Goal: Task Accomplishment & Management: Use online tool/utility

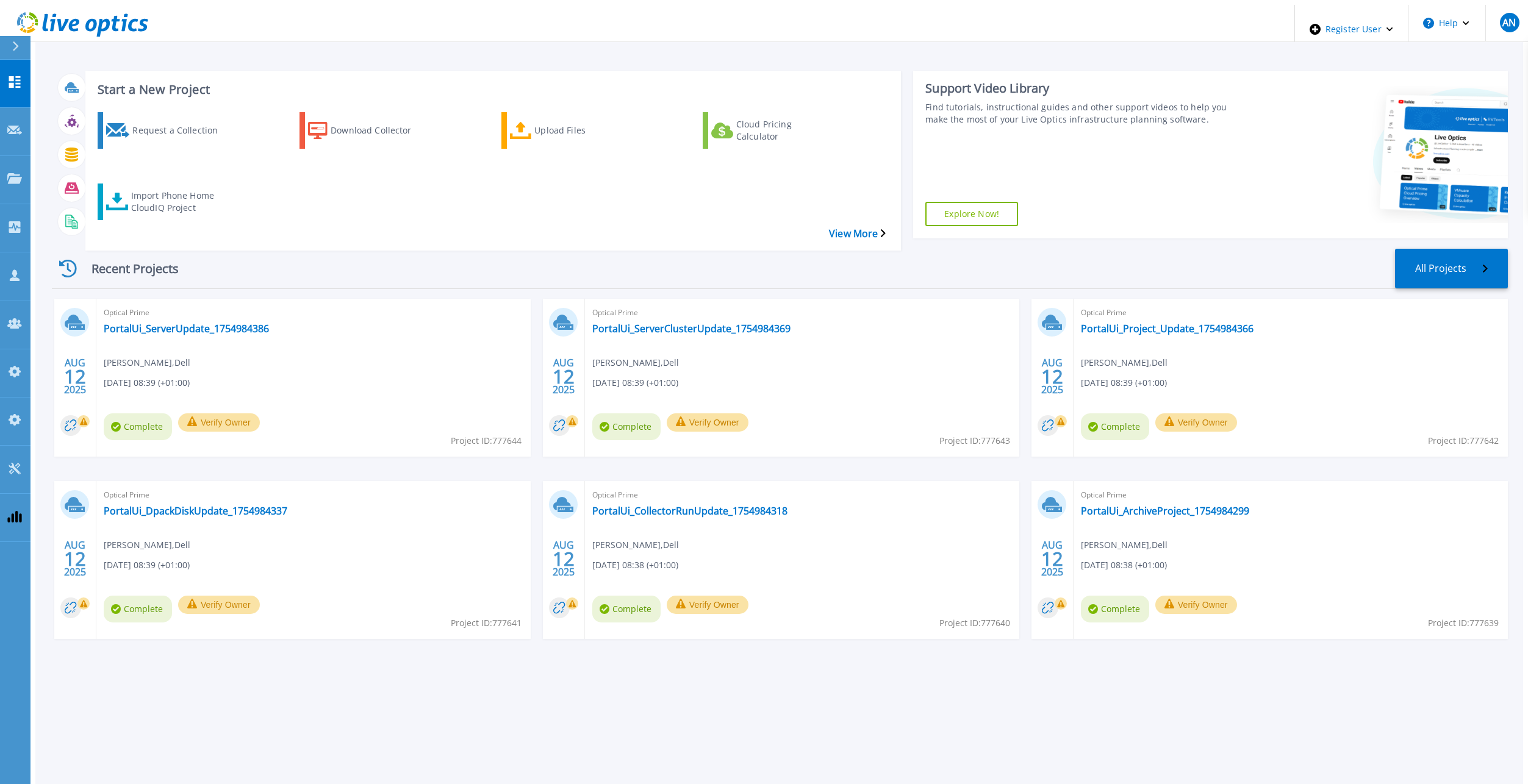
click at [132, 190] on div "Request a Collection Download Collector Upload Files Cloud Pricing Calculator I…" at bounding box center [492, 174] width 807 height 142
click at [146, 187] on div "Import Phone Home CloudIQ Project" at bounding box center [179, 202] width 98 height 30
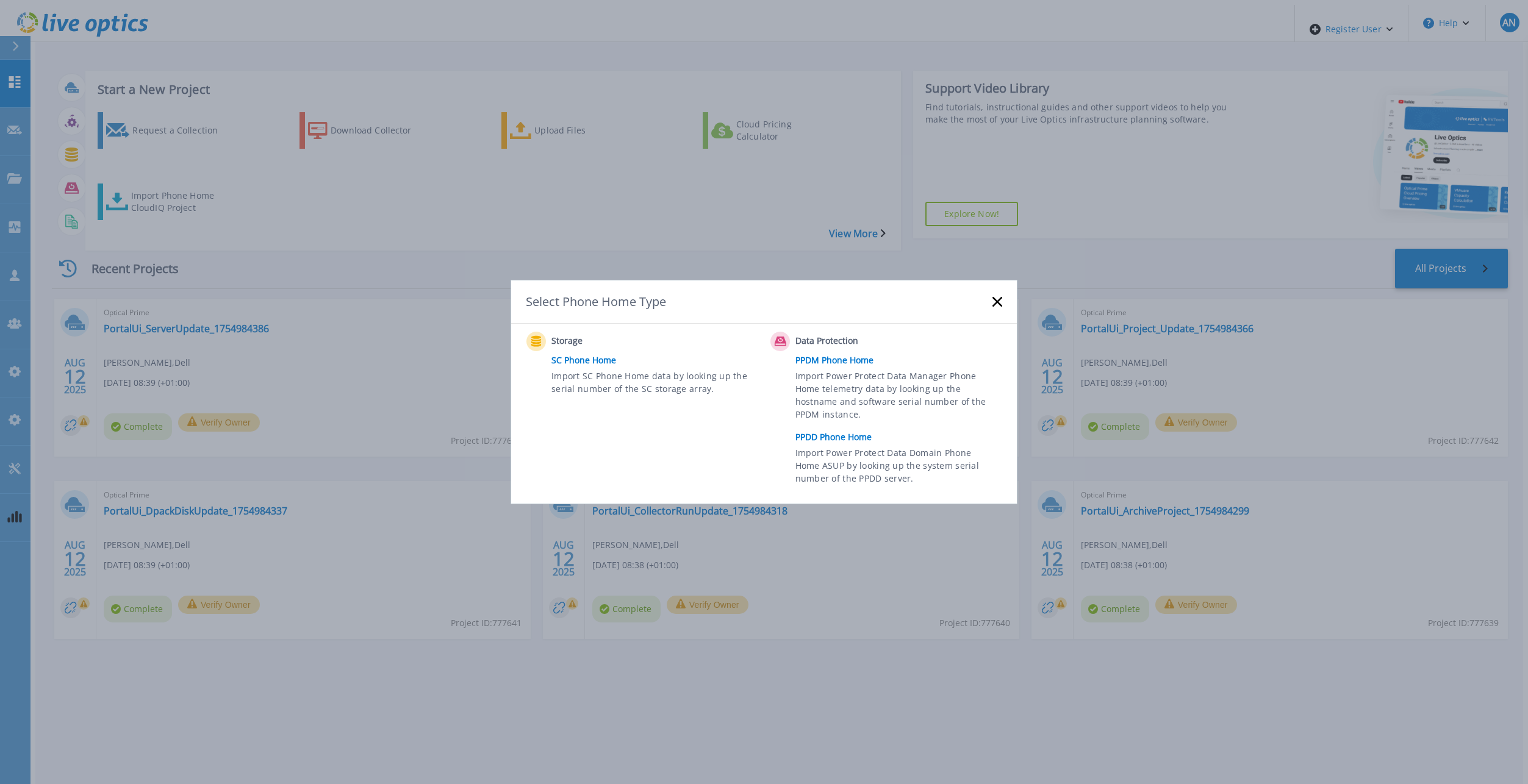
click at [855, 434] on link "PPDD Phone Home" at bounding box center [902, 437] width 213 height 18
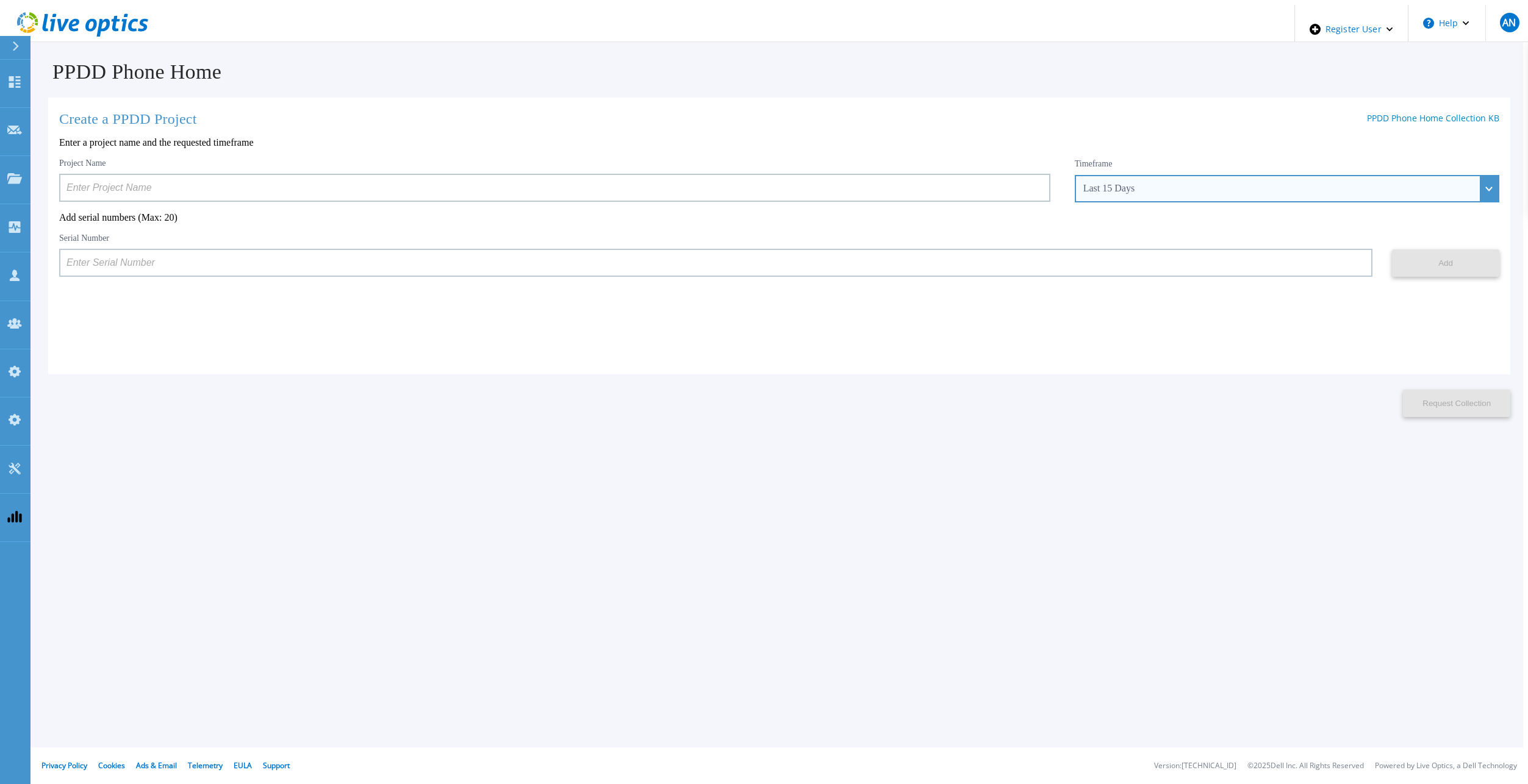
click at [1183, 183] on div "Last 15 Days" at bounding box center [1280, 188] width 394 height 11
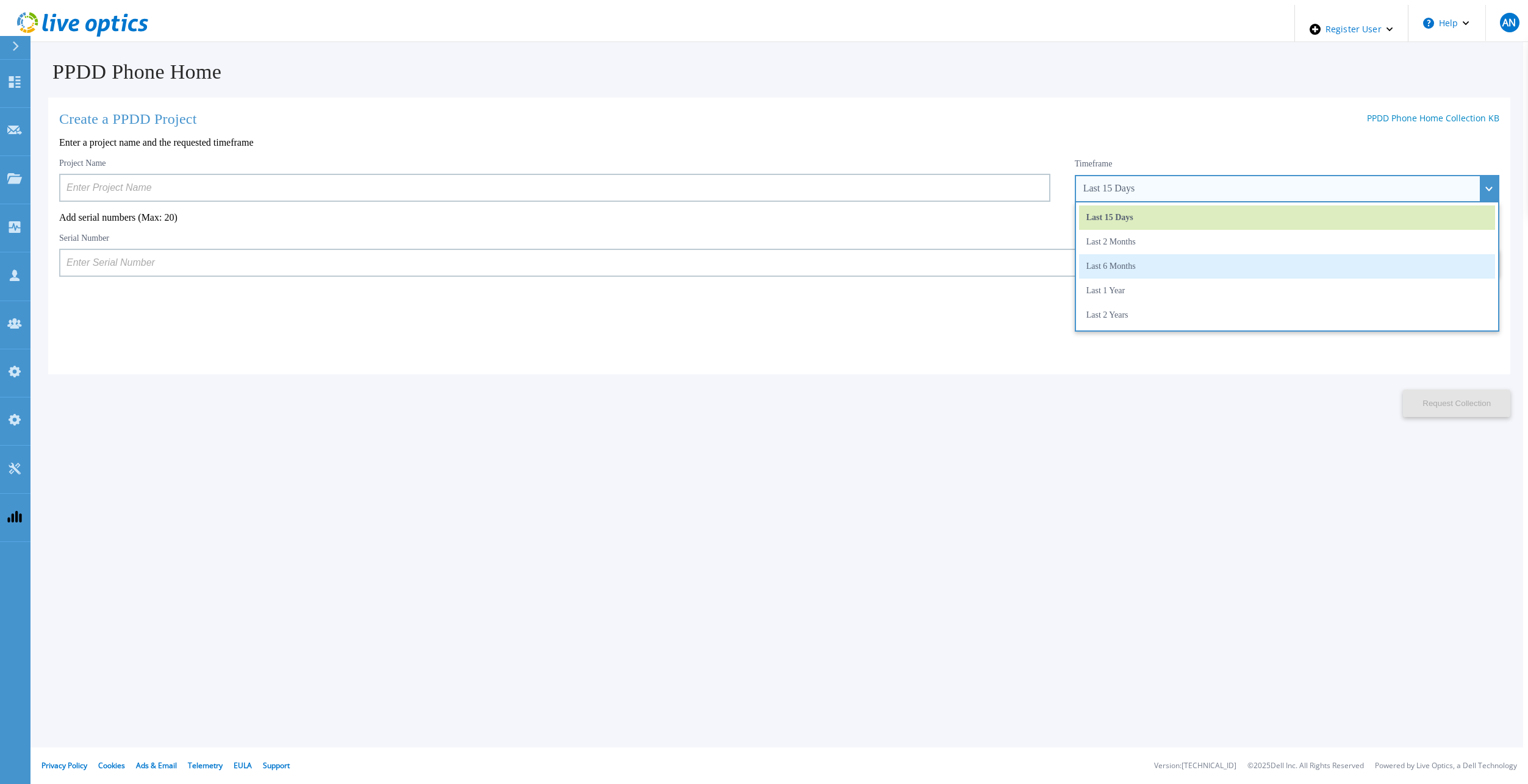
click at [1109, 272] on li "Last 6 Months" at bounding box center [1286, 266] width 416 height 25
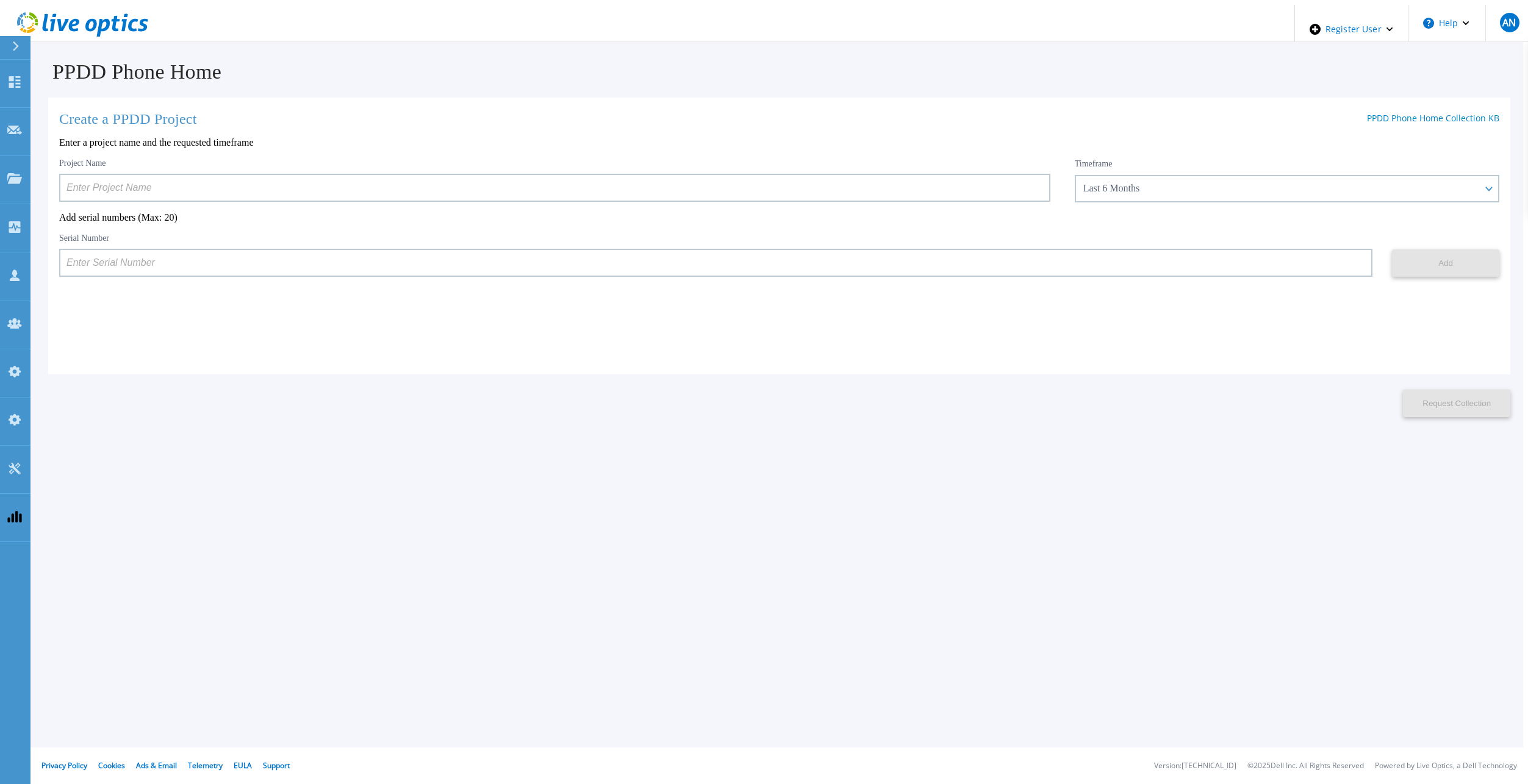
click at [801, 189] on input at bounding box center [554, 188] width 991 height 28
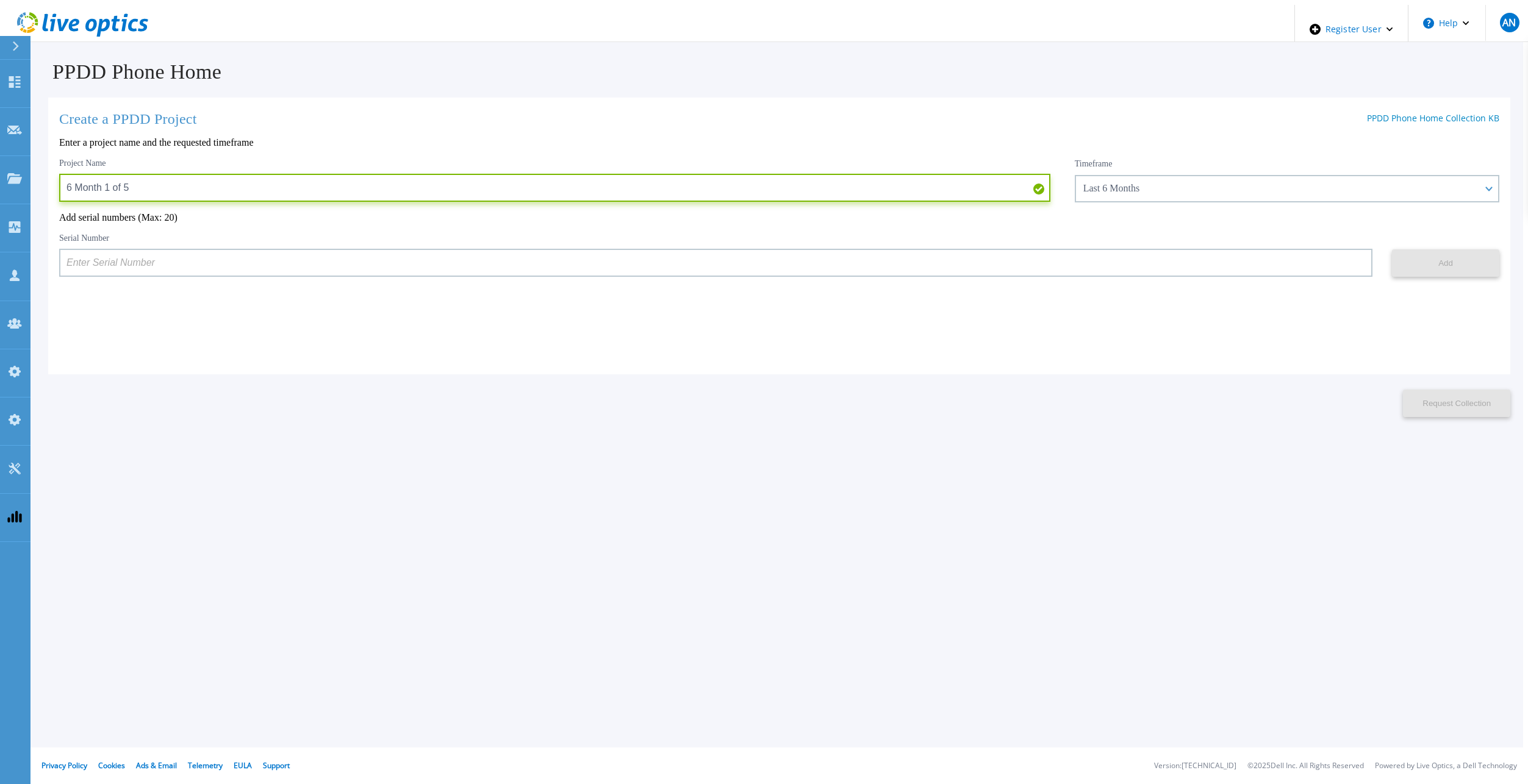
drag, startPoint x: 140, startPoint y: 186, endPoint x: -31, endPoint y: 203, distance: 171.8
click at [0, 203] on html "Register User Help AN Dell Admin User Anthony Nyhan Anthony.Nyhan@dell.com Dell…" at bounding box center [764, 392] width 1528 height 784
type input "6 Month 1 of 5"
click at [502, 235] on div "Serial Number" at bounding box center [716, 255] width 1313 height 44
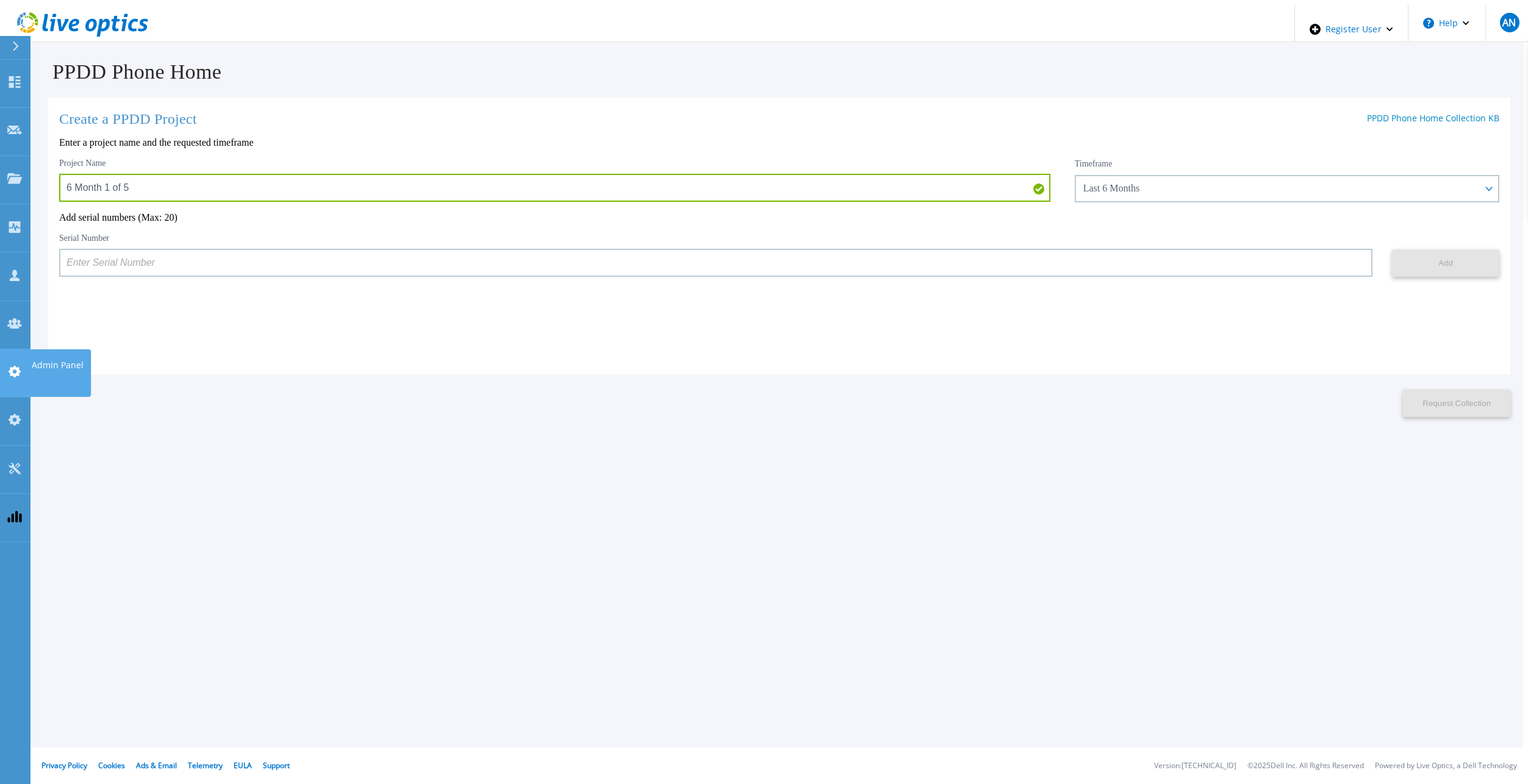
click at [18, 366] on icon at bounding box center [14, 372] width 12 height 11
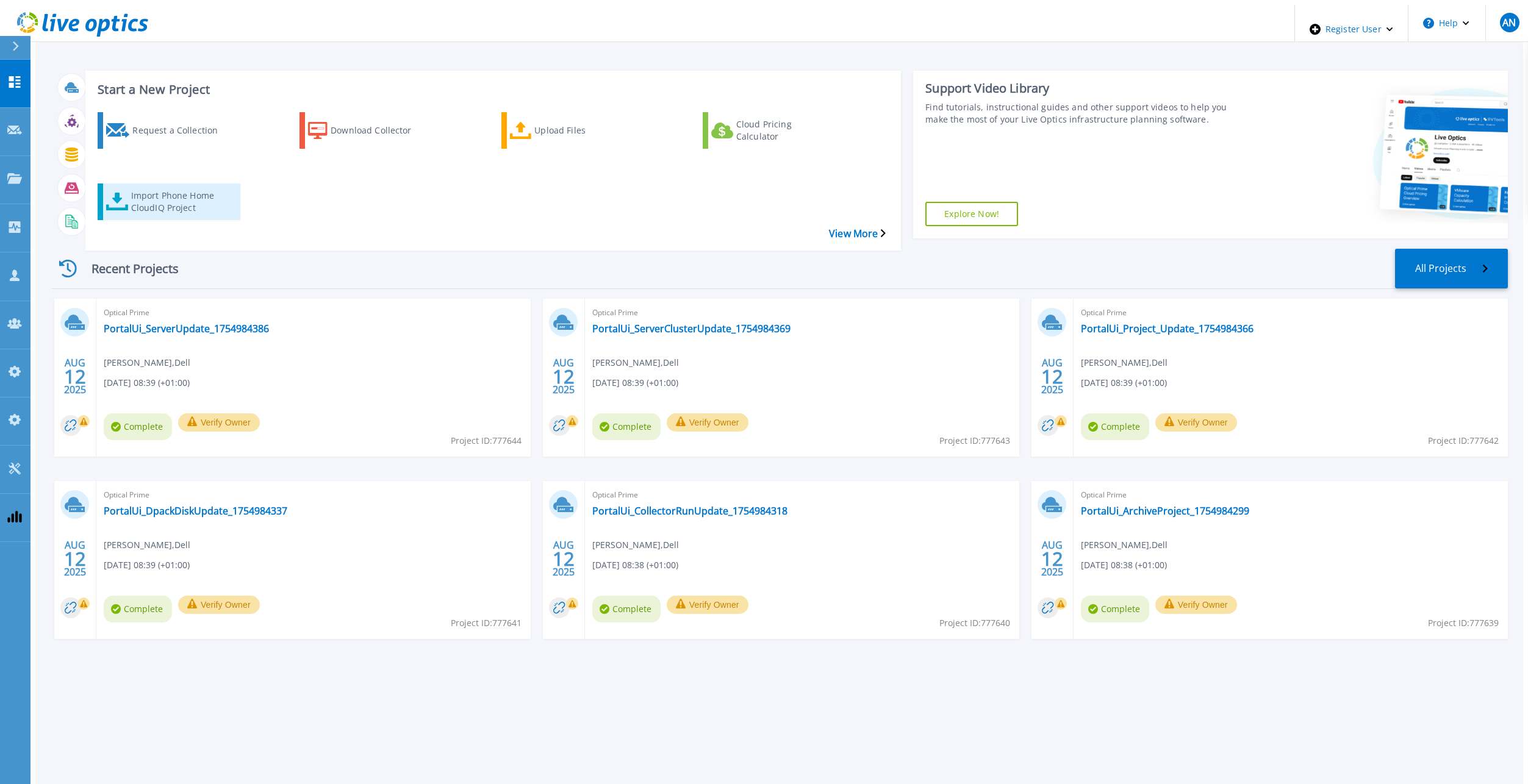
click at [159, 187] on div "Import Phone Home CloudIQ Project" at bounding box center [179, 202] width 98 height 30
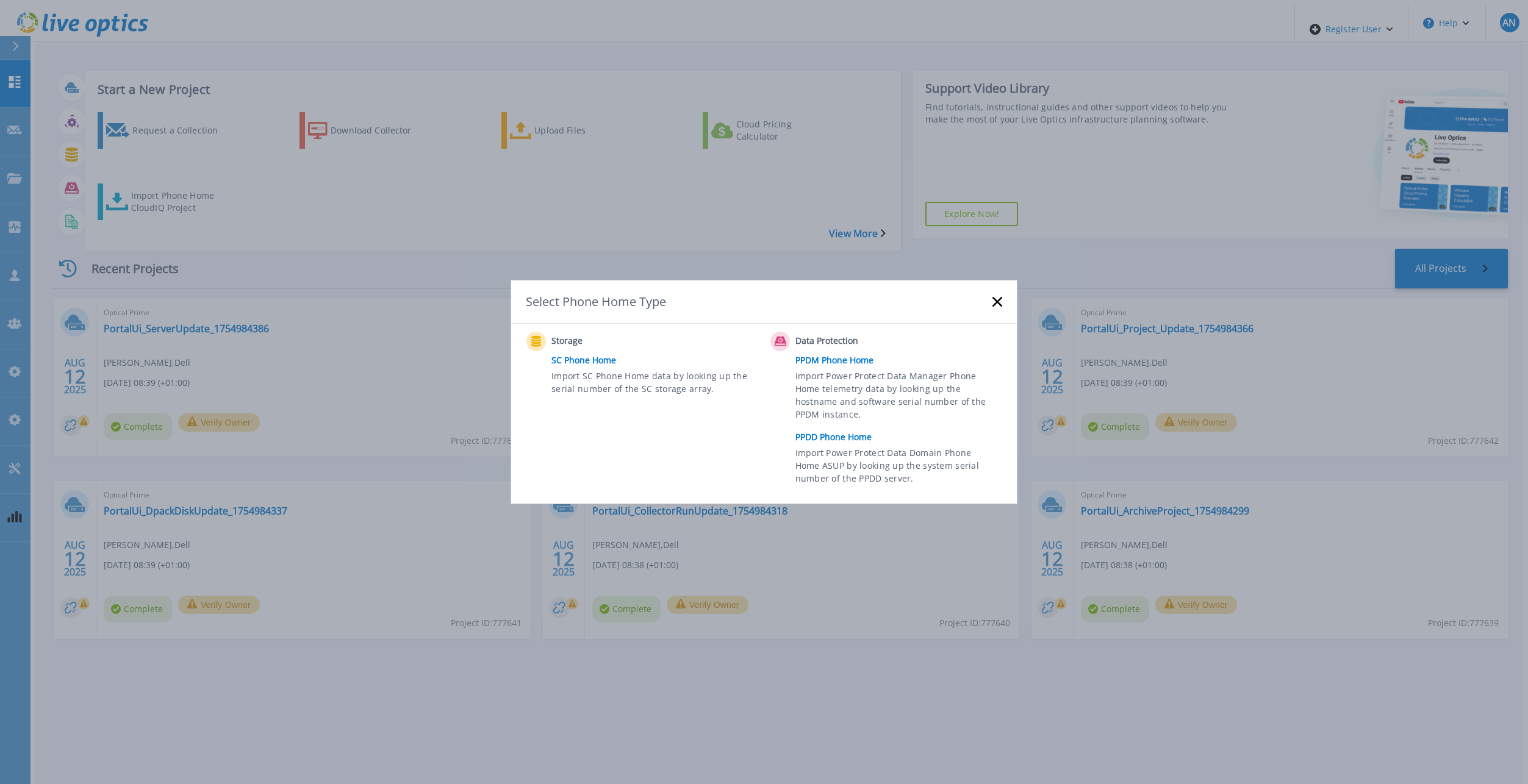
click at [852, 435] on link "PPDD Phone Home" at bounding box center [902, 437] width 213 height 18
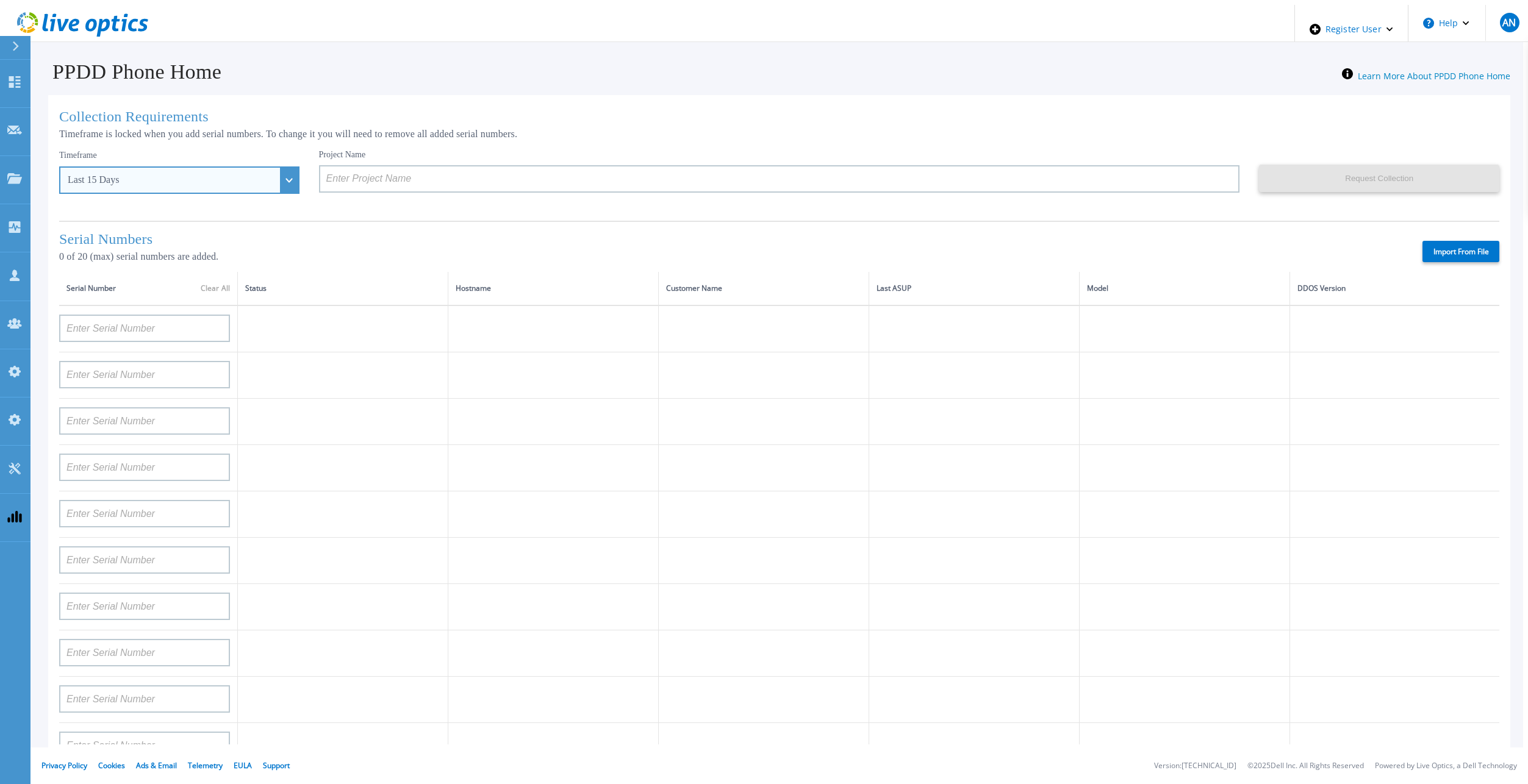
click at [236, 174] on div "Last 15 Days" at bounding box center [172, 179] width 210 height 11
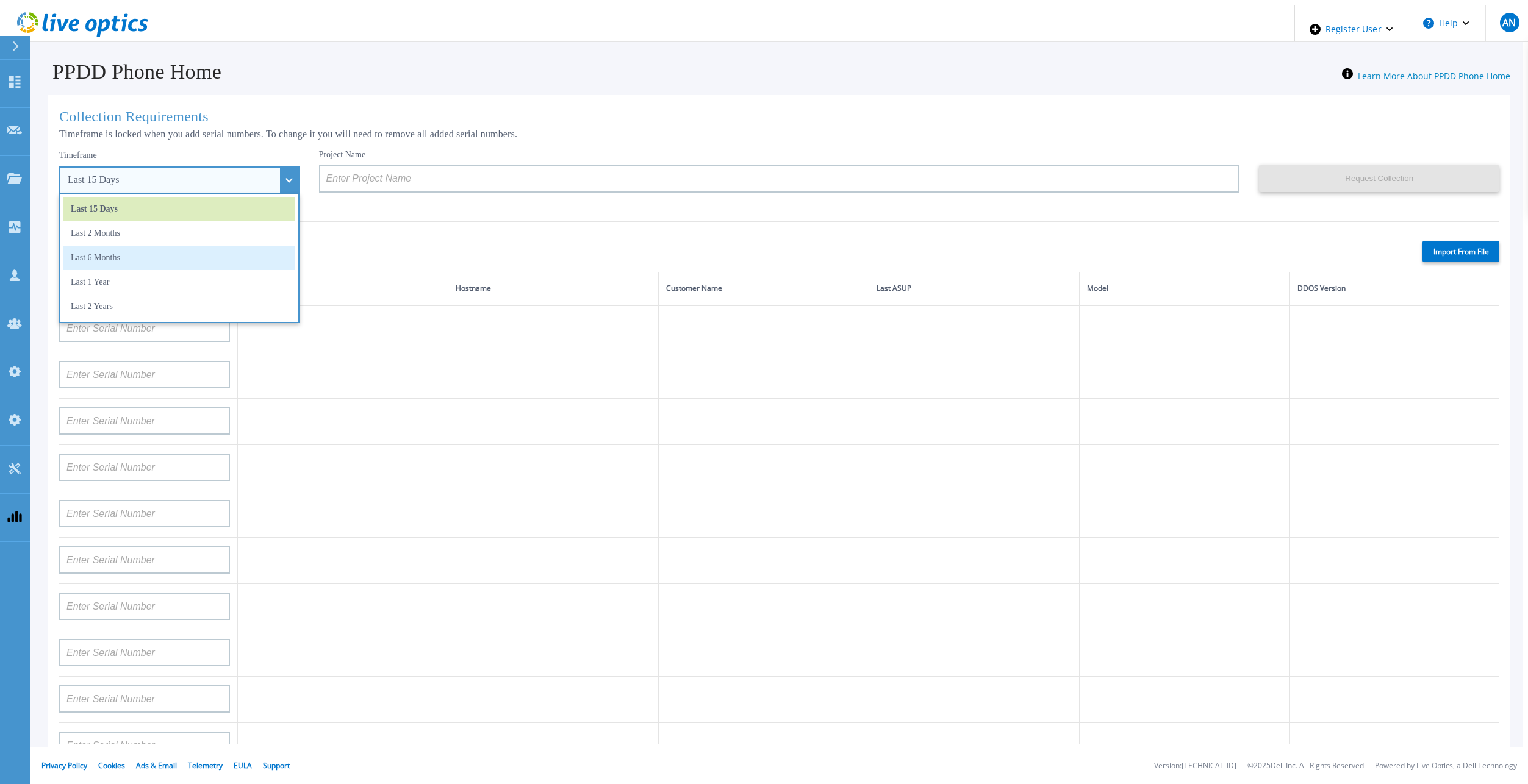
click at [161, 259] on li "Last 6 Months" at bounding box center [179, 258] width 232 height 25
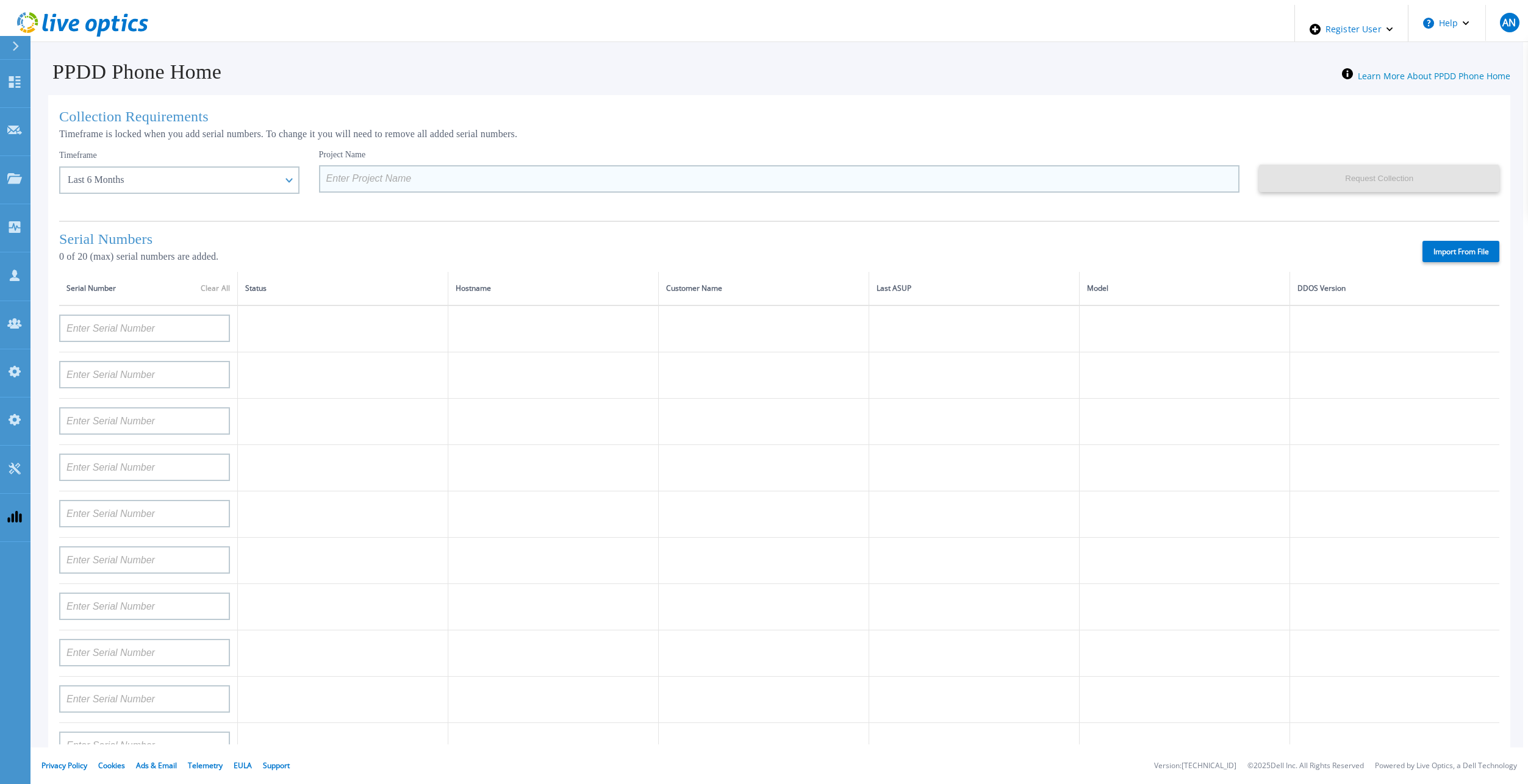
click at [427, 170] on input at bounding box center [779, 179] width 921 height 28
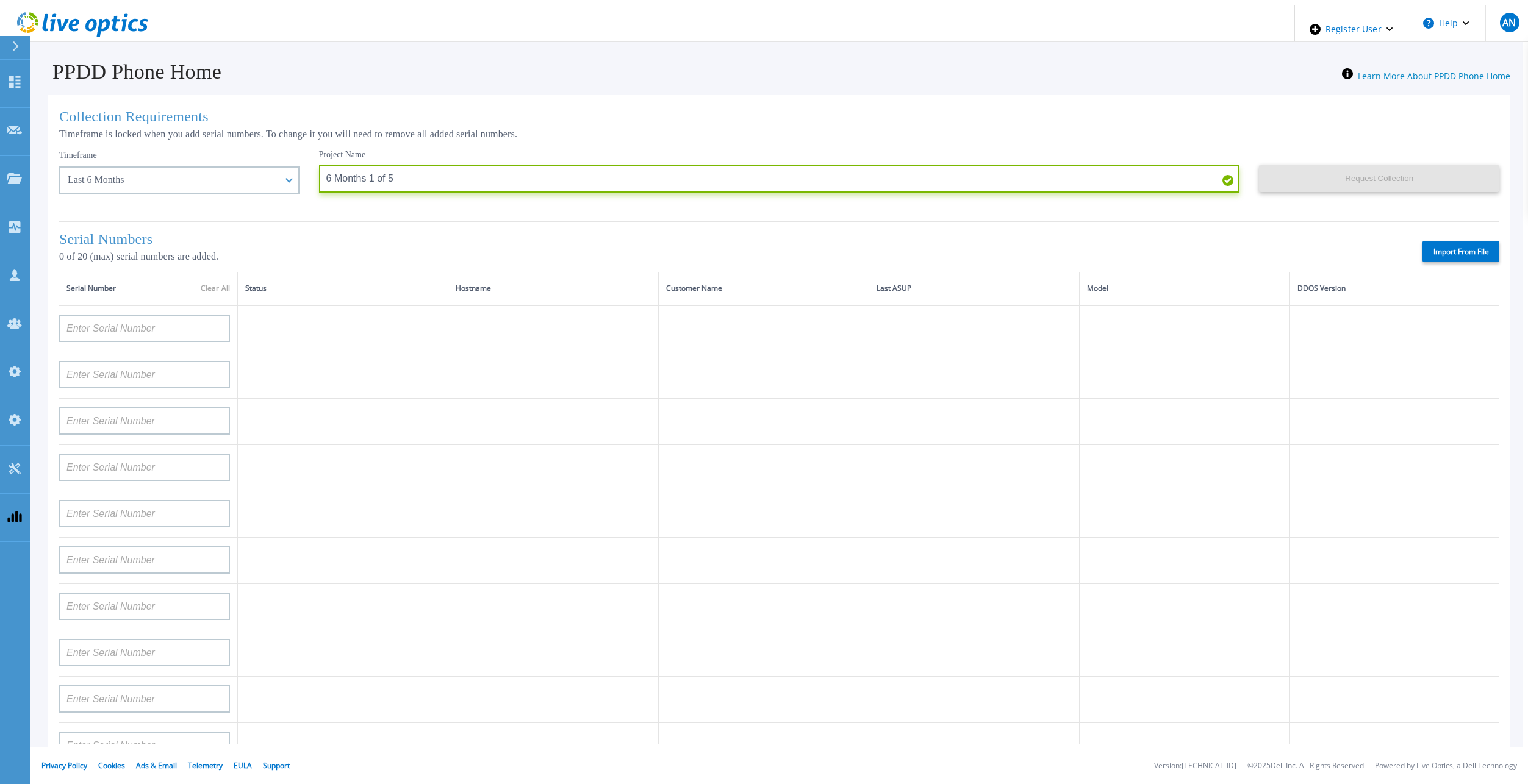
type input "6 Months 1 of 5"
click at [1457, 245] on label "Import From File" at bounding box center [1461, 252] width 77 height 21
click at [0, 0] on input "Import From File" at bounding box center [0, 0] width 0 height 0
type input "APM00212517749"
type input "APM00171836329"
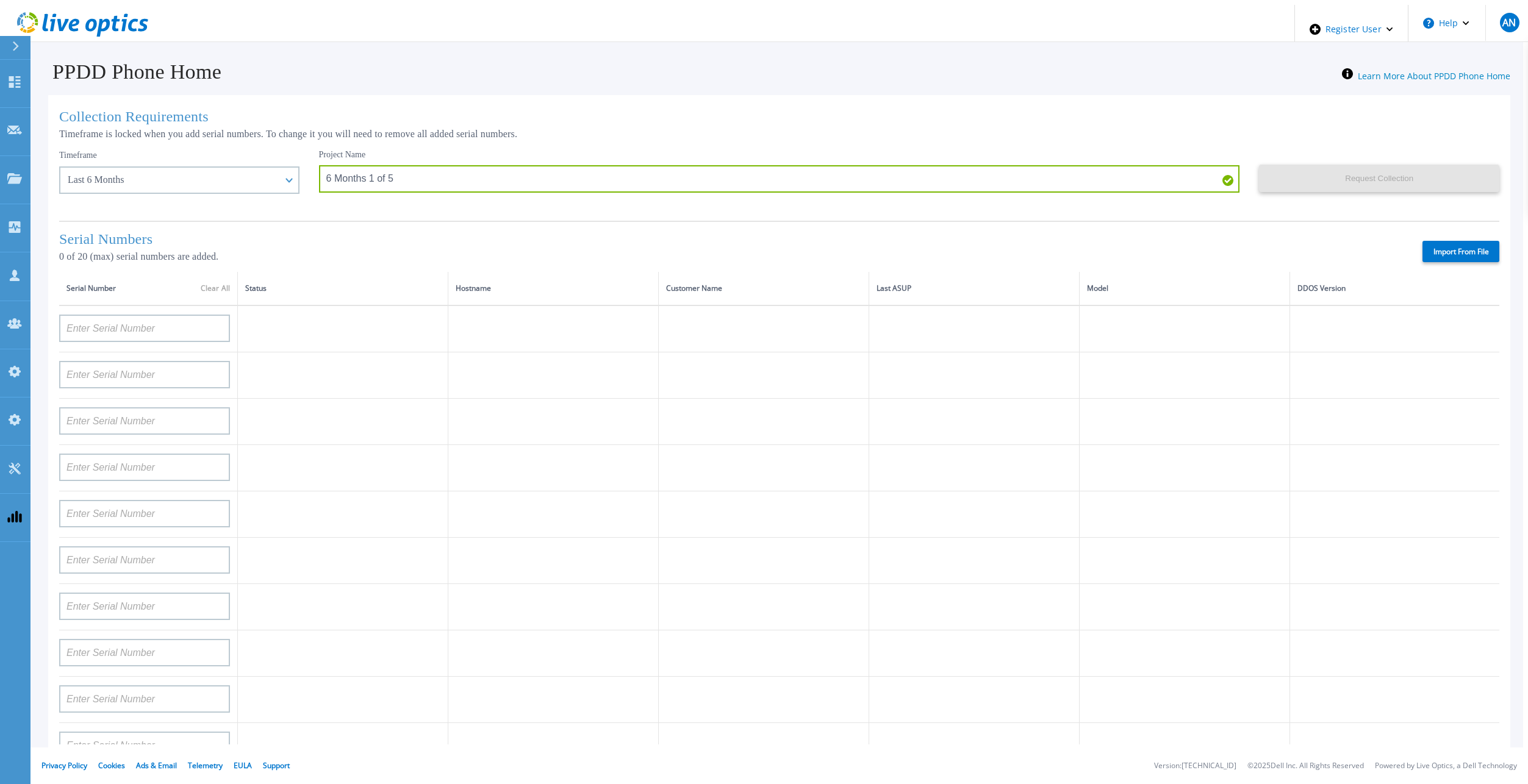
type input "APM00214914093"
type input "APM00211700095"
type input "APX00232503745"
type input "AUDVMK7W3NDDSP"
type input "APM00201200598"
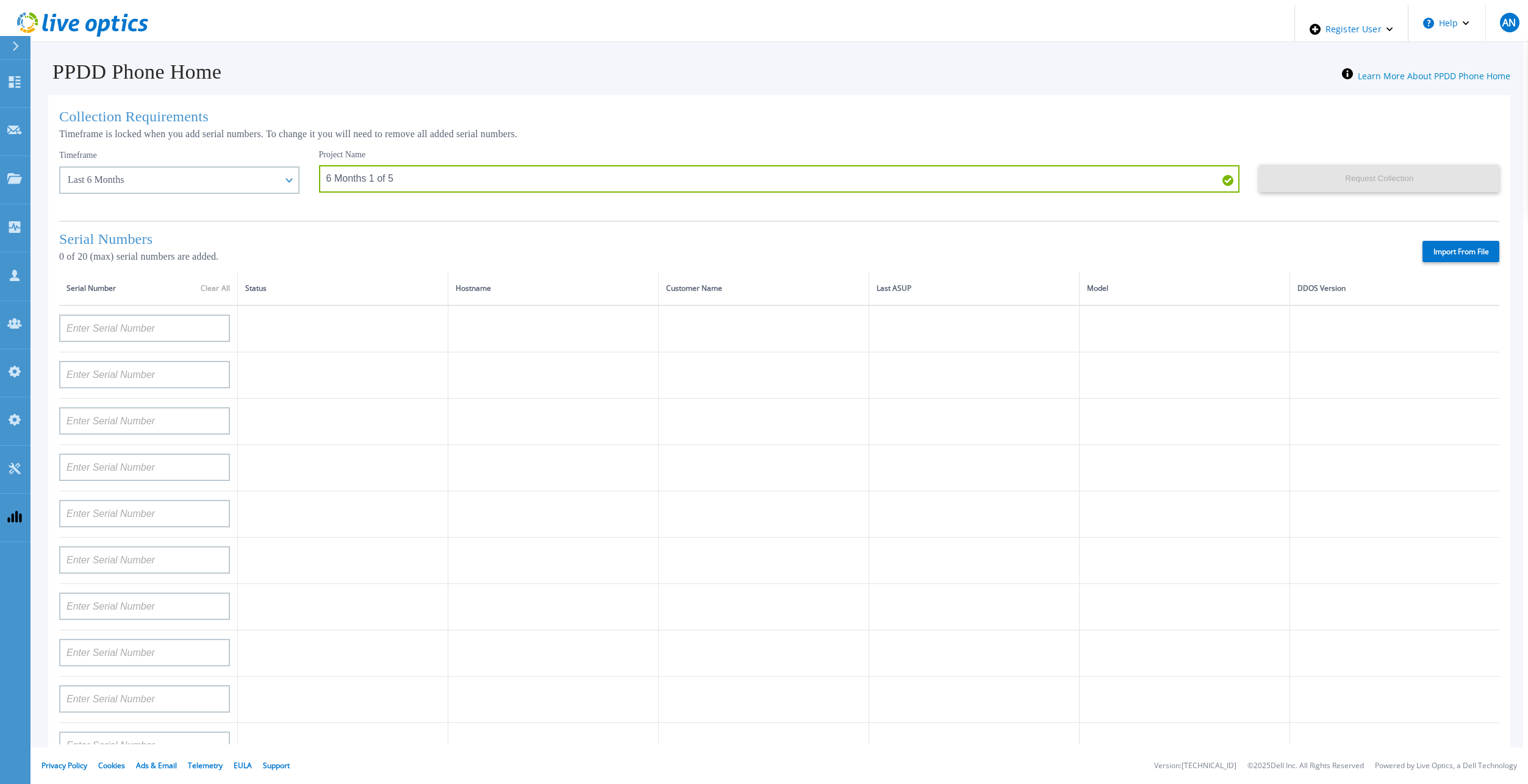
type input "APM00174422347"
type input "APM00171414746"
type input "APM00181610916"
type input "APM00192901991"
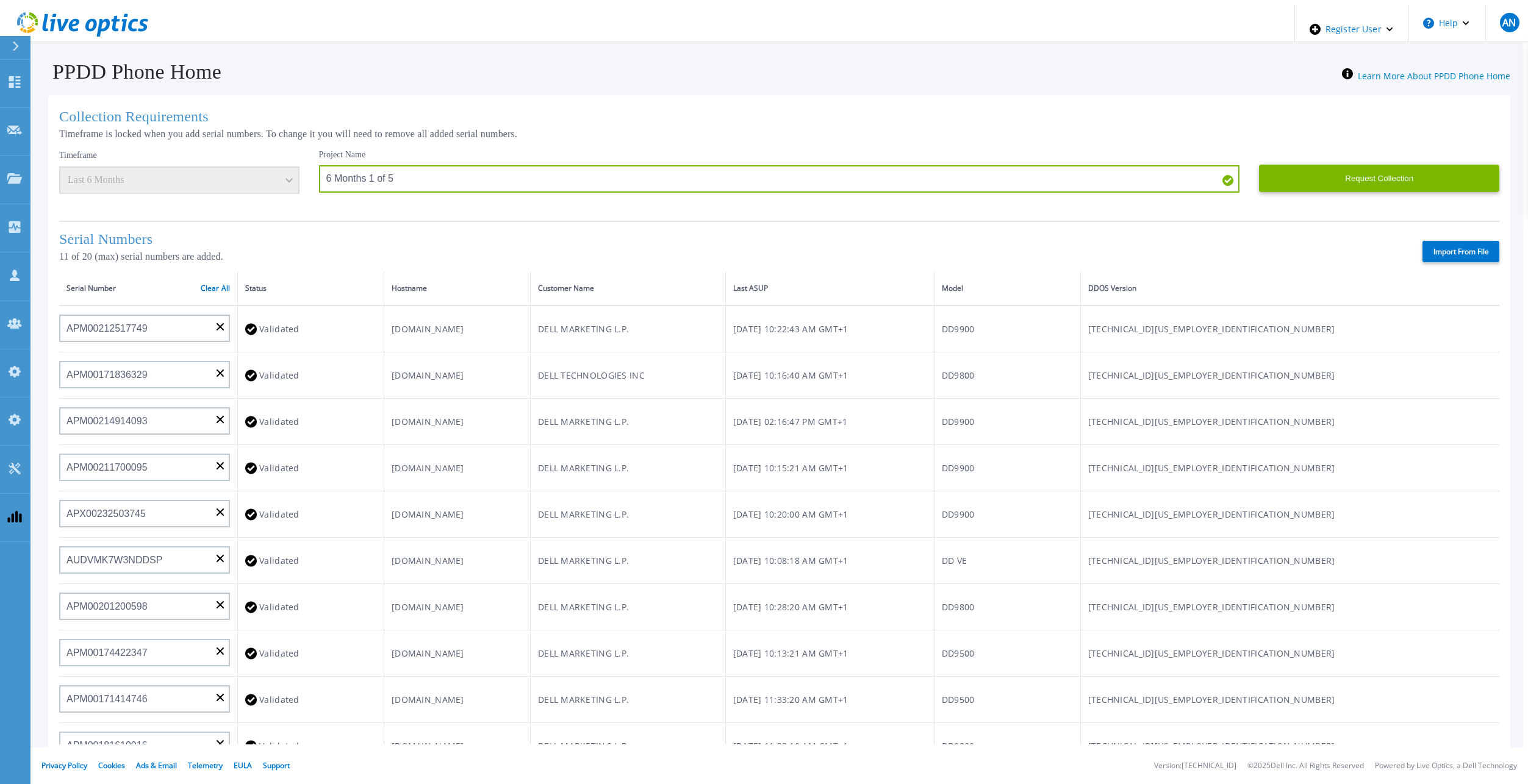
click at [1299, 241] on div "Import From File" at bounding box center [945, 252] width 1108 height 21
drag, startPoint x: 605, startPoint y: 174, endPoint x: 172, endPoint y: 179, distance: 433.0
click at [156, 181] on div "Timeframe Last 6 Months Project Name 6 Months 1 of 5 Request Collection This mi…" at bounding box center [779, 180] width 1440 height 62
click at [1318, 178] on button "Request Collection" at bounding box center [1379, 179] width 240 height 28
click at [389, 216] on div "Collection Requirements Timeframe is locked when you add serial numbers. To cha…" at bounding box center [779, 481] width 1462 height 773
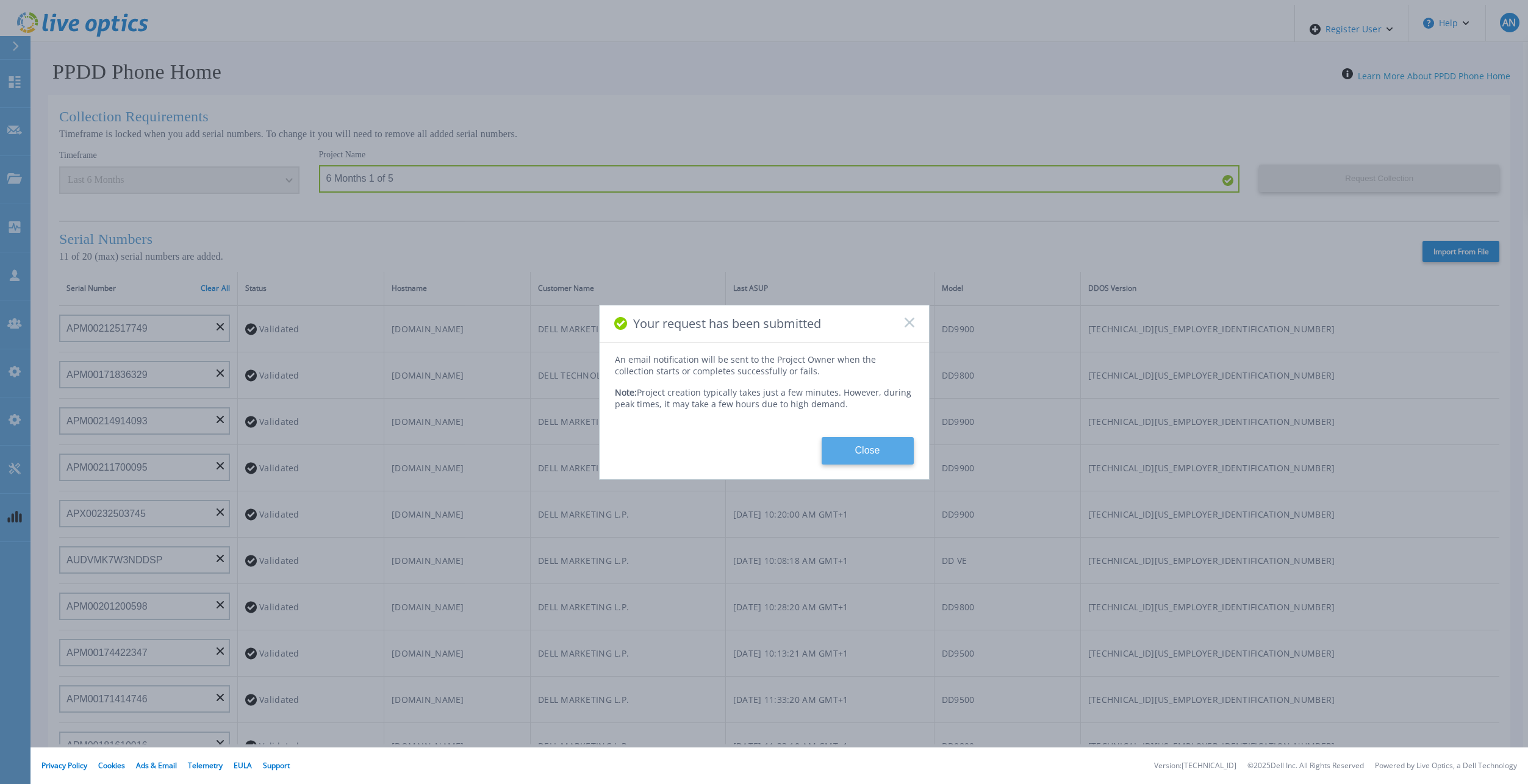
click at [880, 444] on button "Close" at bounding box center [867, 451] width 92 height 28
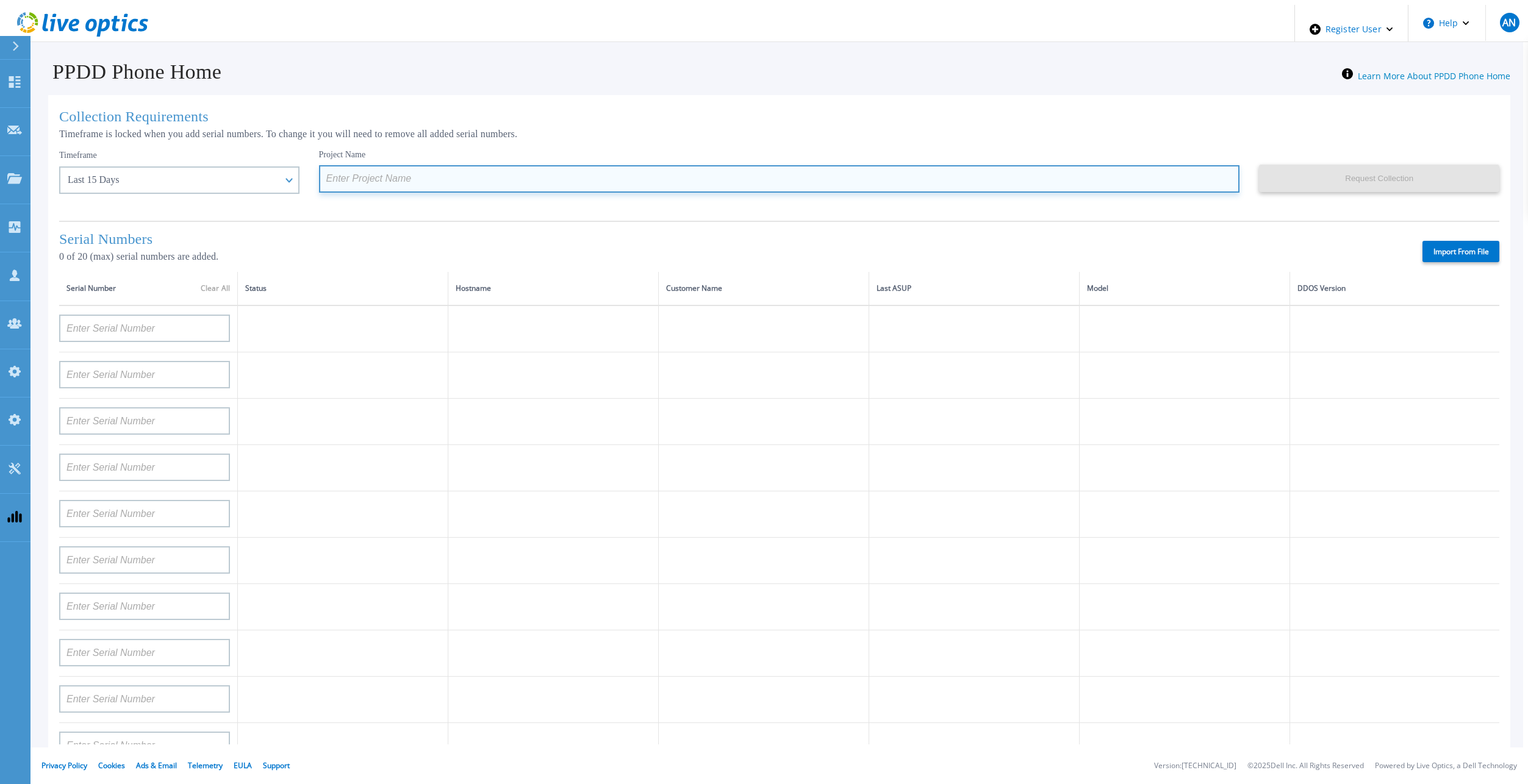
click at [392, 173] on input at bounding box center [779, 179] width 921 height 28
paste input "6 Months 1 of 5"
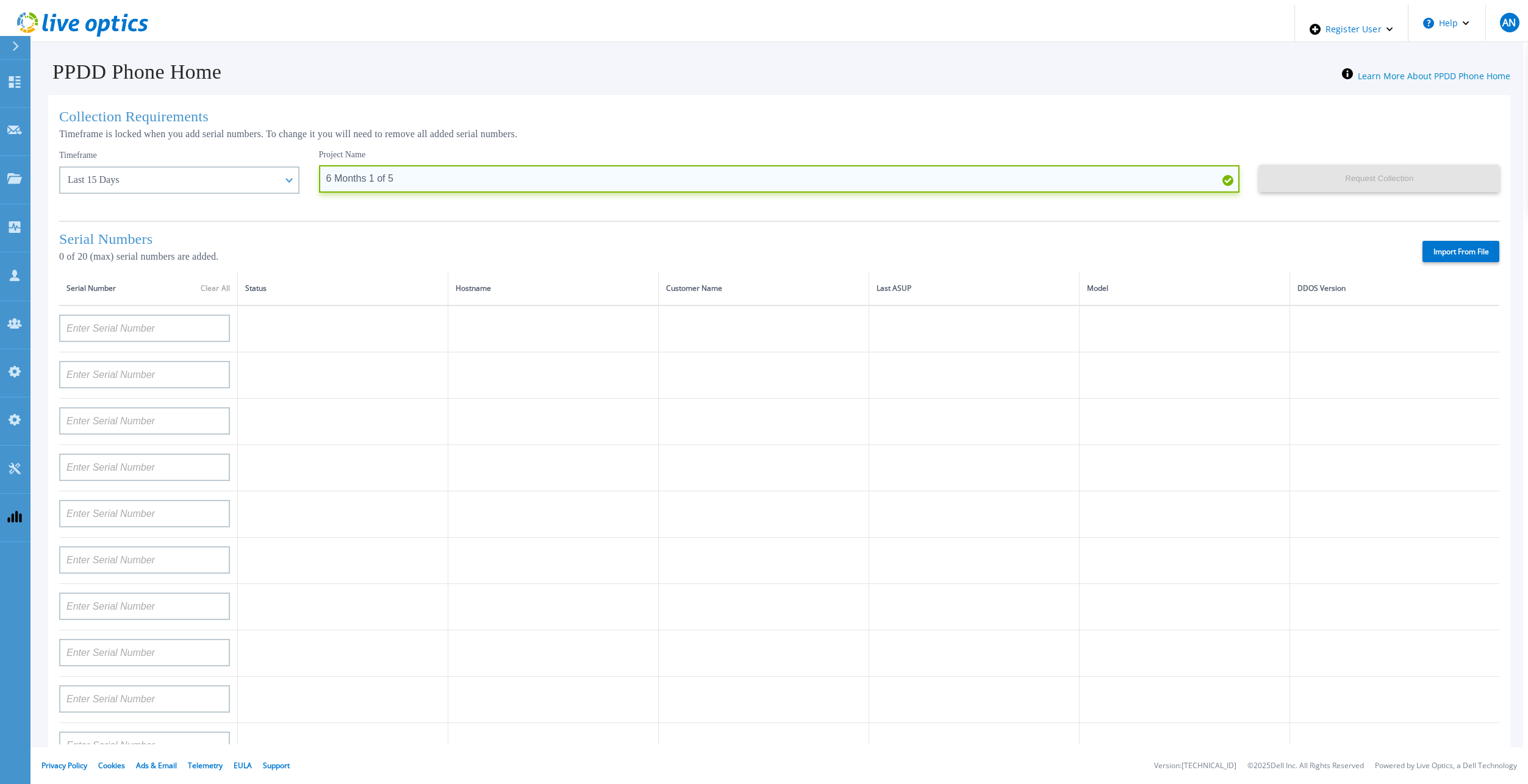
click at [355, 176] on input "6 Months 1 of 5" at bounding box center [779, 179] width 921 height 28
click at [352, 176] on input "6 Months 1 of 5" at bounding box center [779, 179] width 921 height 28
type input "6 Months 2 of 5"
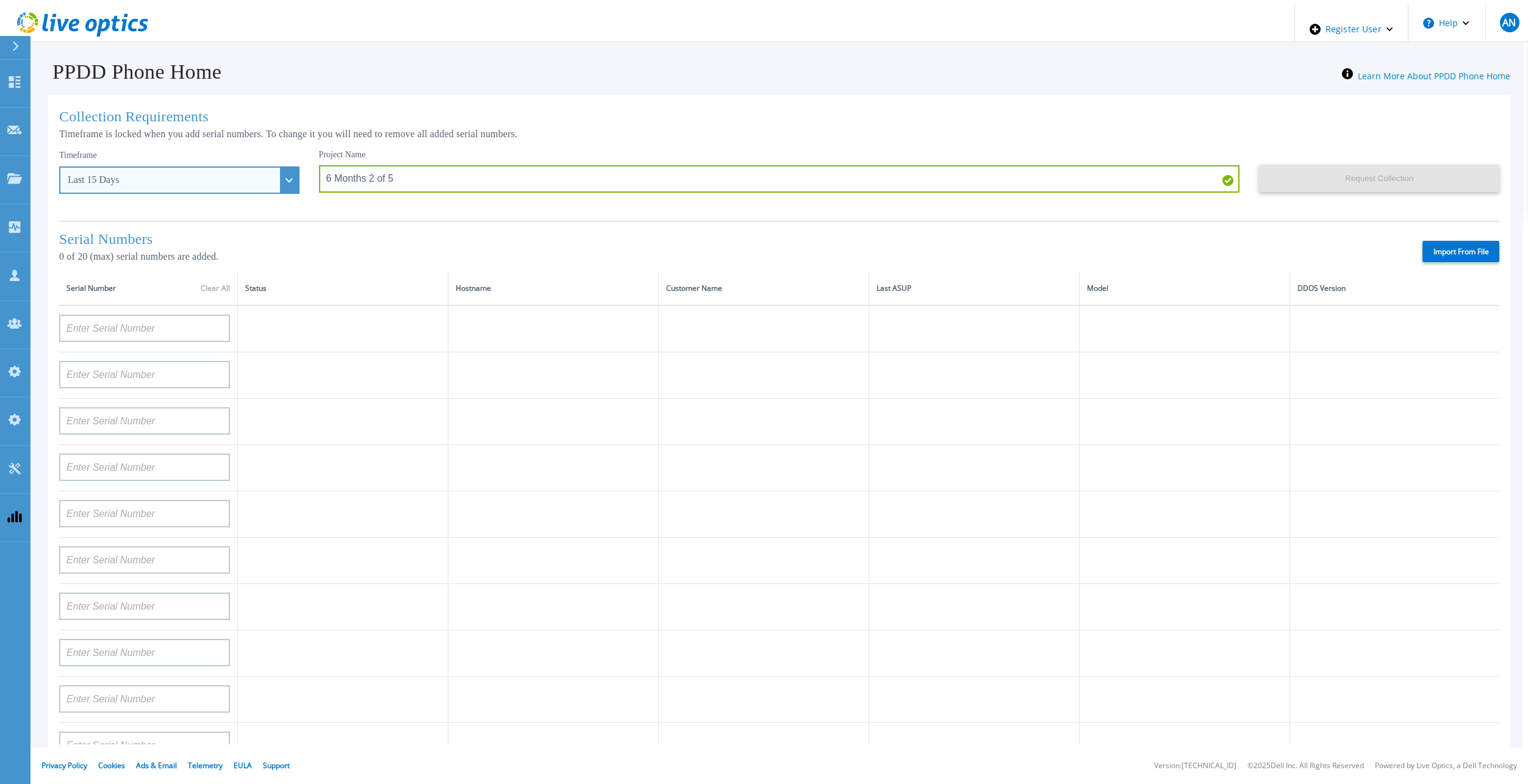
click at [158, 185] on div "Last 15 Days" at bounding box center [179, 181] width 240 height 28
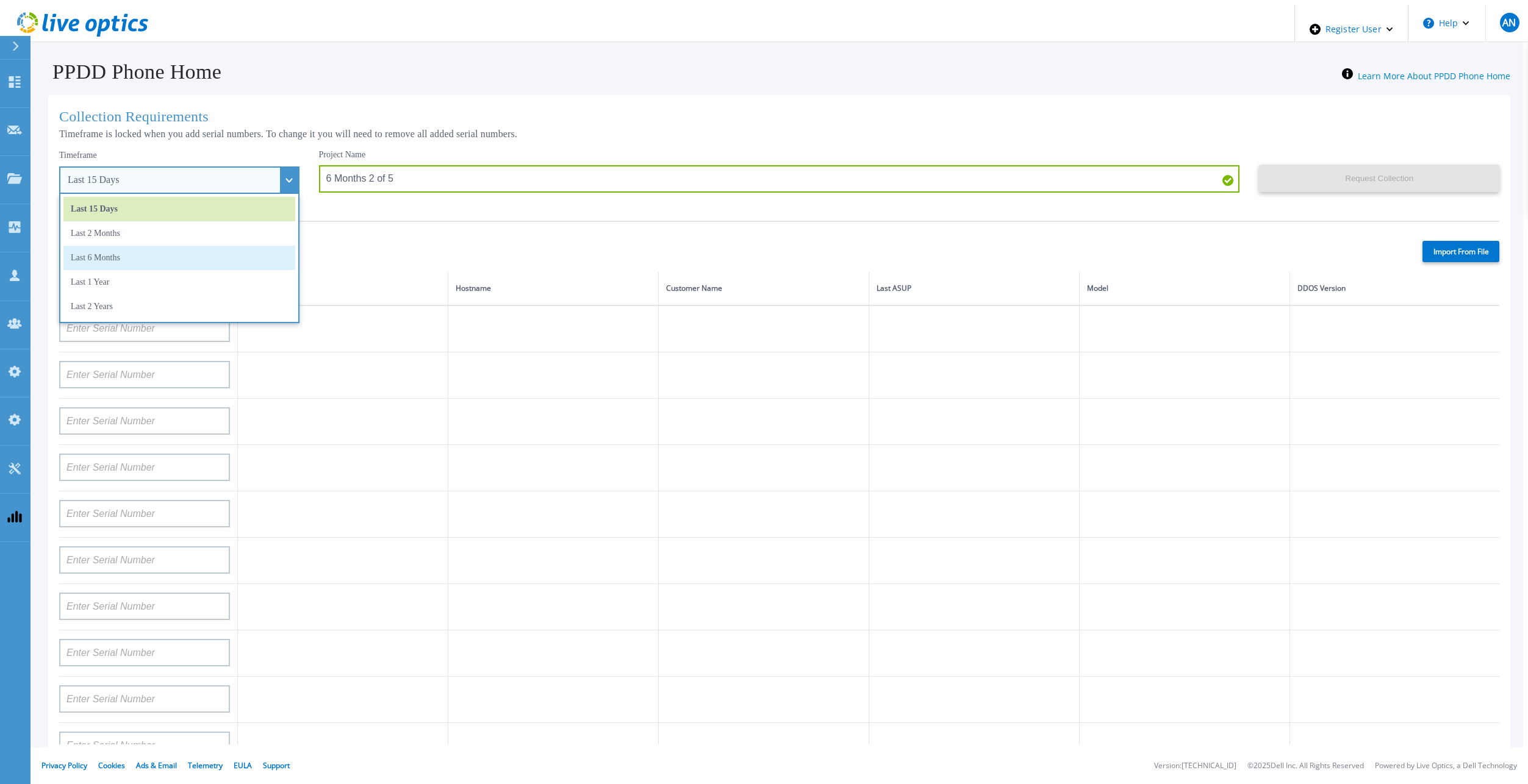
click at [135, 250] on li "Last 6 Months" at bounding box center [179, 258] width 232 height 25
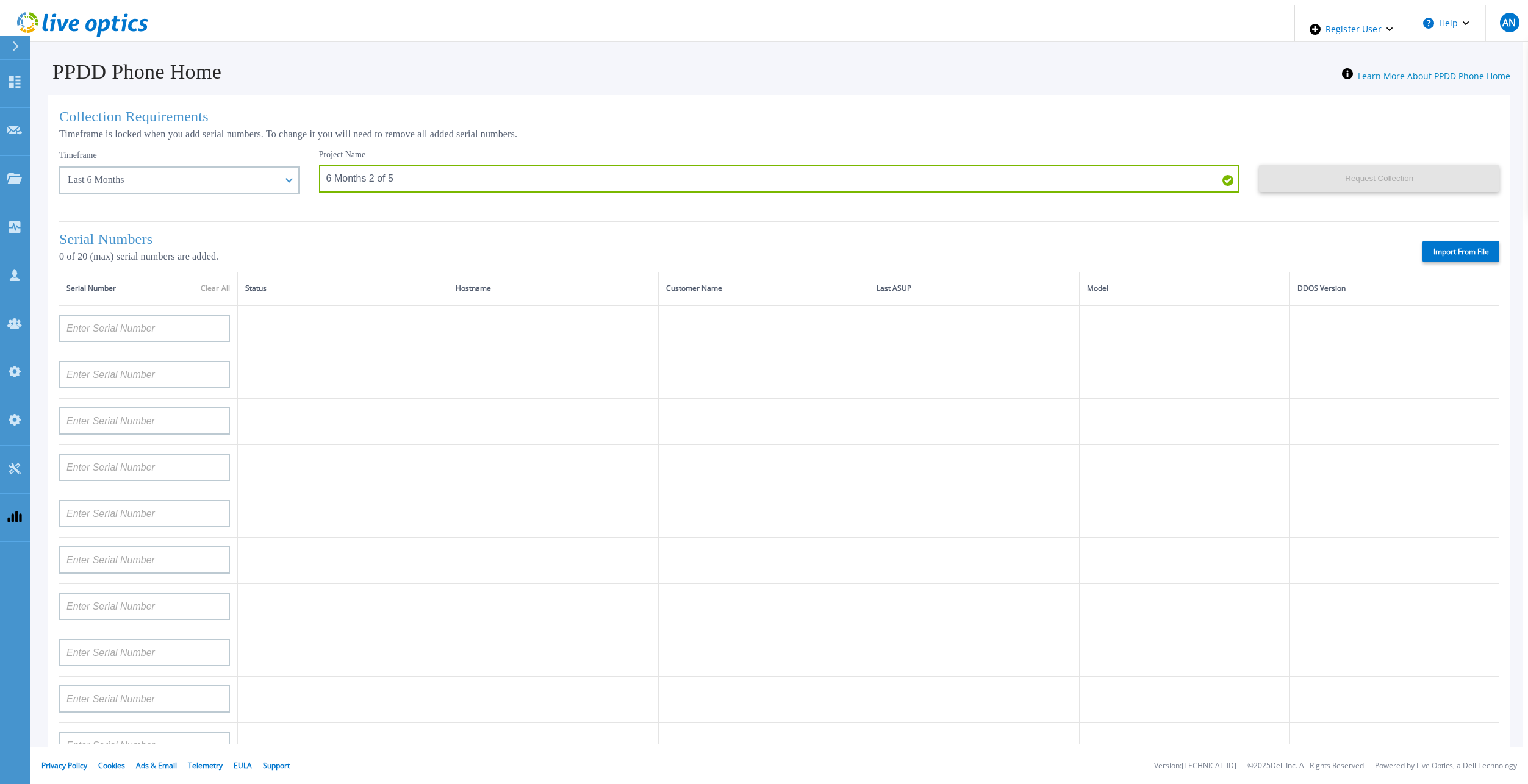
click at [499, 242] on div "Import From File" at bounding box center [945, 252] width 1108 height 21
click at [1456, 243] on label "Import From File" at bounding box center [1461, 252] width 77 height 21
click at [0, 0] on input "Import From File" at bounding box center [0, 0] width 0 height 0
type input "APX00221800533"
type input "APM00213010983"
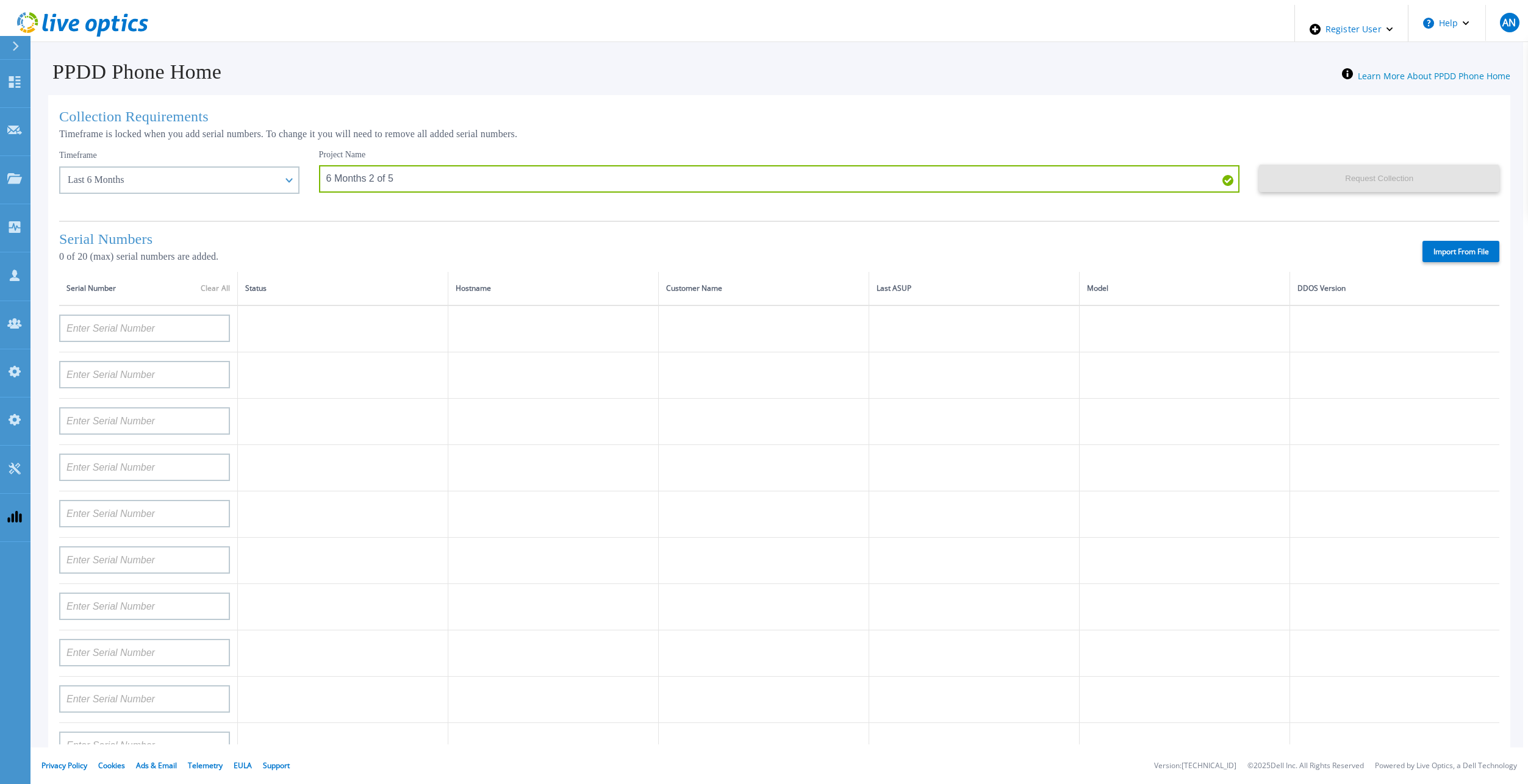
type input "APM00212610953"
type input "APM00171407050"
type input "APM00172026365"
type input "APX00232503746"
type input "APM00182420989"
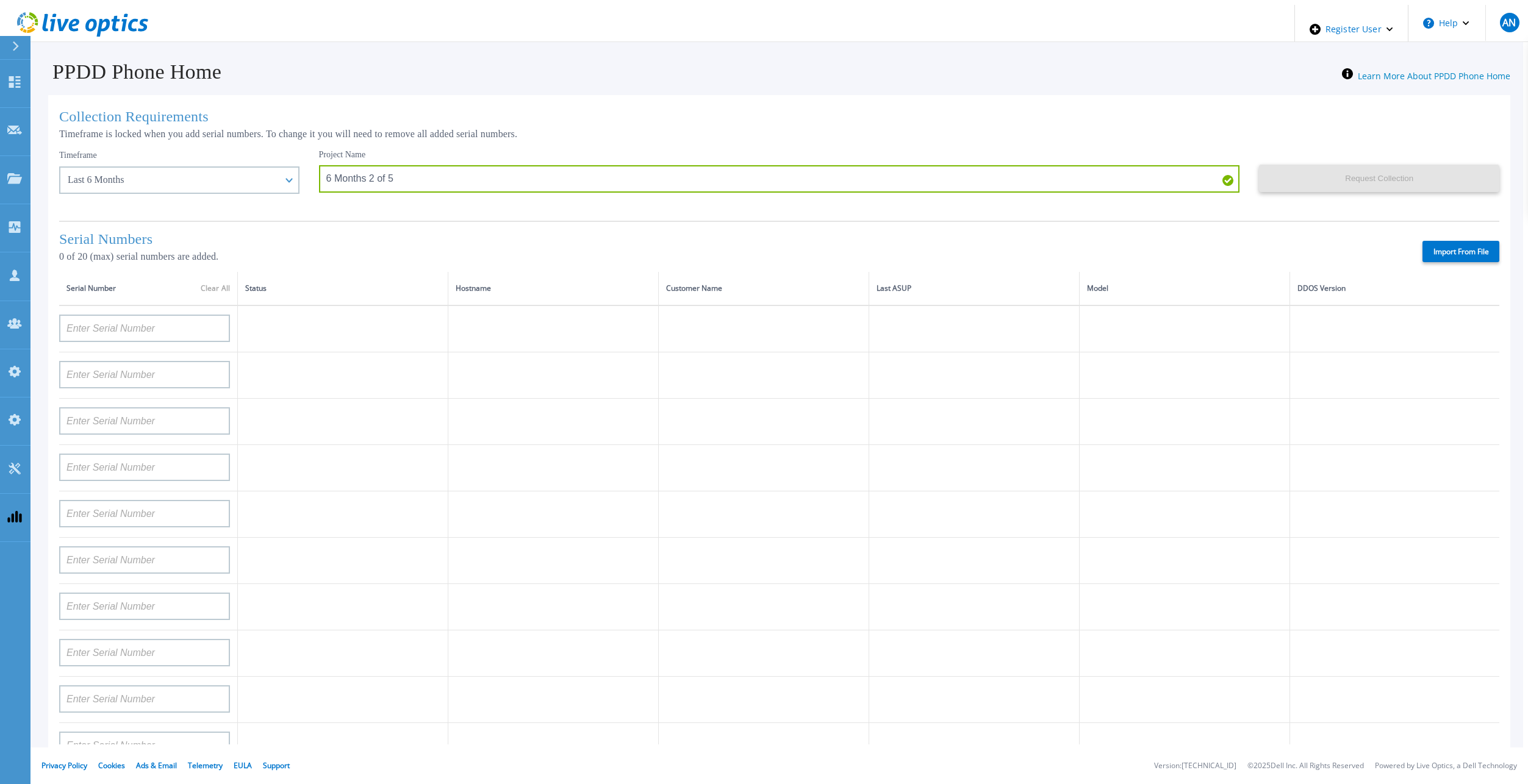
type input "APX00232503743"
type input "APM00181610916"
type input "APM00212512758"
type input "APM00211507774"
type input "APM00214907933"
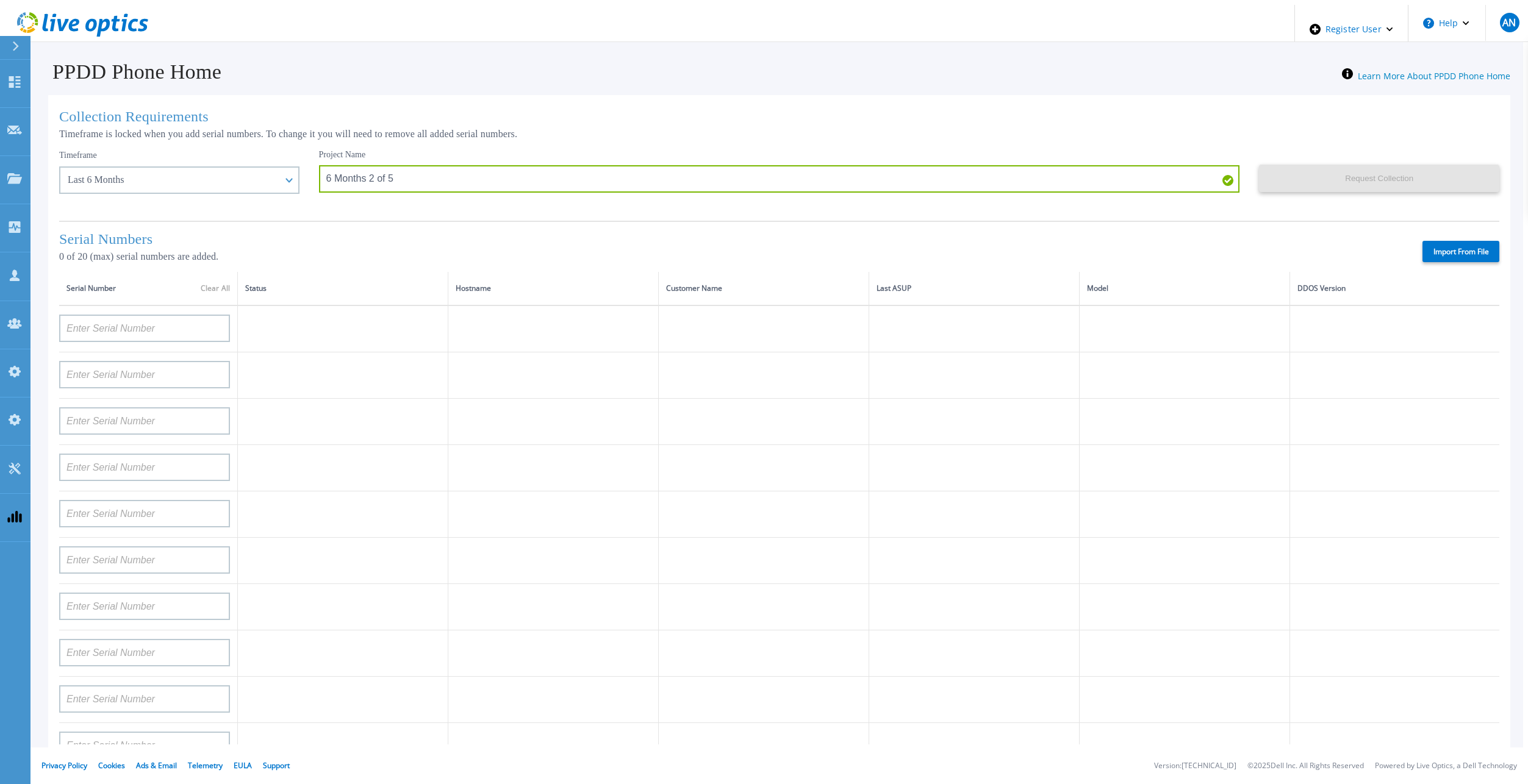
type input "APM00171860298"
type input "TF3J4180100172"
type input "APM00200924903"
type input "APM00212722051"
type input "APM00203219154"
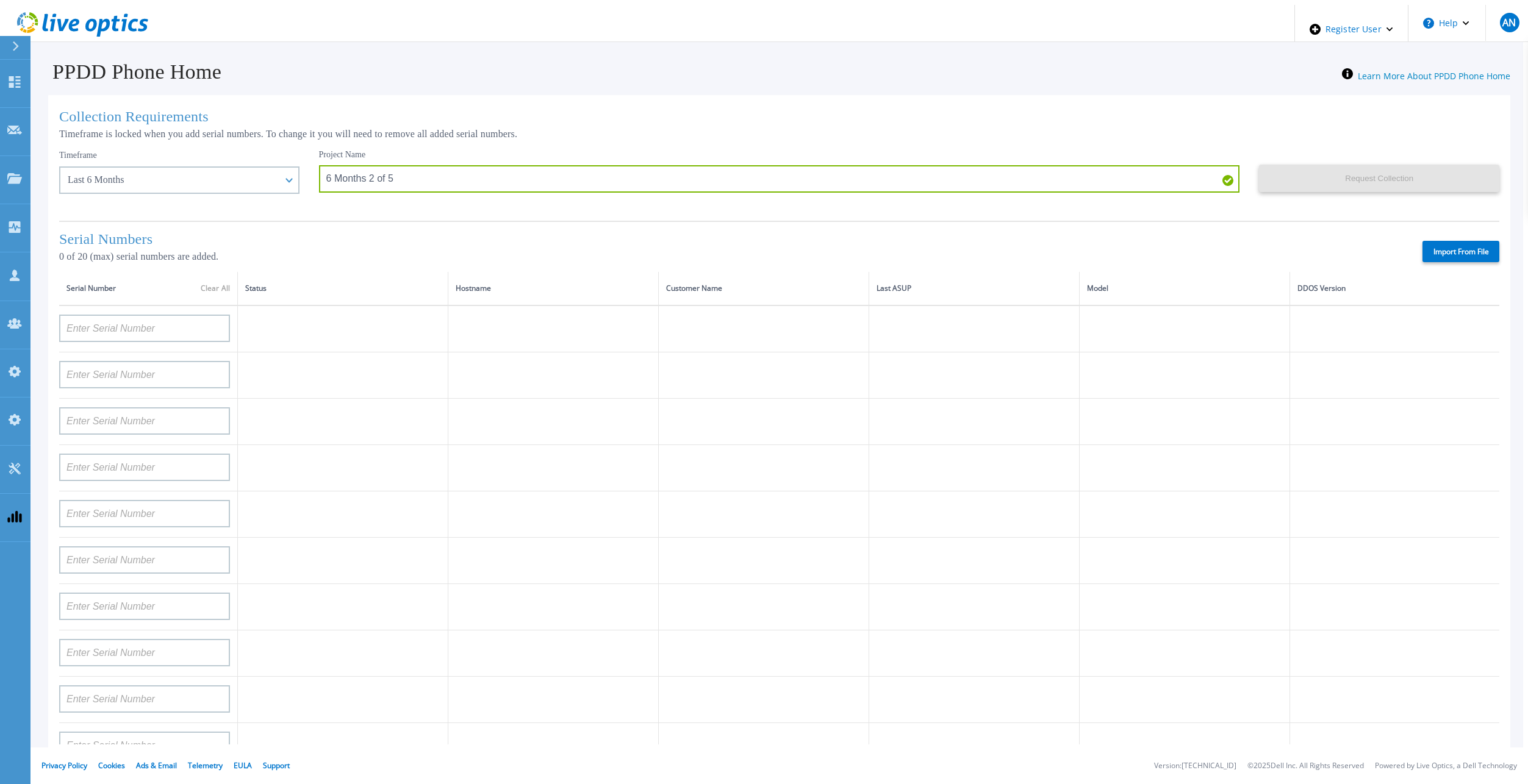
type input "APM00182527487"
type input "APM00212018360"
type input "APM00212613651"
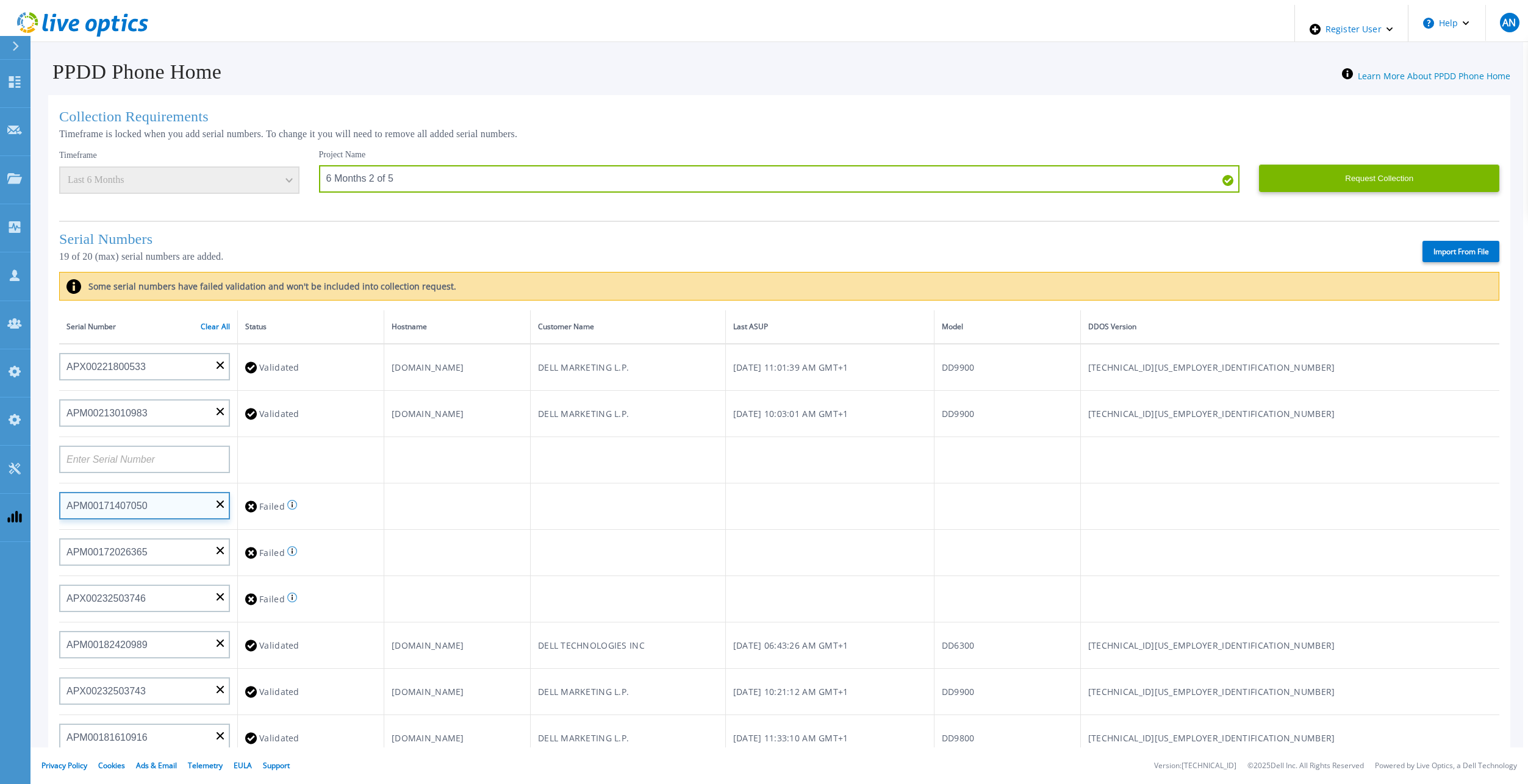
click at [212, 496] on input "APM00171407050" at bounding box center [144, 506] width 171 height 28
click at [212, 541] on input "APM00172026365" at bounding box center [144, 552] width 171 height 28
click at [186, 464] on input at bounding box center [144, 459] width 171 height 28
paste input "APM00172122975"
type input "APM00172122975"
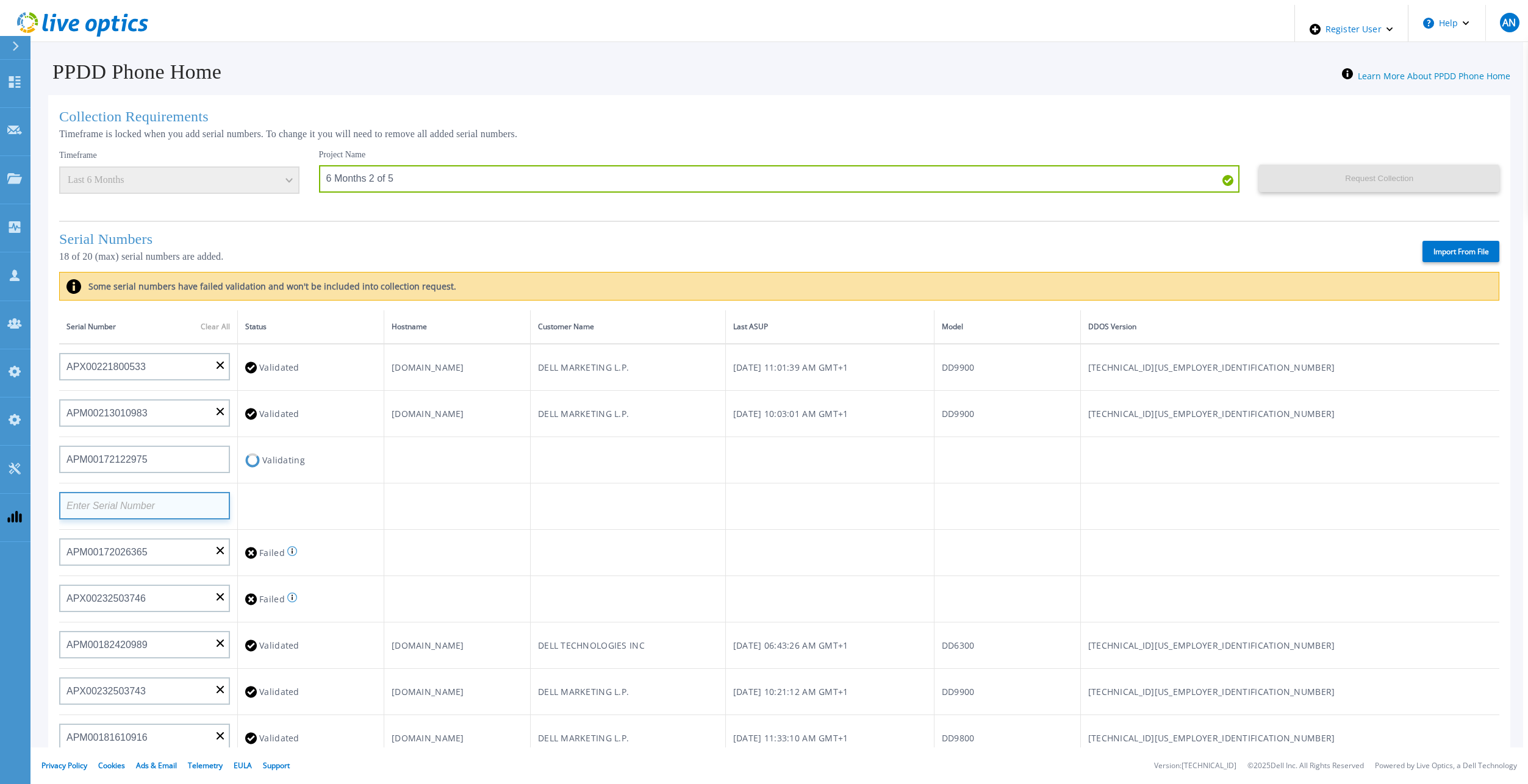
click at [116, 506] on input at bounding box center [144, 506] width 171 height 28
paste input "AUDVXVCEX7DDSY"
type input "AUDVXVCEX7DDSY"
click at [520, 517] on td at bounding box center [457, 507] width 147 height 47
click at [168, 540] on input at bounding box center [144, 552] width 171 height 28
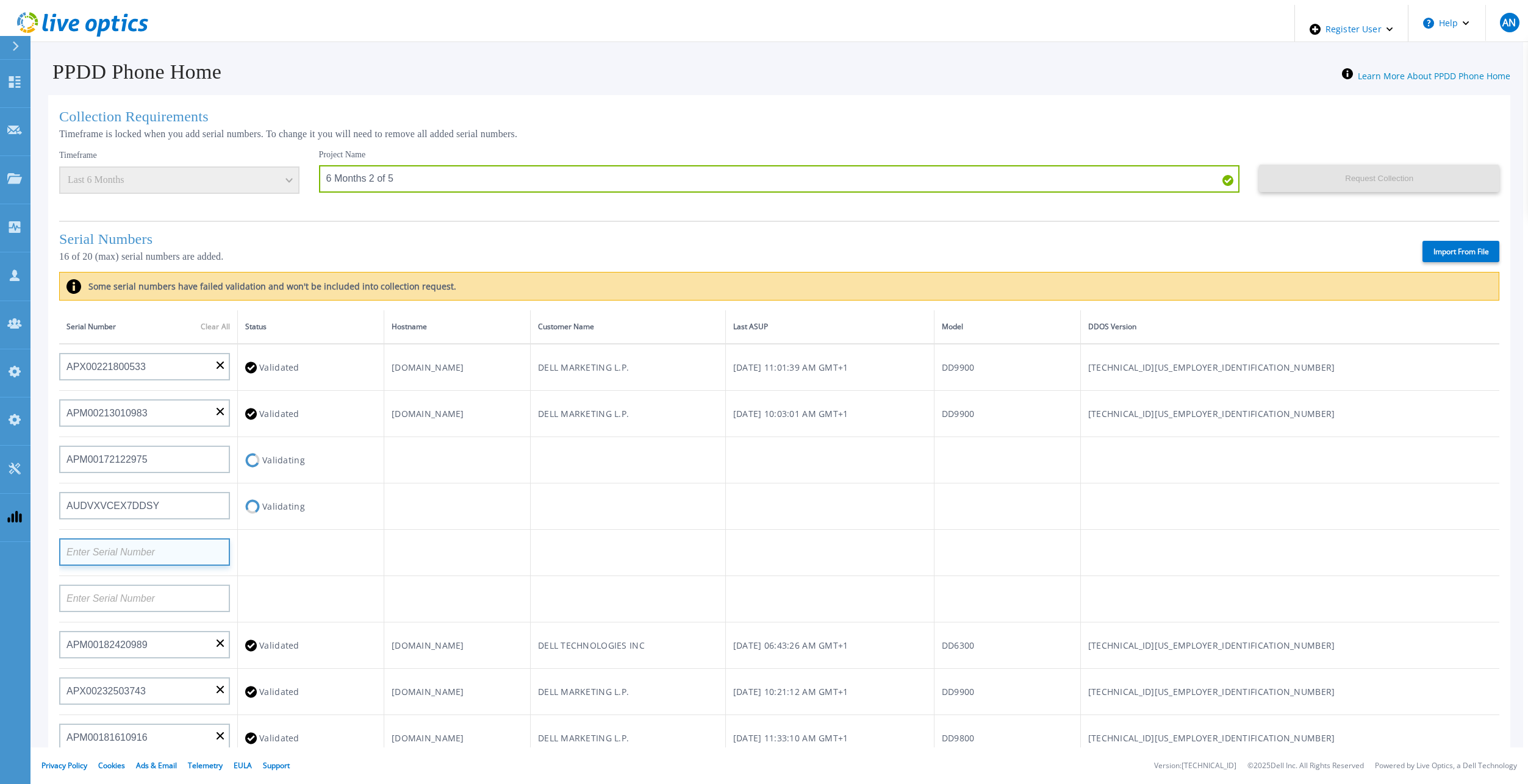
paste input "APM00211204804"
type input "APM00211204804"
click at [119, 586] on input at bounding box center [144, 598] width 171 height 28
paste input "APM00203000028"
type input "APM00203000028"
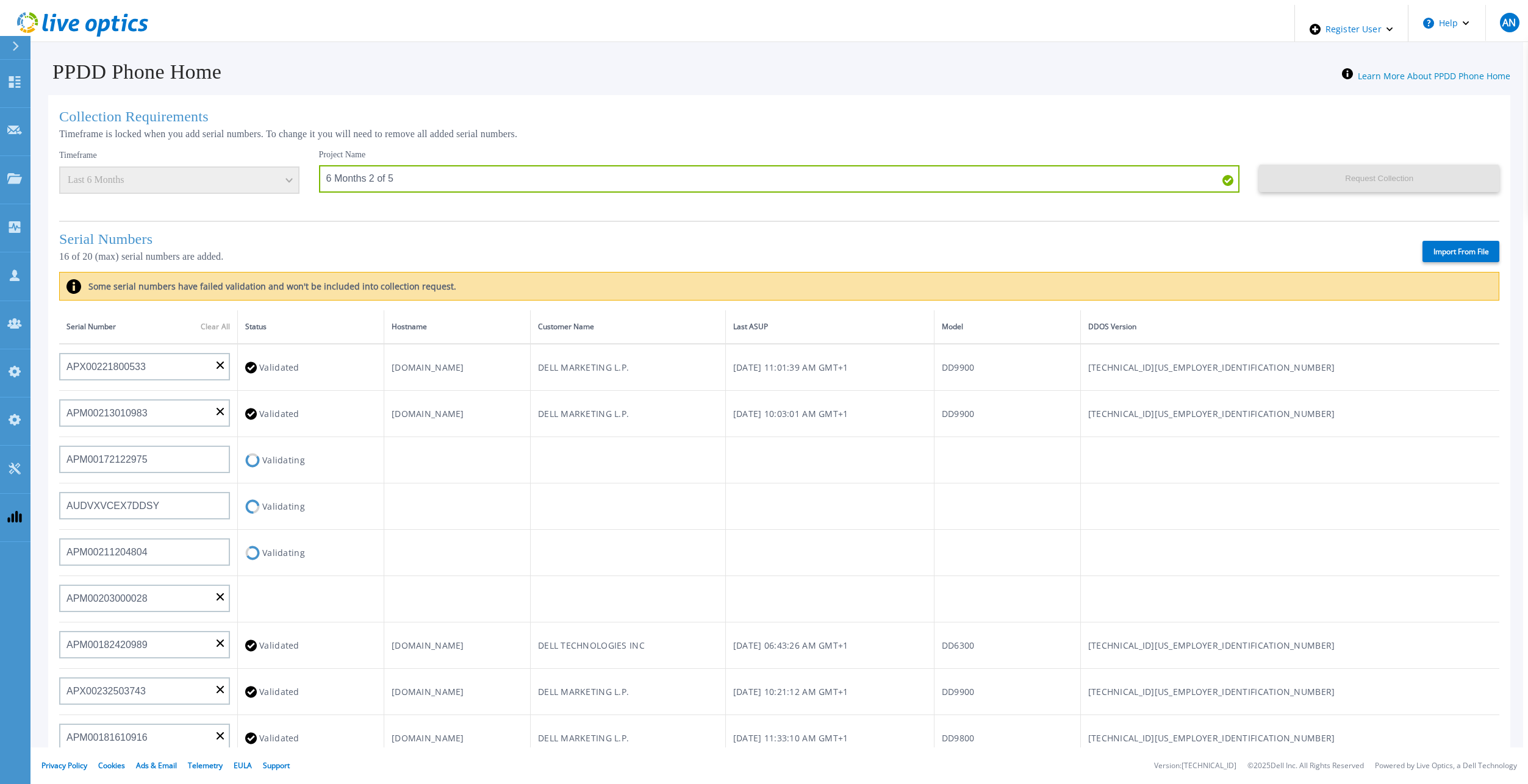
click at [724, 484] on td at bounding box center [627, 507] width 195 height 47
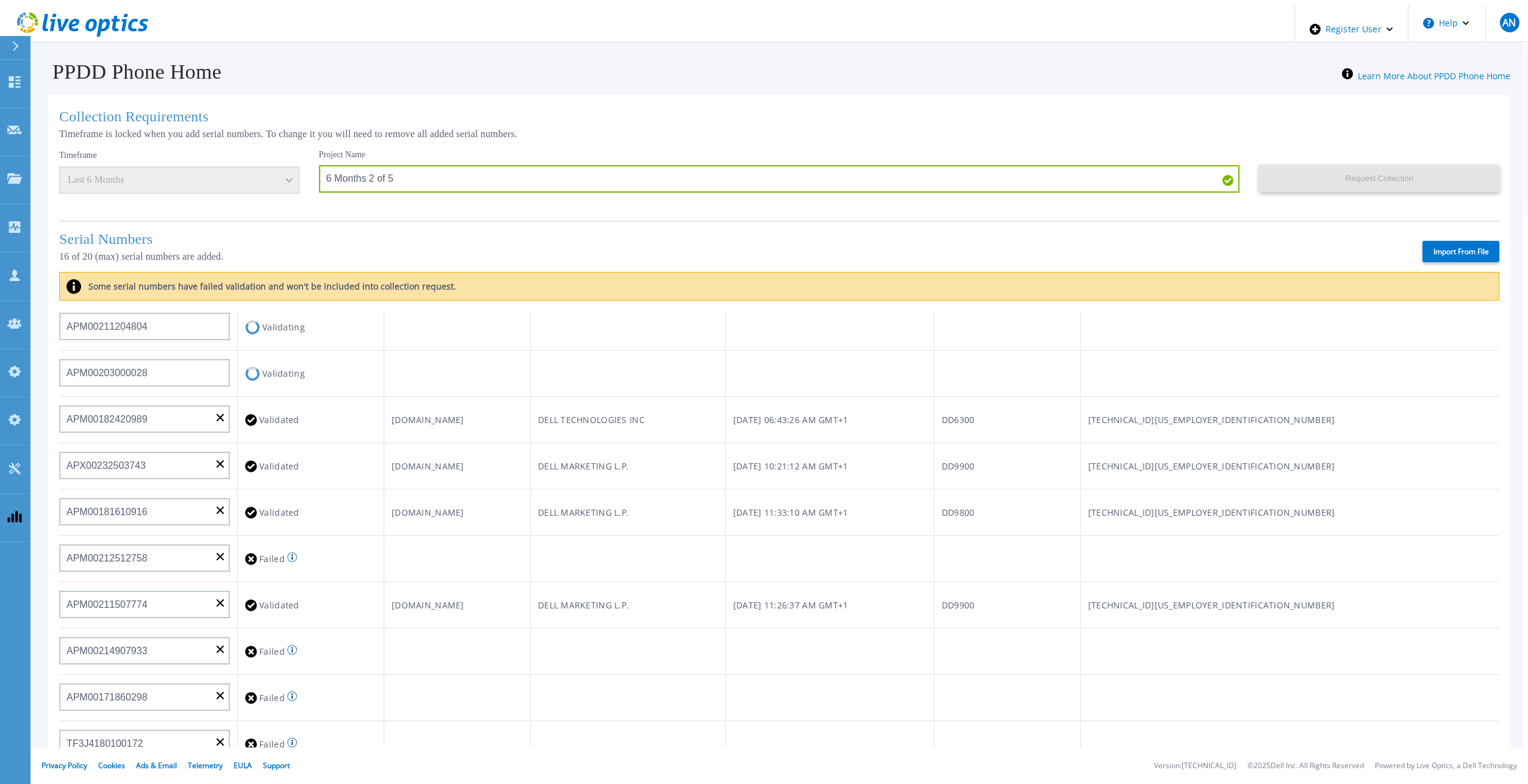
scroll to position [305, 0]
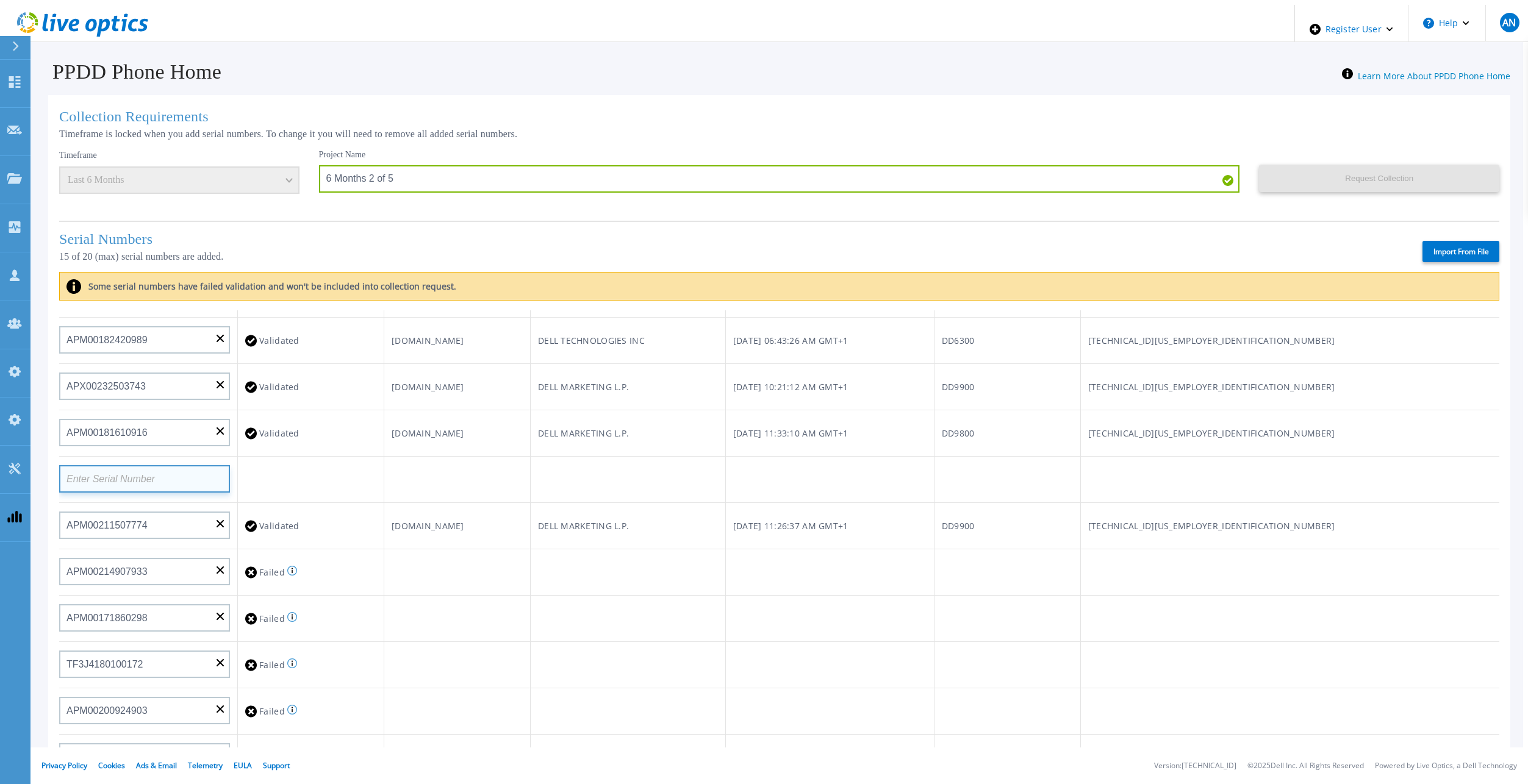
paste input "APM00214914091"
type input "APM00214914091"
click at [528, 484] on td at bounding box center [457, 480] width 147 height 47
click at [172, 569] on input at bounding box center [144, 572] width 171 height 28
paste input "AUDV9K21V5D34W"
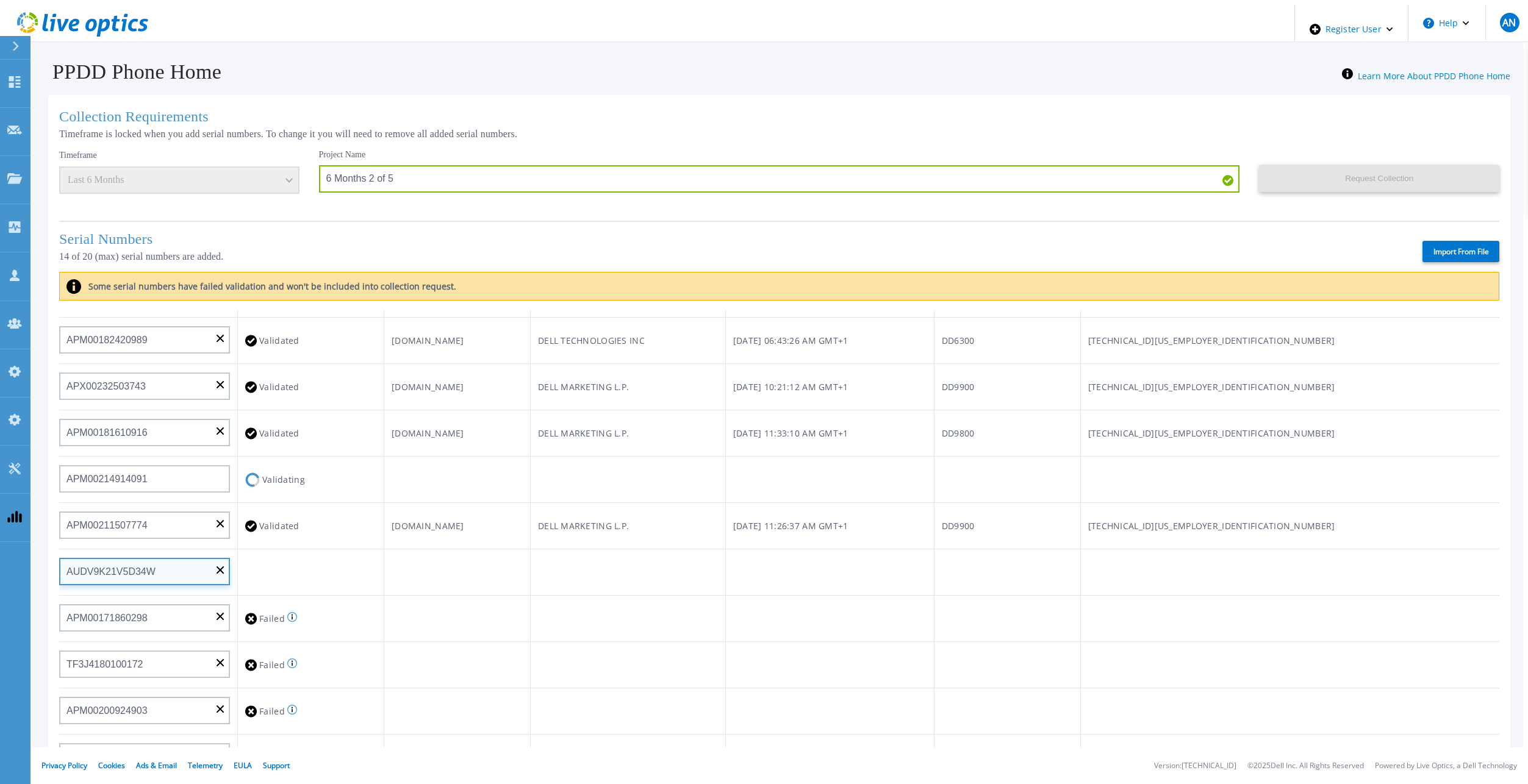
type input "AUDV9K21V5D34W"
click at [530, 602] on td at bounding box center [457, 619] width 147 height 47
click at [219, 611] on input "APM00171860298" at bounding box center [144, 618] width 171 height 28
click at [183, 612] on input "APM00171860298" at bounding box center [144, 618] width 171 height 28
click at [211, 612] on input "APM00171860298" at bounding box center [144, 618] width 171 height 28
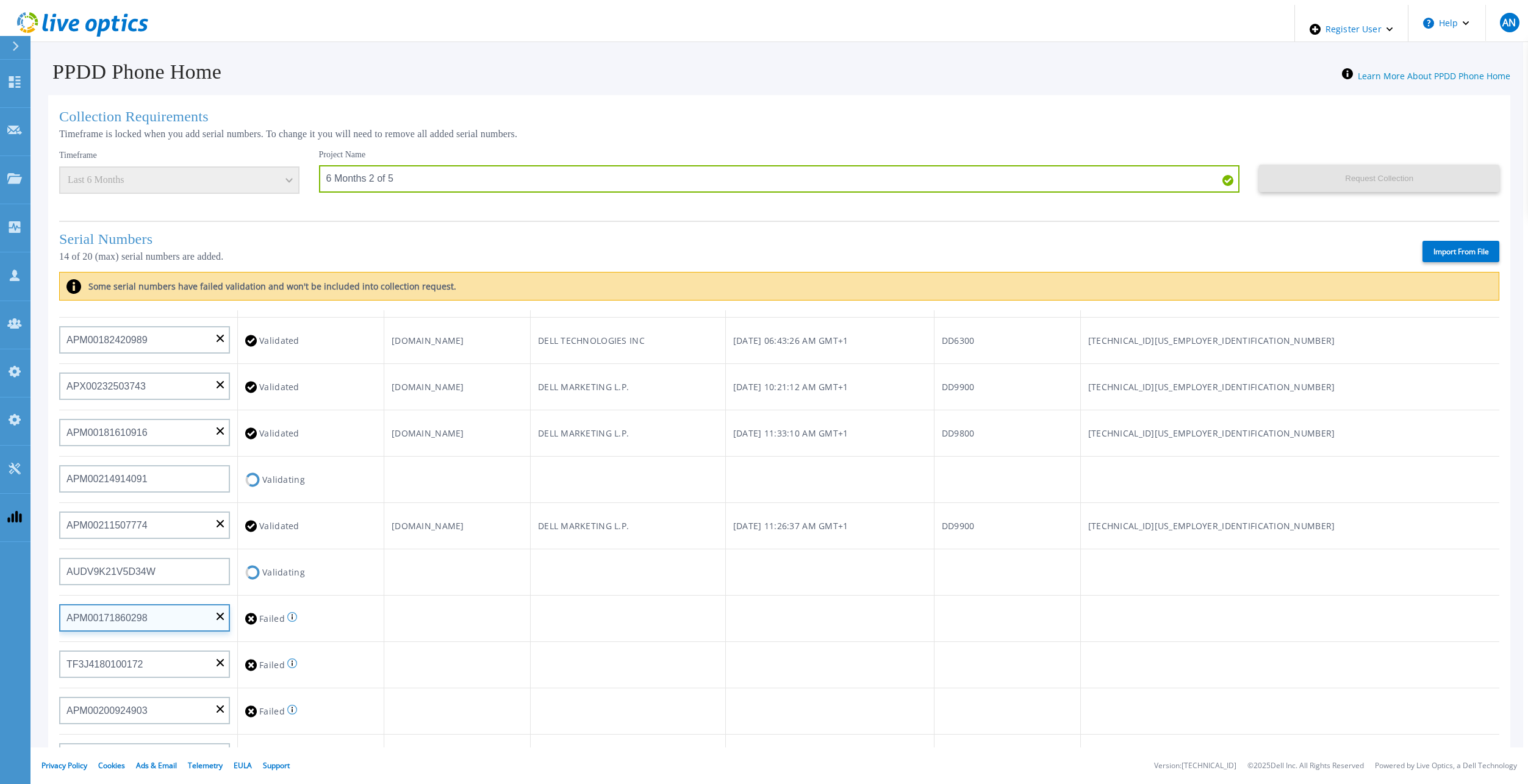
click at [211, 613] on input "APM00171860298" at bounding box center [144, 618] width 171 height 28
paste input "APM00212722052"
type input "APM00212722052"
click at [530, 635] on td at bounding box center [457, 619] width 147 height 47
click at [199, 664] on input at bounding box center [144, 664] width 171 height 28
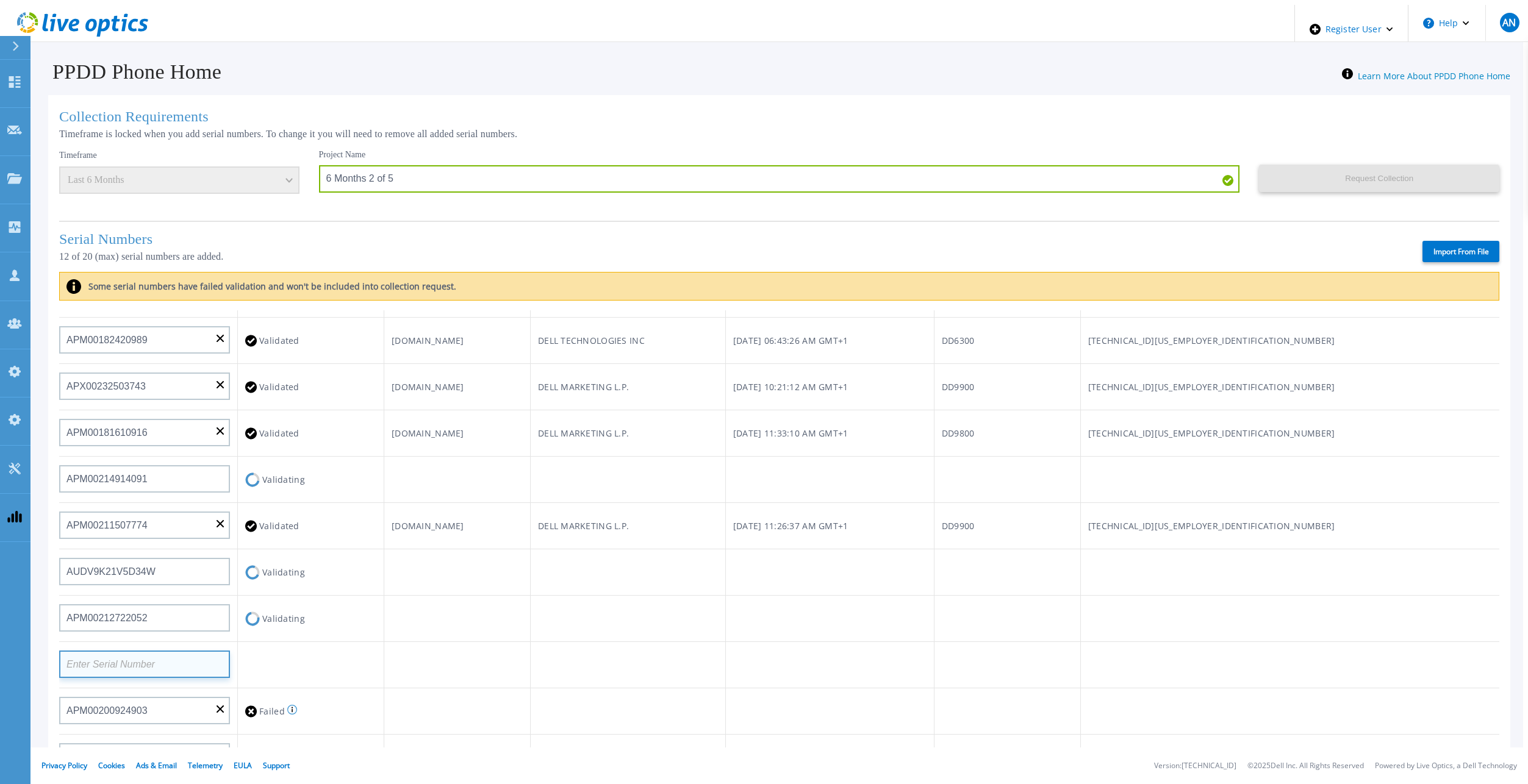
paste input "CKM00192200280"
type input "CKM00192200280"
click at [513, 661] on td at bounding box center [457, 666] width 147 height 47
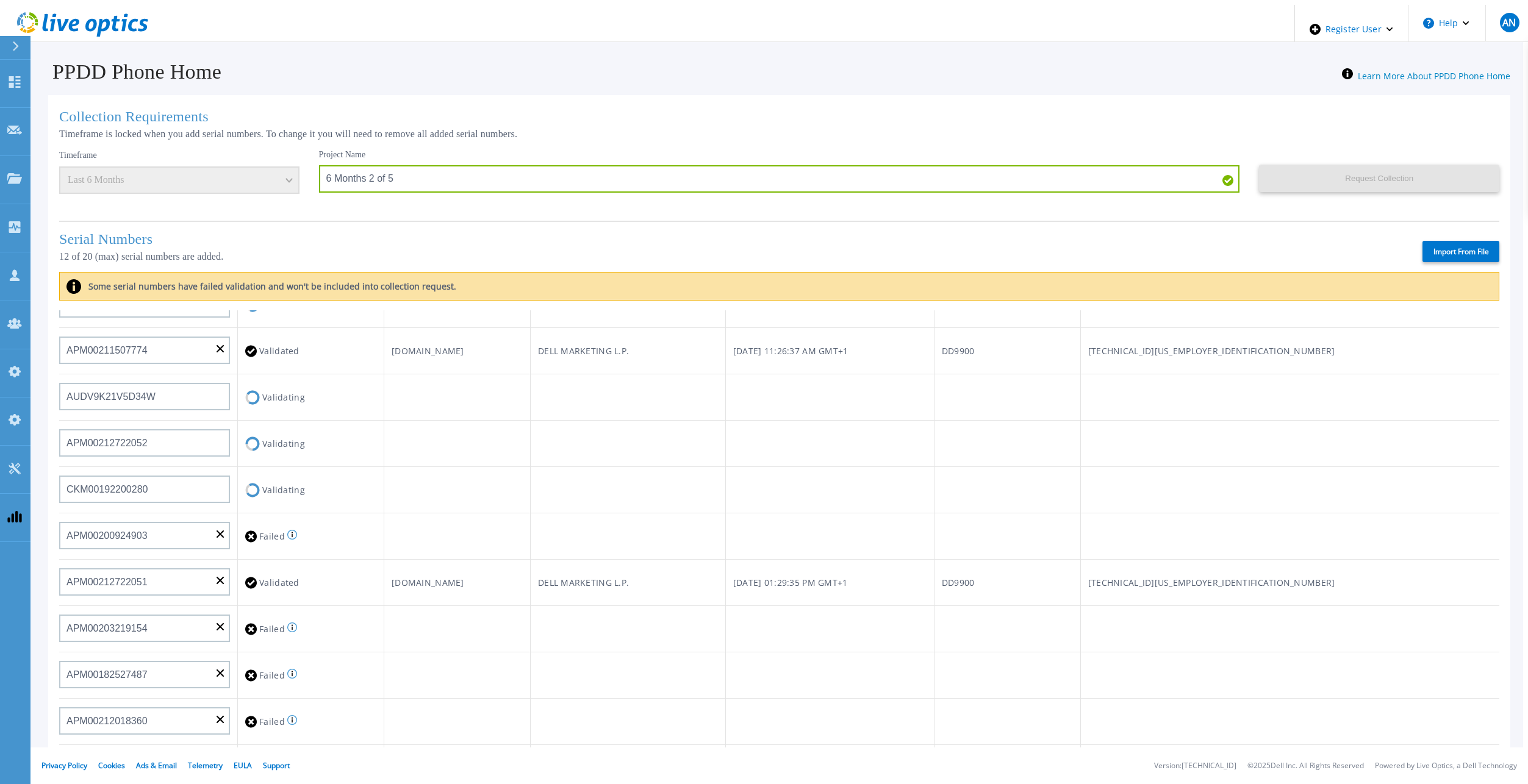
scroll to position [488, 0]
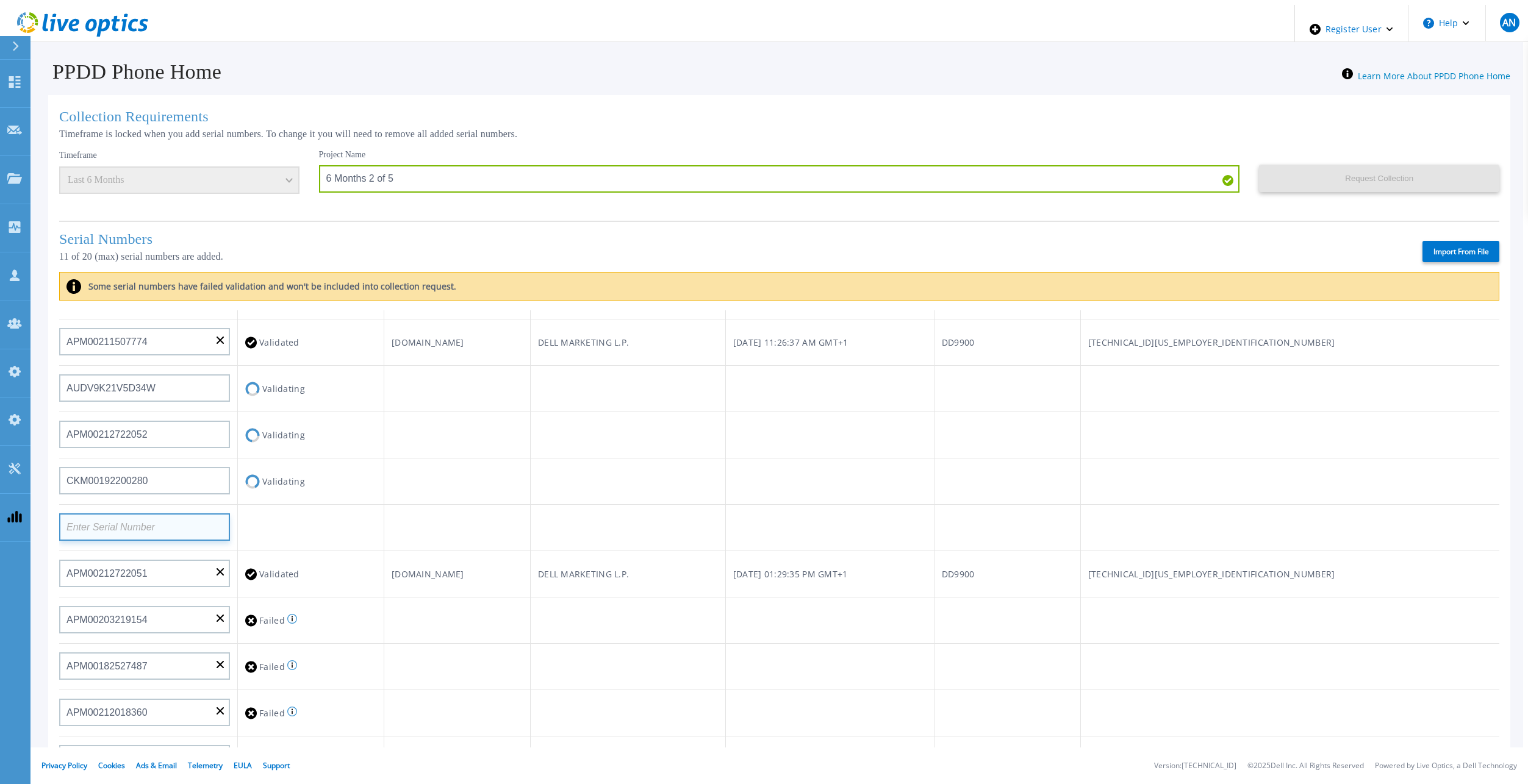
click at [179, 524] on input at bounding box center [144, 527] width 171 height 28
paste input "APM00212705974"
type input "APM00212705974"
click at [493, 524] on td at bounding box center [457, 528] width 147 height 47
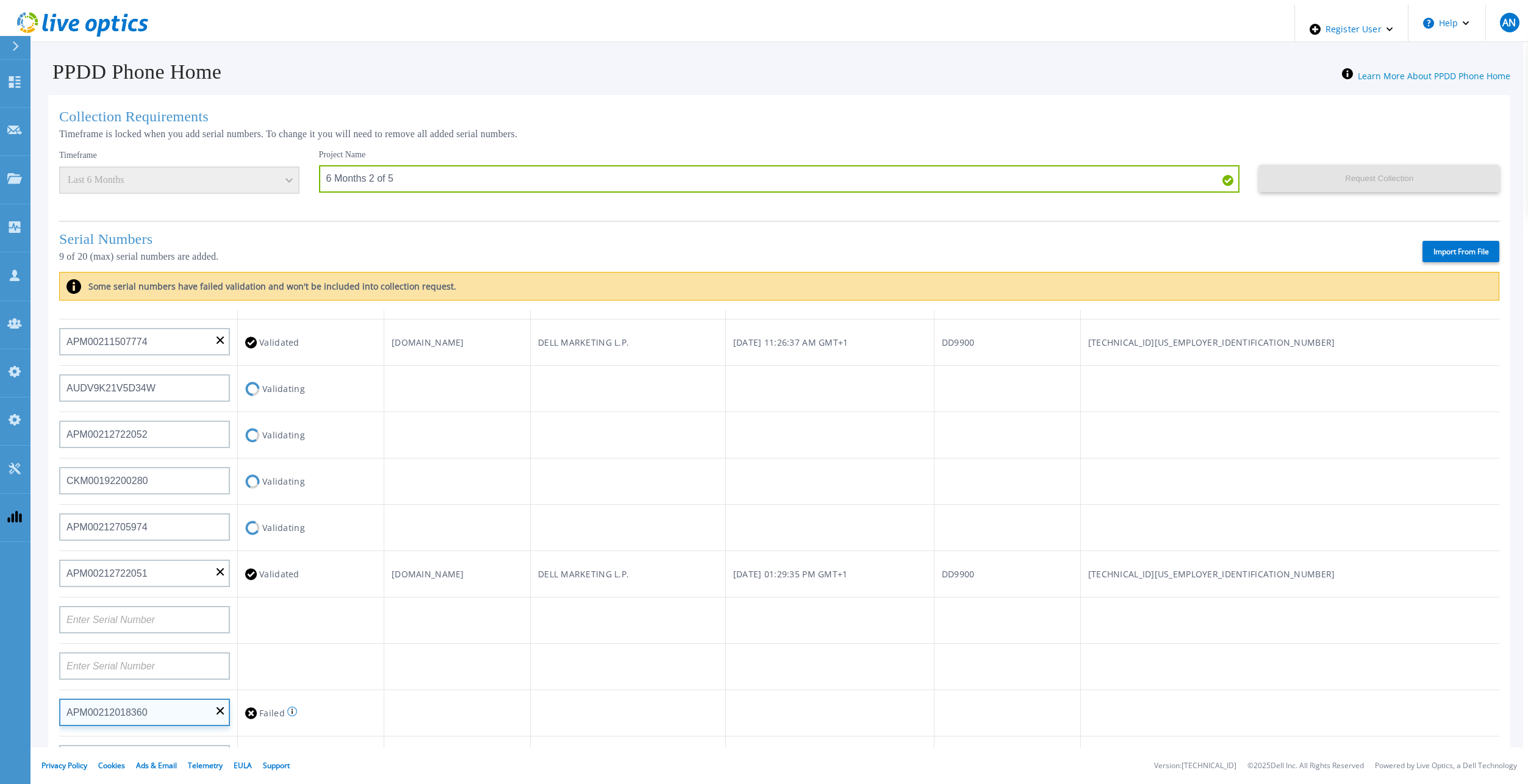
click at [219, 712] on input "APM00212018360" at bounding box center [144, 713] width 171 height 28
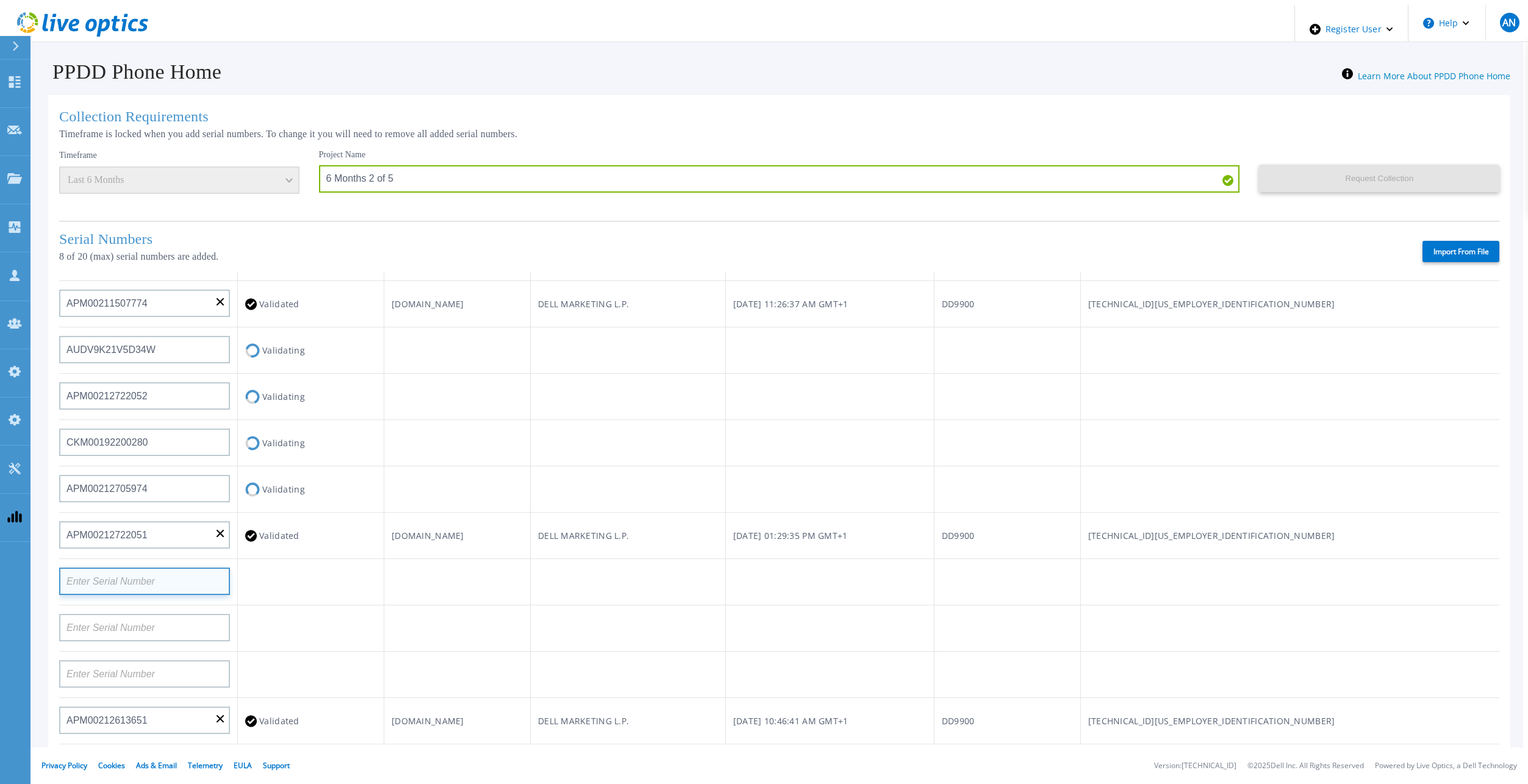
click at [171, 574] on input at bounding box center [144, 581] width 171 height 28
paste input "APM00182400033"
type input "APM00182400033"
click at [725, 569] on td at bounding box center [627, 583] width 195 height 47
click at [130, 626] on input at bounding box center [144, 628] width 171 height 28
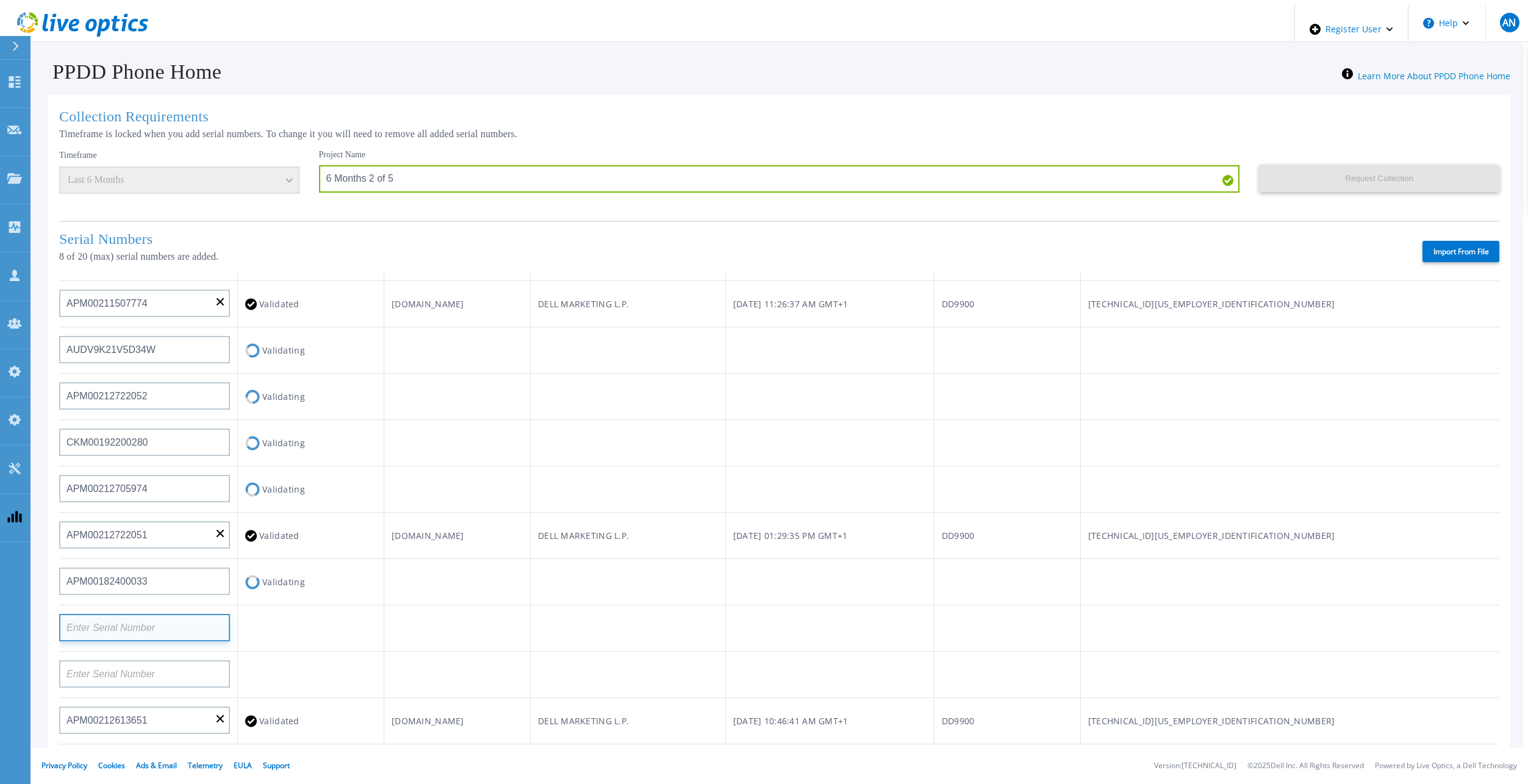
paste input "APM00182420984"
type input "APM00182420984"
click at [523, 595] on td at bounding box center [457, 583] width 147 height 47
click at [111, 661] on input at bounding box center [144, 675] width 171 height 28
paste input "APM00200214014"
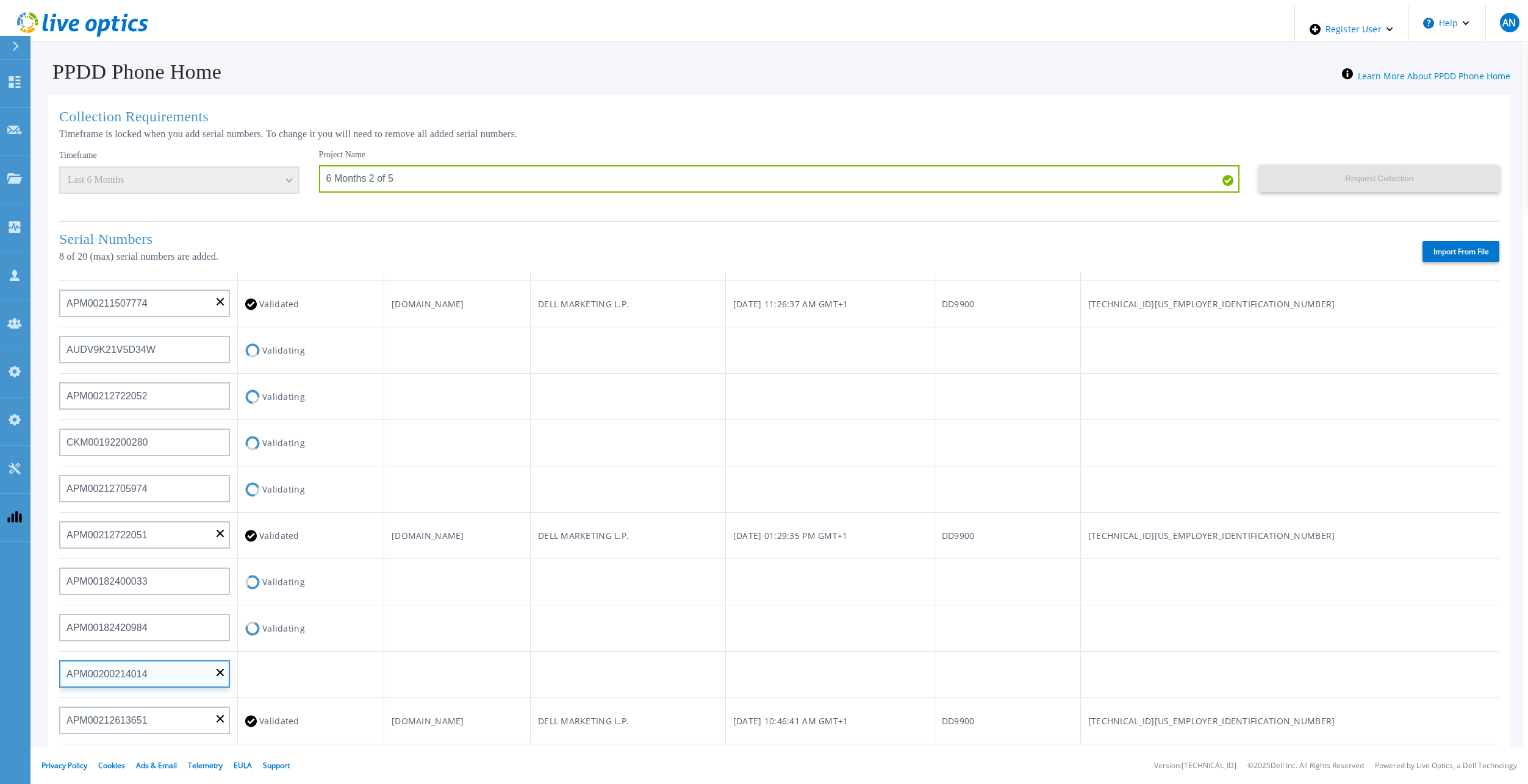
type input "APM00200214014"
click at [683, 617] on td at bounding box center [627, 629] width 195 height 47
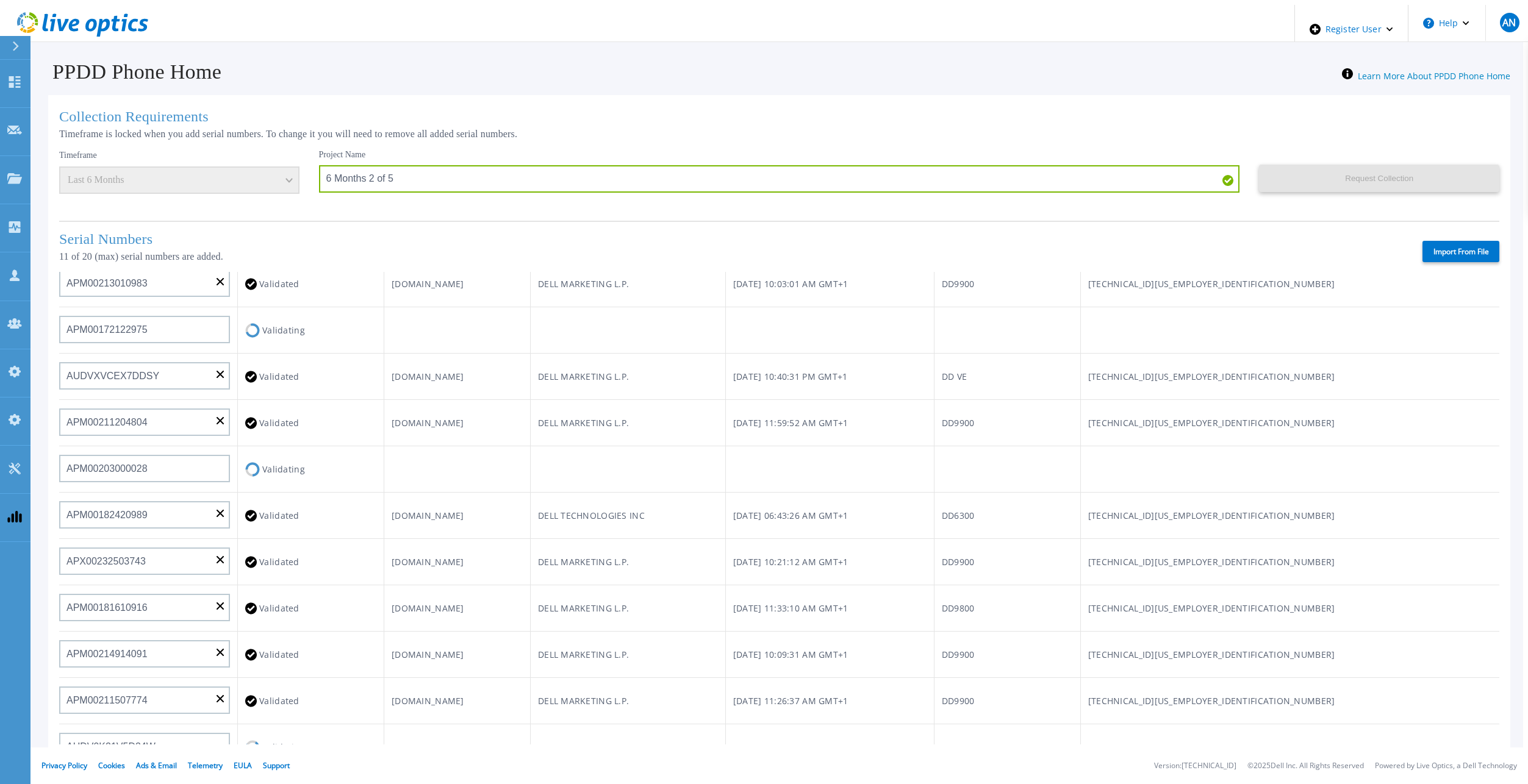
scroll to position [0, 0]
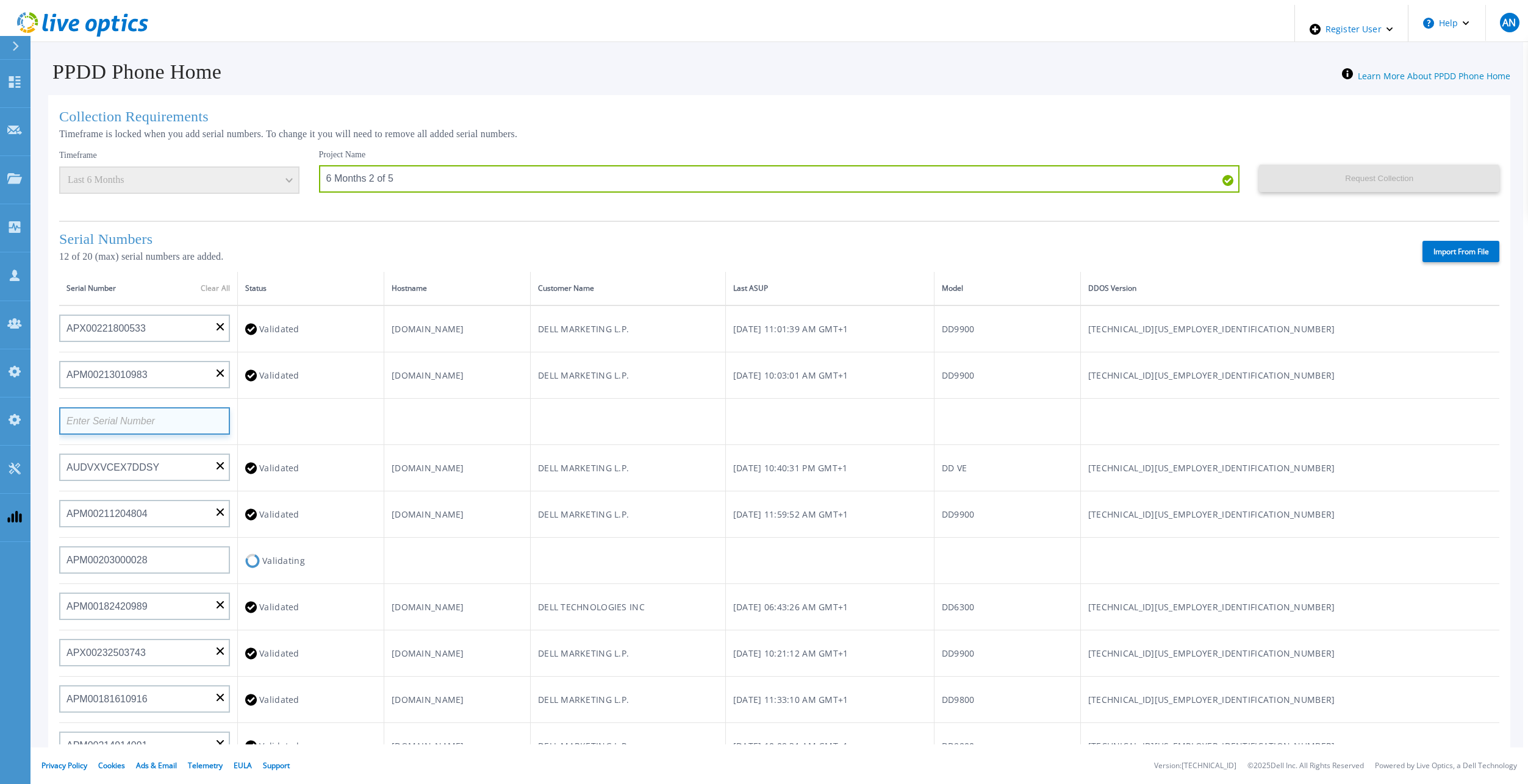
click at [113, 425] on input at bounding box center [144, 421] width 171 height 28
paste input "APM00212722050"
type input "APM00212722050"
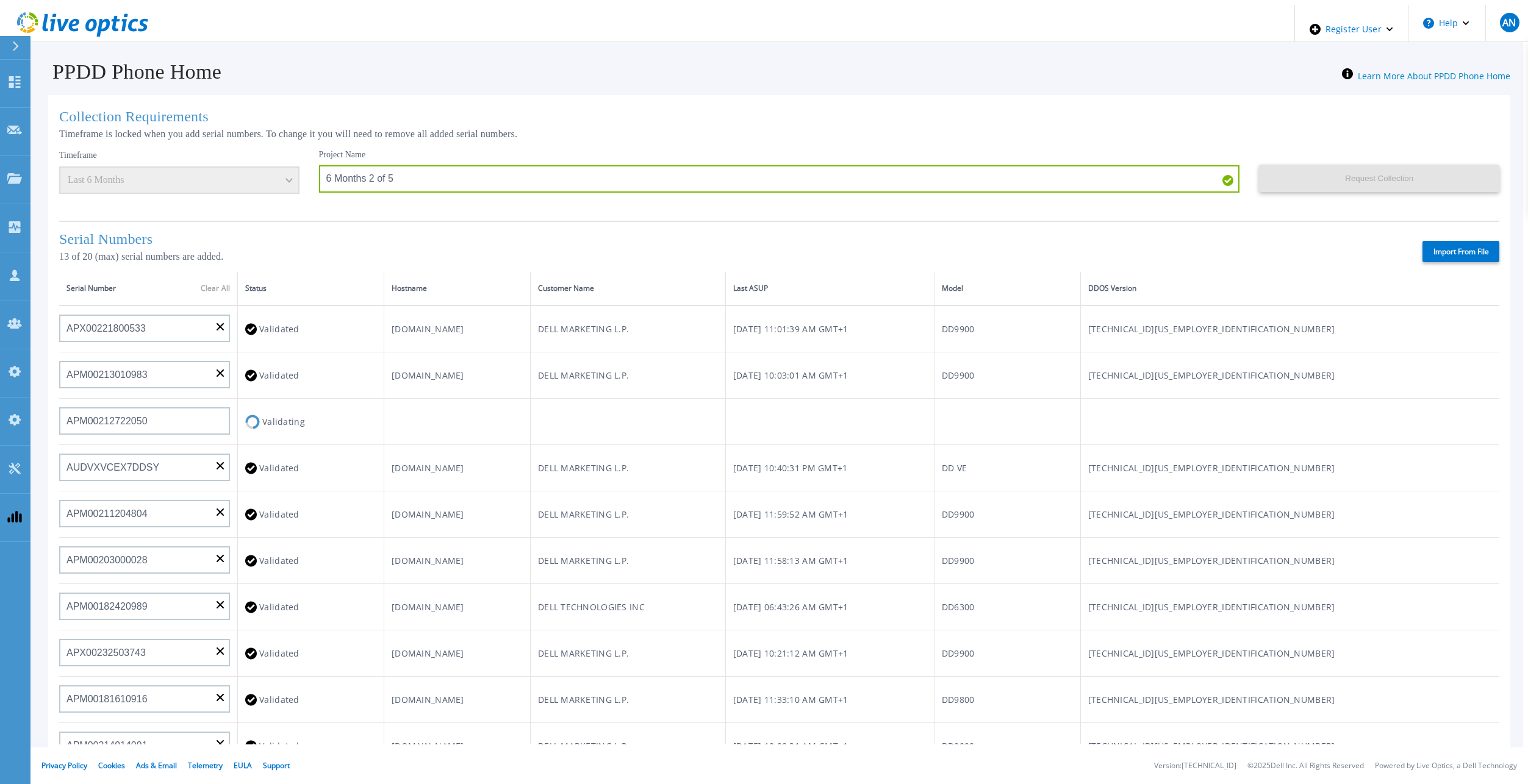
click at [530, 412] on td at bounding box center [457, 422] width 147 height 47
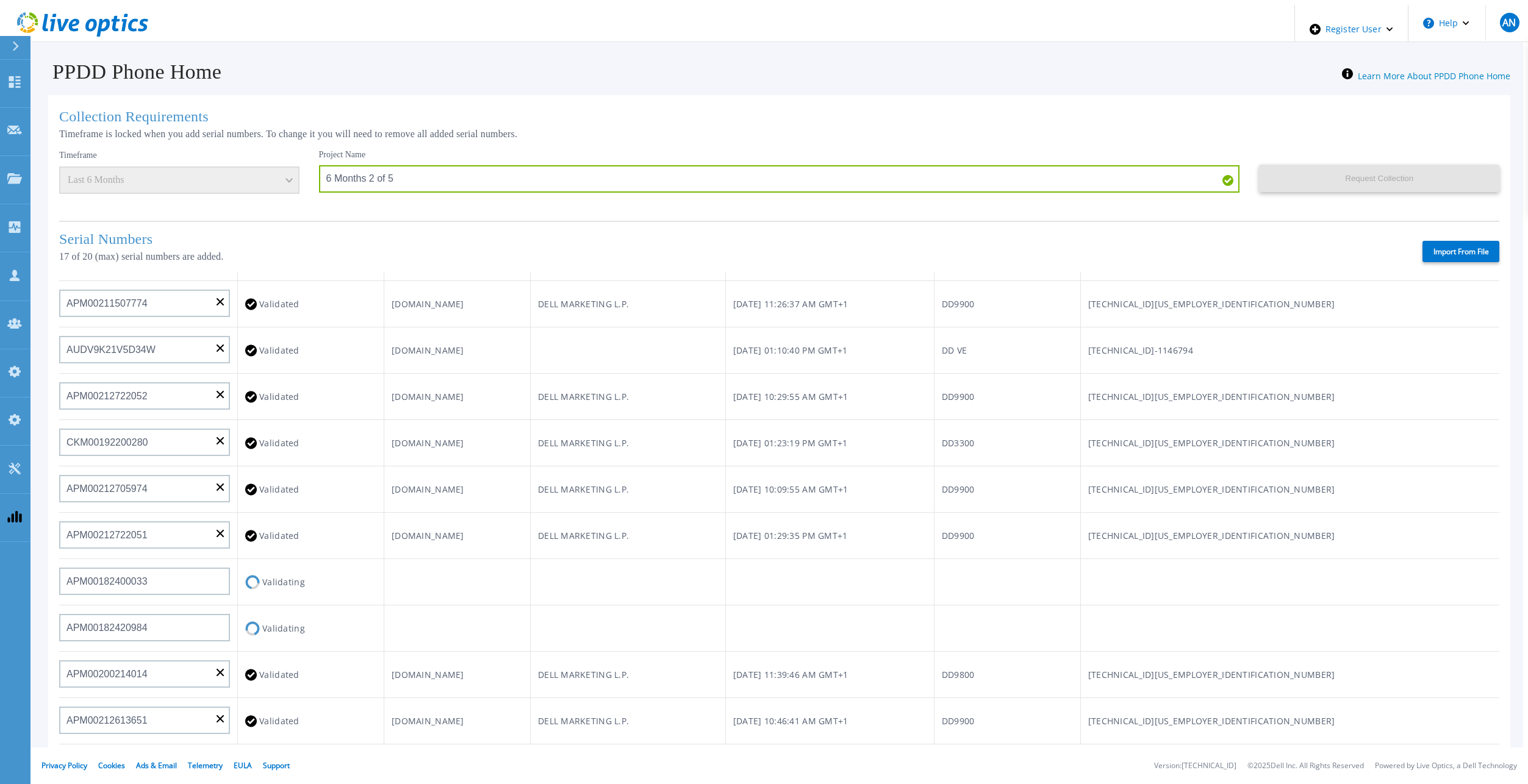
scroll to position [427, 0]
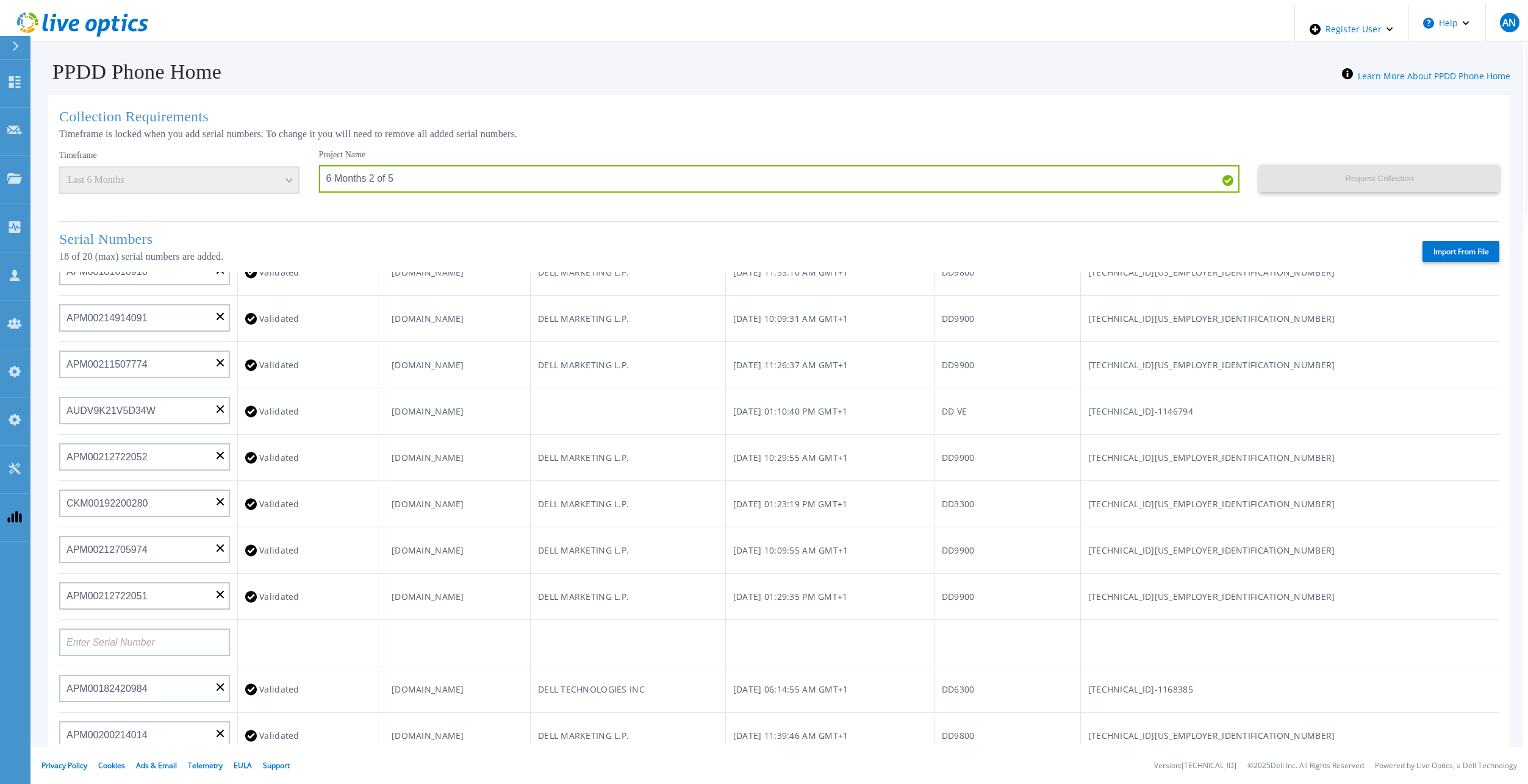
click at [138, 659] on td at bounding box center [149, 644] width 179 height 47
click at [149, 644] on input at bounding box center [144, 642] width 171 height 28
paste input "APX00233704525"
type input "APX00233704525"
click at [479, 643] on td at bounding box center [457, 644] width 147 height 47
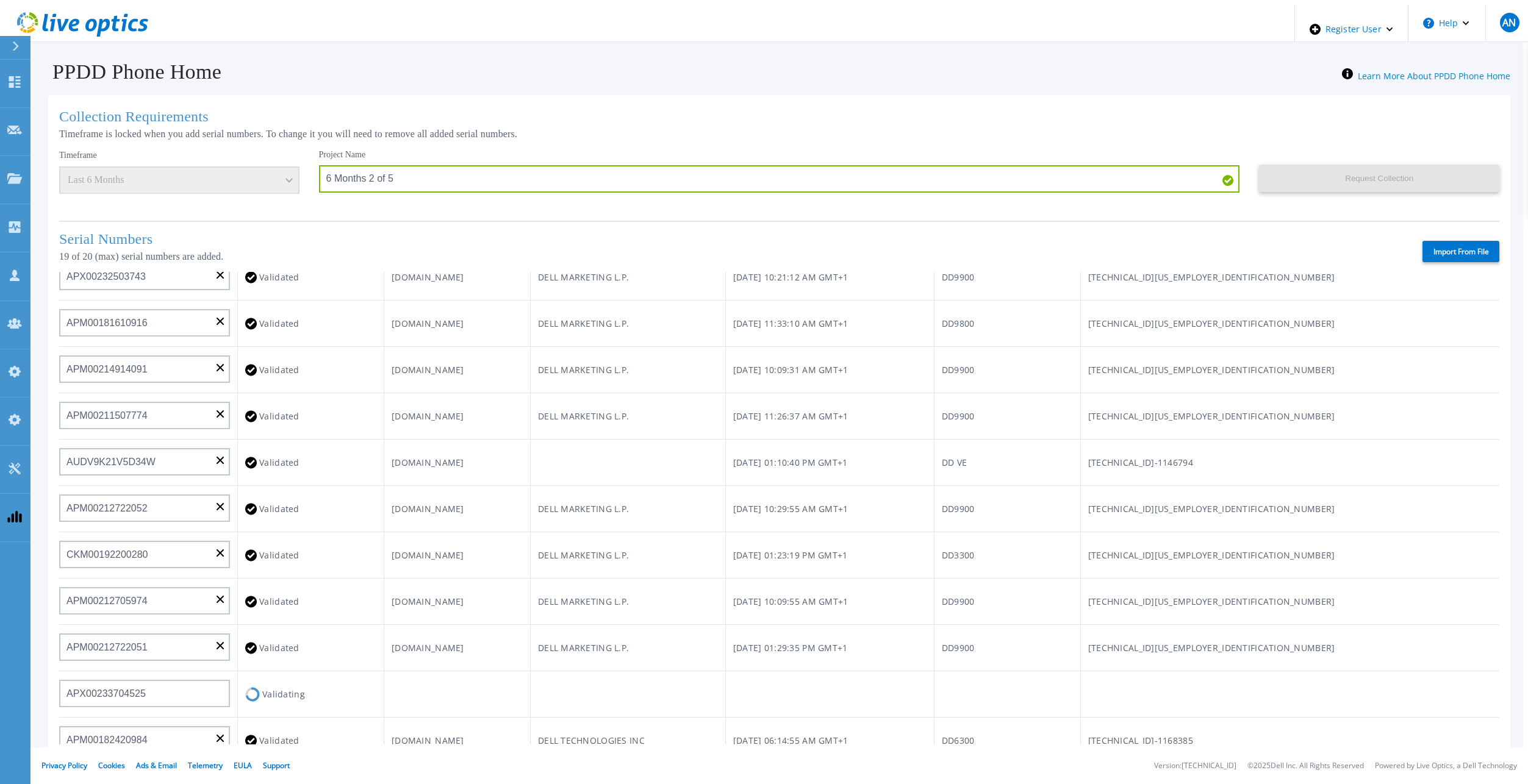
scroll to position [488, 0]
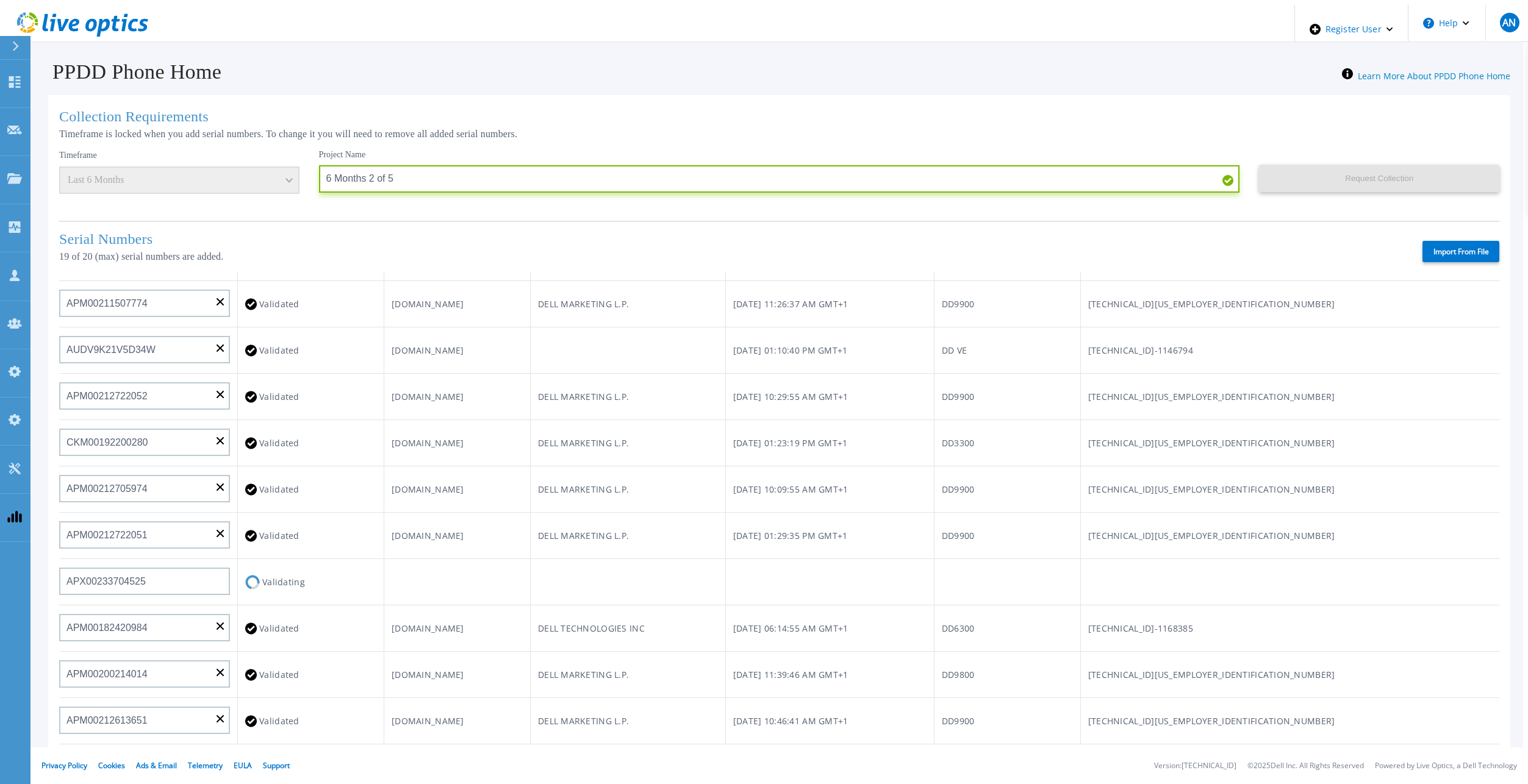
drag, startPoint x: 398, startPoint y: 179, endPoint x: 291, endPoint y: 179, distance: 107.0
click at [291, 179] on div "Timeframe Last 6 Months Project Name 6 Months 2 of 5 Request Collection This mi…" at bounding box center [779, 180] width 1440 height 62
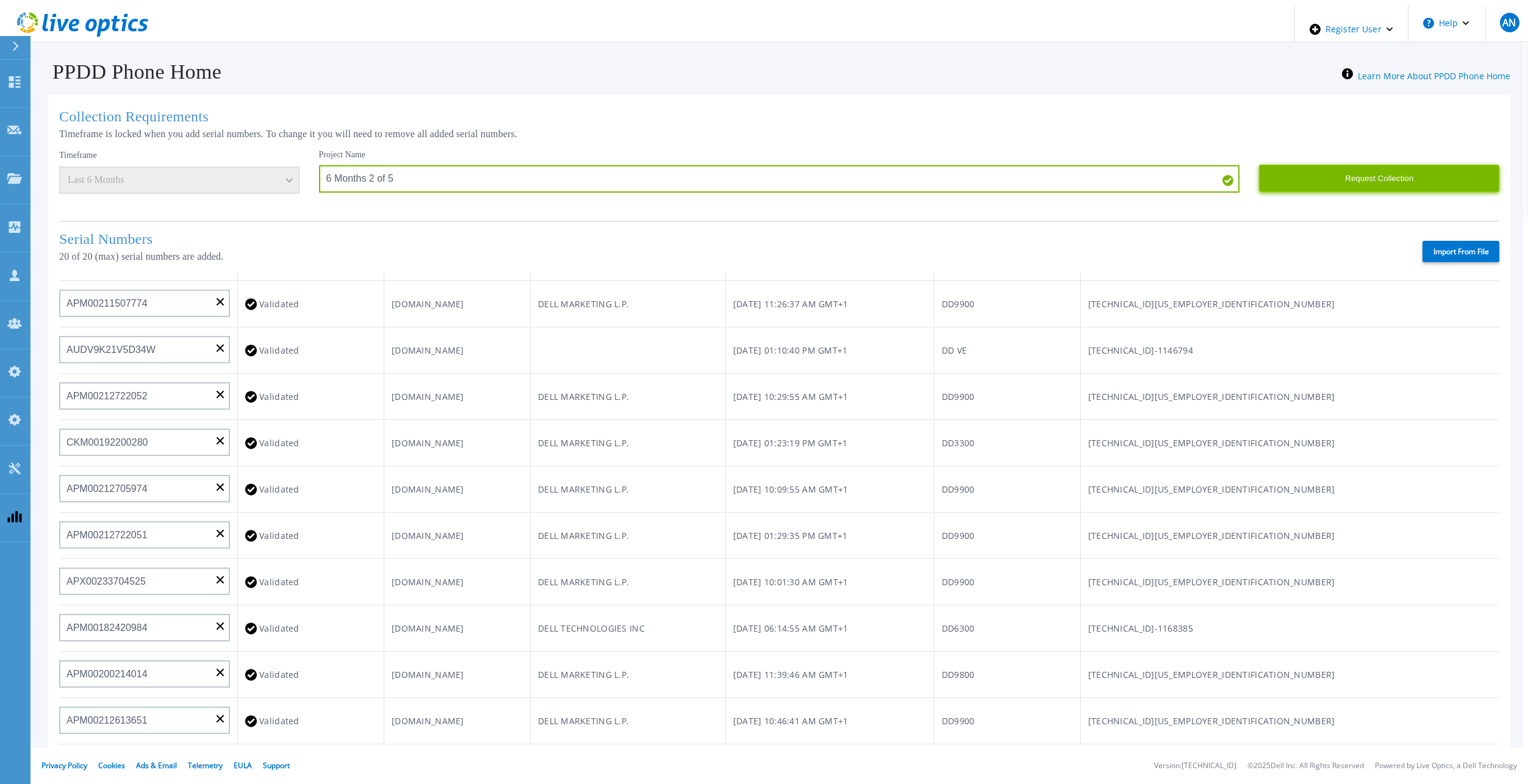
click at [1390, 173] on button "Request Collection" at bounding box center [1379, 179] width 240 height 28
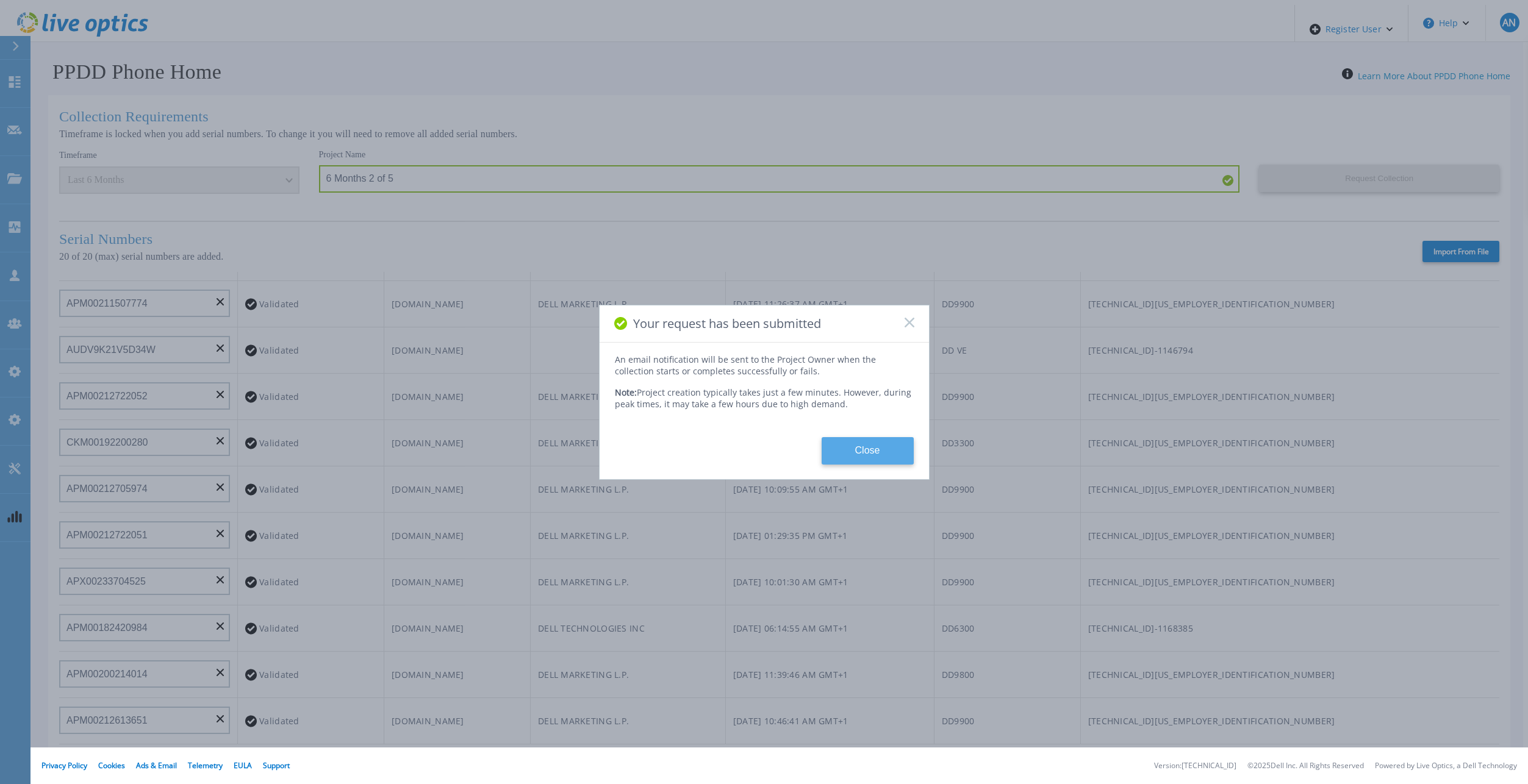
click at [851, 441] on button "Close" at bounding box center [867, 451] width 92 height 28
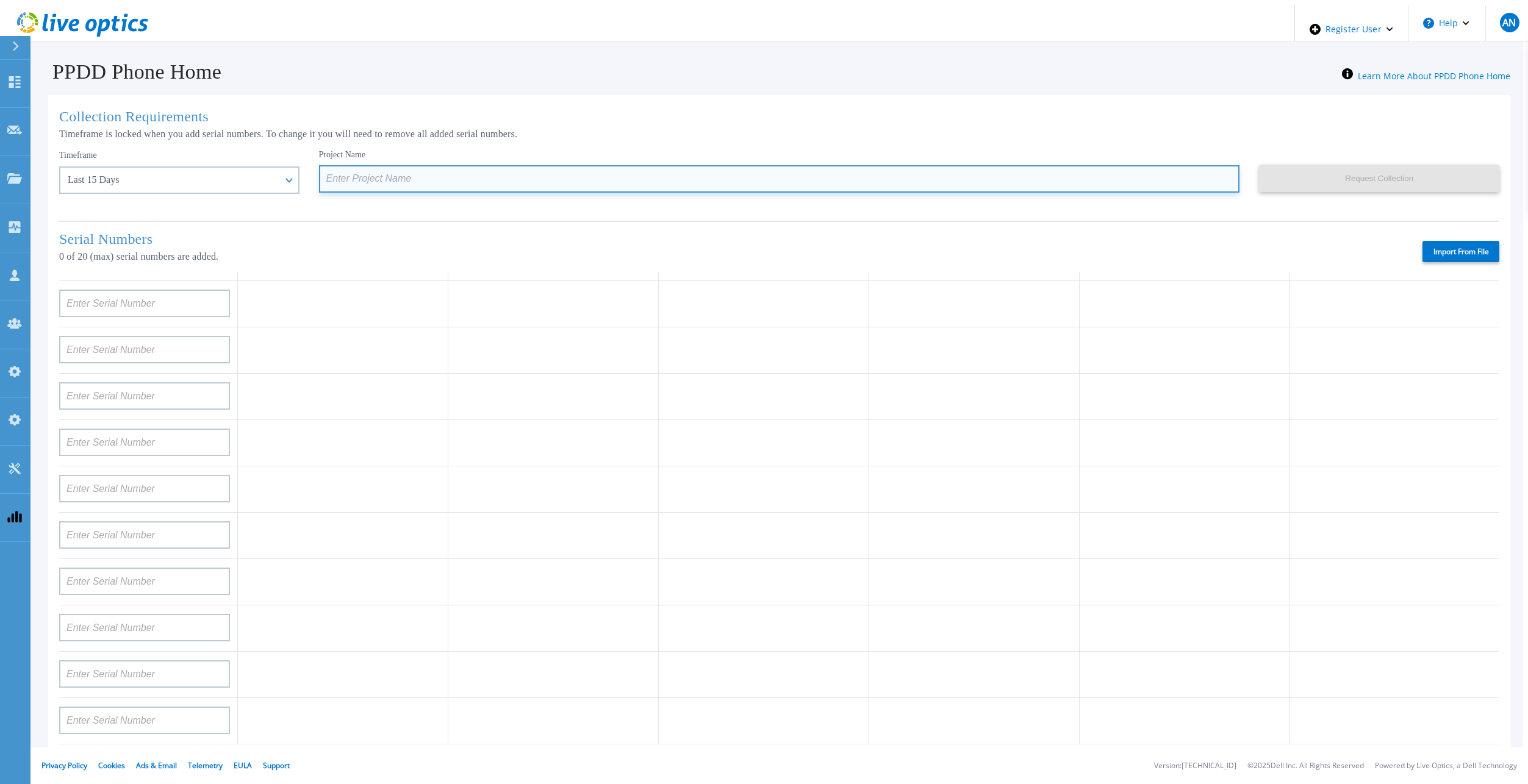
click at [545, 174] on input at bounding box center [779, 179] width 921 height 28
paste input "6 Months 2 of 5"
type input "6 Months 2 of 5"
paste input "6 Months 2 of 5"
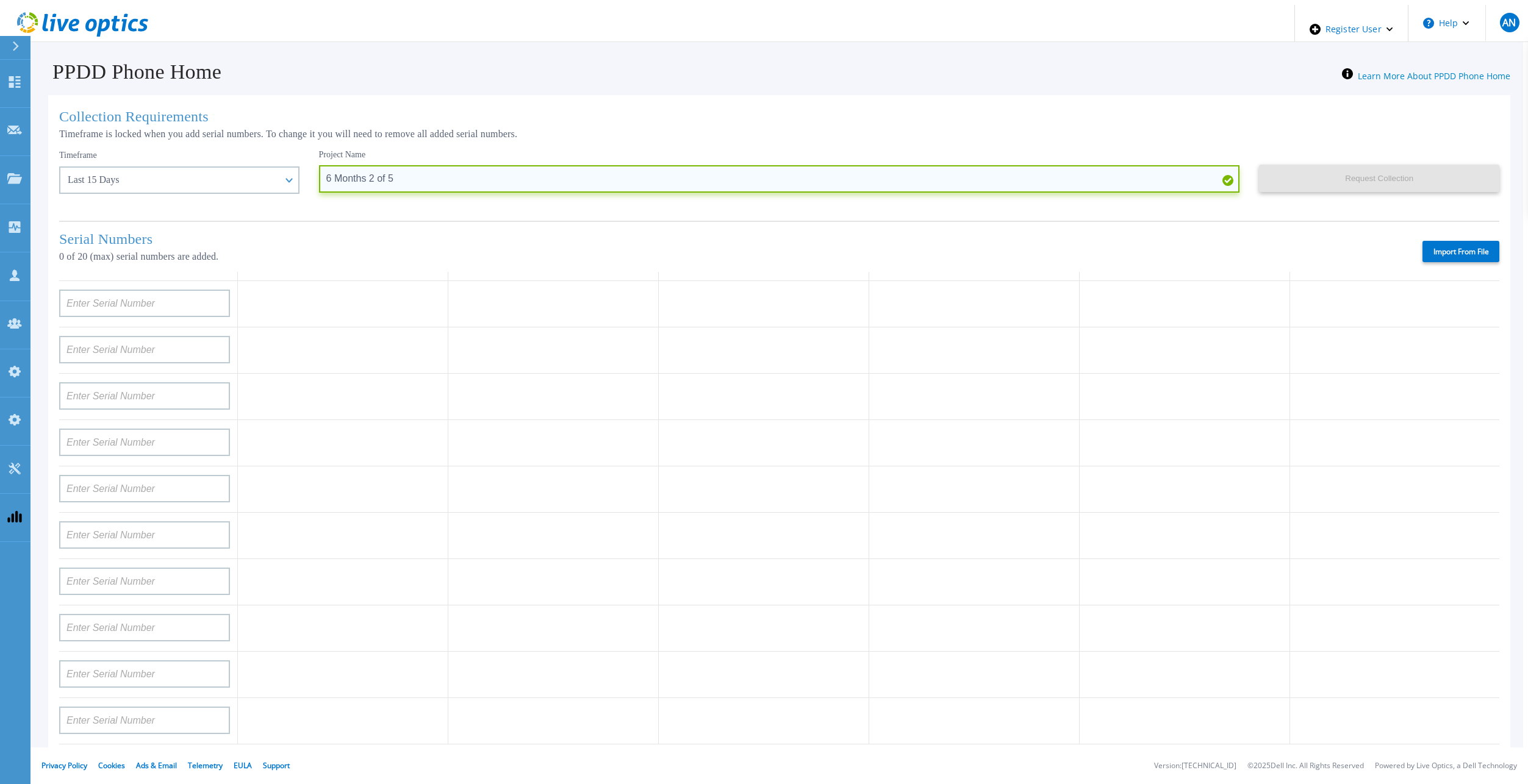
click at [347, 176] on input "6 Months 2 of 5" at bounding box center [779, 179] width 921 height 28
click at [462, 182] on input "6 Months 3 of 5" at bounding box center [779, 179] width 921 height 28
type input "6 Months 3 of 5"
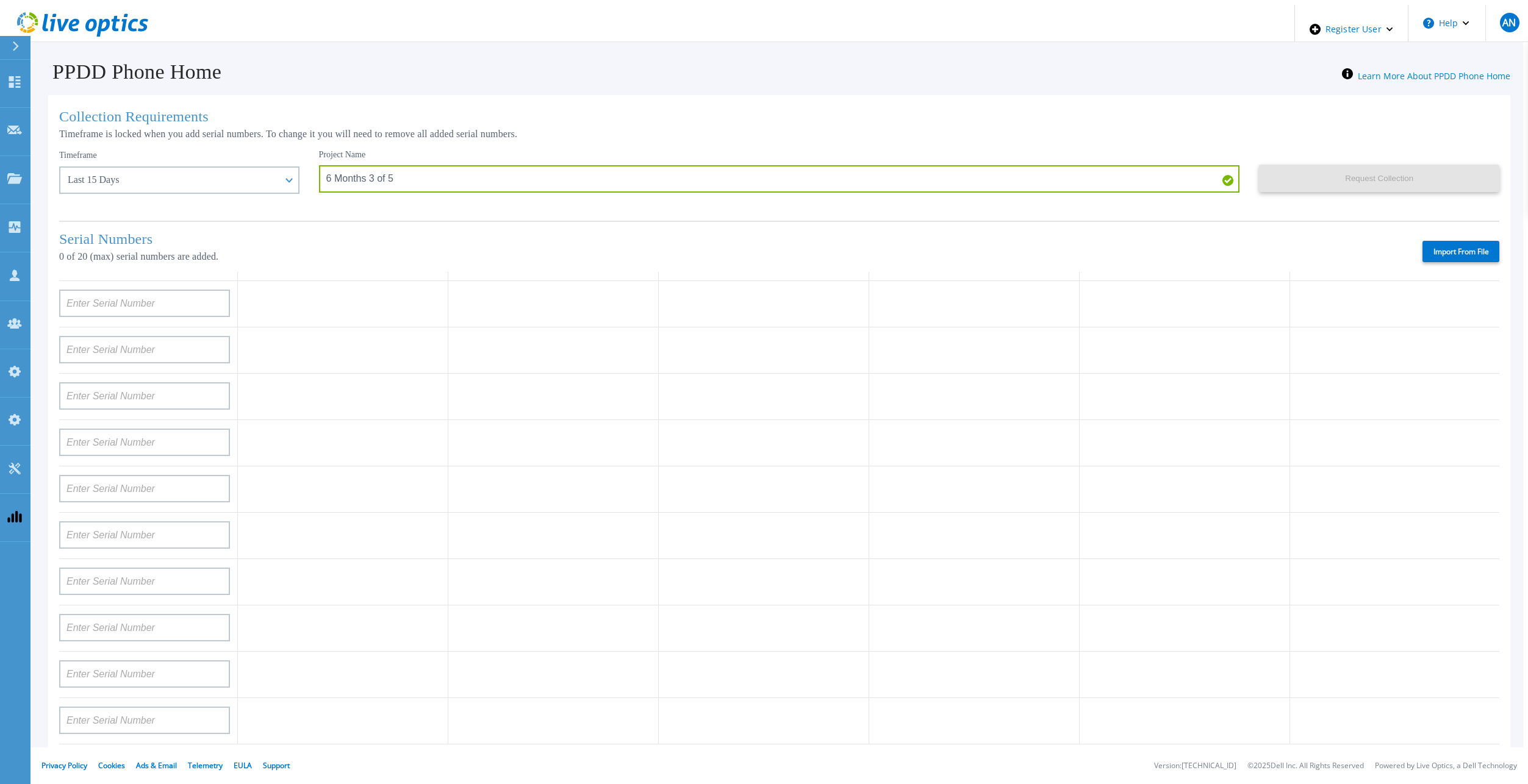
click at [456, 206] on div "Project Name 6 Months 3 of 5" at bounding box center [789, 180] width 940 height 62
click at [1454, 250] on label "Import From File" at bounding box center [1461, 252] width 77 height 21
click at [0, 0] on input "Import From File" at bounding box center [0, 0] width 0 height 0
type input "APM00182527487"
type input "FNM00173740080"
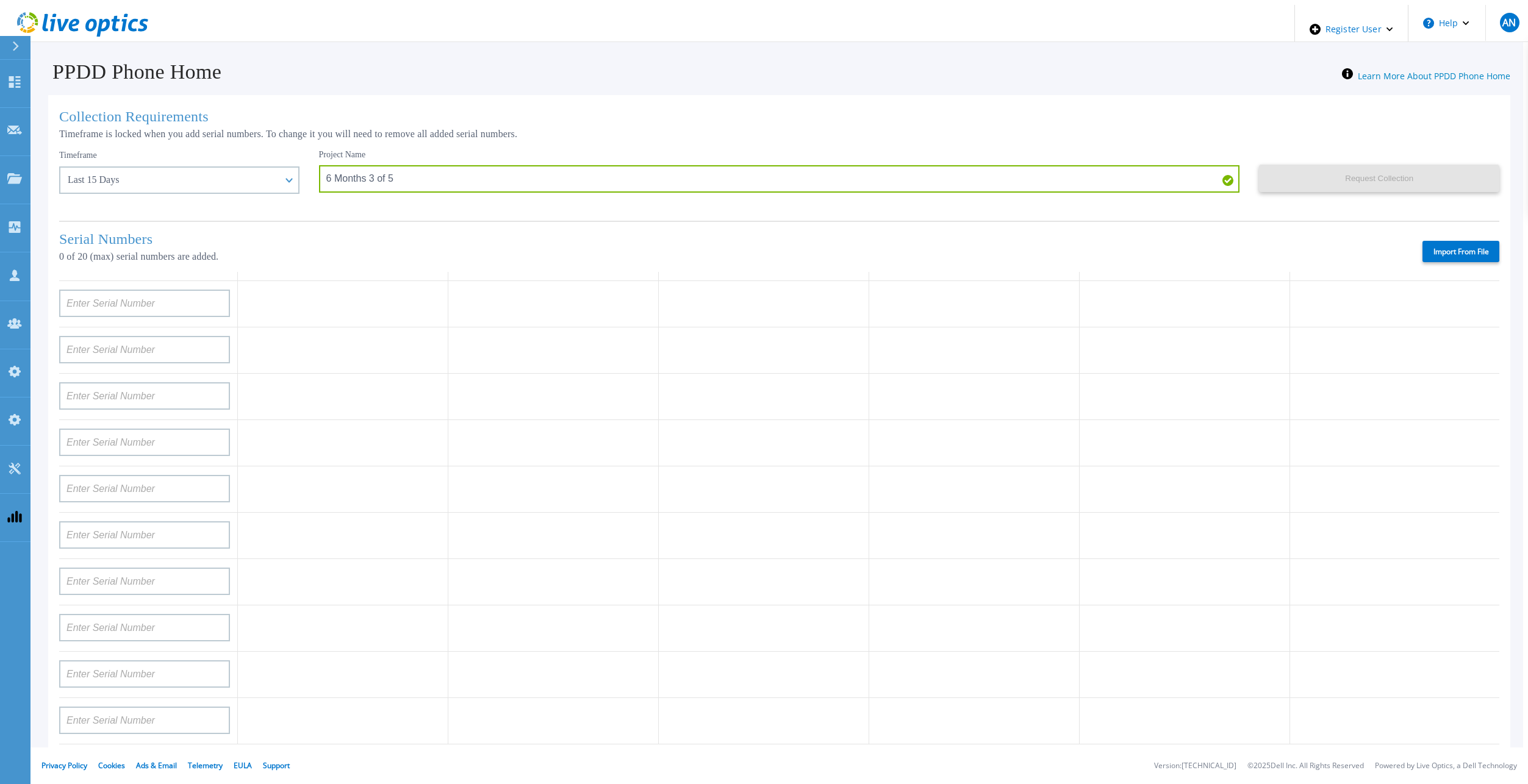
type input "APM00171417851"
type input "APM00214907936"
type input "APX00232004279"
type input "APM00171836328"
type input "APM00171417852"
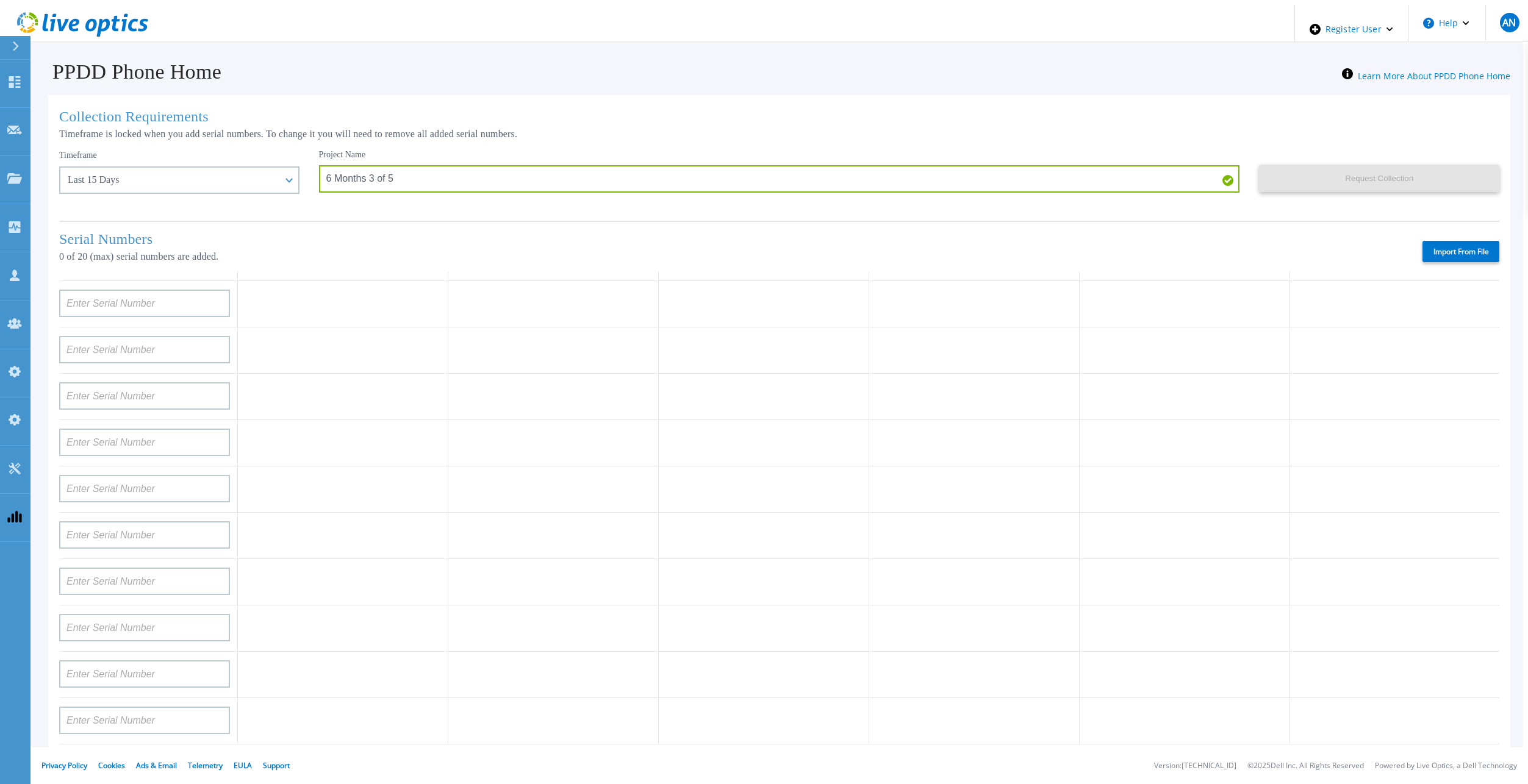
type input "AUDVZBFR65DB5U"
type input "CRK00241916749"
type input "APX00231205149"
type input "APM00181819857"
type input "CKM00180702043"
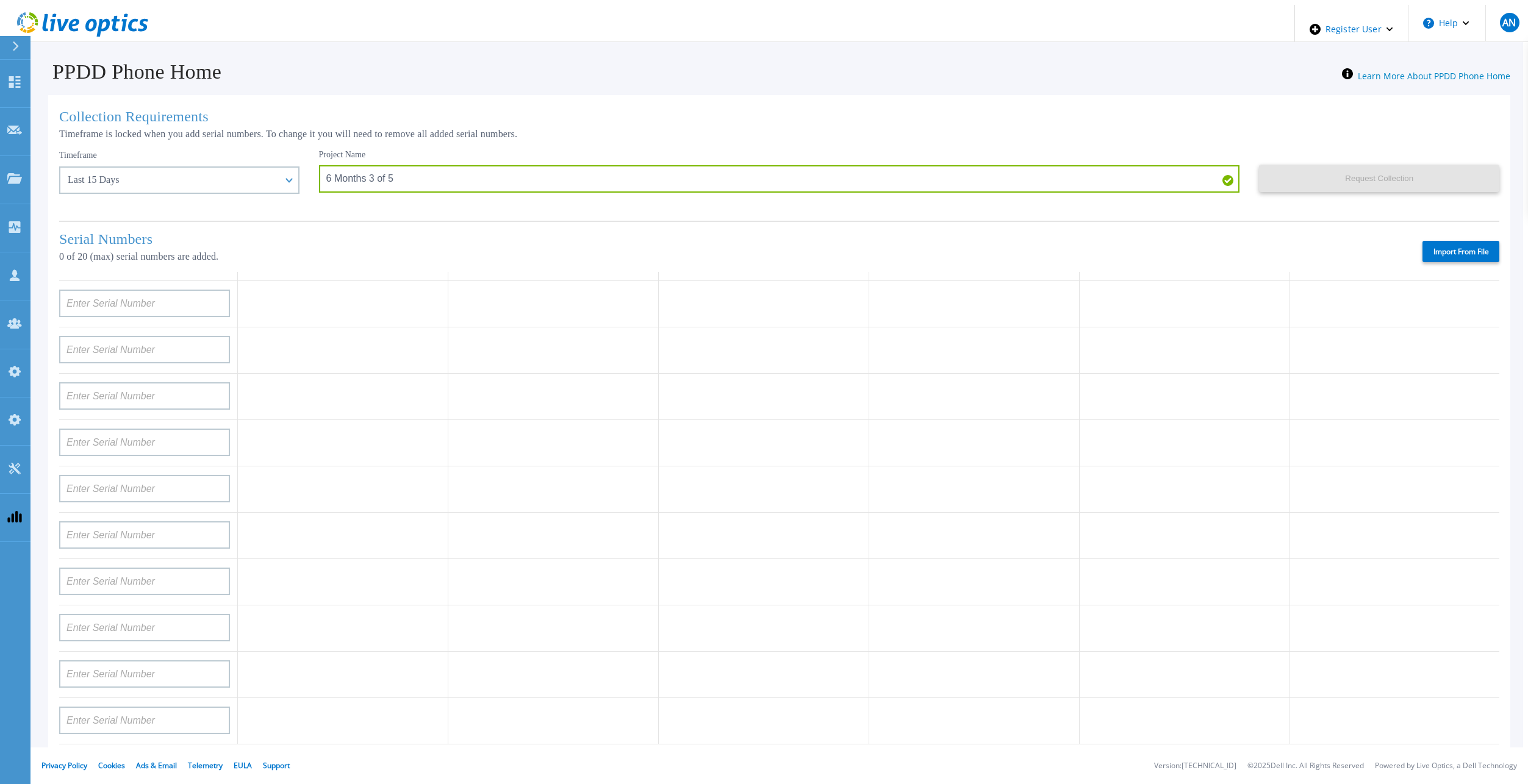
type input "APM00182123209"
type input "TF3J4180100136"
type input "APM00214914093"
type input "TF3J4180100179"
type input "APM00212026970"
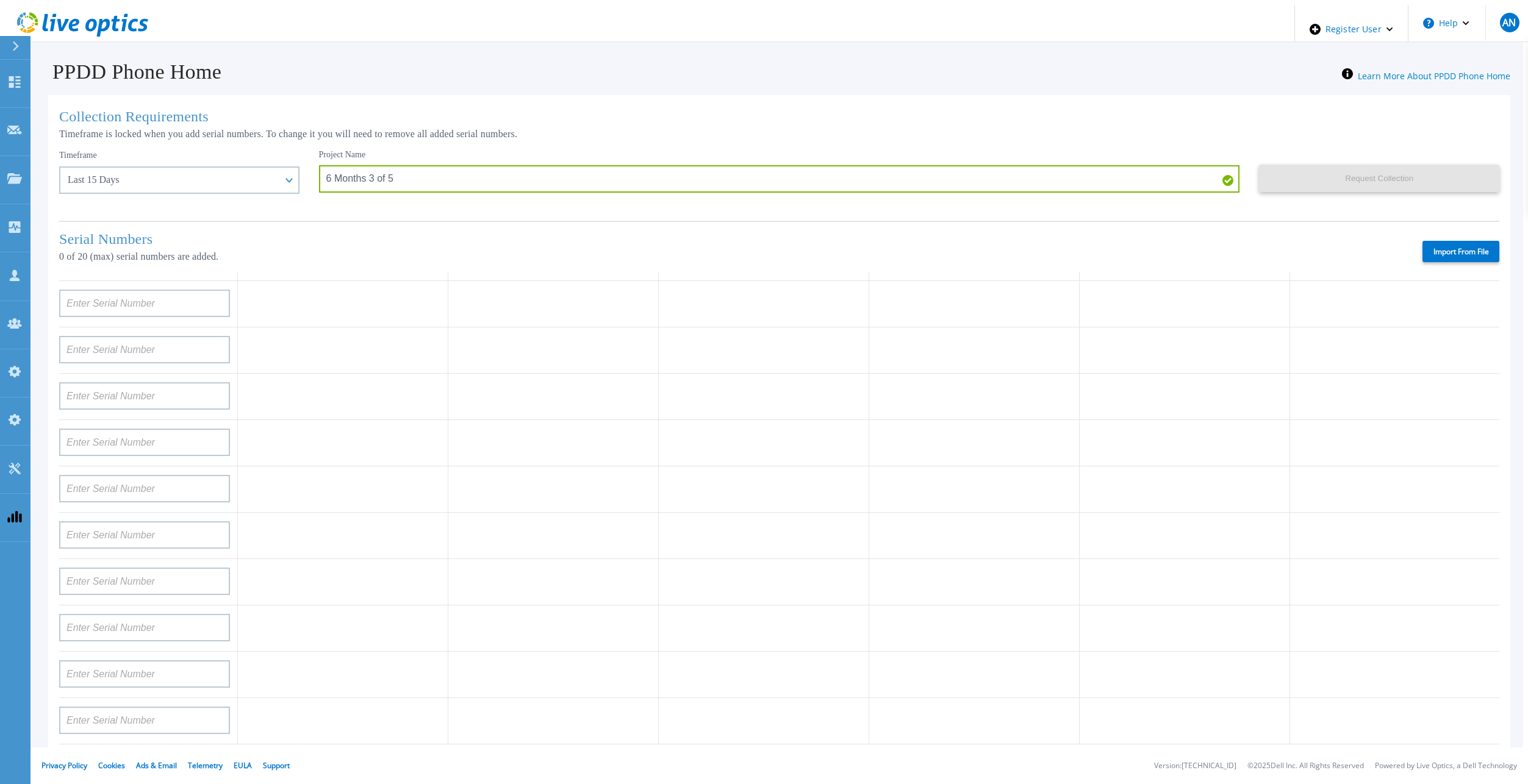
type input "APM00212018359"
type input "APM00201113325"
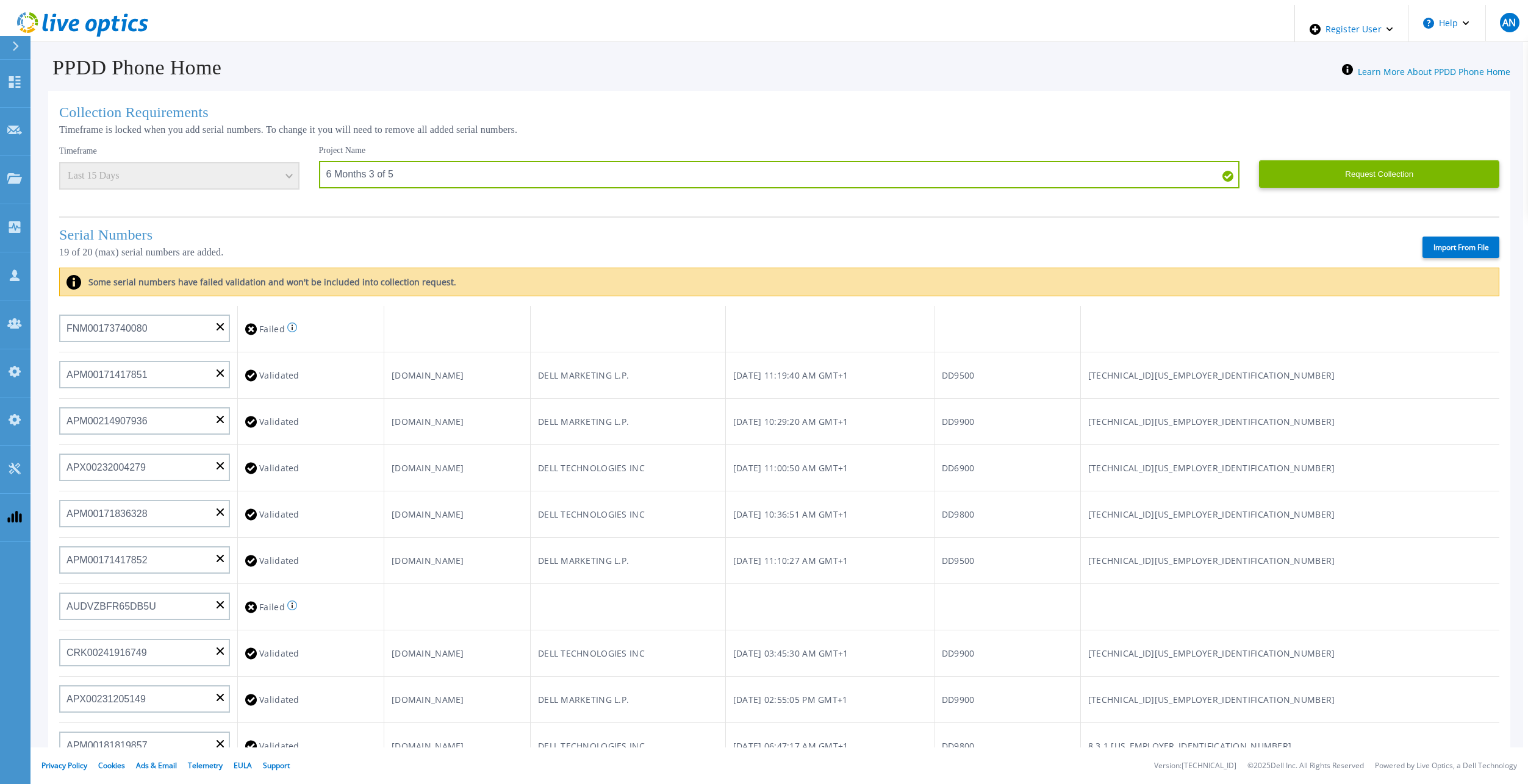
scroll to position [0, 0]
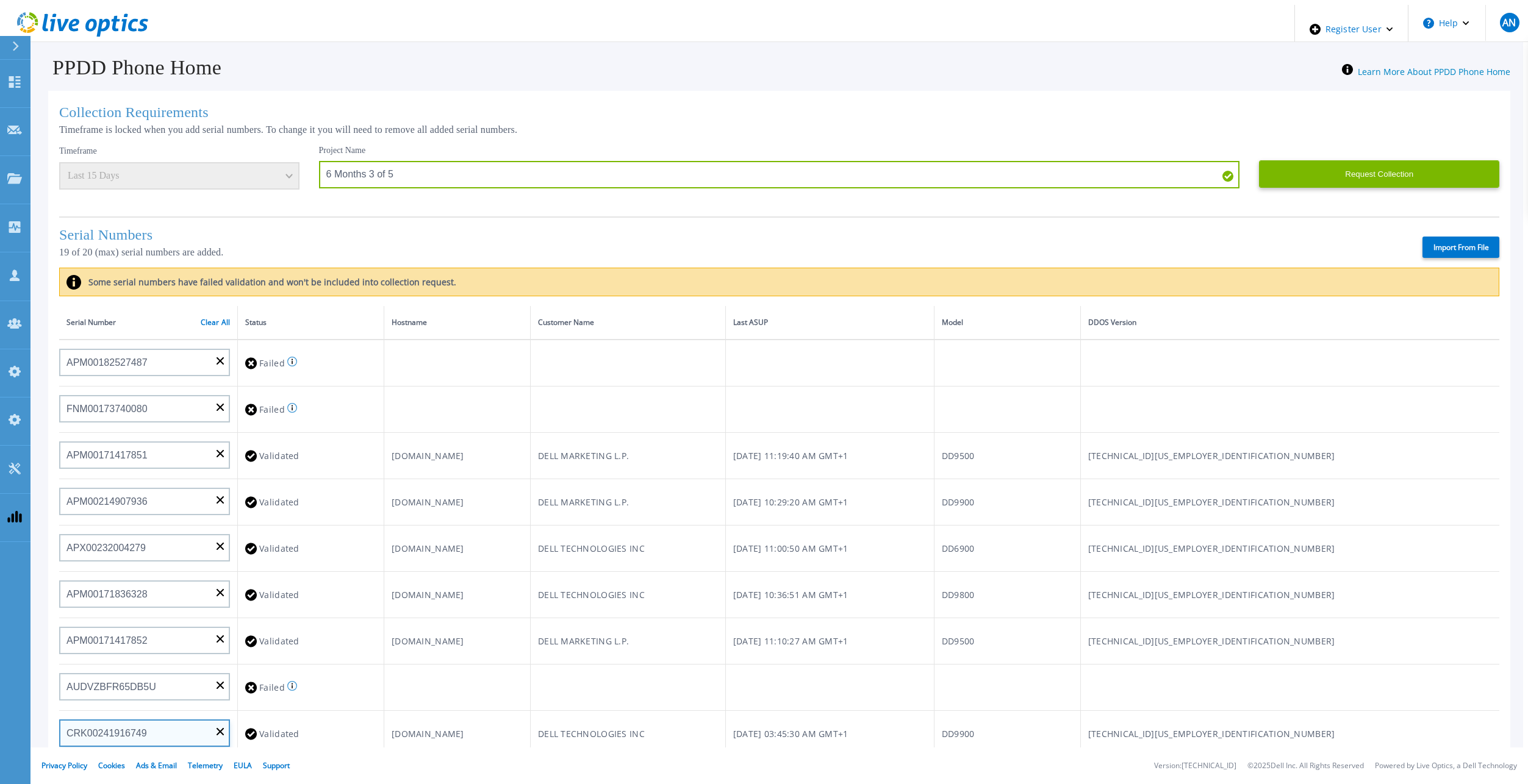
click at [181, 720] on input "CRK00241916749" at bounding box center [144, 734] width 171 height 28
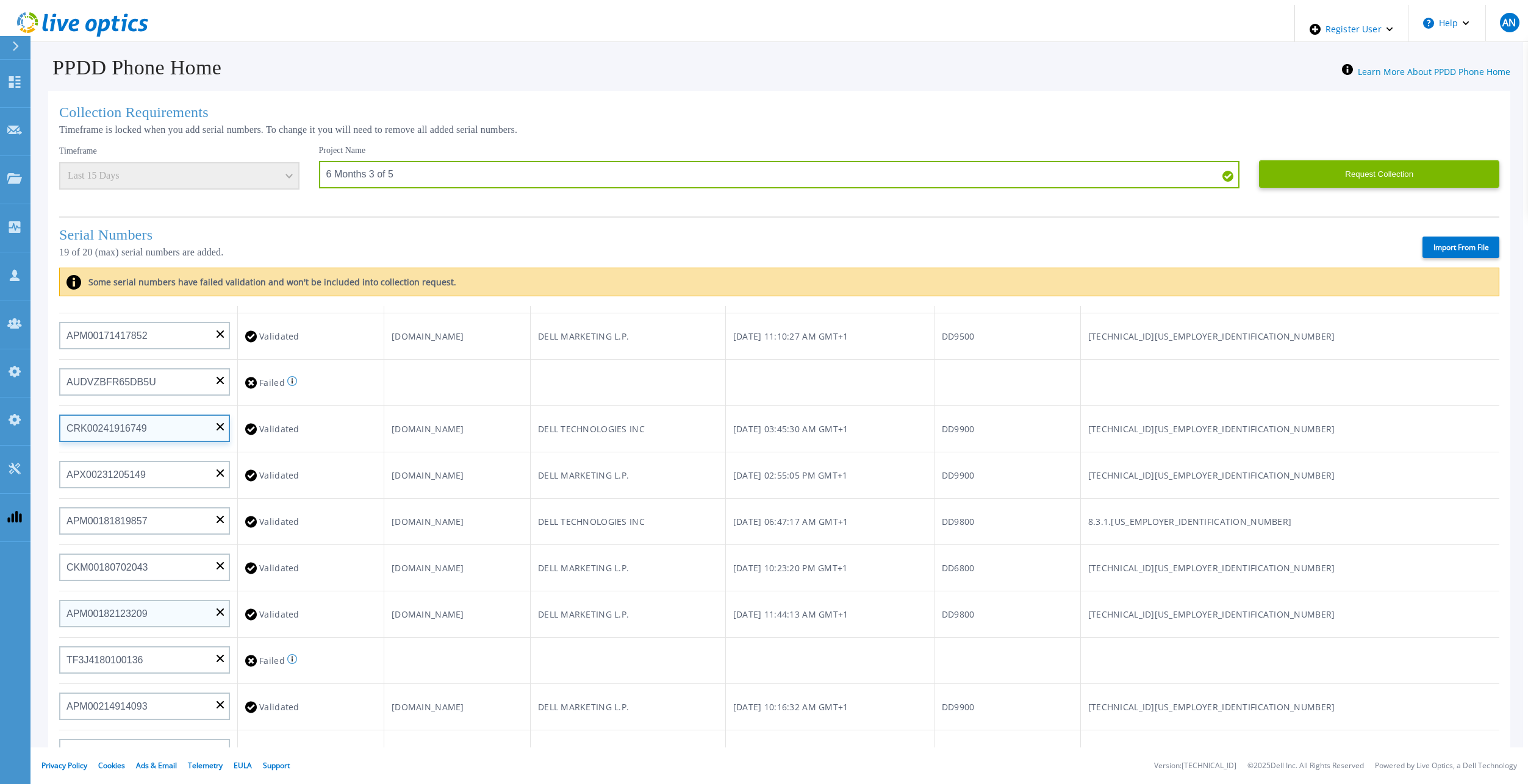
scroll to position [366, 0]
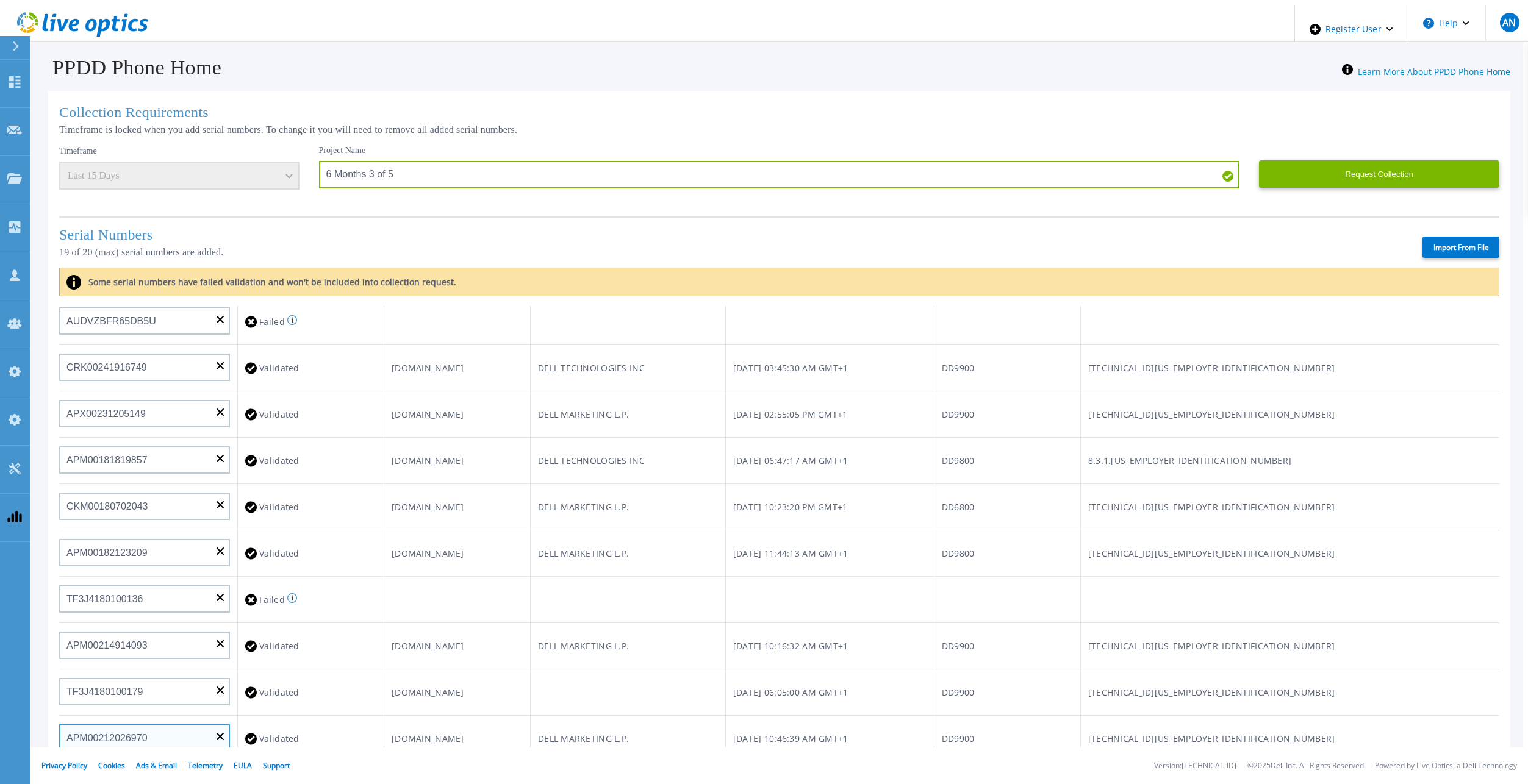
click at [177, 729] on input "APM00212026970" at bounding box center [144, 738] width 171 height 28
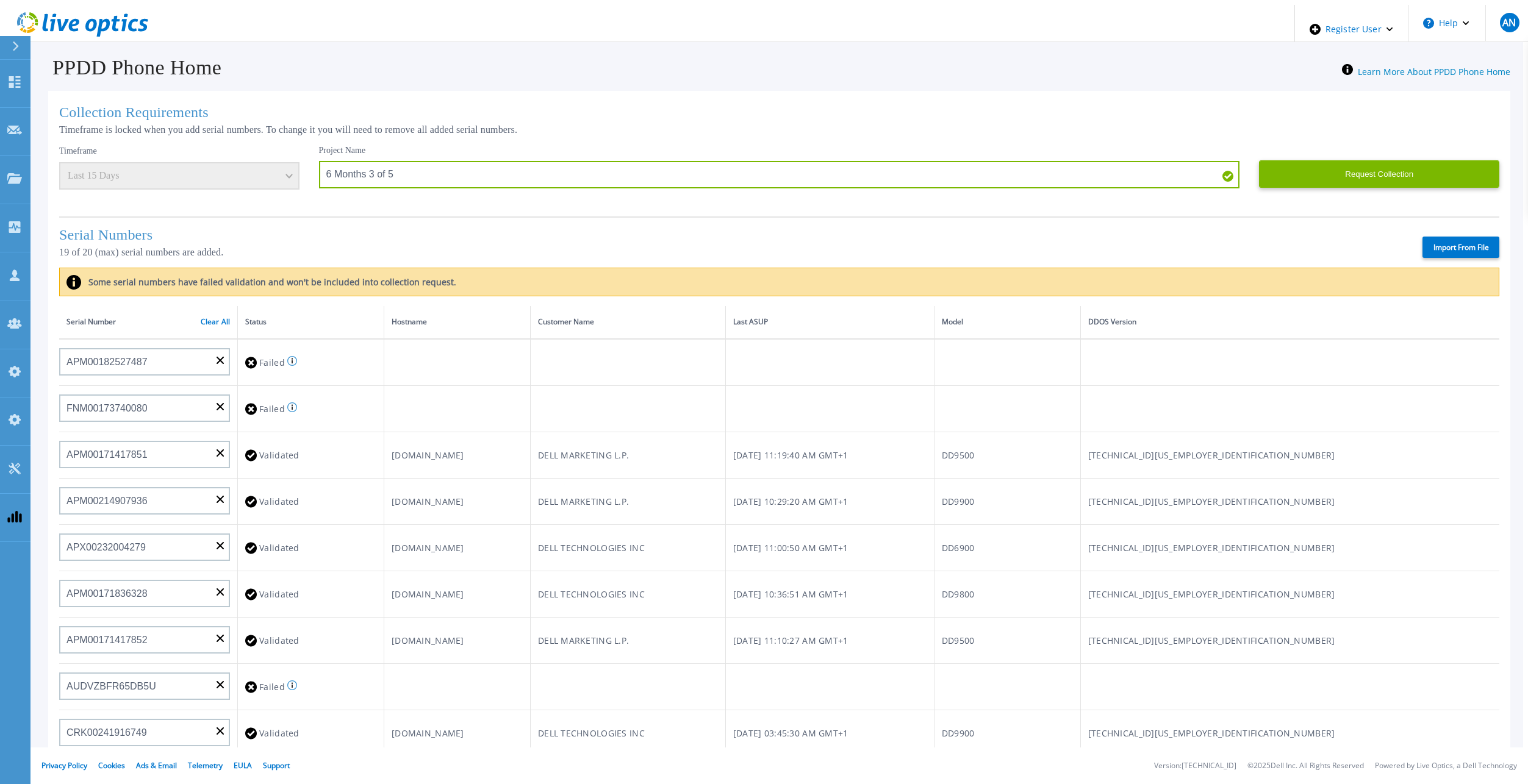
scroll to position [0, 0]
click at [117, 349] on input at bounding box center [144, 362] width 171 height 28
paste input "APM00200708944"
type input "APM00200708944"
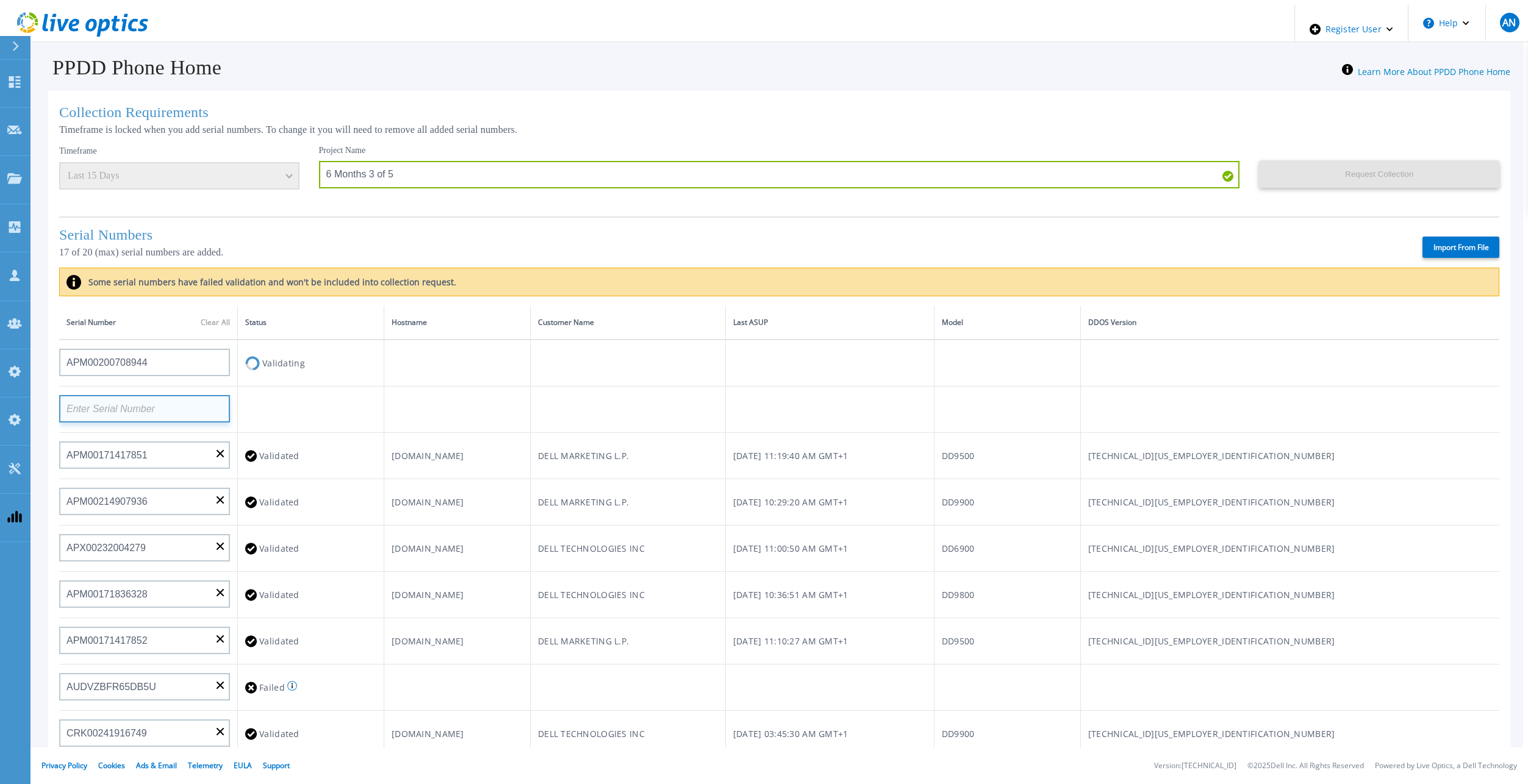
click at [162, 395] on input at bounding box center [144, 409] width 171 height 28
paste input "APM00202519869"
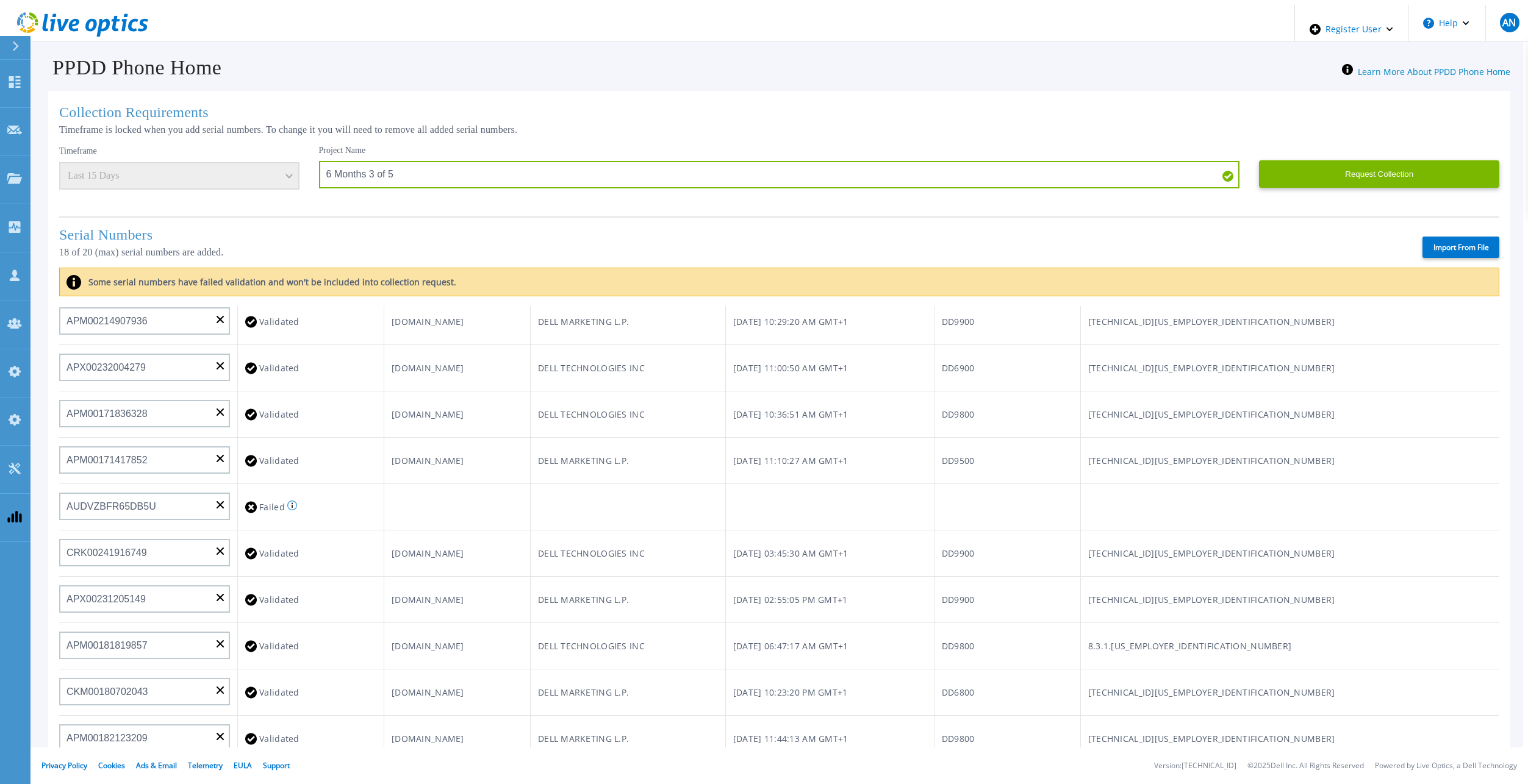
scroll to position [183, 0]
type input "APM00202519869"
click at [213, 490] on input "AUDVZBFR65DB5U" at bounding box center [144, 504] width 171 height 28
click at [179, 494] on input at bounding box center [144, 504] width 171 height 28
paste input "APM00222438439"
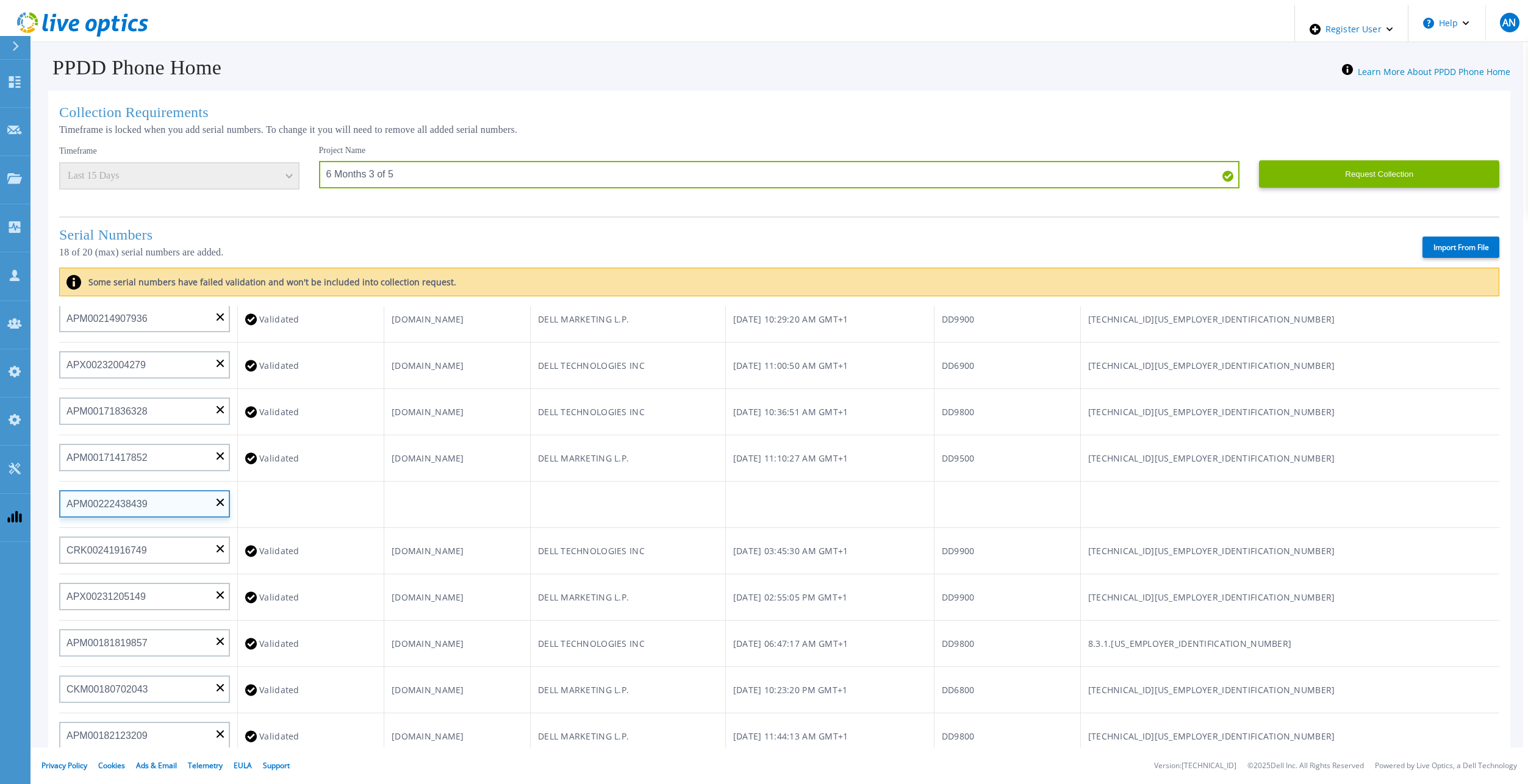
type input "APM00222438439"
click at [521, 495] on td at bounding box center [457, 505] width 147 height 47
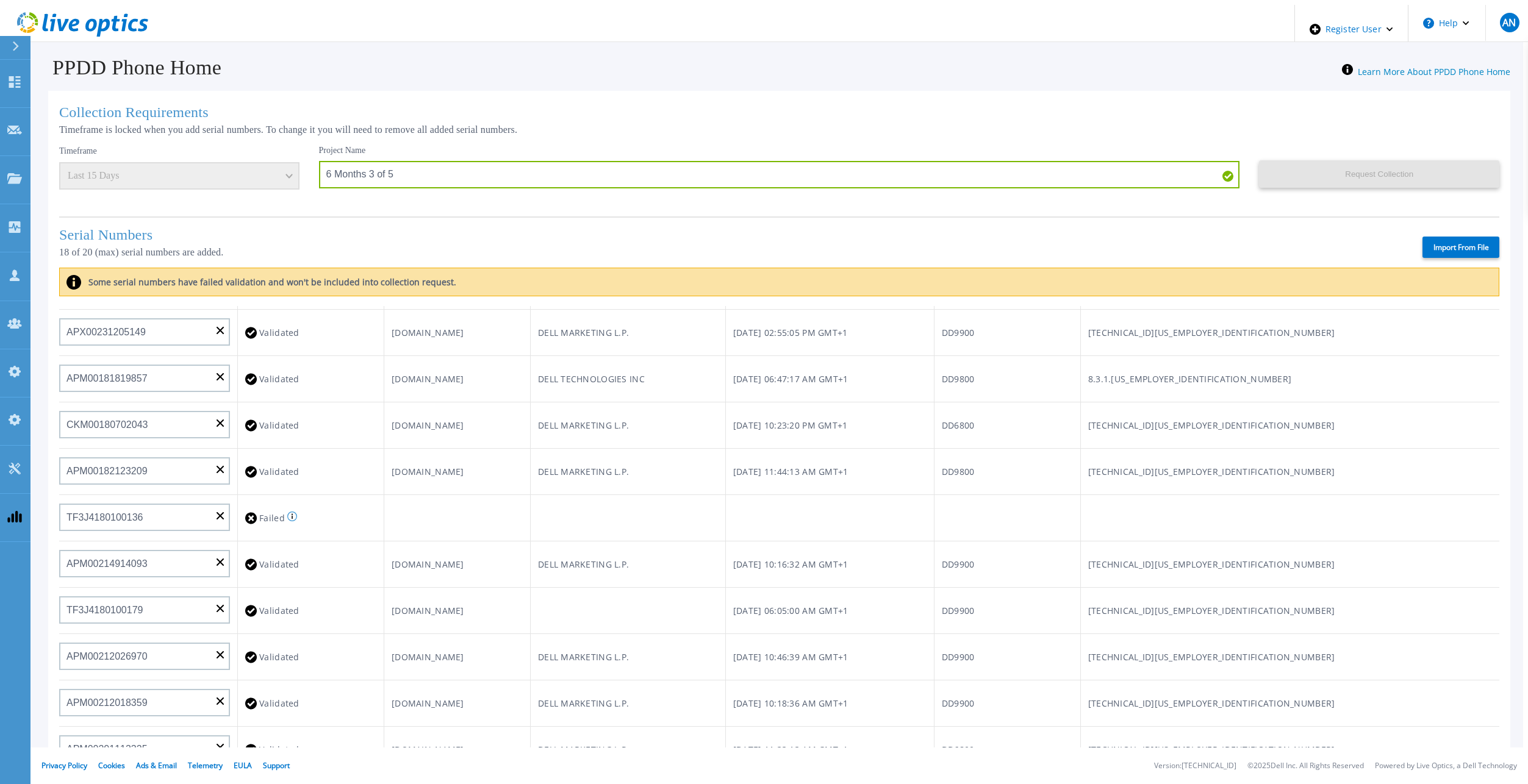
scroll to position [488, 0]
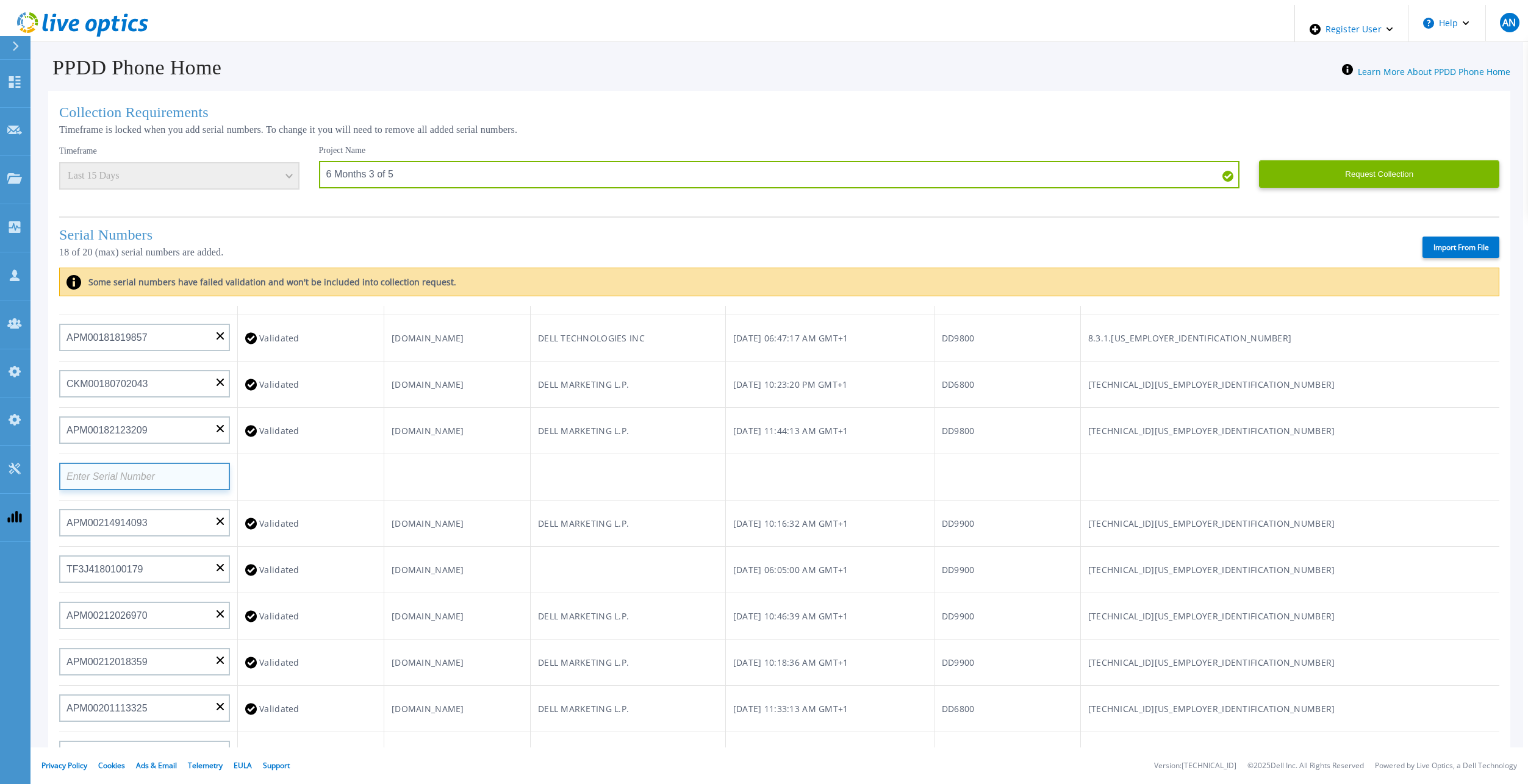
click at [175, 463] on input at bounding box center [144, 477] width 171 height 28
paste input "APM01204711555"
type input "APM01204711555"
click at [466, 478] on td at bounding box center [457, 478] width 147 height 47
click at [172, 463] on input at bounding box center [144, 477] width 171 height 28
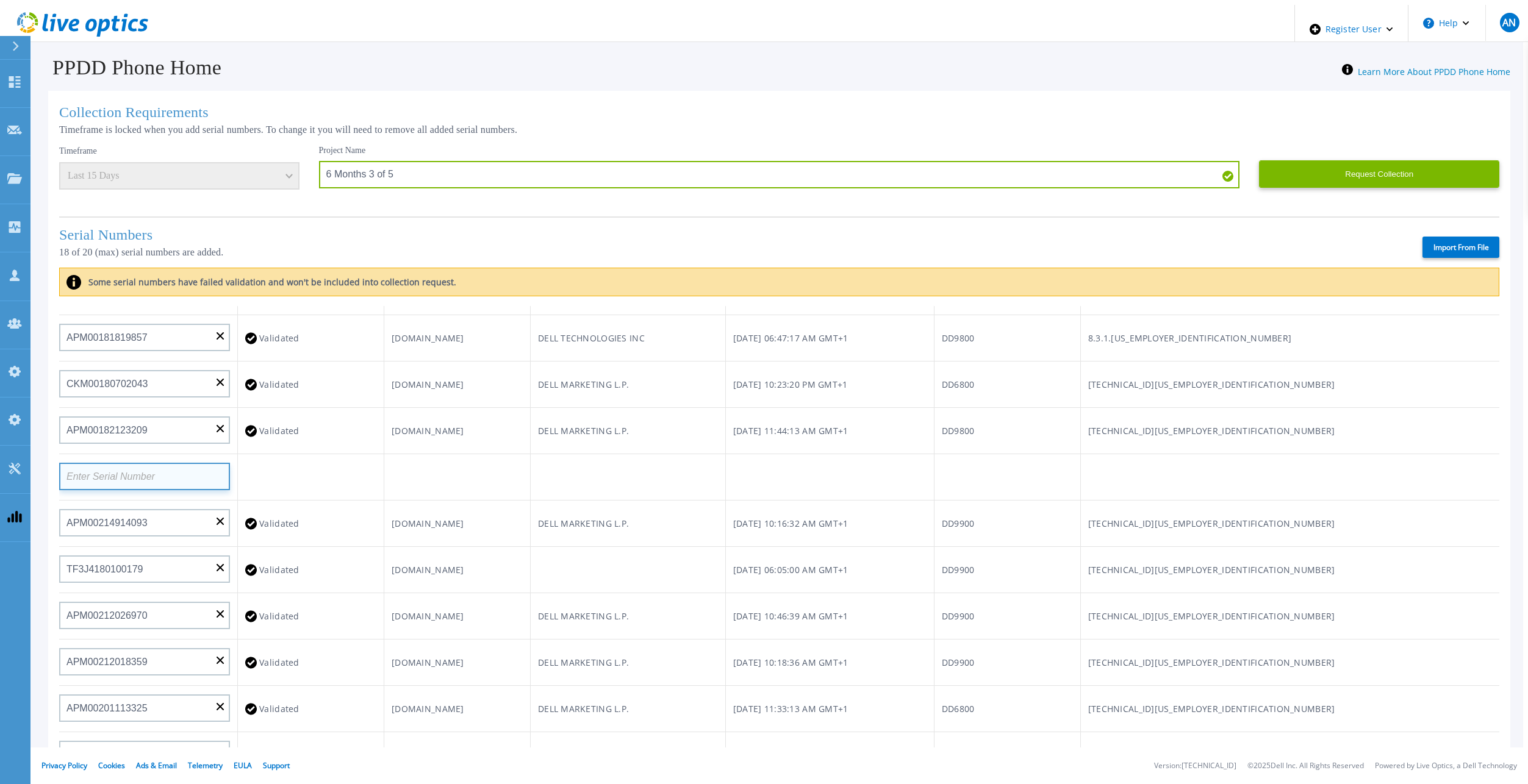
paste input "APM01205222463"
type input "APM01205222463"
click at [530, 464] on td at bounding box center [457, 478] width 147 height 47
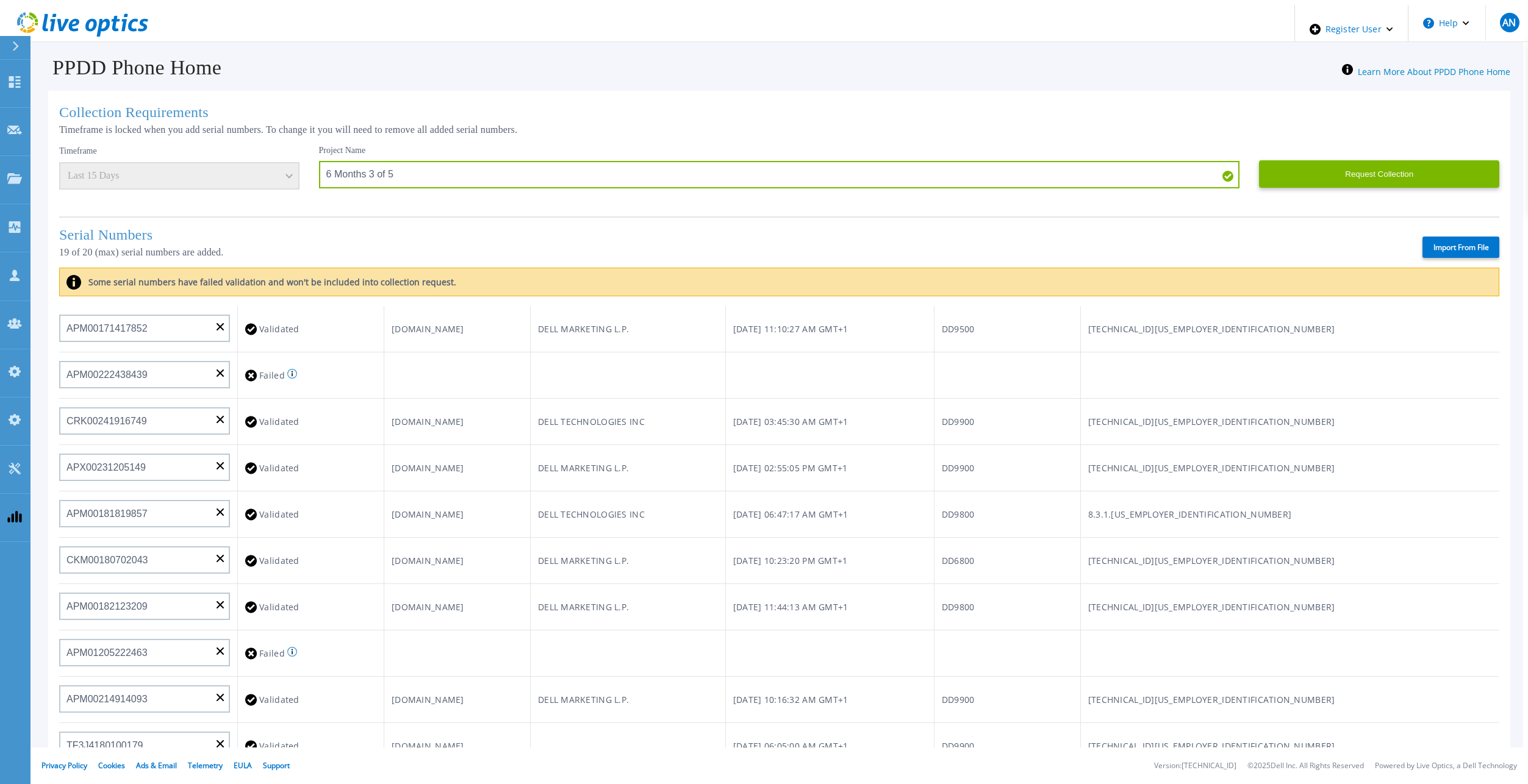
scroll to position [123, 0]
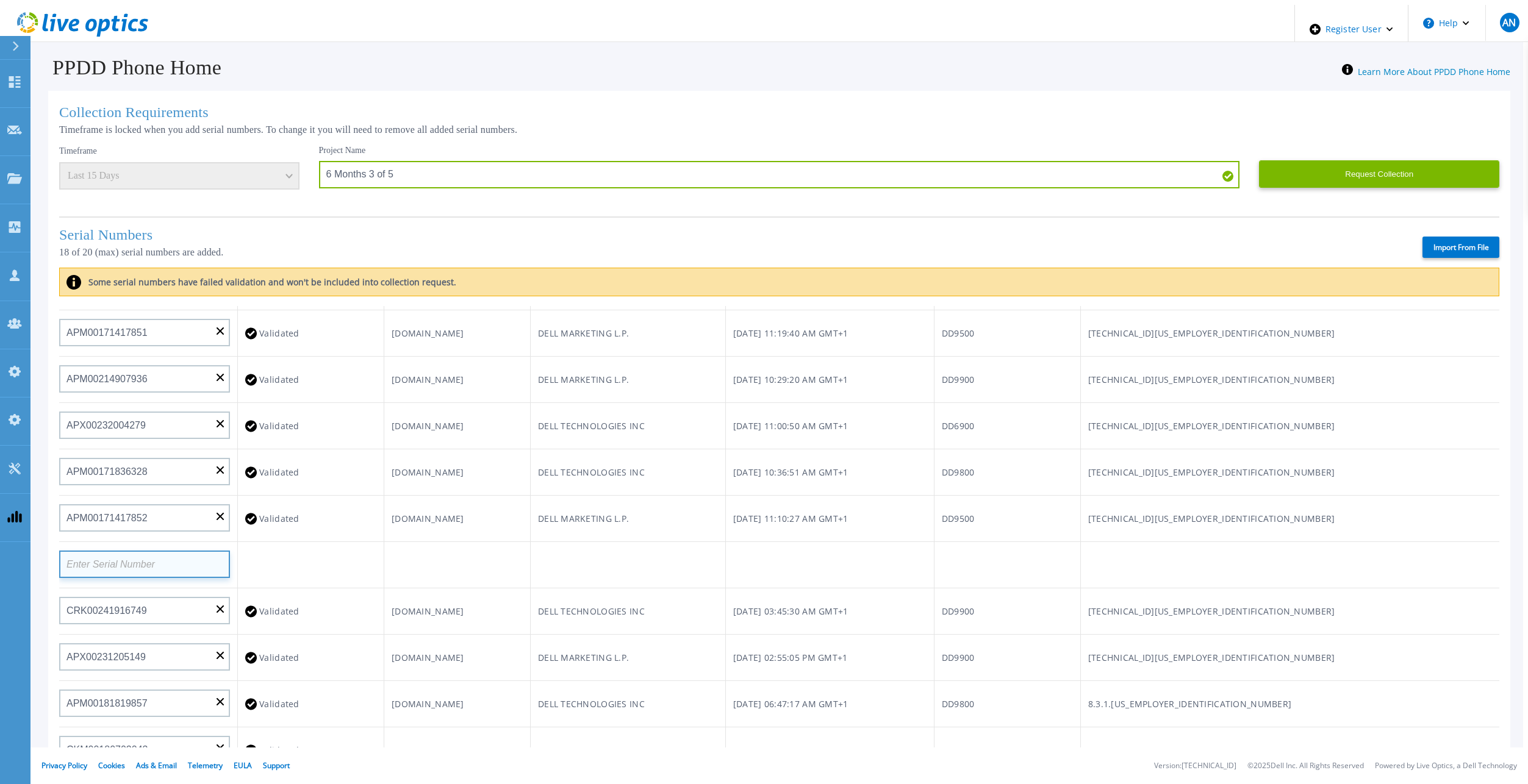
click at [196, 551] on input at bounding box center [144, 564] width 171 height 28
paste input "APM00171836329"
type input "APM00171836329"
click at [419, 542] on td at bounding box center [457, 566] width 147 height 47
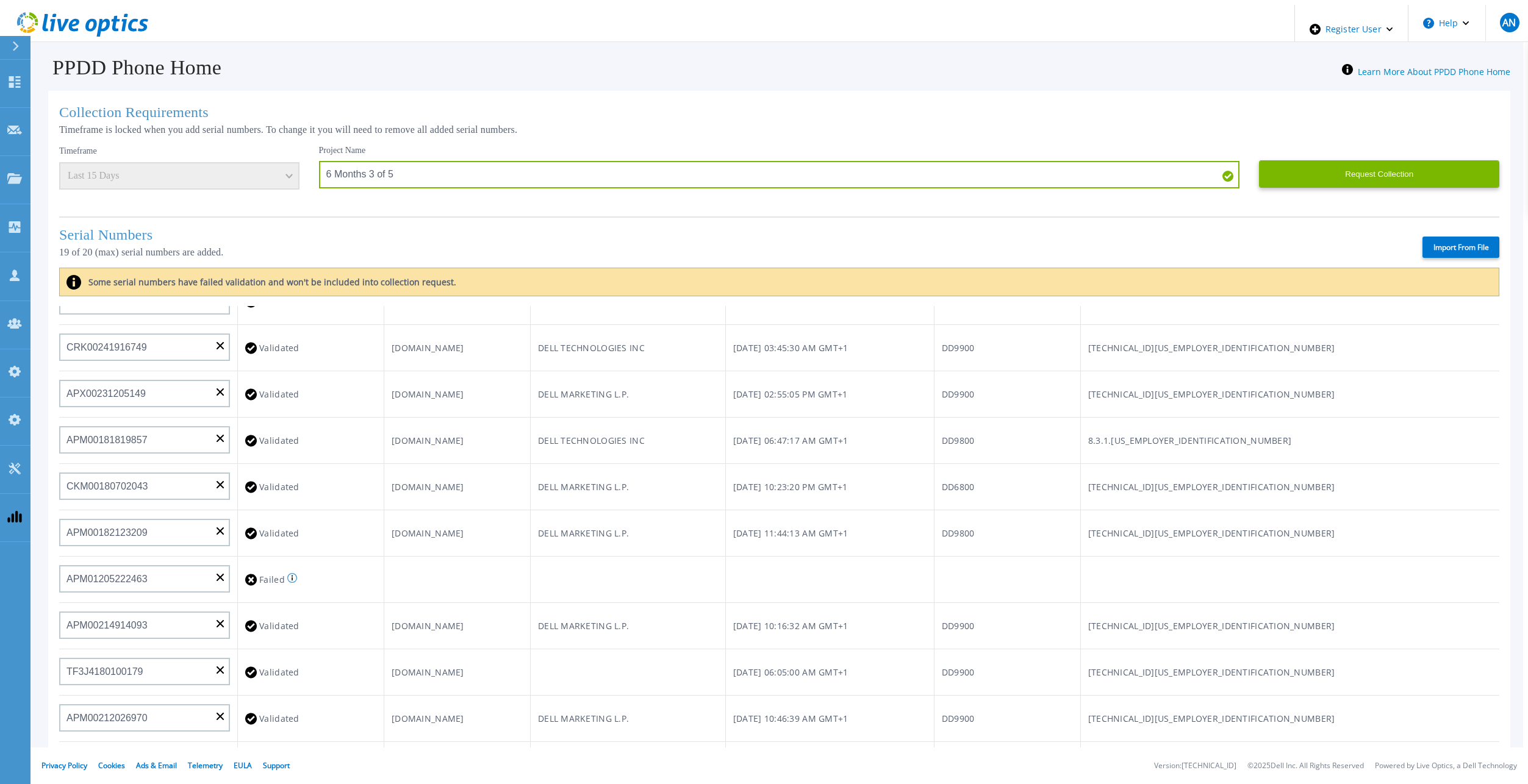
scroll to position [488, 0]
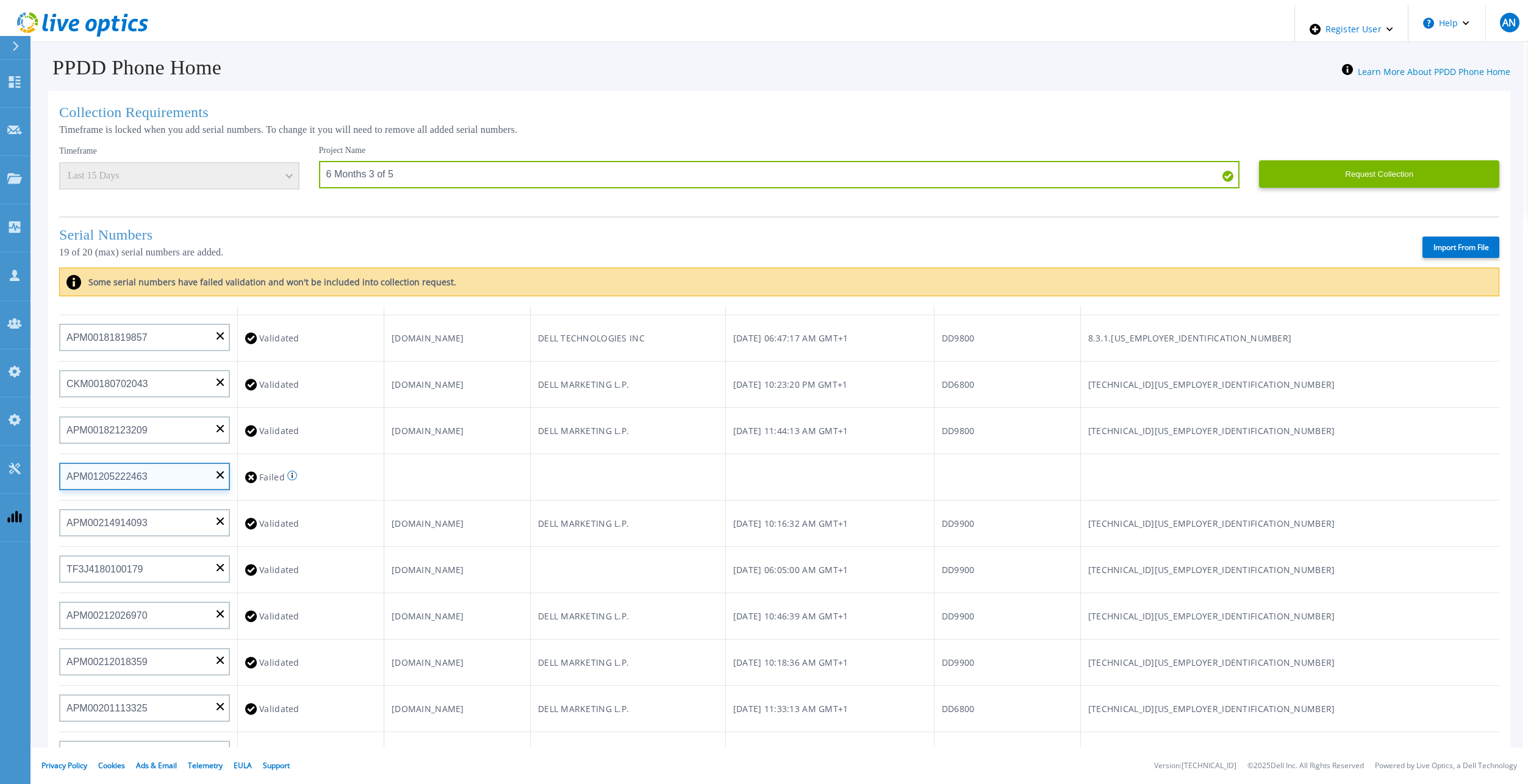
click at [217, 463] on input "APM01205222463" at bounding box center [144, 477] width 171 height 28
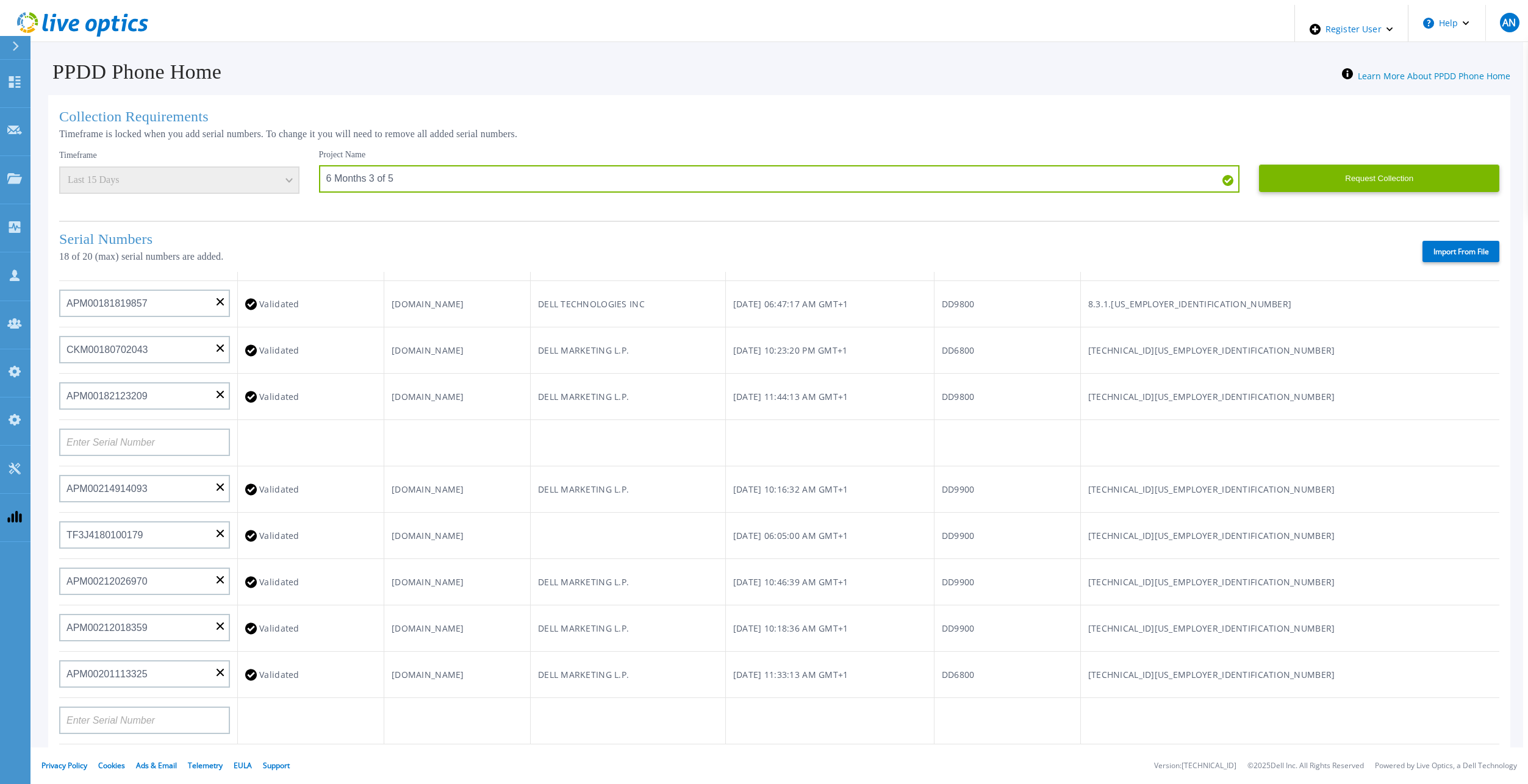
click at [152, 454] on td at bounding box center [149, 444] width 179 height 47
click at [162, 447] on input at bounding box center [144, 442] width 171 height 28
paste input "APX00221800534"
type input "APX00221800534"
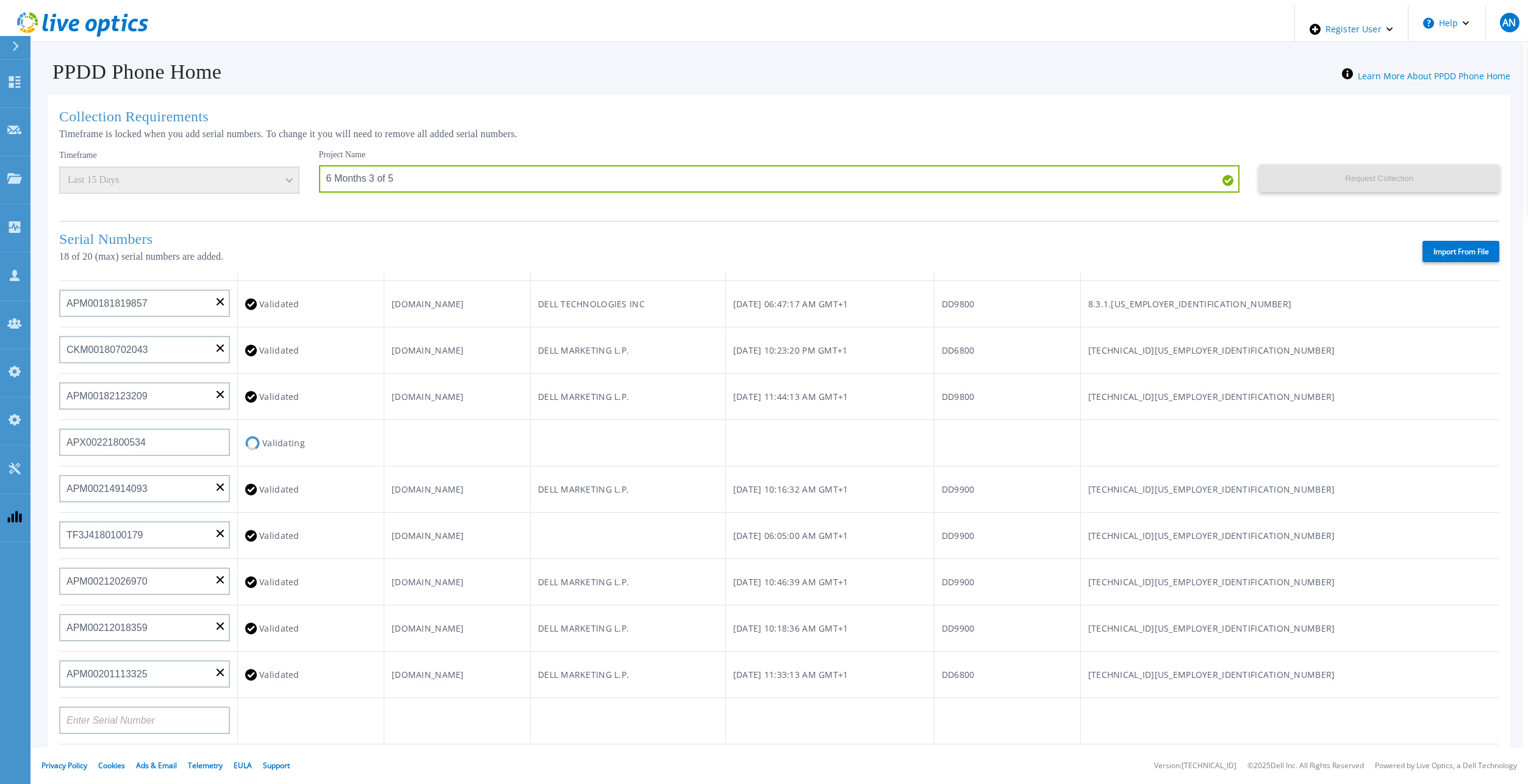
click at [530, 443] on td at bounding box center [457, 444] width 147 height 47
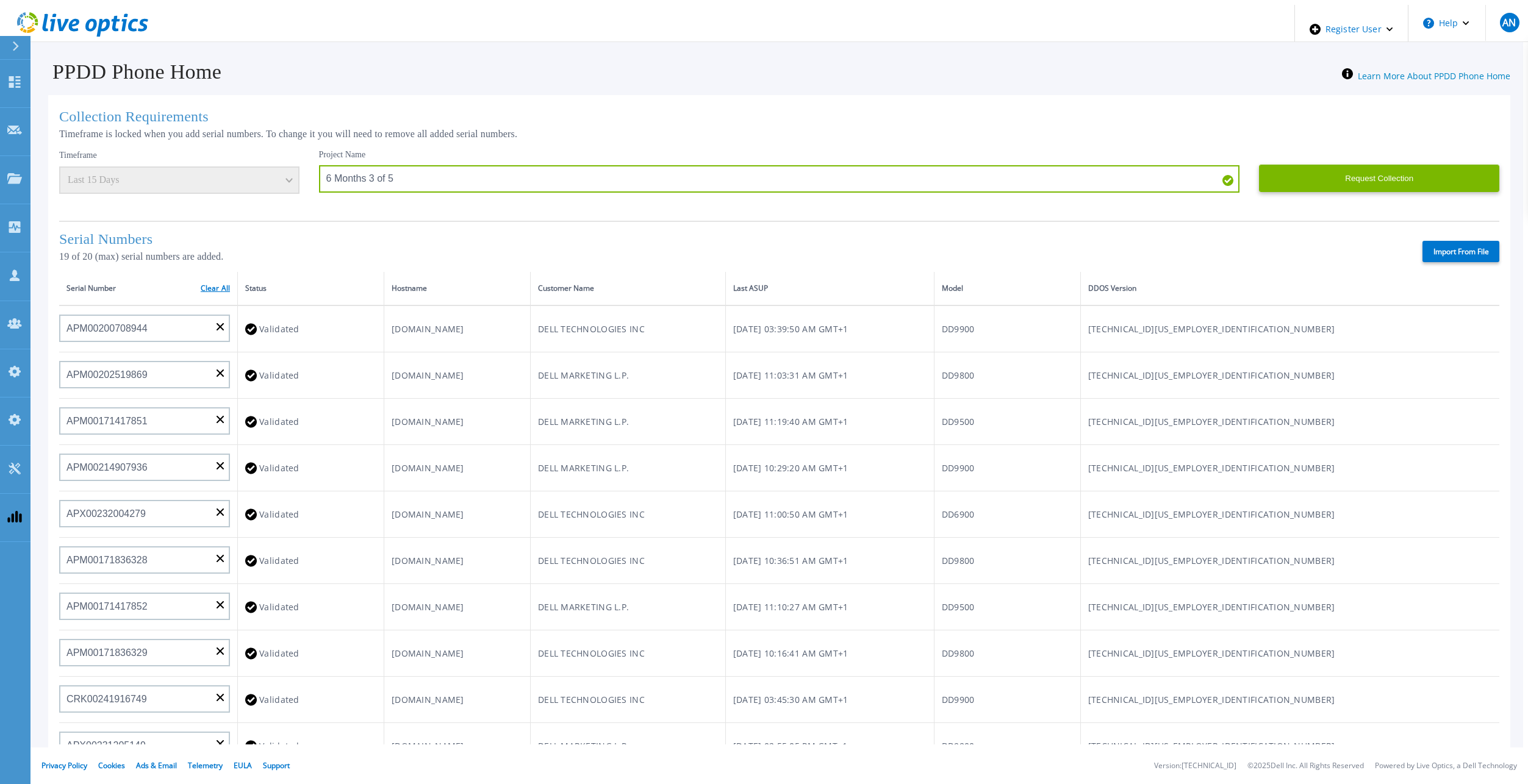
click at [212, 288] on link "Clear All" at bounding box center [215, 289] width 30 height 9
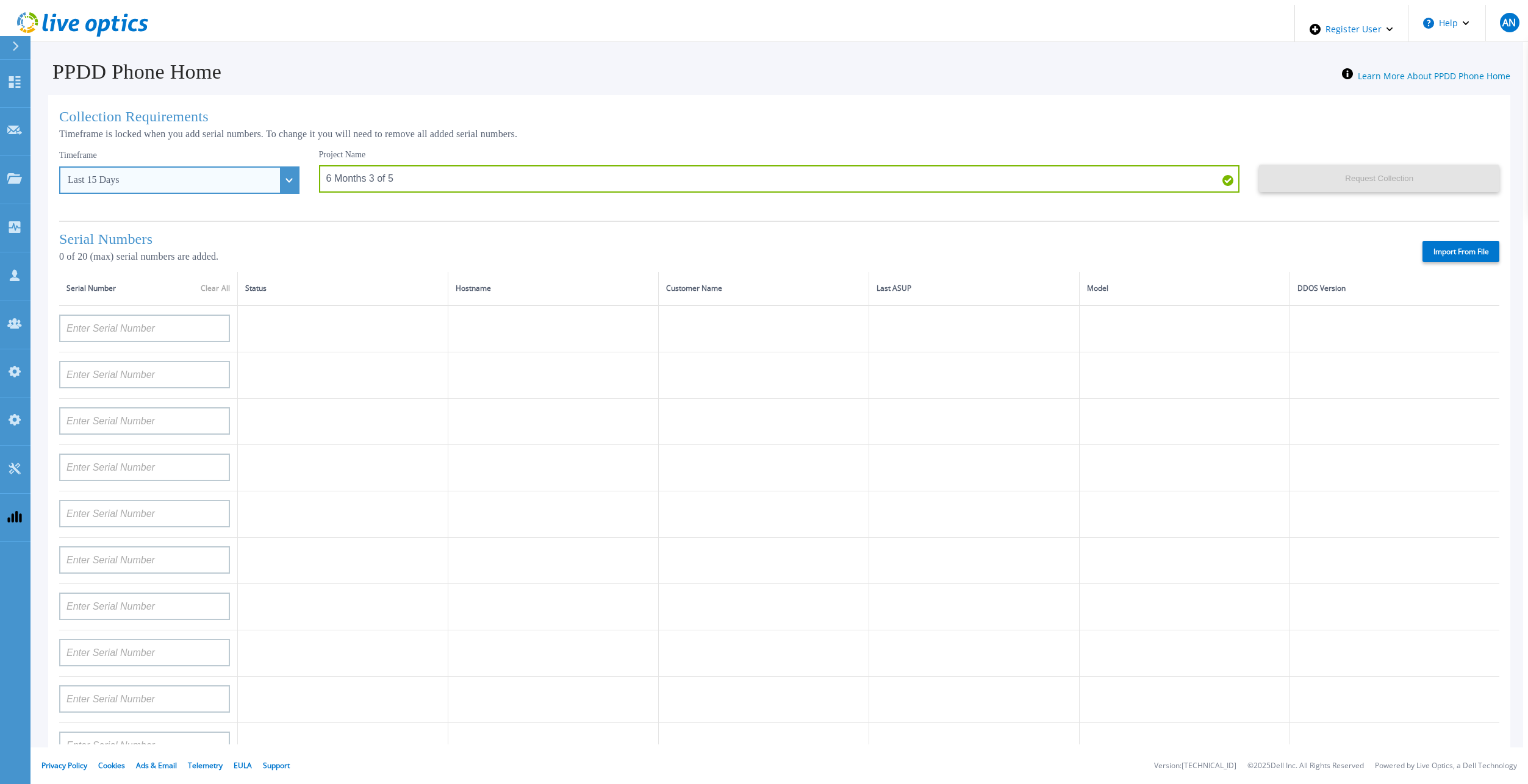
click at [104, 186] on div "Last 15 Days" at bounding box center [179, 181] width 240 height 28
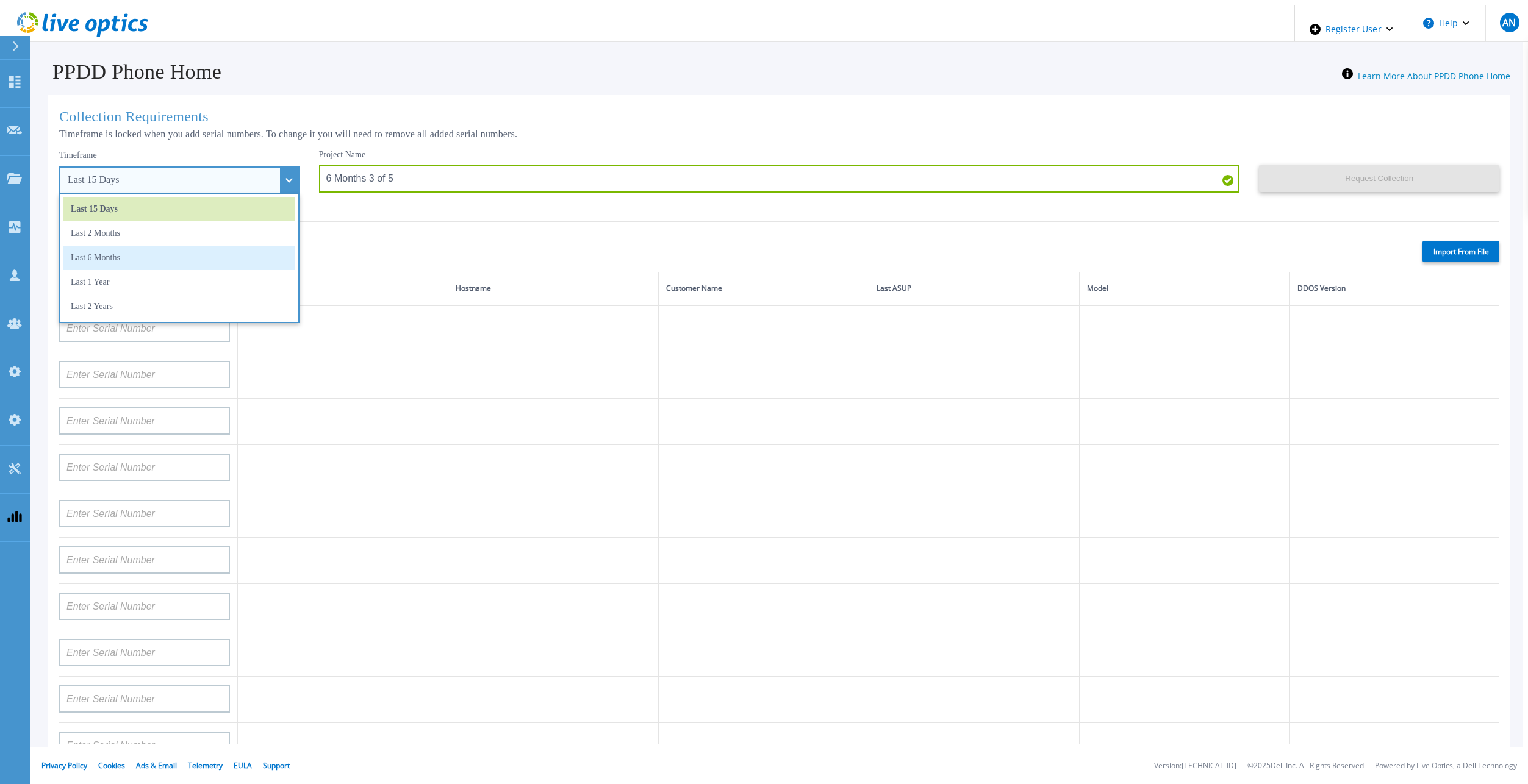
click at [108, 261] on li "Last 6 Months" at bounding box center [179, 258] width 232 height 25
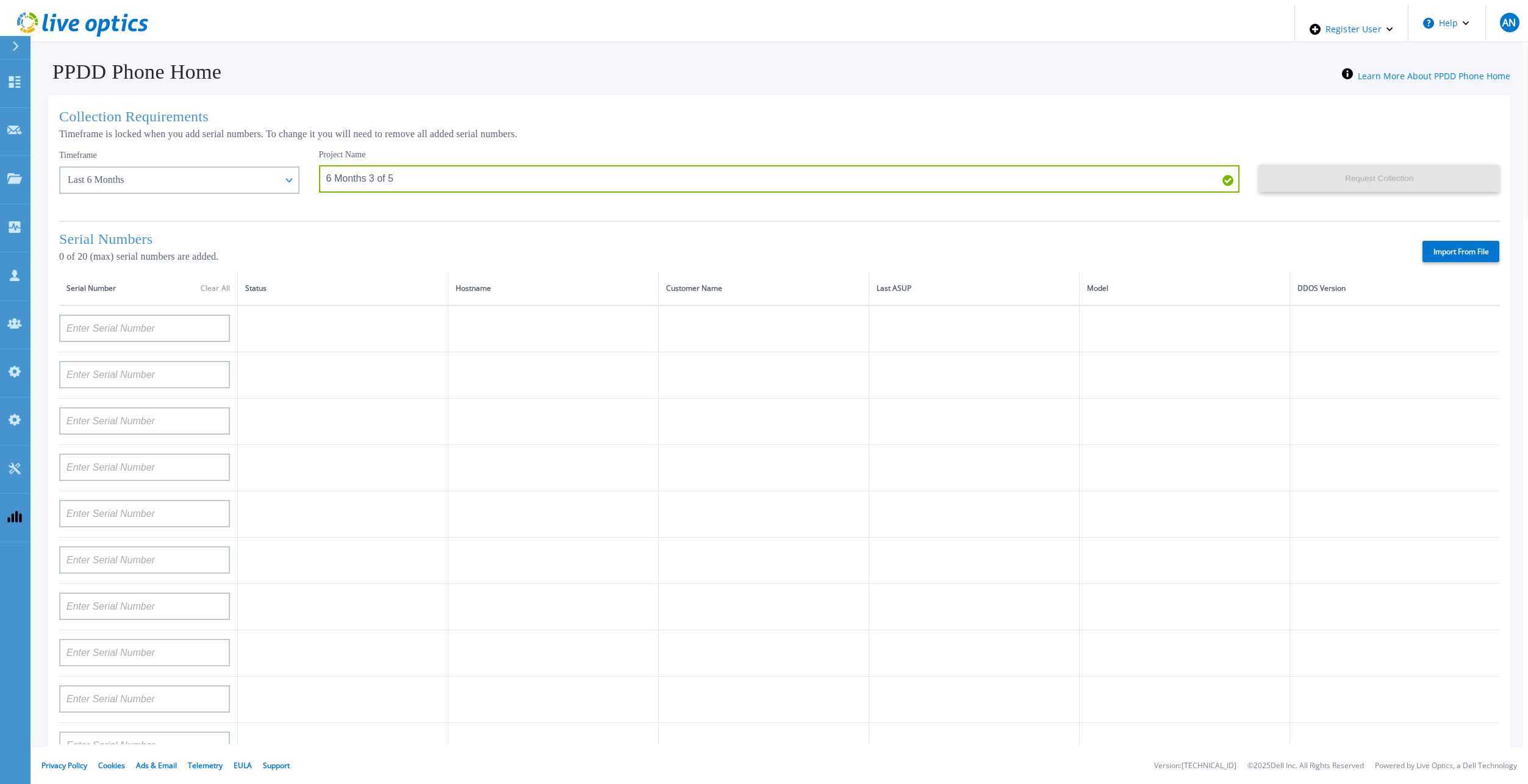
click at [1481, 252] on label "Import From File" at bounding box center [1461, 252] width 77 height 21
click at [0, 0] on input "Import From File" at bounding box center [0, 0] width 0 height 0
type input "APM00182527487"
type input "FNM00173740080"
type input "APM00171417851"
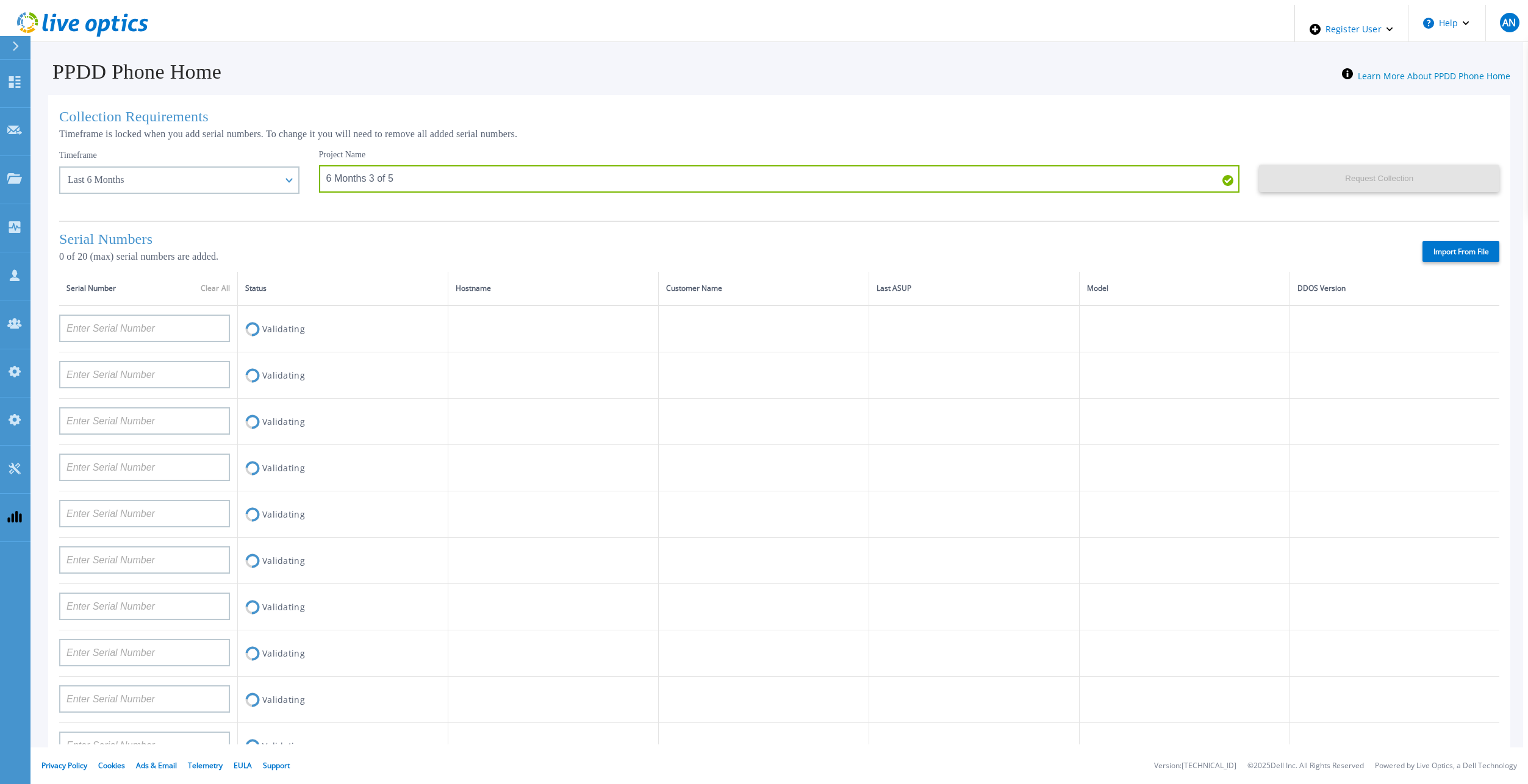
type input "APM00214907936"
type input "APX00232004279"
type input "APM00171836328"
type input "APM00171417852"
type input "AUDVZBFR65DB5U"
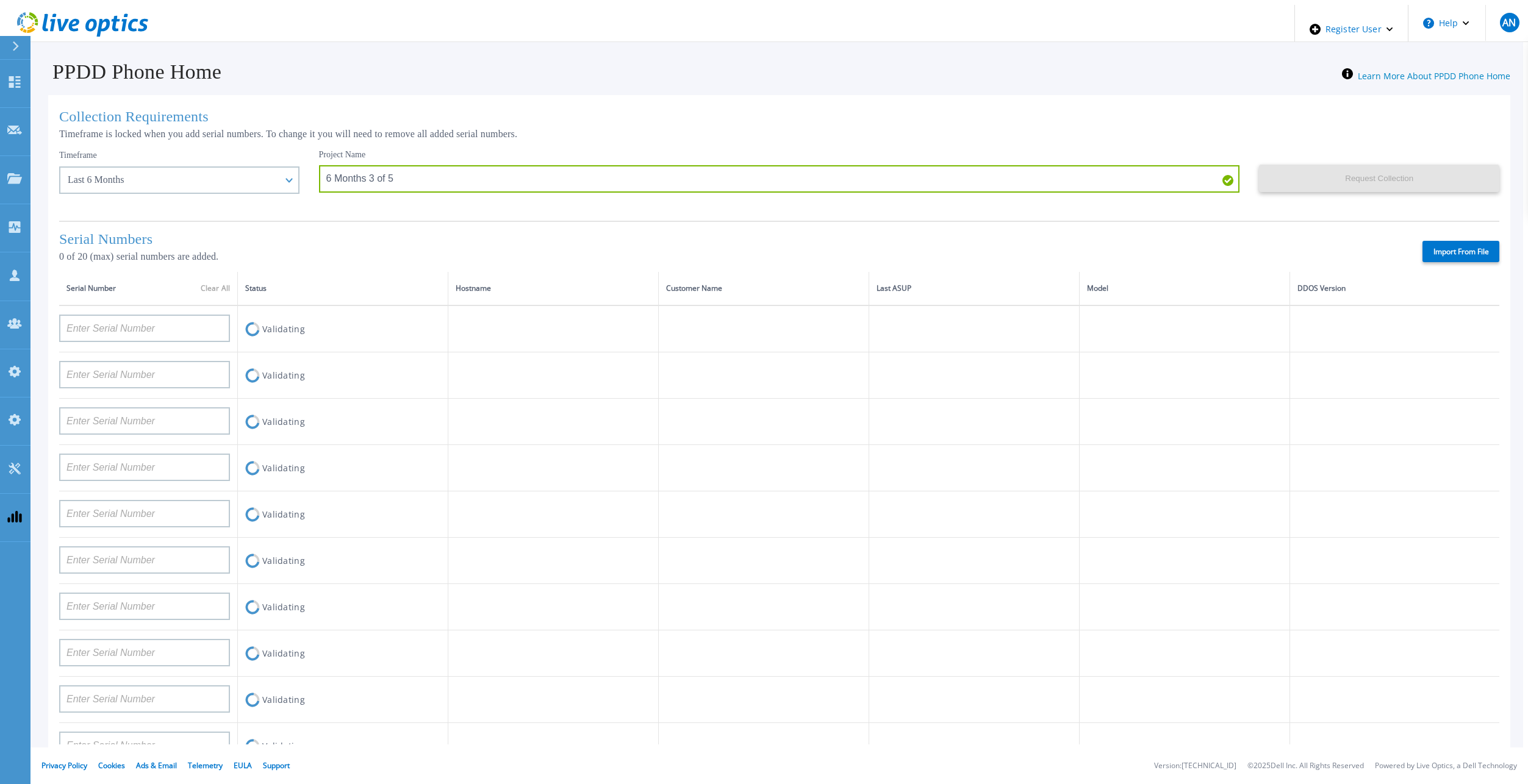
type input "CRK00241916749"
type input "APX00231205149"
type input "APM00181819857"
type input "CKM00180702043"
type input "APM00182123209"
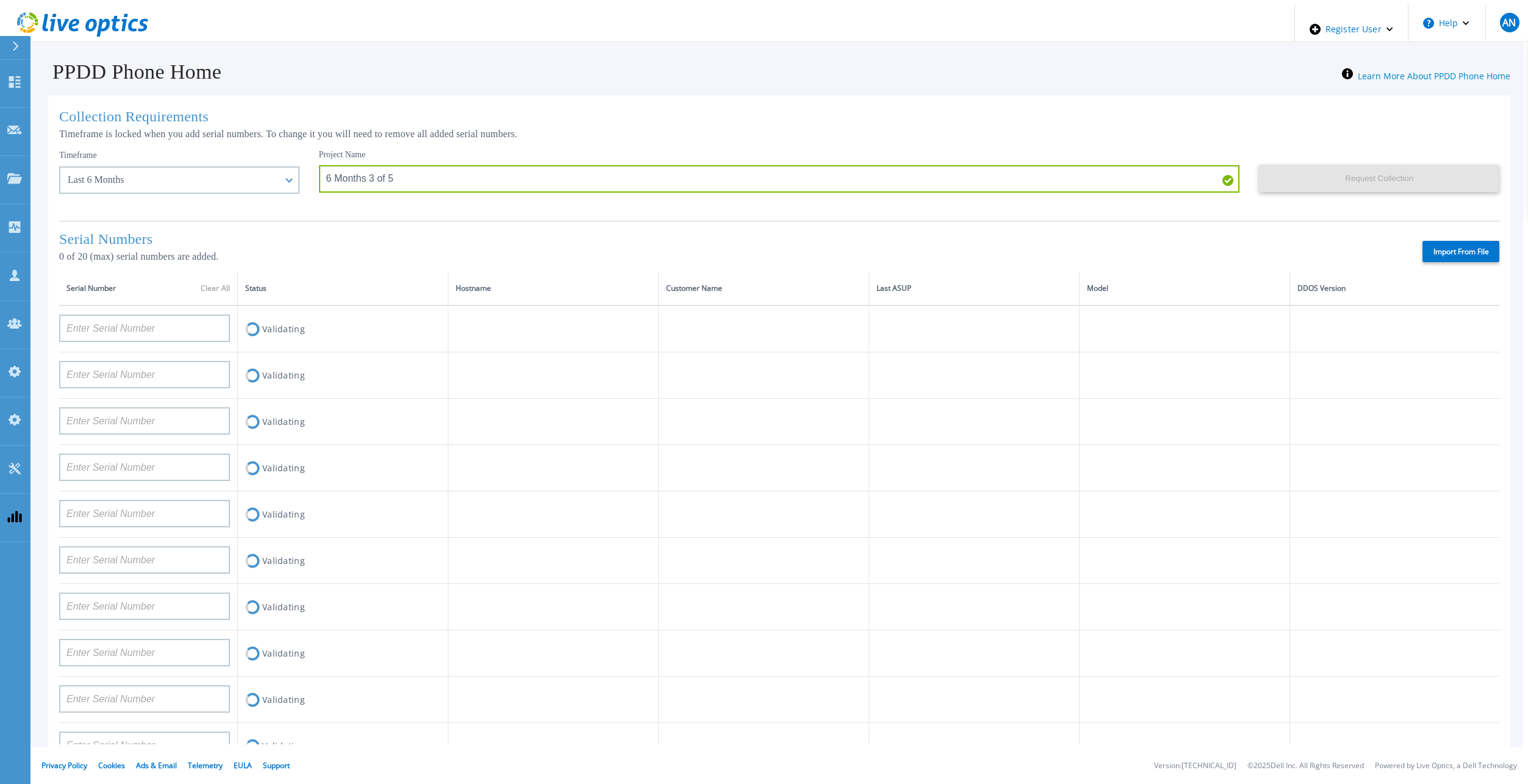
type input "TF3J4180100136"
type input "APM00214914093"
type input "TF3J4180100179"
type input "APM00212026970"
type input "APM00212018359"
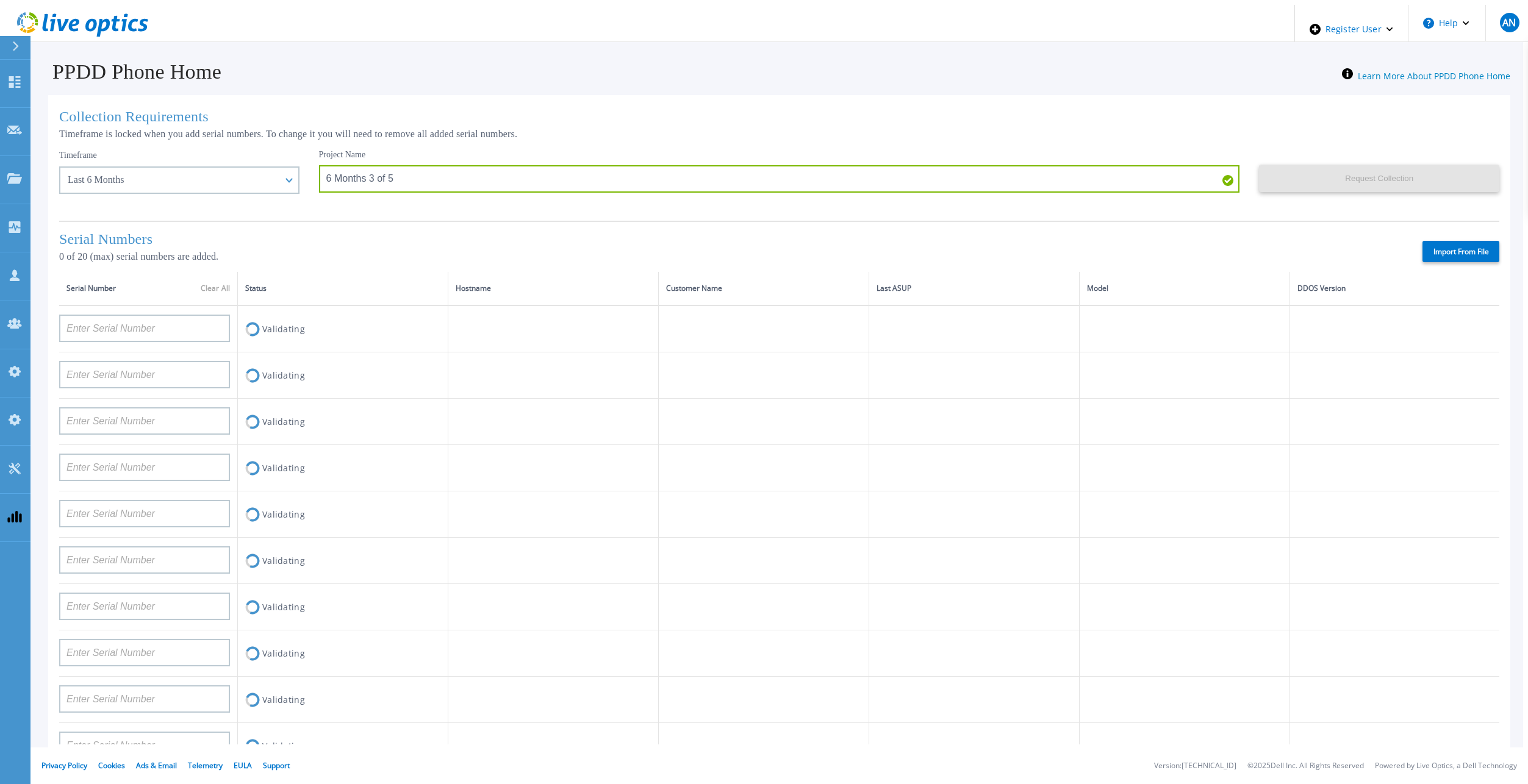
type input "APM00201113325"
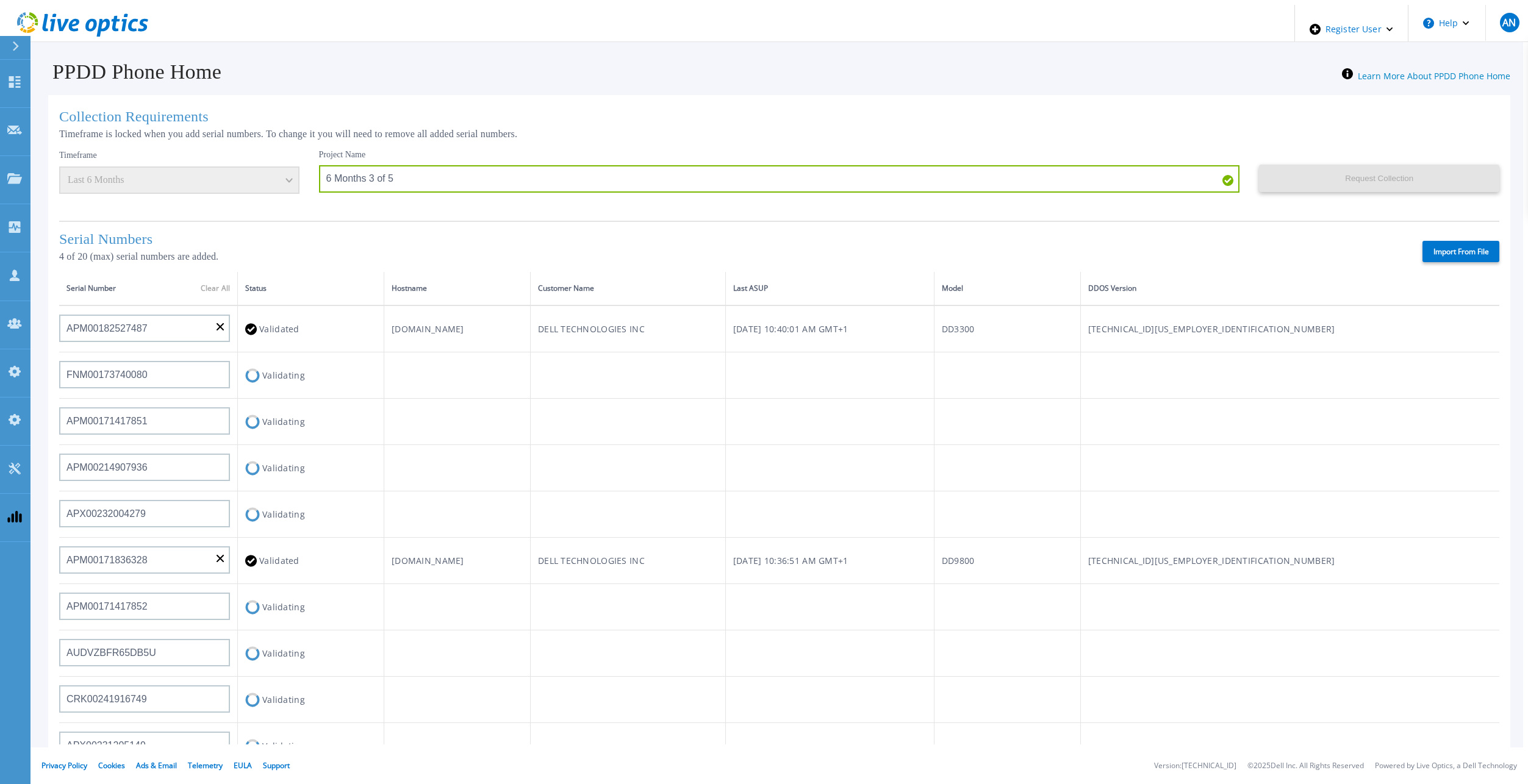
click at [561, 242] on div "Import From File" at bounding box center [945, 252] width 1108 height 21
click at [515, 584] on td at bounding box center [457, 607] width 147 height 47
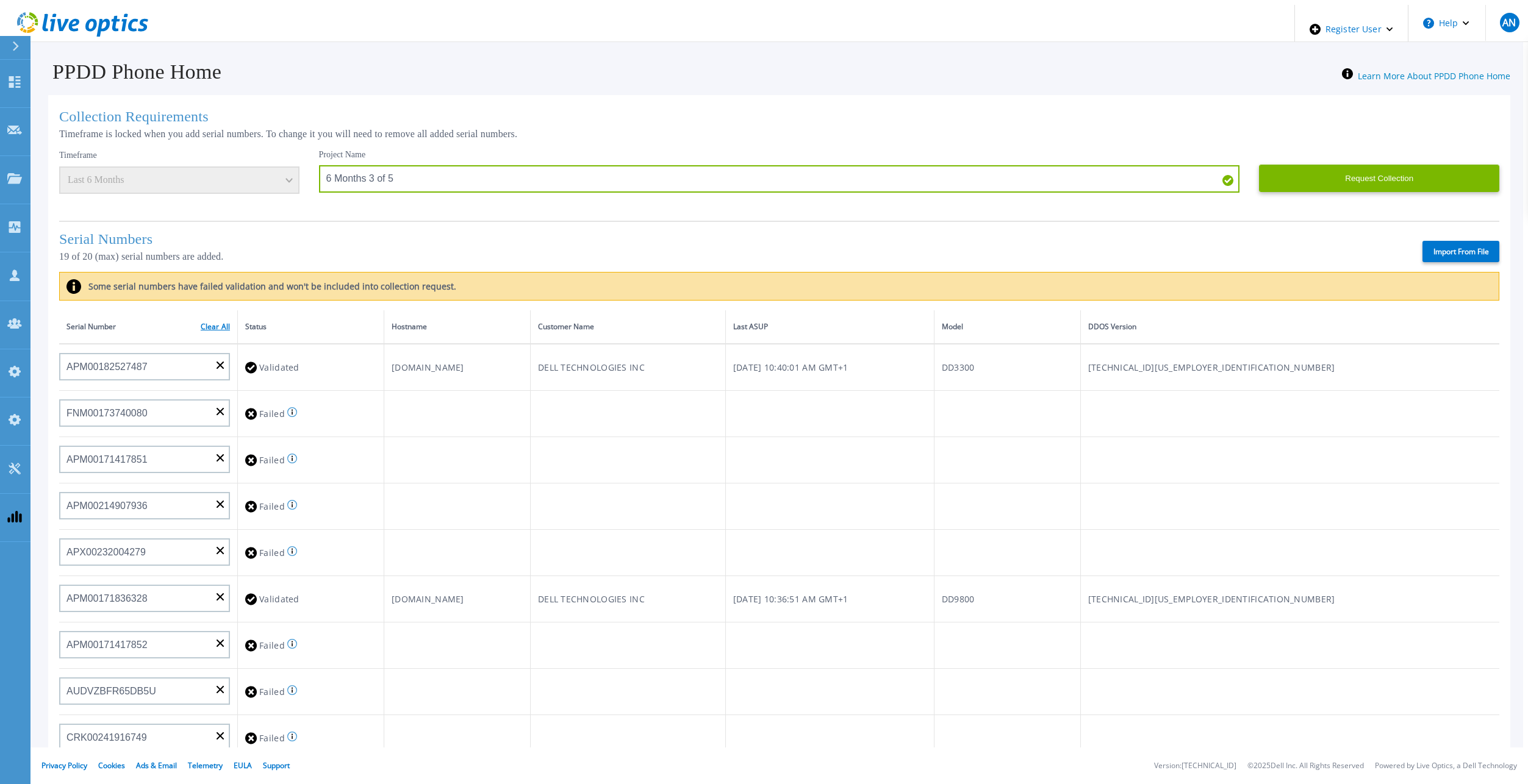
click at [222, 323] on link "Clear All" at bounding box center [215, 327] width 30 height 9
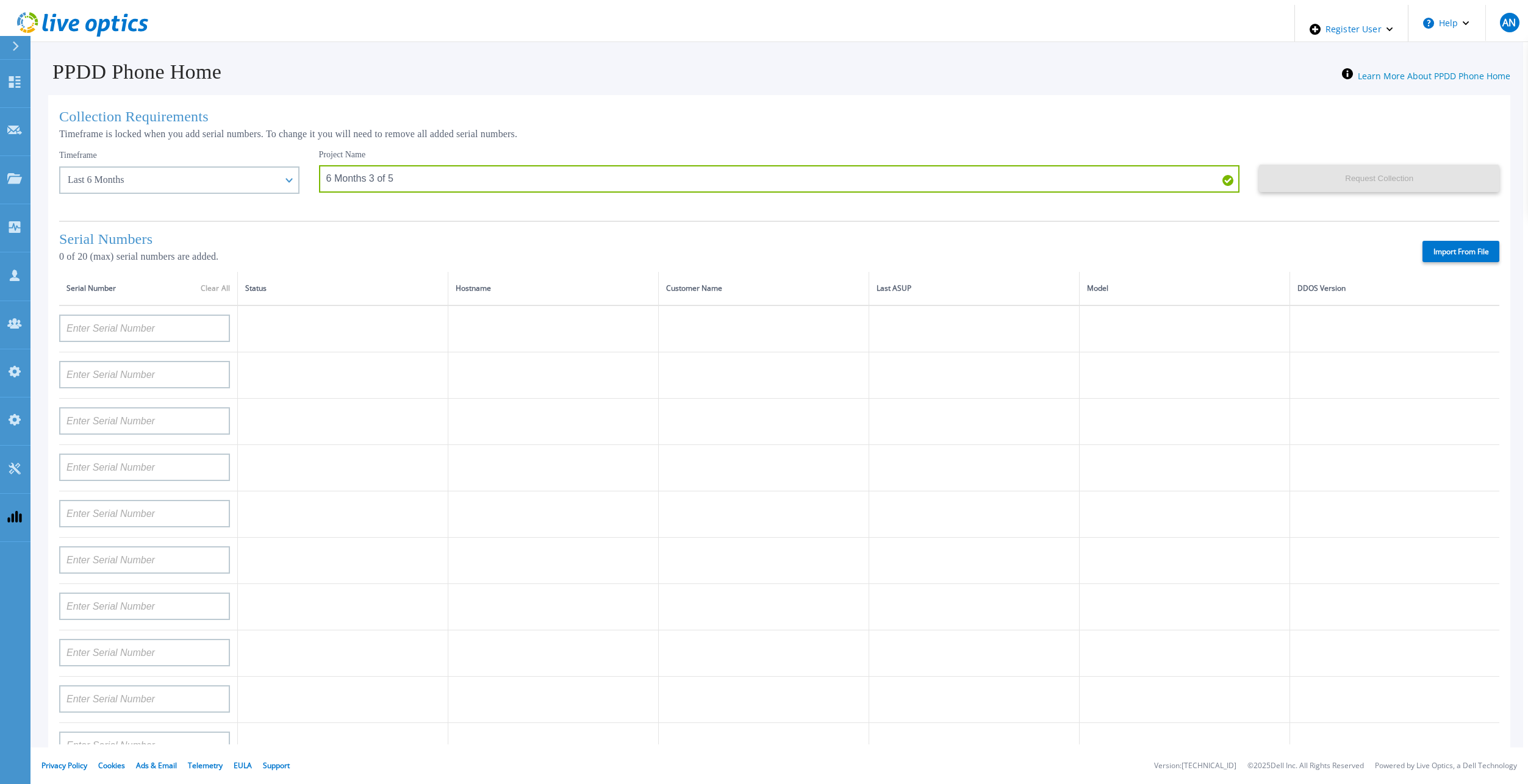
click at [1451, 245] on label "Import From File" at bounding box center [1461, 252] width 77 height 21
click at [0, 0] on input "Import From File" at bounding box center [0, 0] width 0 height 0
type input "APM00182527487"
type input "FNM00173740080"
type input "APM00171417851"
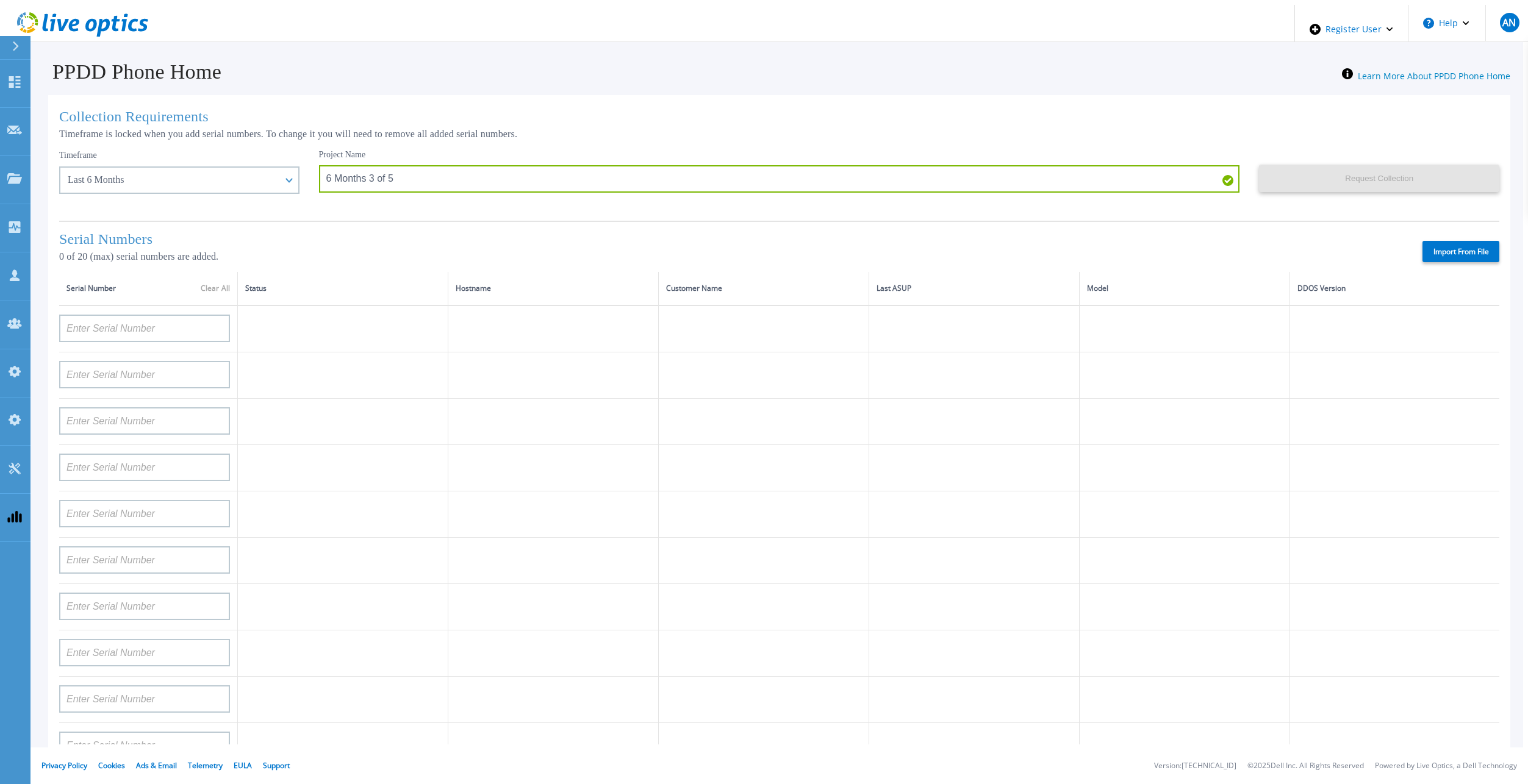
type input "APM00214907936"
type input "APX00232004279"
type input "APM00171836328"
type input "APM00171417852"
type input "AUDVZBFR65DB5U"
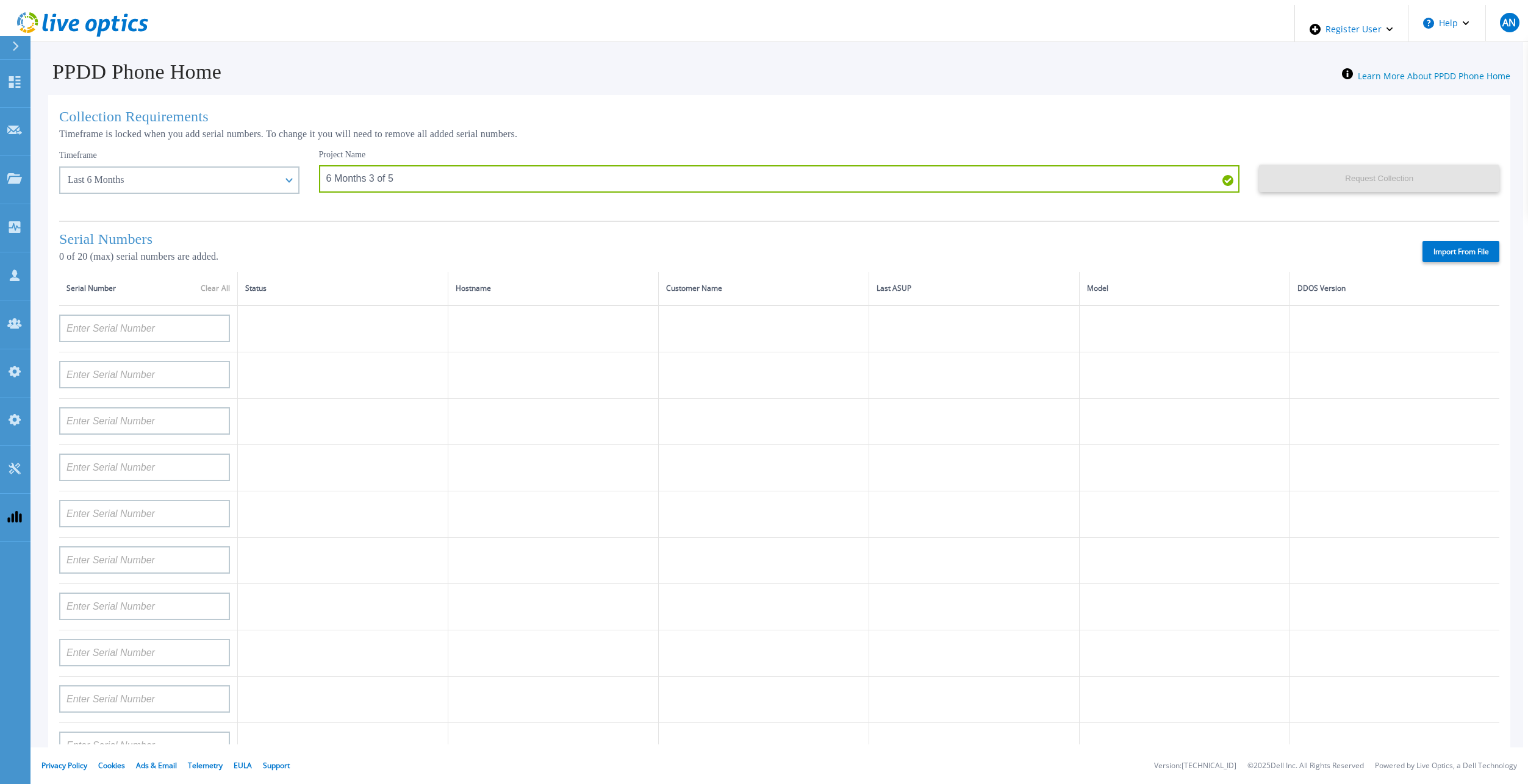
type input "CRK00241916749"
type input "APX00231205149"
type input "APM00181819857"
type input "CKM00180702043"
type input "APM00182123209"
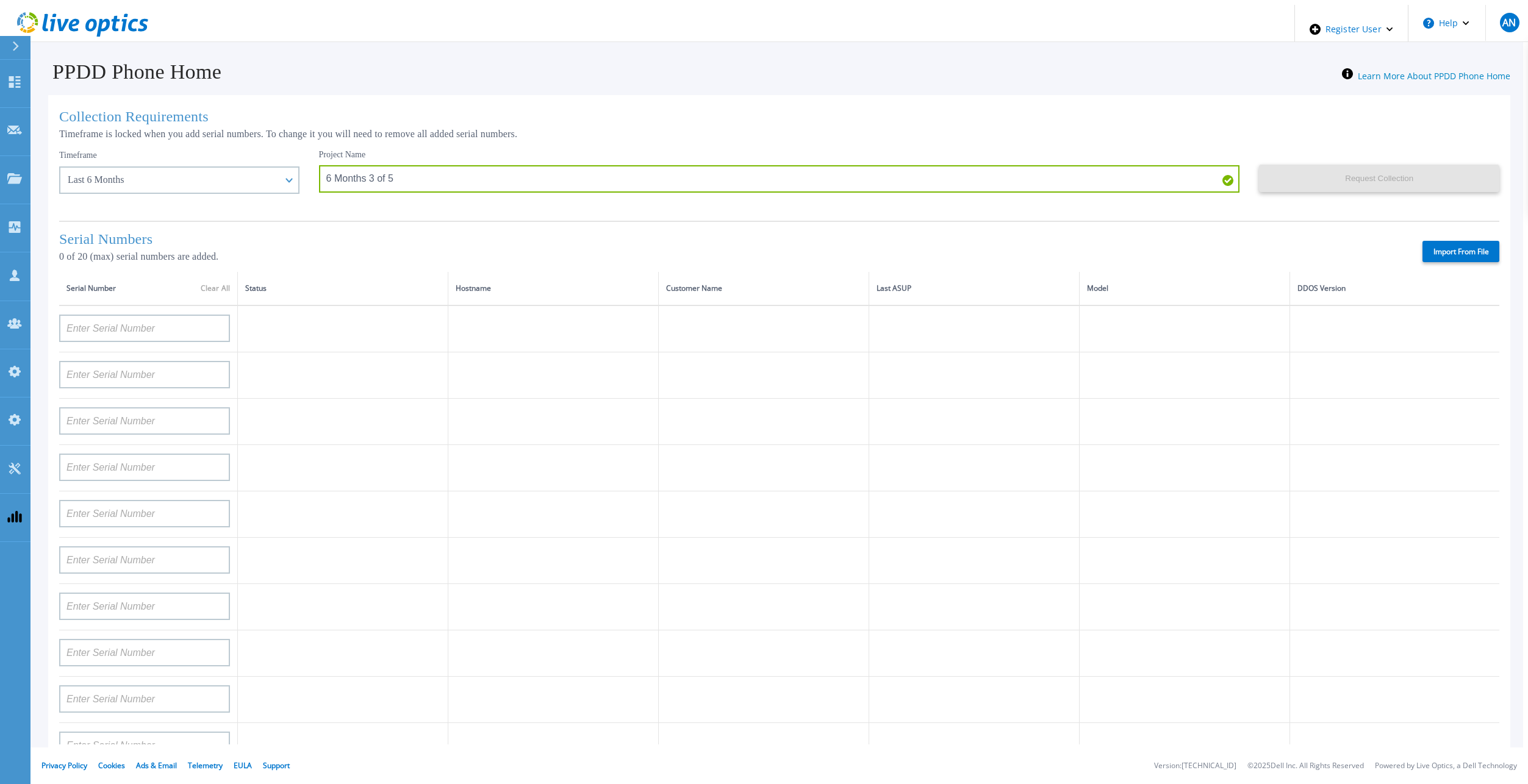
type input "TF3J4180100136"
type input "APM00214914093"
type input "TF3J4180100179"
type input "APM00212026970"
type input "APM00212018359"
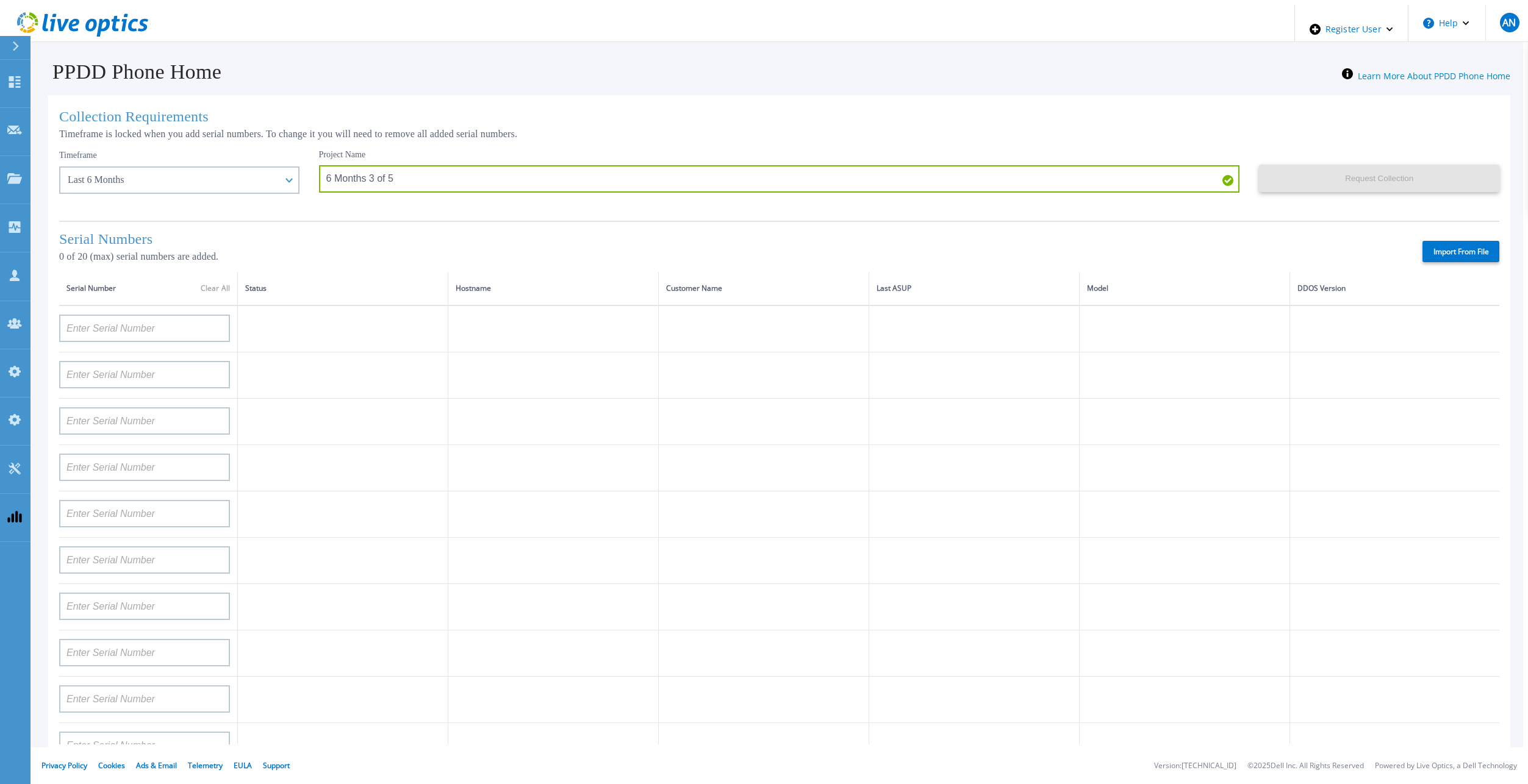
type input "APM00201113325"
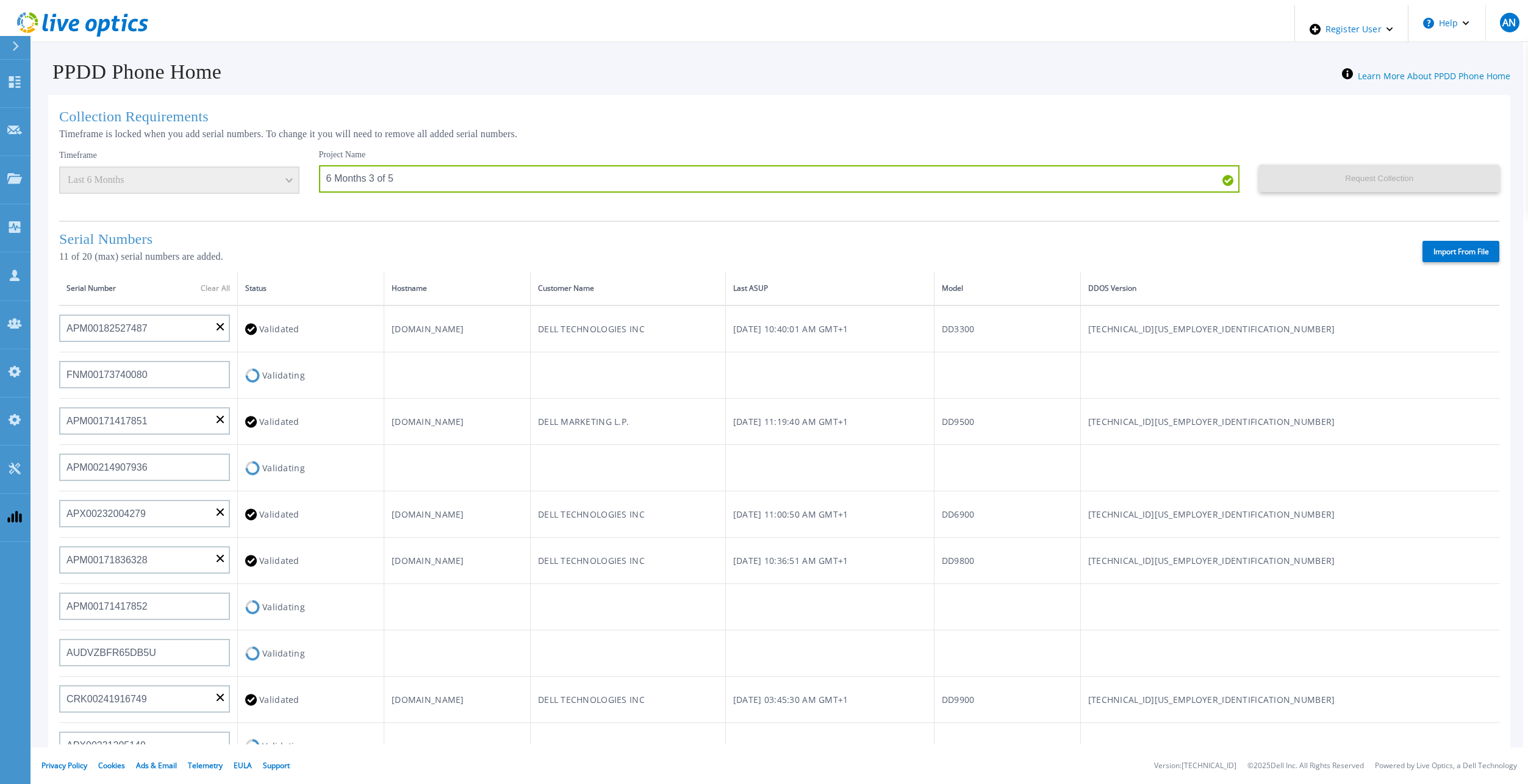
click at [436, 221] on div "Serial Numbers 11 of 20 (max) serial numbers are added. Import From File" at bounding box center [779, 246] width 1440 height 51
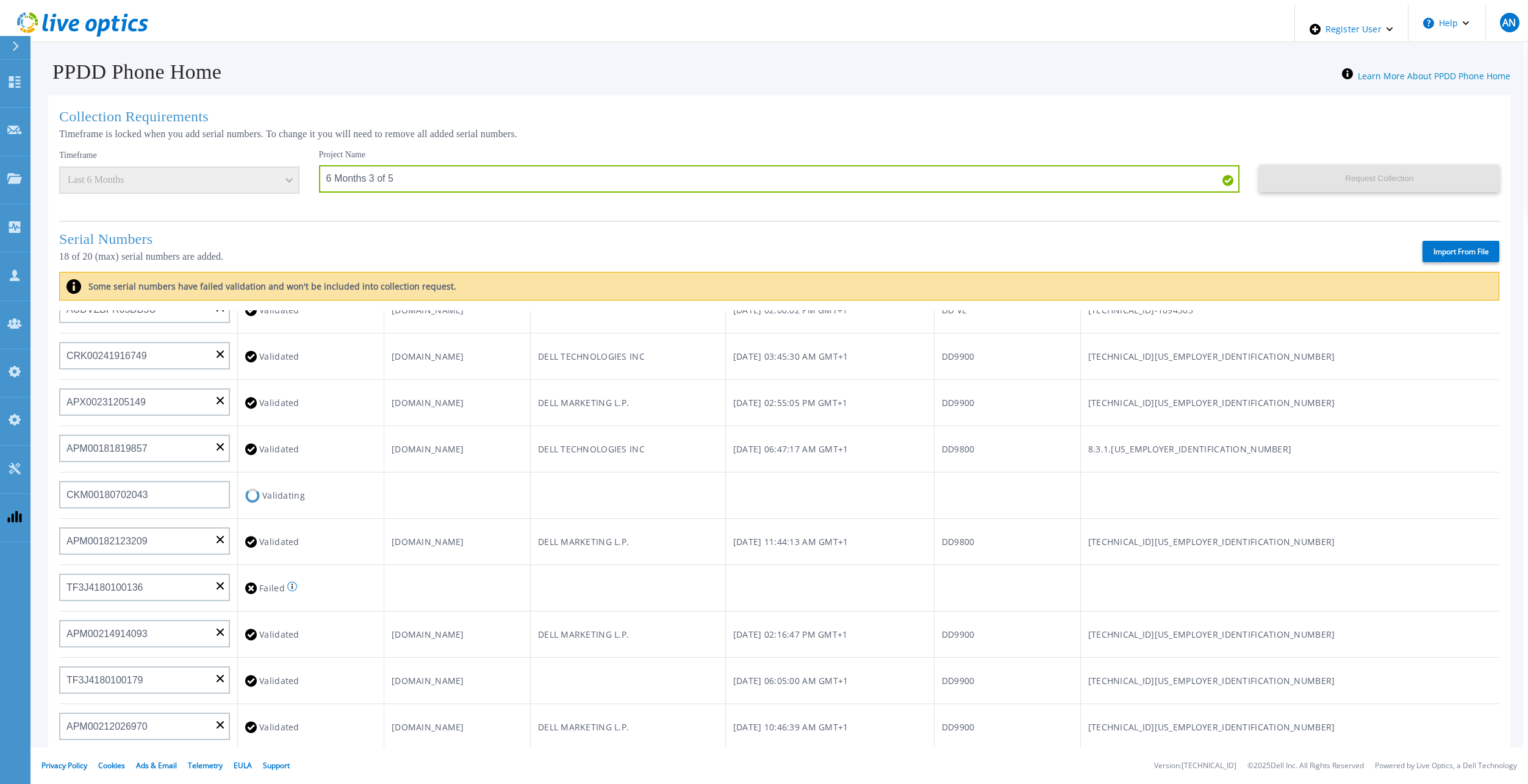
scroll to position [488, 0]
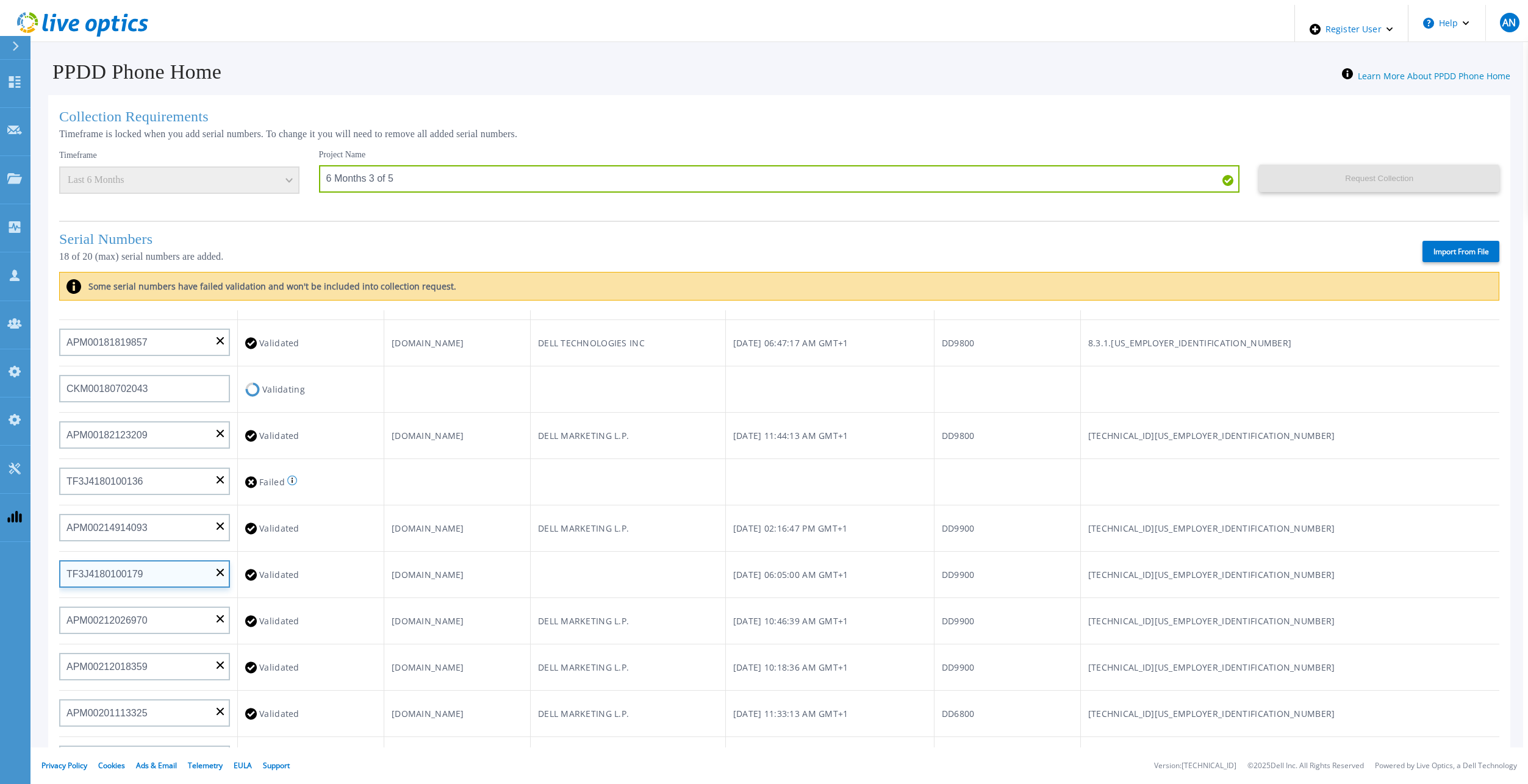
click at [133, 568] on input "TF3J4180100179" at bounding box center [144, 574] width 171 height 28
click at [135, 468] on input "TF3J4180100136" at bounding box center [144, 481] width 171 height 28
click at [141, 472] on input "TF3J4180100136" at bounding box center [144, 481] width 171 height 28
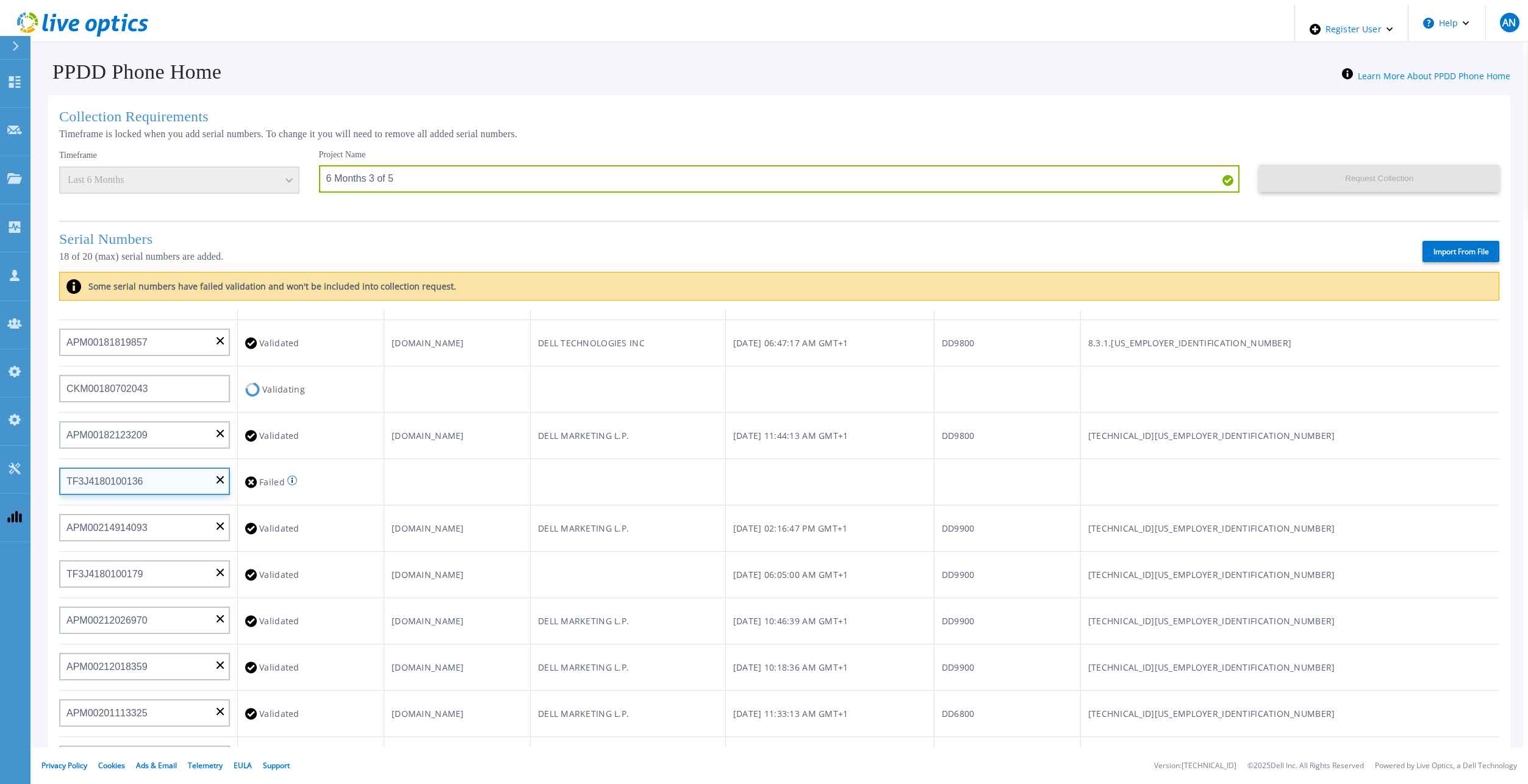
click at [219, 477] on input "TF3J4180100136" at bounding box center [144, 481] width 171 height 28
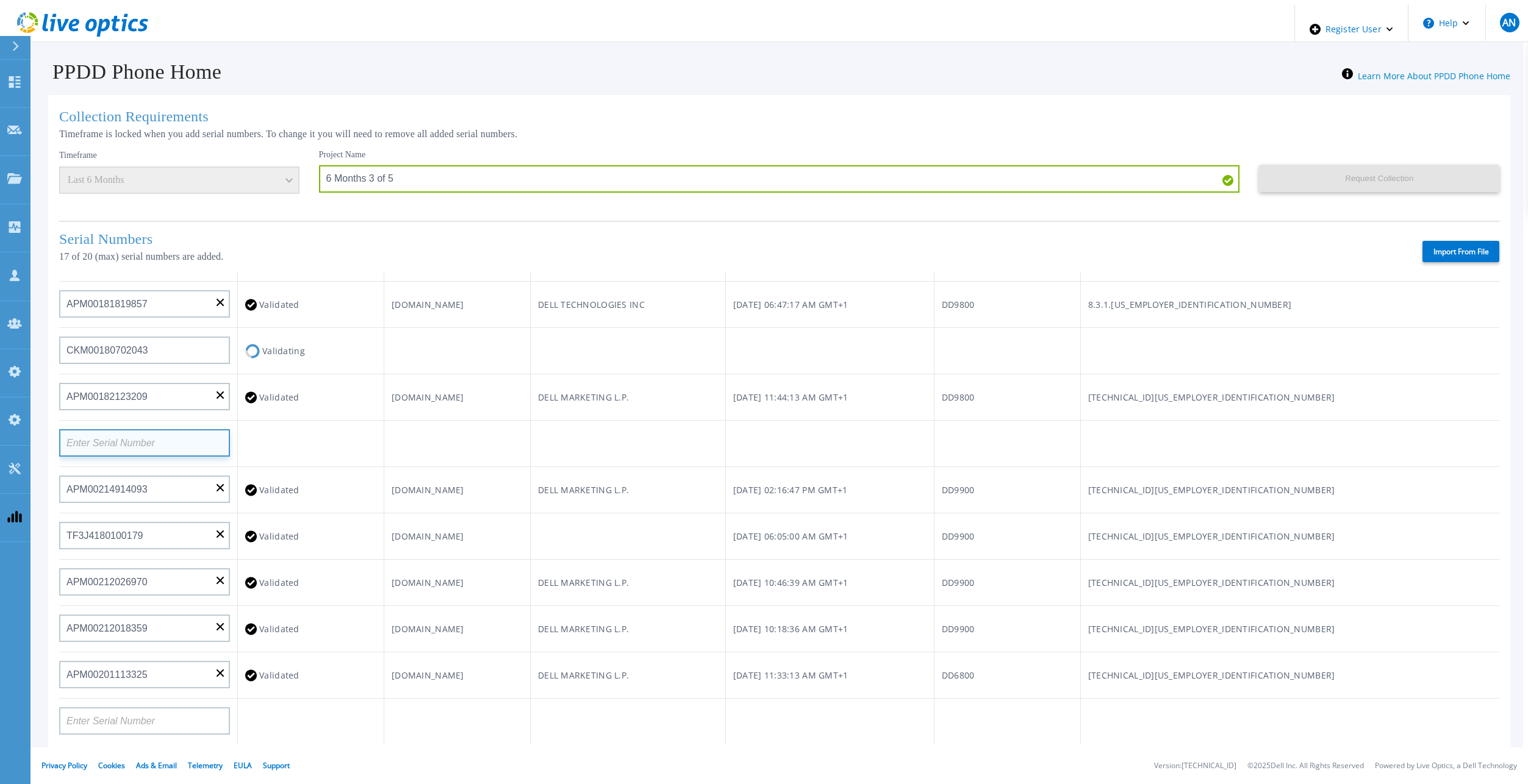
click at [153, 447] on input at bounding box center [144, 443] width 171 height 28
paste input "APX00241810291"
type input "APX00241810291"
click at [388, 448] on td at bounding box center [457, 444] width 147 height 47
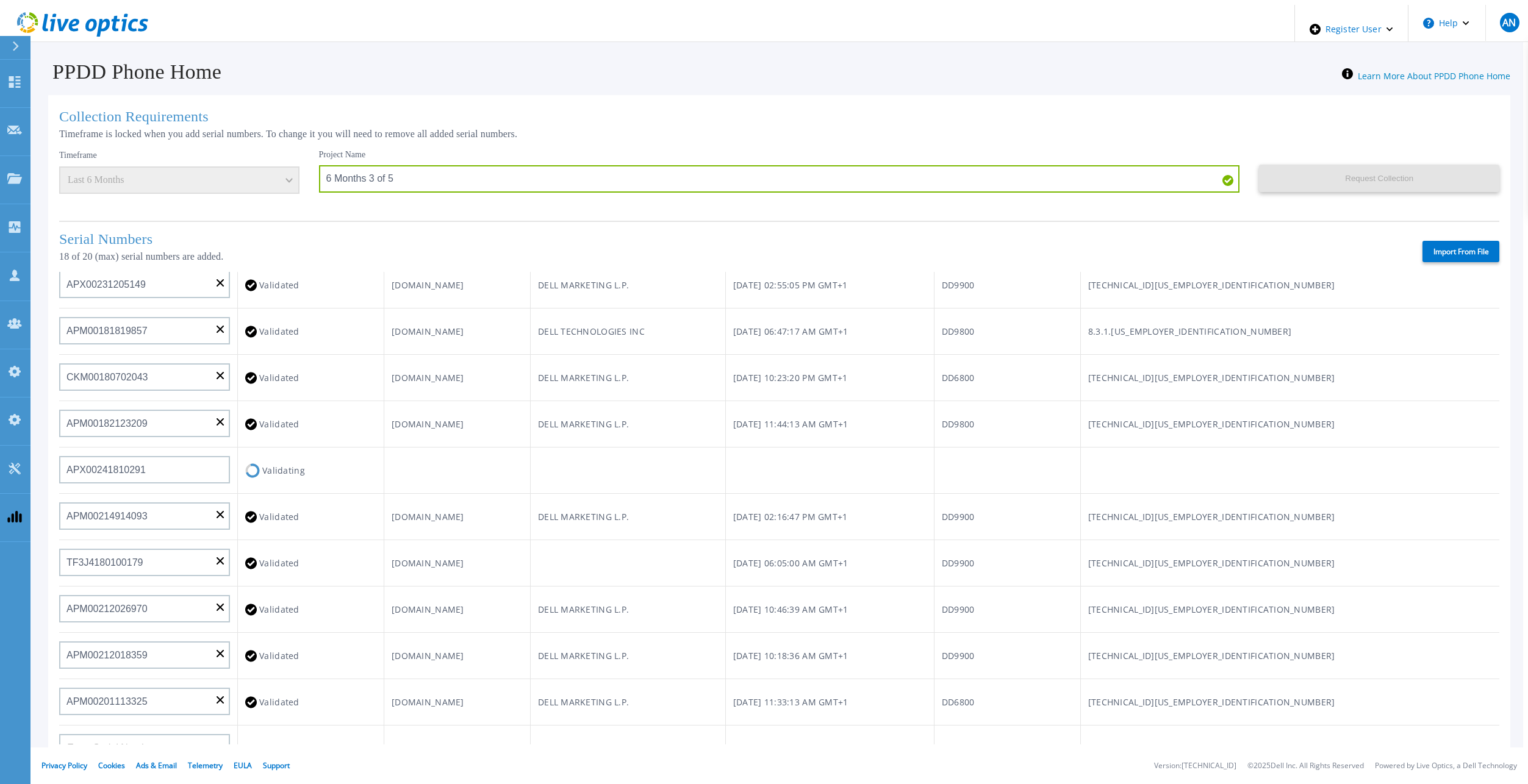
scroll to position [488, 0]
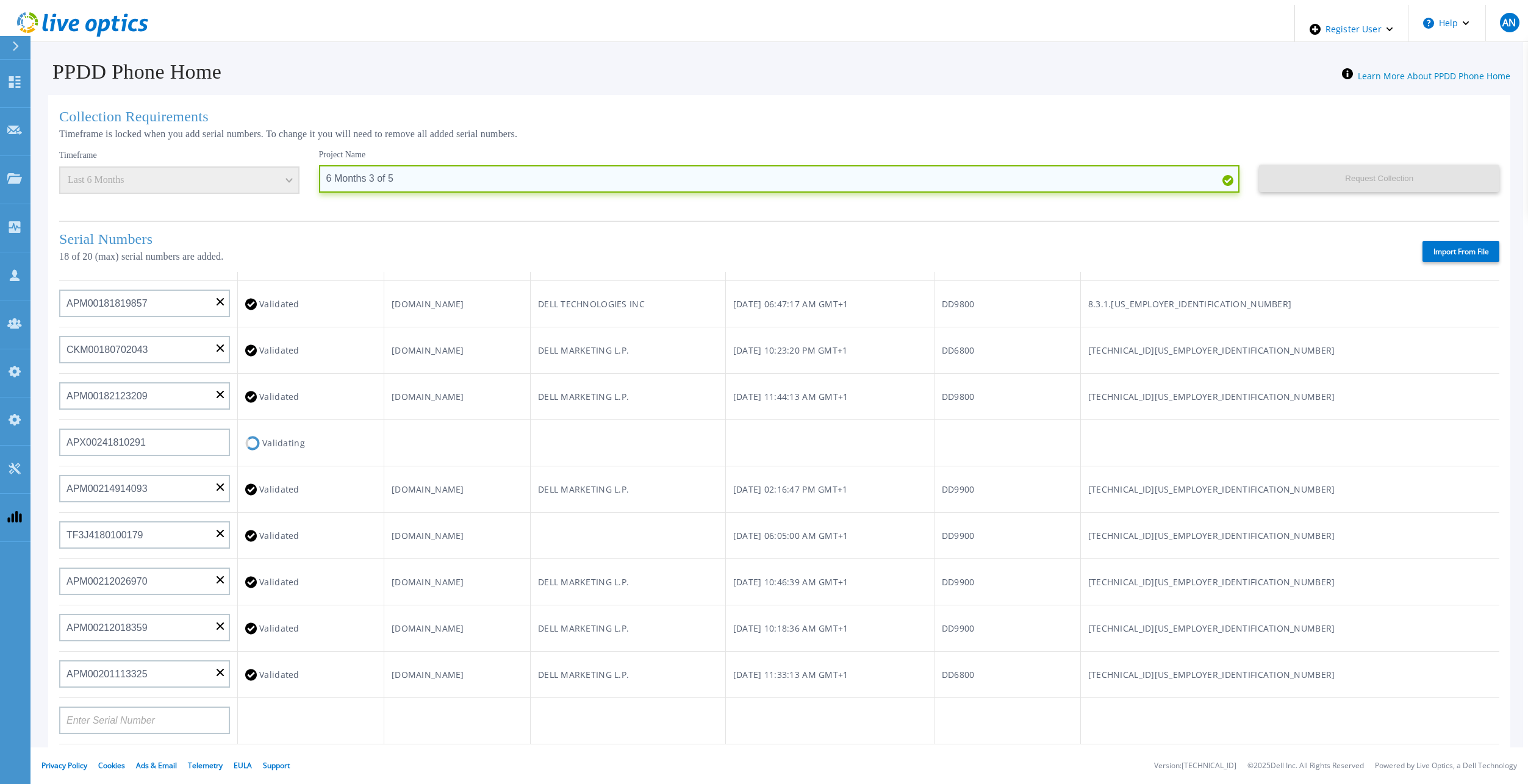
drag, startPoint x: 385, startPoint y: 173, endPoint x: 303, endPoint y: 177, distance: 82.1
click at [319, 178] on input "6 Months 3 of 5" at bounding box center [779, 179] width 921 height 28
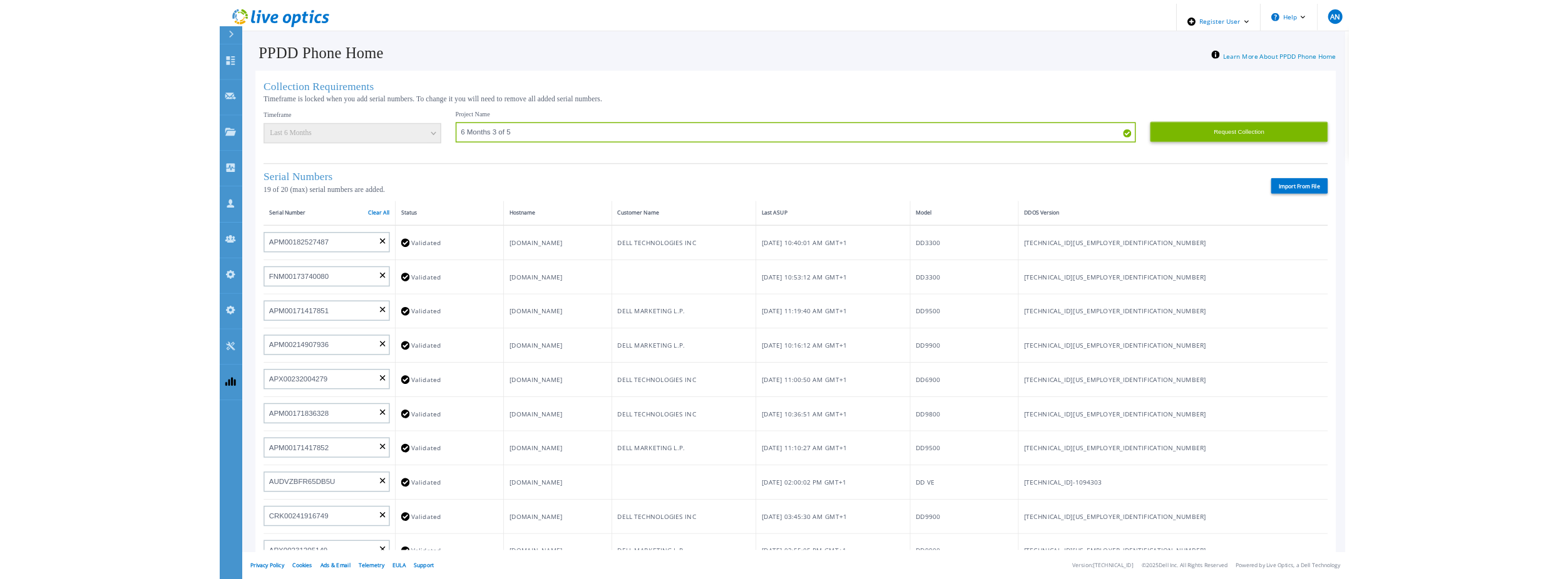
scroll to position [0, 0]
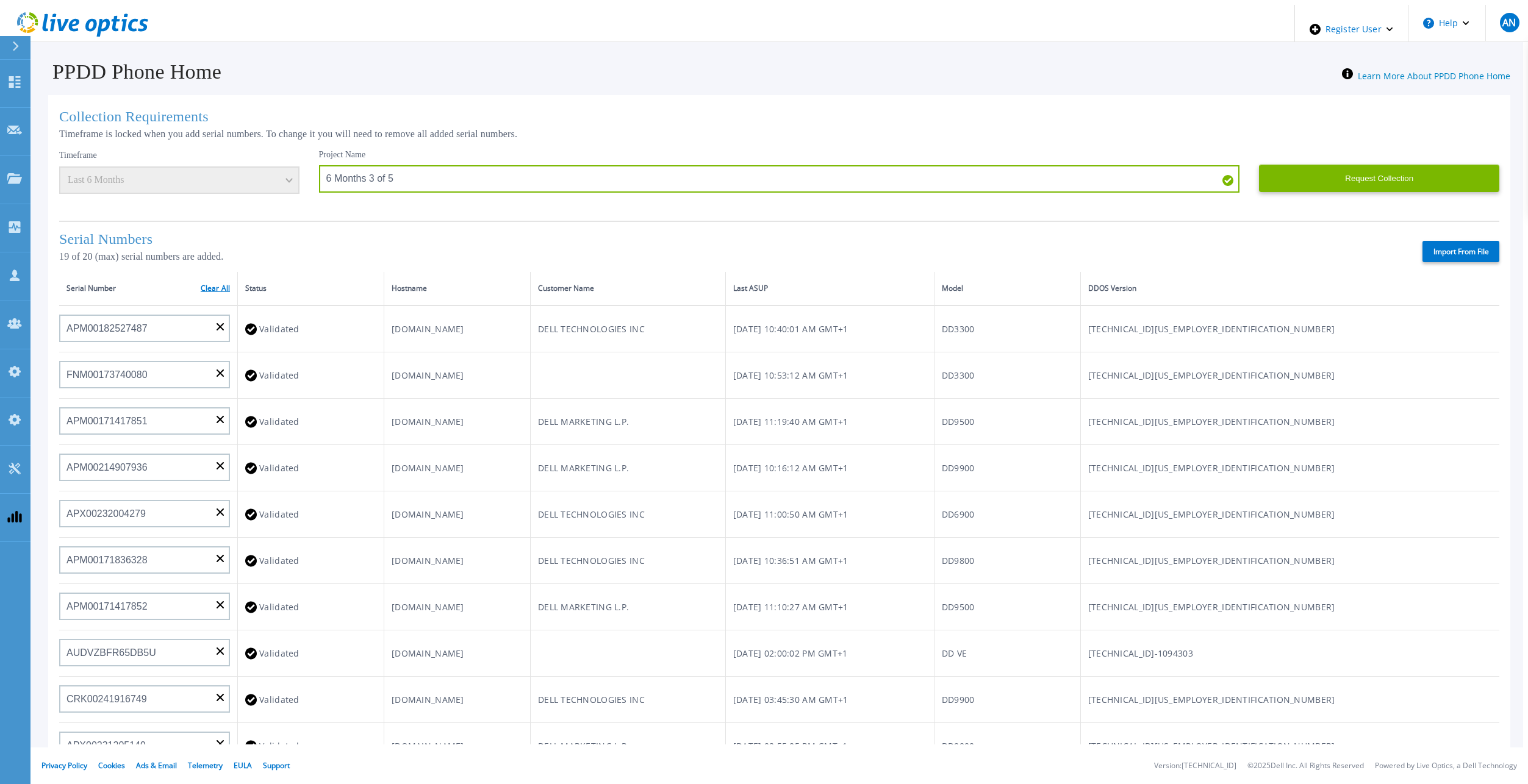
click at [216, 286] on link "Clear All" at bounding box center [215, 289] width 30 height 9
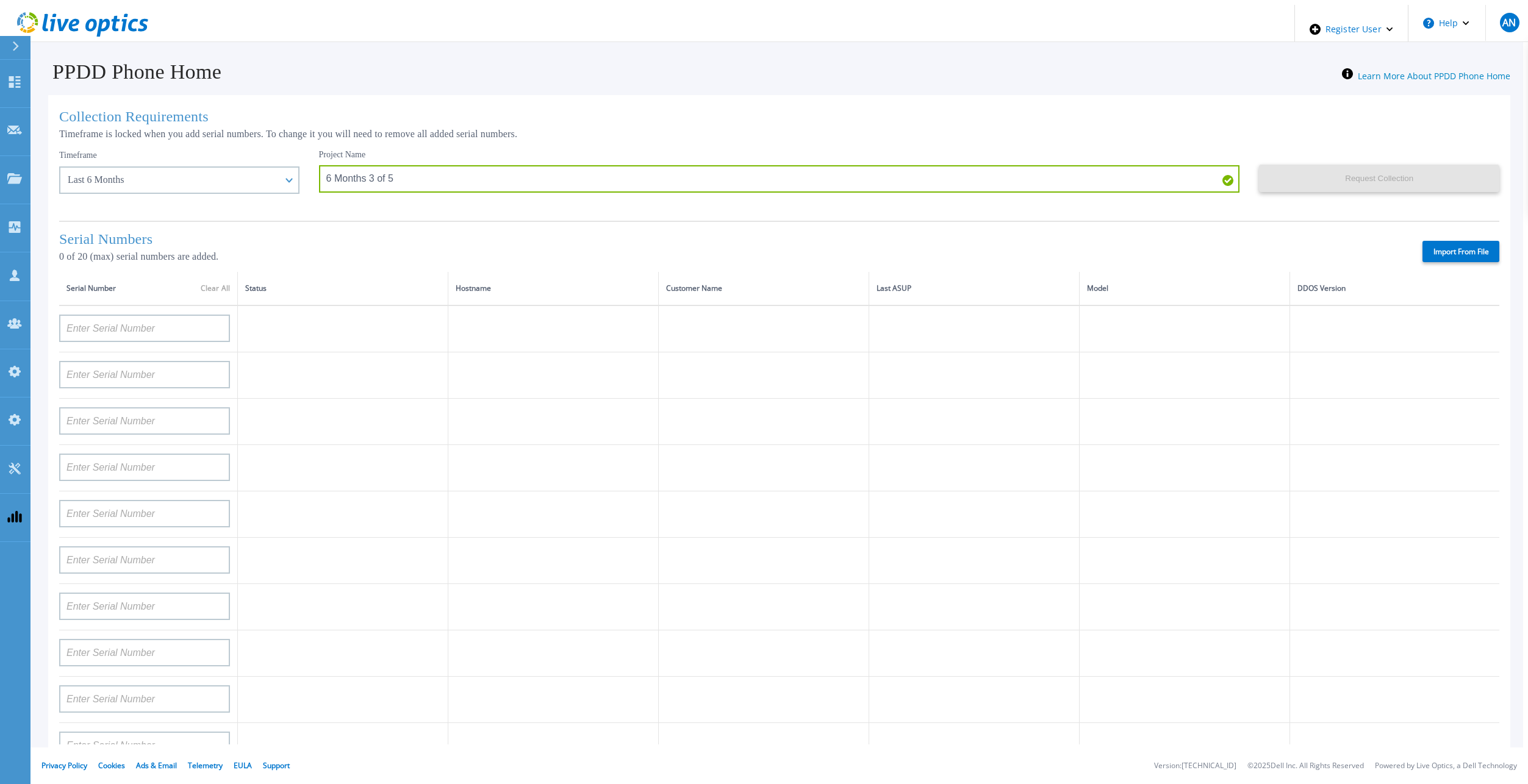
click at [1449, 255] on label "Import From File" at bounding box center [1461, 252] width 77 height 21
click at [0, 0] on input "Import From File" at bounding box center [0, 0] width 0 height 0
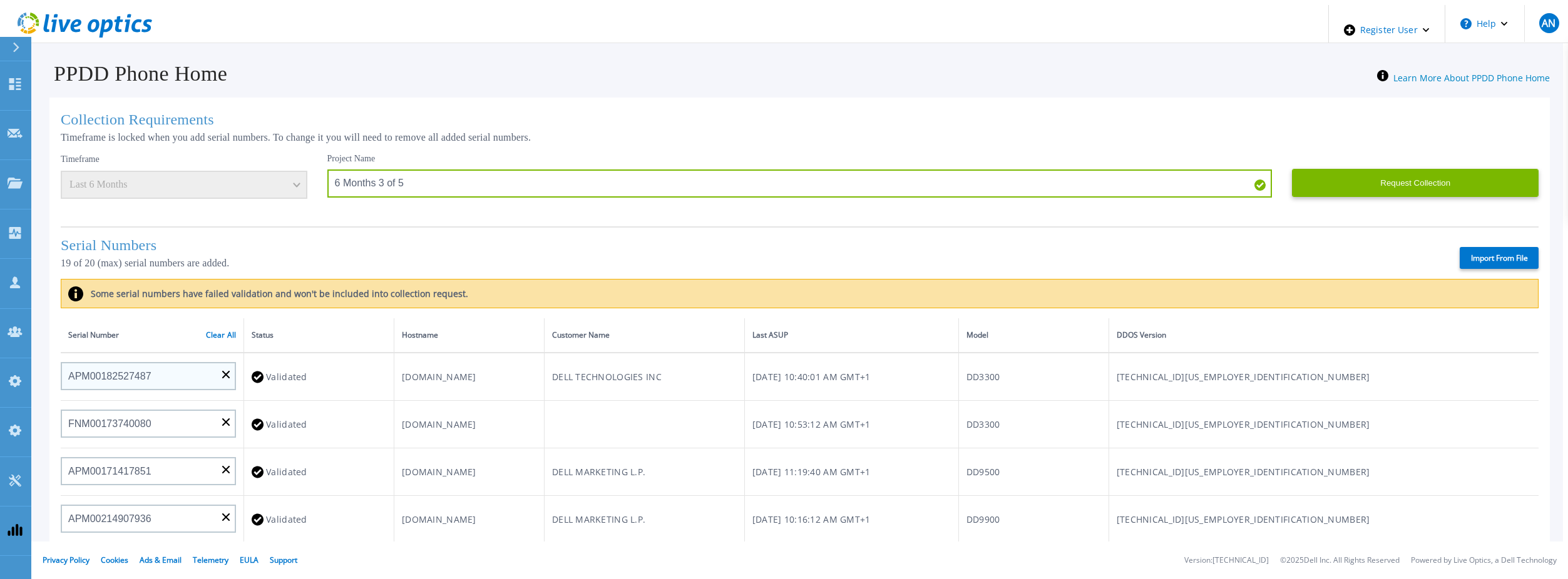
drag, startPoint x: 215, startPoint y: 326, endPoint x: 209, endPoint y: 334, distance: 10.0
click at [215, 331] on link "Clear All" at bounding box center [221, 336] width 30 height 9
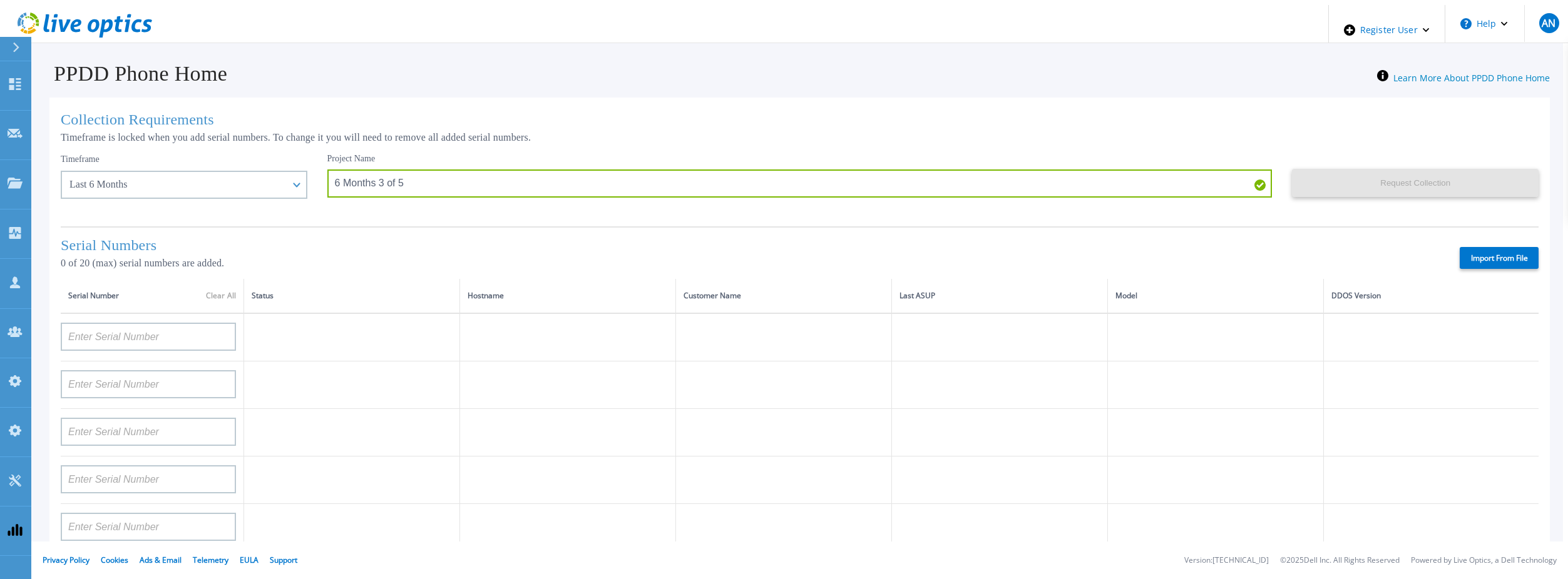
click at [1506, 256] on label "Import From File" at bounding box center [1499, 258] width 79 height 22
click at [0, 0] on input "Import From File" at bounding box center [0, 0] width 0 height 0
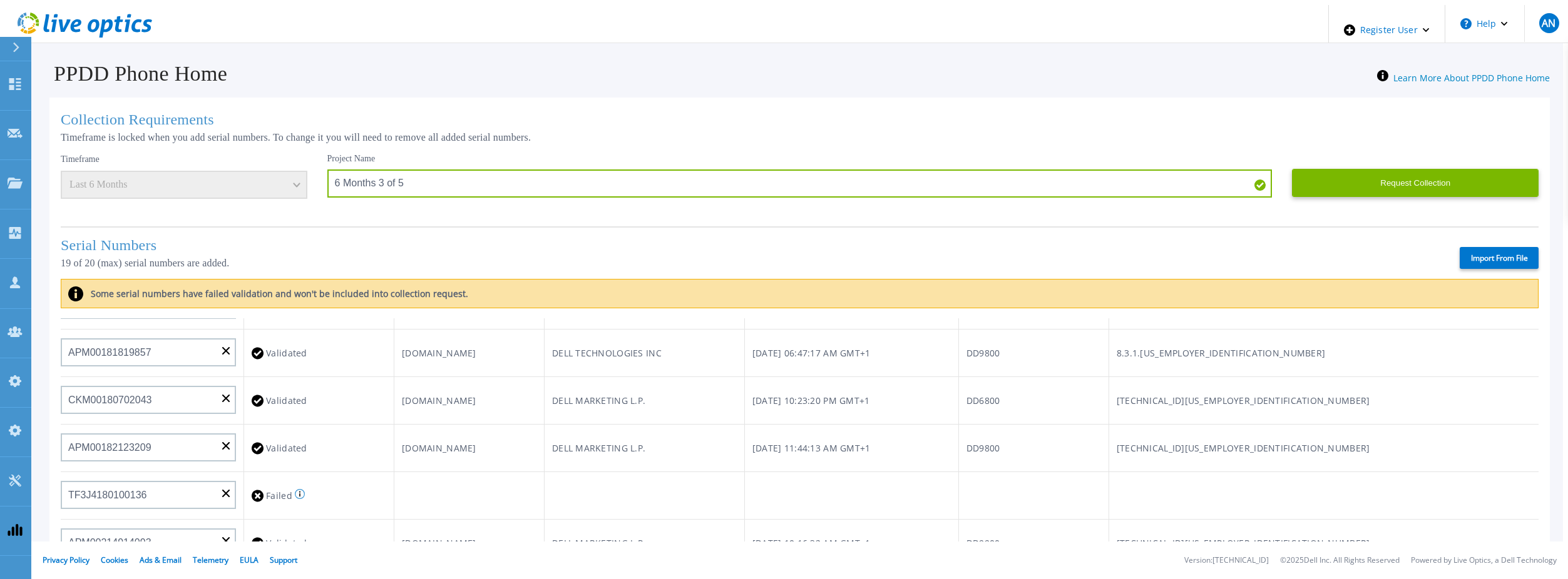
scroll to position [501, 0]
click at [1483, 261] on label "Import From File" at bounding box center [1499, 258] width 79 height 22
click at [0, 0] on input "Import From File" at bounding box center [0, 0] width 0 height 0
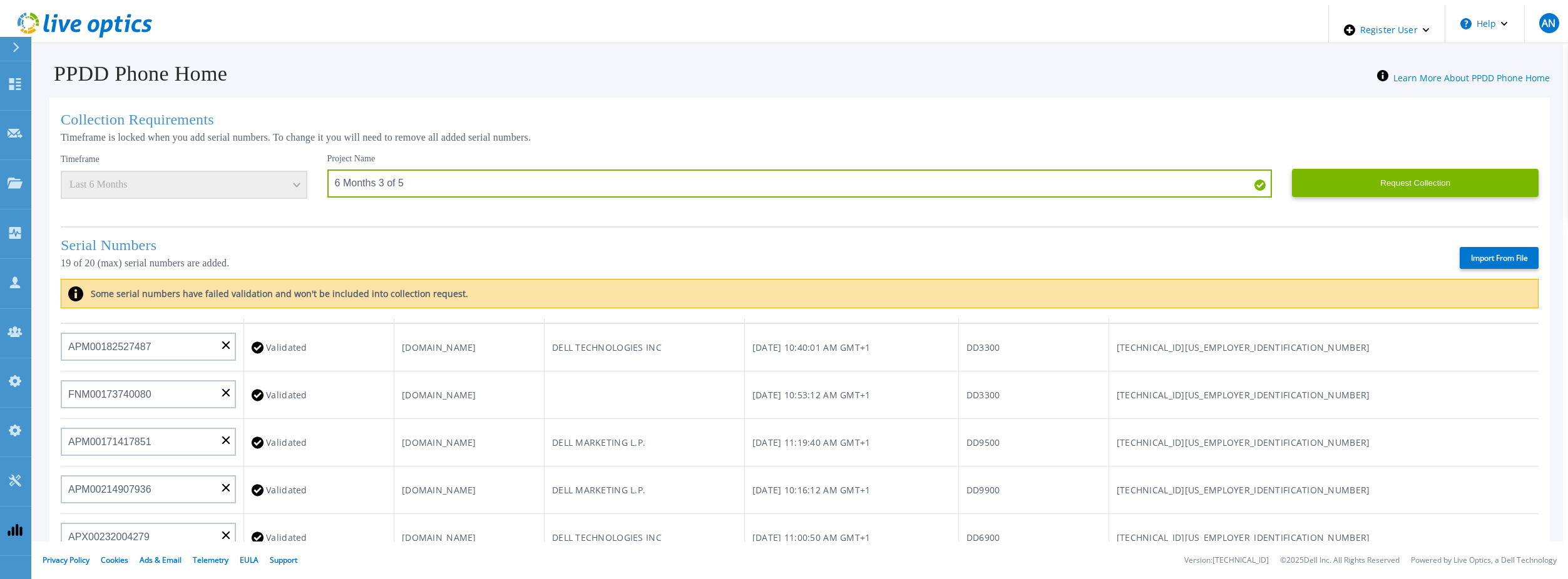
scroll to position [0, 0]
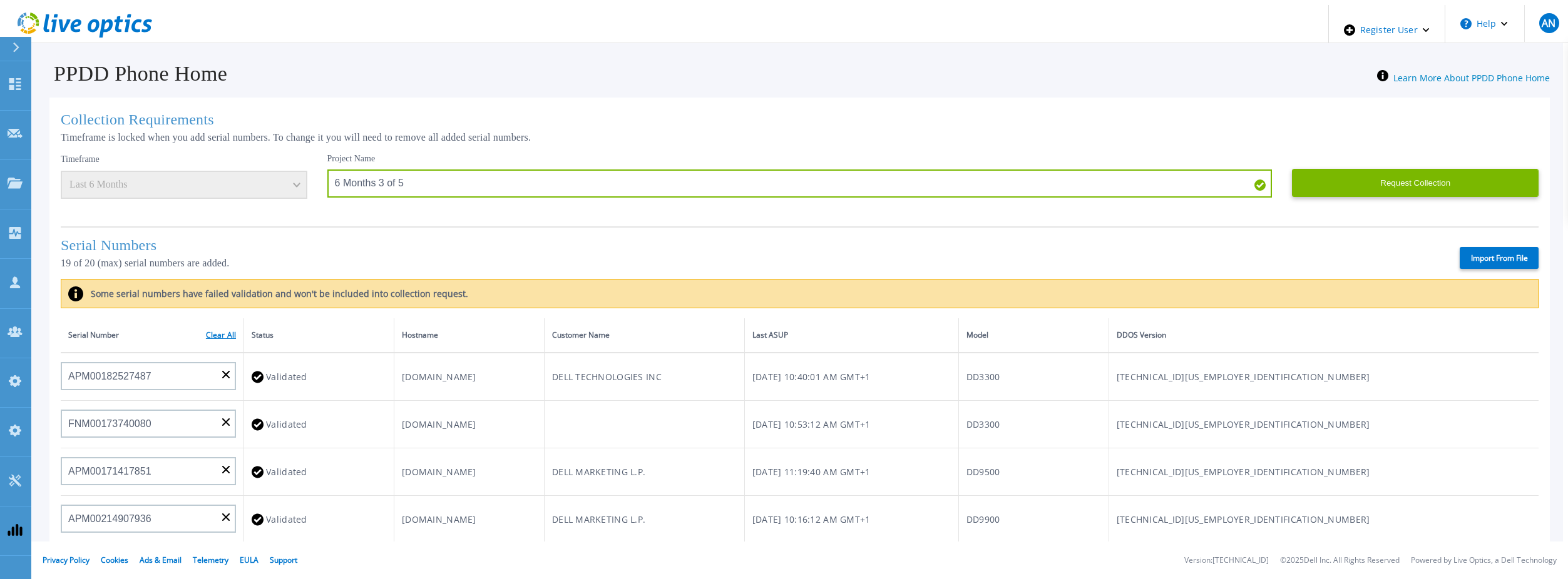
click at [227, 331] on link "Clear All" at bounding box center [221, 336] width 30 height 9
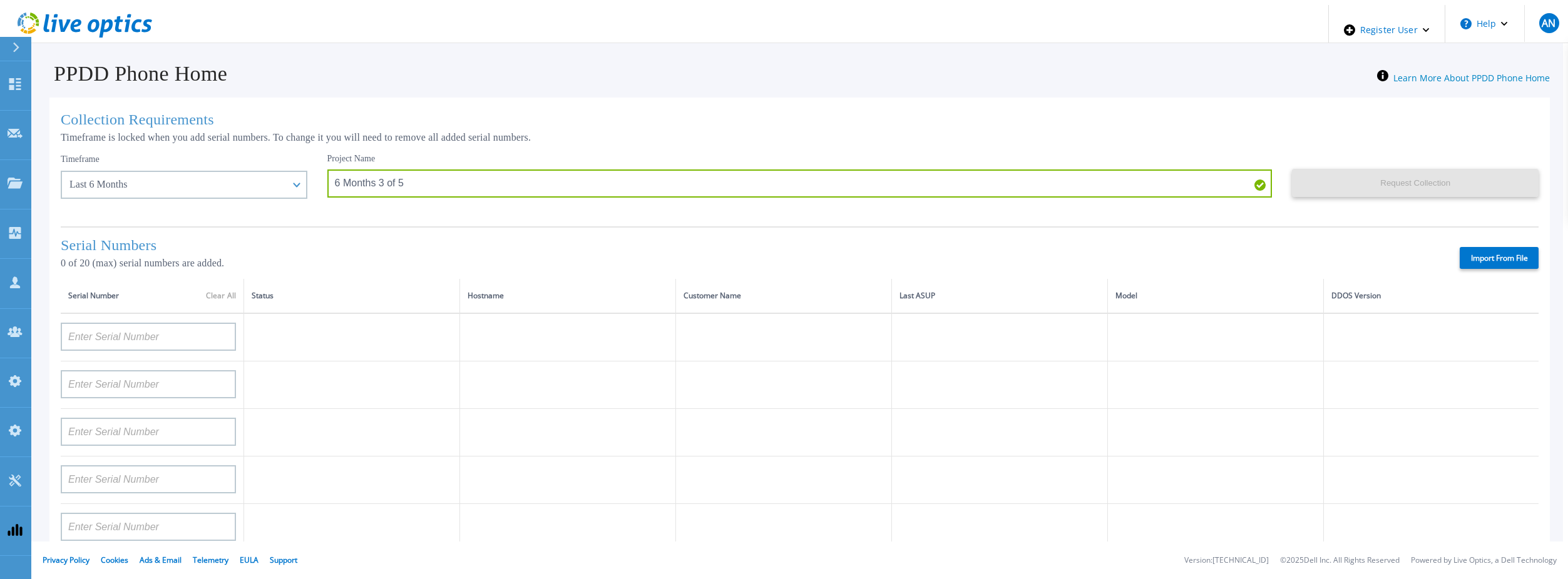
click at [1470, 266] on label "Import From File" at bounding box center [1499, 258] width 79 height 22
click at [0, 0] on input "Import From File" at bounding box center [0, 0] width 0 height 0
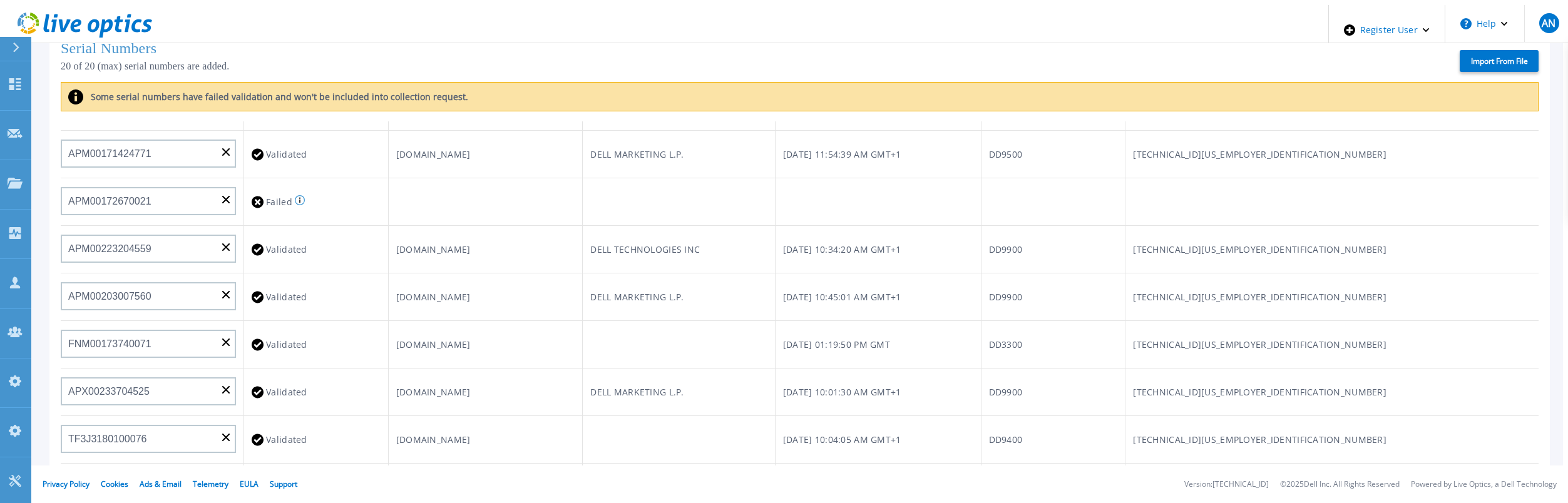
scroll to position [325, 0]
click at [180, 187] on input "APM00172670021" at bounding box center [148, 201] width 175 height 28
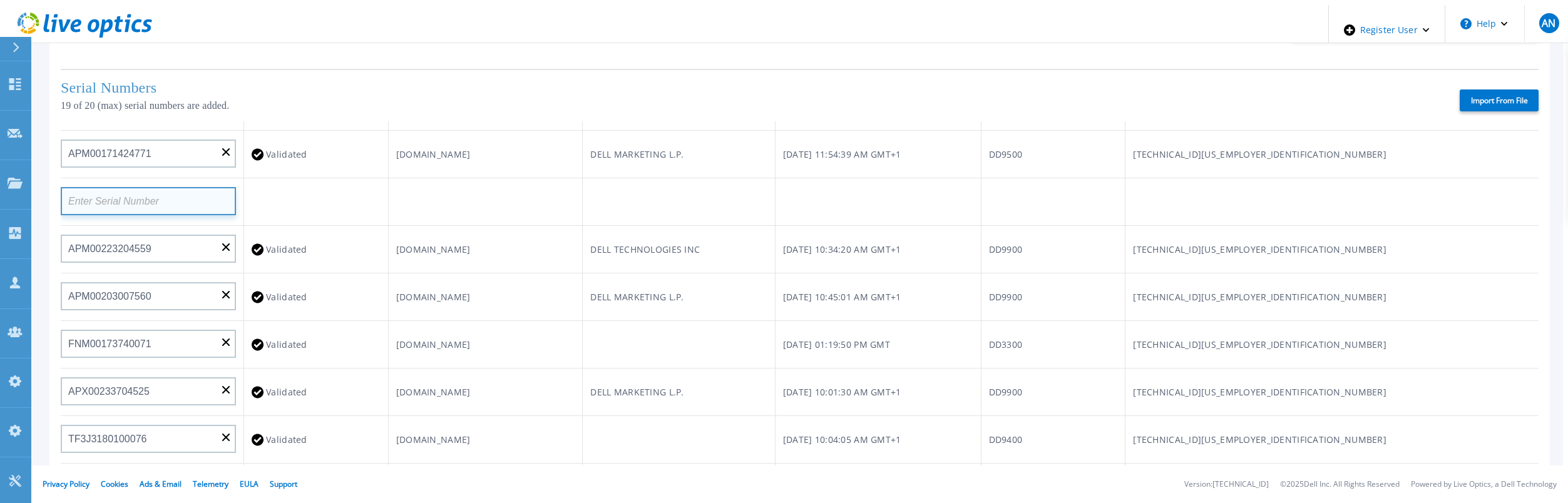
click at [191, 187] on input at bounding box center [148, 201] width 175 height 28
paste input "APM00172670021"
click at [339, 178] on td at bounding box center [316, 202] width 145 height 48
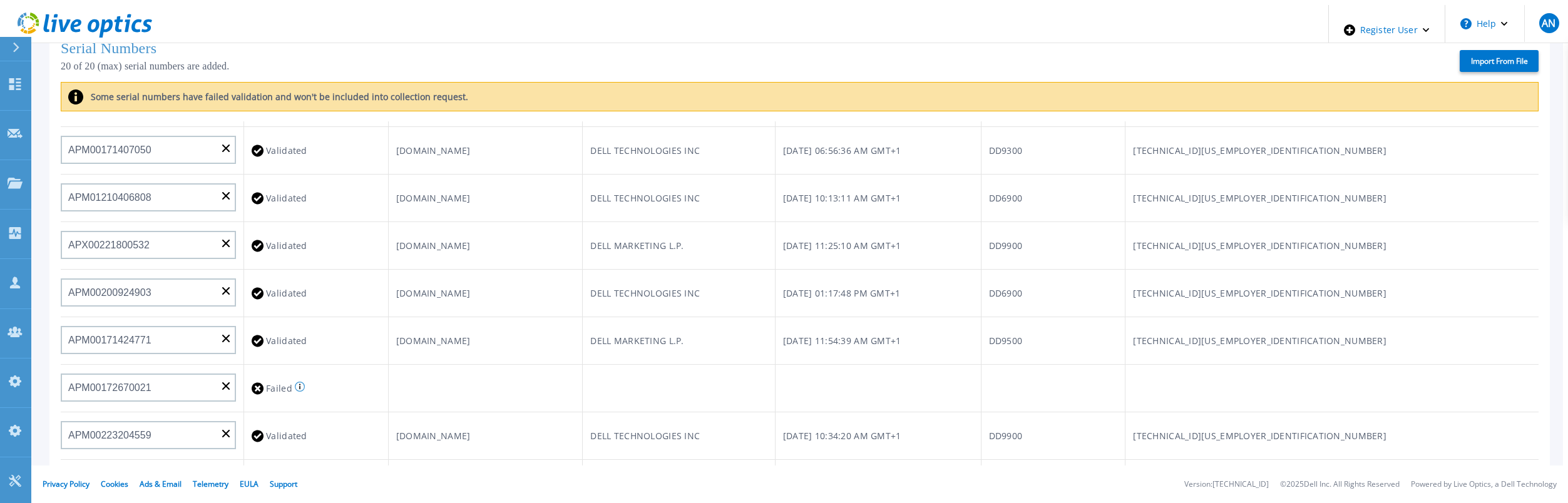
scroll to position [314, 0]
click at [775, 414] on td "DELL TECHNOLOGIES INC" at bounding box center [679, 438] width 192 height 48
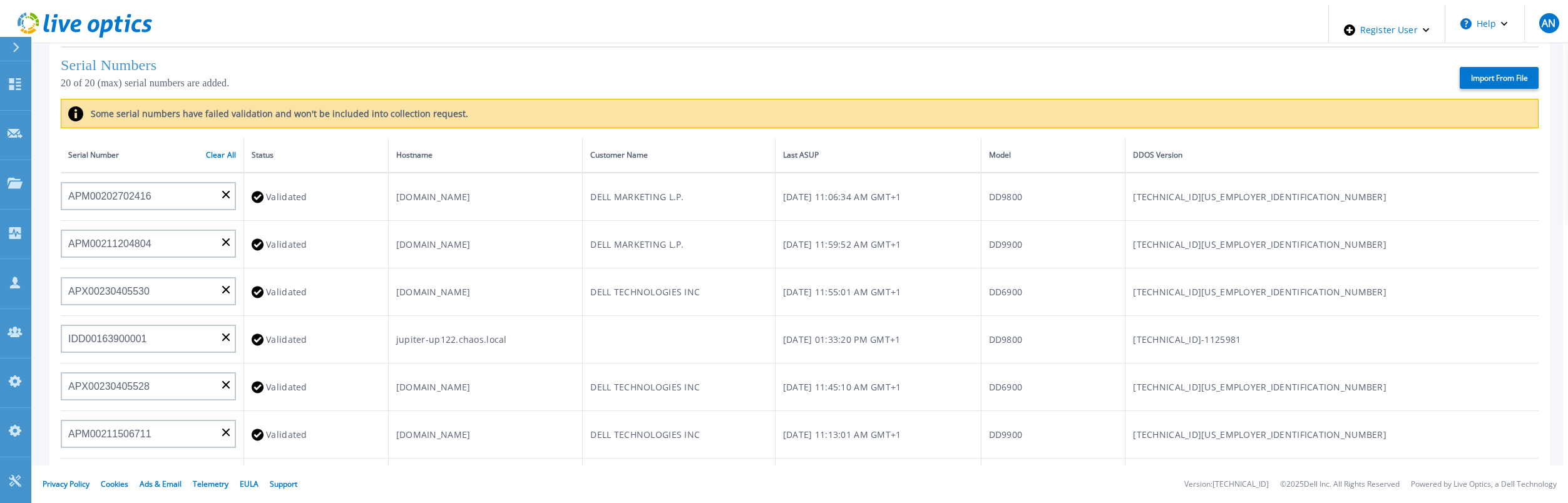
scroll to position [12, 0]
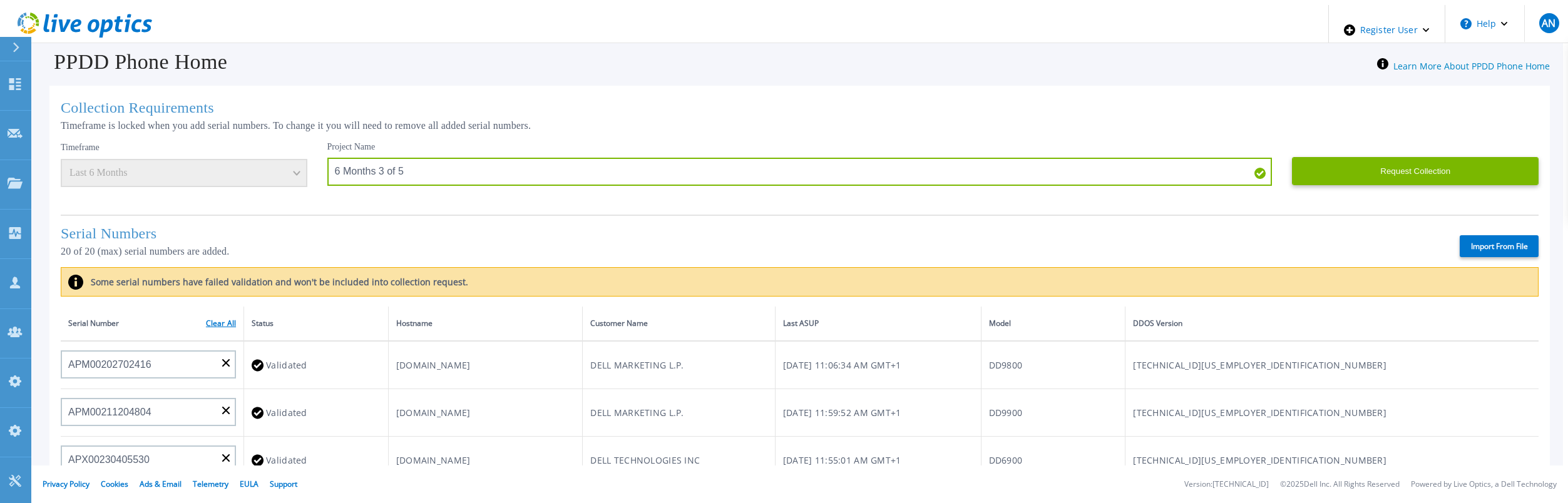
click at [213, 323] on link "Clear All" at bounding box center [221, 323] width 30 height 9
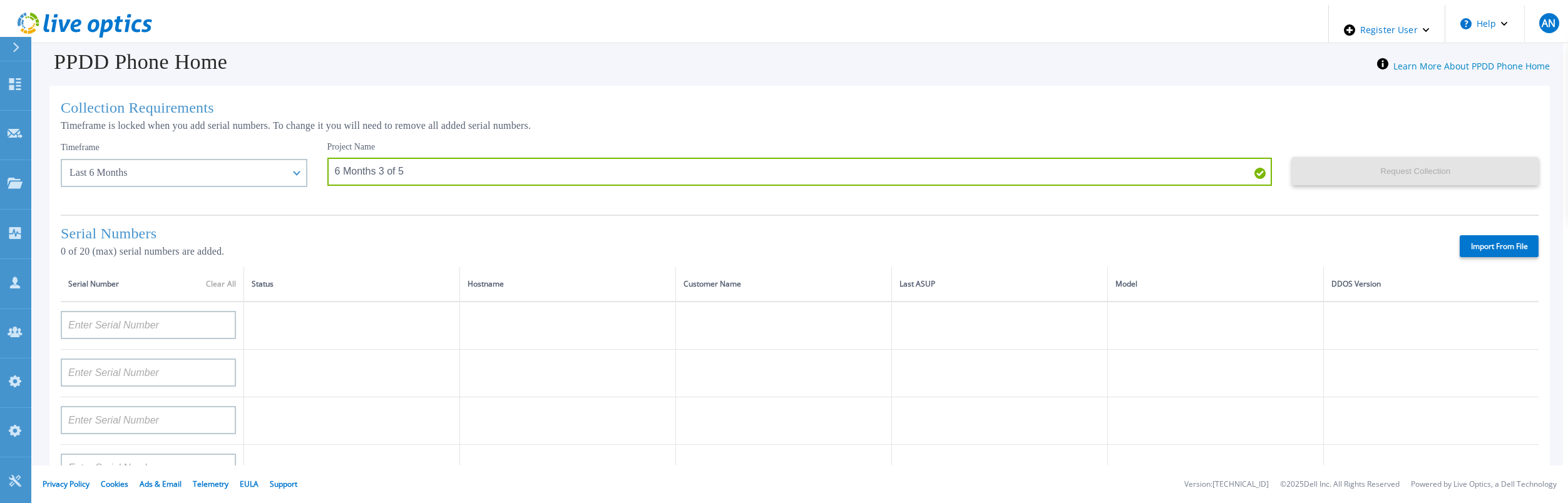
click at [1531, 247] on label "Import From File" at bounding box center [1499, 246] width 79 height 22
click at [0, 0] on input "Import From File" at bounding box center [0, 0] width 0 height 0
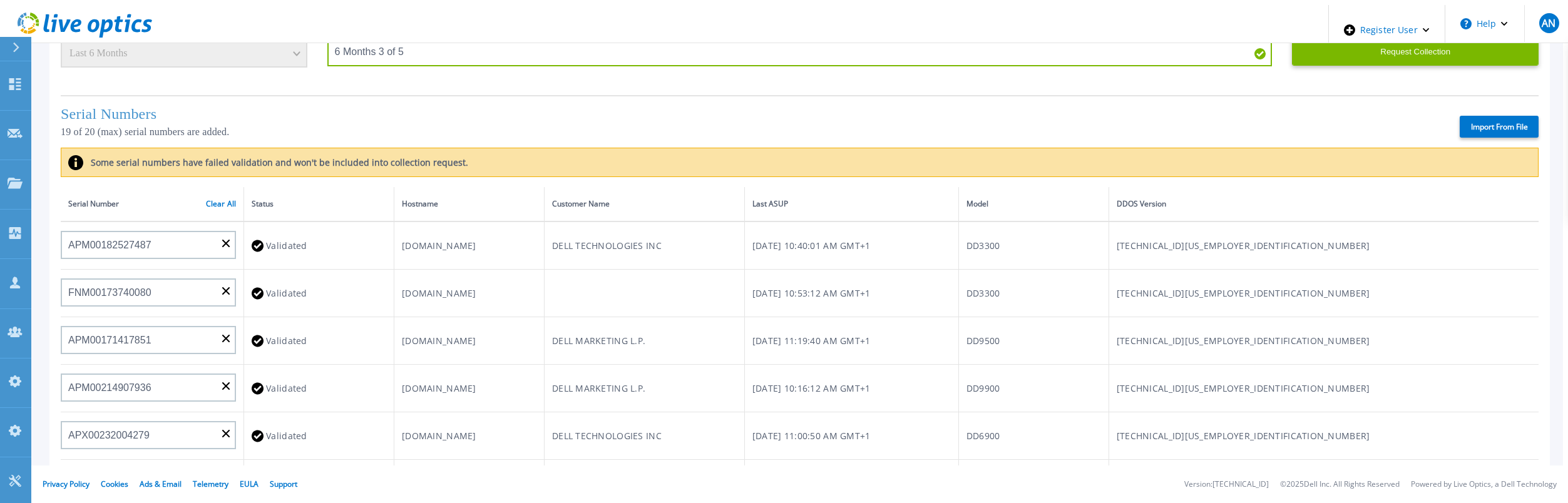
scroll to position [0, 0]
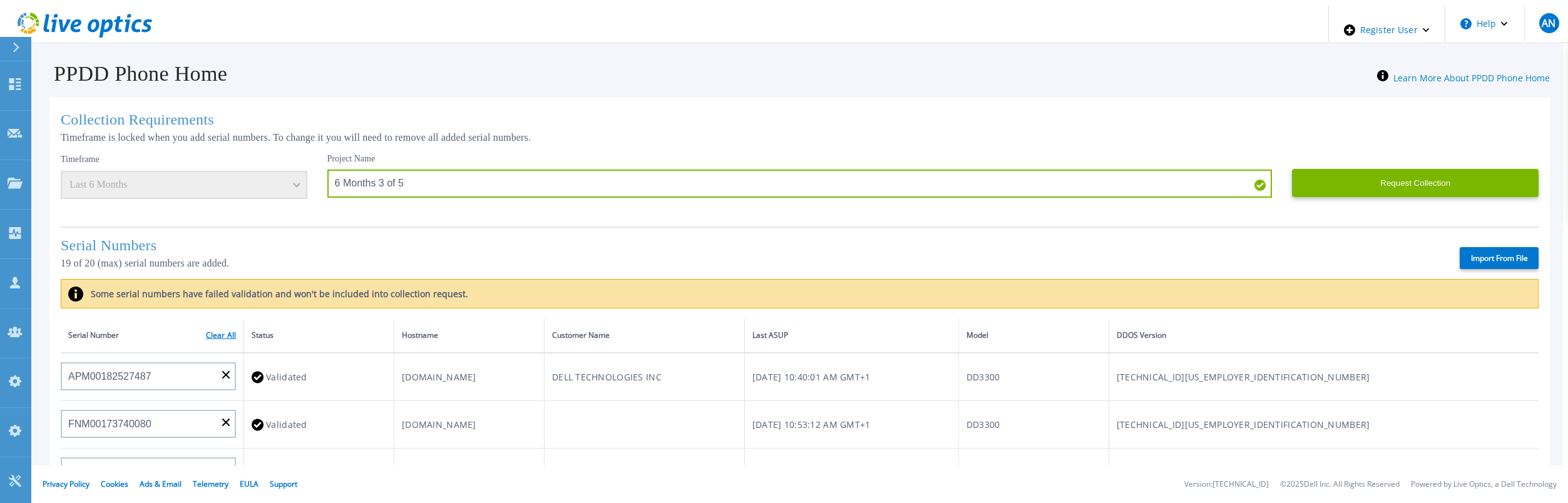
click at [220, 332] on link "Clear All" at bounding box center [221, 336] width 30 height 9
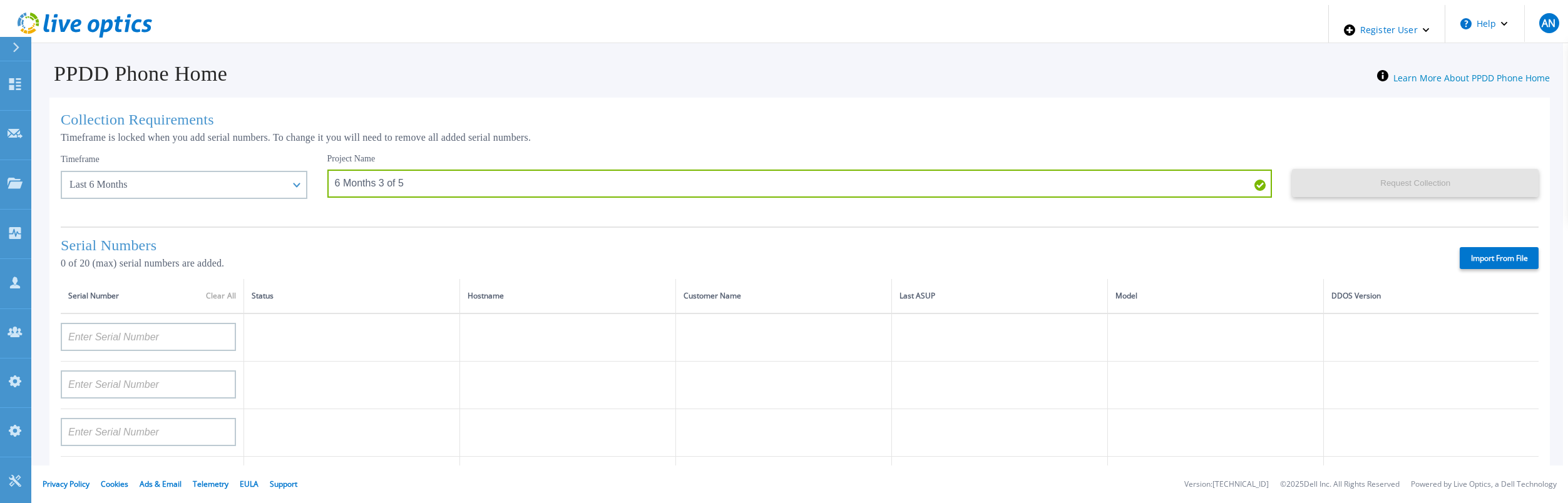
click at [1494, 254] on label "Import From File" at bounding box center [1499, 258] width 79 height 22
click at [0, 0] on input "Import From File" at bounding box center [0, 0] width 0 height 0
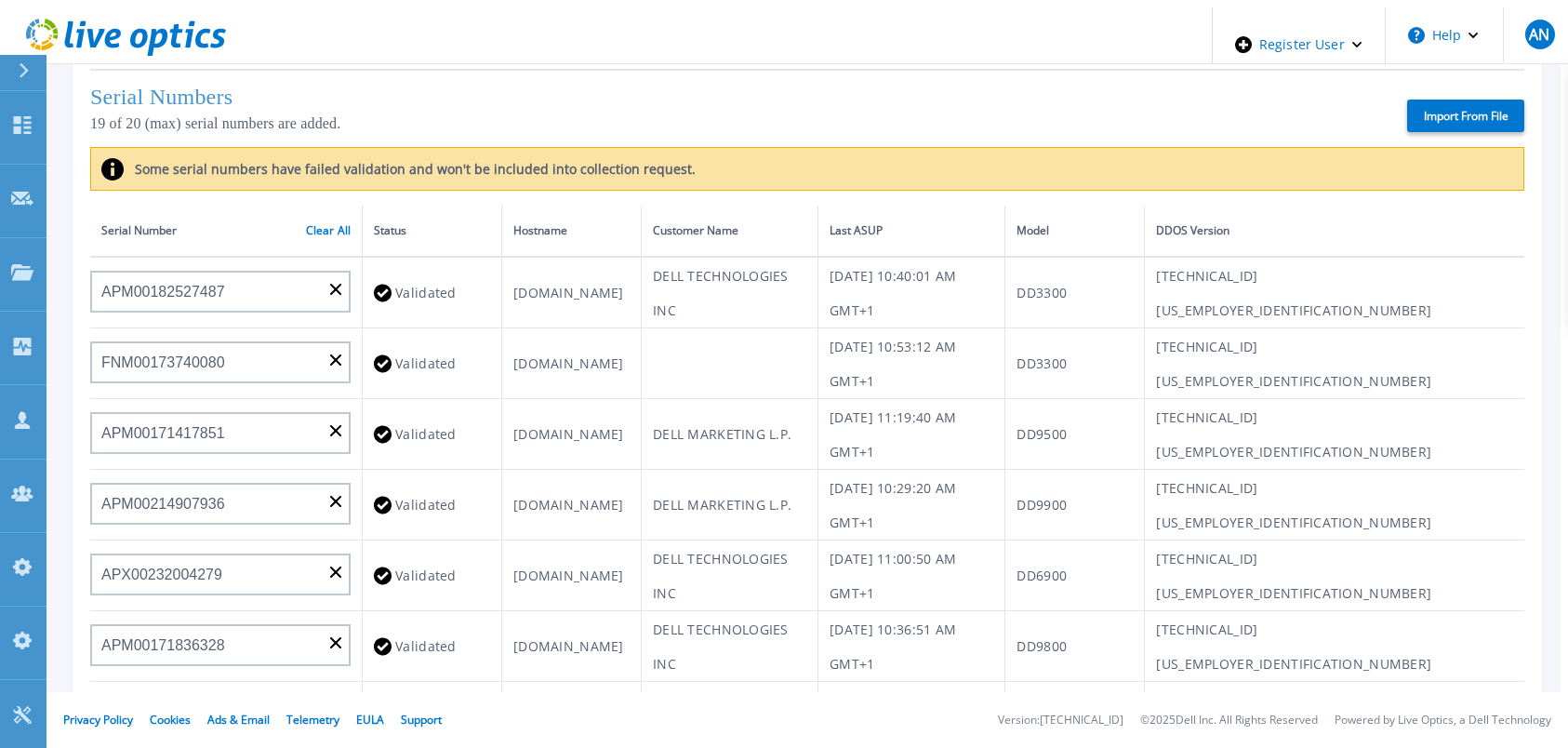
scroll to position [35, 0]
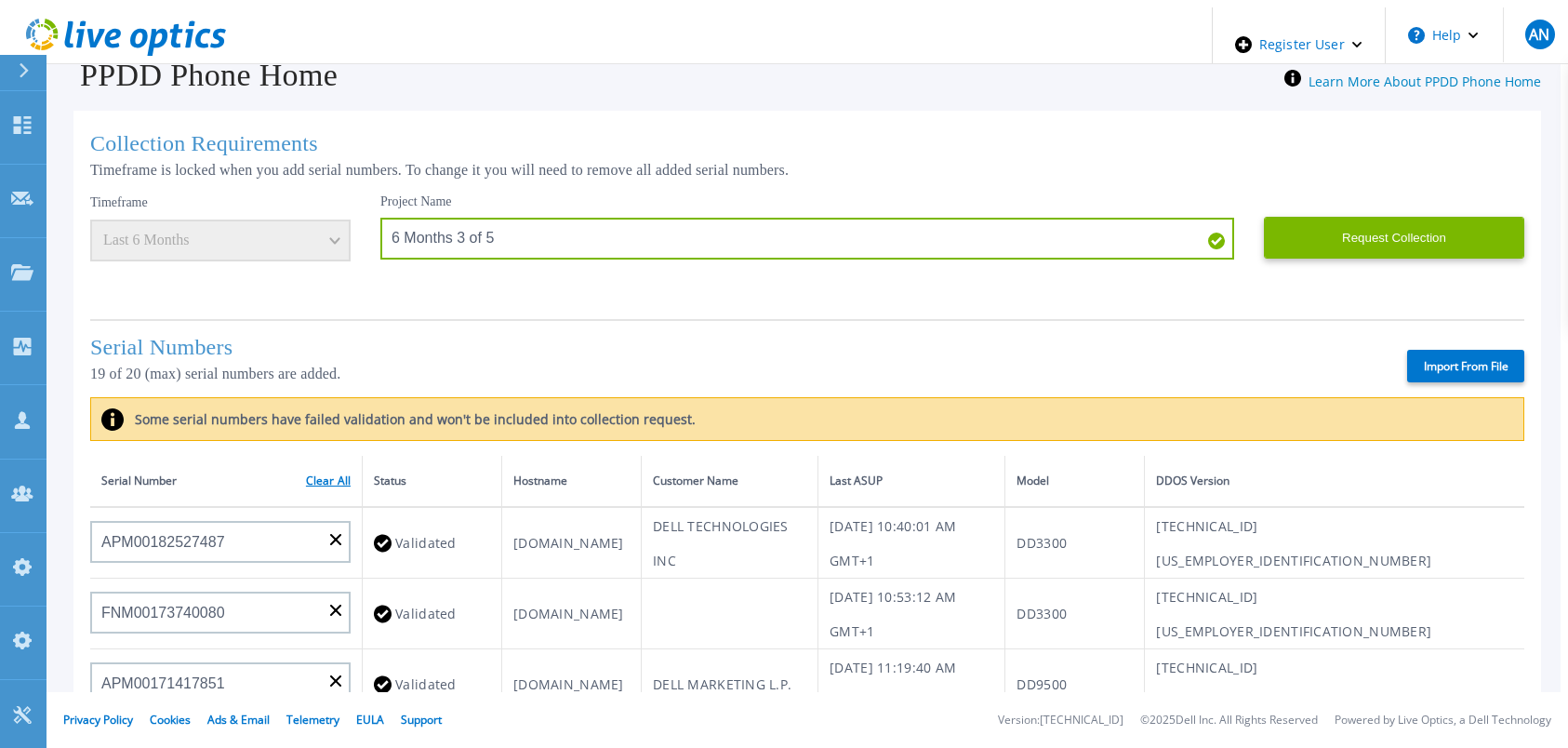
click at [323, 481] on link "Clear All" at bounding box center [328, 481] width 45 height 13
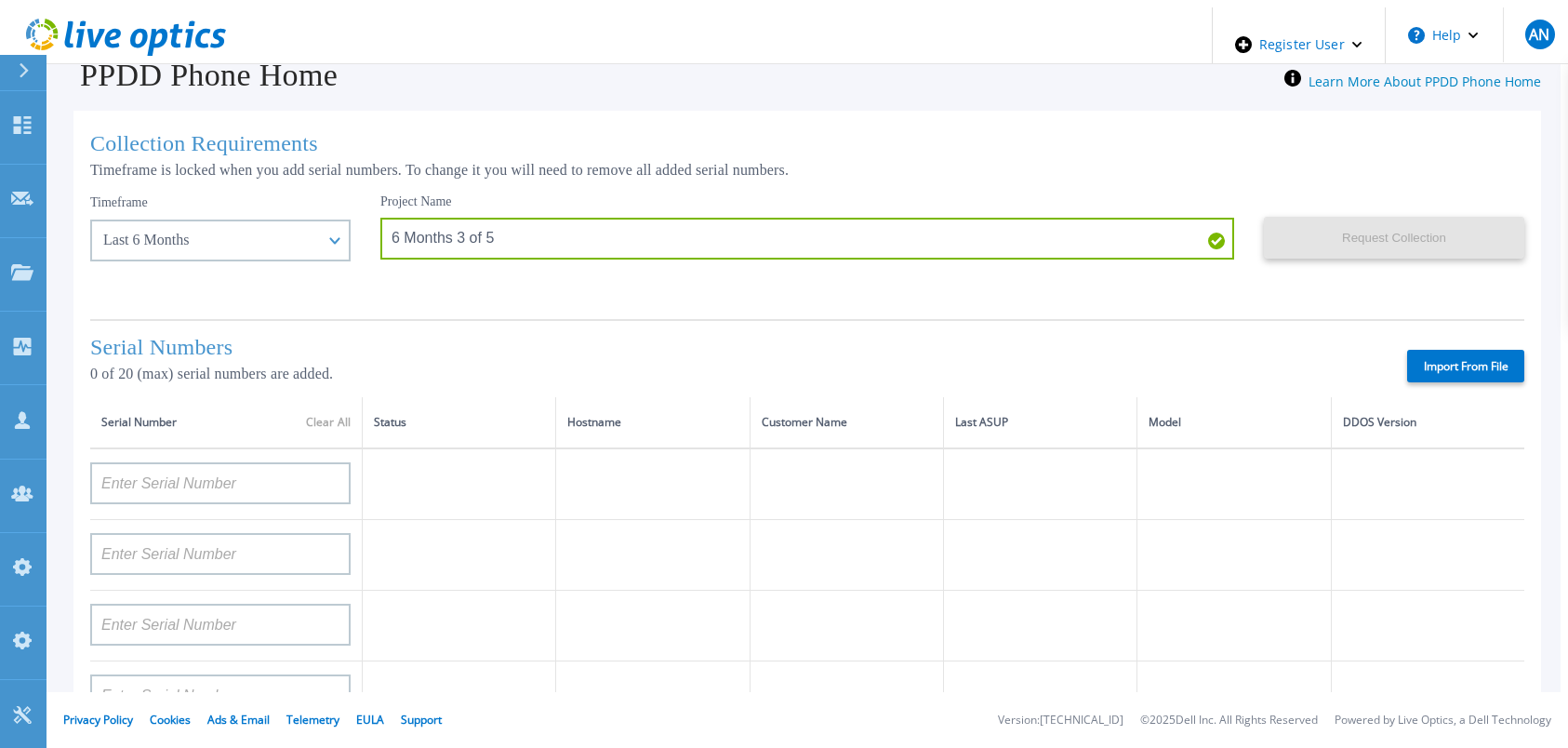
click at [1426, 351] on label "Import From File" at bounding box center [1465, 366] width 117 height 33
click at [0, 0] on input "Import From File" at bounding box center [0, 0] width 0 height 0
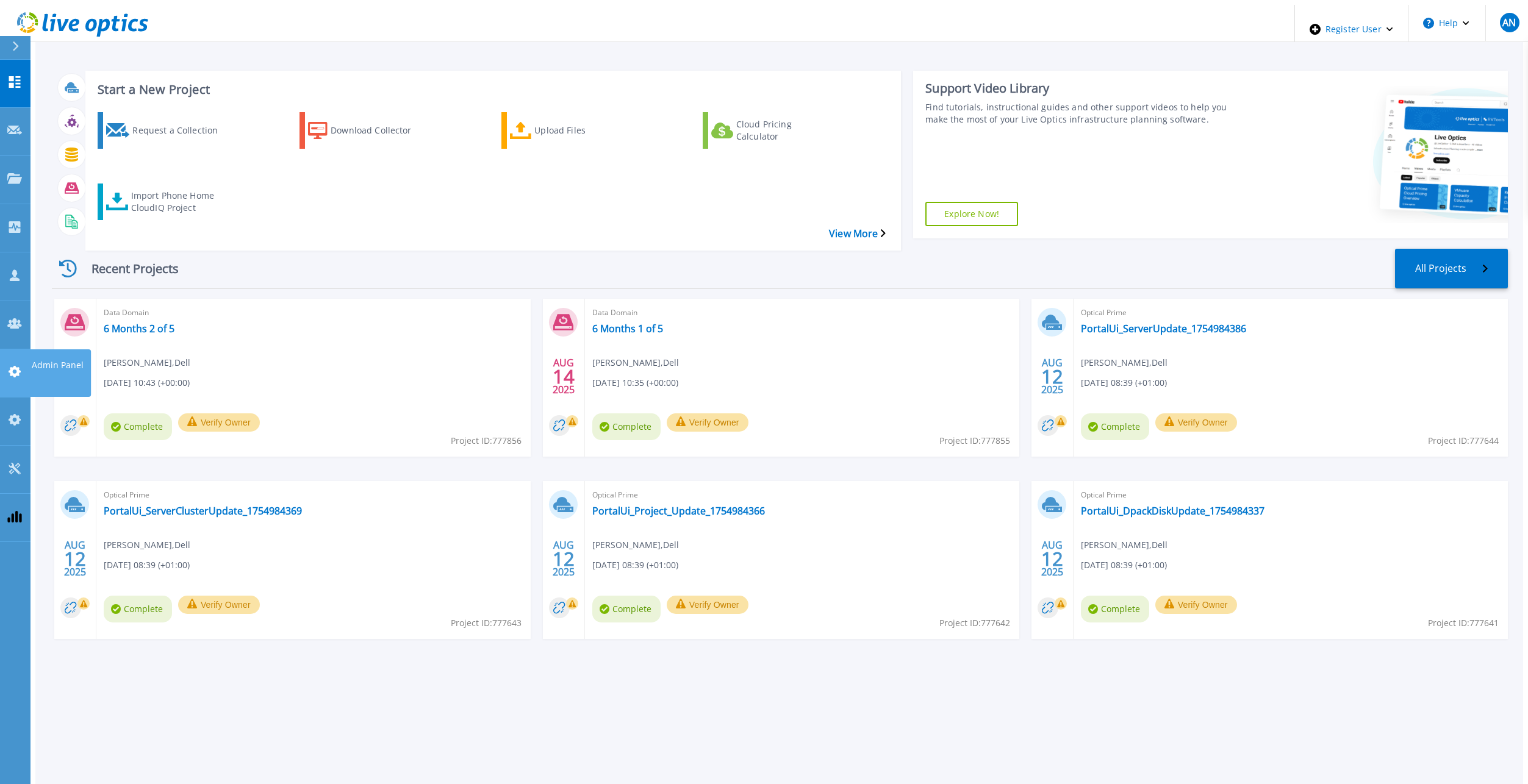
click at [13, 366] on icon at bounding box center [14, 372] width 14 height 11
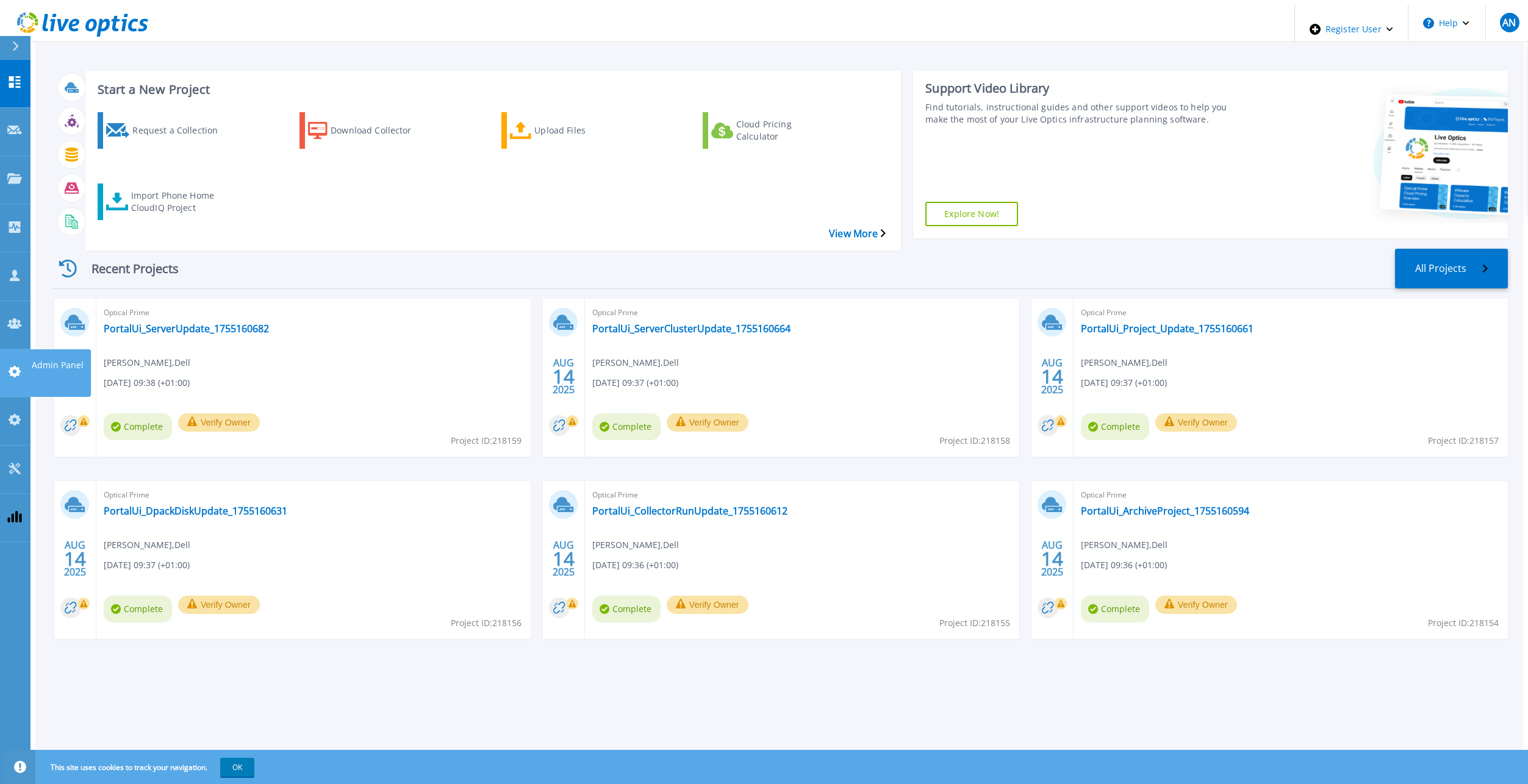
click at [14, 349] on link "Admin Panel Admin Panel" at bounding box center [15, 373] width 30 height 48
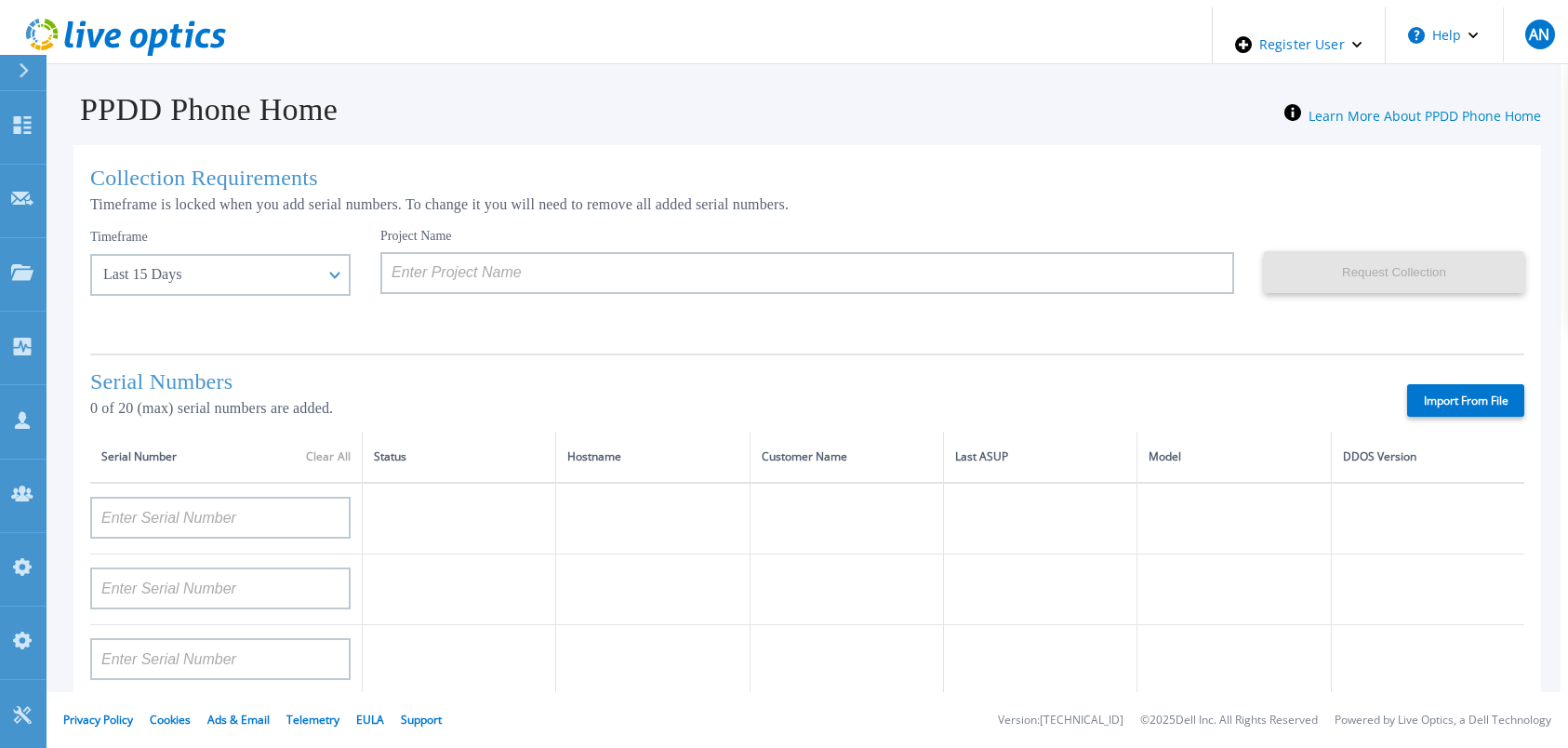
click at [1463, 401] on label "Import From File" at bounding box center [1465, 400] width 117 height 33
click at [0, 0] on input "Import From File" at bounding box center [0, 0] width 0 height 0
click at [162, 297] on div "Timeframe Last 15 Days Last 15 Days Last 2 Months Last 6 Months Last 1 Year Las…" at bounding box center [235, 283] width 290 height 111
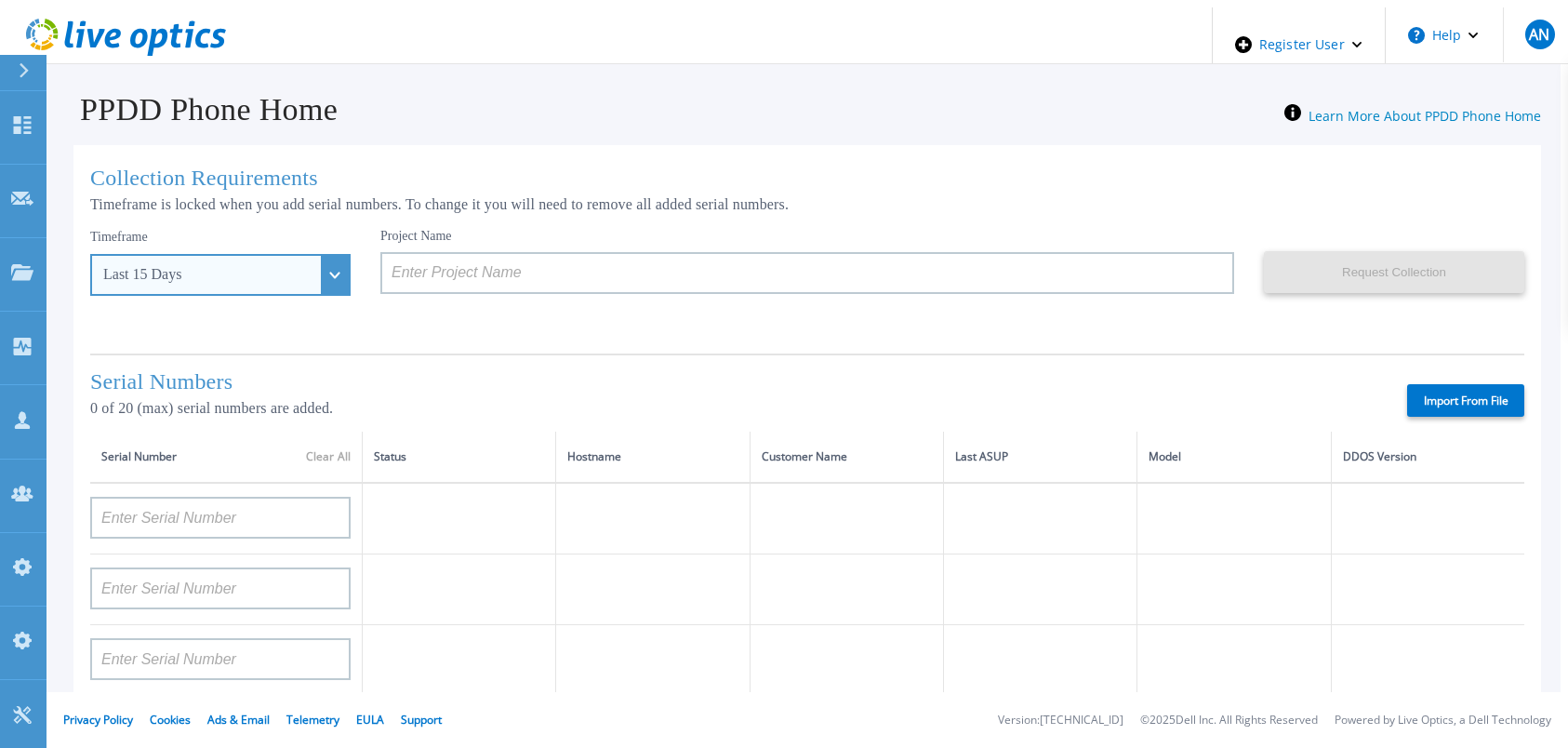
click at [193, 277] on div "Last 15 Days" at bounding box center [210, 274] width 214 height 16
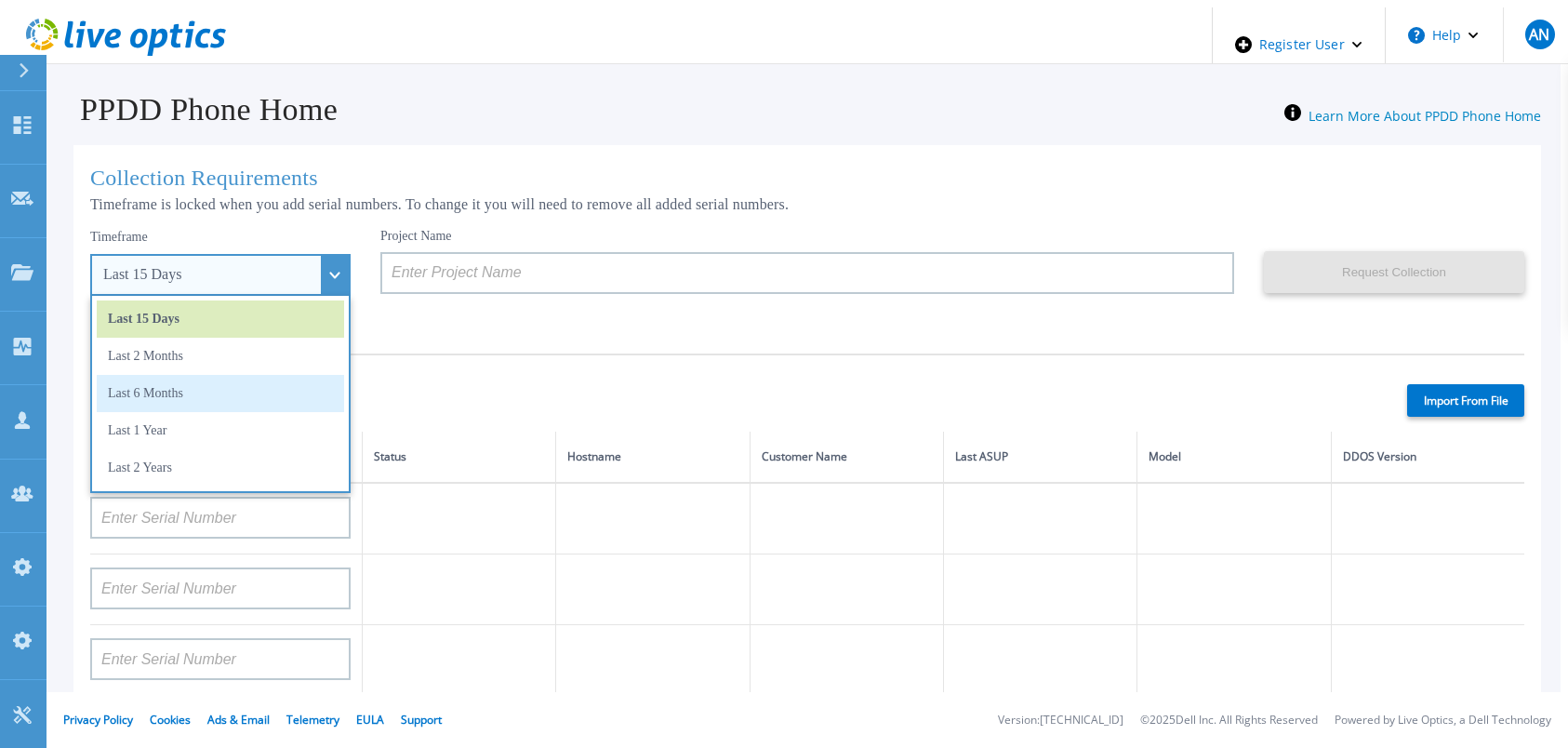
click at [186, 381] on li "Last 6 Months" at bounding box center [221, 394] width 248 height 37
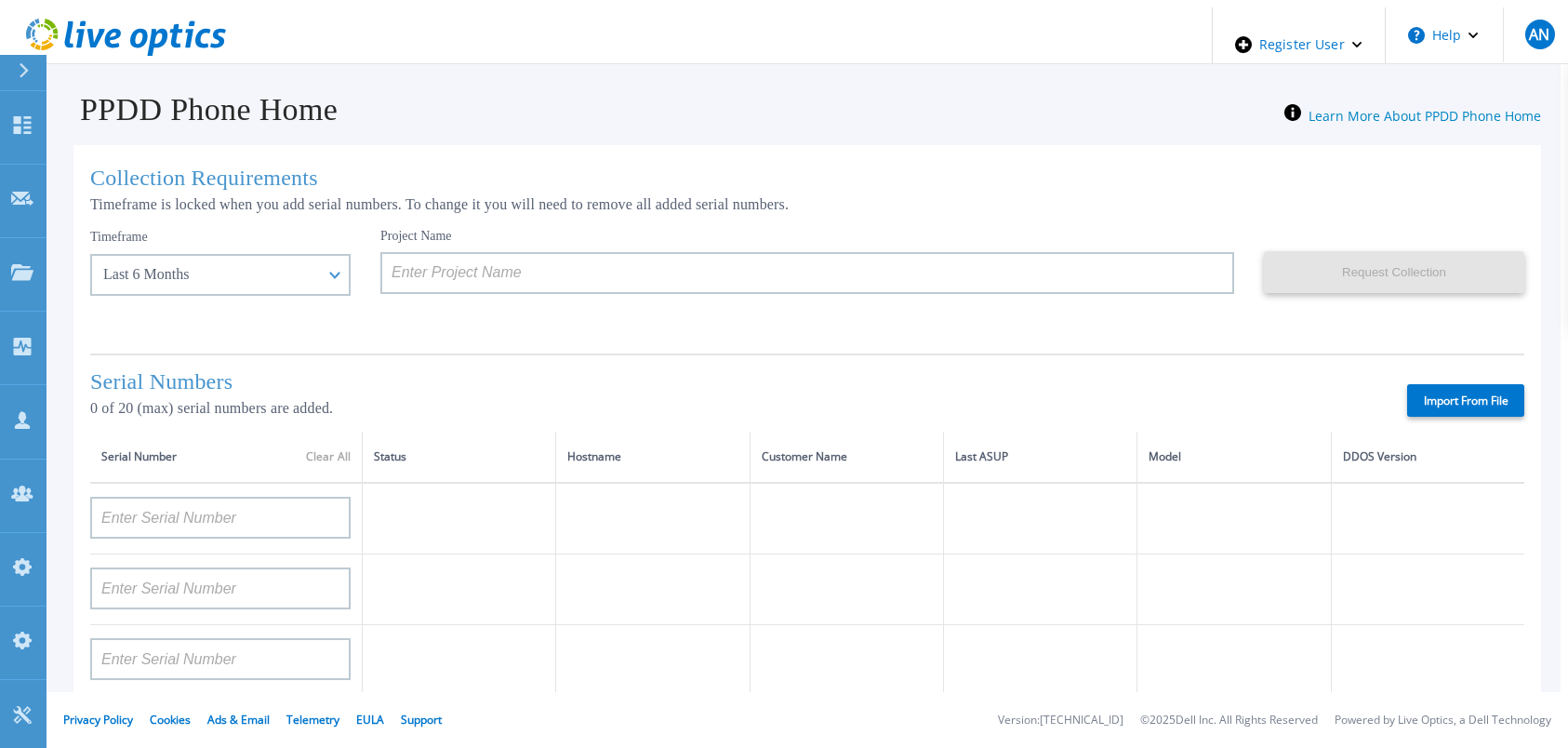
click at [1463, 384] on label "Import From File" at bounding box center [1465, 400] width 117 height 33
click at [0, 0] on input "Import From File" at bounding box center [0, 0] width 0 height 0
type input "APM00182527487"
type input "FNM00173740080"
type input "APM00171417851"
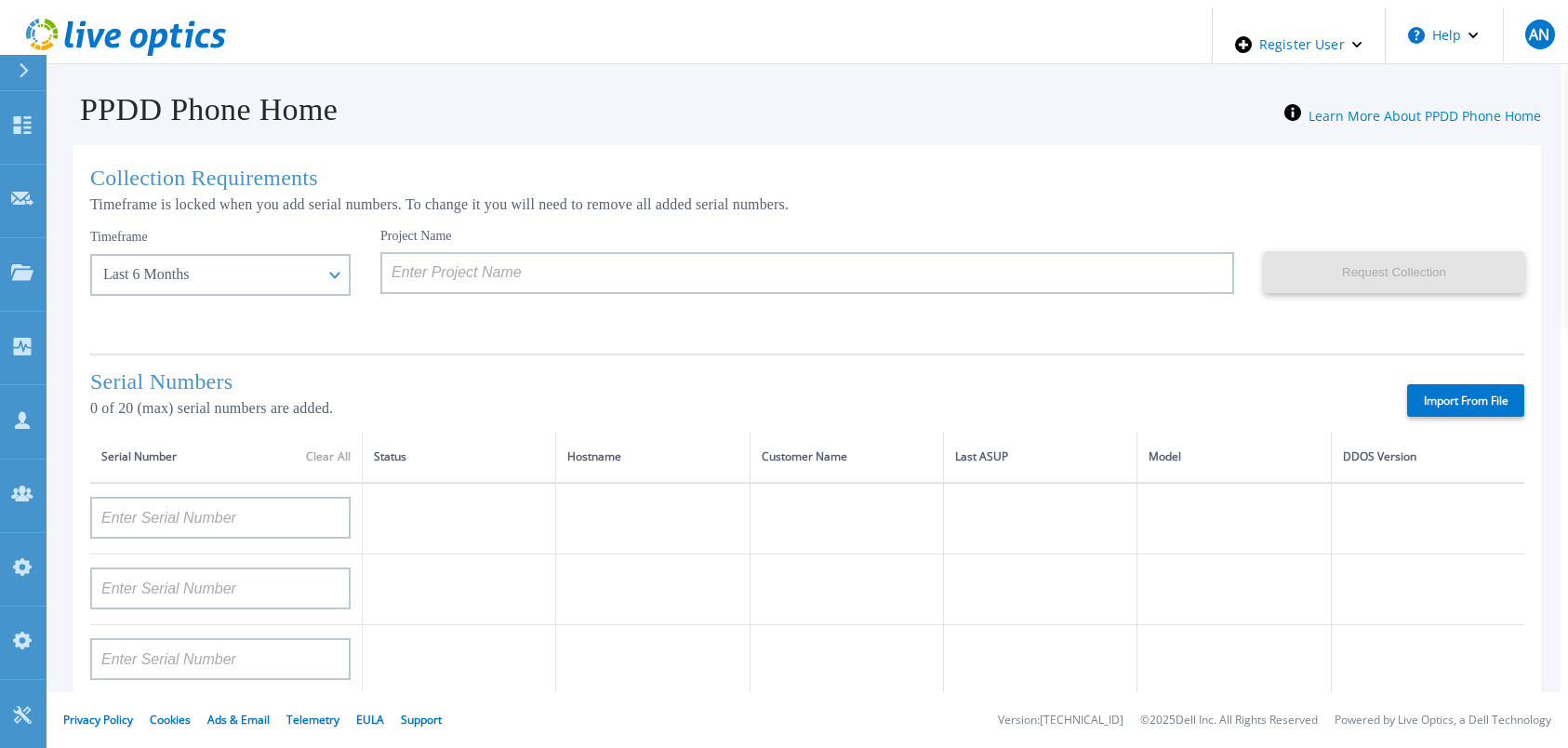
type input "APM00214907936"
type input "APX00232004279"
type input "APM00171836328"
type input "APM00171417852"
type input "AUDVZBFR65DB5U"
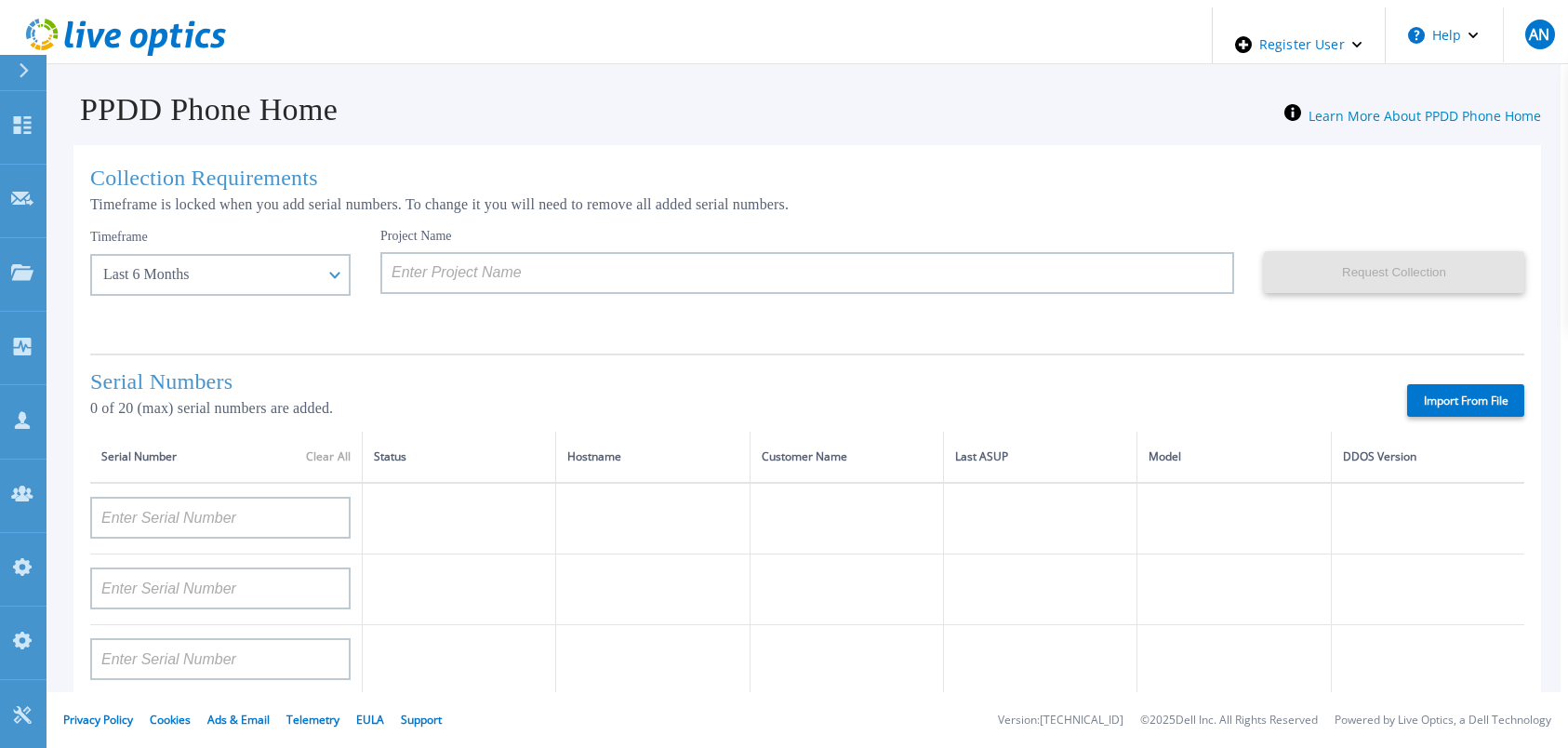
type input "CRK00241916749"
type input "APX00231205149"
type input "APM00181819857"
type input "CKM00180702043"
type input "APM00182123209"
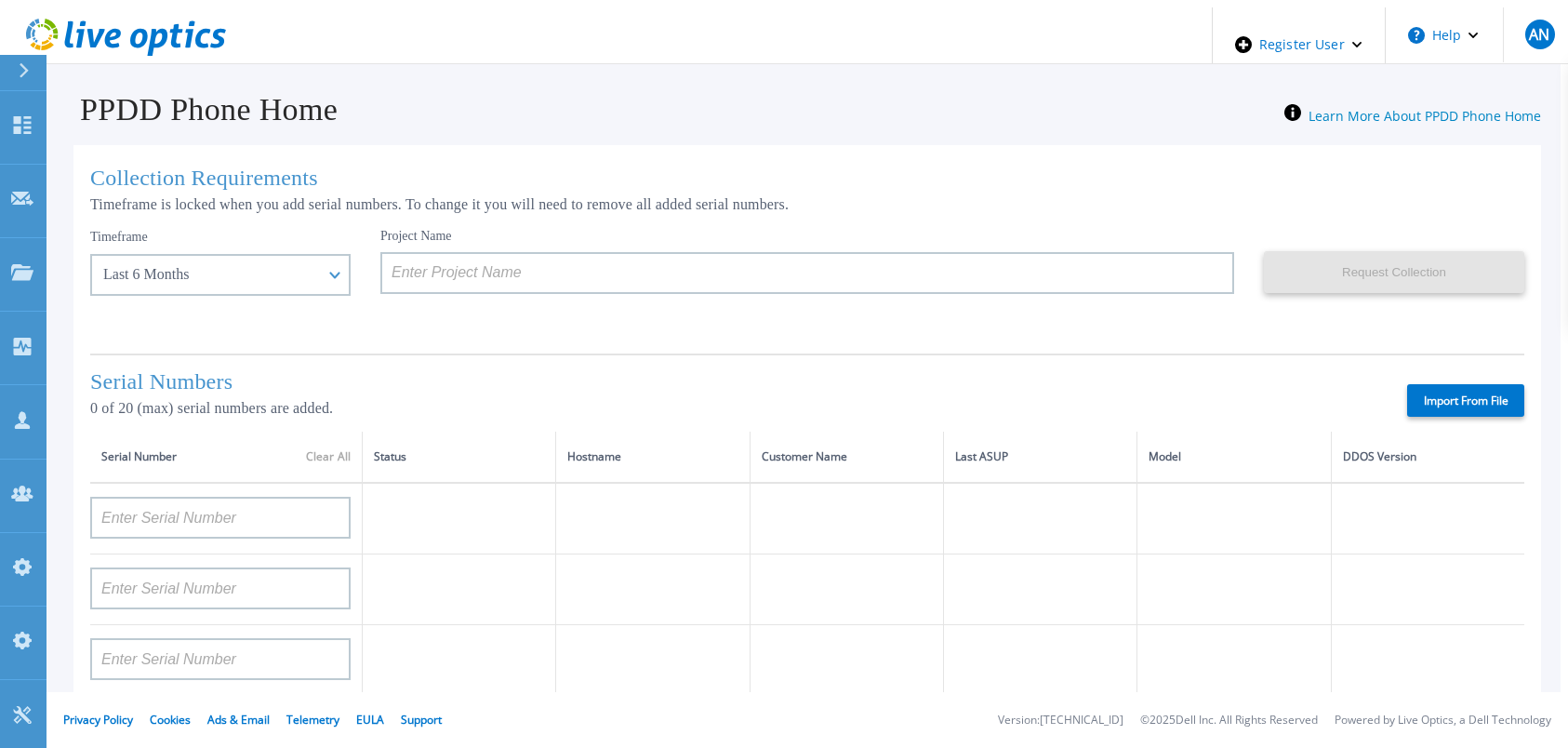
type input "TF3J4180100136"
type input "APM00214914093"
type input "TF3J4180100179"
type input "APM00212026970"
type input "APM00212018359"
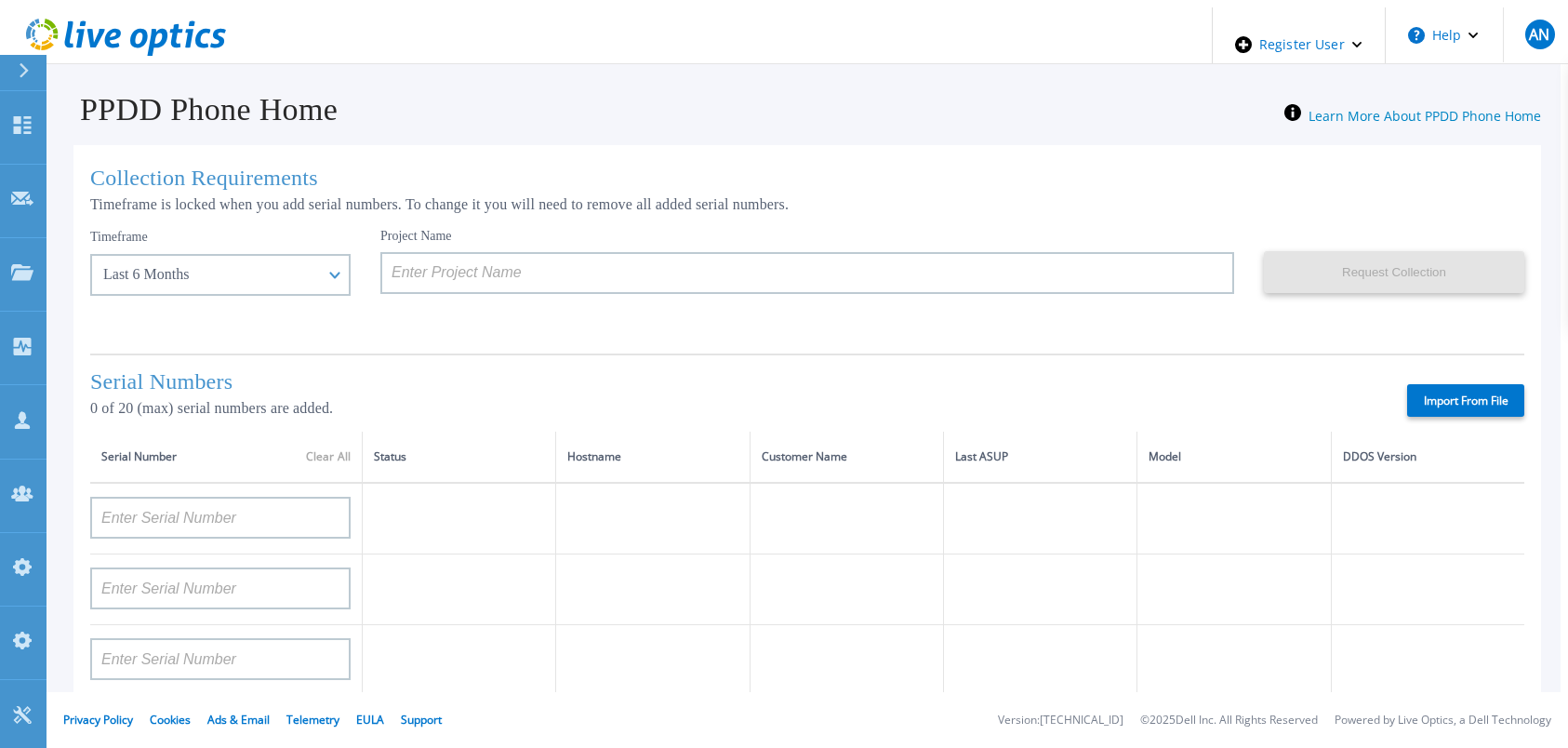
type input "APM00201113325"
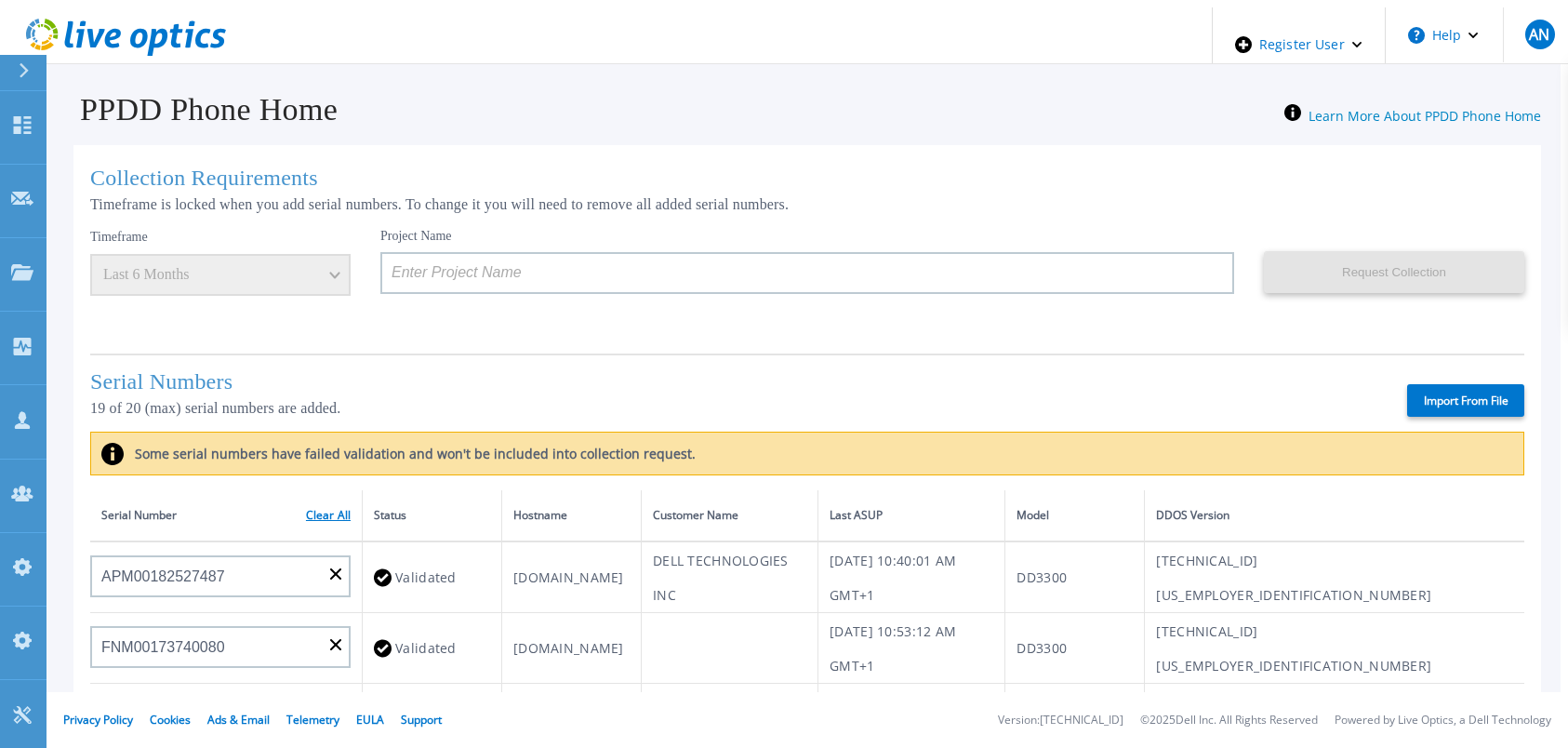
click at [330, 509] on link "Clear All" at bounding box center [328, 516] width 45 height 13
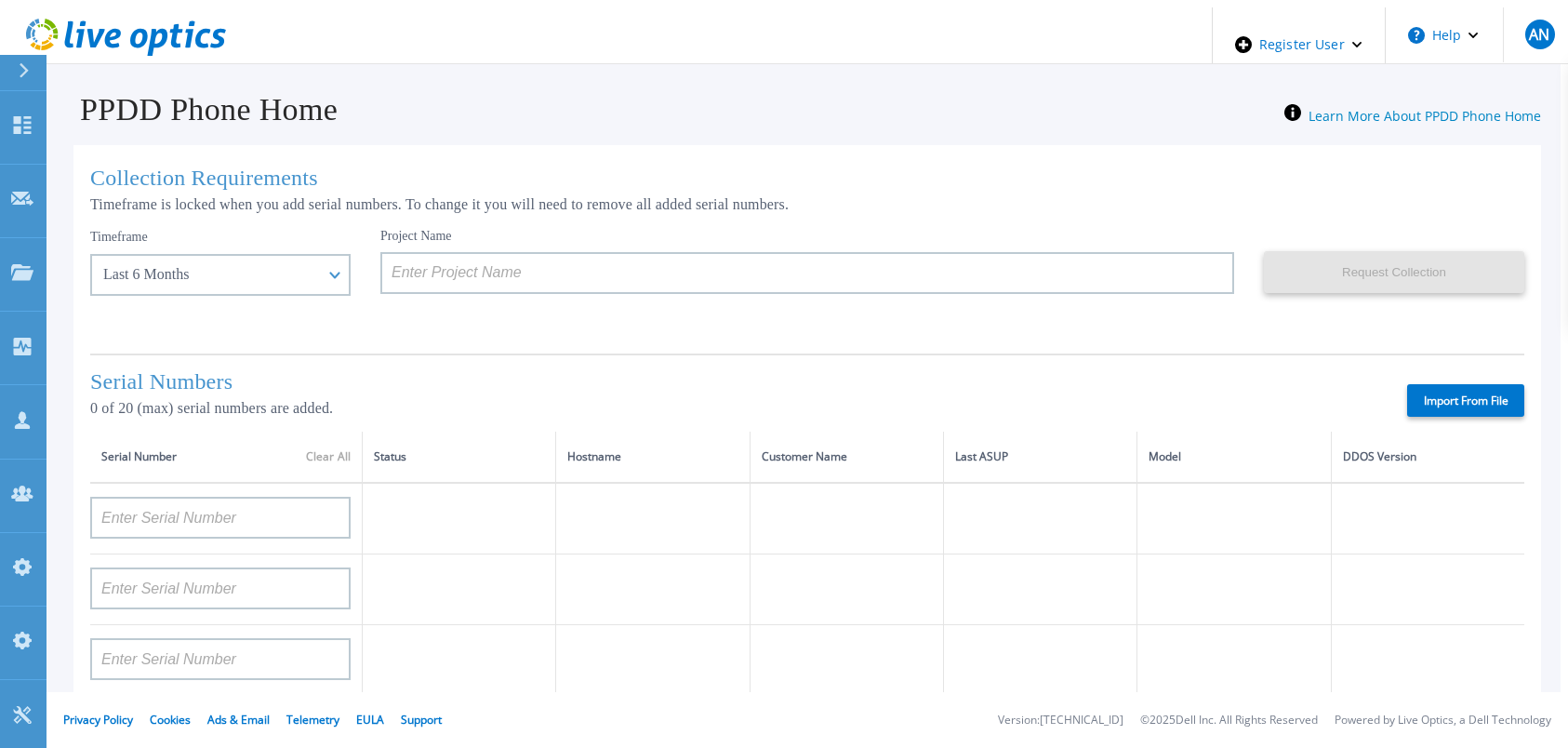
click at [1425, 398] on label "Import From File" at bounding box center [1465, 400] width 117 height 33
click at [0, 0] on input "Import From File" at bounding box center [0, 0] width 0 height 0
type input "APX00221800533"
type input "APM00213010983"
type input "APM00212610953"
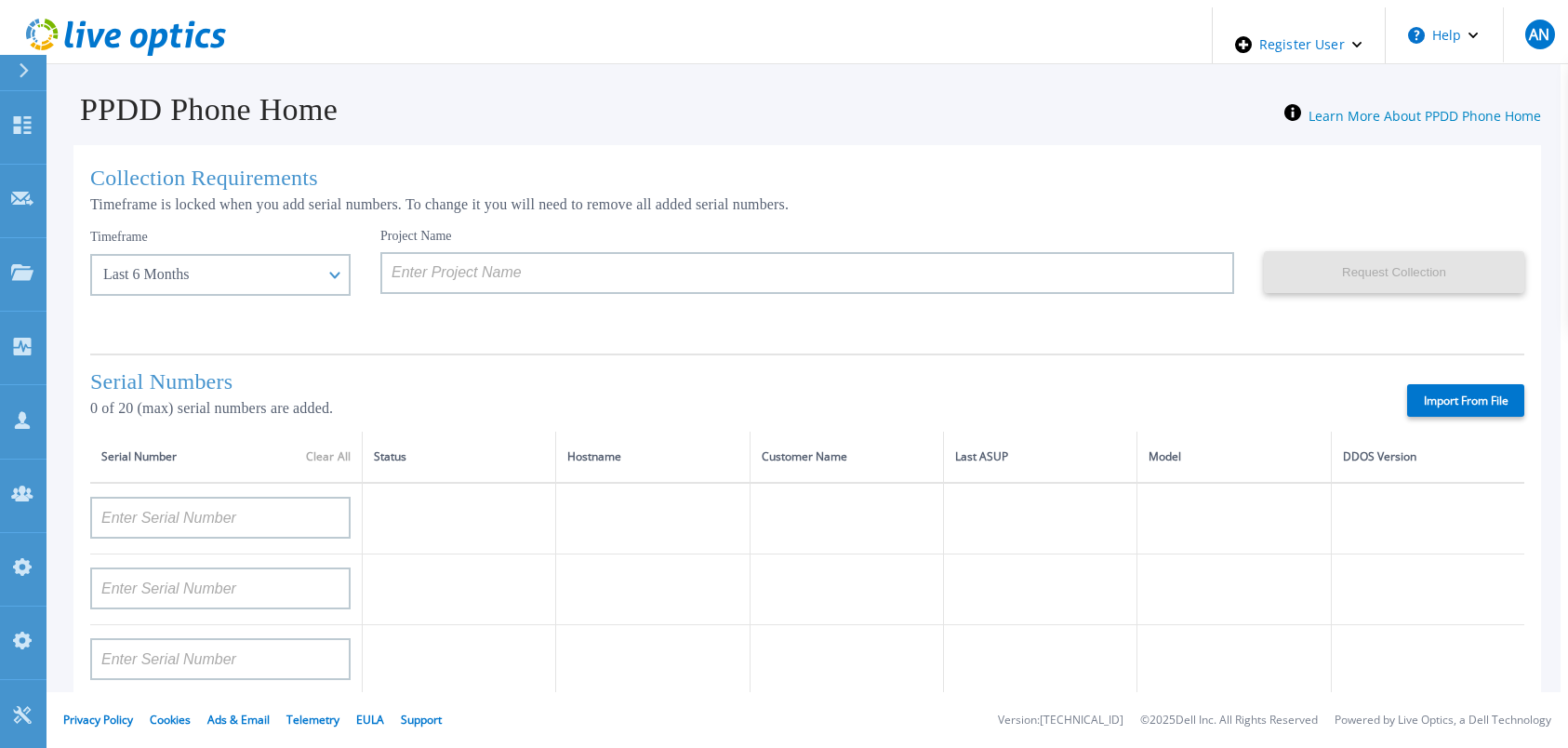
type input "APM00171407050"
type input "APM00172026365"
type input "APX00232503746"
type input "APM00182420989"
type input "APX00232503743"
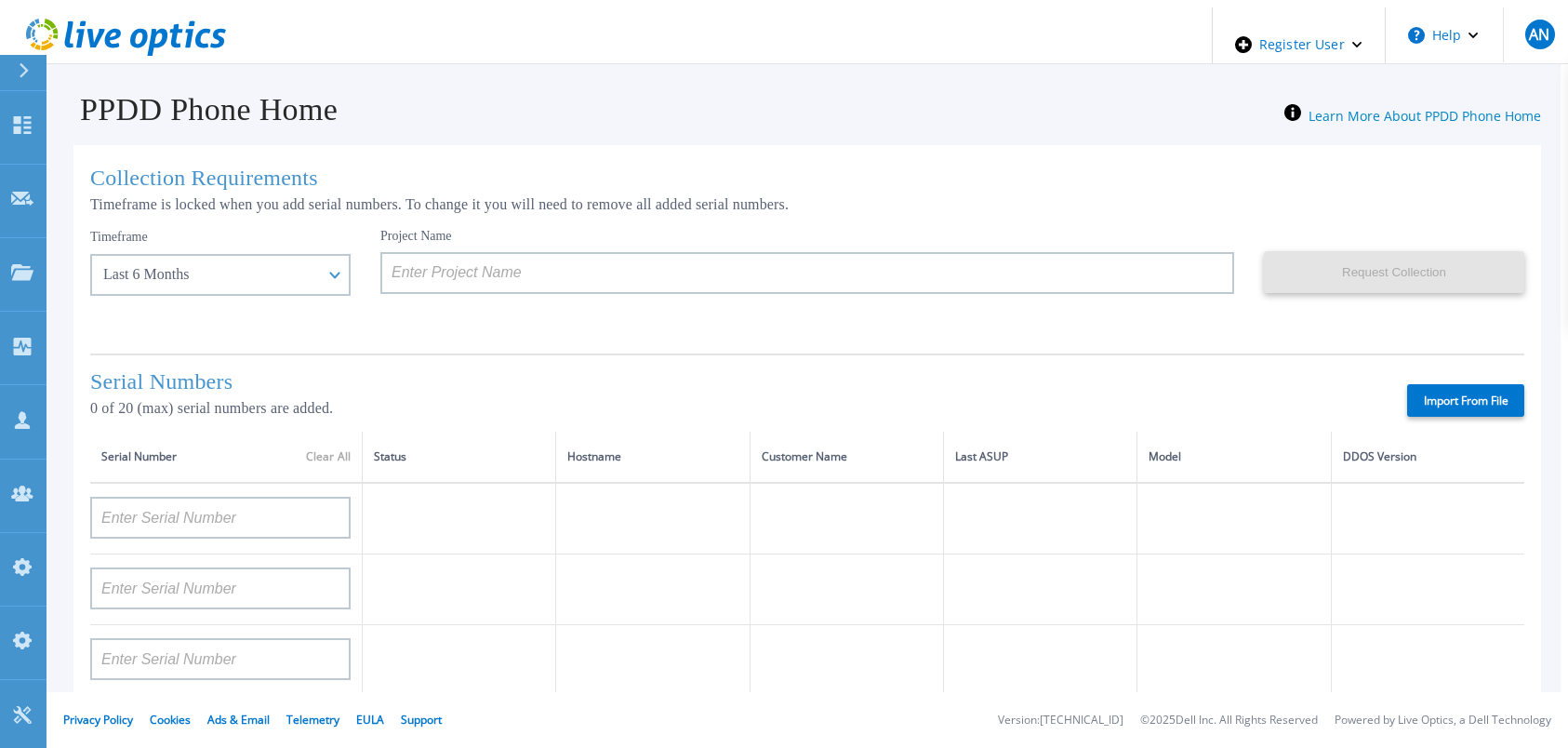
type input "APM00181610916"
type input "APM00212512758"
type input "APM00211507774"
type input "APM00214907933"
type input "APM00171860298"
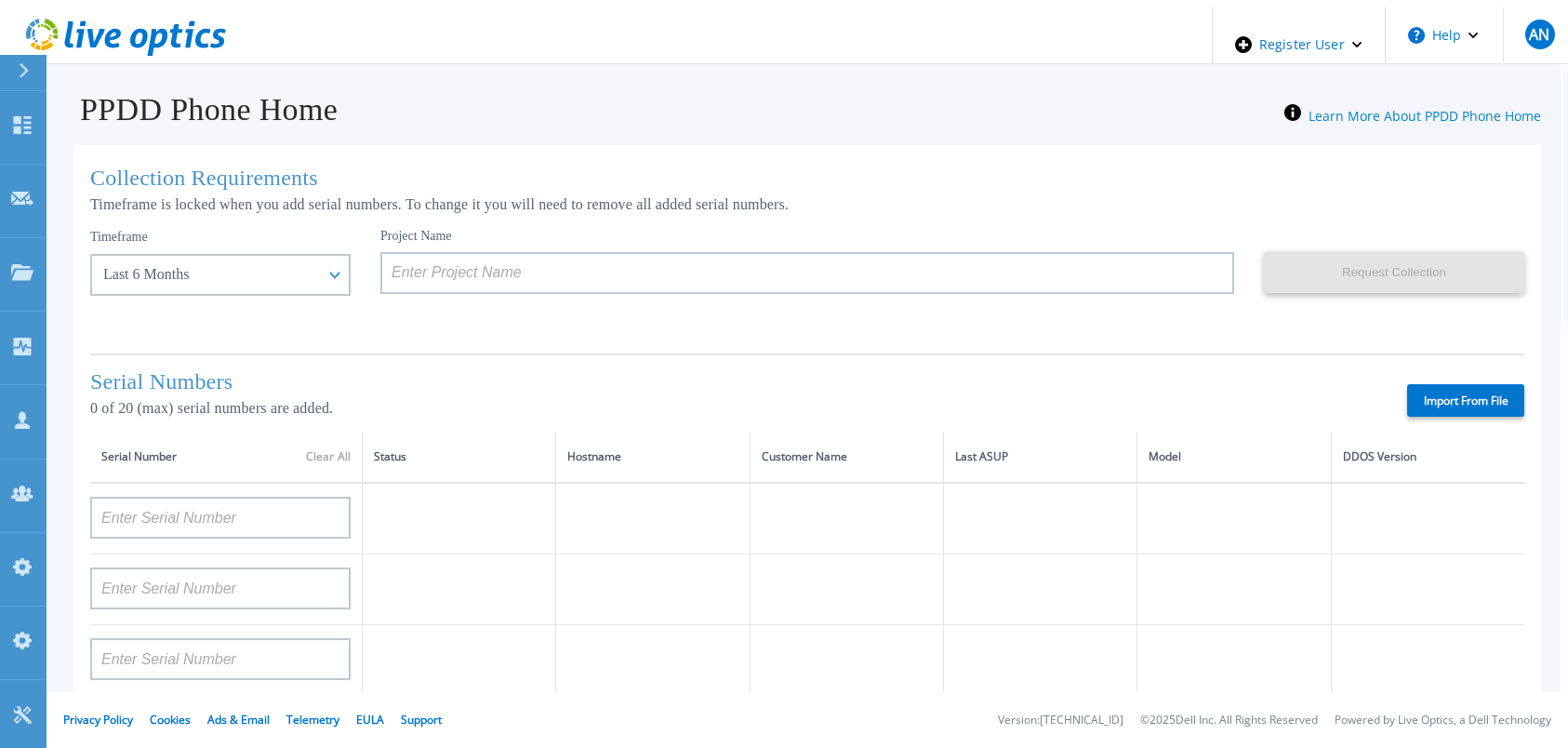
type input "TF3J4180100172"
type input "APM00200924903"
type input "APM00212722051"
type input "APM00203219154"
type input "APM00182527487"
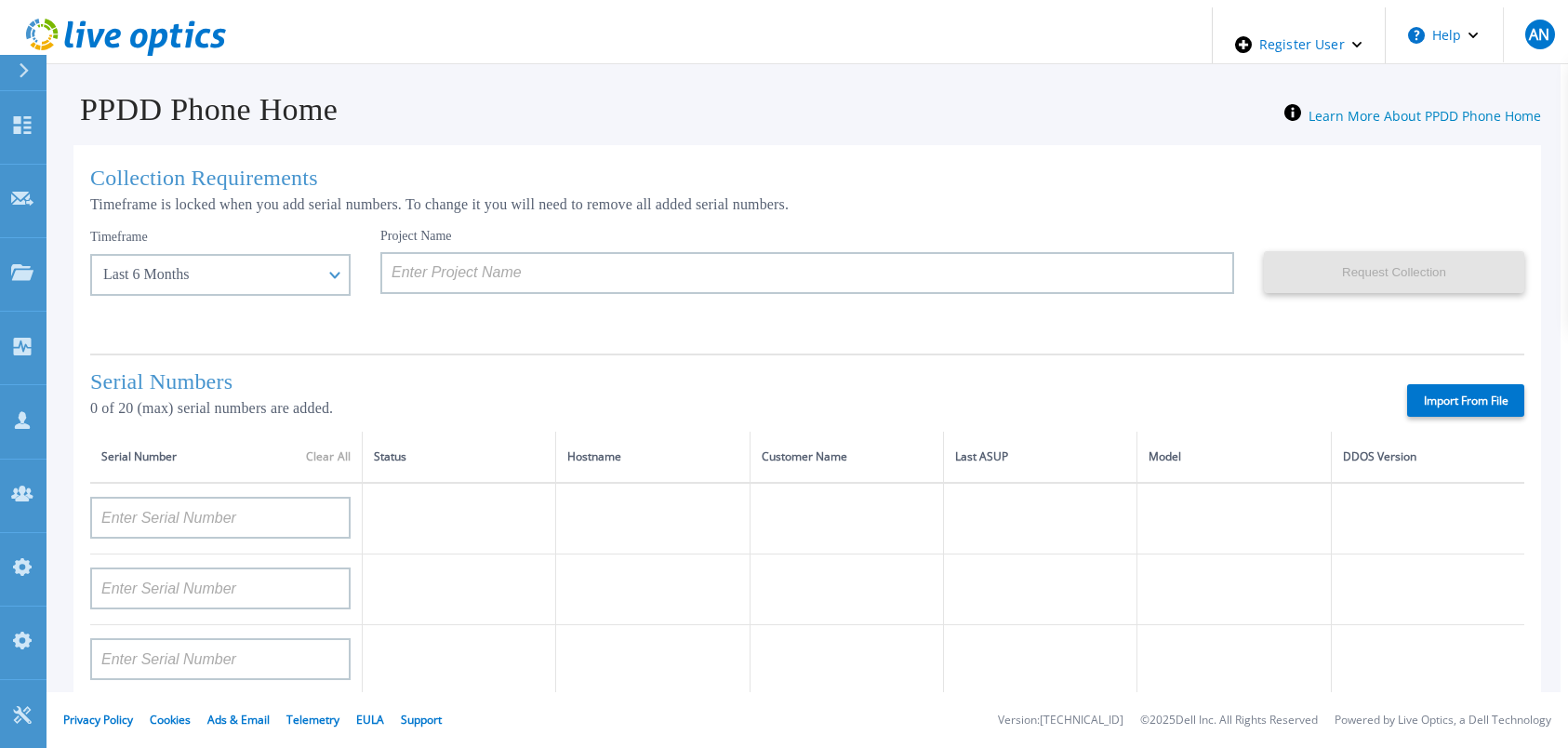
type input "APM00212018360"
type input "APM00212613651"
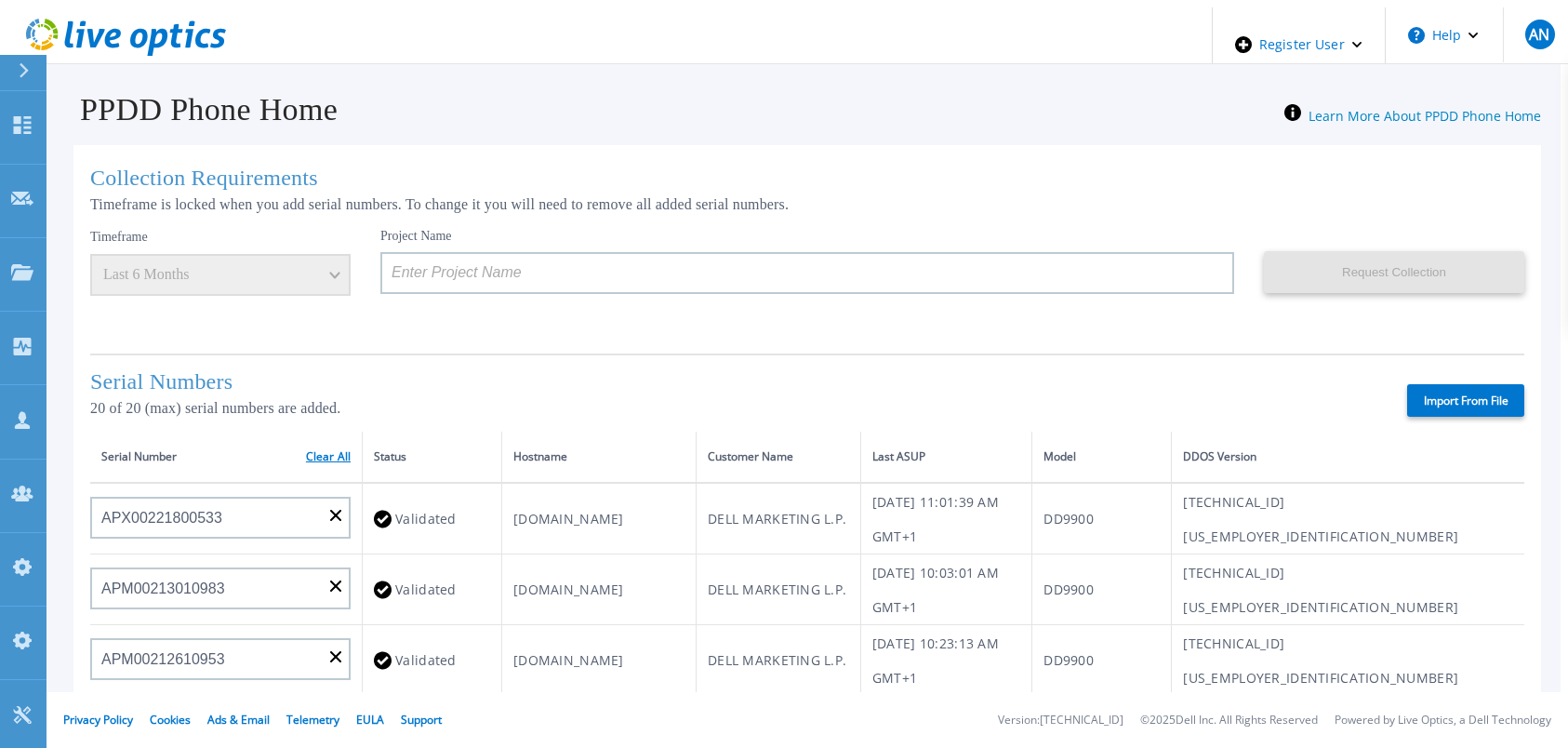
click at [324, 450] on link "Clear All" at bounding box center [328, 457] width 45 height 13
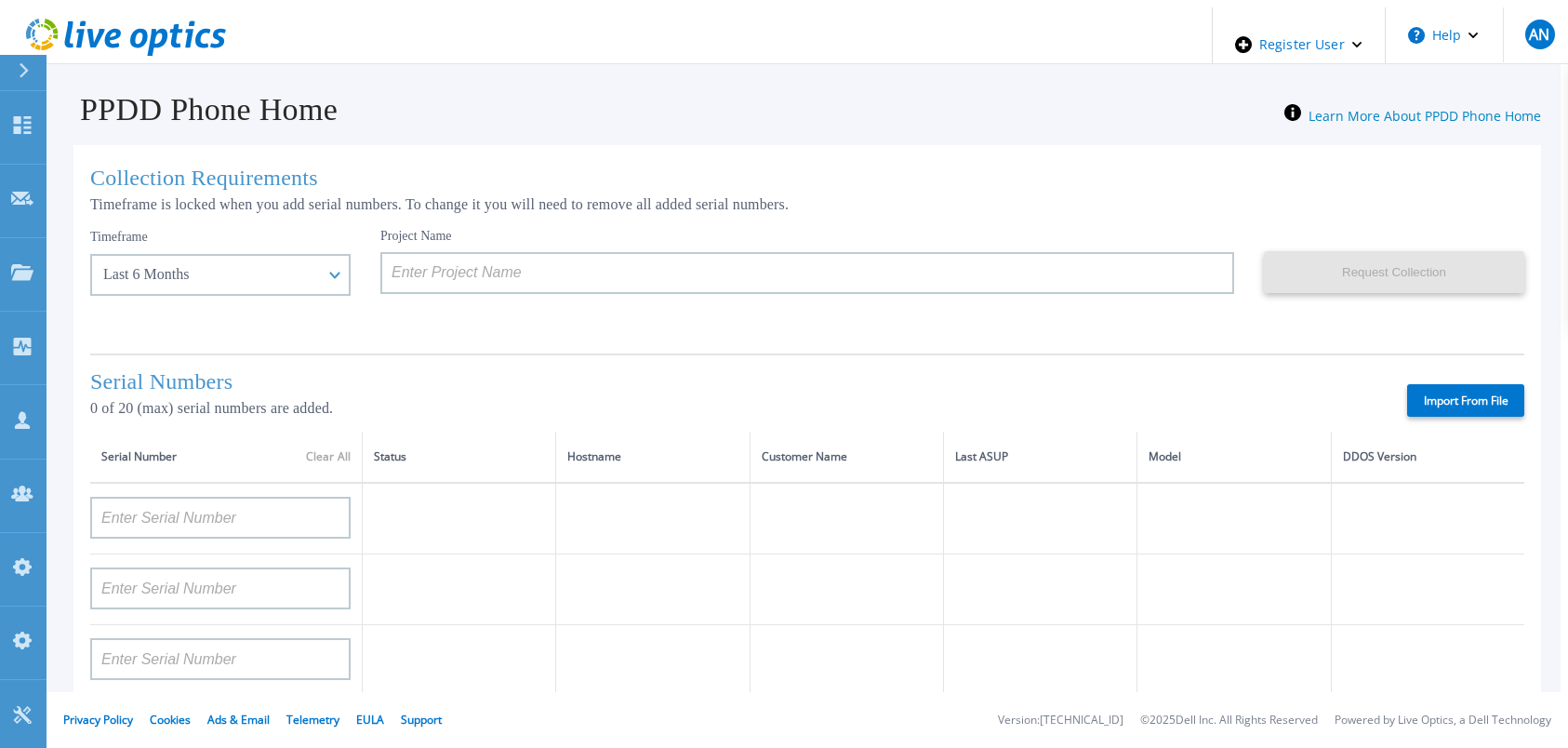
click at [1502, 401] on label "Import From File" at bounding box center [1465, 400] width 117 height 33
click at [0, 0] on input "Import From File" at bounding box center [0, 0] width 0 height 0
type input "APM00202702416"
type input "APM00211204804"
type input "APX00230405530"
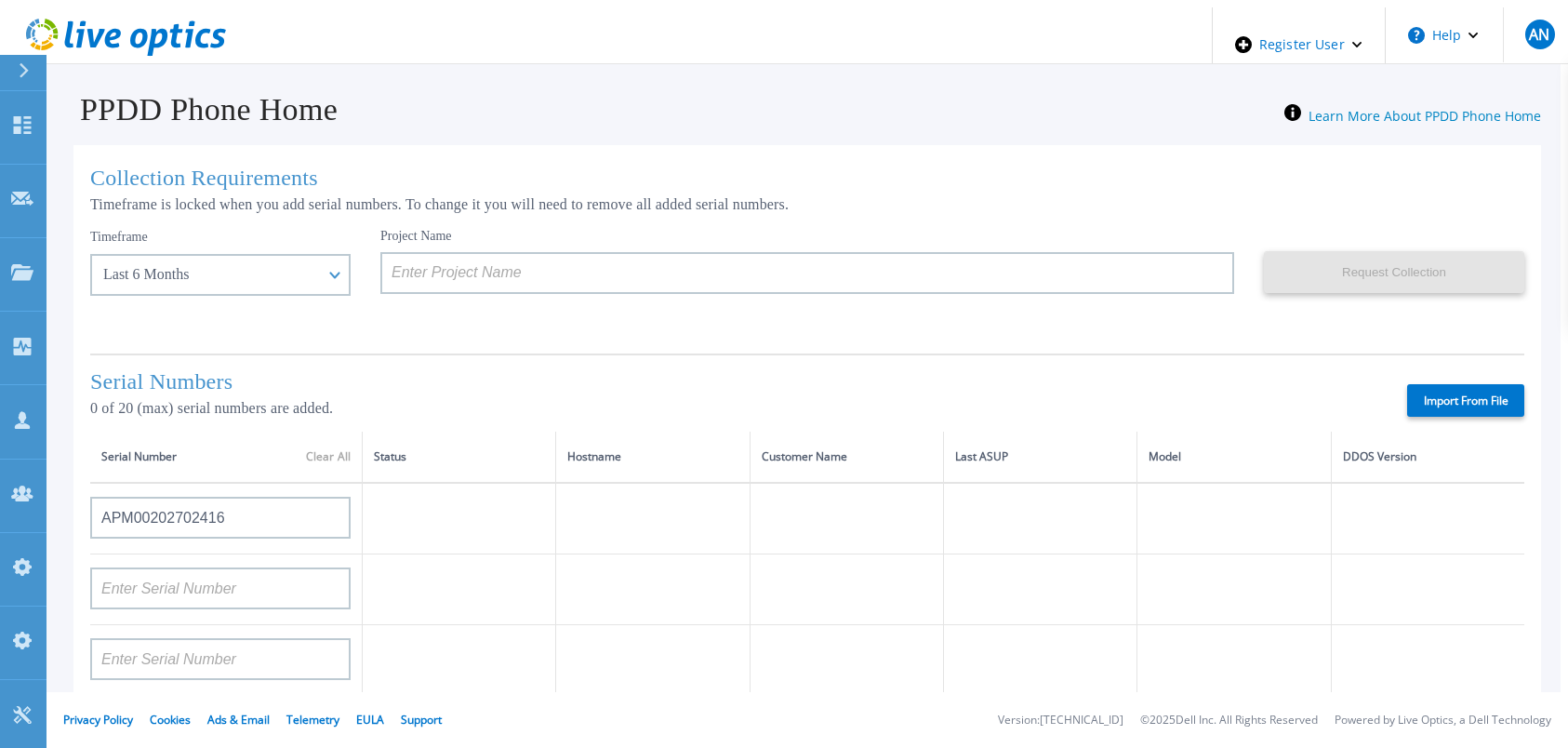
type input "IDD00163900001"
type input "APX00230405528"
type input "APM00211506711"
type input "APM00171407050"
type input "APM01210406808"
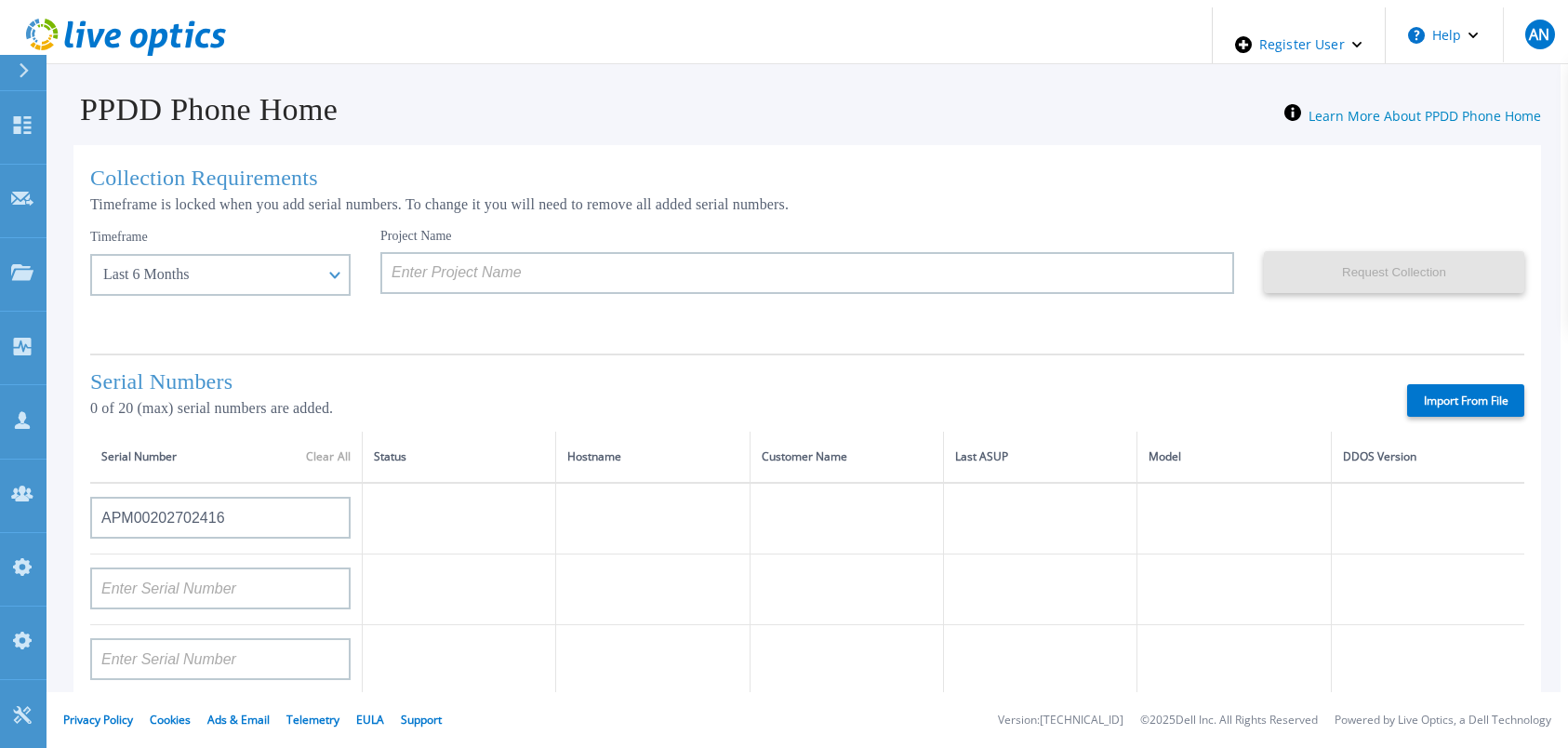
type input "APX00221800532"
type input "APM00200924903"
type input "APM00171424771"
type input "APM00172670021"
type input "APM00223204559"
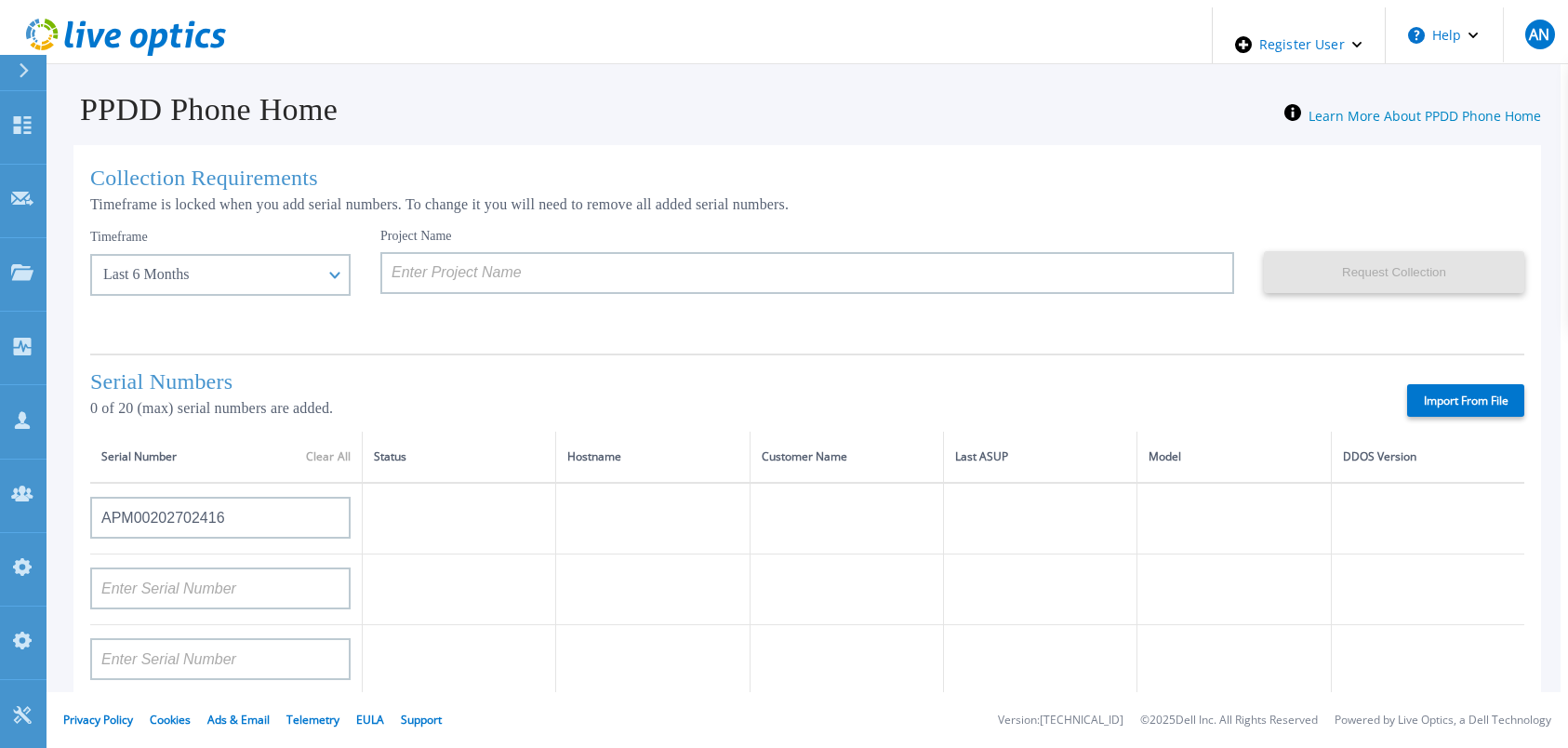
type input "APM00203007560"
type input "FNM00173740071"
type input "APX00233704525"
type input "TF3J3180100076"
type input "APM00213409005"
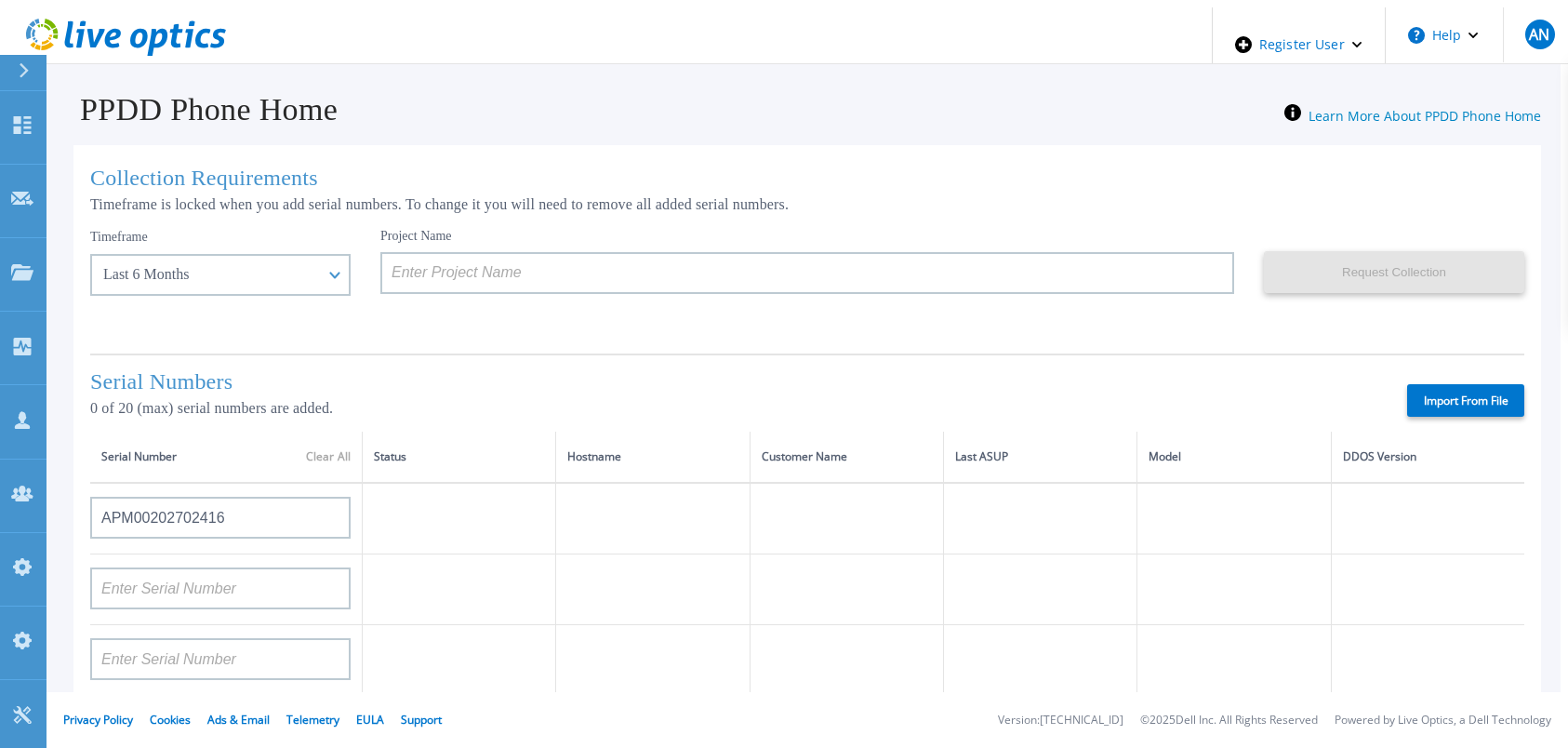
type input "AUDVFBNW5NDDSY"
type input "CKM00182801368"
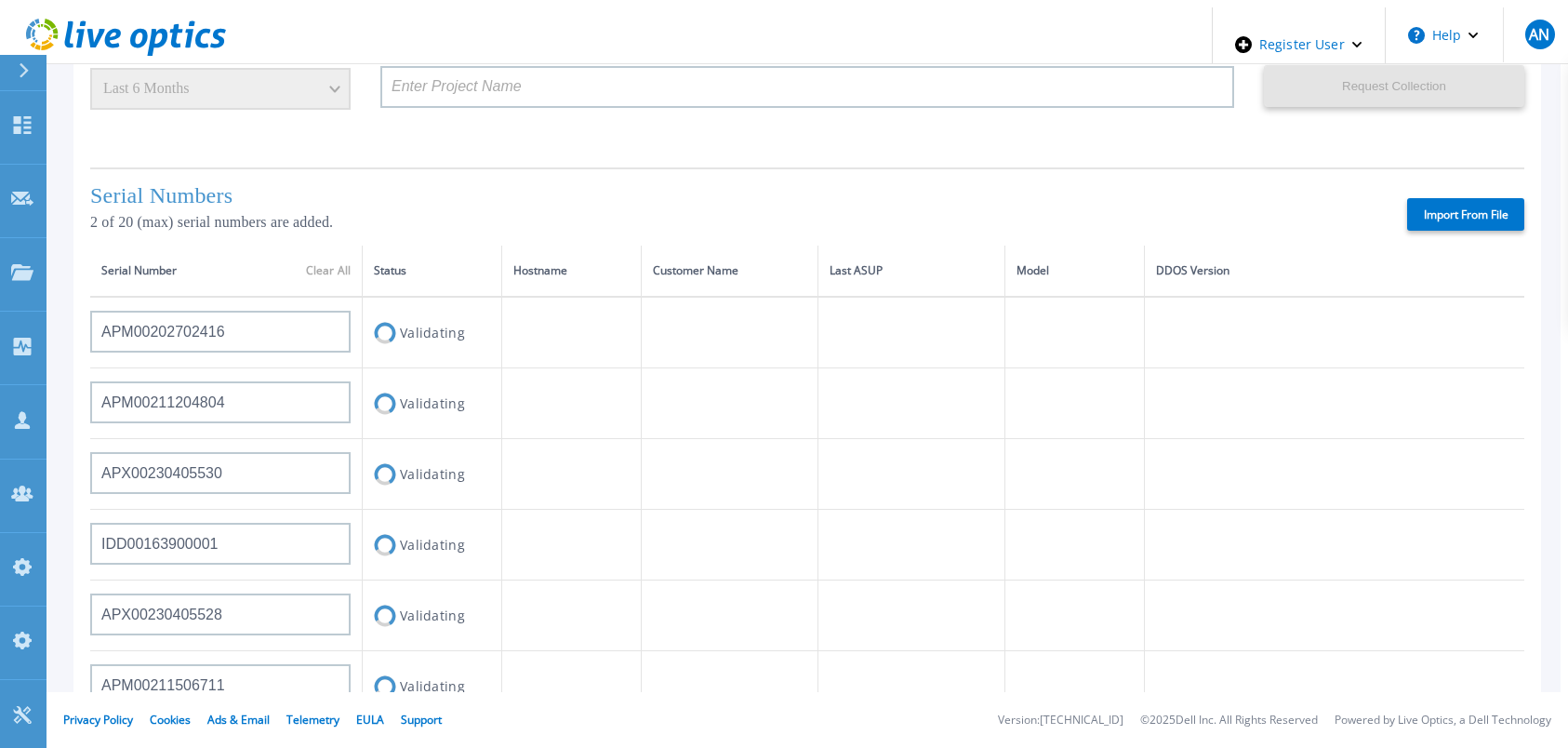
click at [797, 184] on div "Serial Numbers 2 of 20 (max) serial numbers are added. Import From File" at bounding box center [807, 205] width 1434 height 78
click at [852, 183] on div "Serial Numbers 2 of 20 (max) serial numbers are added. Import From File" at bounding box center [807, 205] width 1434 height 78
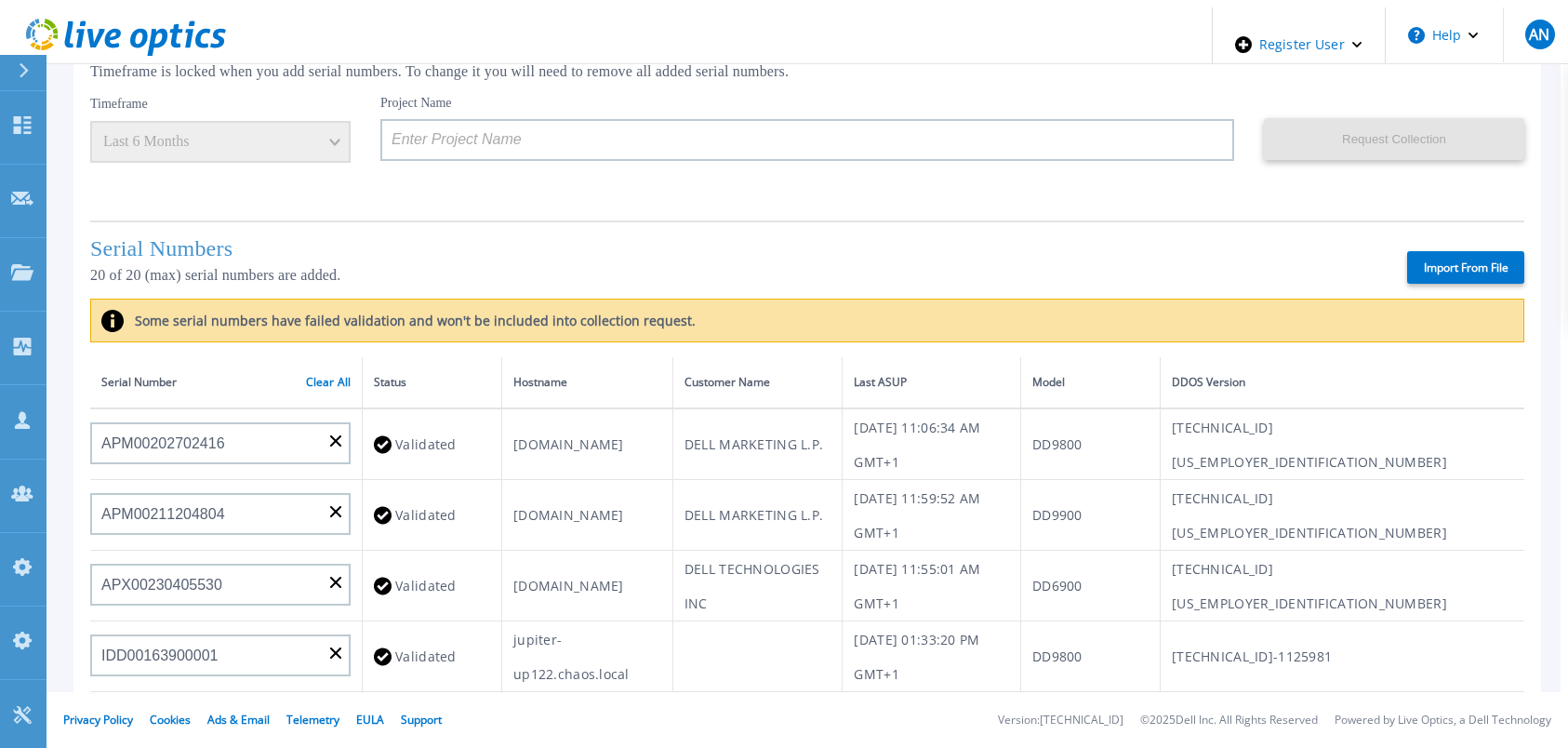
scroll to position [128, 0]
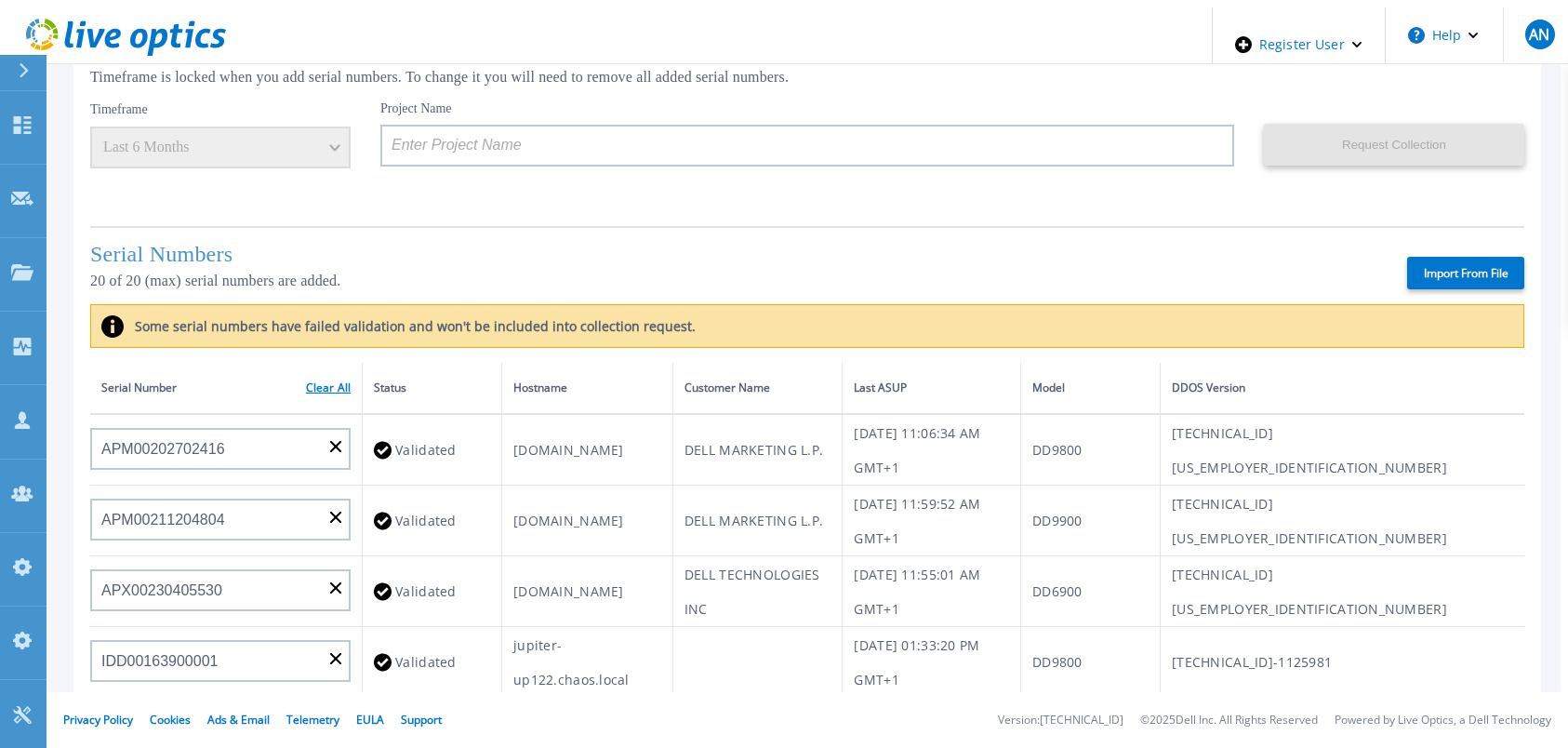
click at [315, 381] on link "Clear All" at bounding box center [328, 388] width 45 height 13
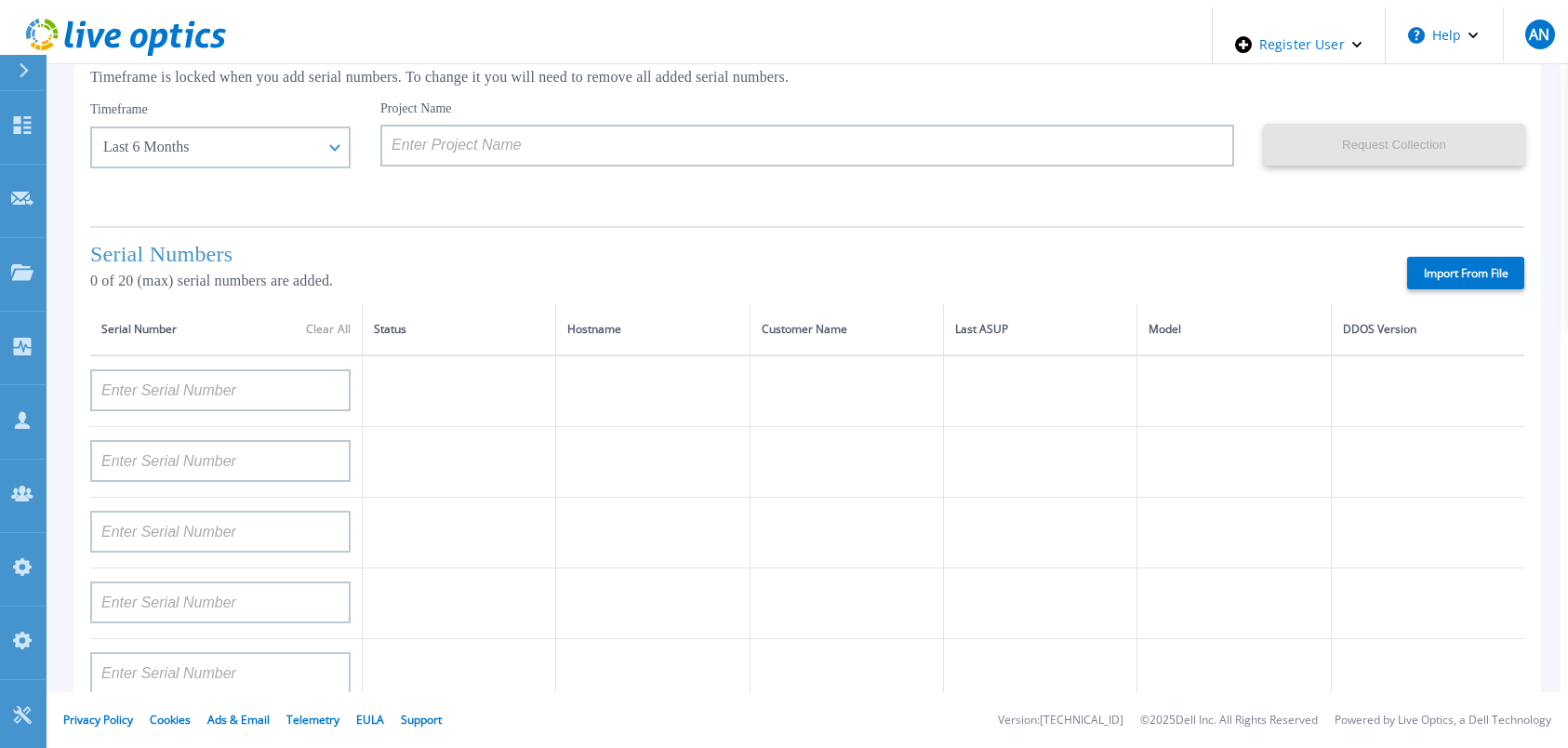
click at [1418, 265] on label "Import From File" at bounding box center [1465, 273] width 117 height 33
click at [0, 0] on input "Import From File" at bounding box center [0, 0] width 0 height 0
type input "APM00222129048"
type input "BJJYF140100022"
type input "APM00171860298"
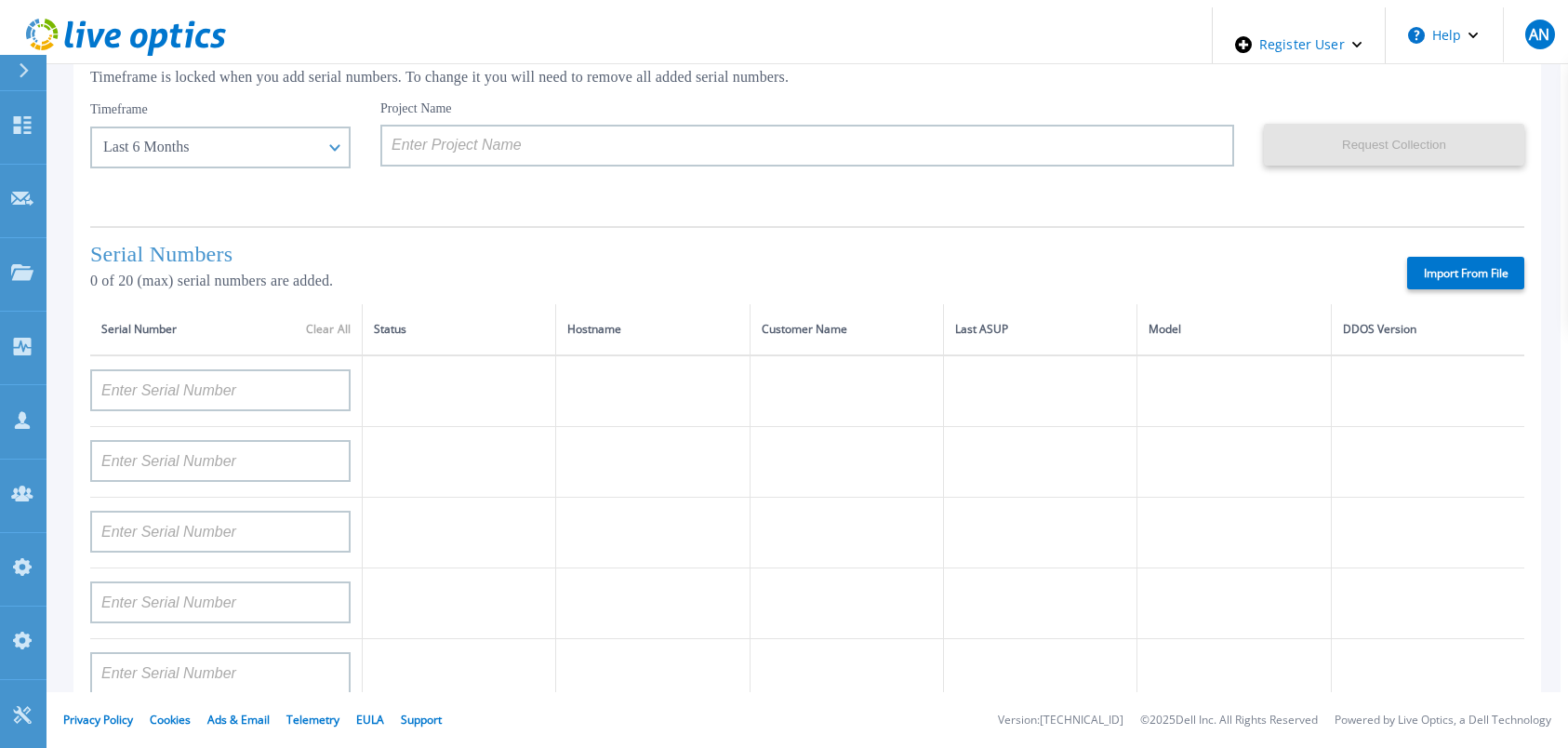
type input "APM00172712073"
type input "FLA15151580123"
type input "APM00212712897"
type input "APM00212712896"
type input "CKM00190600946"
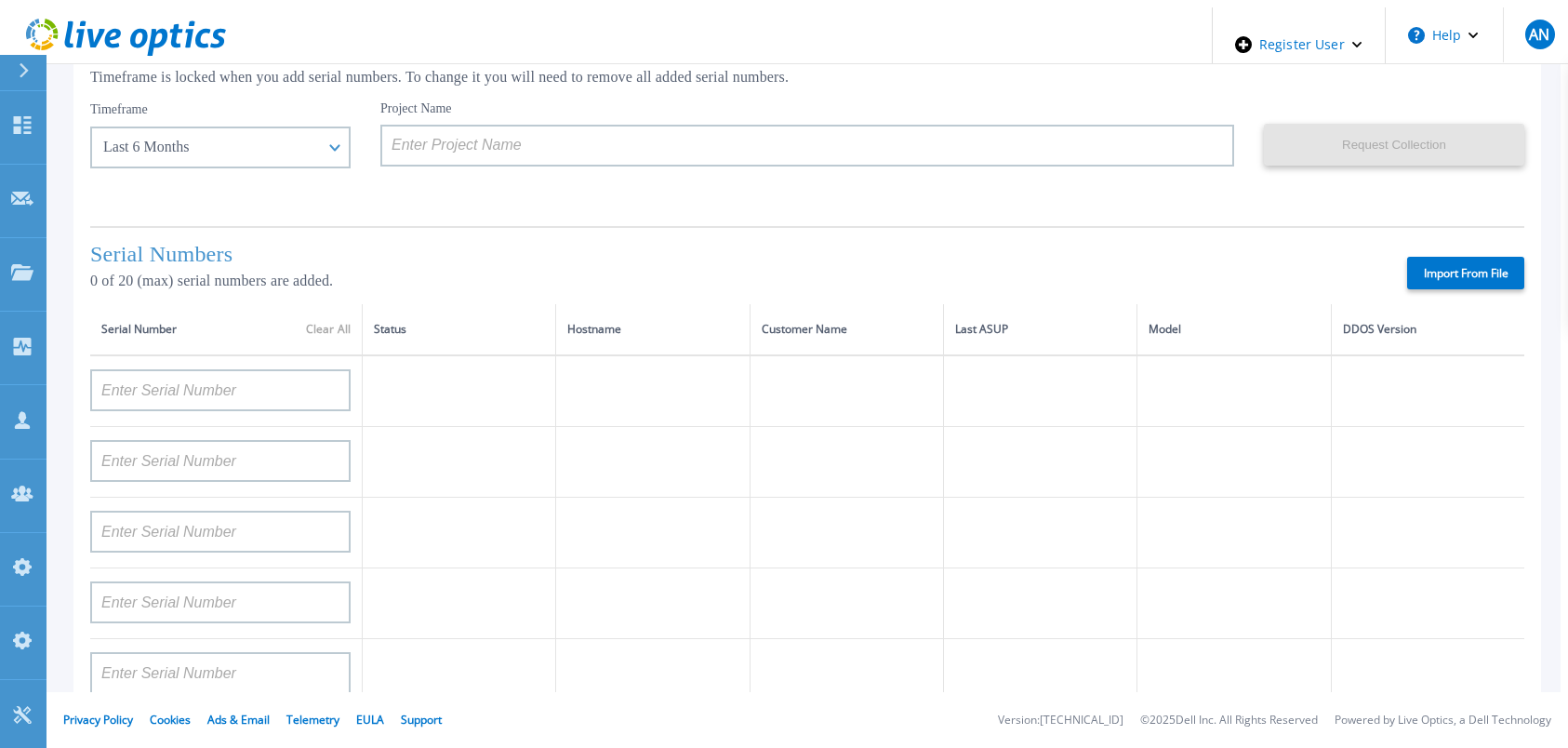
type input "APX00224106421"
type input "APX00234806574"
type input "DE600213145187"
type input "APX00232004279"
type input "APM00212610951"
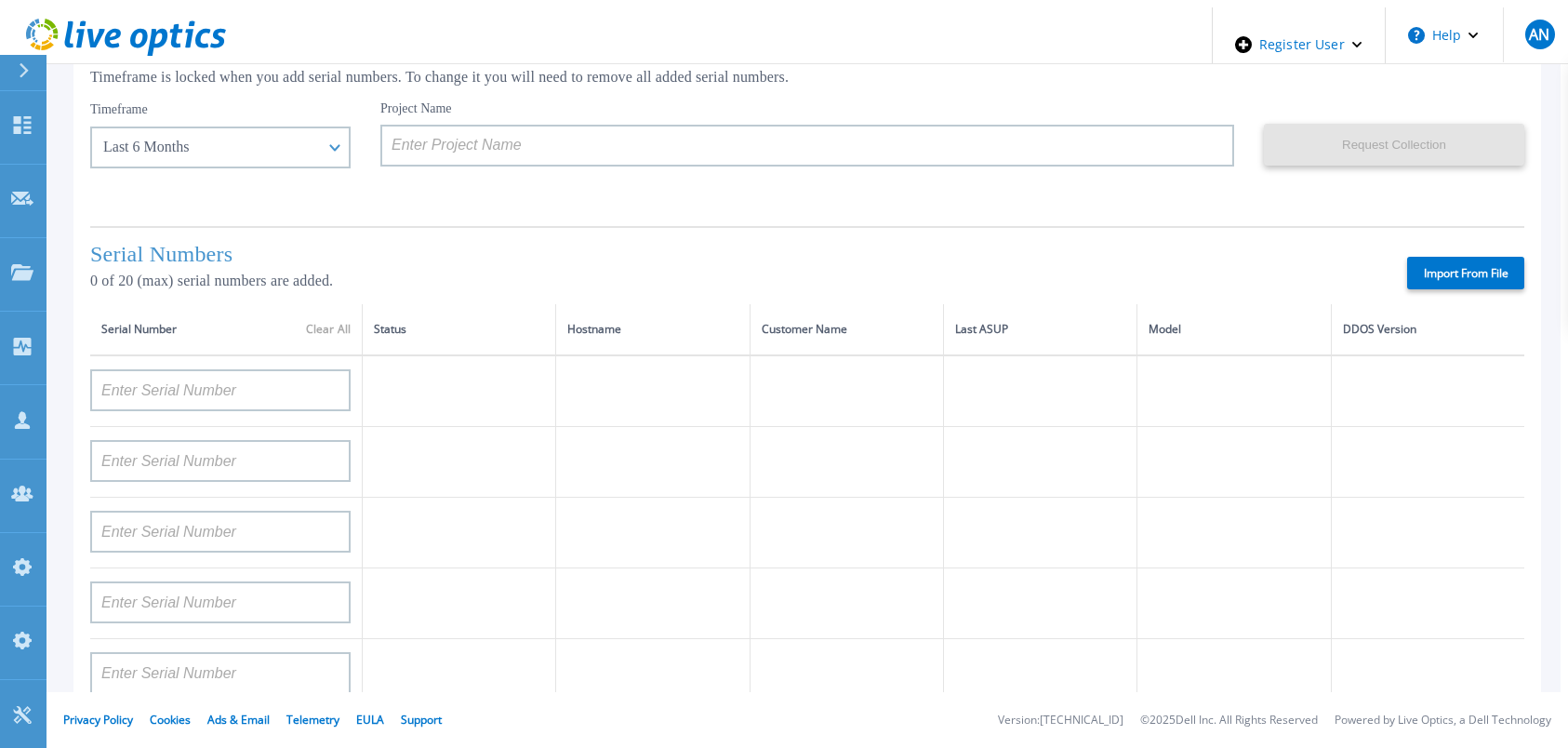
type input "APM00213409005"
type input "DE700221908482"
type input "CKM00202301758"
type input "CKM00184602619"
type input "AUDVUX6XJHDJFE"
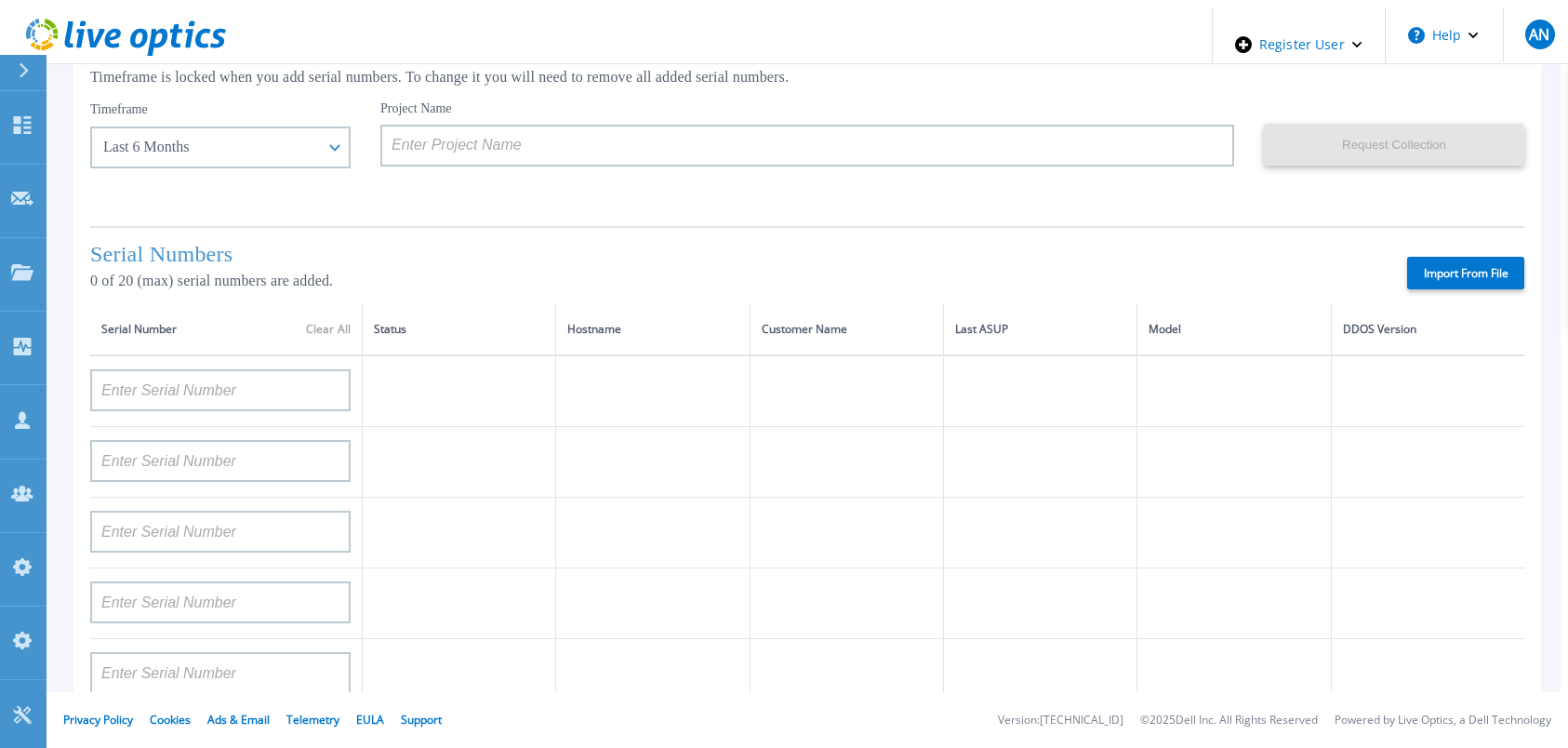
type input "APM00182413133"
type input "APM00215215841"
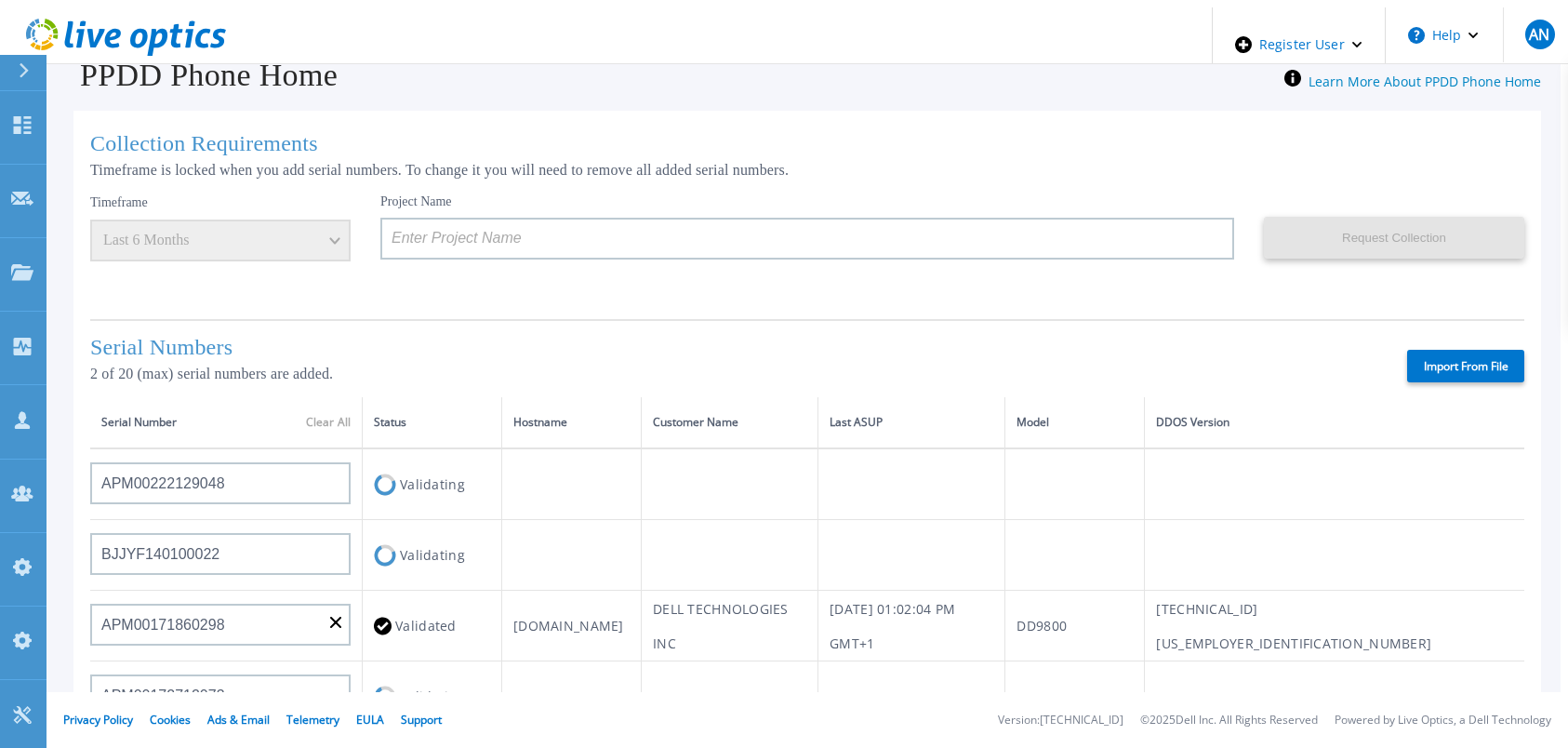
scroll to position [0, 0]
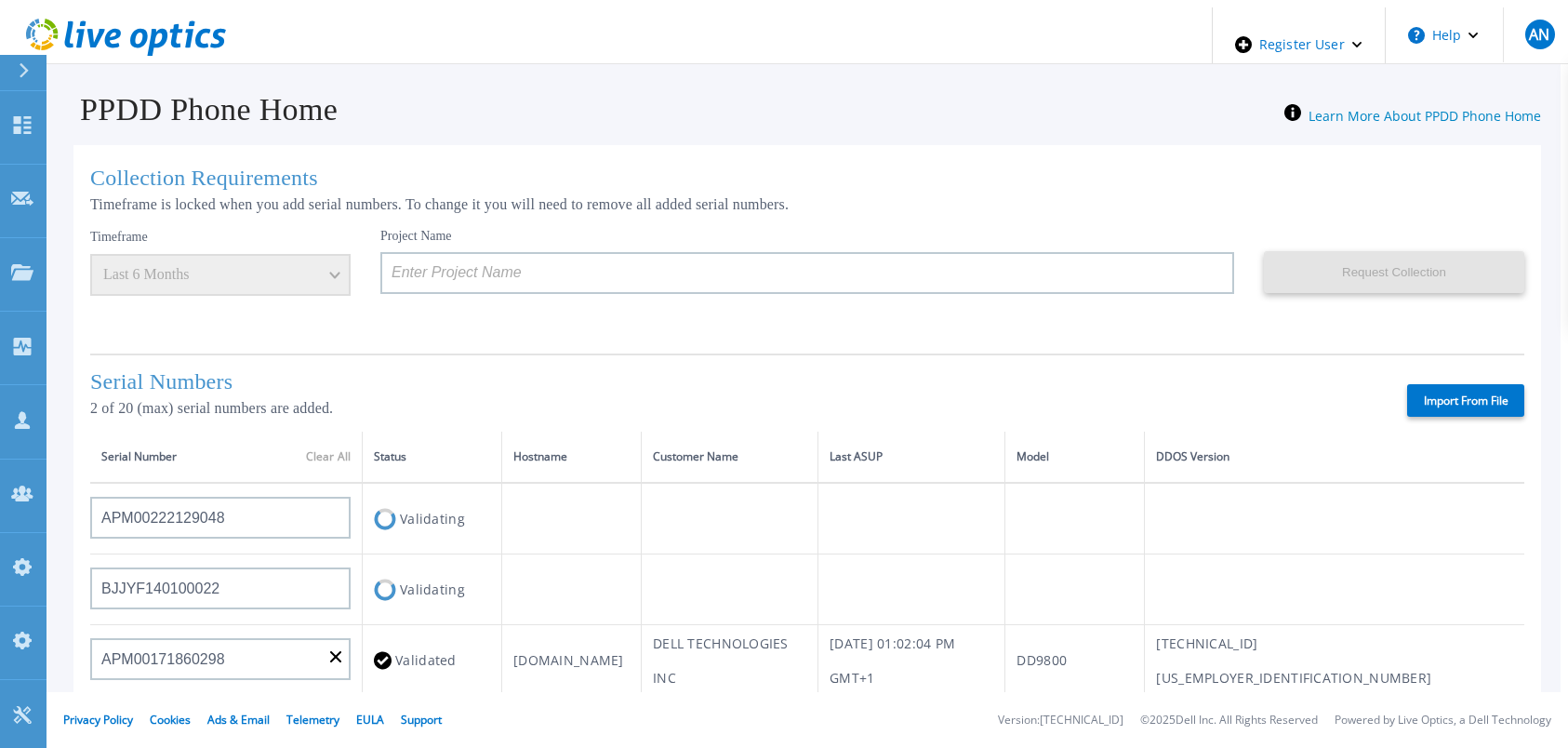
click at [1113, 348] on div "Collection Requirements Timeframe is locked when you add serial numbers. To cha…" at bounding box center [807, 670] width 1467 height 1050
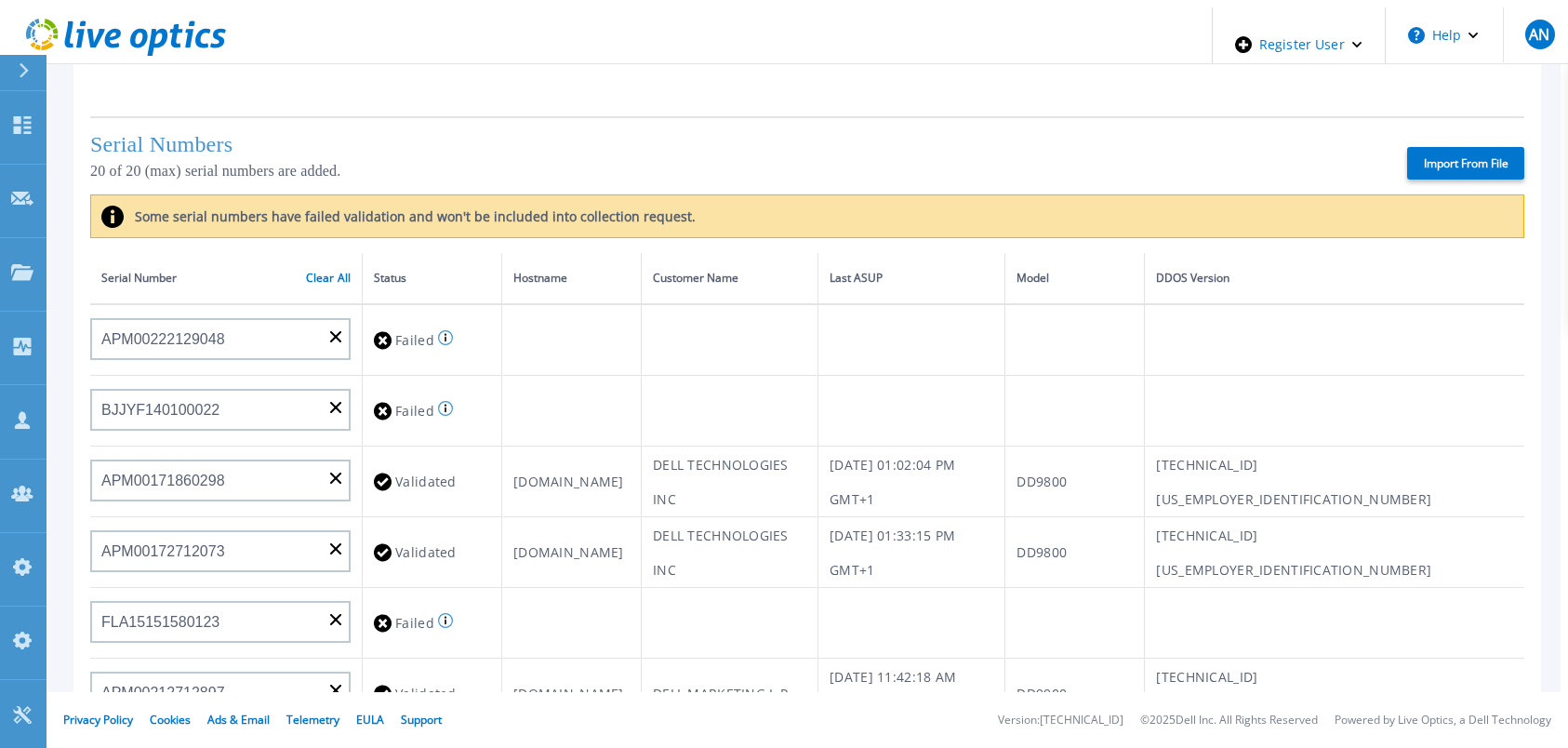
scroll to position [128, 0]
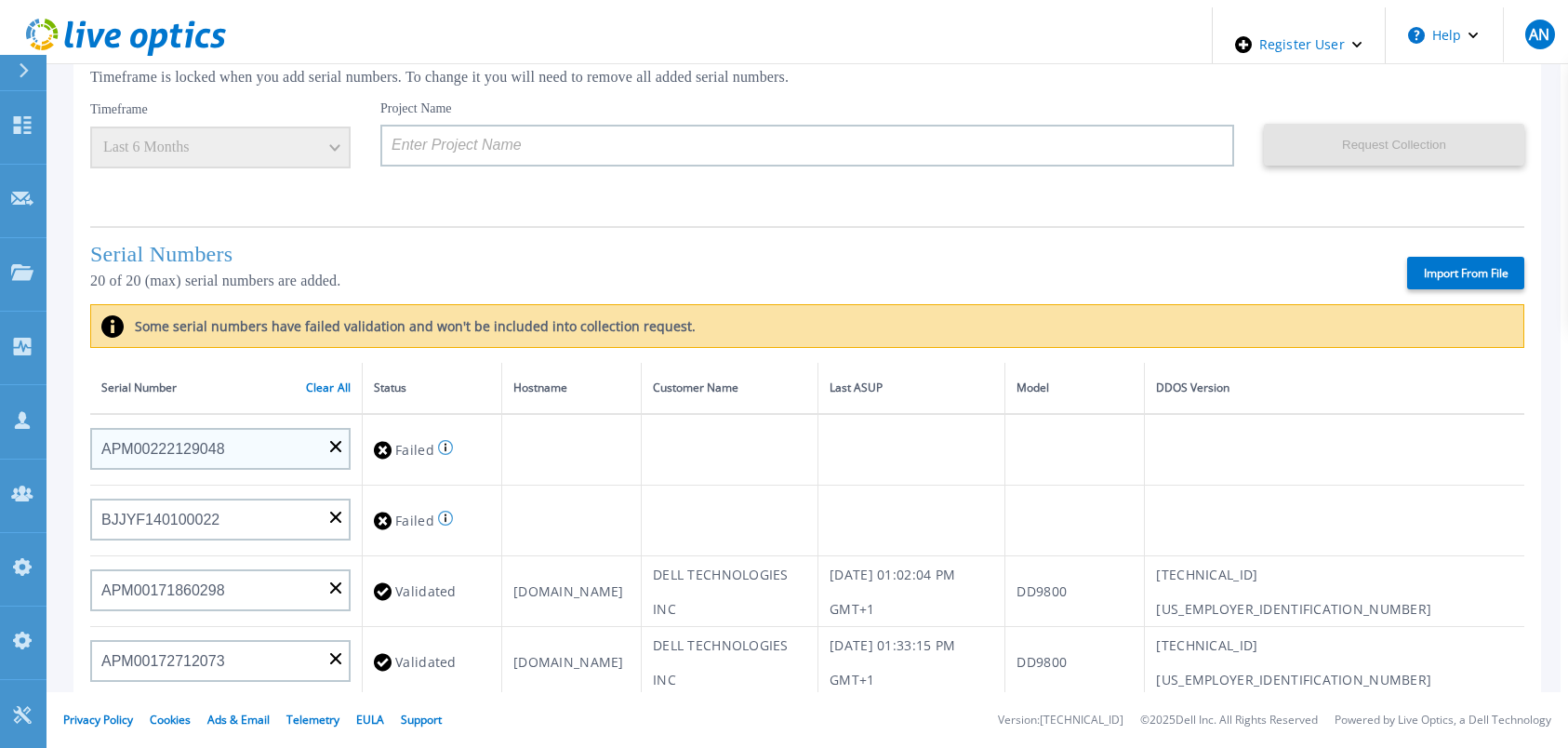
click at [317, 383] on link "Clear All" at bounding box center [328, 388] width 45 height 13
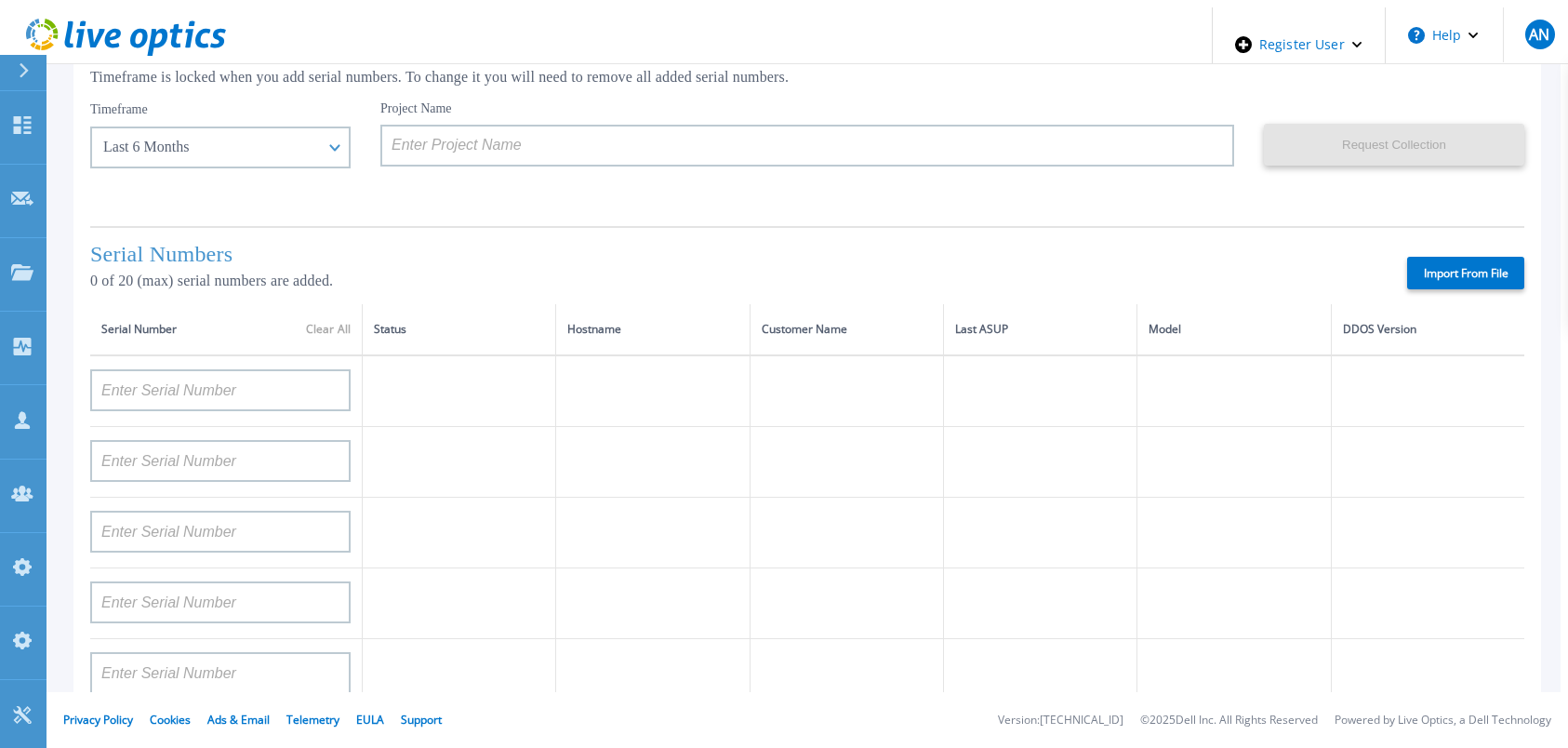
click at [1475, 272] on label "Import From File" at bounding box center [1465, 273] width 117 height 33
click at [0, 0] on input "Import From File" at bounding box center [0, 0] width 0 height 0
type input "APM00222129048"
type input "BJJYF140100022"
type input "APM00171860298"
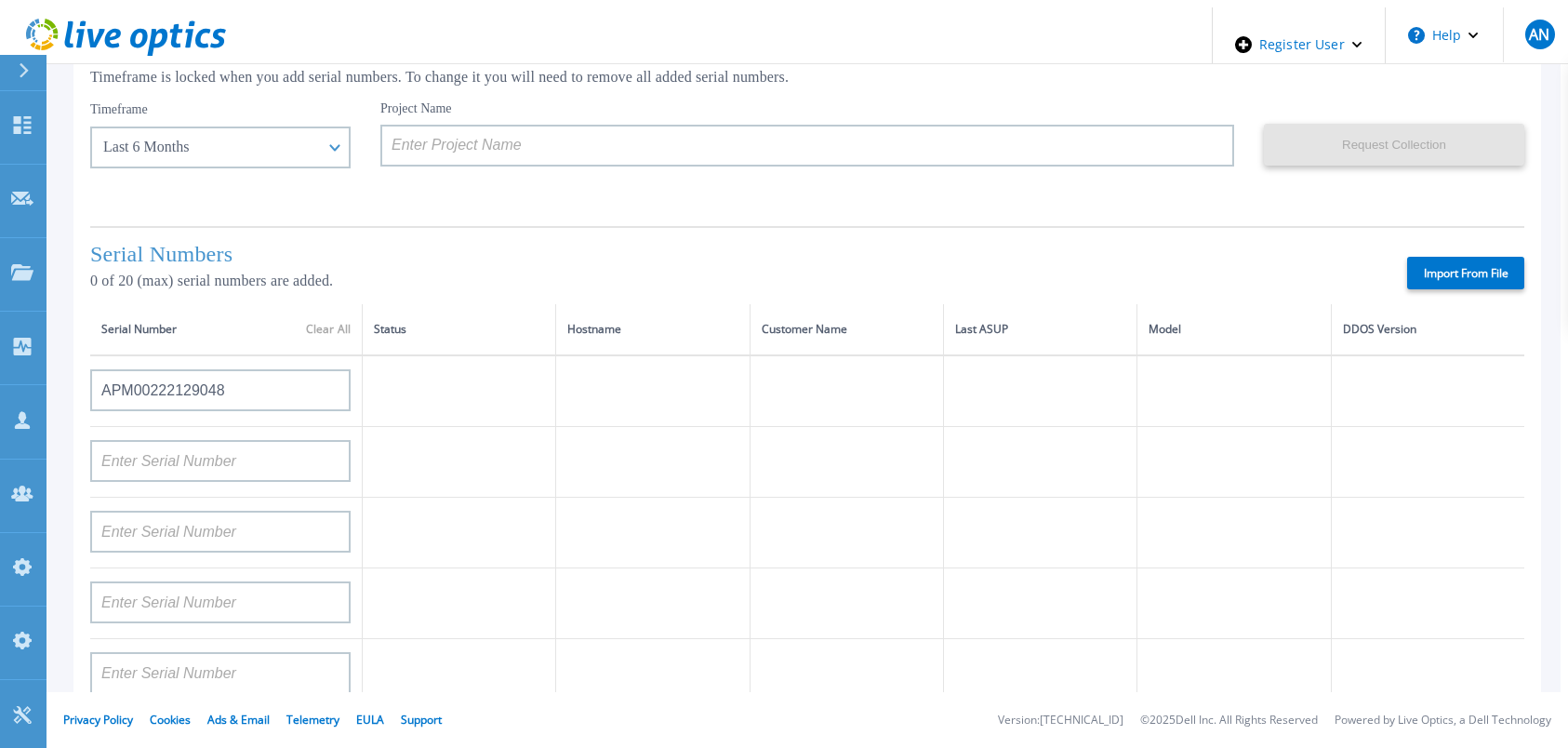
type input "APM00172712073"
type input "FLA15151580123"
type input "APM00212712897"
type input "APM00212712896"
type input "CKM00190600946"
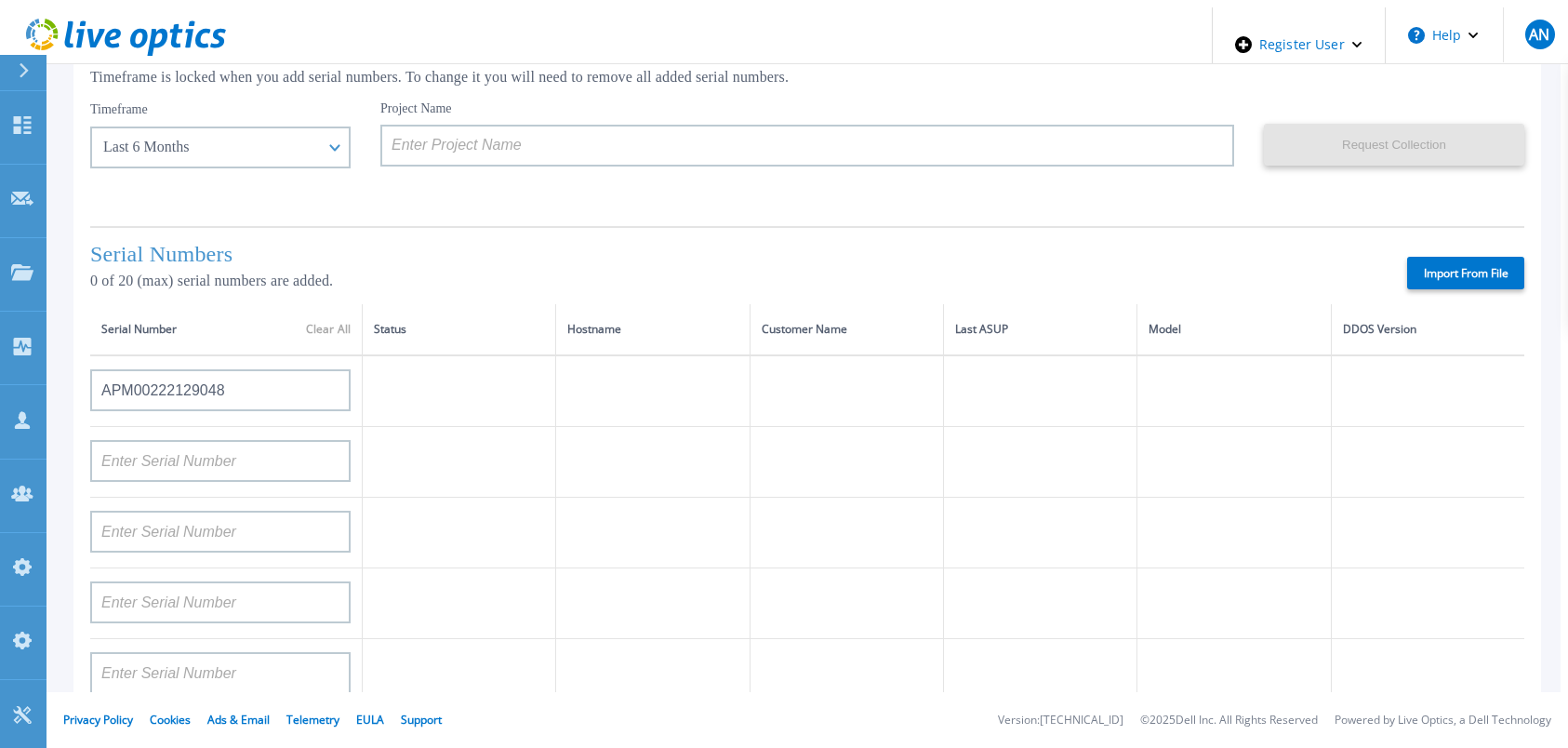
type input "APX00224106421"
type input "APX00234806574"
type input "DE600213145187"
type input "APX00232004279"
type input "APM00212610951"
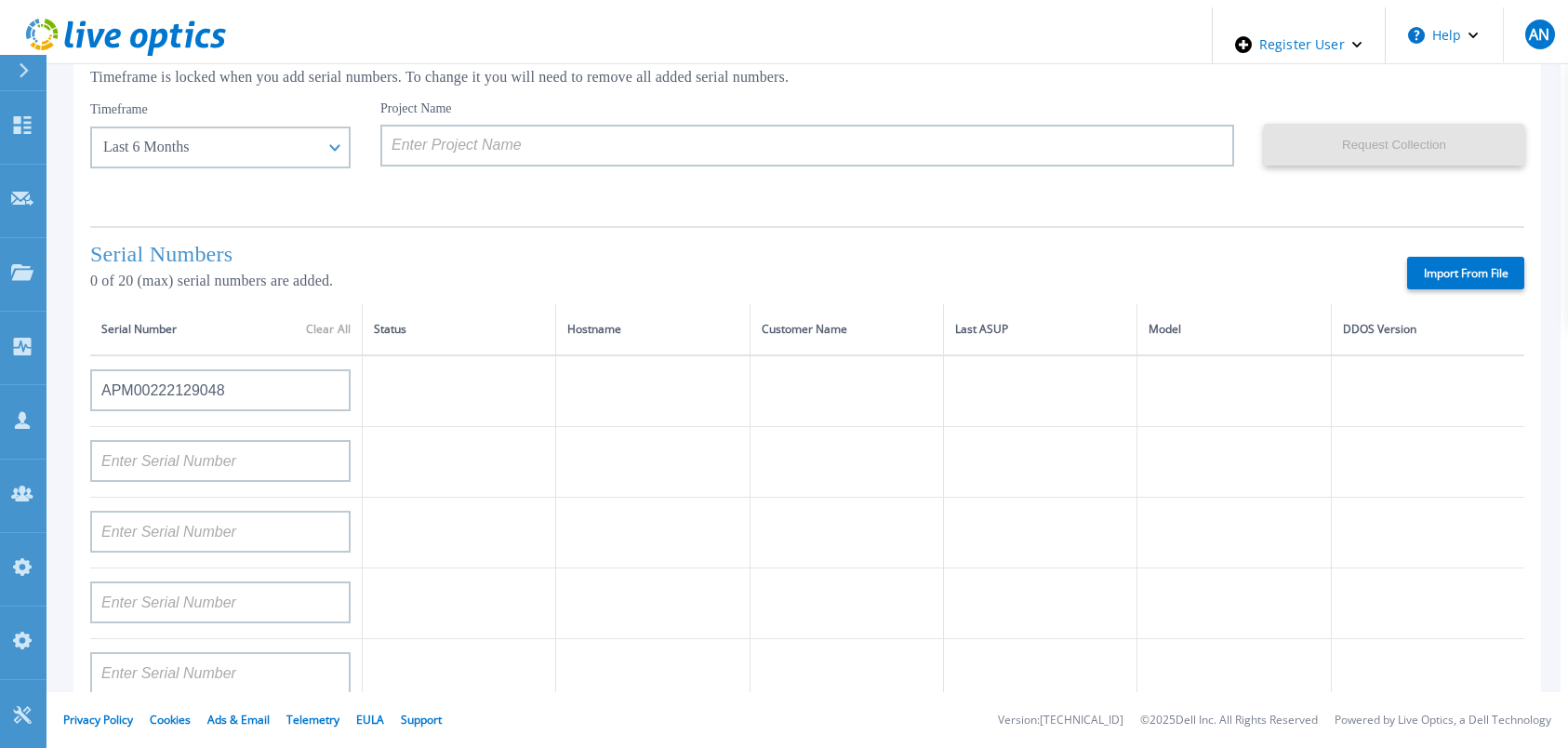
type input "APM00213409005"
type input "DE700221908482"
type input "CKM00202301758"
type input "CKM00184602619"
type input "AUDVUX6XJHDJFE"
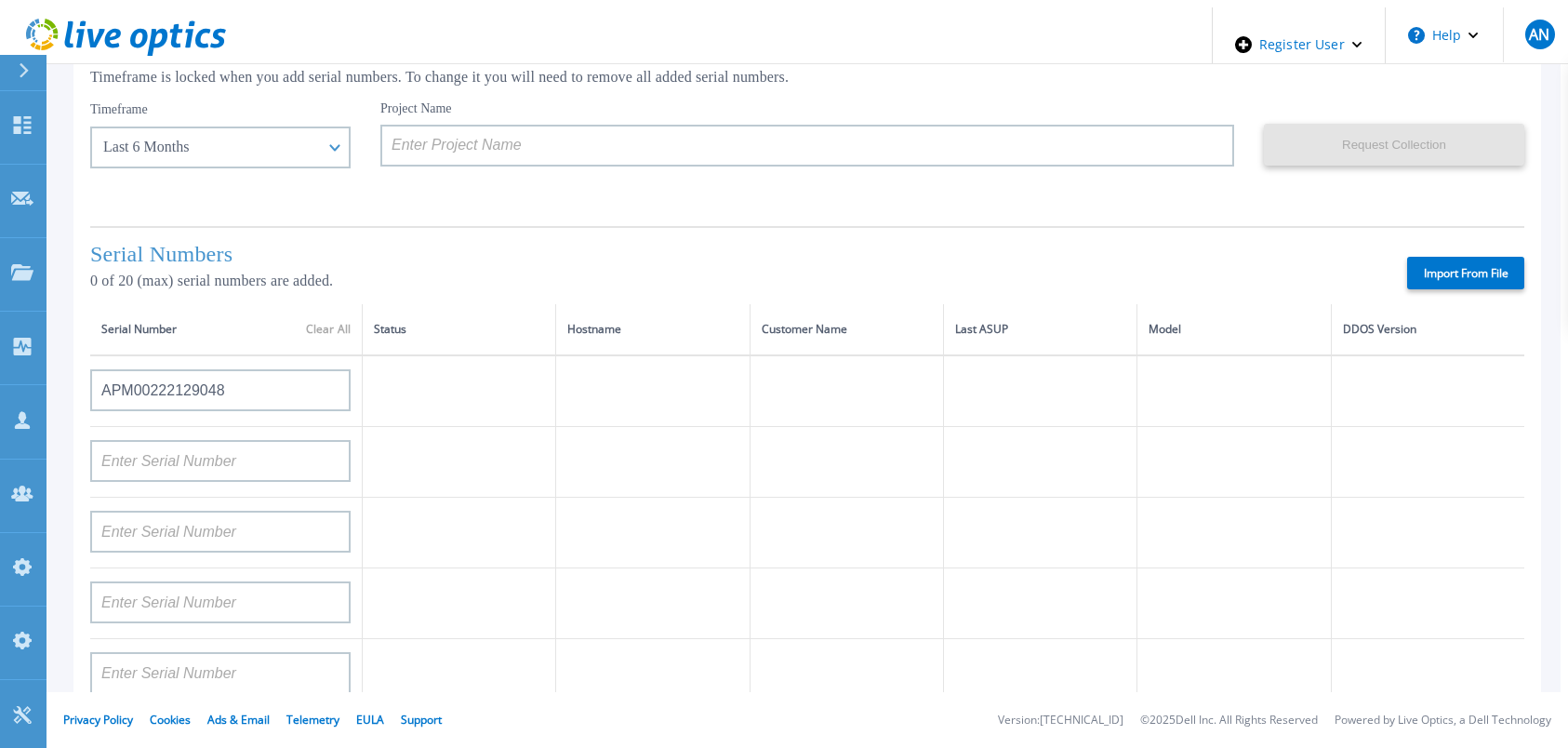
type input "APM00182413133"
type input "APM00215215841"
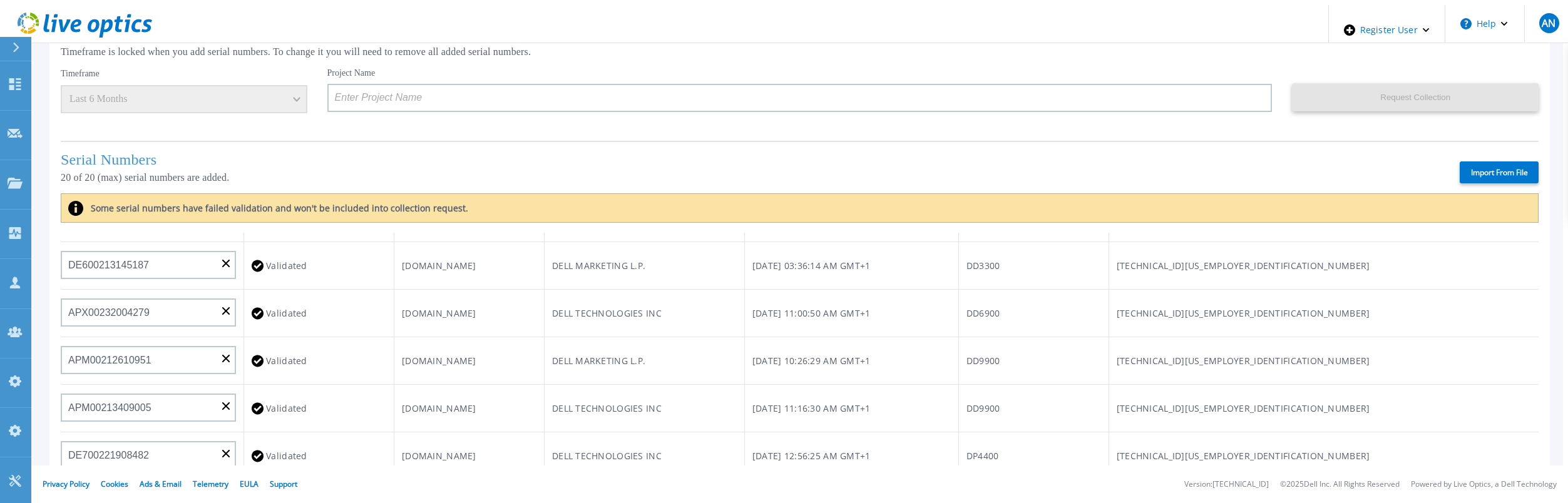
click at [132, 22] on icon at bounding box center [85, 25] width 134 height 26
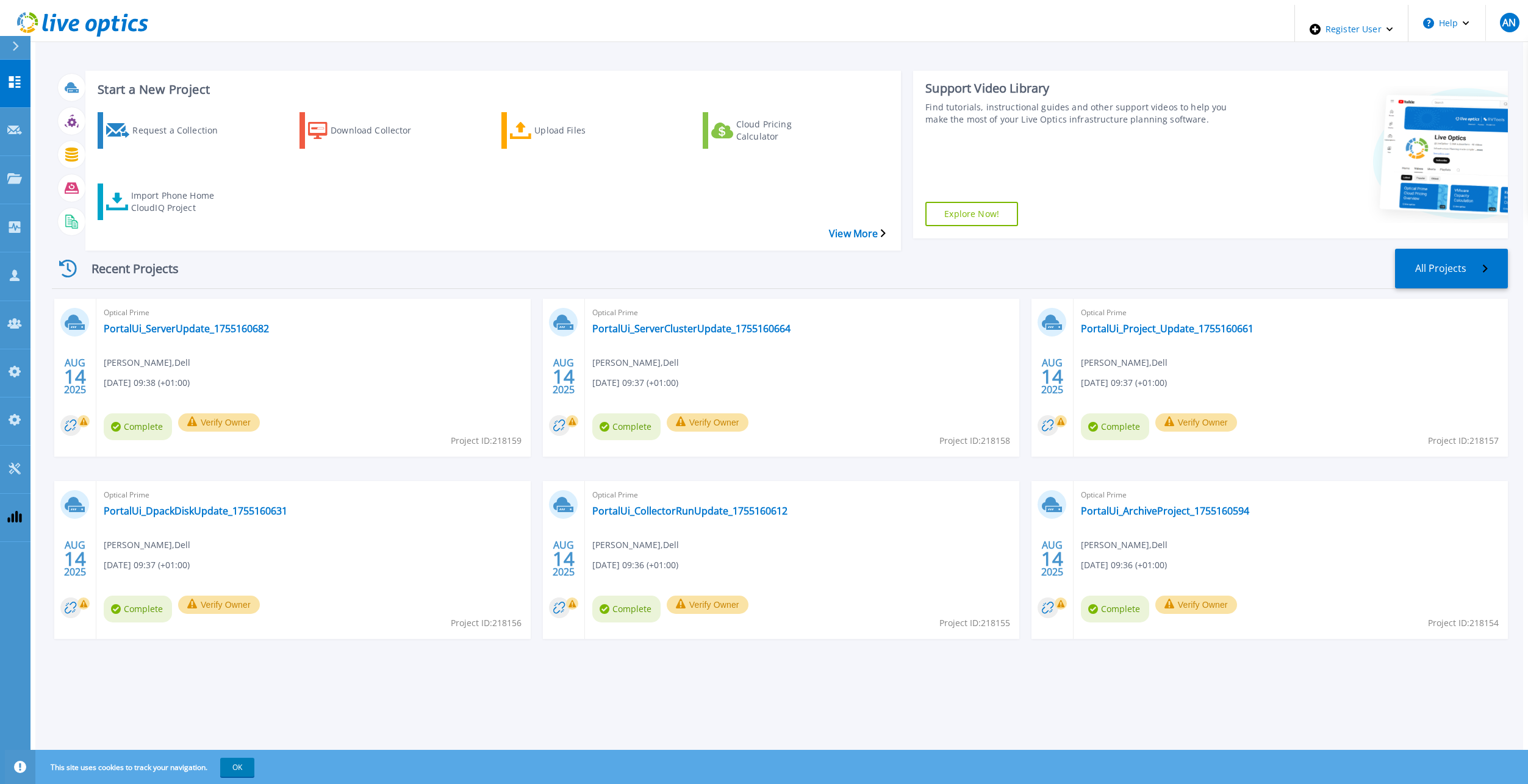
click at [88, 171] on div "Request a Collection Download Collector Upload Files Cloud Pricing Calculator I…" at bounding box center [492, 174] width 807 height 142
click at [131, 187] on div "Import Phone Home CloudIQ Project" at bounding box center [179, 202] width 98 height 30
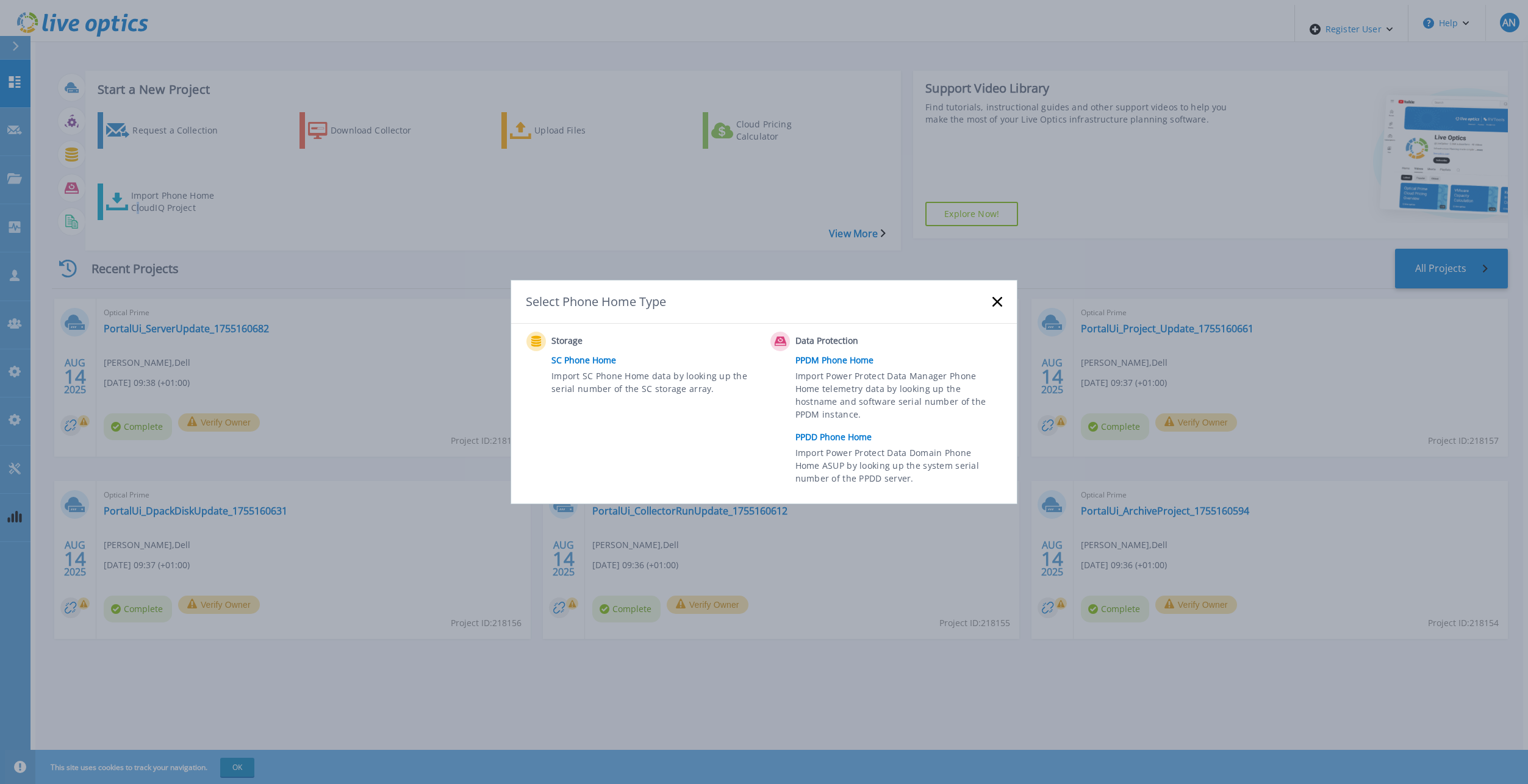
click at [867, 437] on link "PPDD Phone Home" at bounding box center [902, 437] width 213 height 18
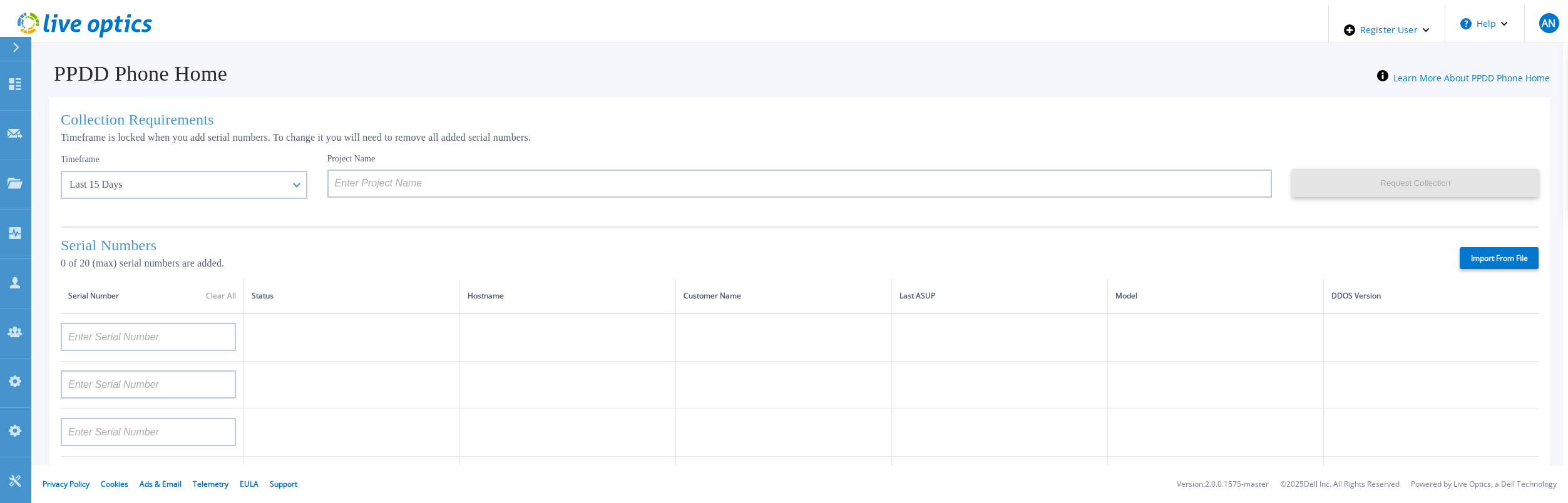
click at [1485, 258] on label "Import From File" at bounding box center [1499, 258] width 79 height 22
click at [0, 0] on input "Import From File" at bounding box center [0, 0] width 0 height 0
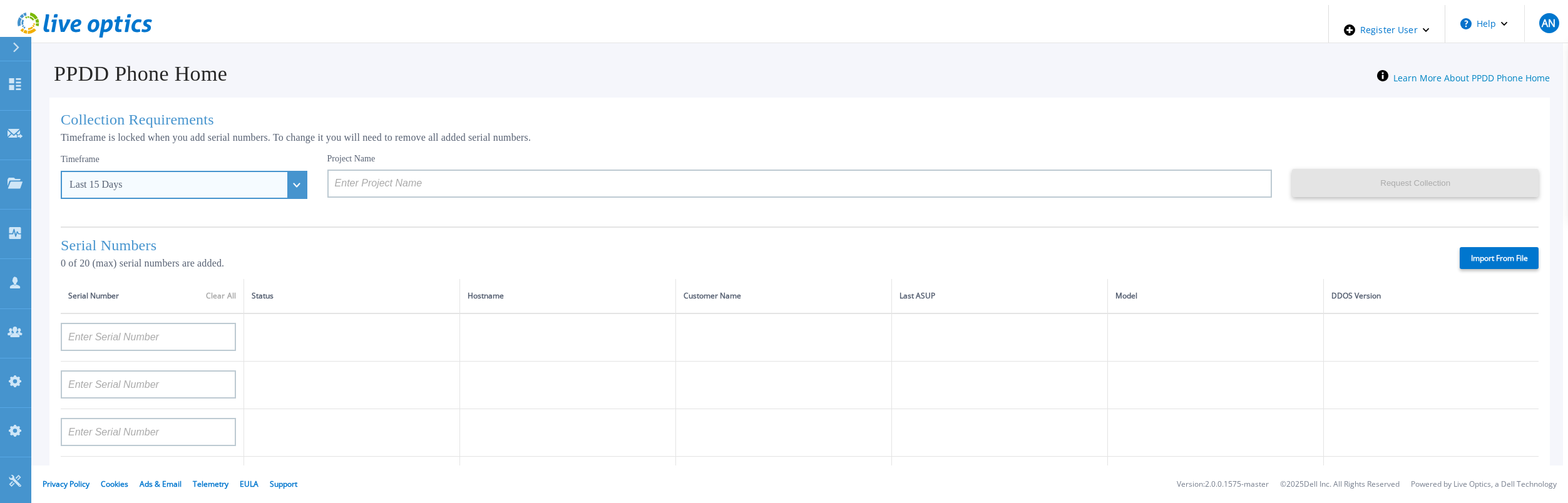
click at [207, 174] on div "Last 15 Days" at bounding box center [184, 185] width 247 height 28
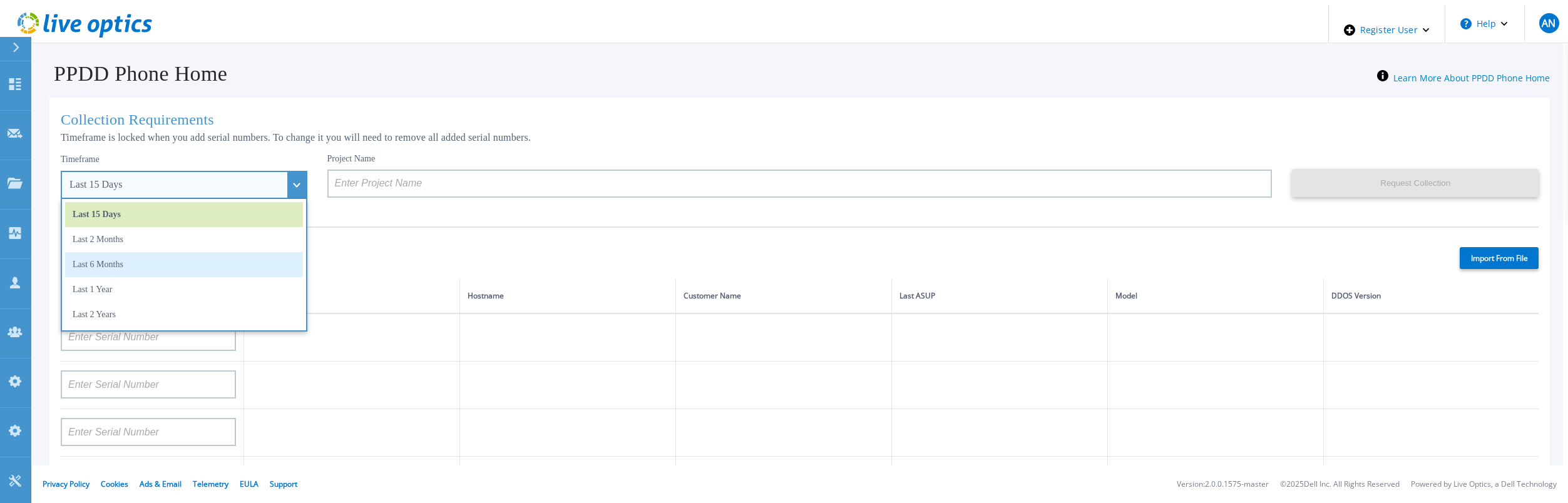
click at [180, 268] on li "Last 6 Months" at bounding box center [184, 265] width 238 height 25
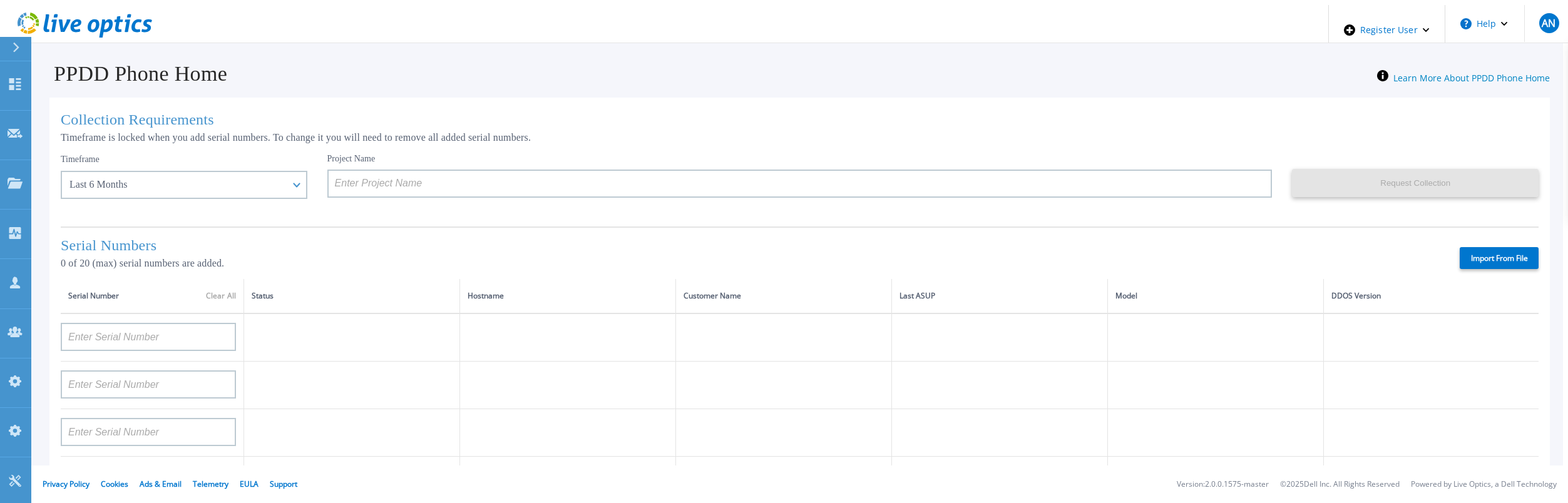
click at [1472, 252] on label "Import From File" at bounding box center [1499, 258] width 79 height 22
click at [0, 0] on input "Import From File" at bounding box center [0, 0] width 0 height 0
type input "APM00182527487"
type input "FNM00173740080"
type input "APM00171417851"
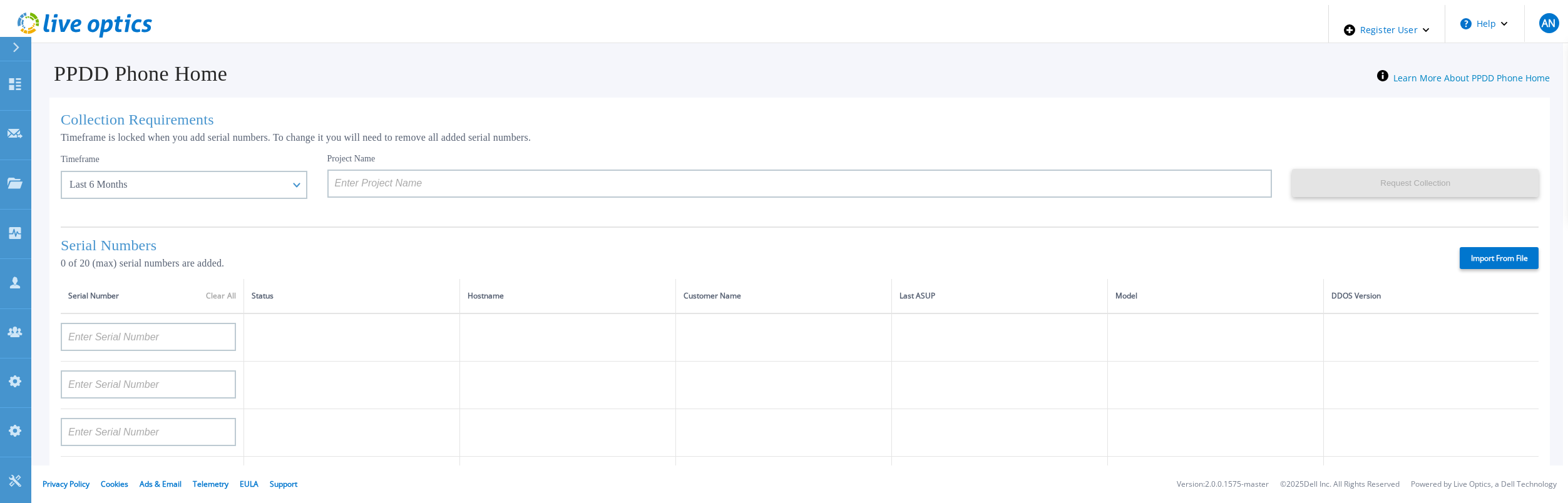
type input "APM00214907936"
type input "APX00232004279"
type input "APM00171836328"
type input "APM00171417852"
type input "AUDVZBFR65DB5U"
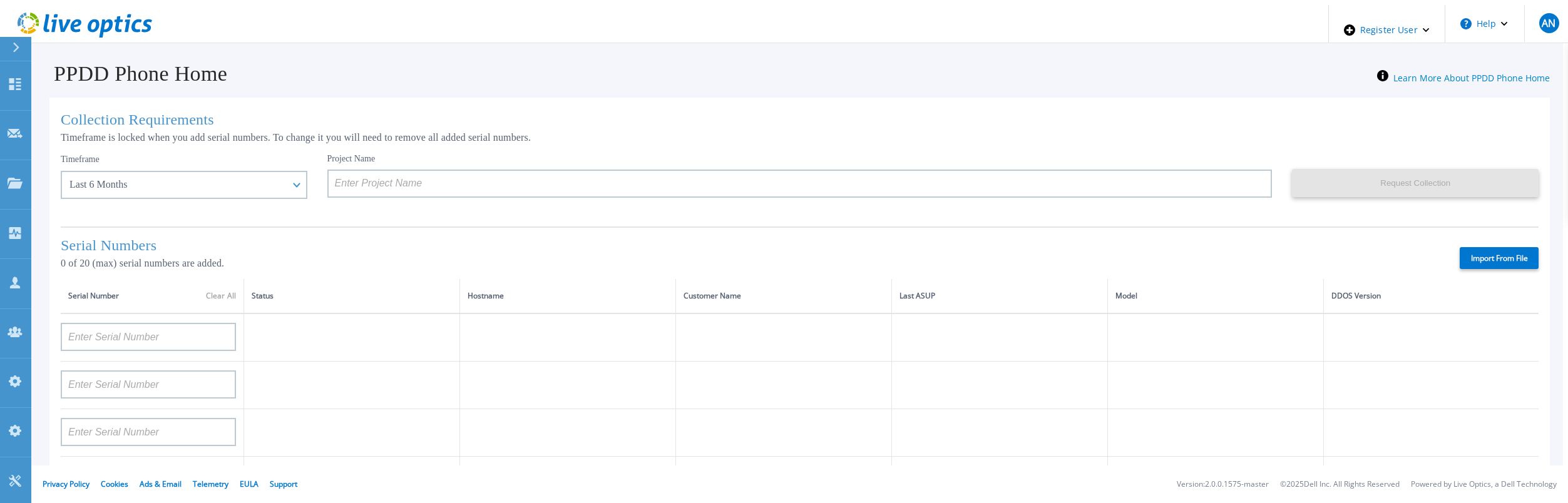
type input "CRK00241916749"
type input "APX00231205149"
type input "APM00181819857"
type input "CKM00180702043"
type input "APM00182123209"
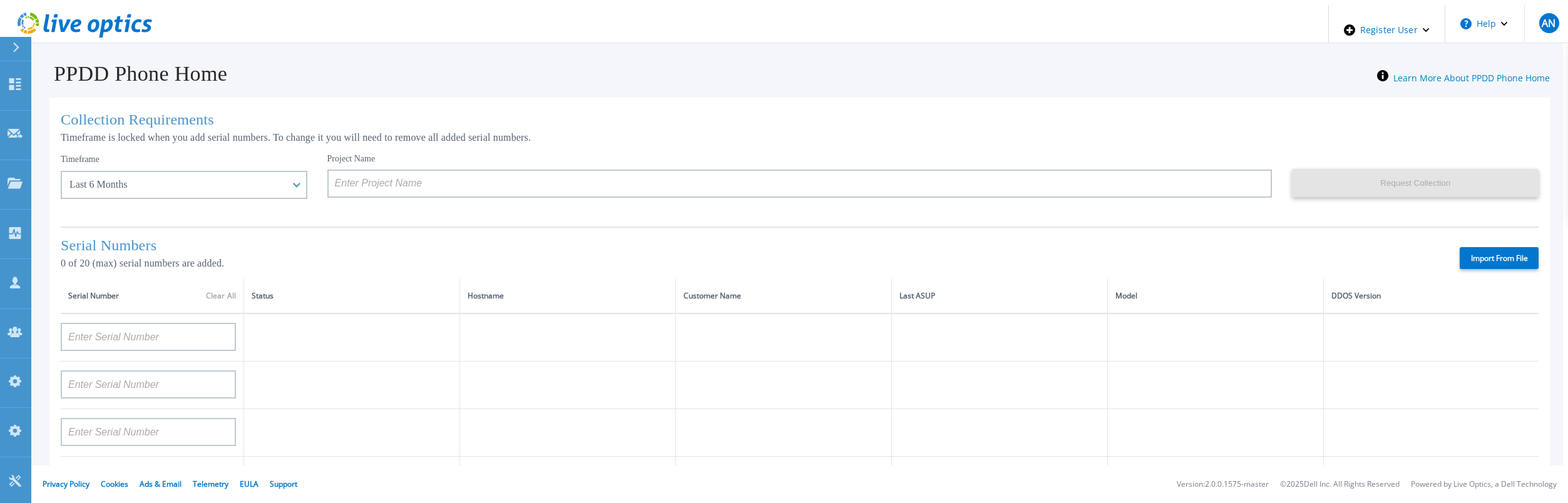
type input "TF3J4180100136"
type input "APM00214914093"
type input "TF3J4180100179"
type input "APM00212026970"
type input "APM00212018359"
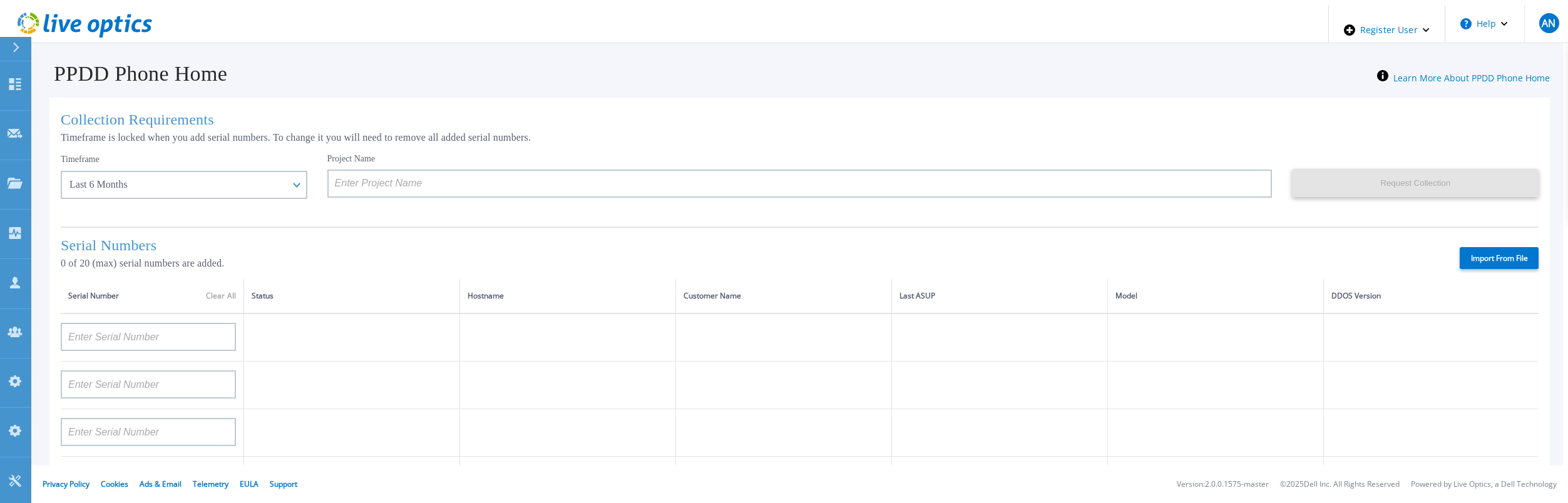
type input "APM00201113325"
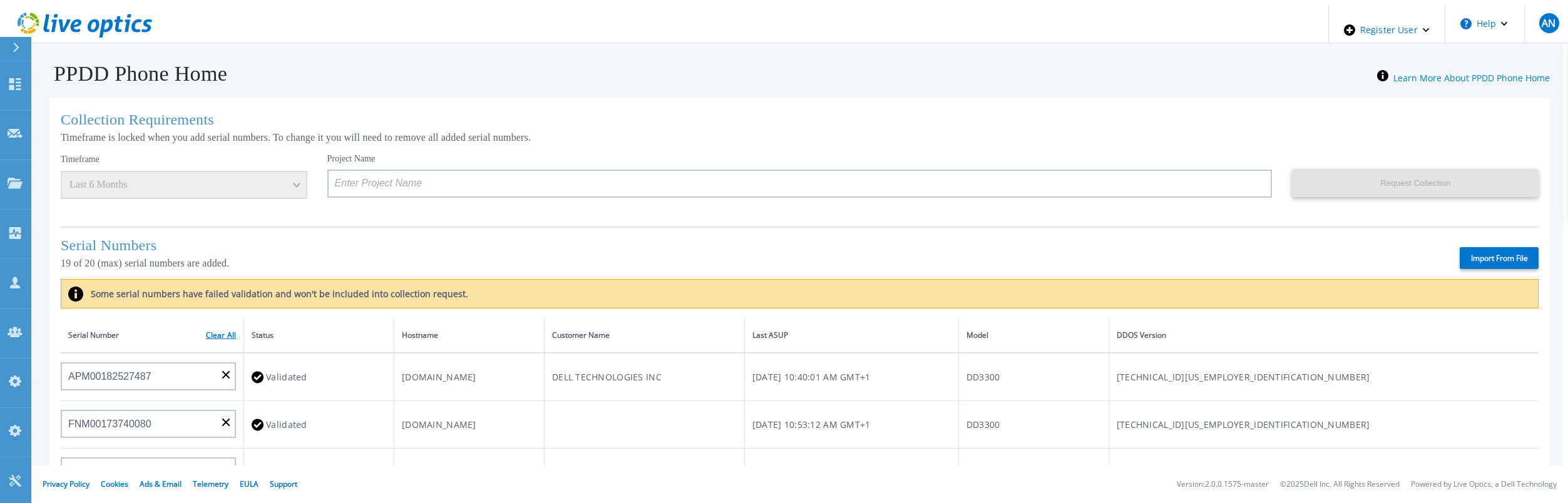
click at [212, 331] on link "Clear All" at bounding box center [221, 336] width 30 height 9
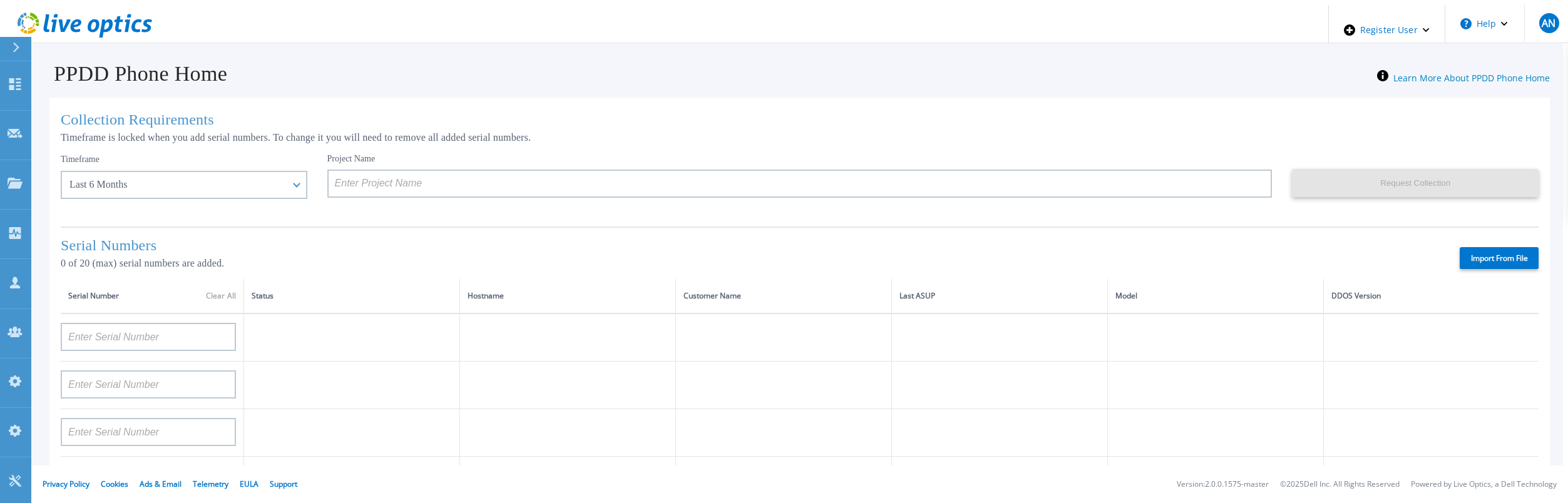
click at [1490, 254] on label "Import From File" at bounding box center [1499, 258] width 79 height 22
click at [0, 0] on input "Import From File" at bounding box center [0, 0] width 0 height 0
type input "APM00202702416"
type input "APM00211204804"
type input "APX00230405530"
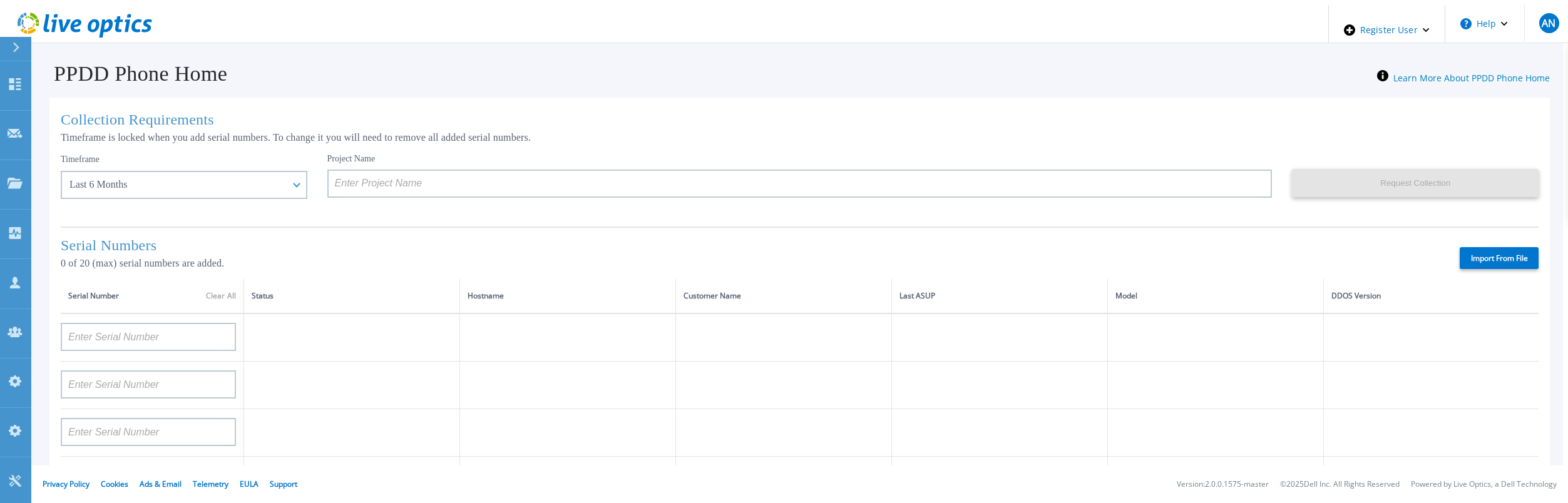
type input "IDD00163900001"
type input "APX00230405528"
type input "APM00211506711"
type input "APM00171407050"
type input "APM01210406808"
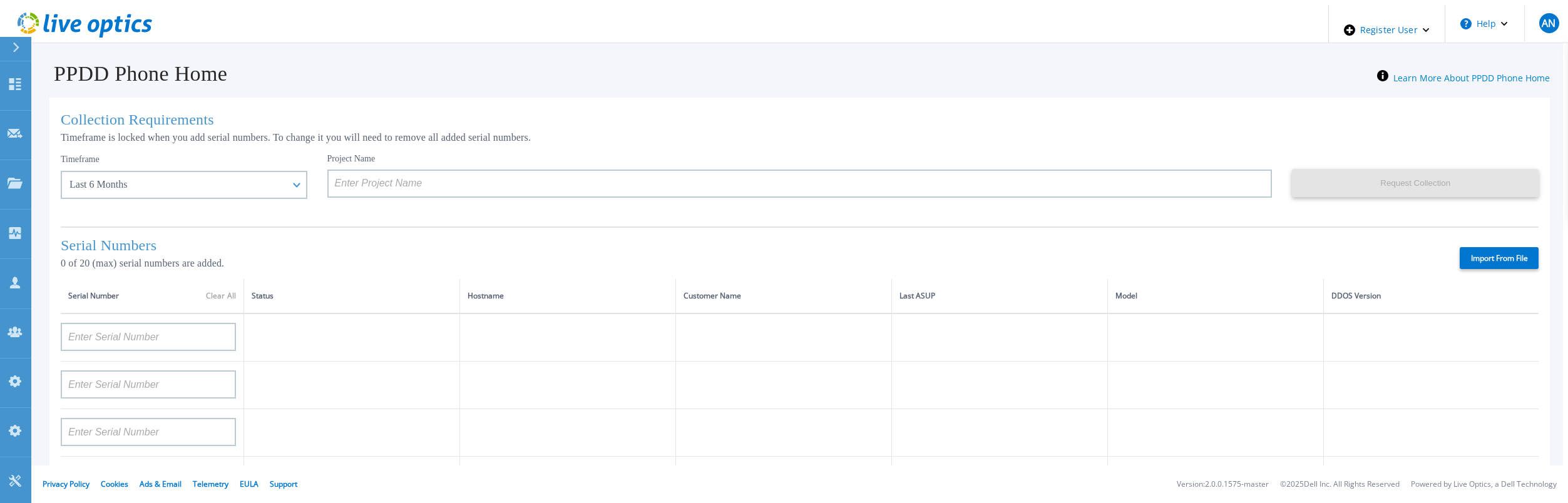
type input "APX00221800532"
type input "APM00200924903"
type input "APM00171424771"
type input "APM00172670021"
type input "APM00223204559"
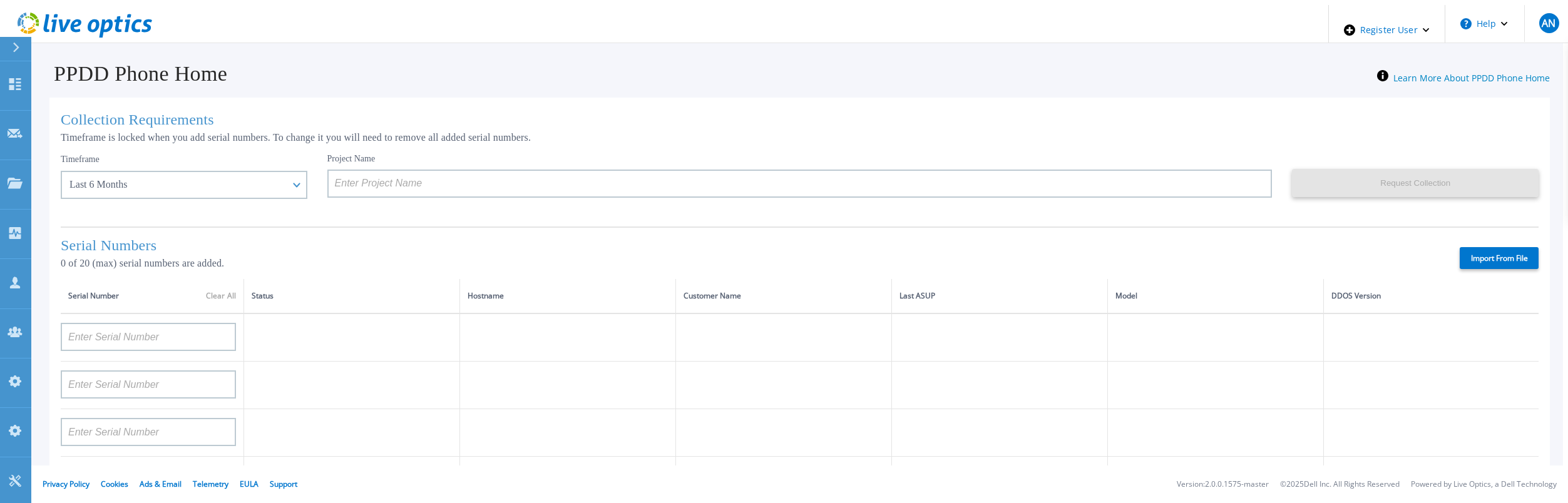
type input "APM00203007560"
type input "FNM00173740071"
type input "APX00233704525"
type input "TF3J3180100076"
type input "APM00213409005"
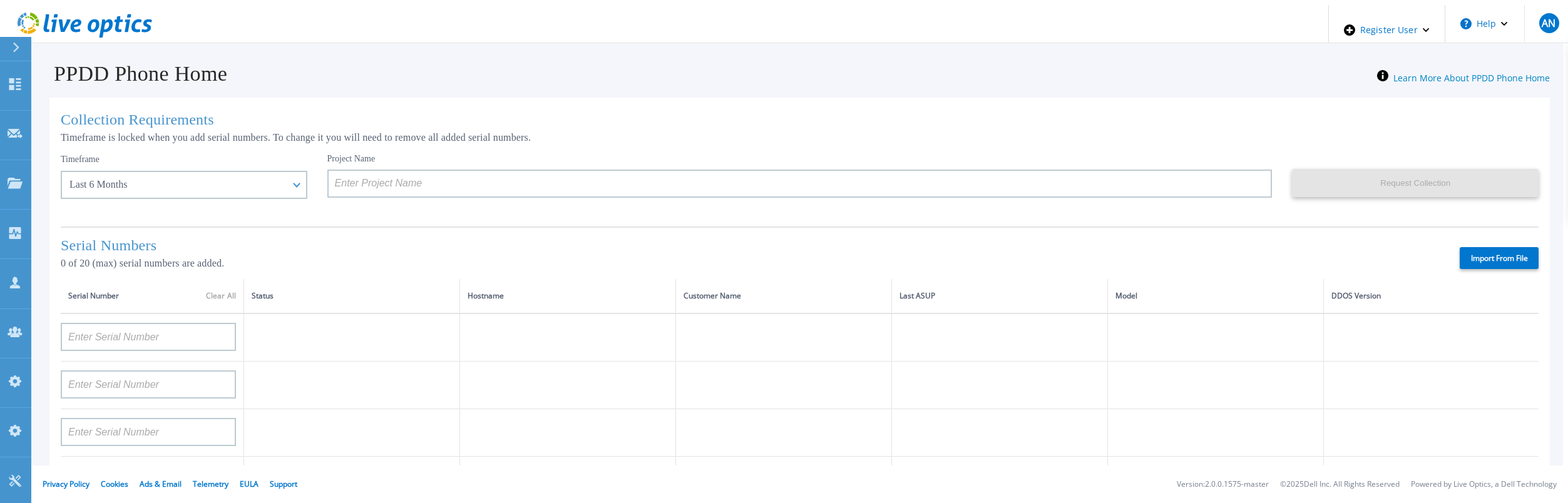
type input "AUDVFBNW5NDDSY"
type input "CKM00182801368"
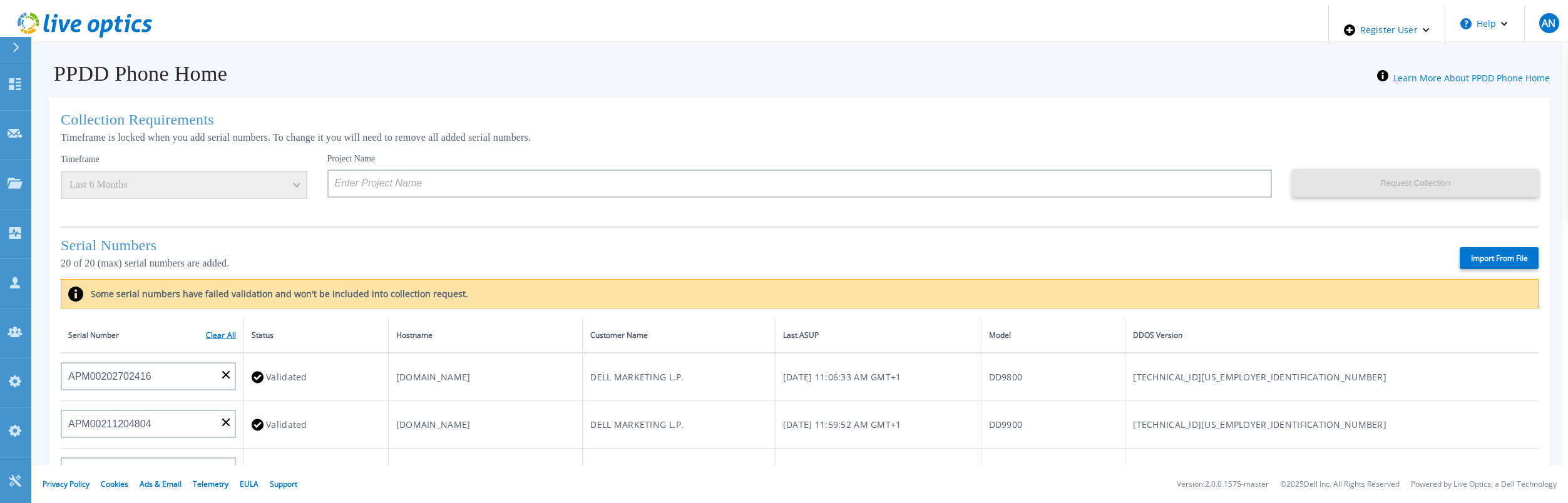
click at [213, 331] on link "Clear All" at bounding box center [221, 336] width 30 height 9
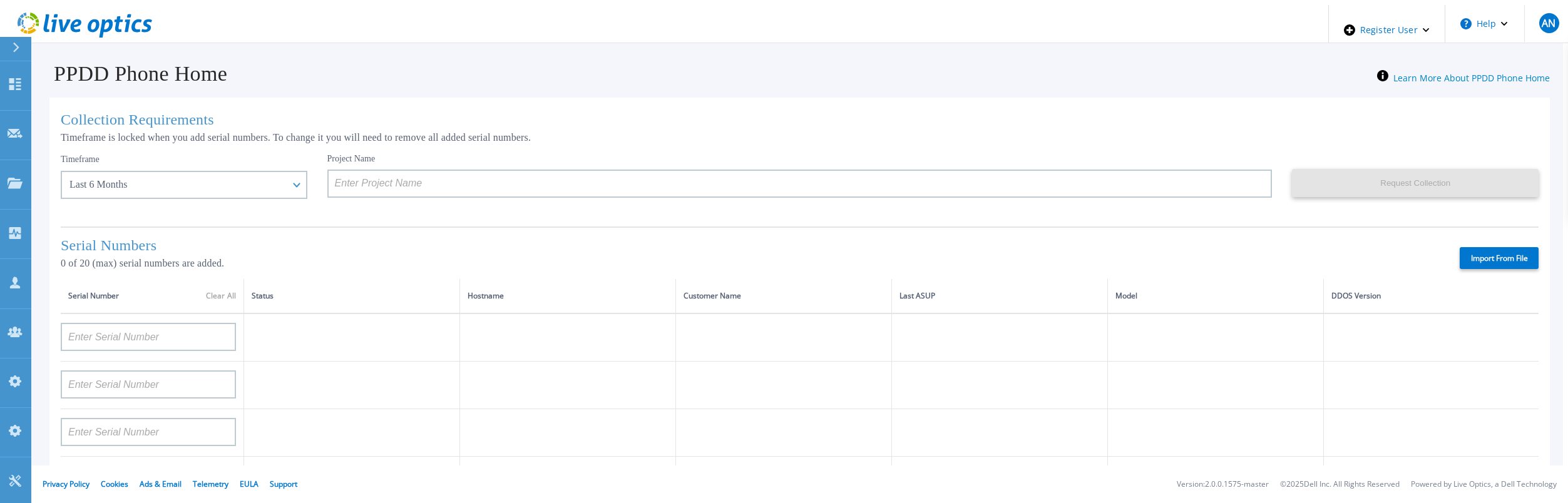
click at [1496, 256] on label "Import From File" at bounding box center [1499, 258] width 79 height 22
click at [0, 0] on input "Import From File" at bounding box center [0, 0] width 0 height 0
type input "APM00222129048"
type input "BJJYF140100022"
type input "APM00171860298"
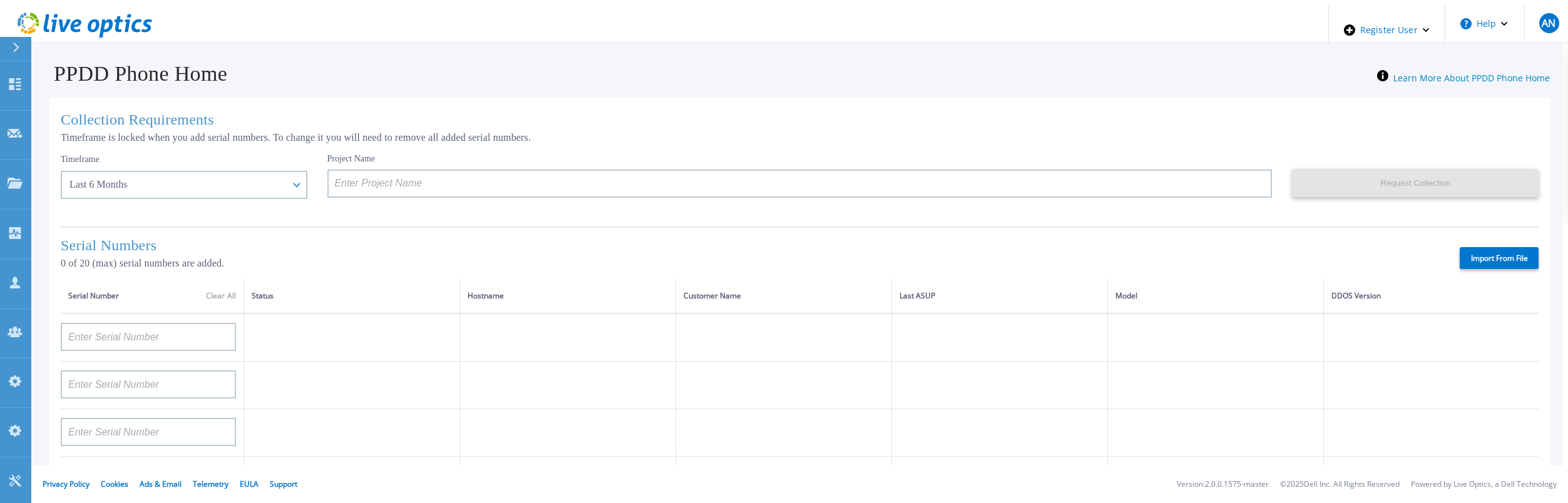
type input "APM00172712073"
type input "FLA15151580123"
type input "APM00212712897"
type input "APM00212712896"
type input "CKM00190600946"
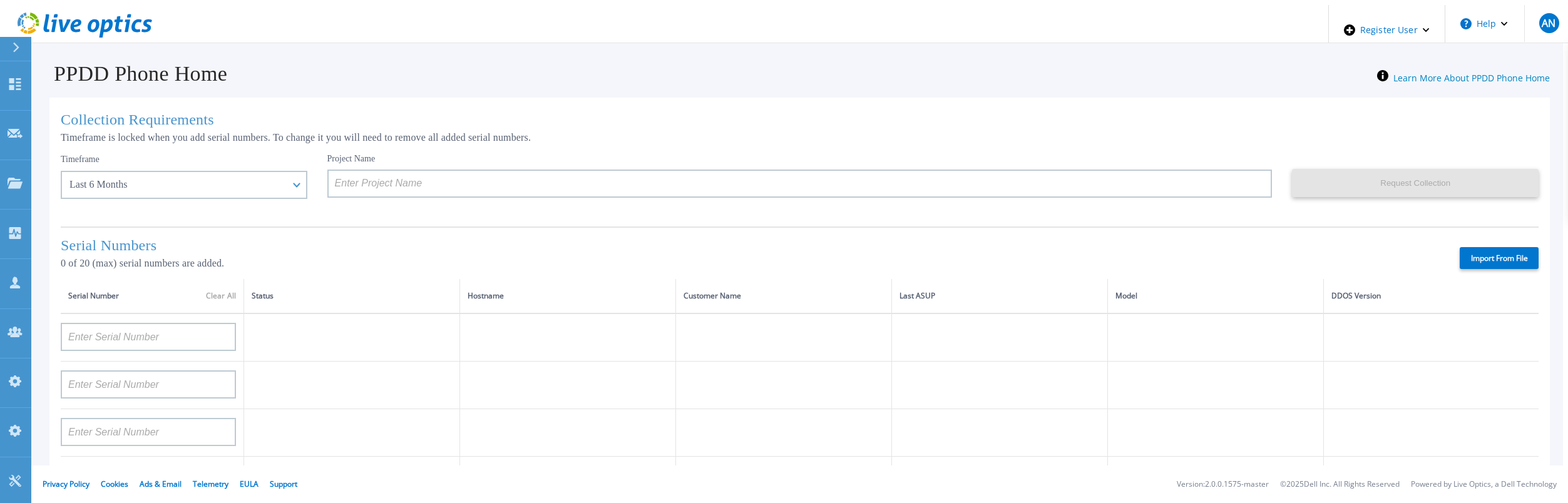
type input "APX00224106421"
type input "APX00234806574"
type input "DE600213145187"
type input "APX00232004279"
type input "APM00212610951"
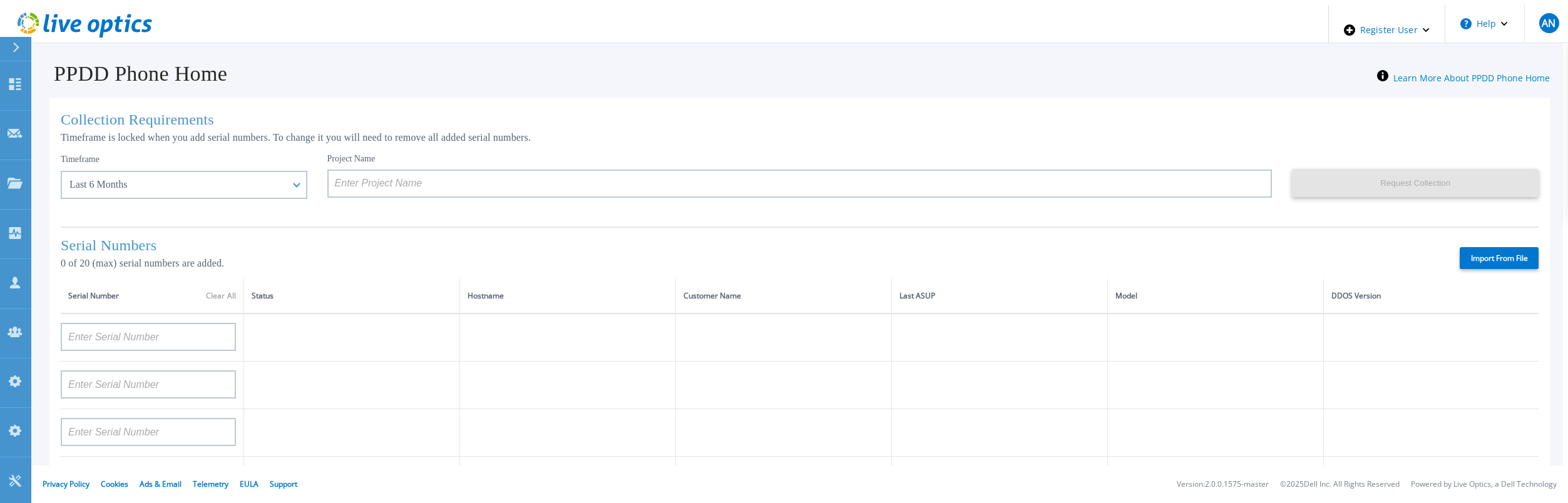
type input "APM00213409005"
type input "DE700221908482"
type input "CKM00202301758"
type input "CKM00184602619"
type input "AUDVUX6XJHDJFE"
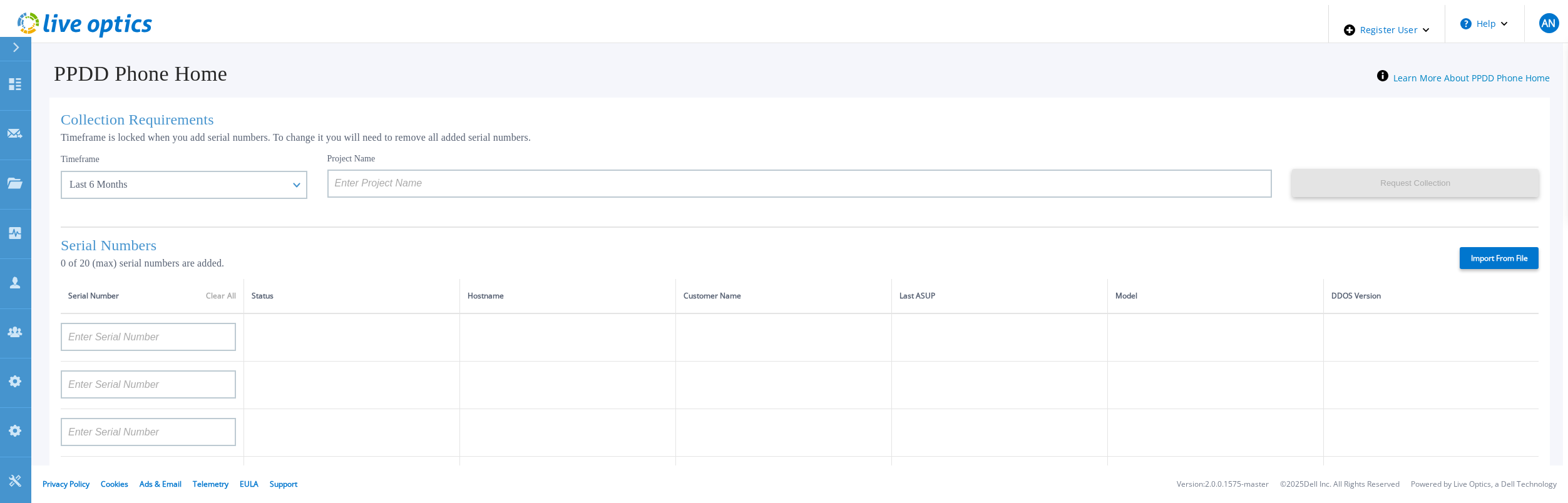
type input "APM00182413133"
type input "APM00215215841"
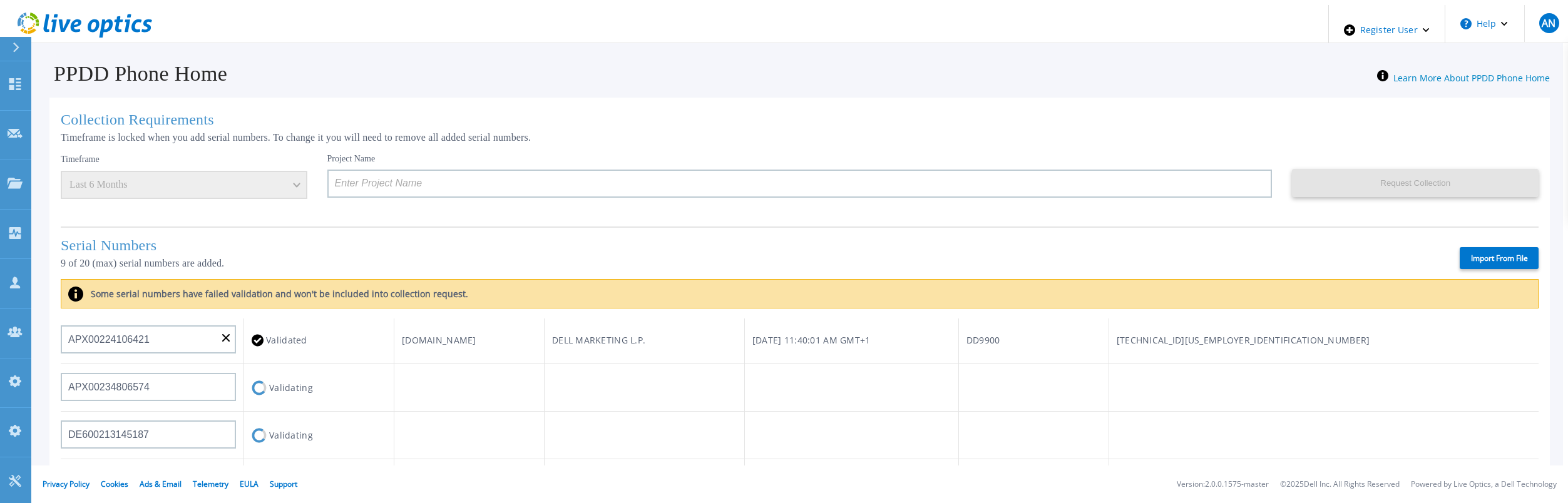
scroll to position [501, 0]
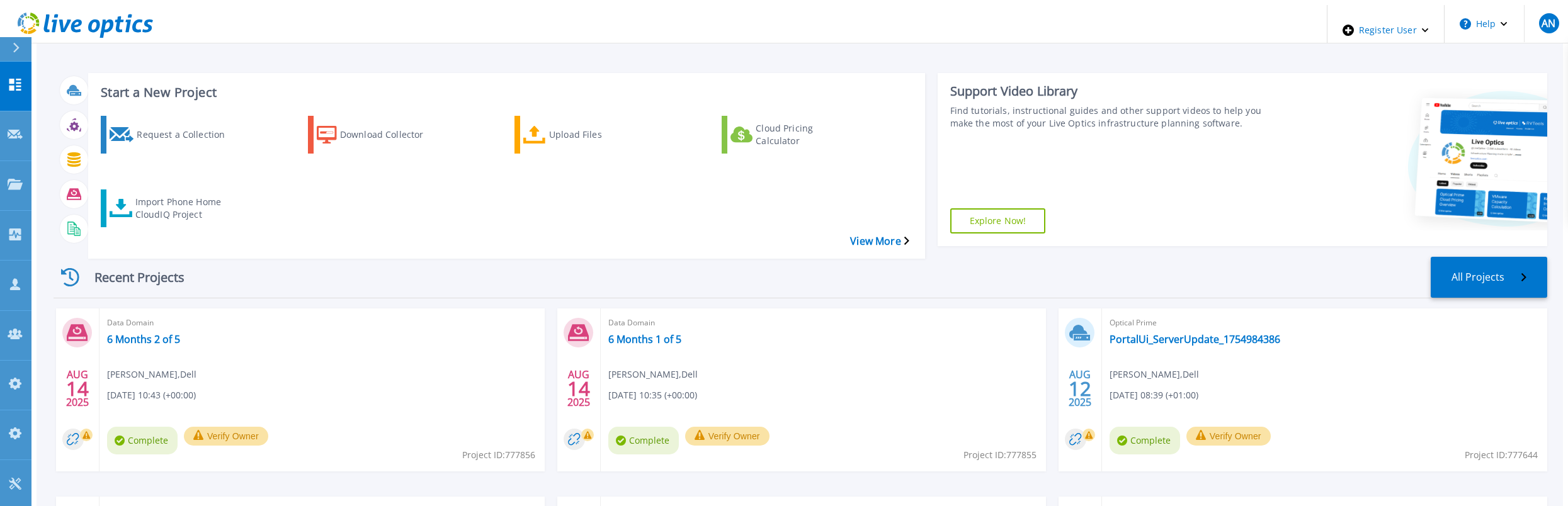
click at [732, 258] on div "Recent Projects All Projects" at bounding box center [800, 277] width 1494 height 42
click at [640, 333] on link "6 Months 1 of 5" at bounding box center [645, 339] width 73 height 12
click at [143, 333] on link "6 Months 2 of 5" at bounding box center [144, 339] width 73 height 12
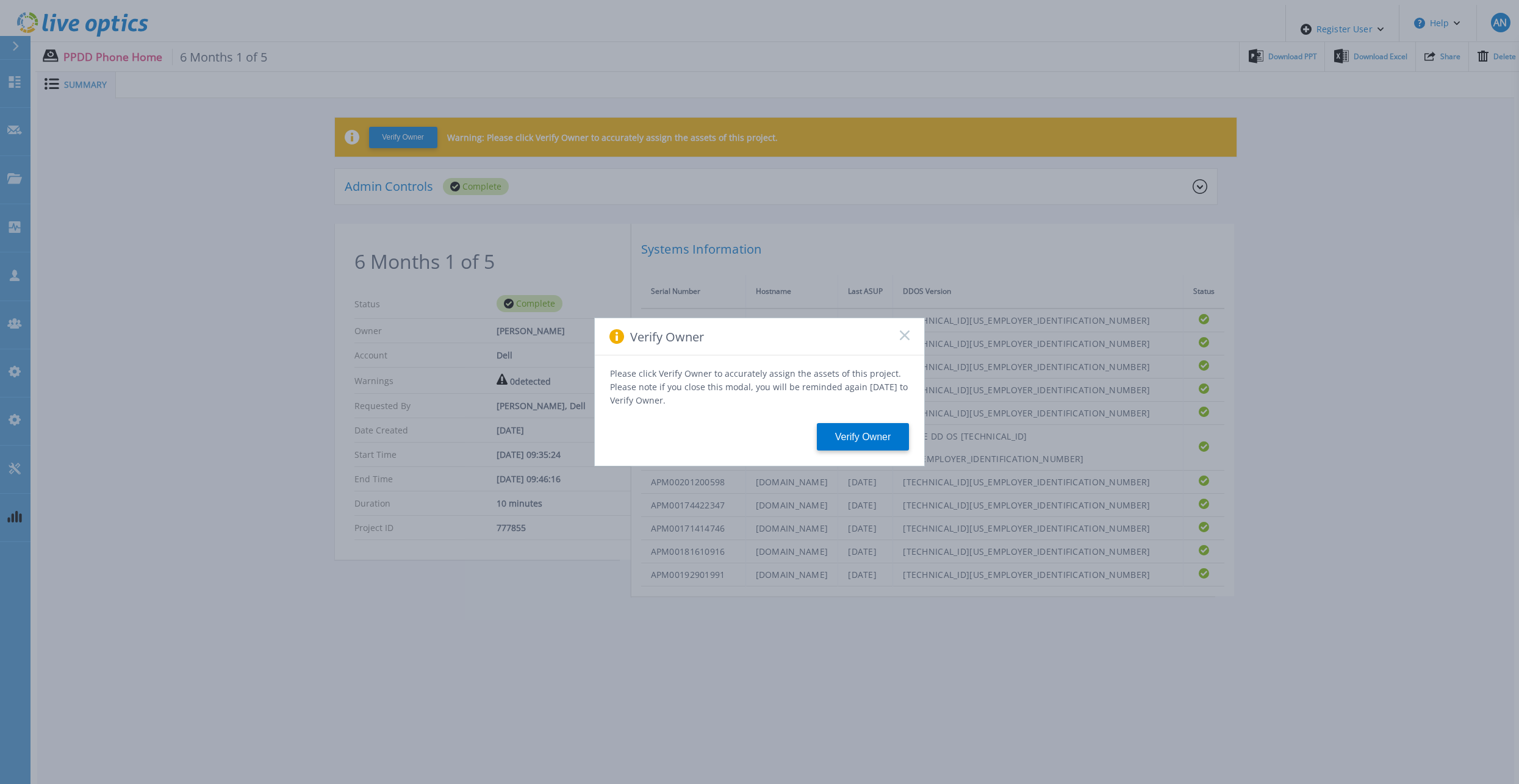
click at [899, 338] on div "Verify Owner" at bounding box center [759, 337] width 329 height 37
click at [906, 338] on rect at bounding box center [905, 335] width 10 height 10
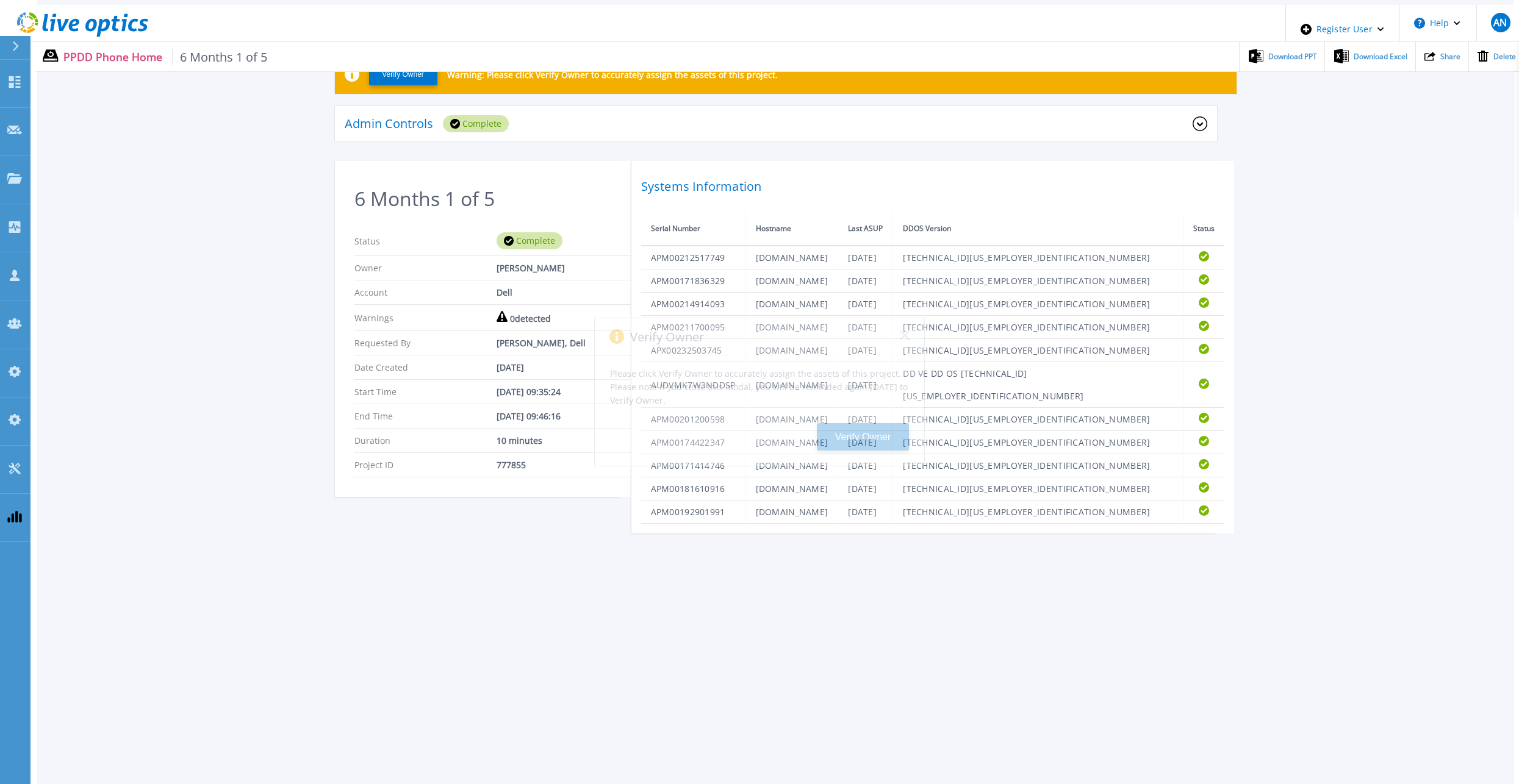
scroll to position [135, 0]
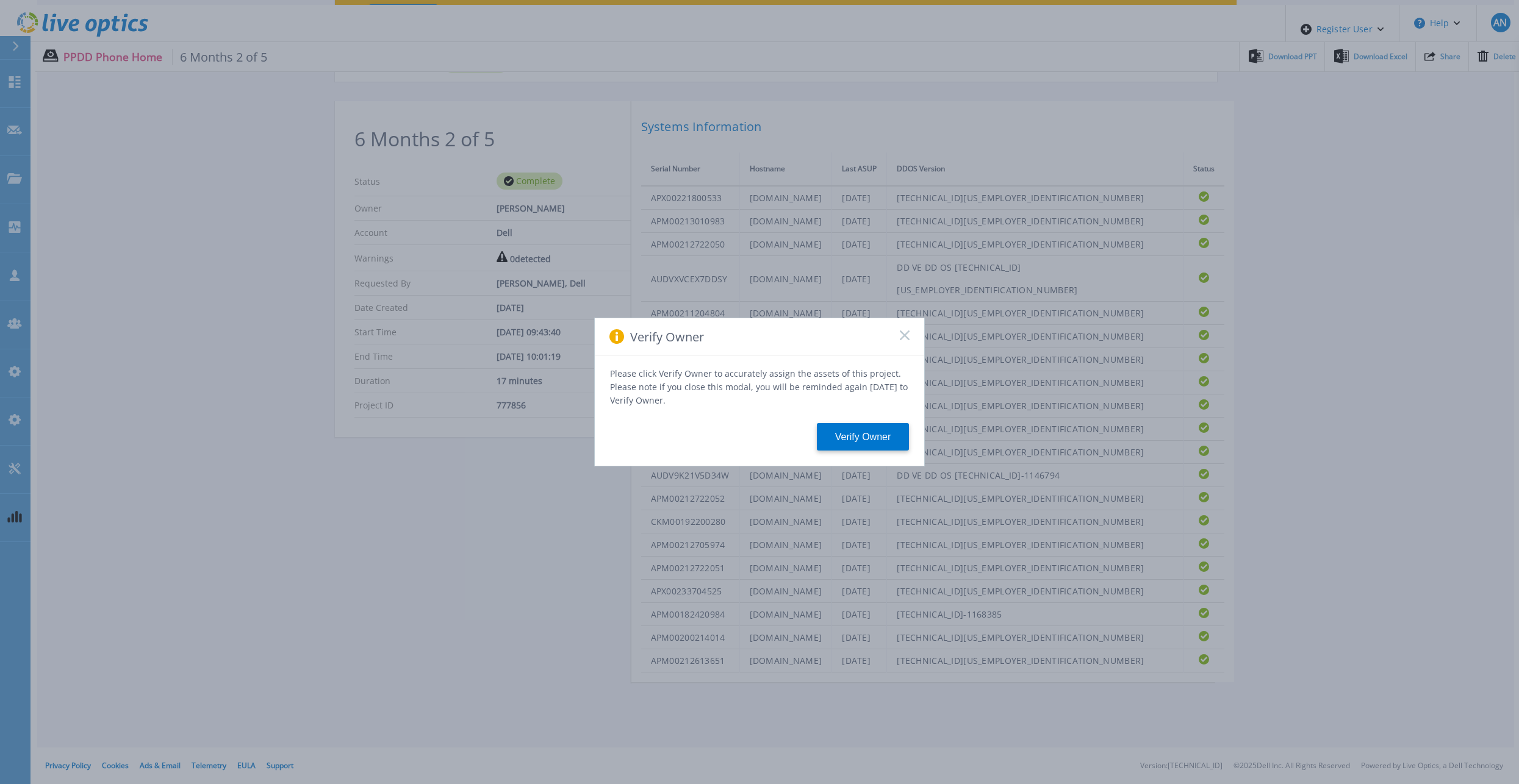
scroll to position [546, 0]
click at [905, 337] on icon at bounding box center [905, 335] width 10 height 10
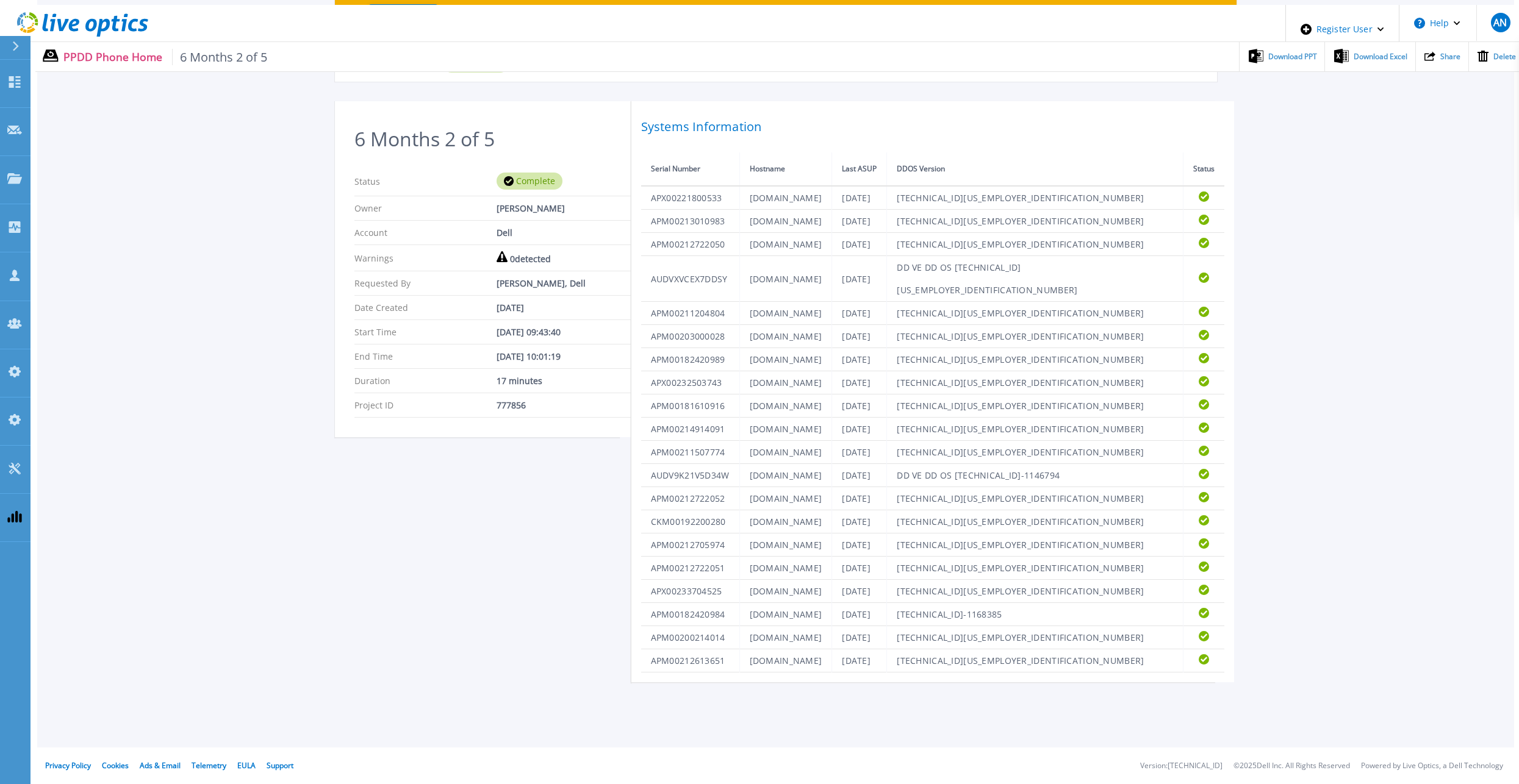
scroll to position [0, 0]
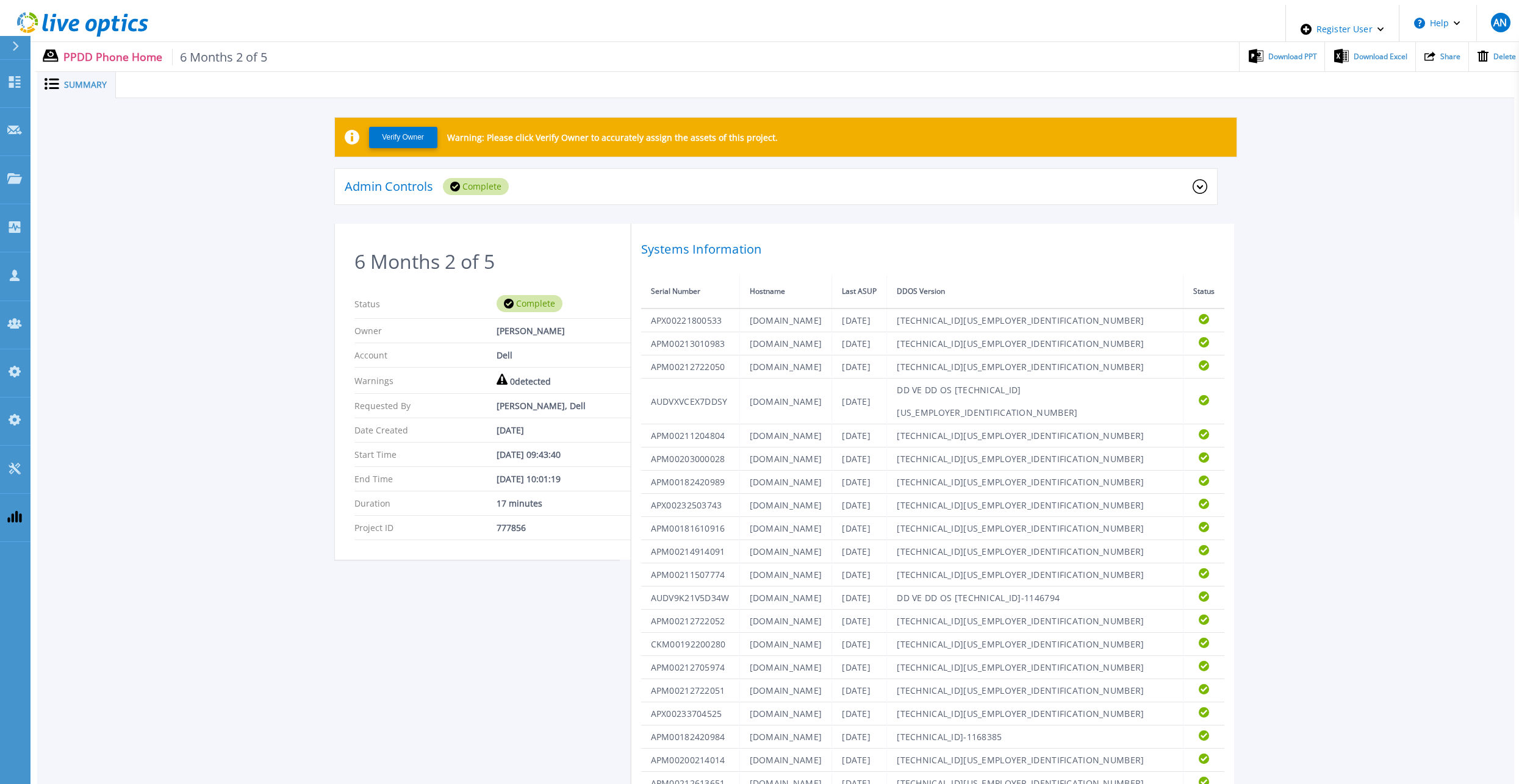
click at [111, 16] on icon at bounding box center [116, 23] width 9 height 16
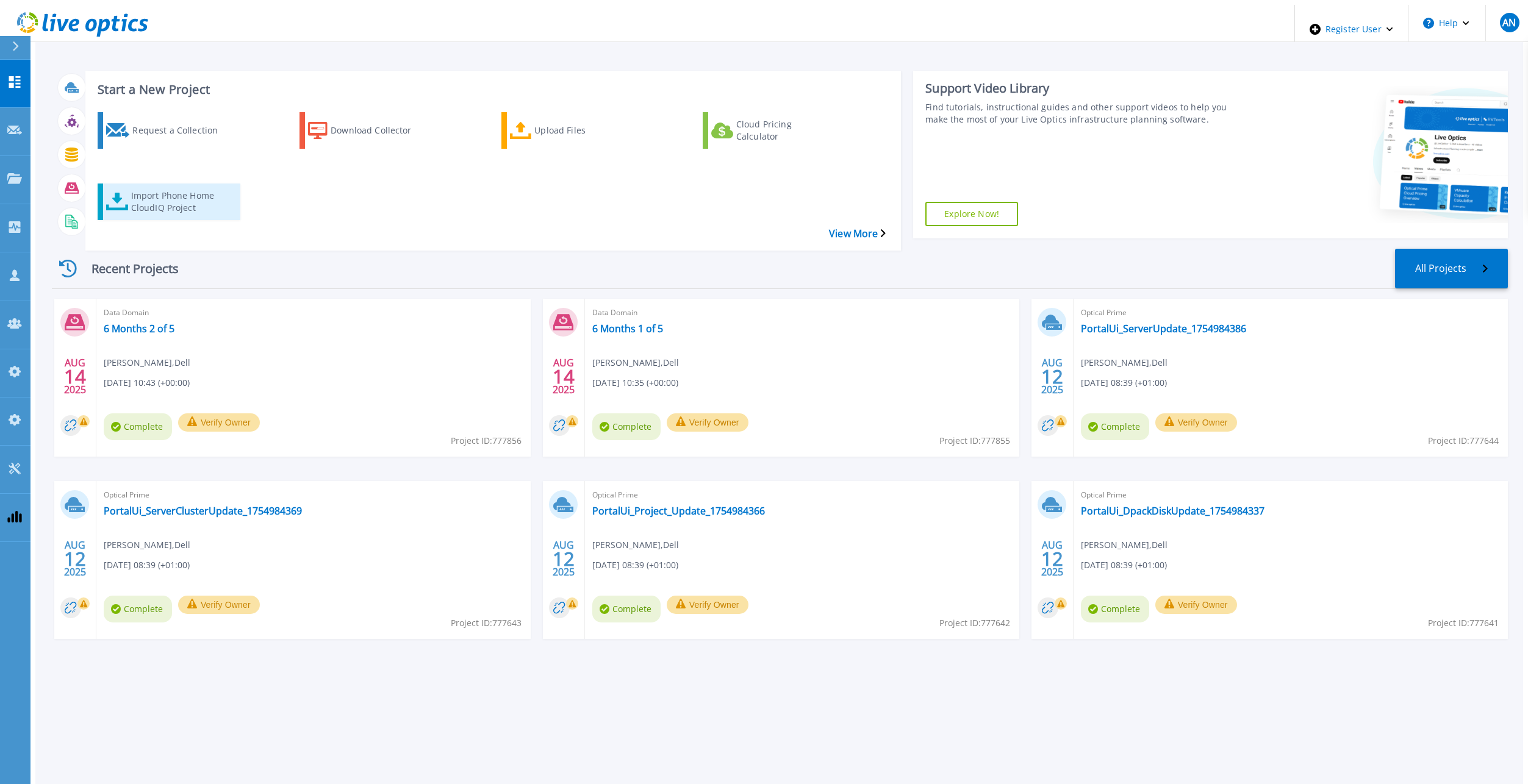
click at [165, 187] on div "Import Phone Home CloudIQ Project" at bounding box center [179, 202] width 98 height 30
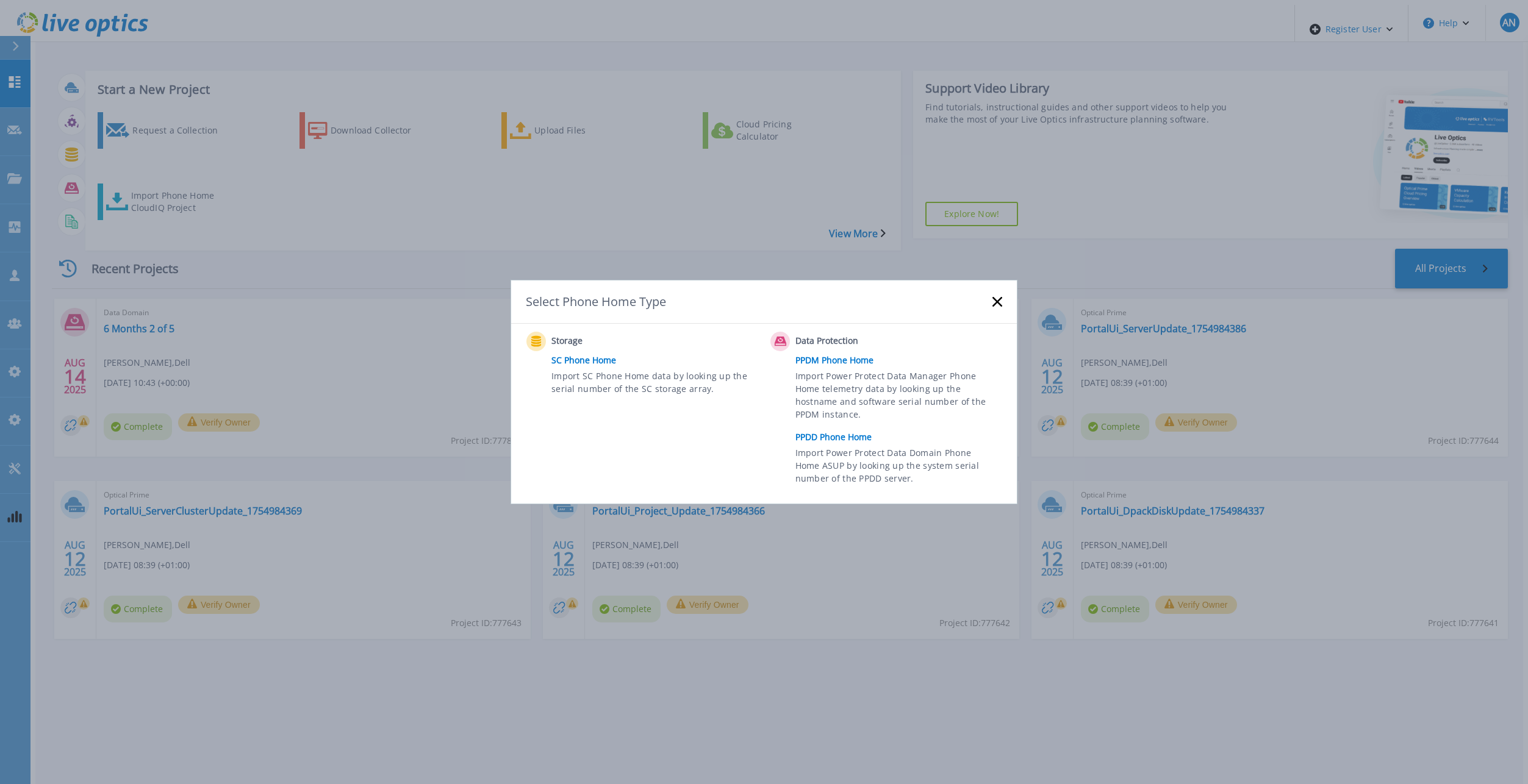
click at [823, 434] on link "PPDD Phone Home" at bounding box center [902, 437] width 213 height 18
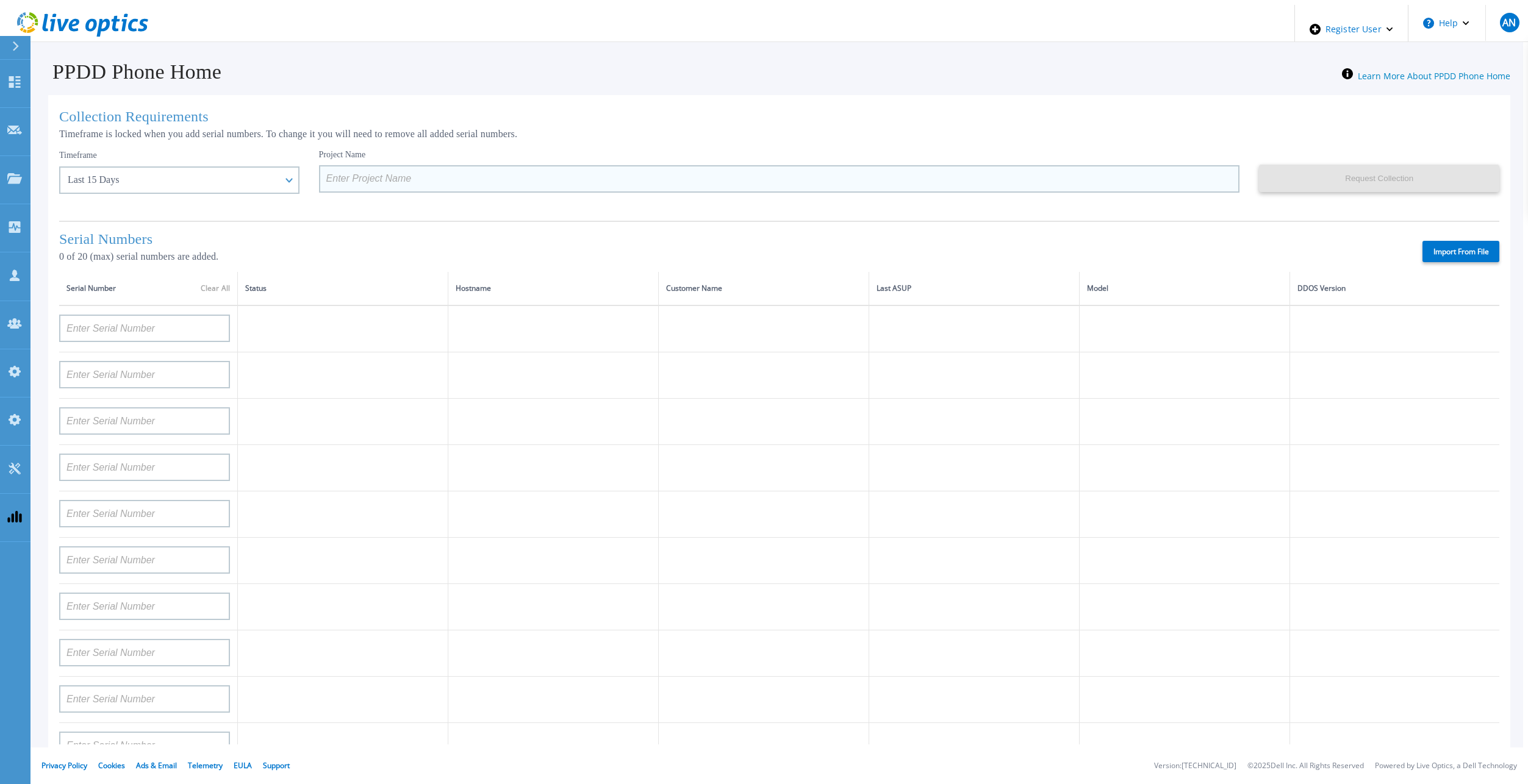
click at [598, 173] on input at bounding box center [779, 179] width 921 height 28
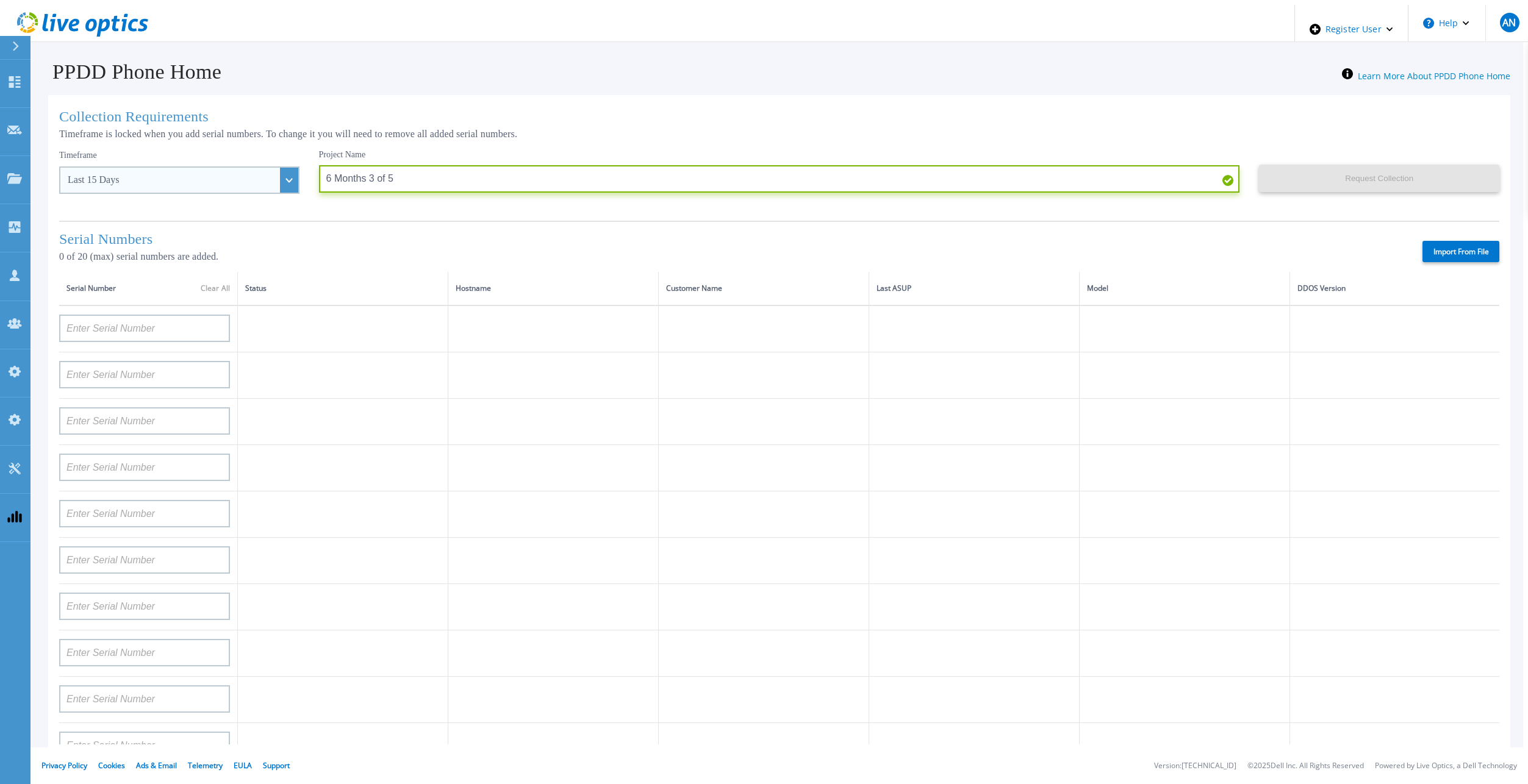
type input "6 Months 3 of 5"
click at [169, 169] on div "Last 15 Days" at bounding box center [179, 181] width 240 height 28
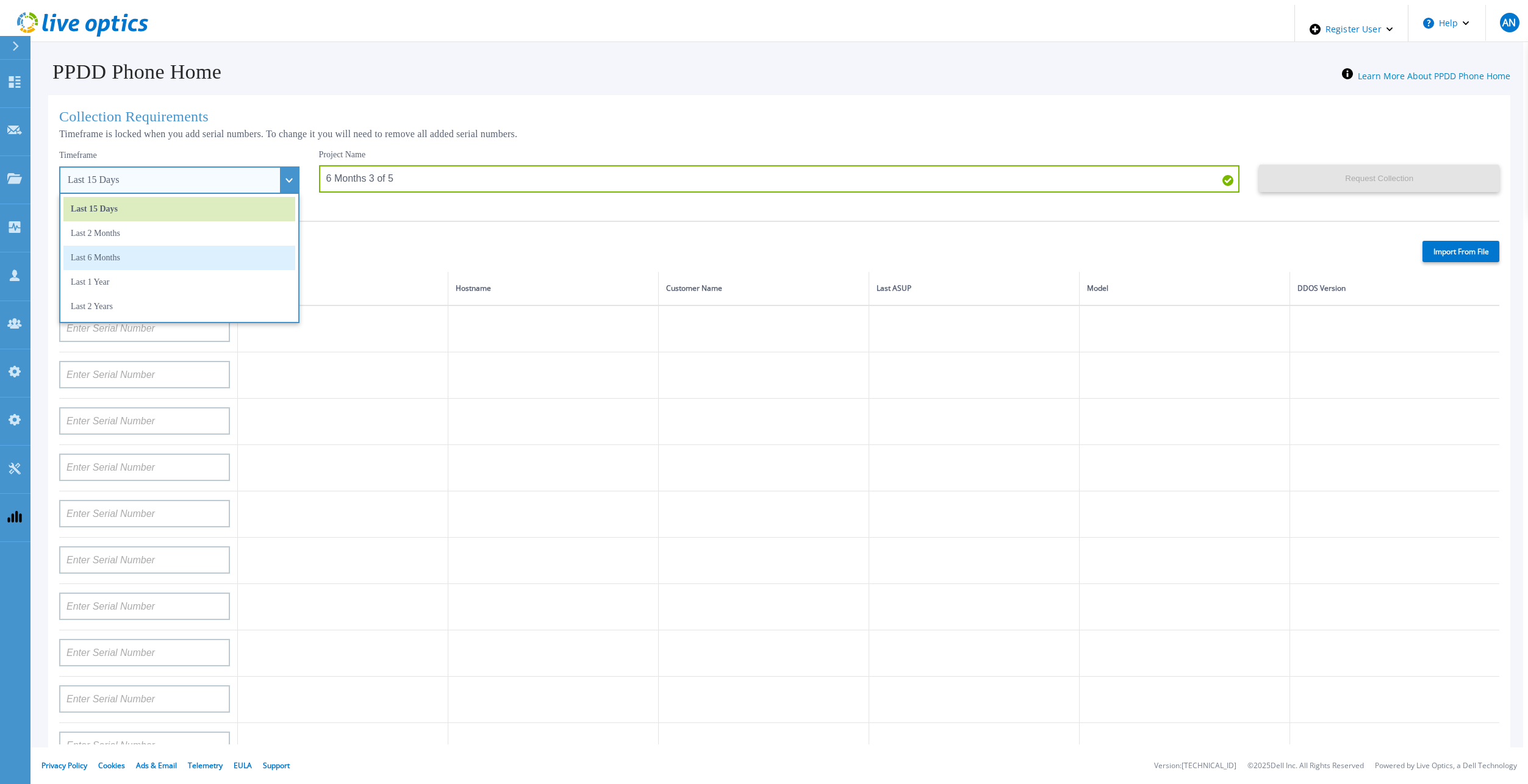
click at [149, 266] on li "Last 6 Months" at bounding box center [179, 258] width 232 height 25
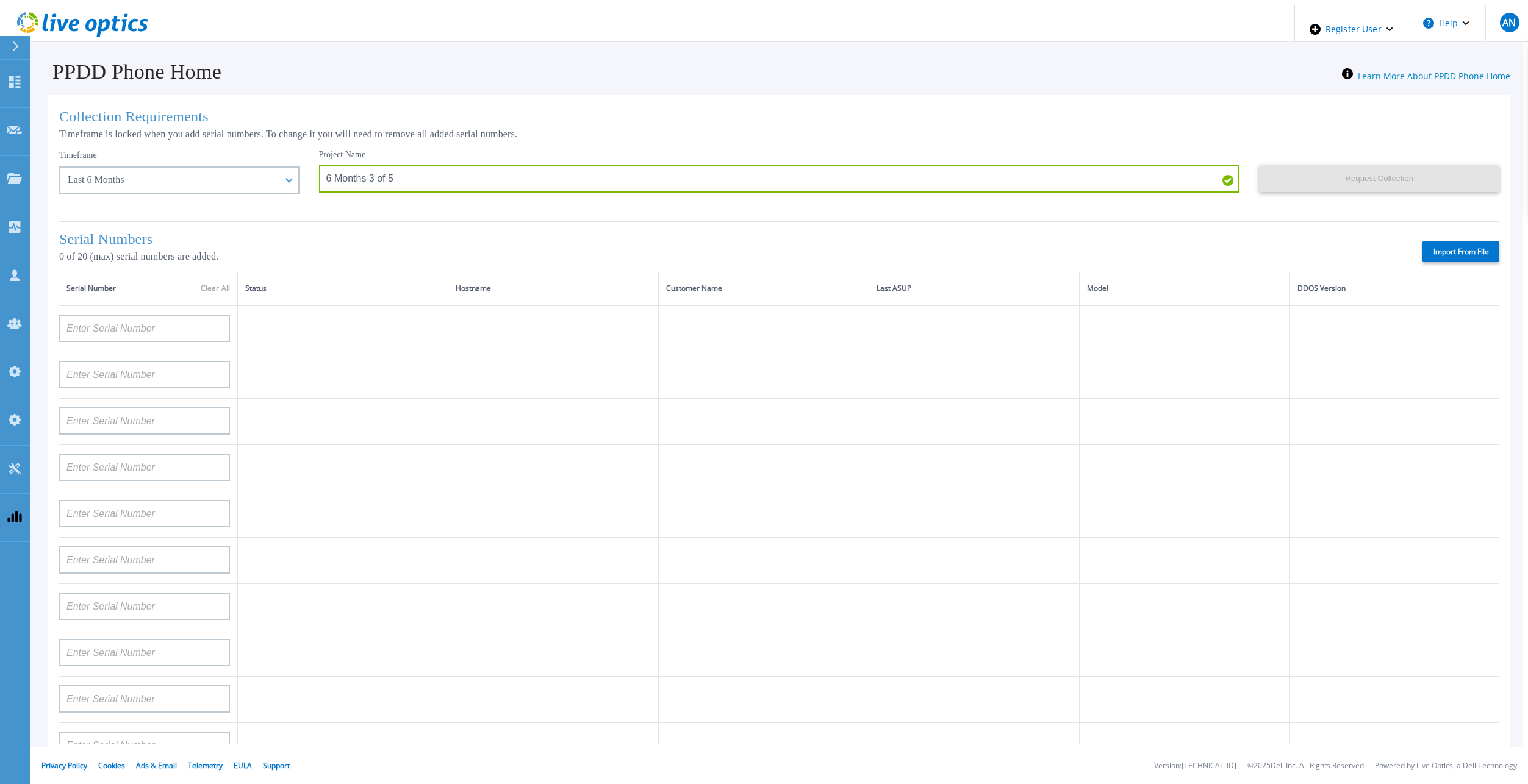
click at [1464, 253] on label "Import From File" at bounding box center [1461, 252] width 77 height 21
click at [0, 0] on input "Import From File" at bounding box center [0, 0] width 0 height 0
type input "APM00182527487"
type input "FNM00173740080"
type input "APM00171417851"
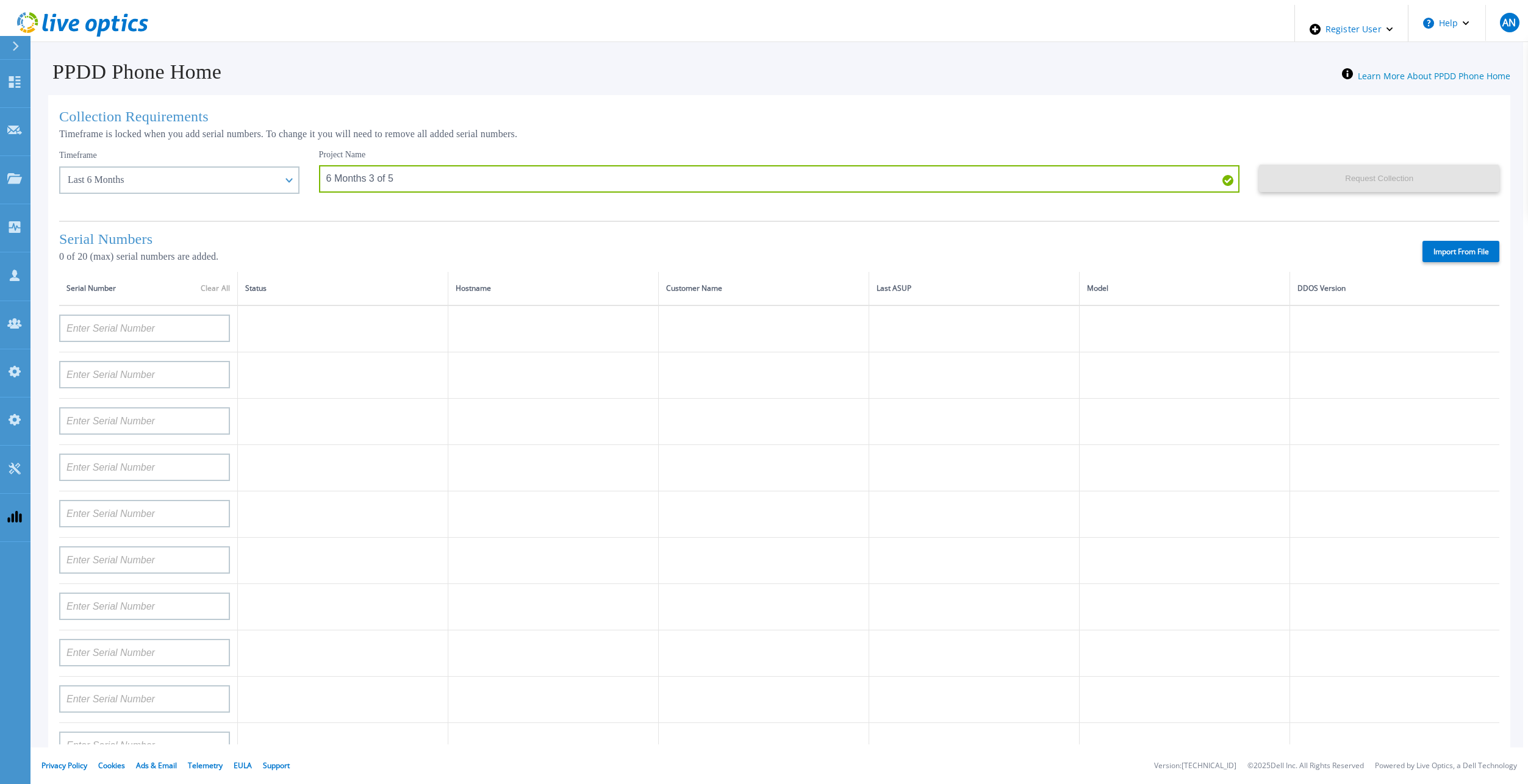
type input "APM00214907936"
type input "APX00232004279"
type input "APM00171836328"
type input "APM00171417852"
type input "AUDVZBFR65DB5U"
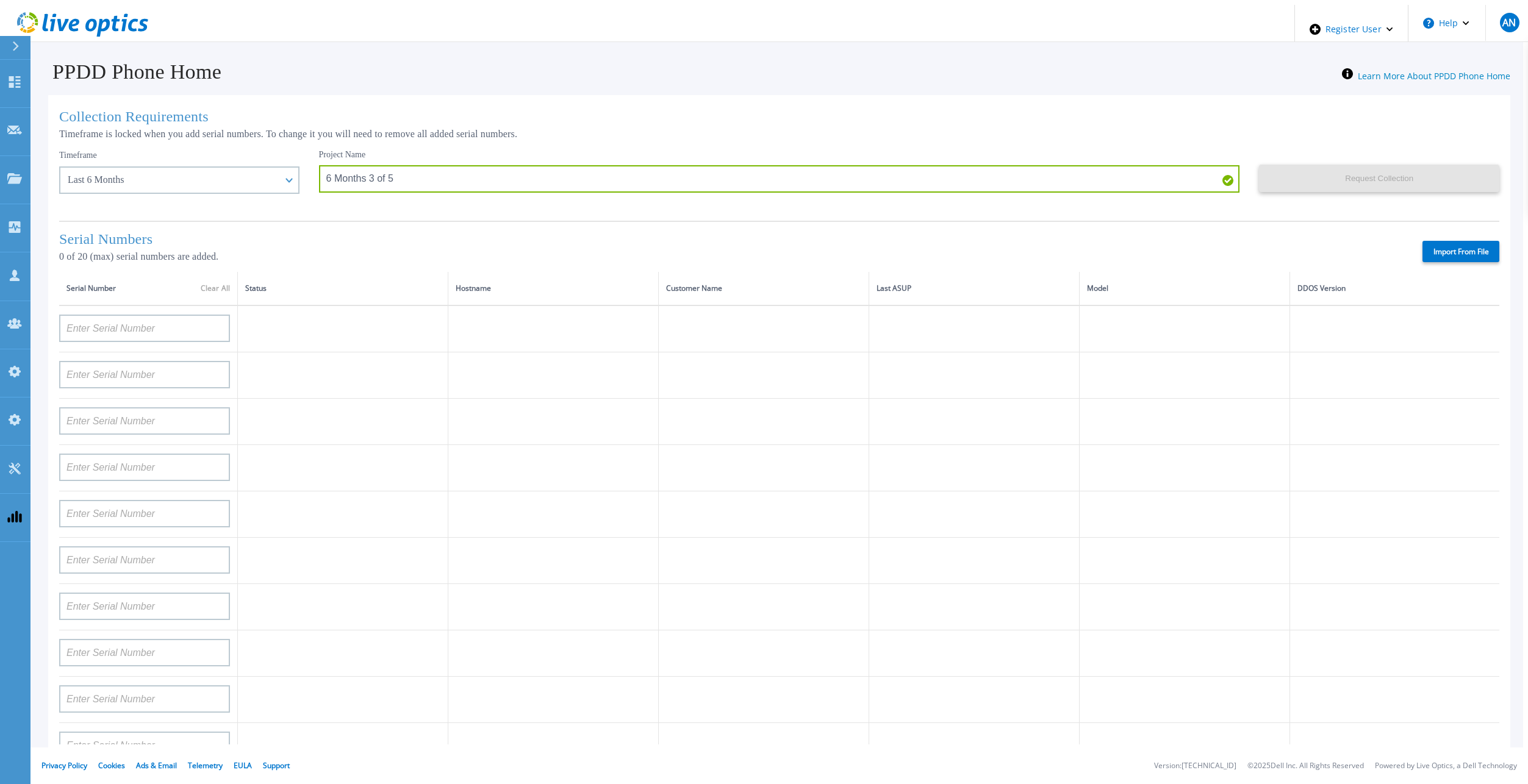
type input "CRK00241916749"
type input "APX00231205149"
type input "APM00181819857"
type input "CKM00180702043"
type input "APM00182123209"
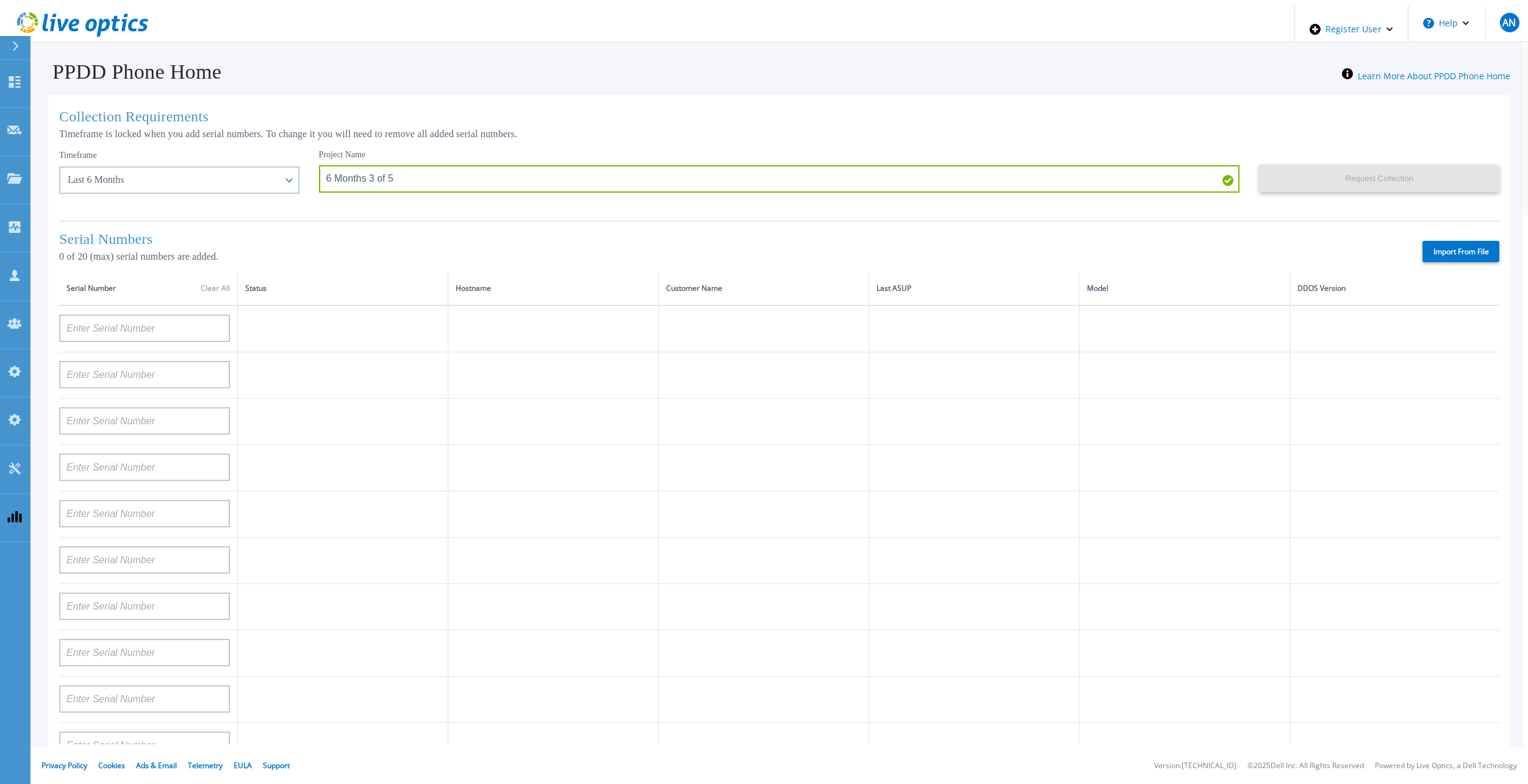
type input "TF3J4180100136"
type input "APM00214914093"
type input "TF3J4180100179"
type input "APM00212026970"
type input "APM00212018359"
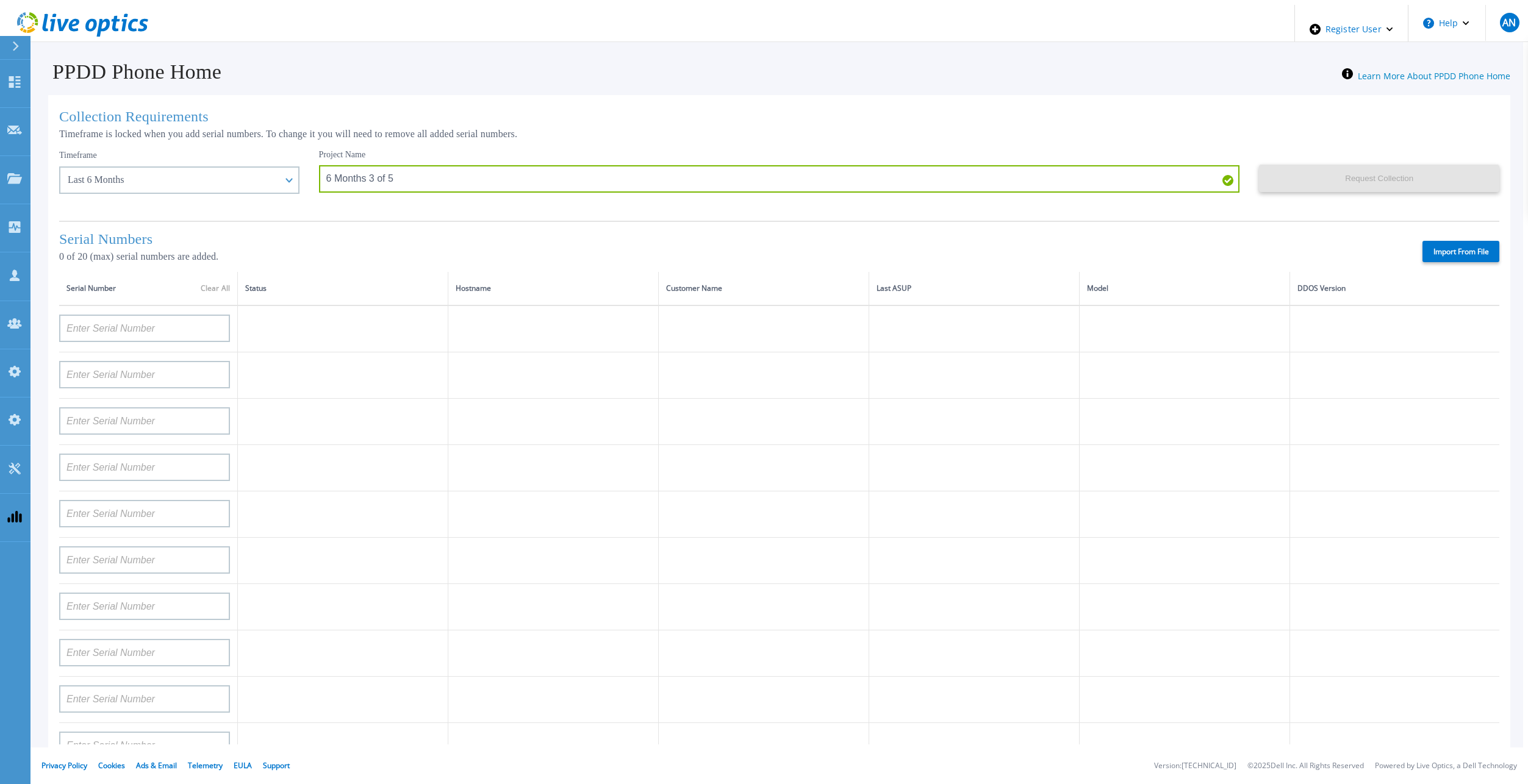
type input "APM00201113325"
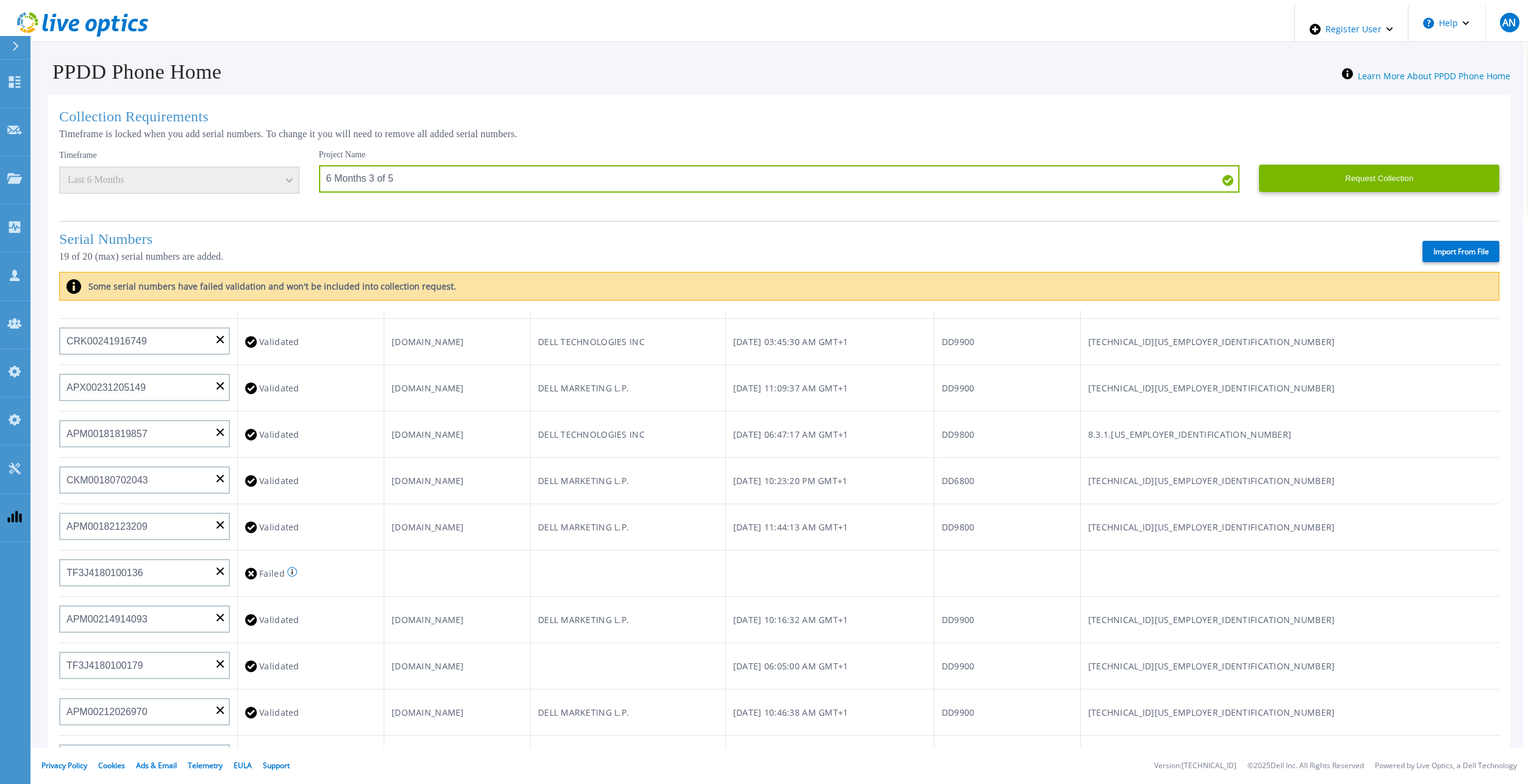
scroll to position [488, 0]
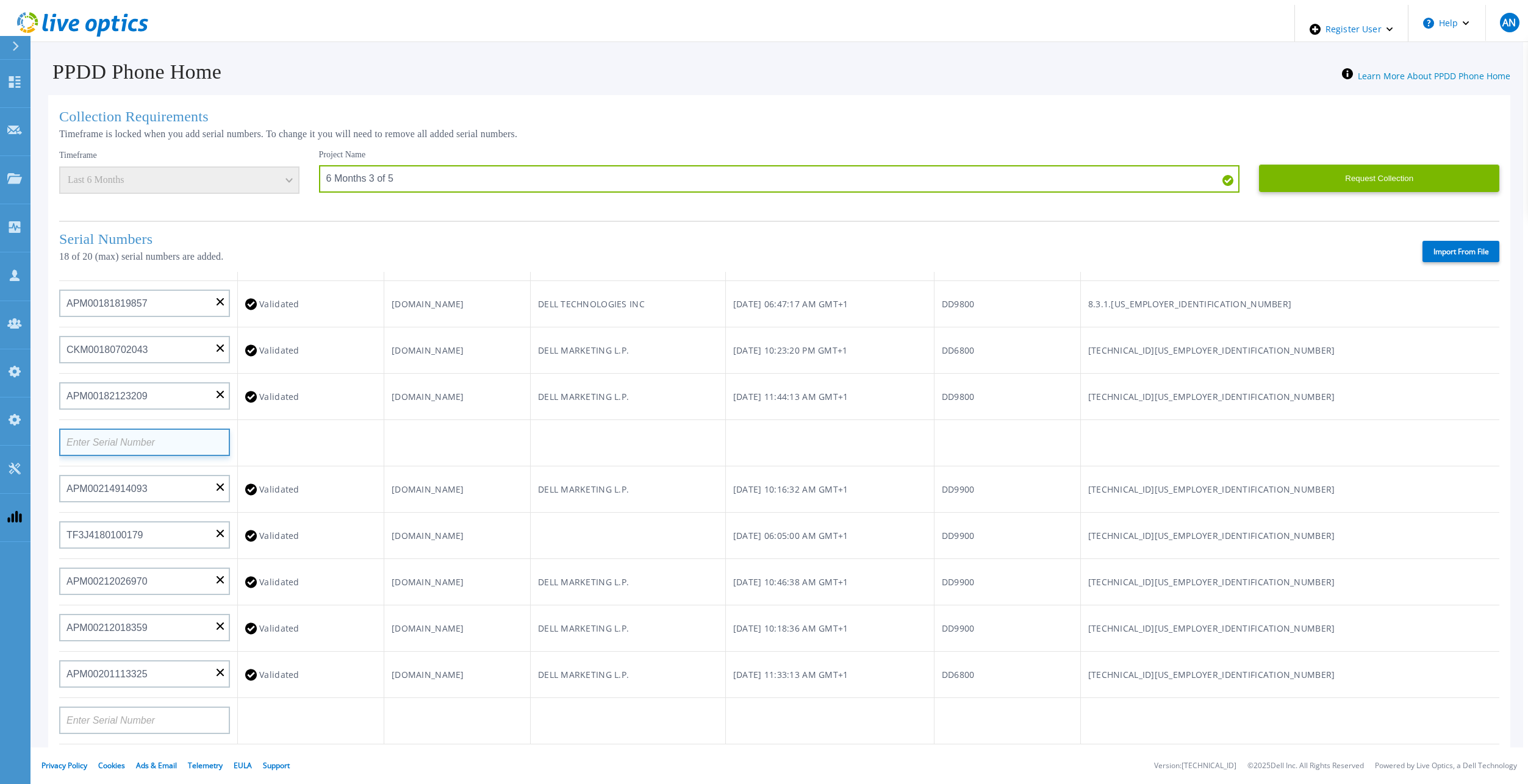
click at [101, 438] on input at bounding box center [144, 442] width 171 height 28
paste input "APX00221800534"
type input "APX00221800534"
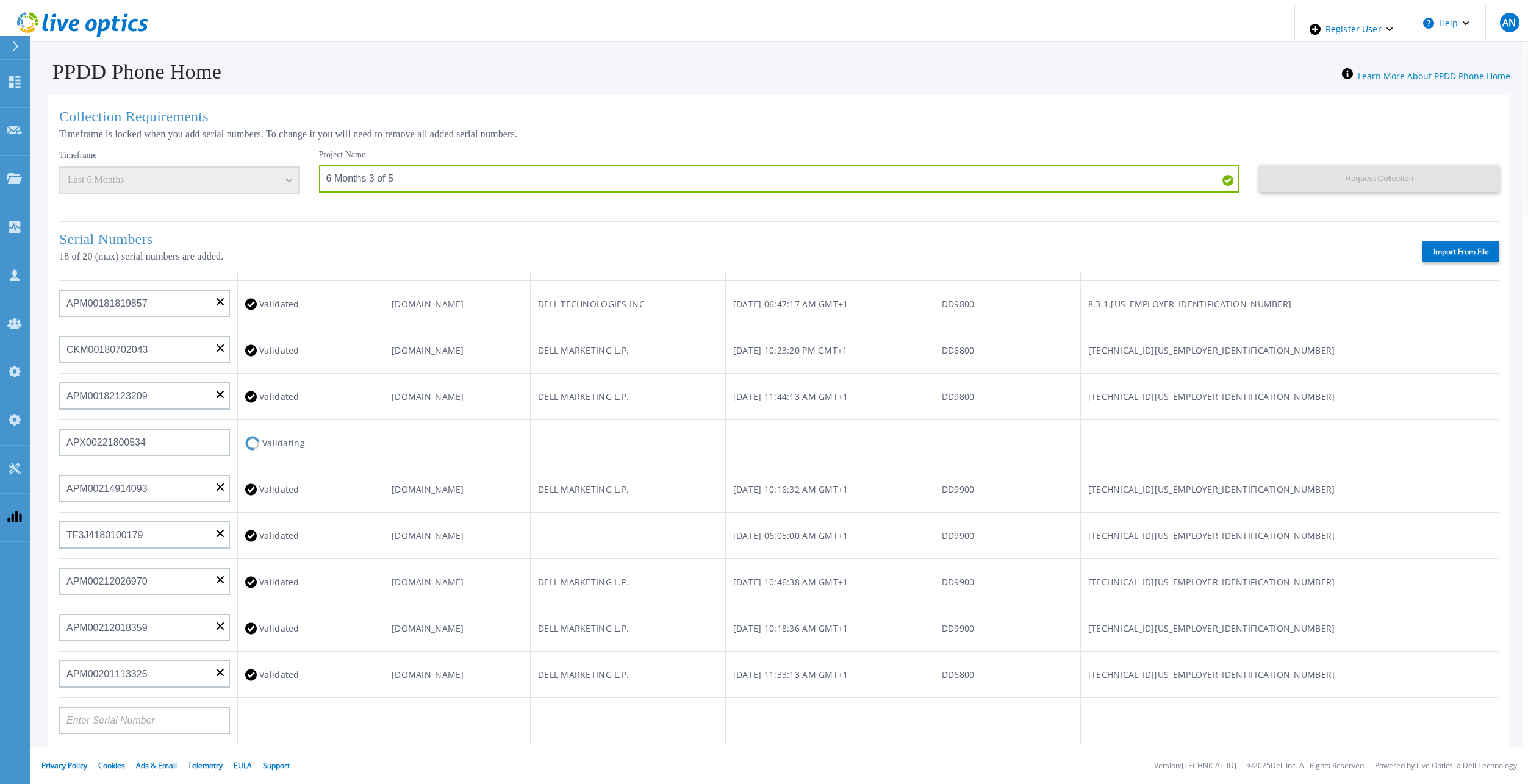
click at [497, 452] on td at bounding box center [457, 444] width 147 height 47
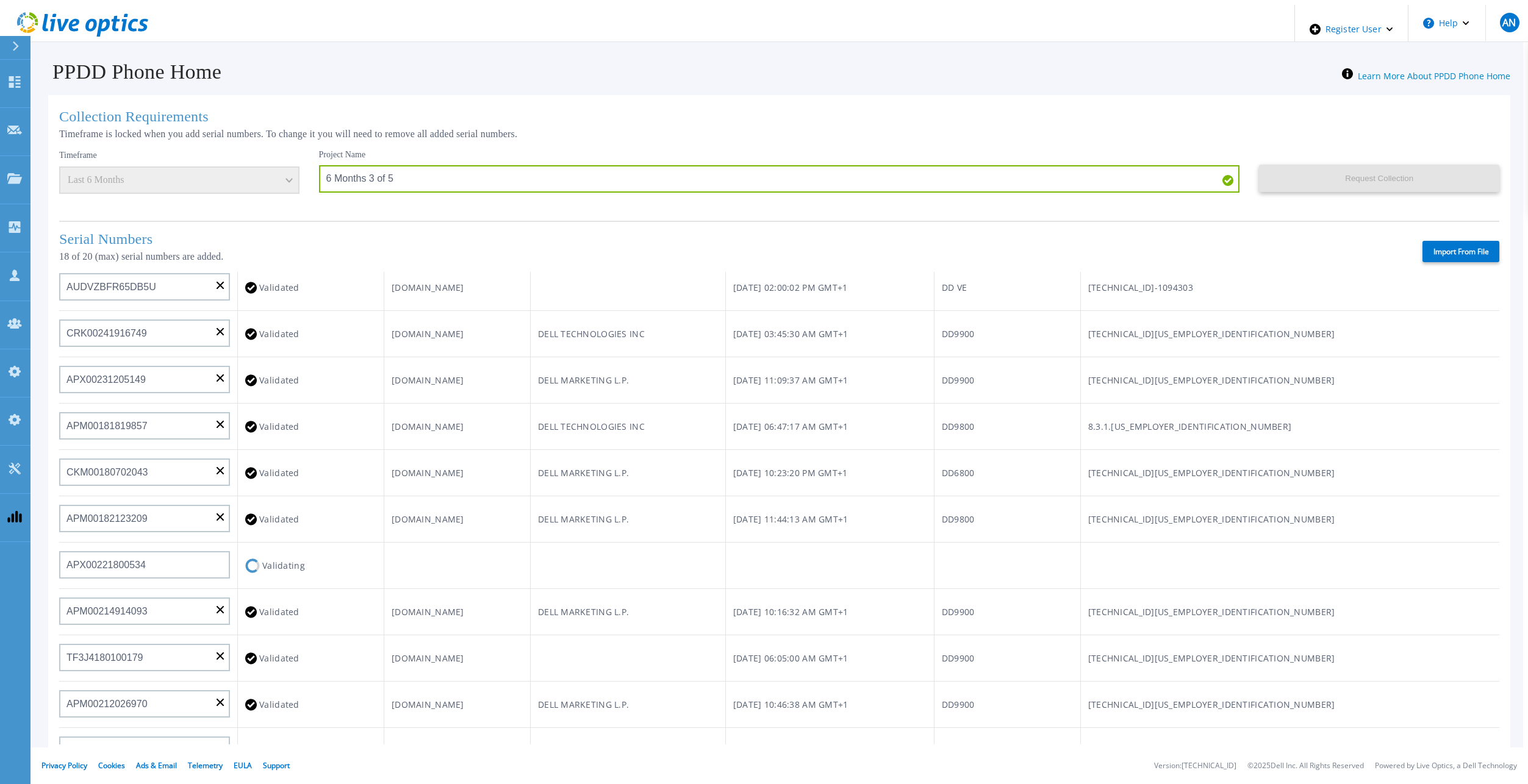
scroll to position [306, 0]
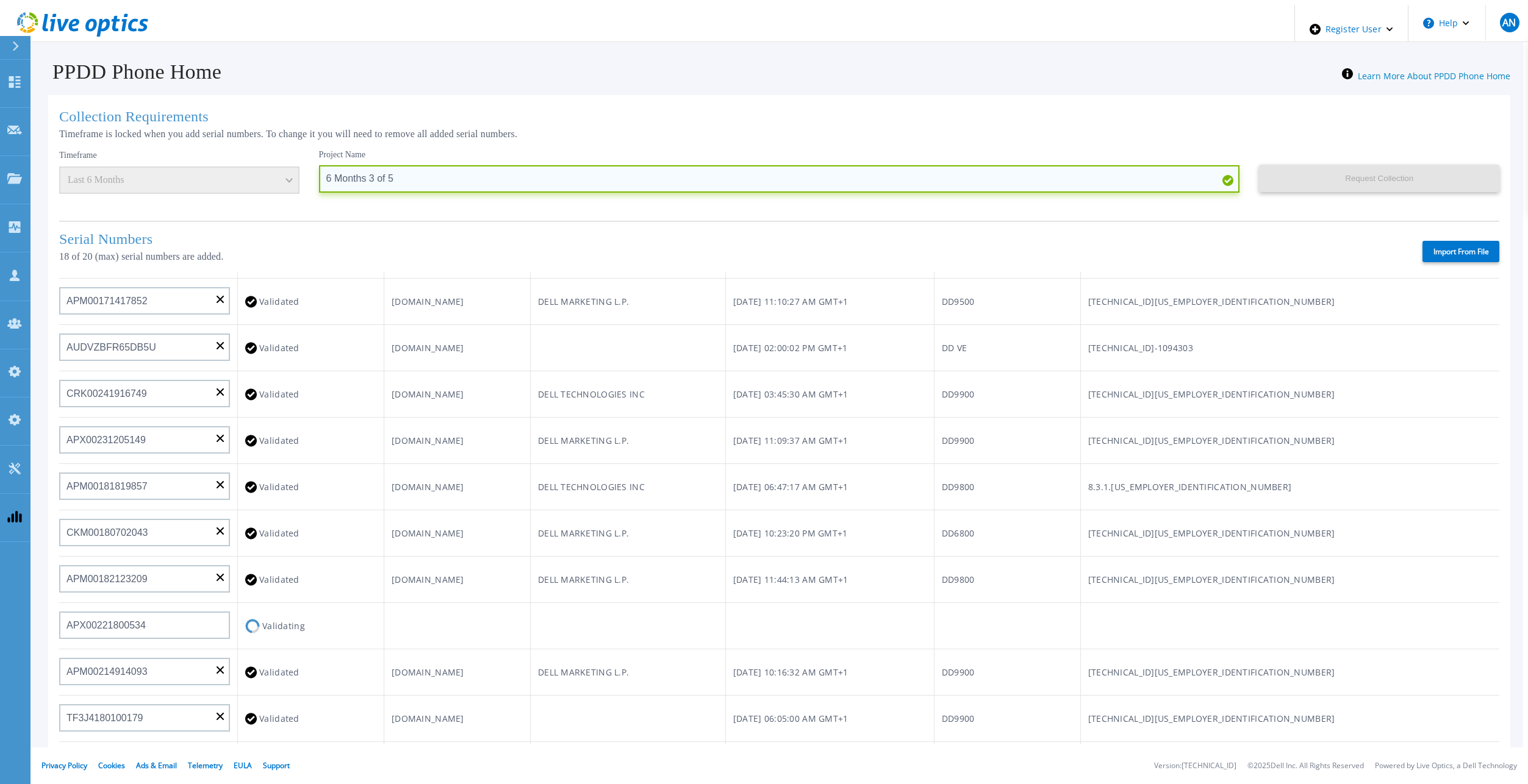
click at [405, 177] on input "6 Months 3 of 5" at bounding box center [779, 179] width 921 height 28
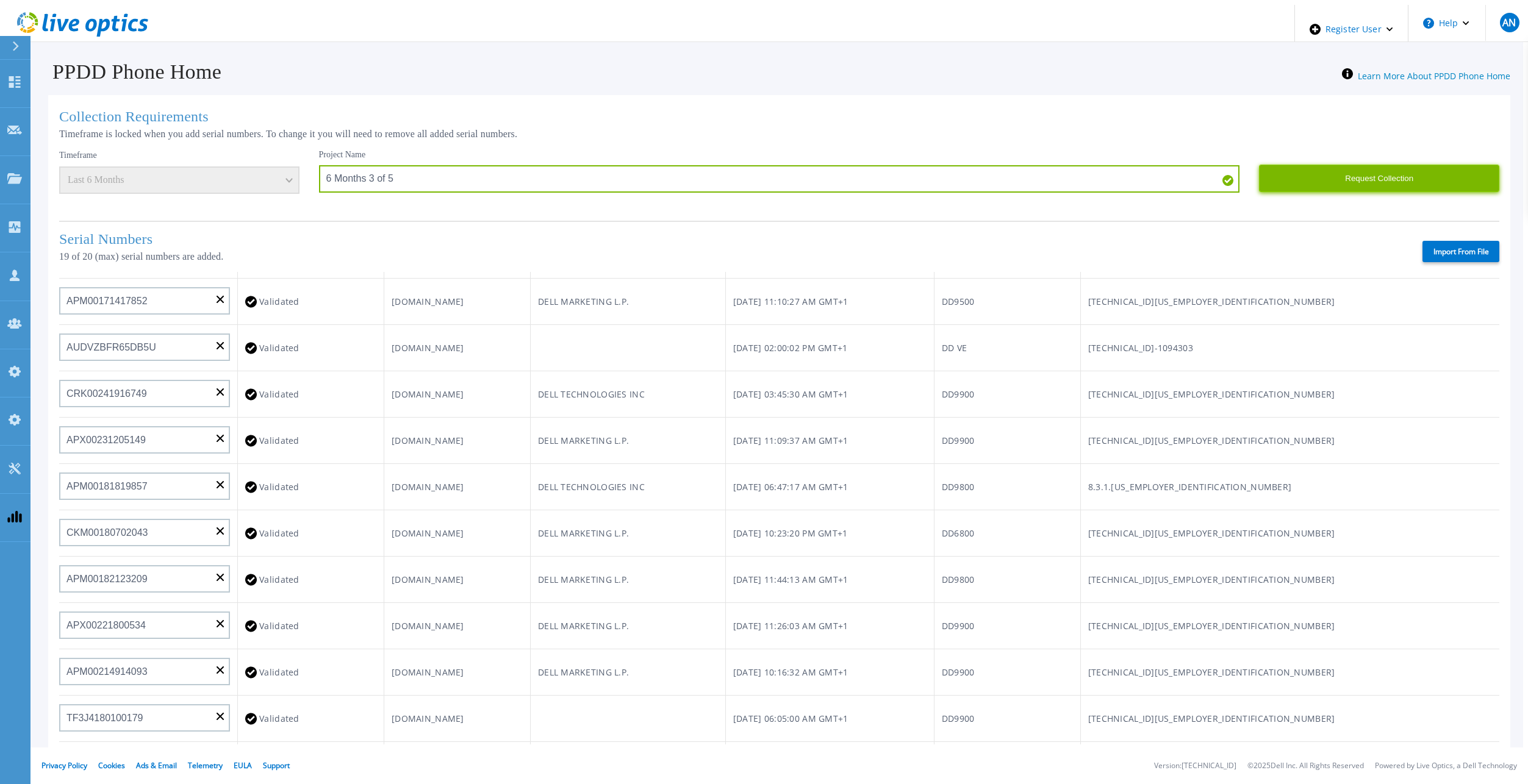
click at [1420, 169] on button "Request Collection" at bounding box center [1379, 179] width 240 height 28
click at [499, 233] on div "Serial Numbers 19 of 20 (max) serial numbers are added. Import From File" at bounding box center [779, 246] width 1440 height 51
click at [549, 121] on div "Collection Requirements Timeframe is locked when you add serial numbers. To cha…" at bounding box center [779, 481] width 1462 height 773
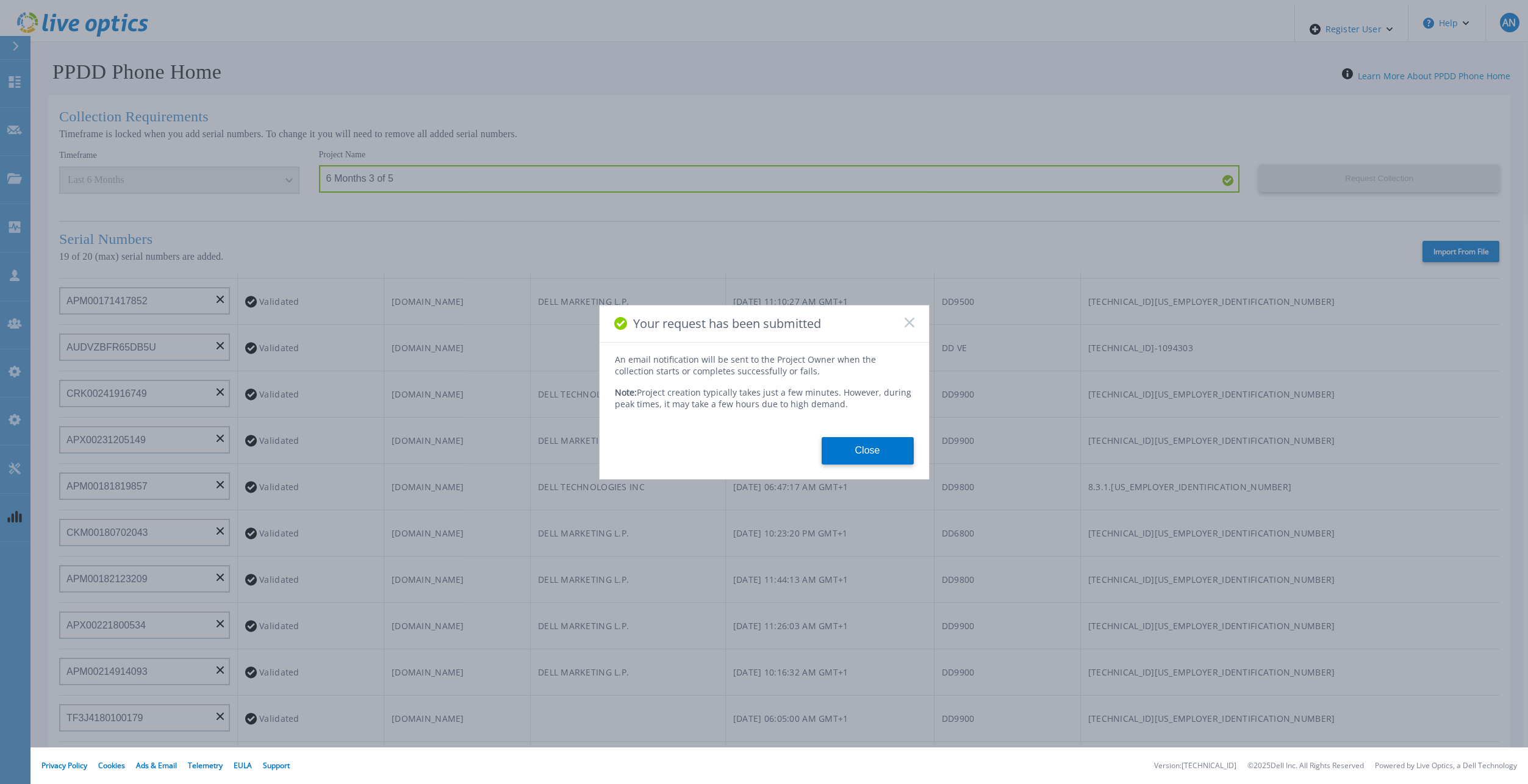
click at [911, 326] on icon at bounding box center [909, 323] width 10 height 10
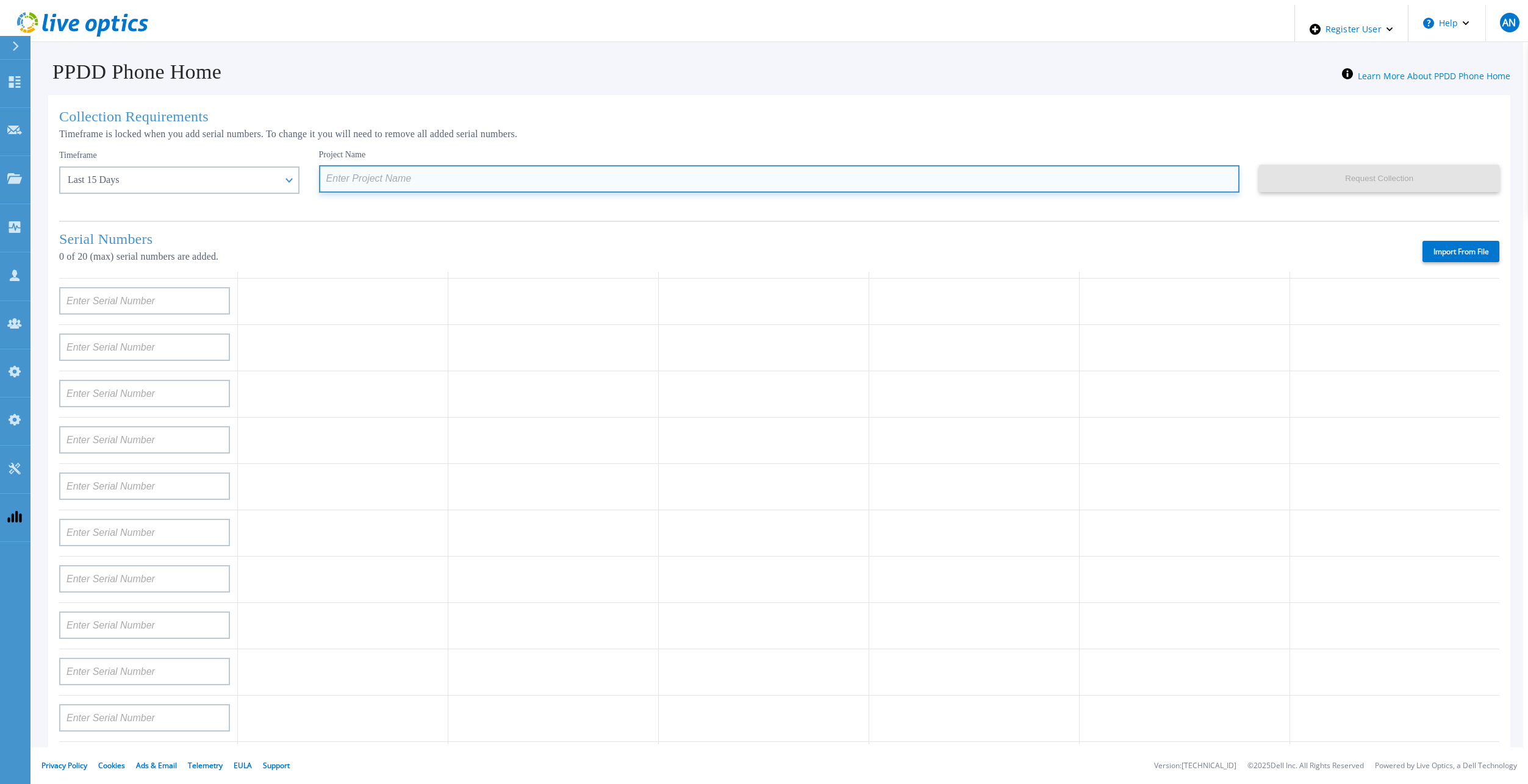
click at [689, 178] on input at bounding box center [779, 179] width 921 height 28
paste input "6 Months 3 of 5"
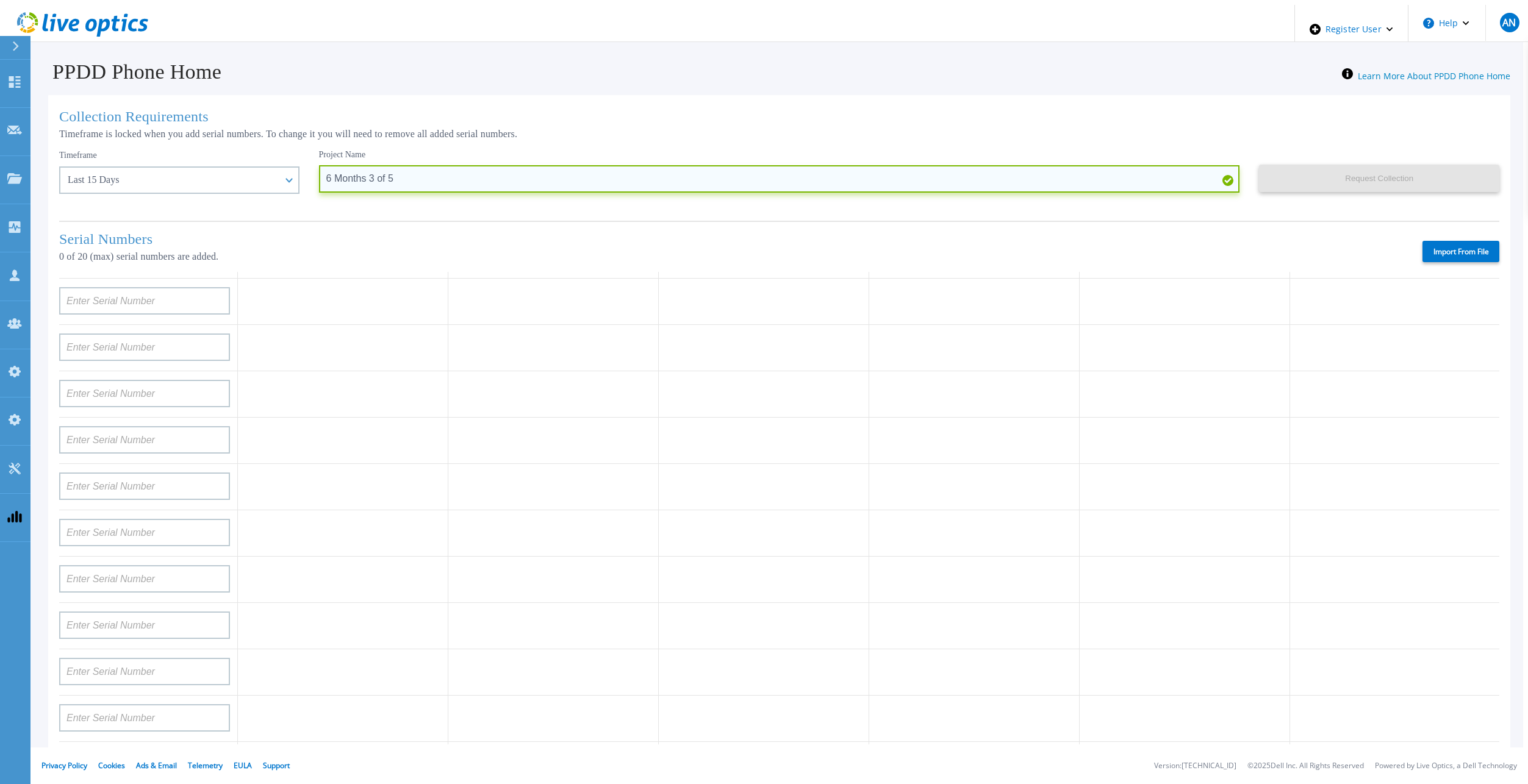
click at [350, 175] on input "6 Months 3 of 5" at bounding box center [779, 179] width 921 height 28
type input "6 Months 4 of 5"
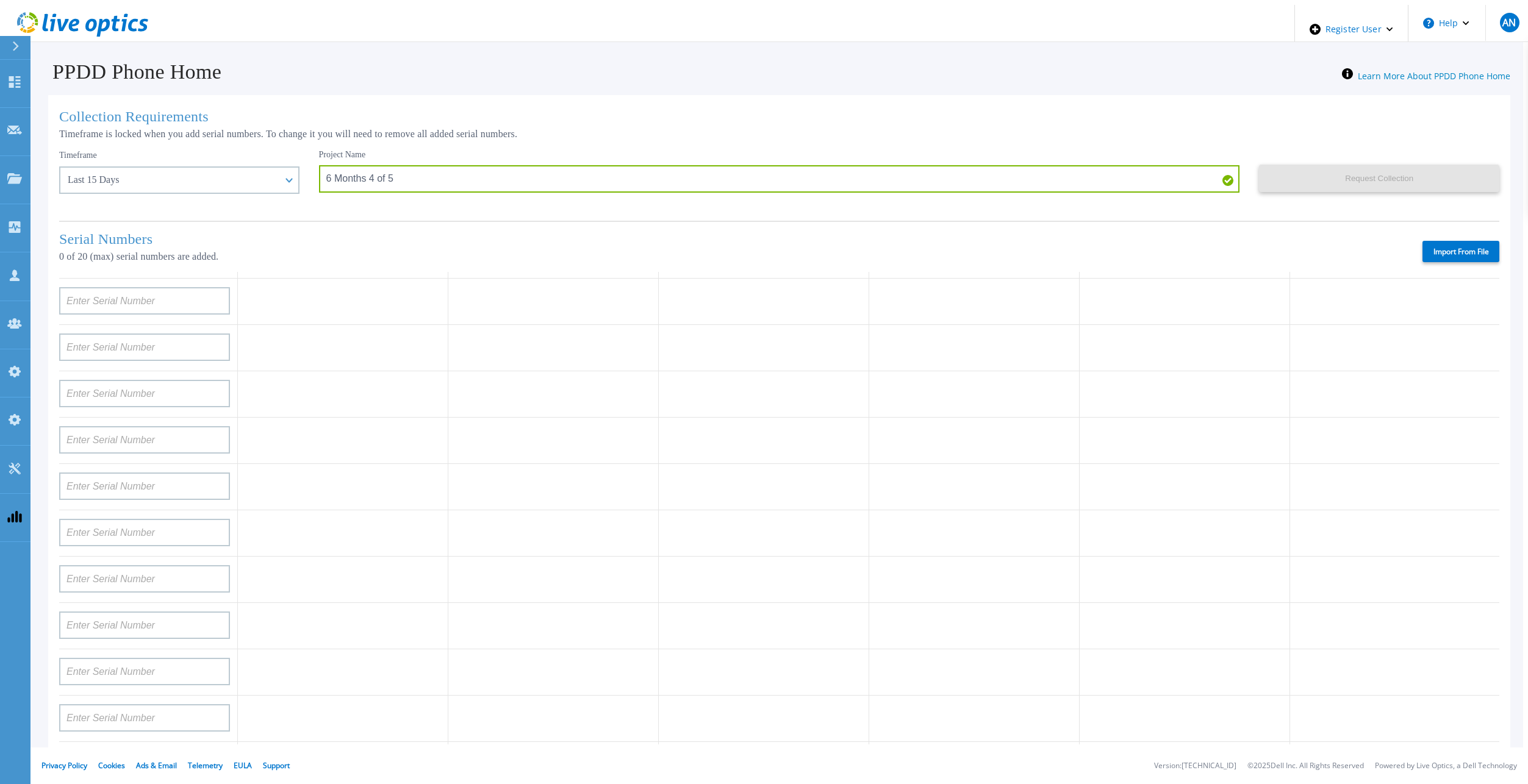
click at [468, 115] on h1 "Collection Requirements" at bounding box center [779, 117] width 1440 height 16
click at [159, 154] on div "Timeframe Last 15 Days Last 15 Days Last 2 Months Last 6 Months Last 1 Year Las…" at bounding box center [179, 171] width 240 height 45
click at [160, 181] on div "Last 15 Days" at bounding box center [172, 179] width 210 height 11
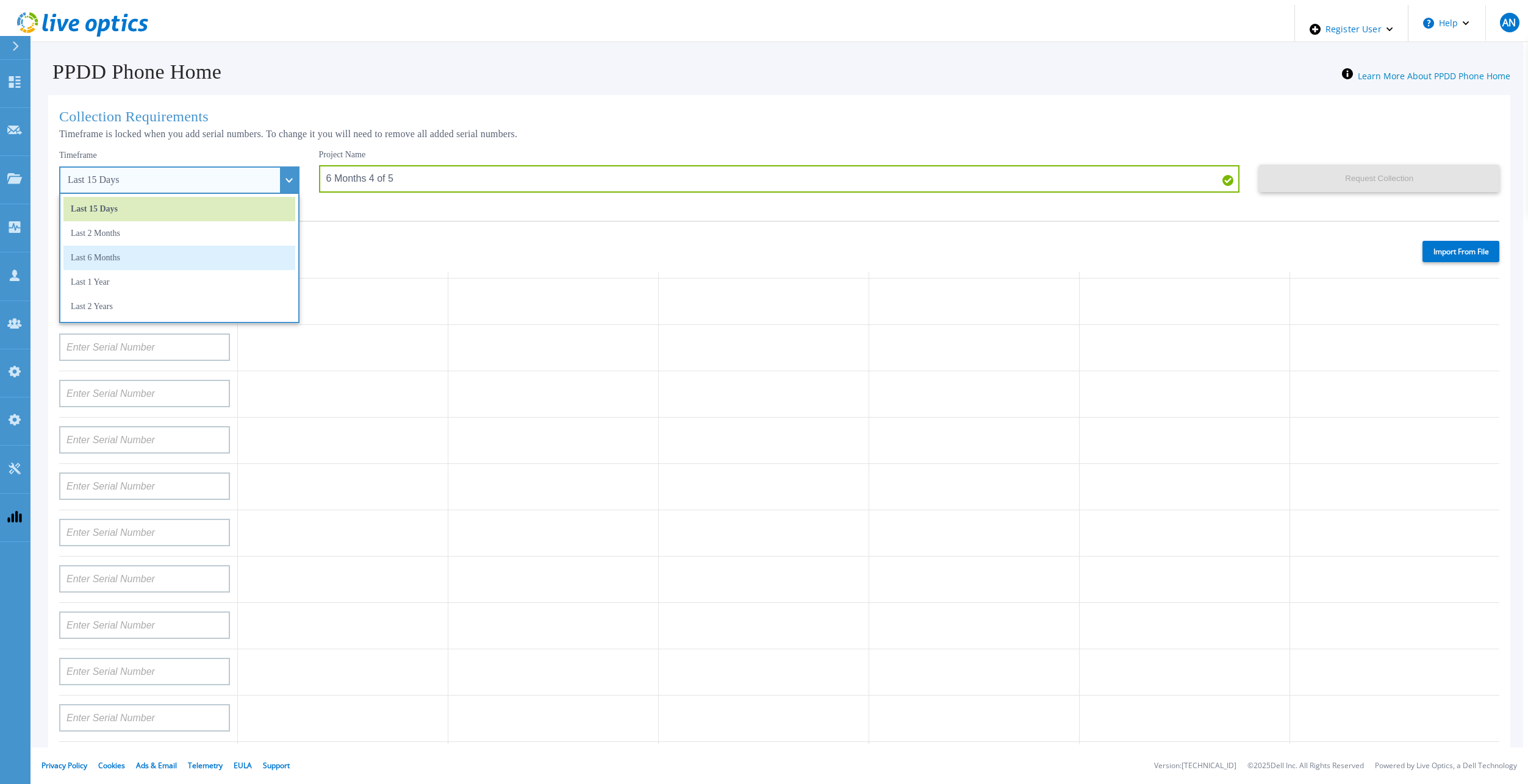
click at [130, 256] on li "Last 6 Months" at bounding box center [179, 258] width 232 height 25
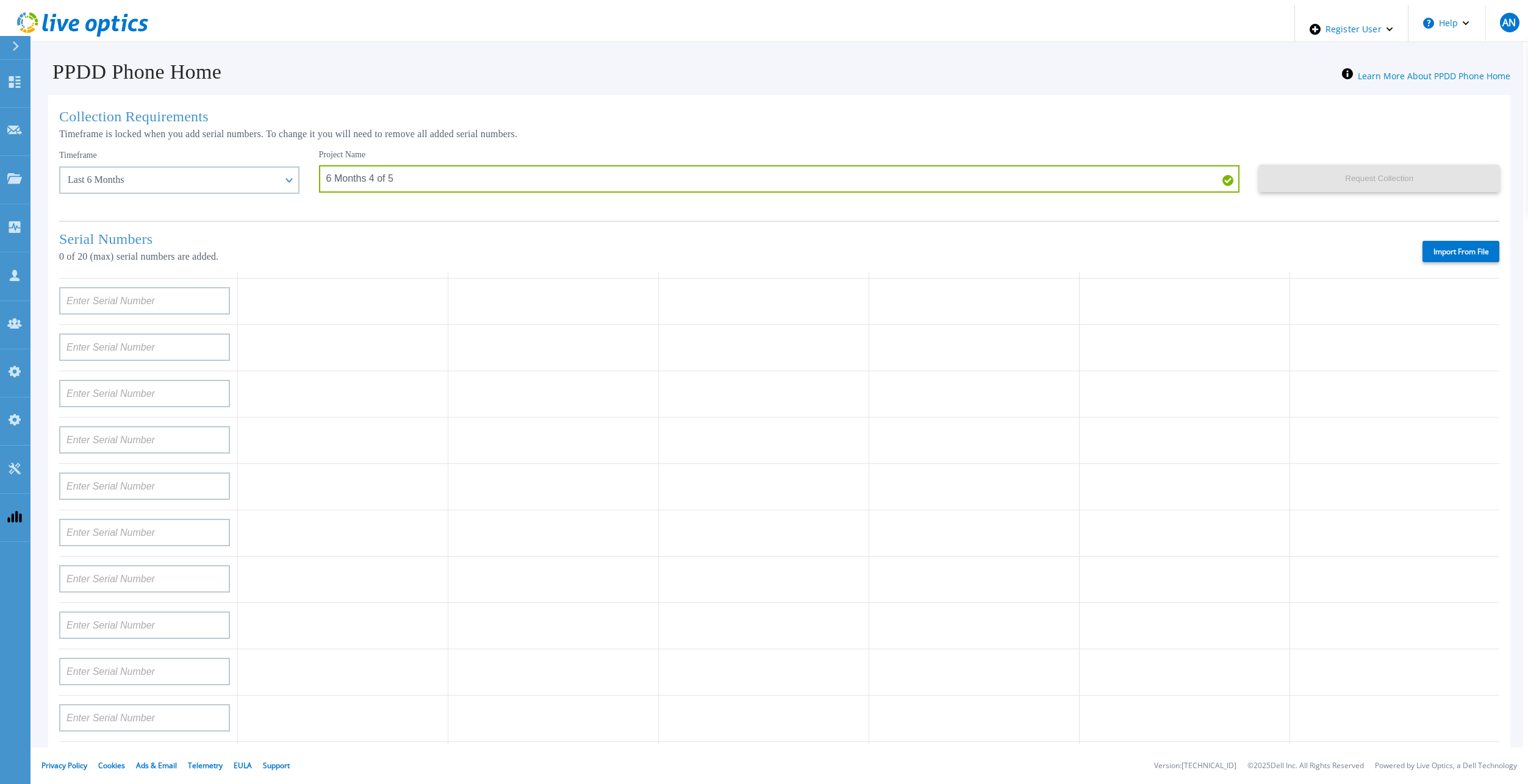
click at [1508, 252] on div "Collection Requirements Timeframe is locked when you add serial numbers. To cha…" at bounding box center [779, 481] width 1462 height 773
click at [1479, 252] on label "Import From File" at bounding box center [1461, 252] width 77 height 21
click at [0, 0] on input "Import From File" at bounding box center [0, 0] width 0 height 0
type input "APM00202702416"
type input "APM00211204804"
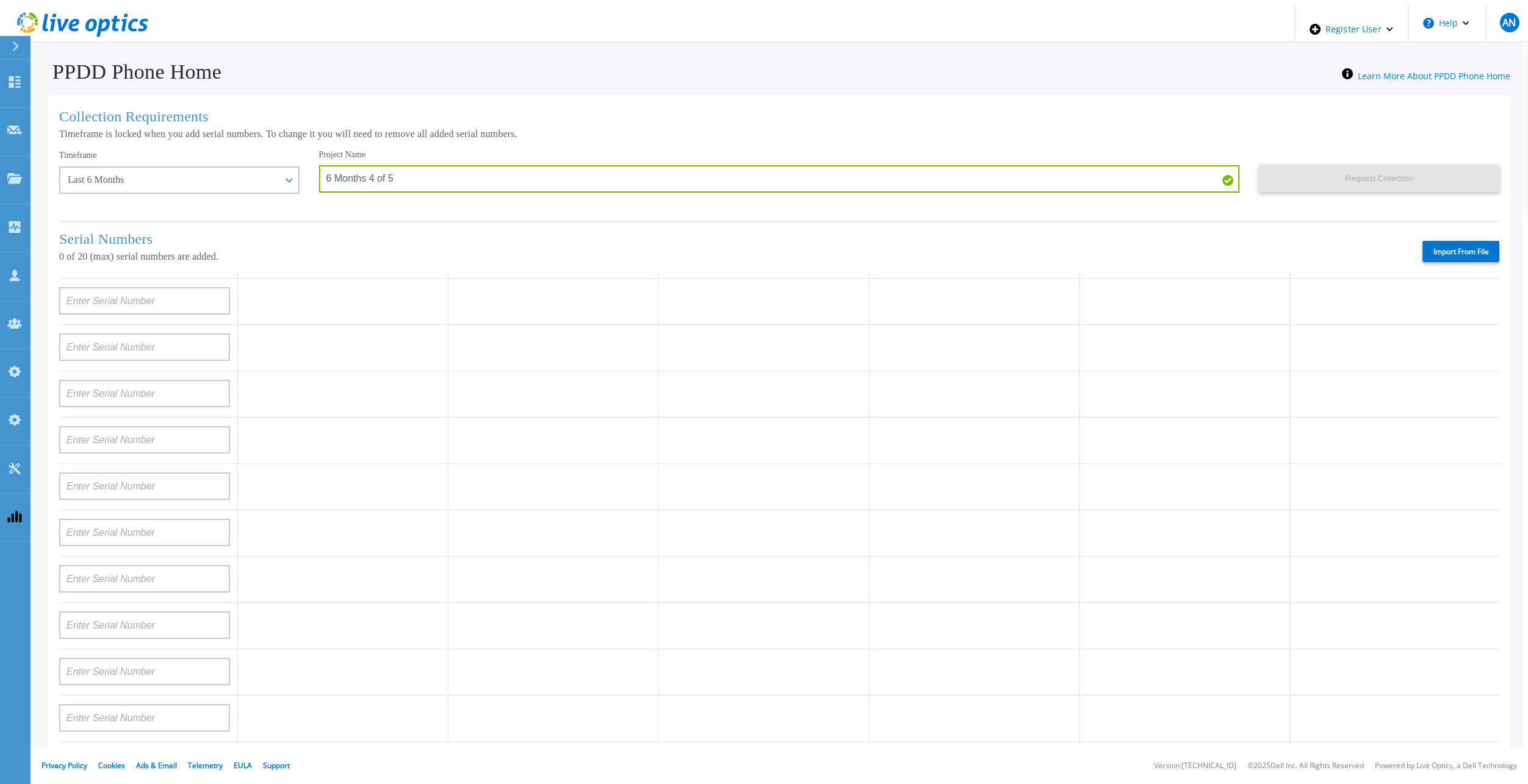
type input "APX00230405530"
type input "IDD00163900001"
type input "APX00230405528"
type input "APM00211506711"
type input "APM00171407050"
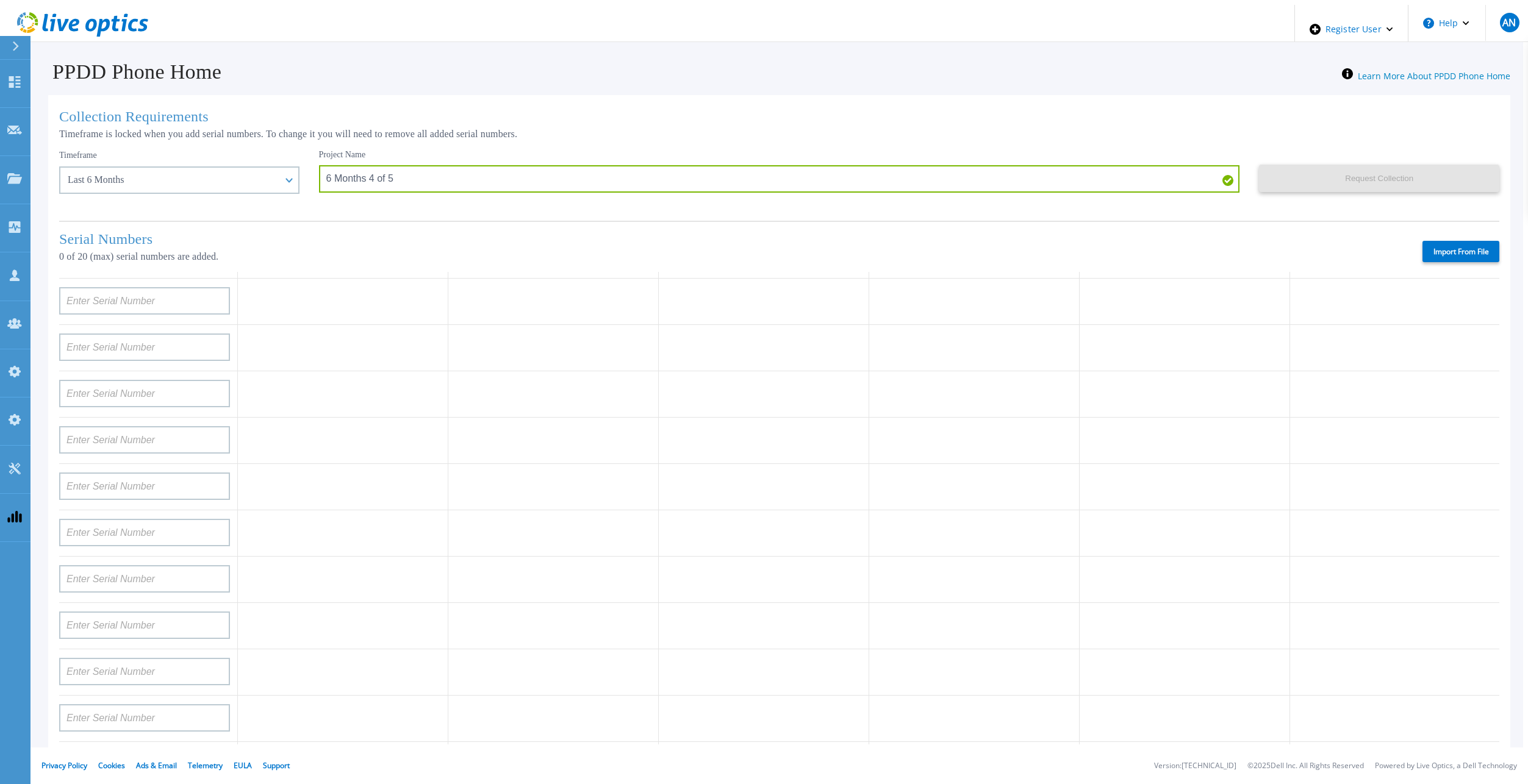
type input "APM01210406808"
type input "APX00221800532"
type input "APM00200924903"
type input "APM00171424771"
type input "APM00172670021"
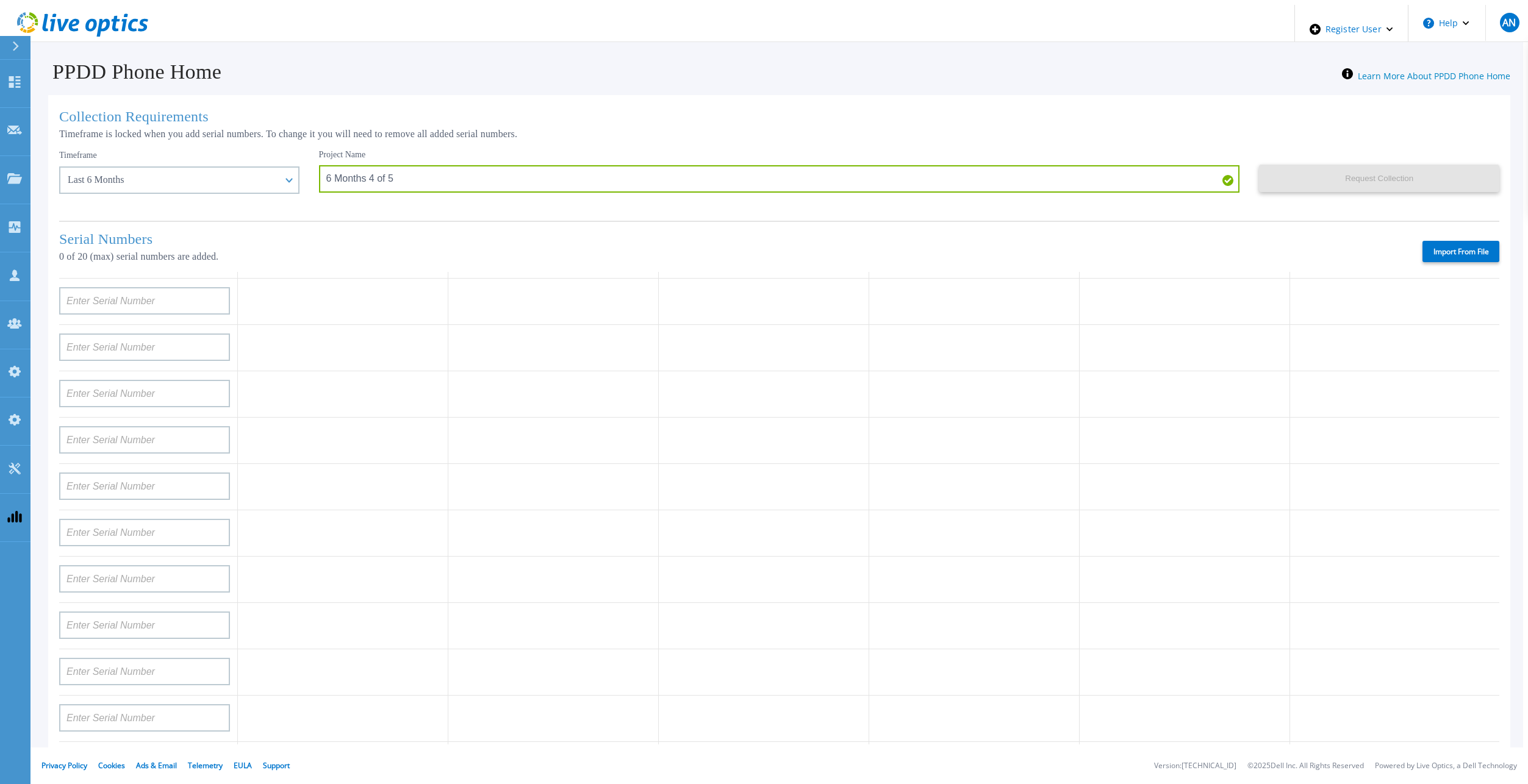
type input "APM00223204559"
type input "APM00203007560"
type input "FNM00173740071"
type input "APX00233704525"
type input "TF3J3180100076"
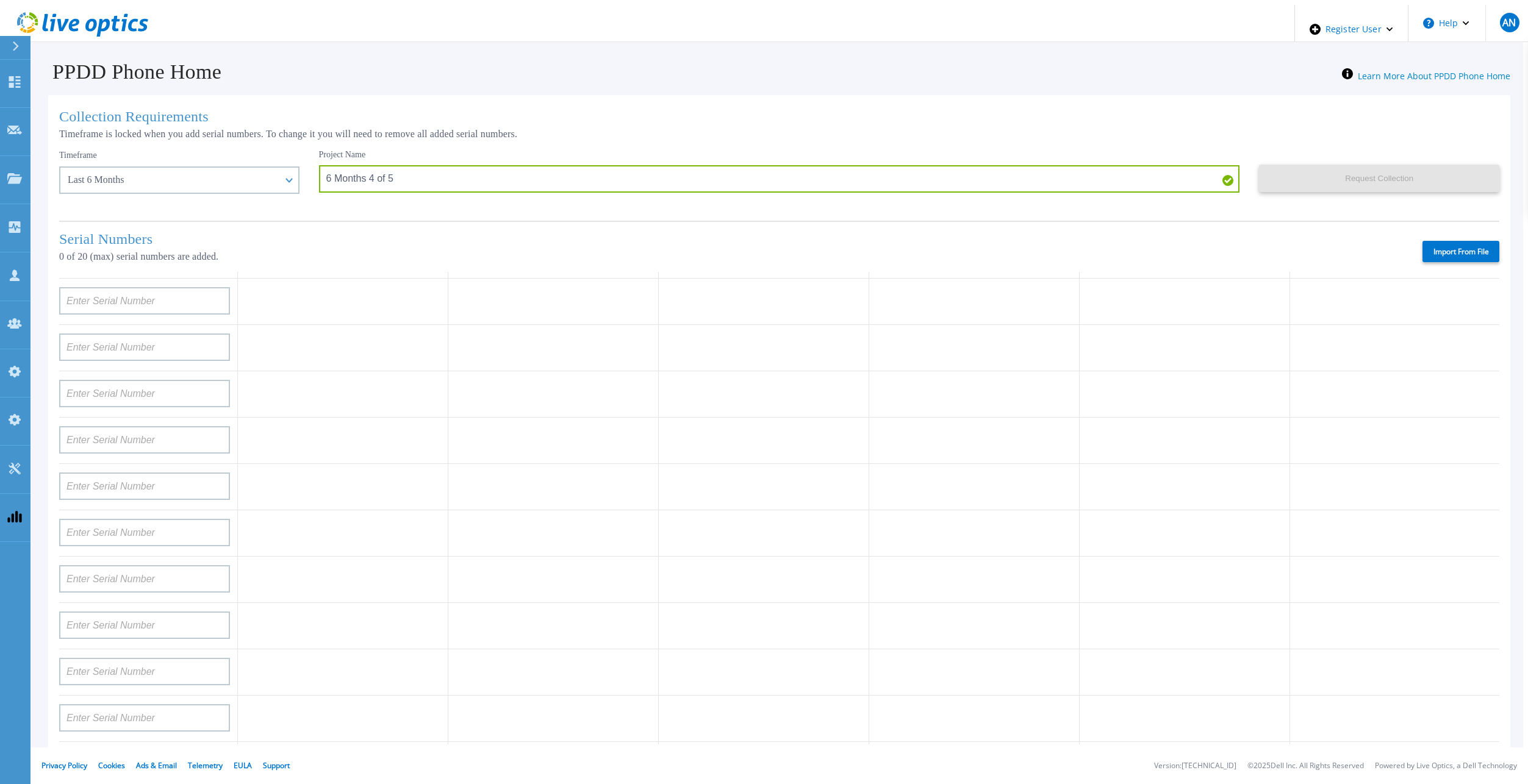
type input "APM00213409005"
type input "AUDVFBNW5NDDSY"
type input "CKM00182801368"
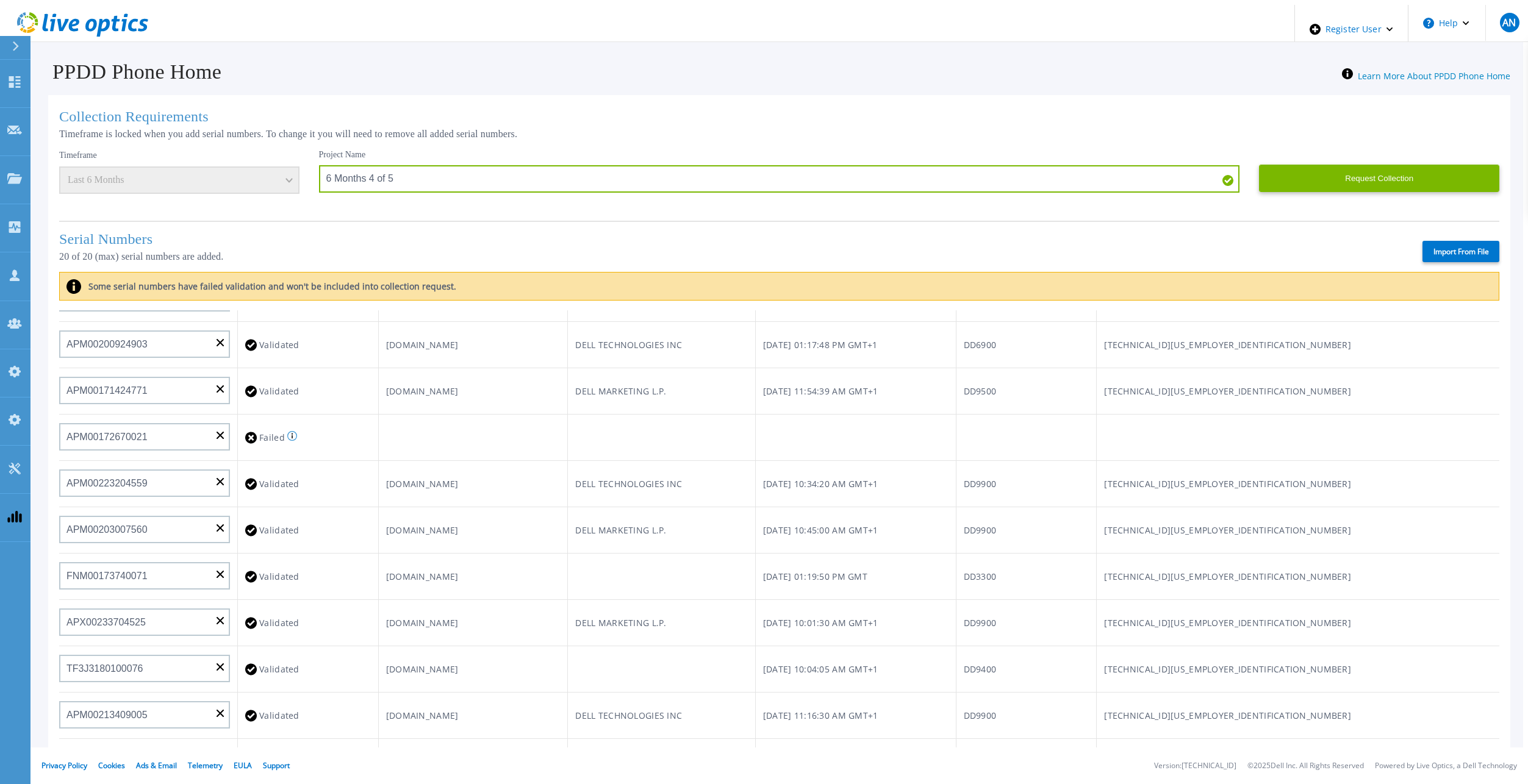
scroll to position [488, 0]
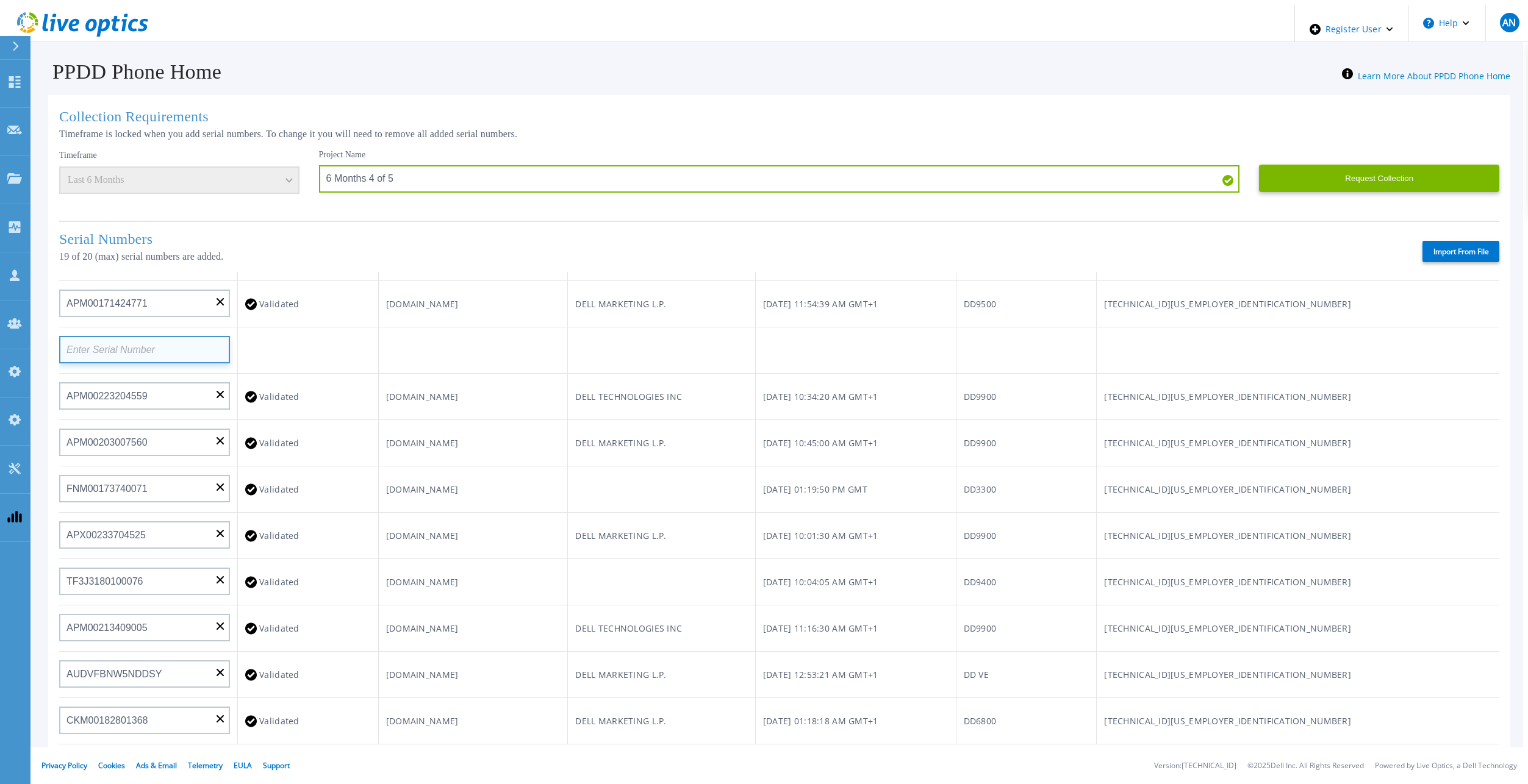
click at [128, 352] on input at bounding box center [144, 350] width 171 height 28
paste input "APX00241810291"
type input "APX00241810291"
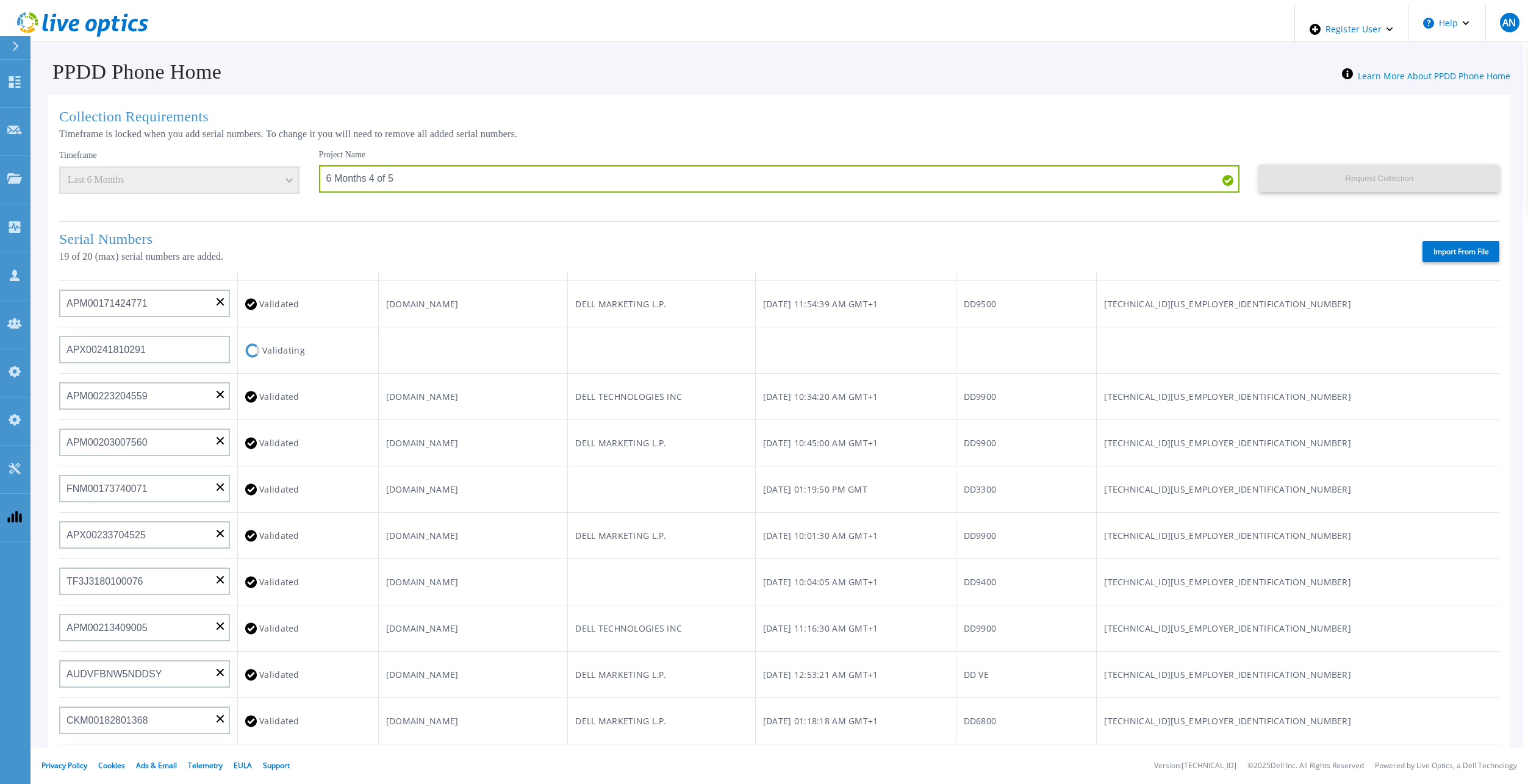
click at [676, 345] on td at bounding box center [661, 350] width 188 height 47
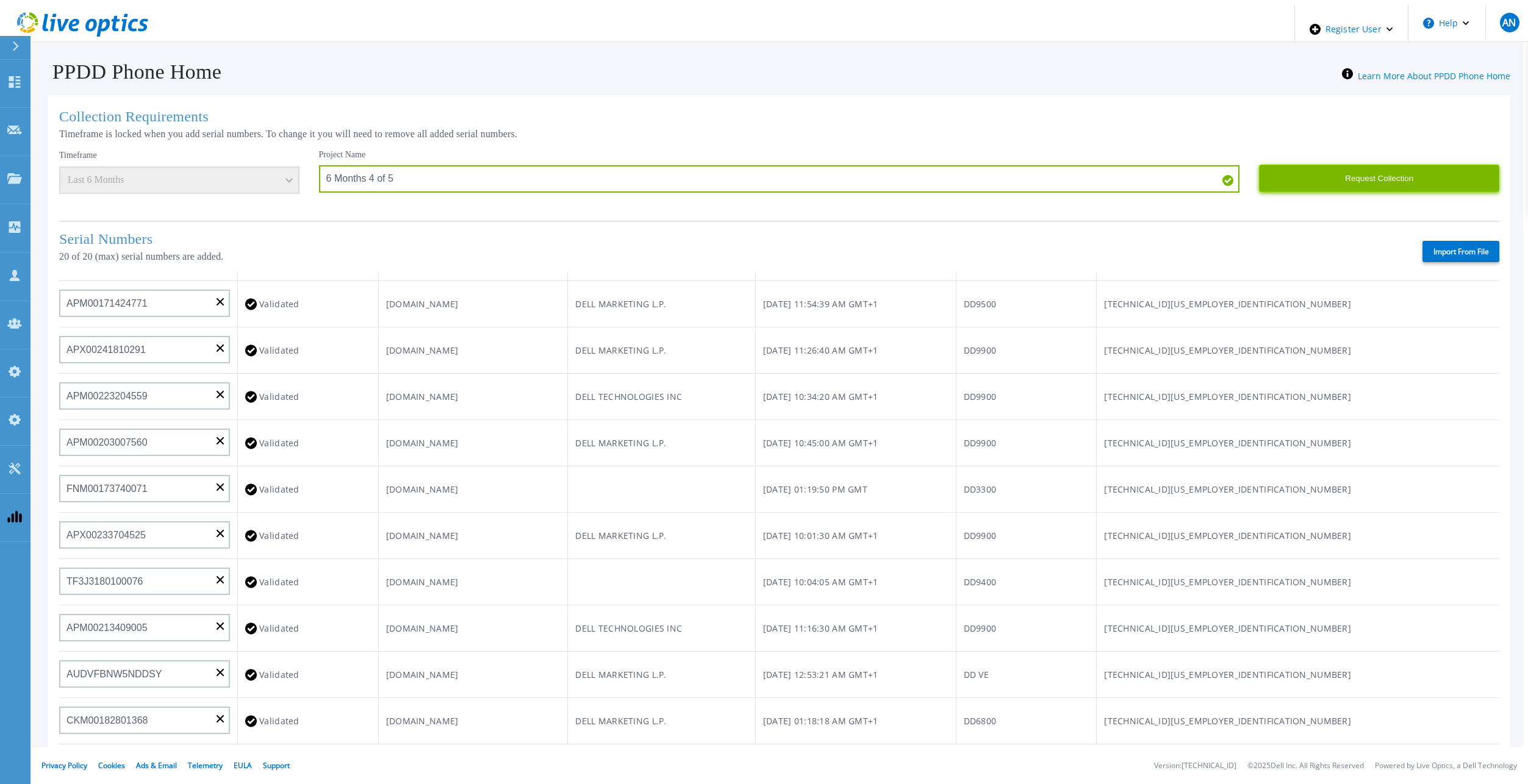
click at [1394, 165] on button "Request Collection" at bounding box center [1379, 179] width 240 height 28
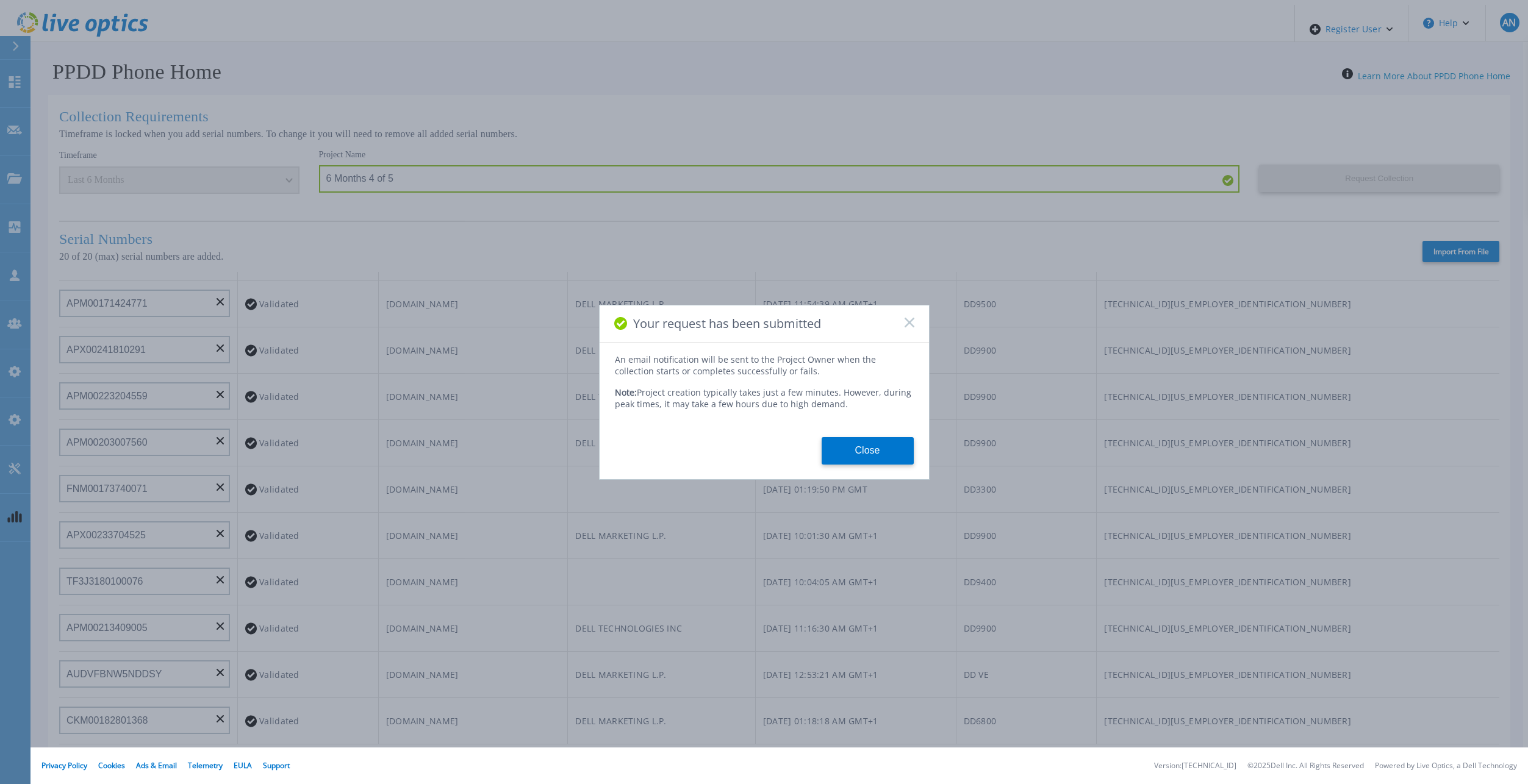
click at [905, 325] on rect at bounding box center [909, 322] width 10 height 10
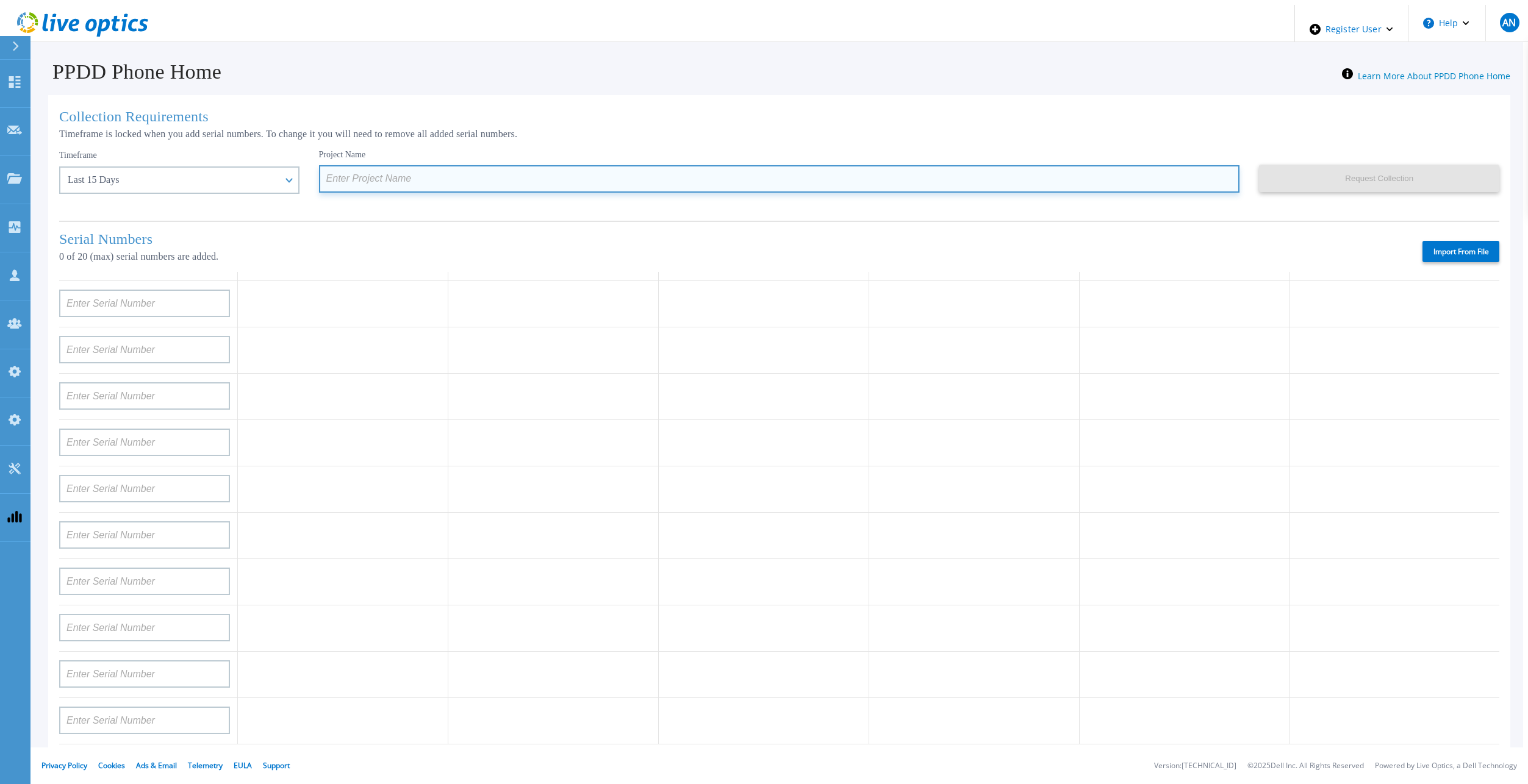
click at [406, 169] on input at bounding box center [779, 179] width 921 height 28
paste input "APX00241810291"
type input "APX00241810291"
click at [367, 172] on input at bounding box center [779, 179] width 921 height 28
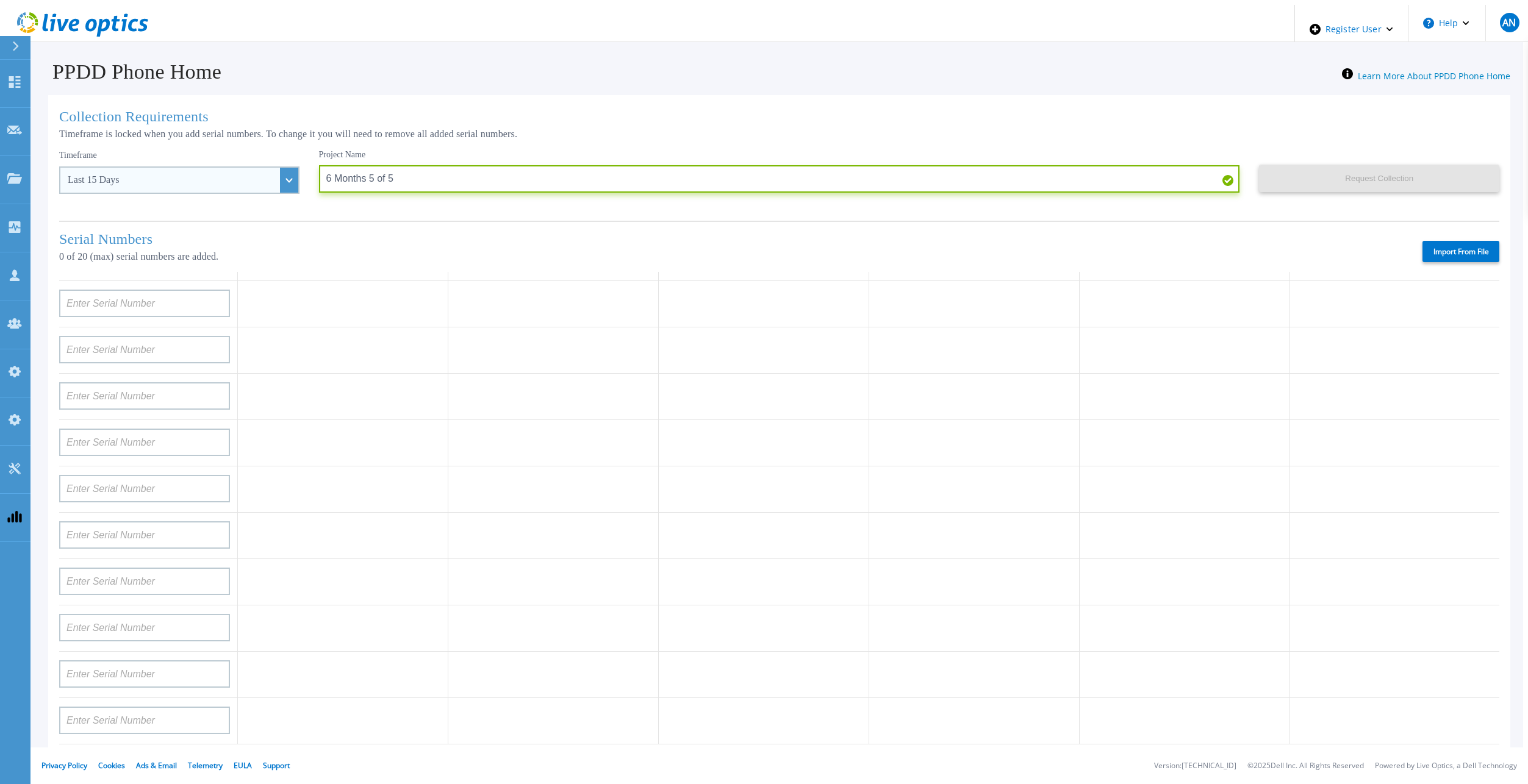
type input "6 Months 5 of 5"
click at [218, 186] on div "Last 15 Days" at bounding box center [179, 181] width 240 height 28
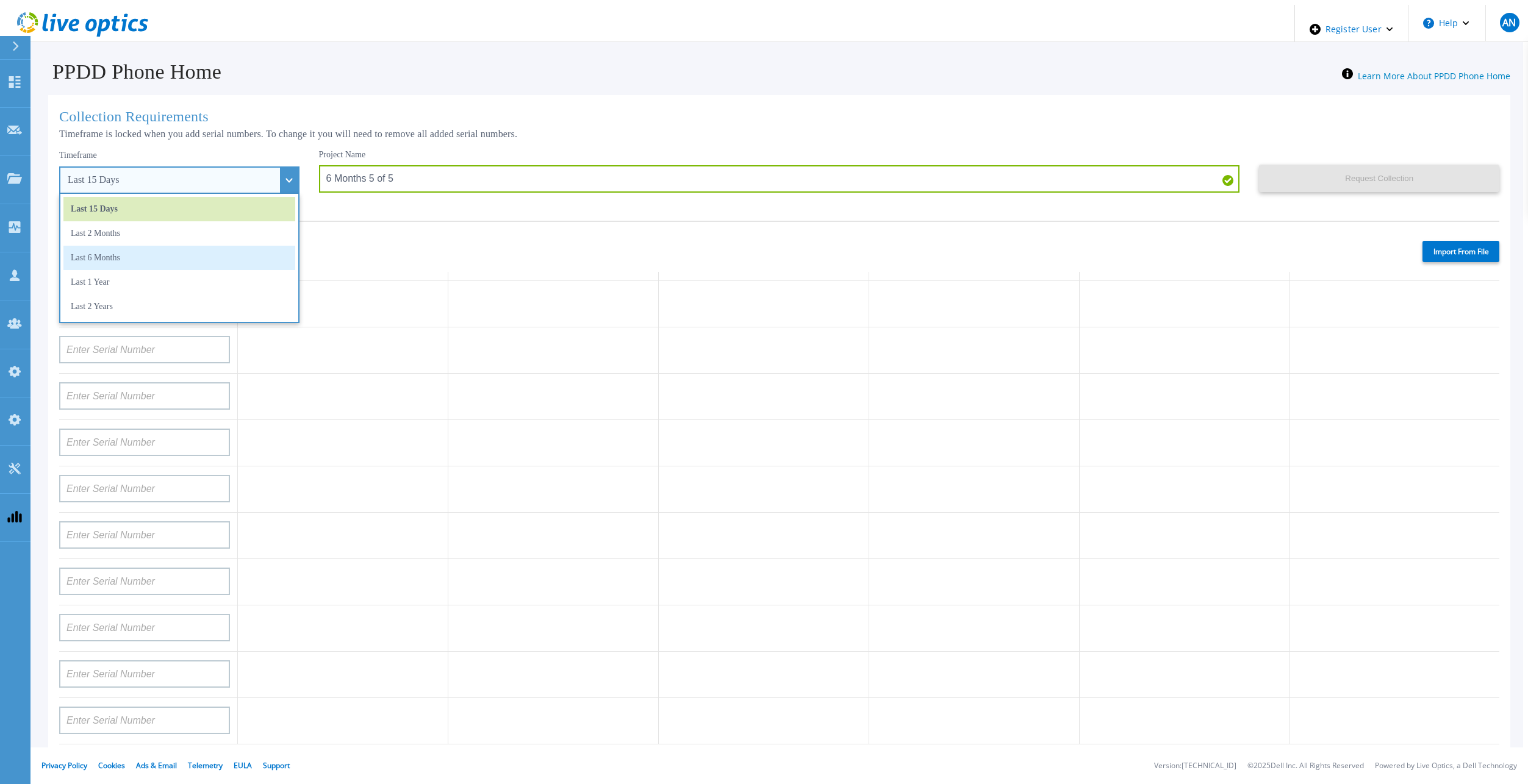
click at [193, 256] on li "Last 6 Months" at bounding box center [179, 258] width 232 height 25
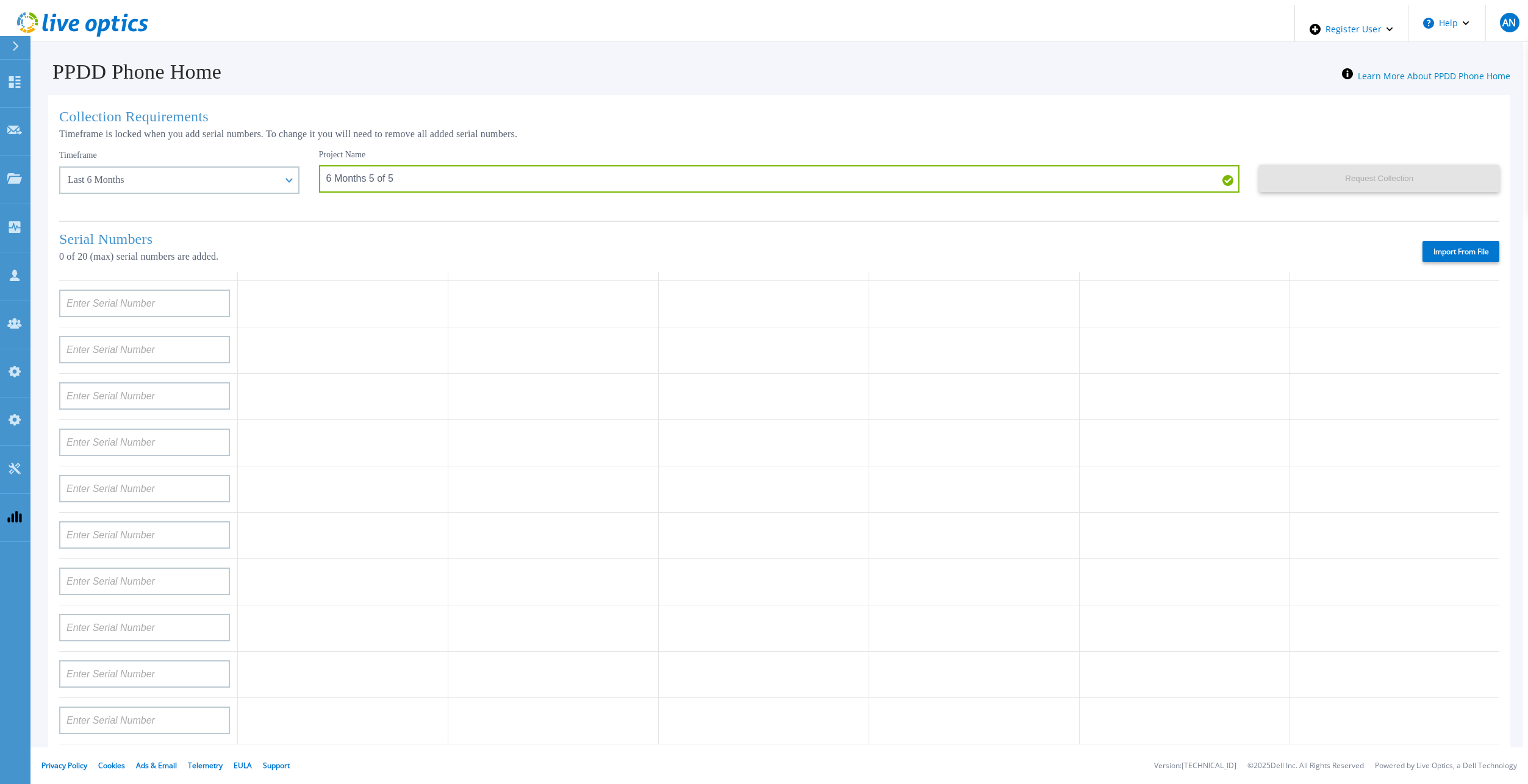
click at [1454, 249] on label "Import From File" at bounding box center [1461, 252] width 77 height 21
click at [0, 0] on input "Import From File" at bounding box center [0, 0] width 0 height 0
type input "APM00222129048"
type input "BJJYF140100022"
type input "APM00171860298"
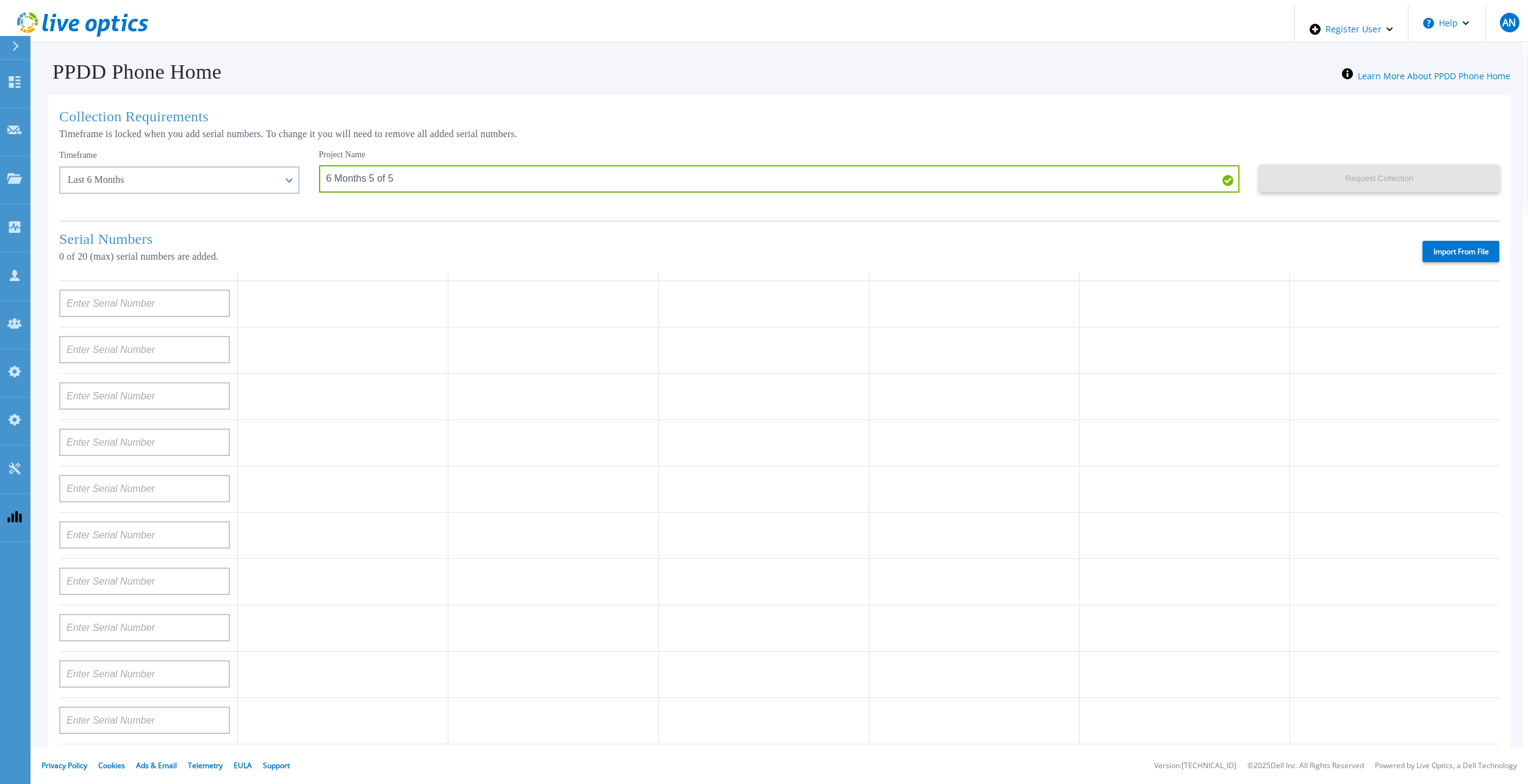
type input "APM00172712073"
type input "FLA15151580123"
type input "APM00212712897"
type input "APM00212712896"
type input "CKM00190600946"
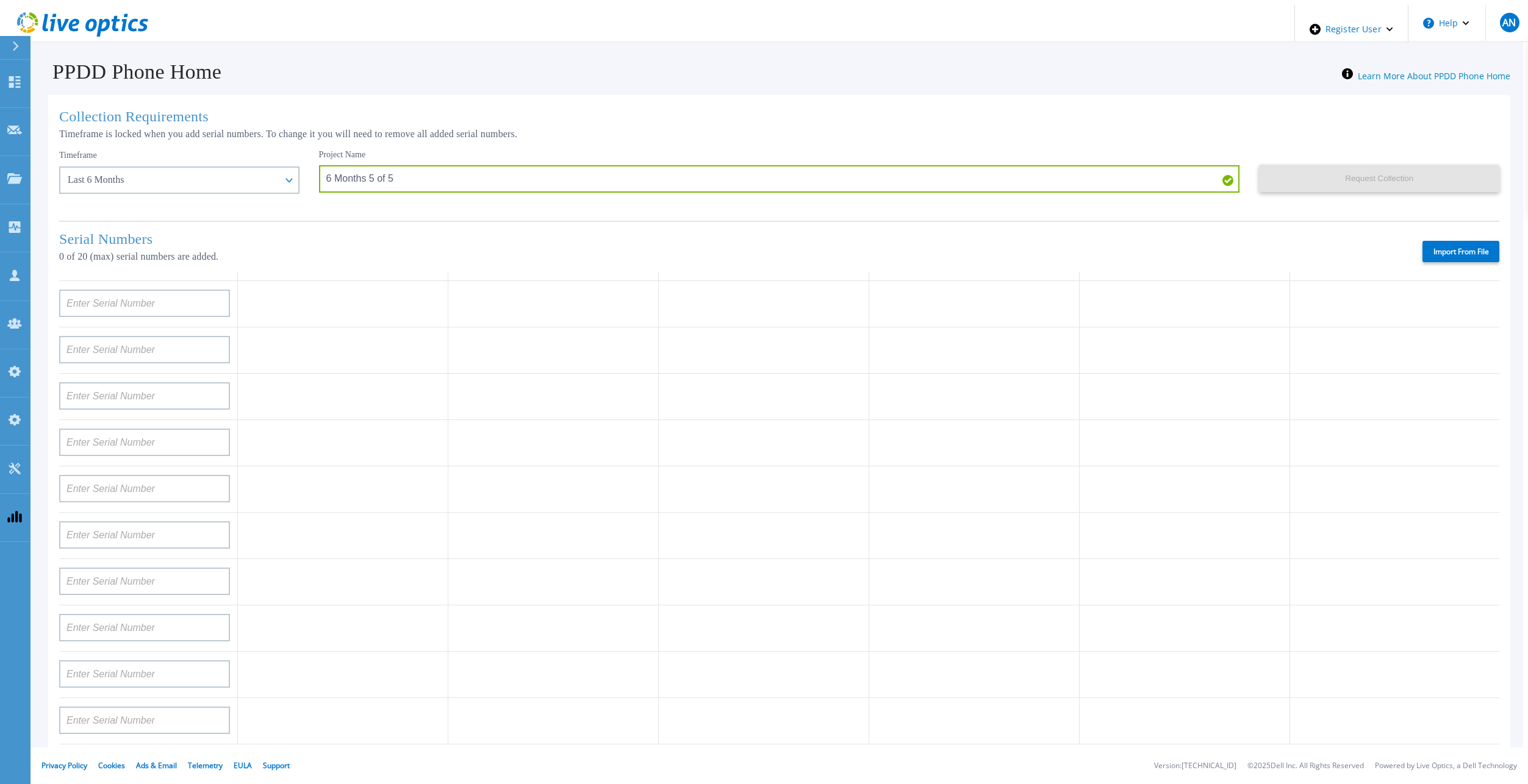
type input "APX00224106421"
type input "APX00234806574"
type input "DE600213145187"
type input "APX00232004279"
type input "APM00212610951"
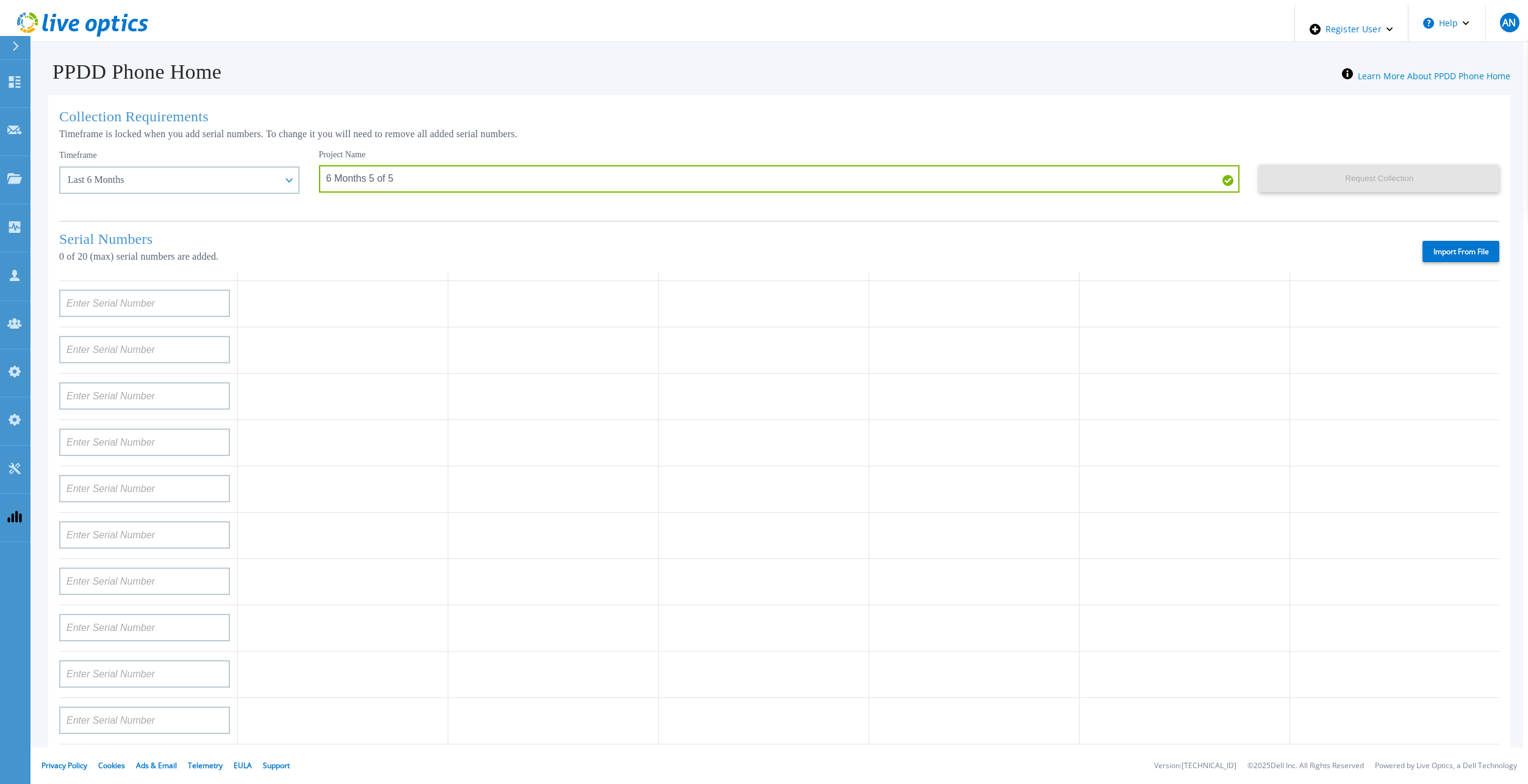
type input "APM00213409005"
type input "DE700221908482"
type input "CKM00202301758"
type input "CKM00184602619"
type input "AUDVUX6XJHDJFE"
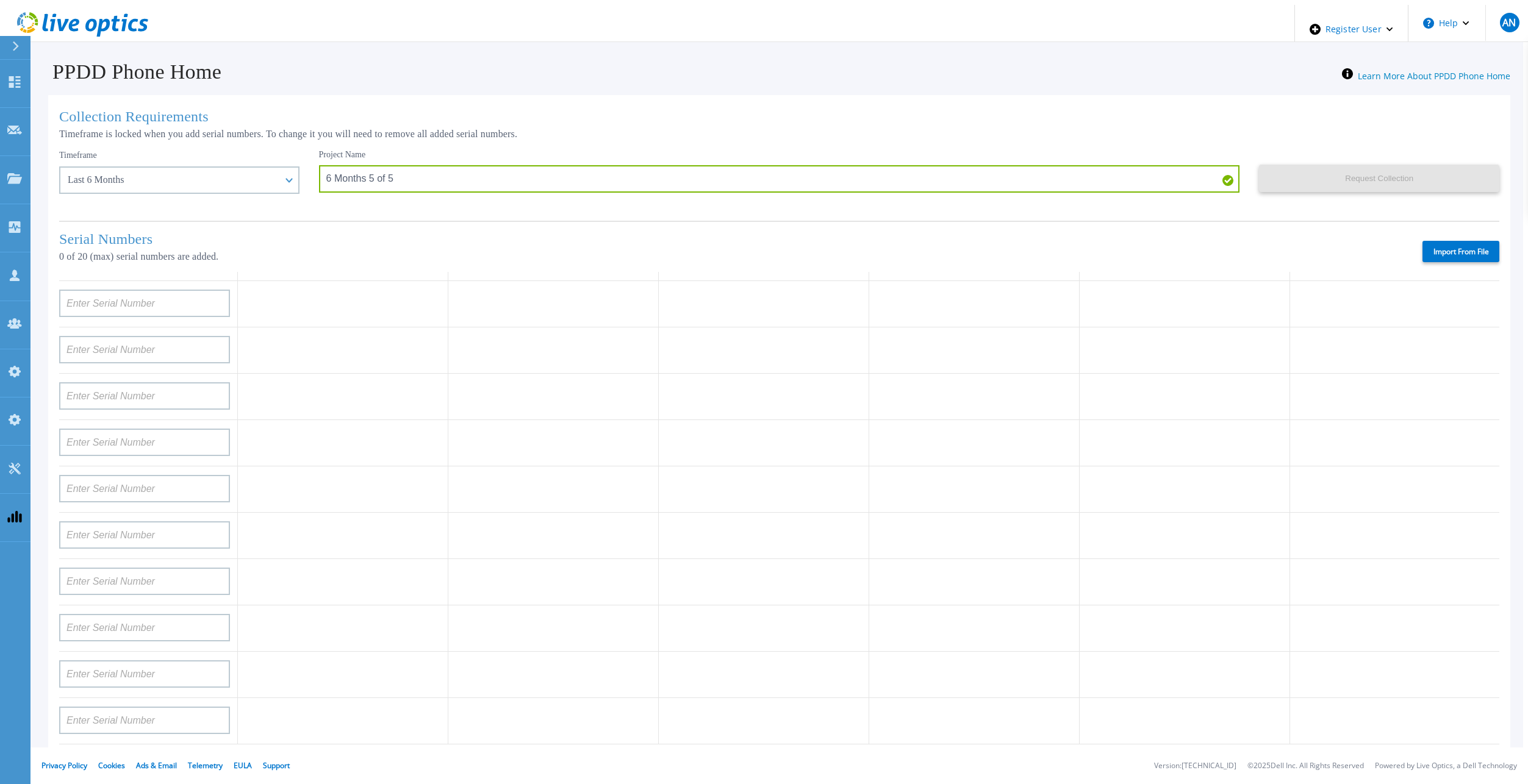
type input "APM00182413133"
type input "APM00215215841"
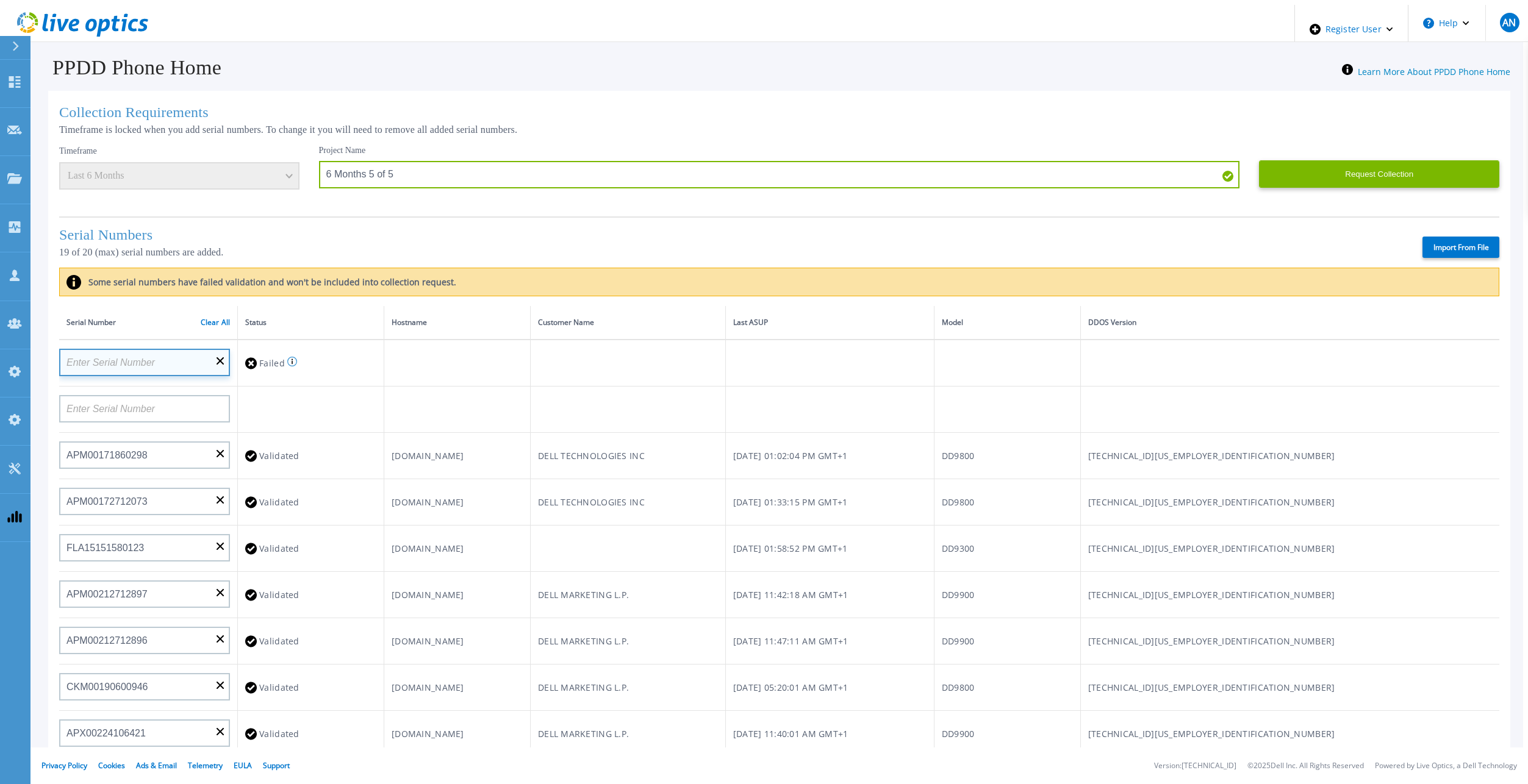
scroll to position [0, 0]
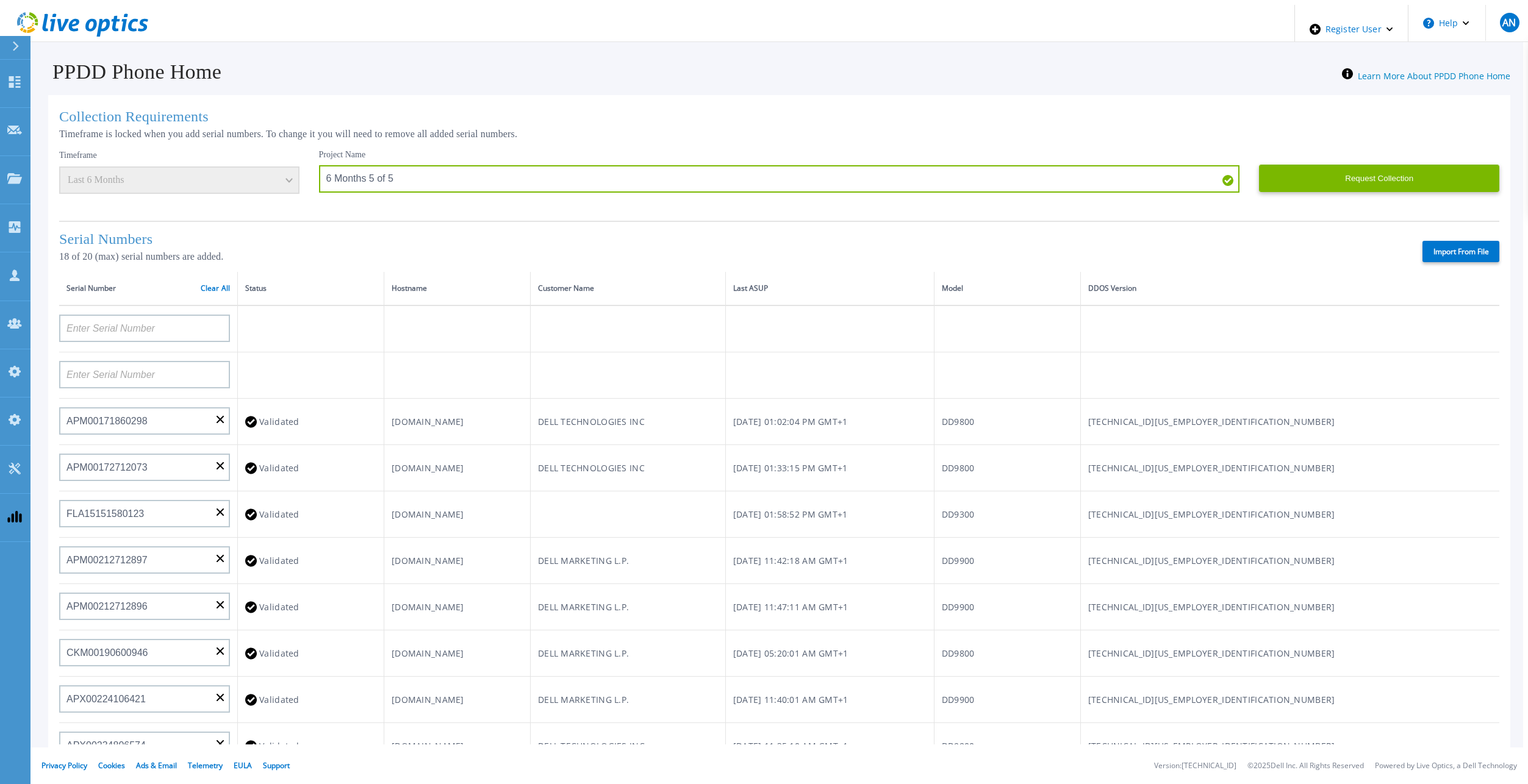
click at [139, 353] on div at bounding box center [144, 370] width 171 height 36
click at [134, 361] on input at bounding box center [144, 375] width 171 height 28
paste input "APM00200708944"
type input "APM00200708944"
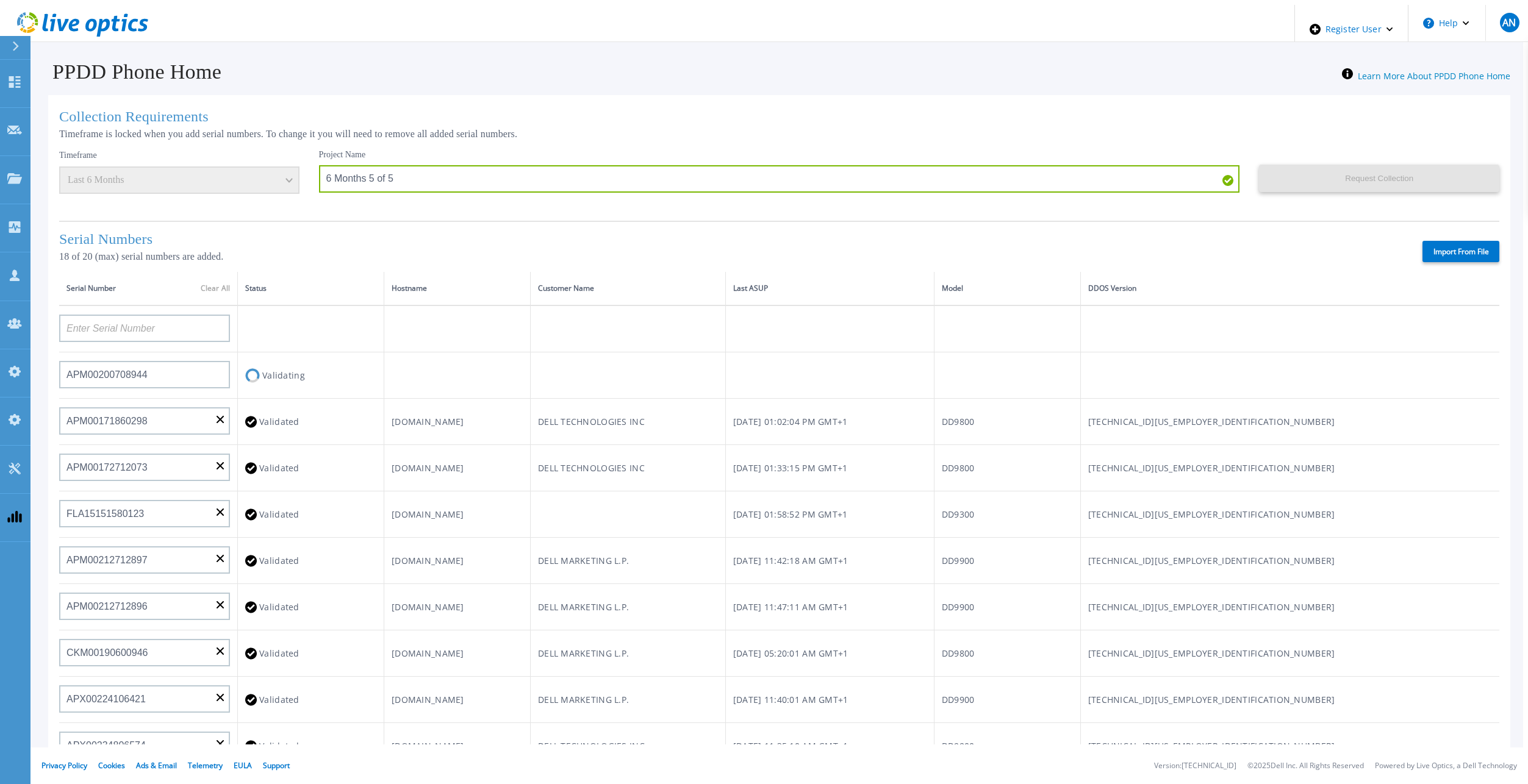
click at [465, 354] on td at bounding box center [457, 376] width 147 height 47
click at [108, 321] on input at bounding box center [144, 328] width 171 height 28
paste input "APM00212721944"
type input "APM00212721944"
click at [462, 332] on td at bounding box center [457, 329] width 147 height 47
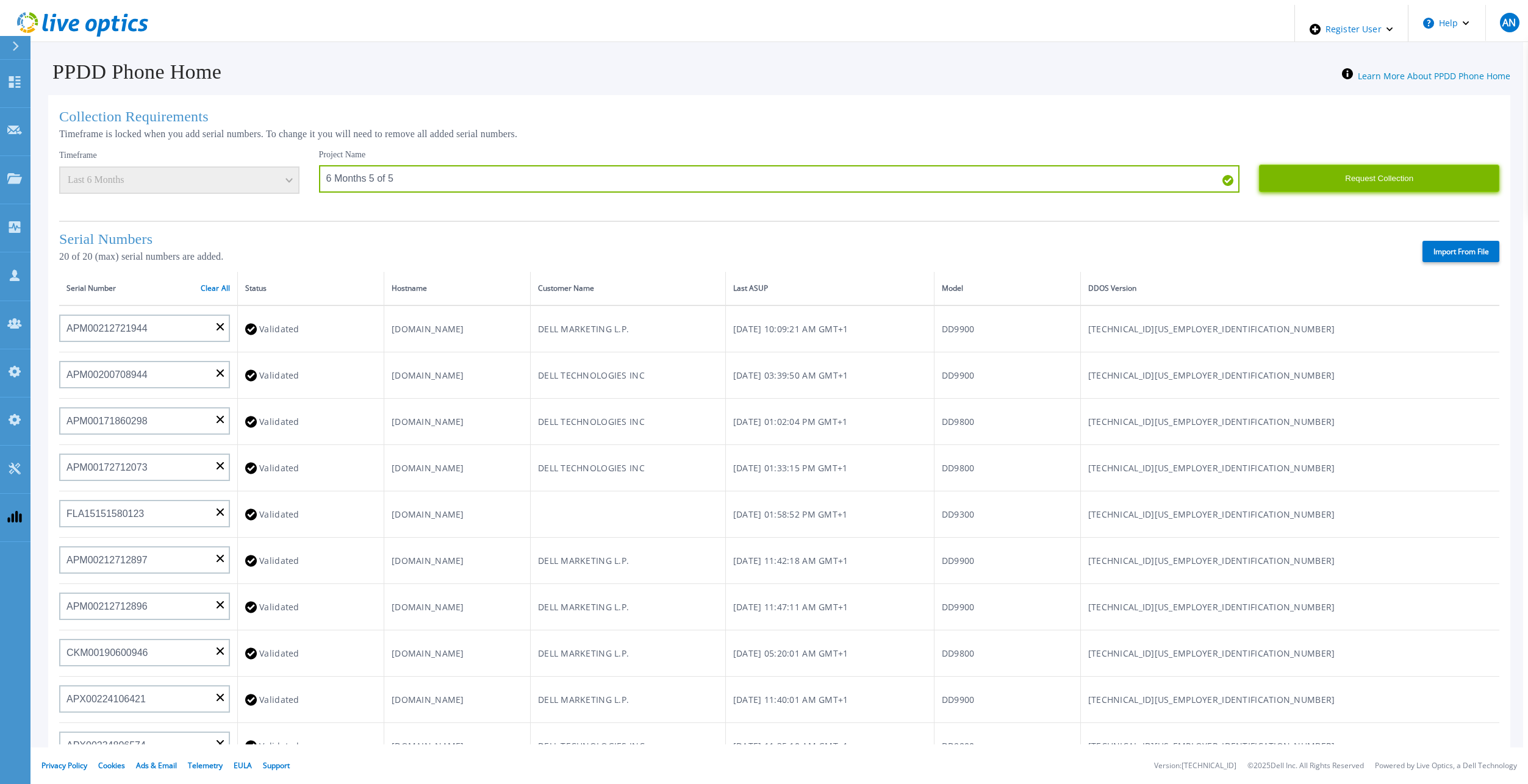
click at [1297, 171] on button "Request Collection" at bounding box center [1379, 179] width 240 height 28
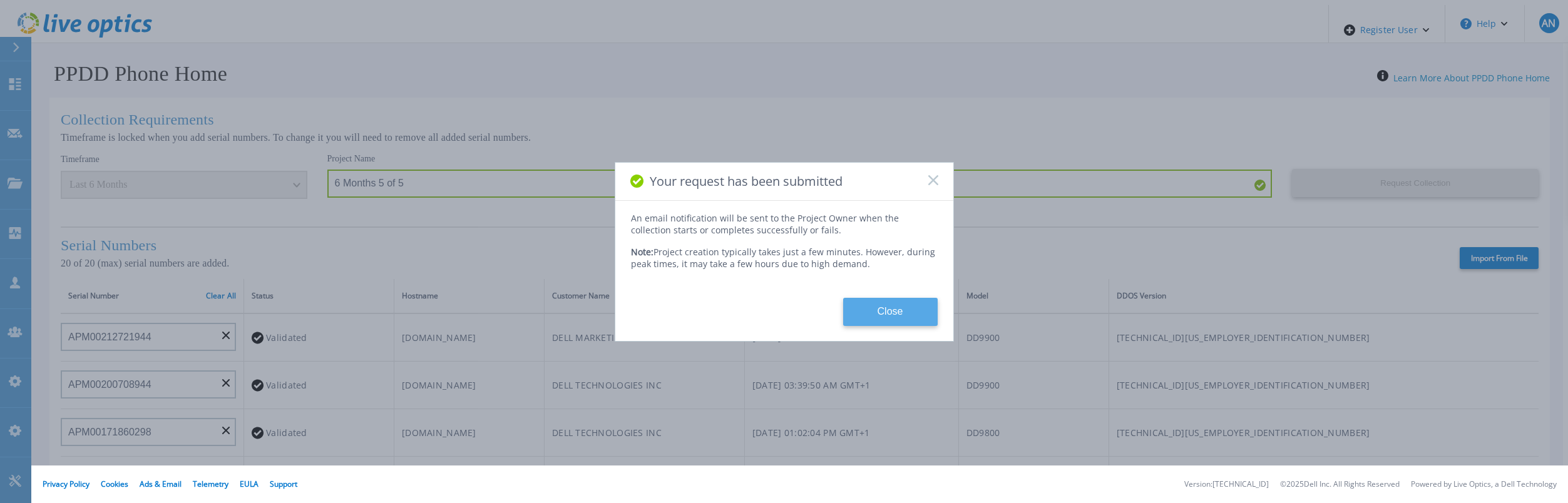
click at [888, 309] on button "Close" at bounding box center [890, 312] width 94 height 28
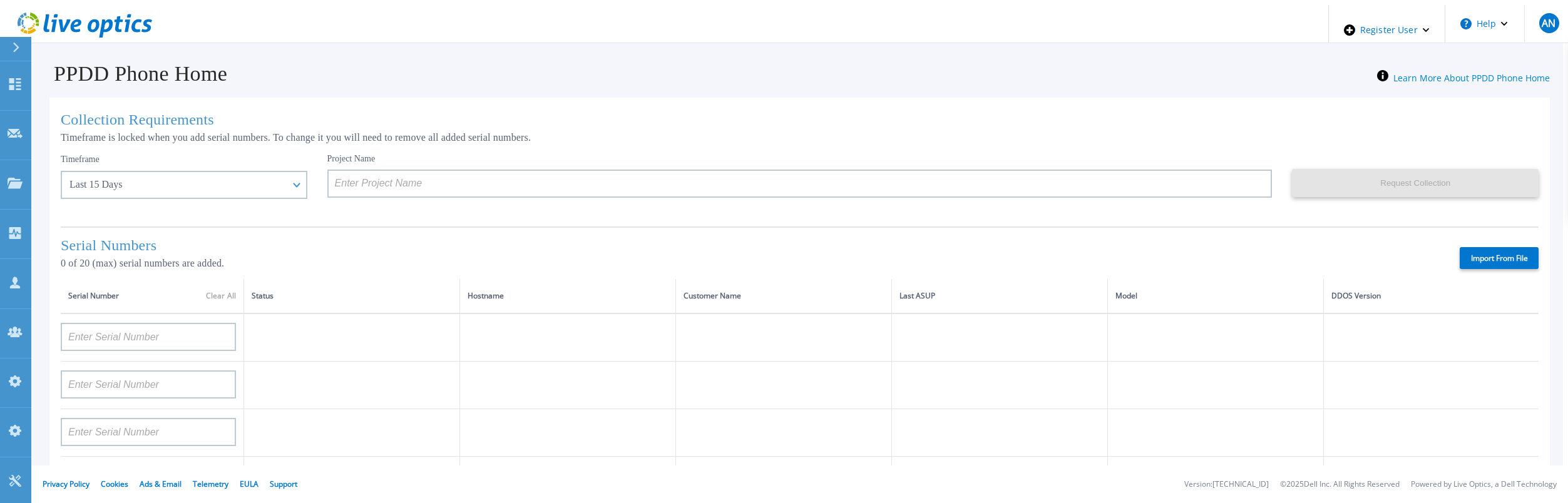
click at [64, 12] on icon at bounding box center [85, 25] width 134 height 26
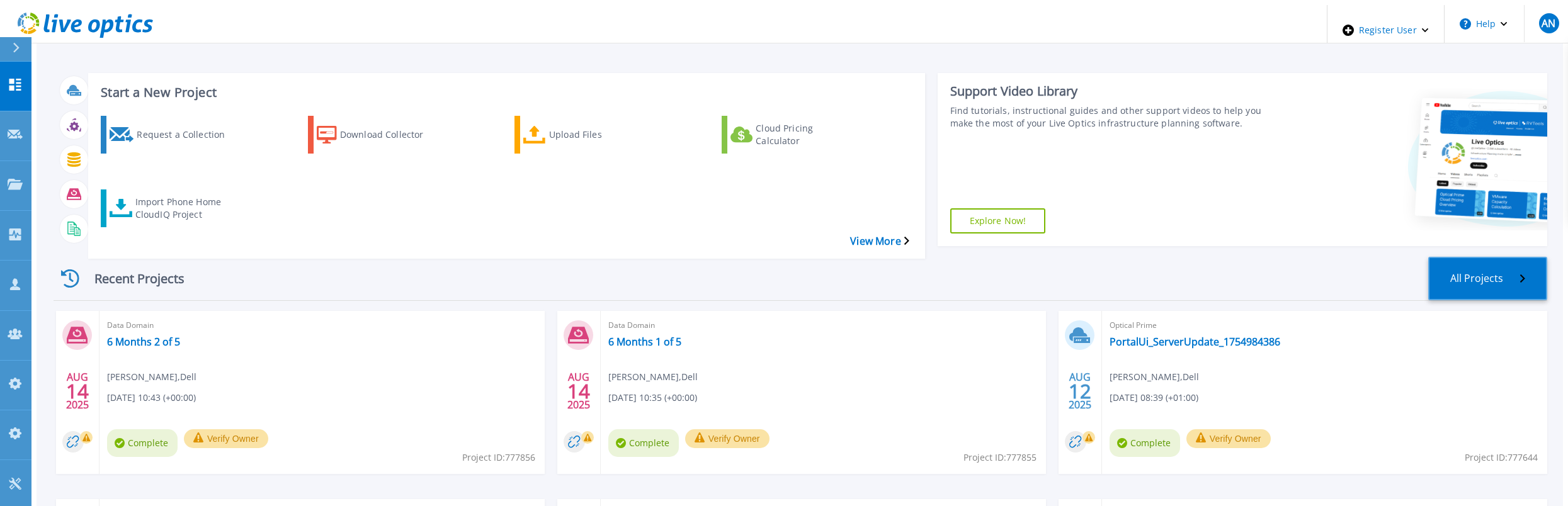
click at [1509, 257] on link "All Projects" at bounding box center [1487, 278] width 119 height 44
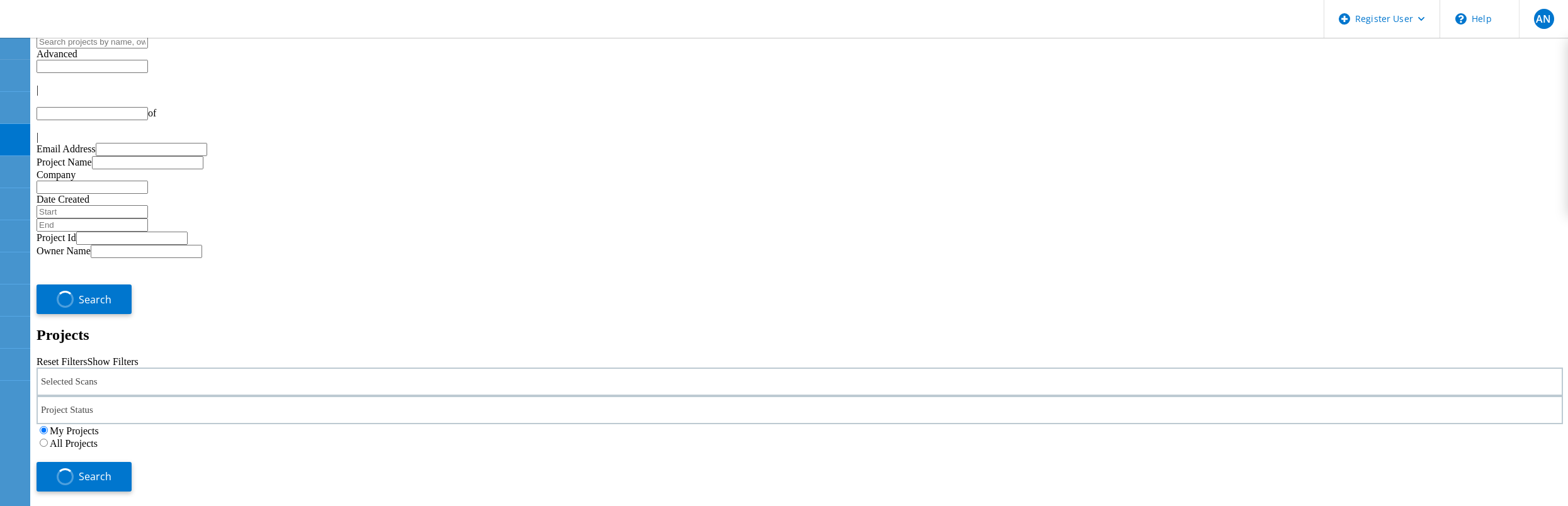
type input "1"
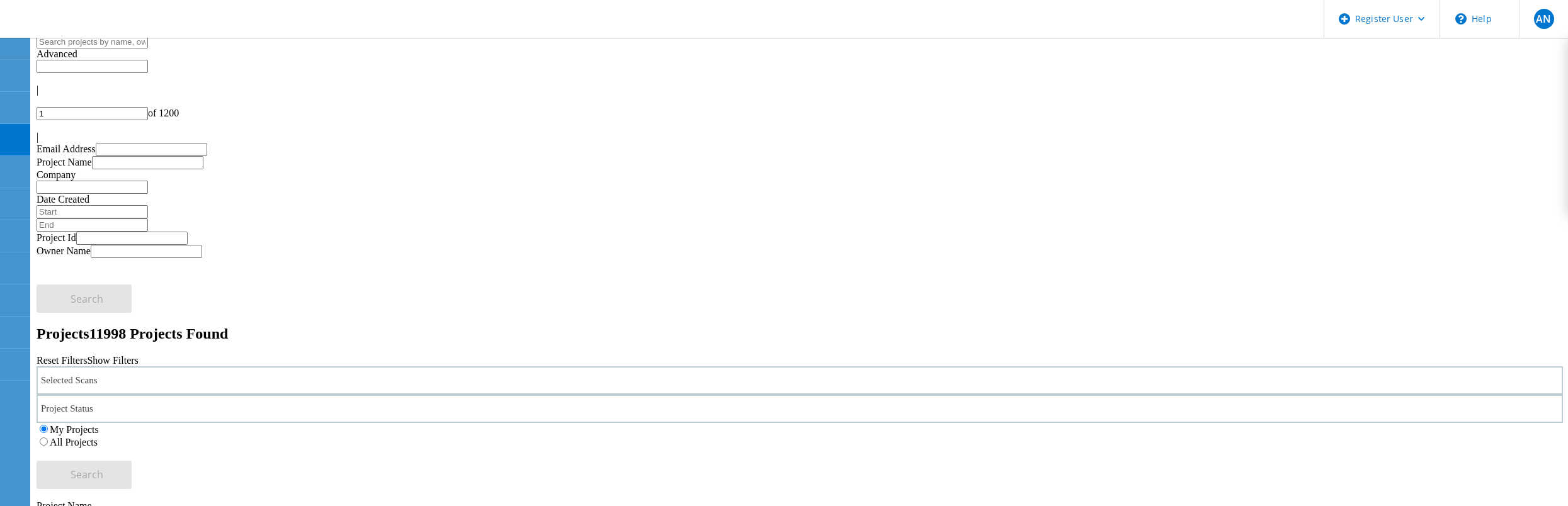
click at [1008, 423] on div "My Projects All Projects" at bounding box center [799, 435] width 1526 height 25
click at [97, 437] on label "All Projects" at bounding box center [74, 442] width 48 height 10
click at [48, 438] on input "All Projects" at bounding box center [44, 442] width 8 height 8
click at [103, 468] on span "Search" at bounding box center [87, 474] width 32 height 14
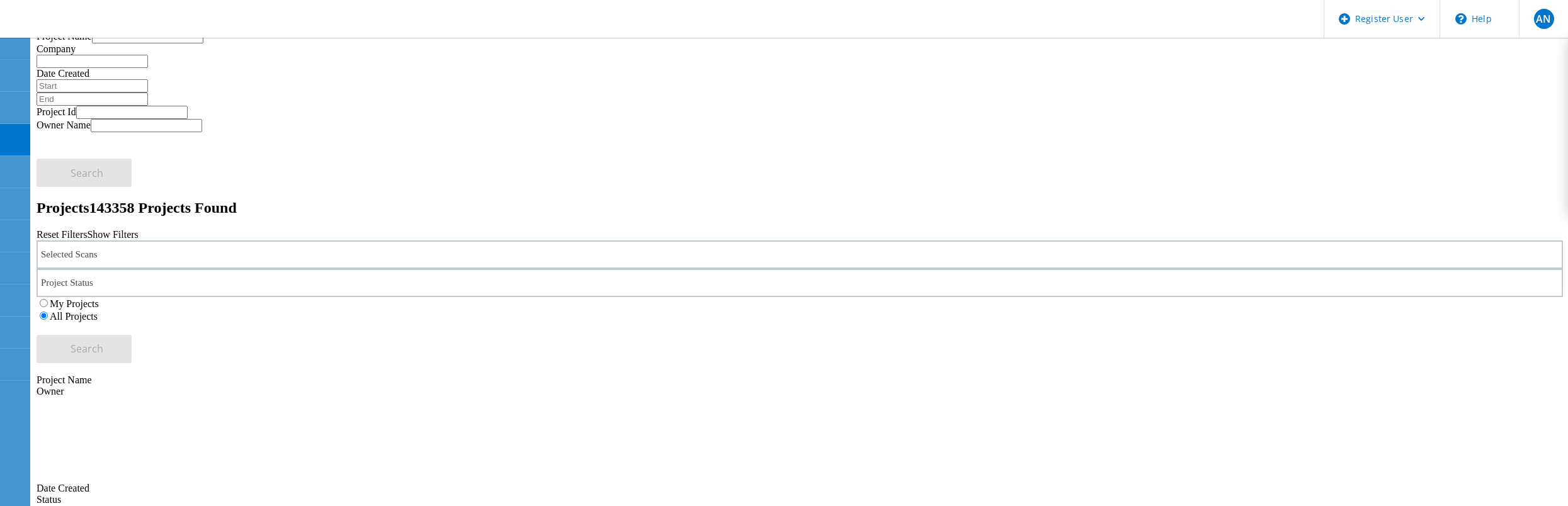
scroll to position [63, 0]
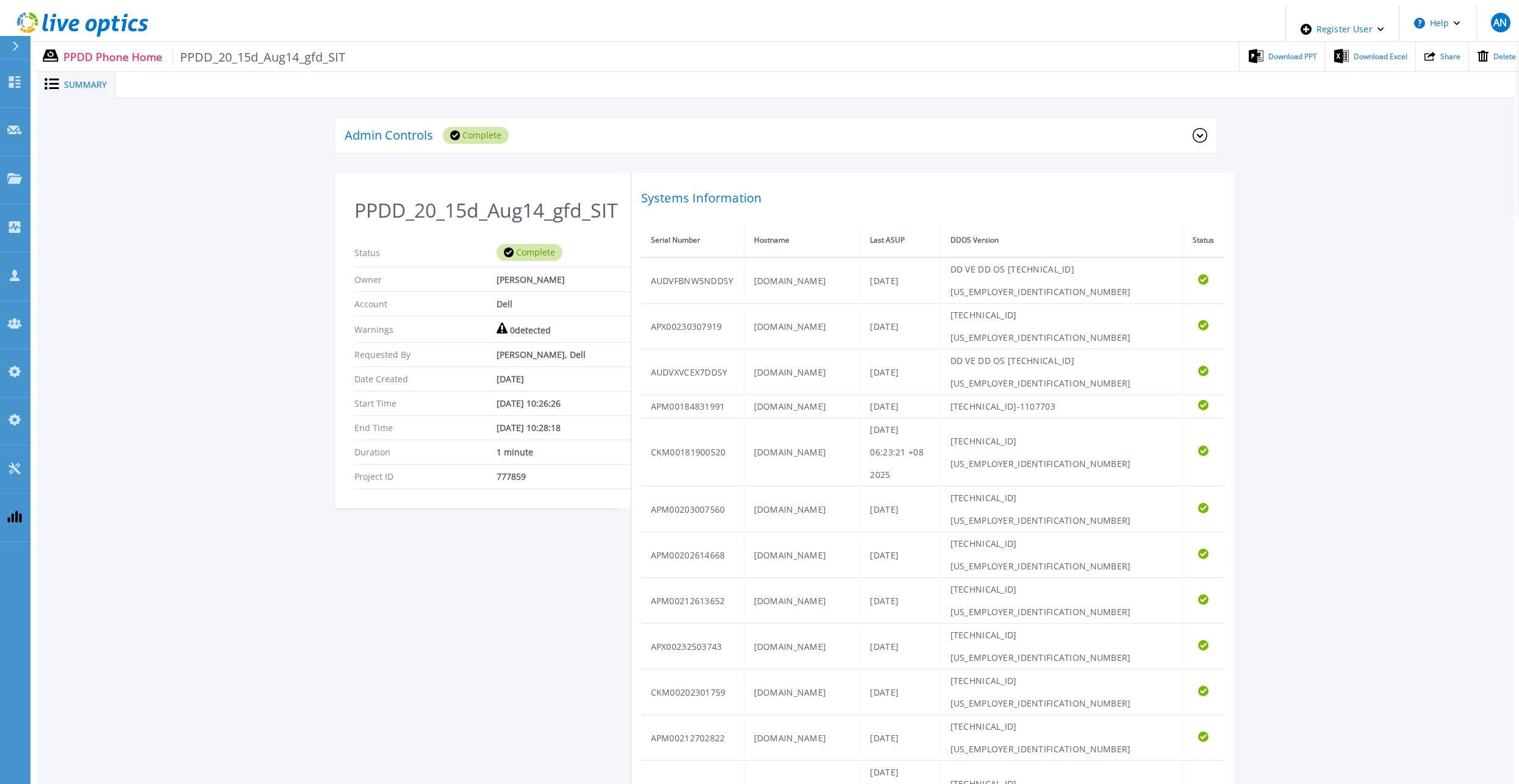
click at [128, 20] on icon at bounding box center [133, 25] width 10 height 13
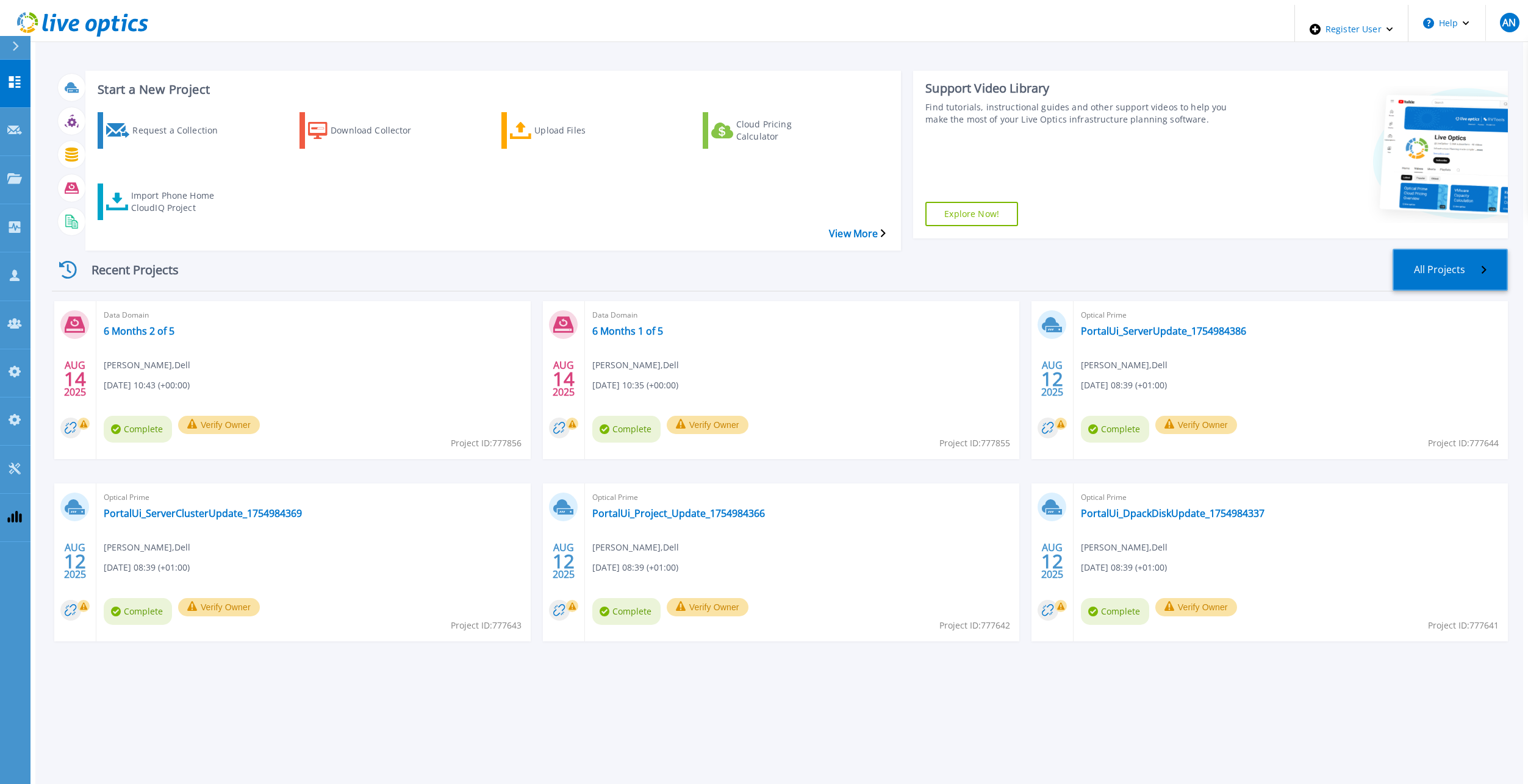
click at [1446, 249] on link "All Projects" at bounding box center [1450, 269] width 115 height 42
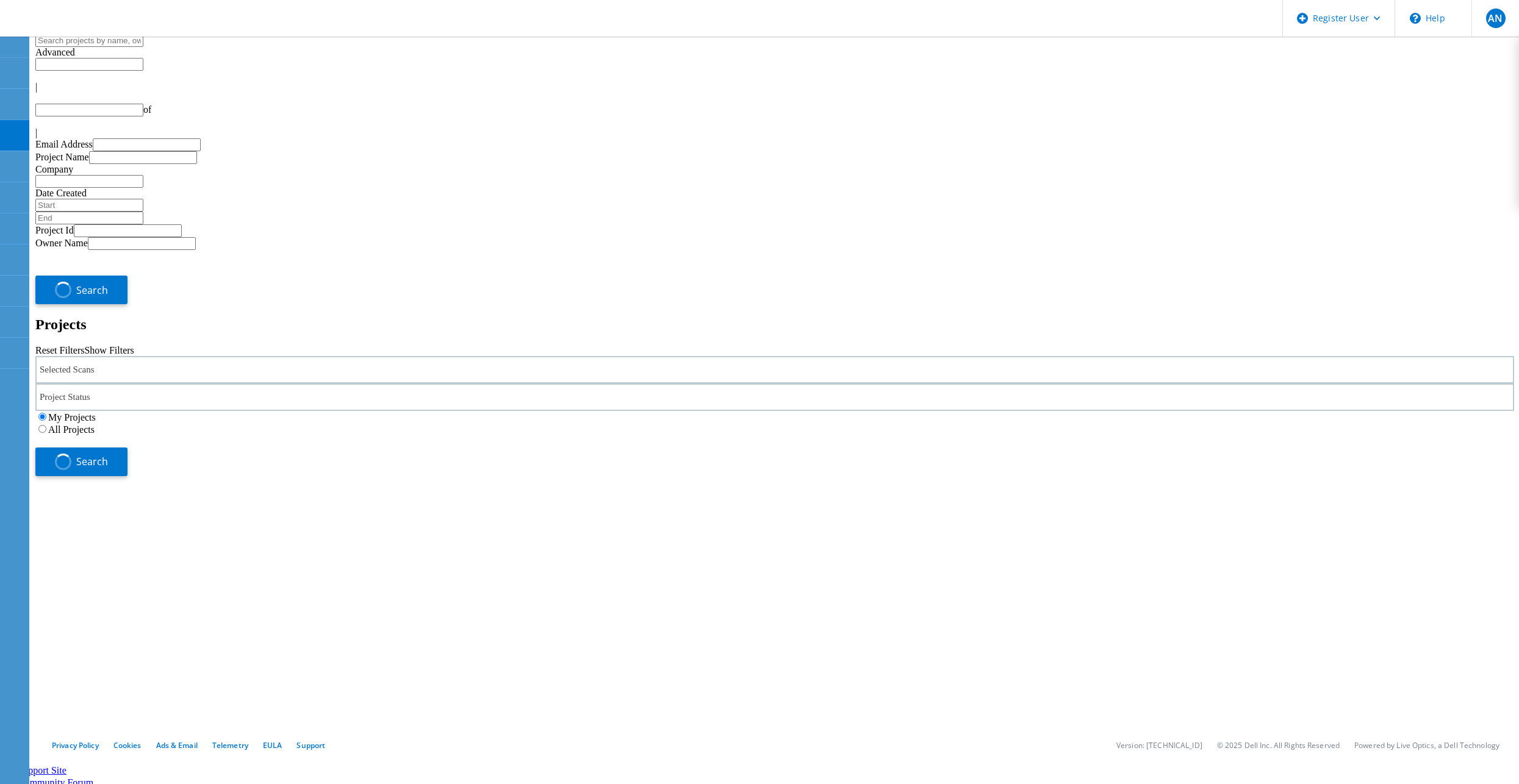
type input "1"
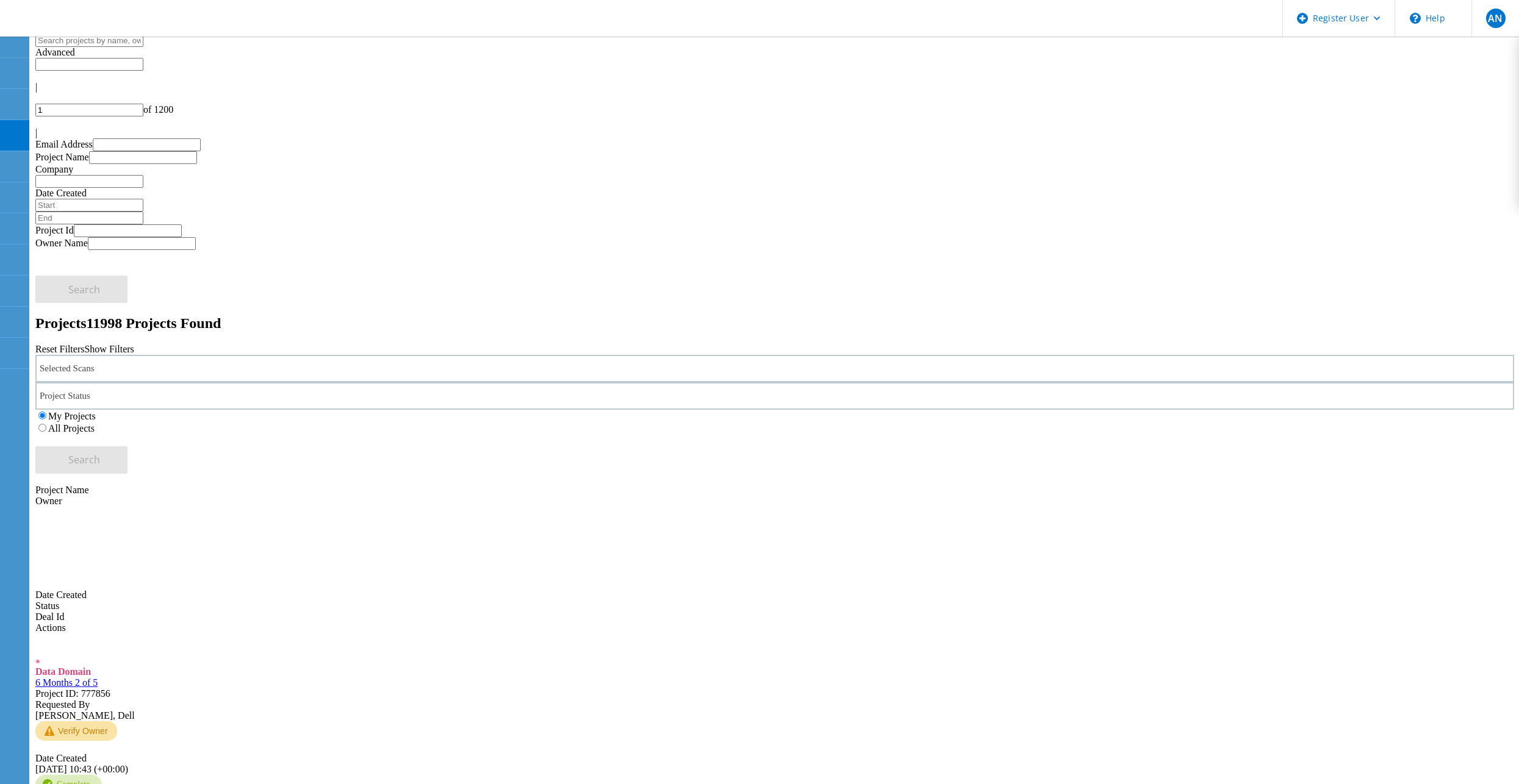
click at [94, 423] on label "All Projects" at bounding box center [72, 428] width 47 height 10
click at [47, 424] on input "All Projects" at bounding box center [42, 428] width 8 height 8
click at [128, 446] on button "Search" at bounding box center [81, 460] width 92 height 28
click at [144, 58] on input "text" at bounding box center [89, 64] width 108 height 13
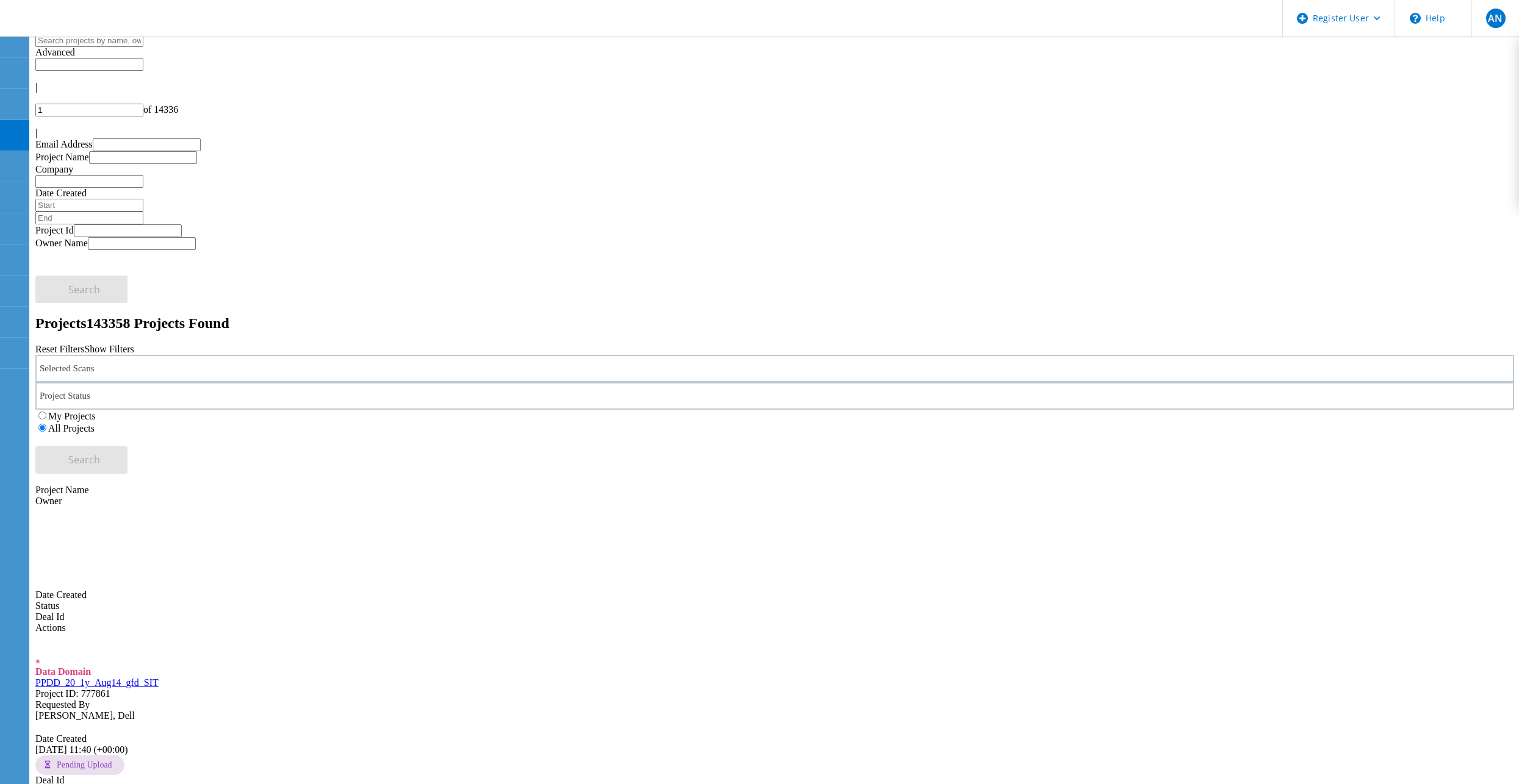
type input "Show 40 Projects"
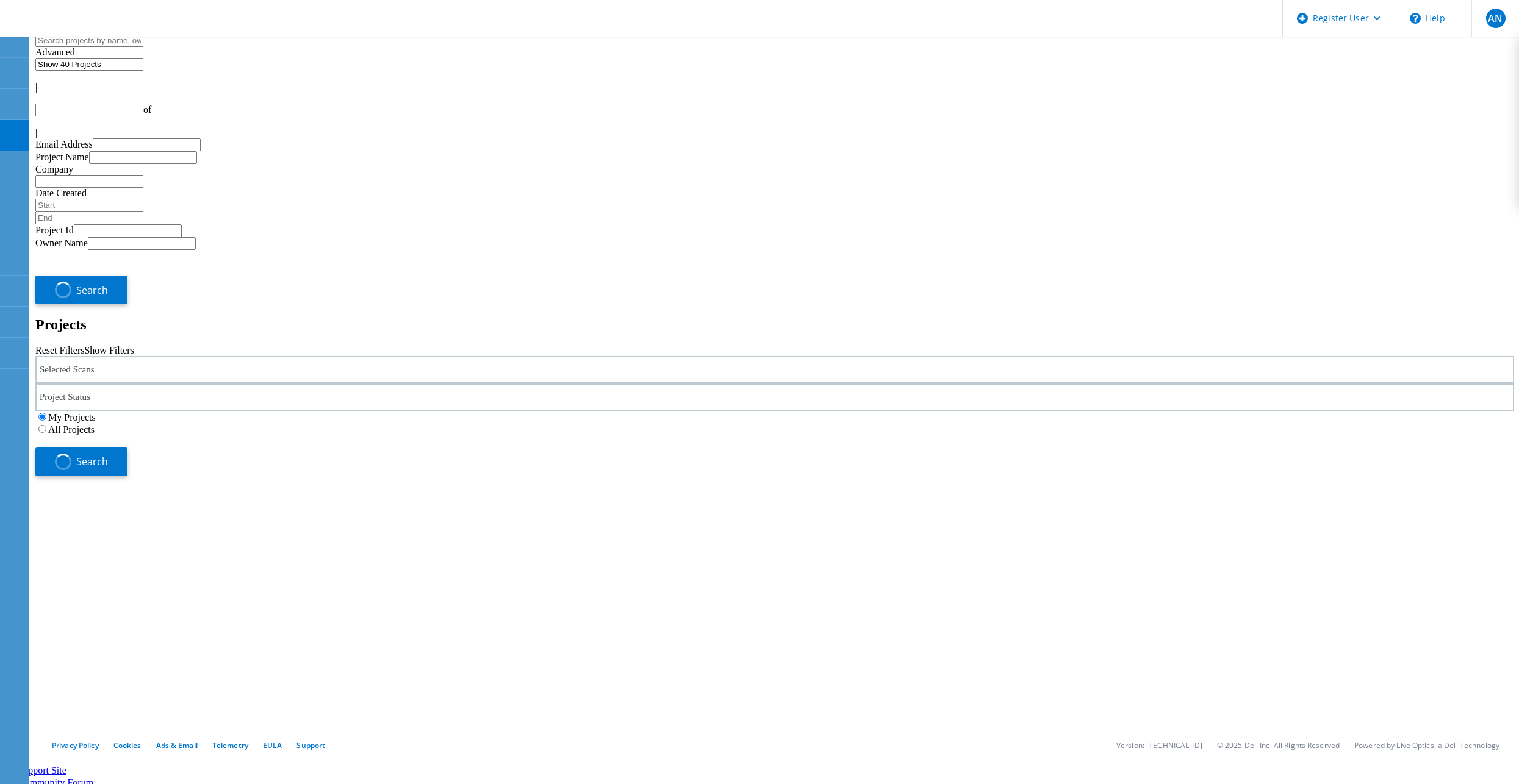
type input "1"
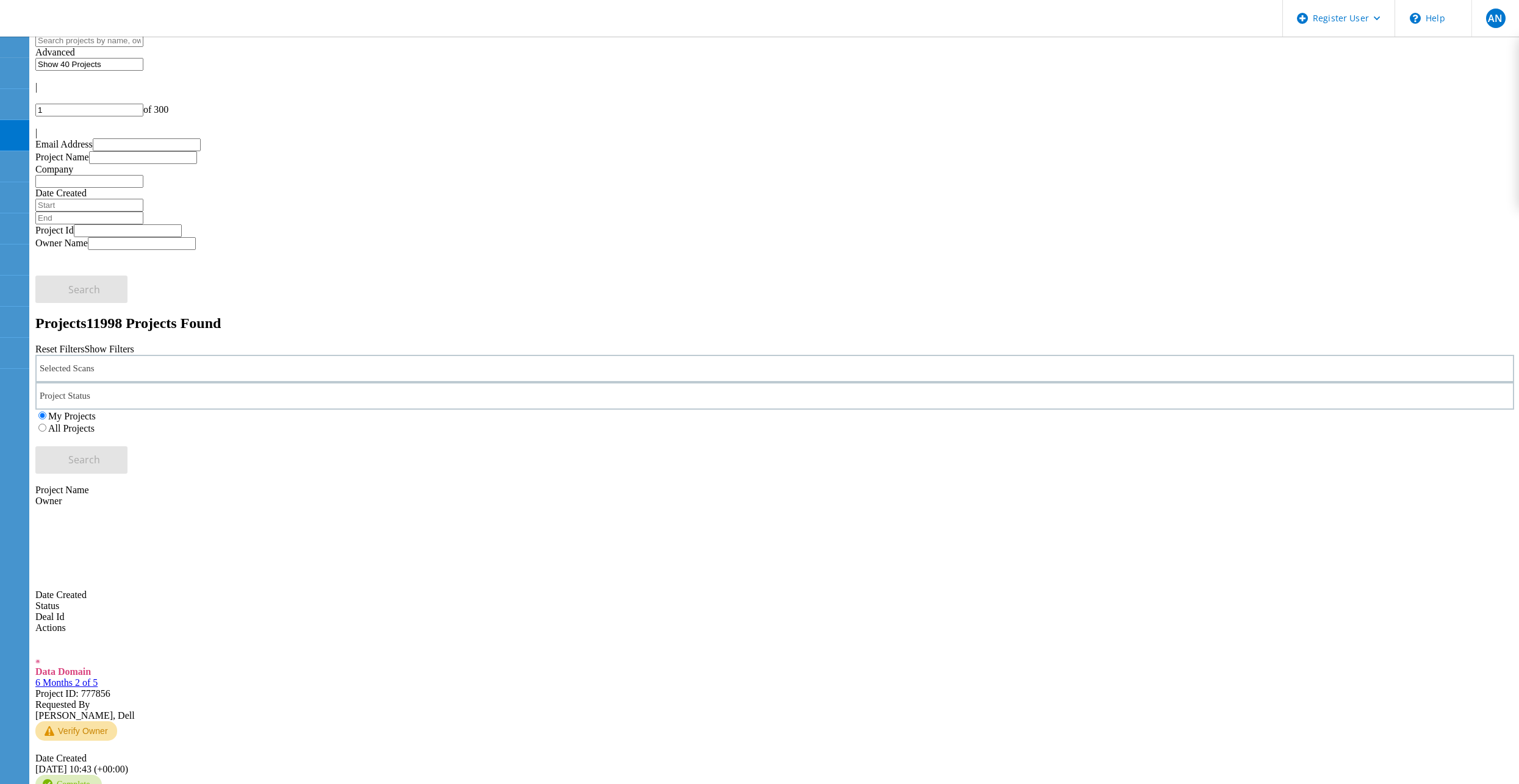
click at [94, 423] on label "All Projects" at bounding box center [72, 428] width 47 height 10
click at [47, 424] on input "All Projects" at bounding box center [42, 428] width 8 height 8
click at [128, 446] on button "Search" at bounding box center [81, 460] width 92 height 28
drag, startPoint x: 308, startPoint y: 248, endPoint x: 181, endPoint y: 246, distance: 127.0
click at [181, 678] on div "PPDD_20_2y_Aug14_gfd_SIT Project ID: 777862" at bounding box center [774, 688] width 1479 height 22
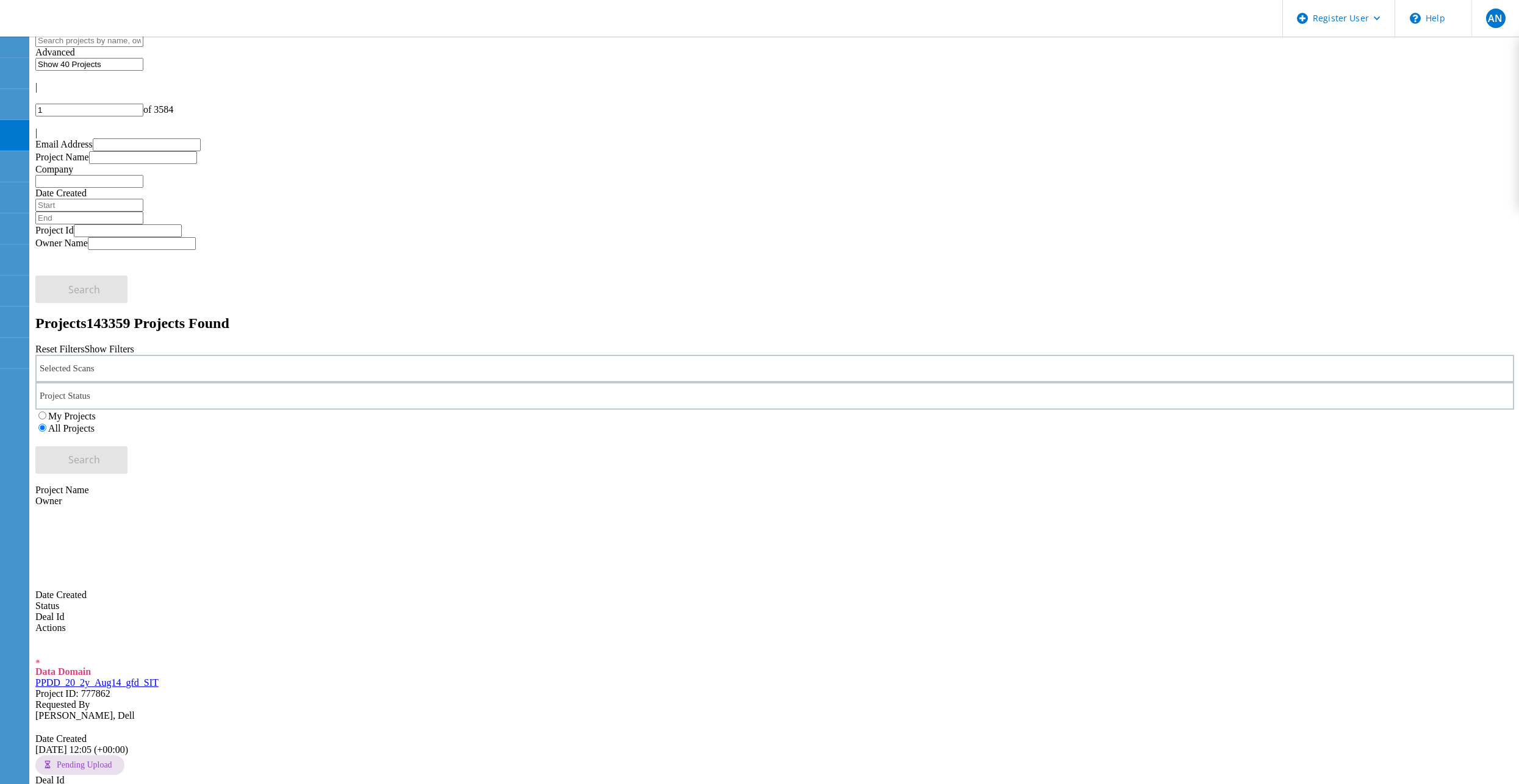
drag, startPoint x: 181, startPoint y: 246, endPoint x: 298, endPoint y: 287, distance: 124.0
drag, startPoint x: 307, startPoint y: 242, endPoint x: 166, endPoint y: 242, distance: 141.0
click at [166, 678] on div "PPDD_20_2y_Aug14_gfd_SIT Project ID: 777862" at bounding box center [774, 688] width 1479 height 22
copy link "PPDD_20_2y_Aug14_gfd_SIT"
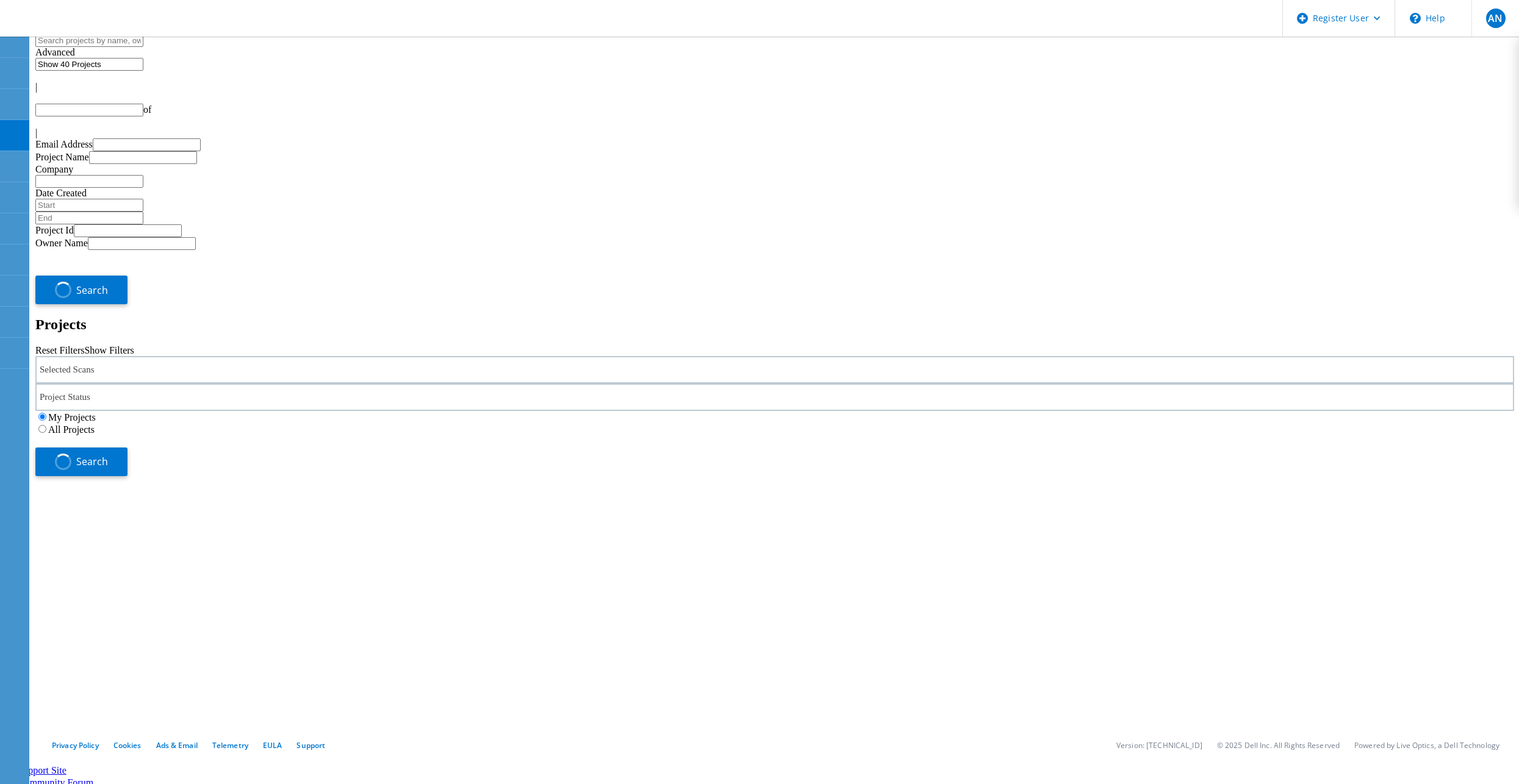
type input "1"
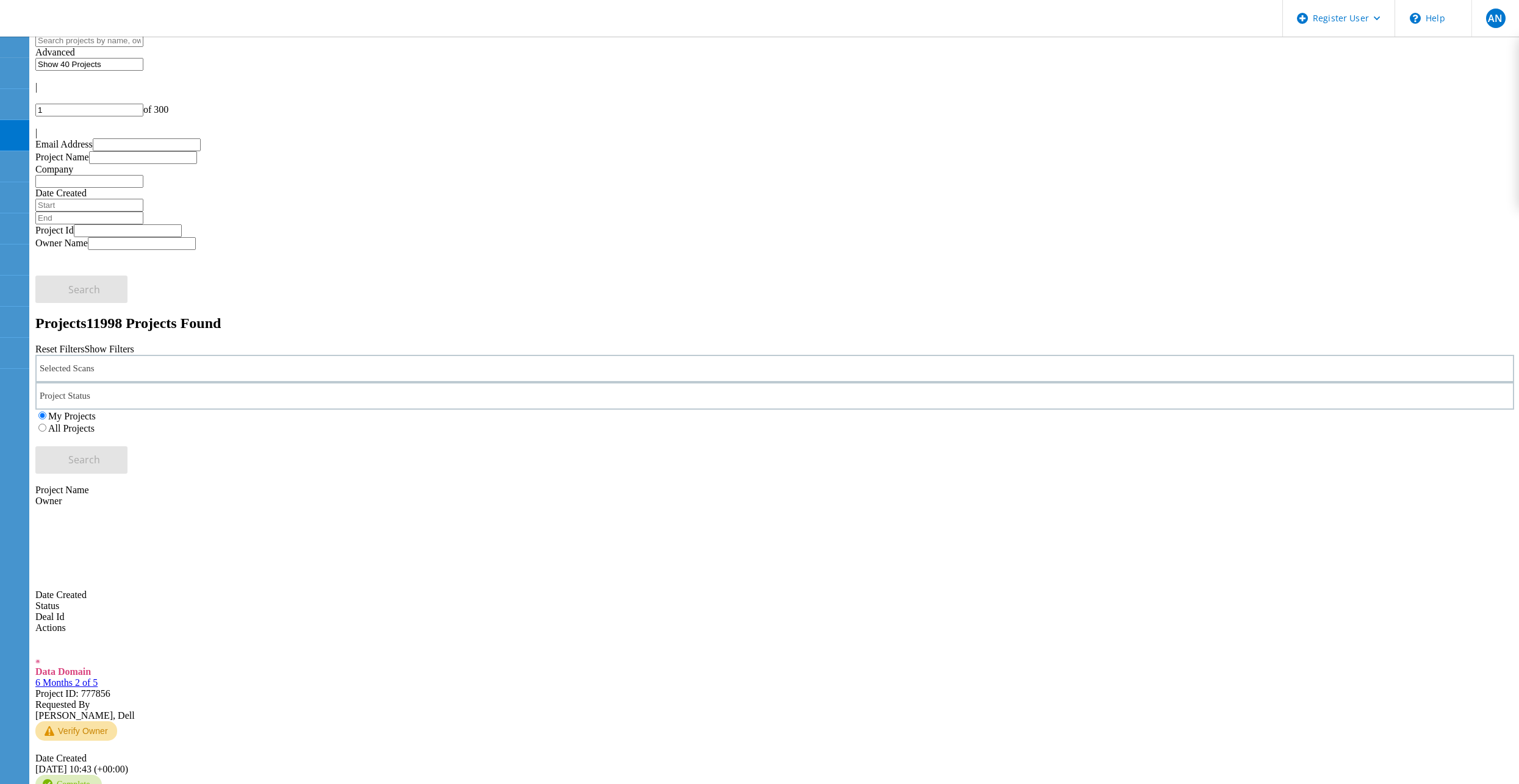
click at [94, 423] on label "All Projects" at bounding box center [72, 428] width 47 height 10
click at [47, 424] on input "All Projects" at bounding box center [42, 428] width 8 height 8
click at [128, 446] on button "Search" at bounding box center [81, 460] width 92 height 28
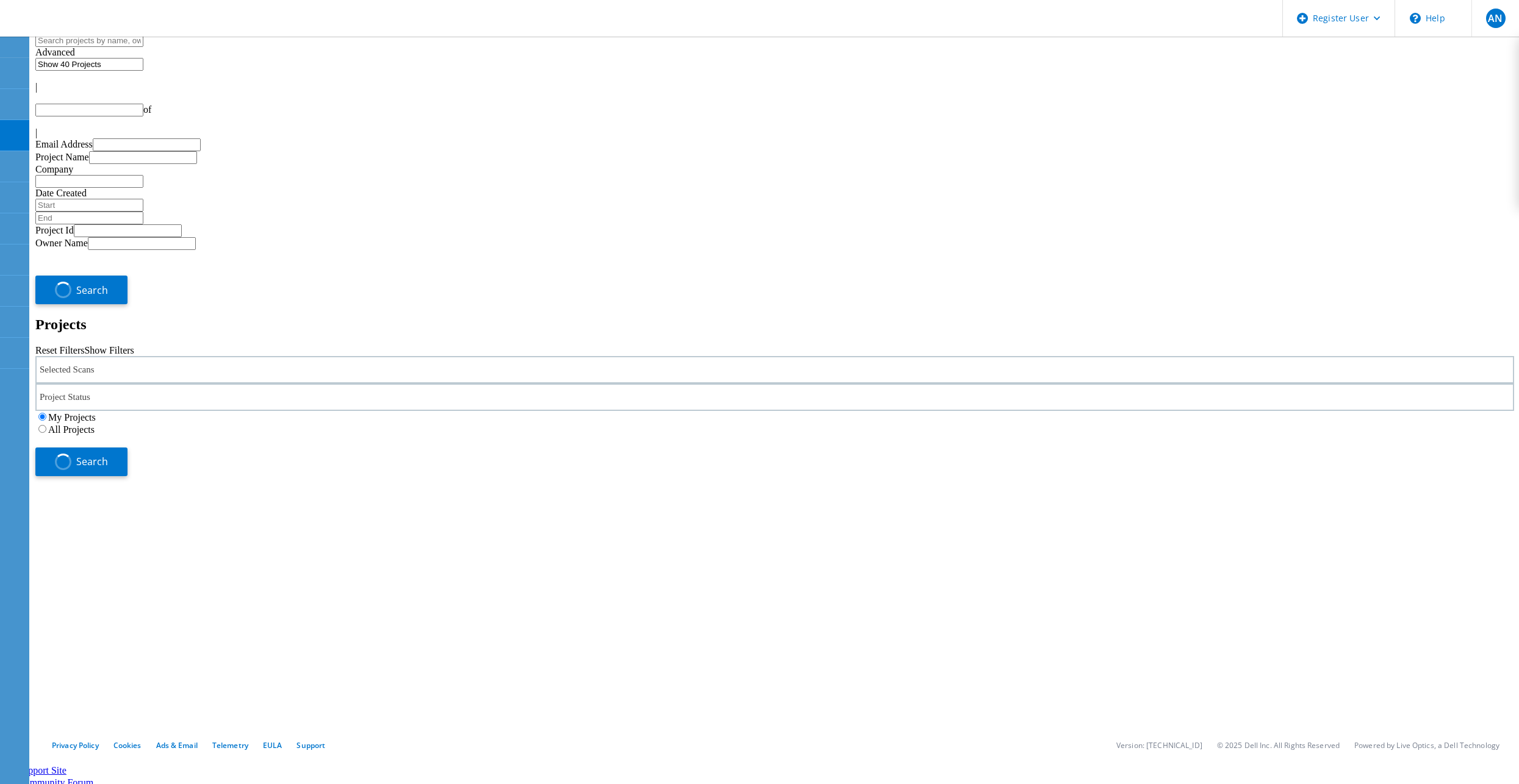
type input "1"
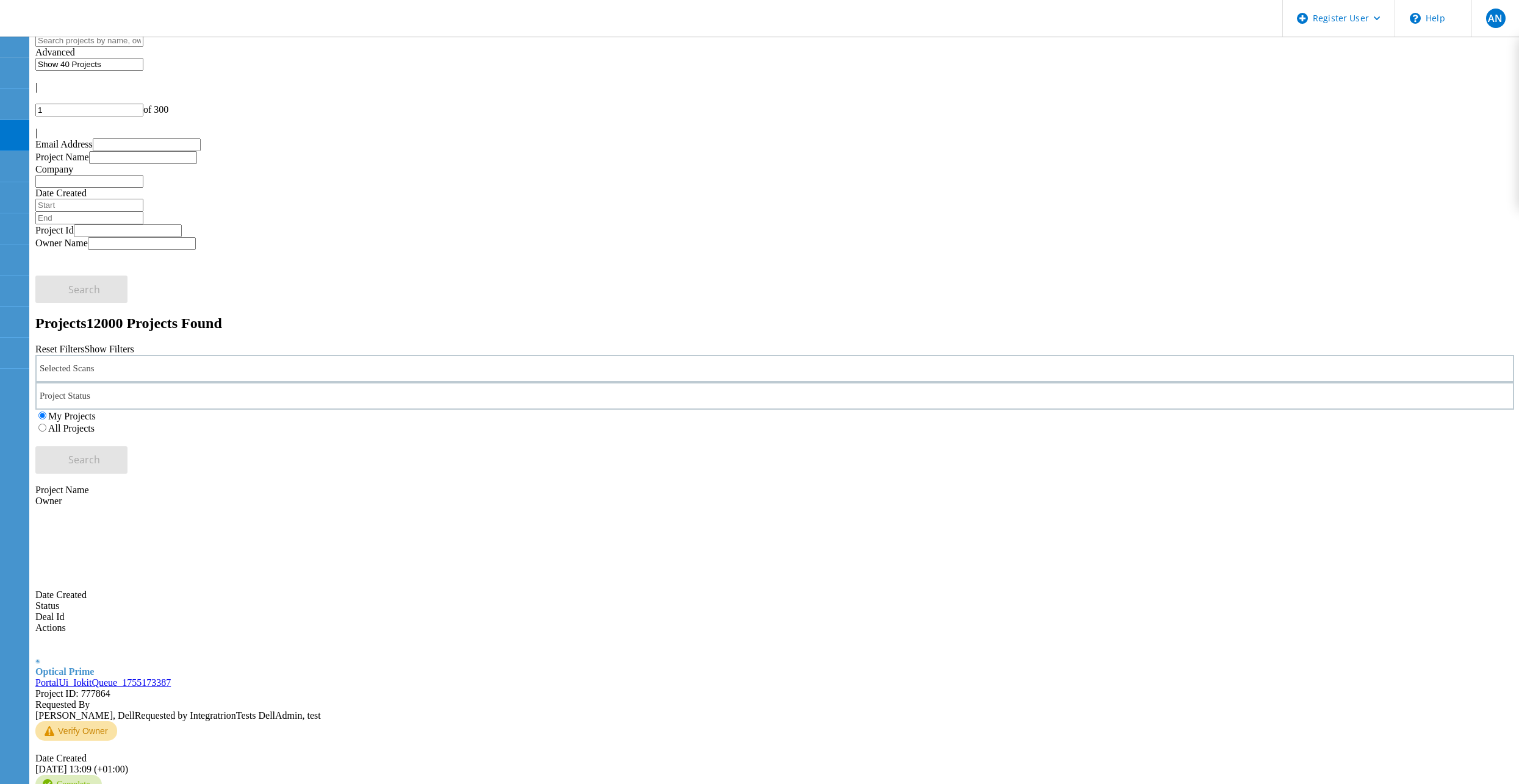
click at [94, 423] on label "All Projects" at bounding box center [72, 428] width 47 height 10
click at [47, 424] on input "All Projects" at bounding box center [42, 428] width 8 height 8
click at [100, 453] on span "Search" at bounding box center [84, 459] width 31 height 13
click at [670, 315] on h2 "Projects 143361 Projects Found" at bounding box center [774, 323] width 1479 height 16
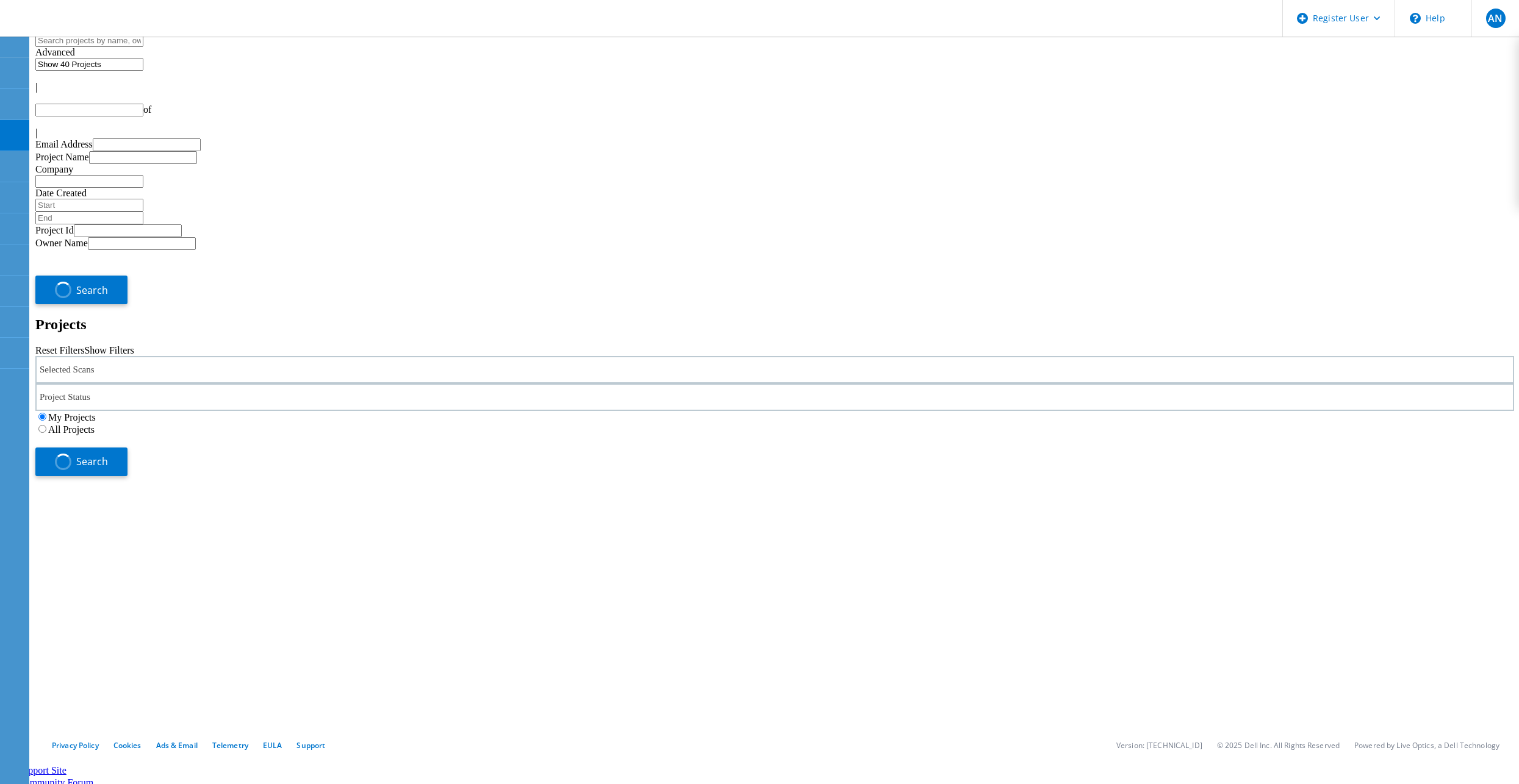
type input "1"
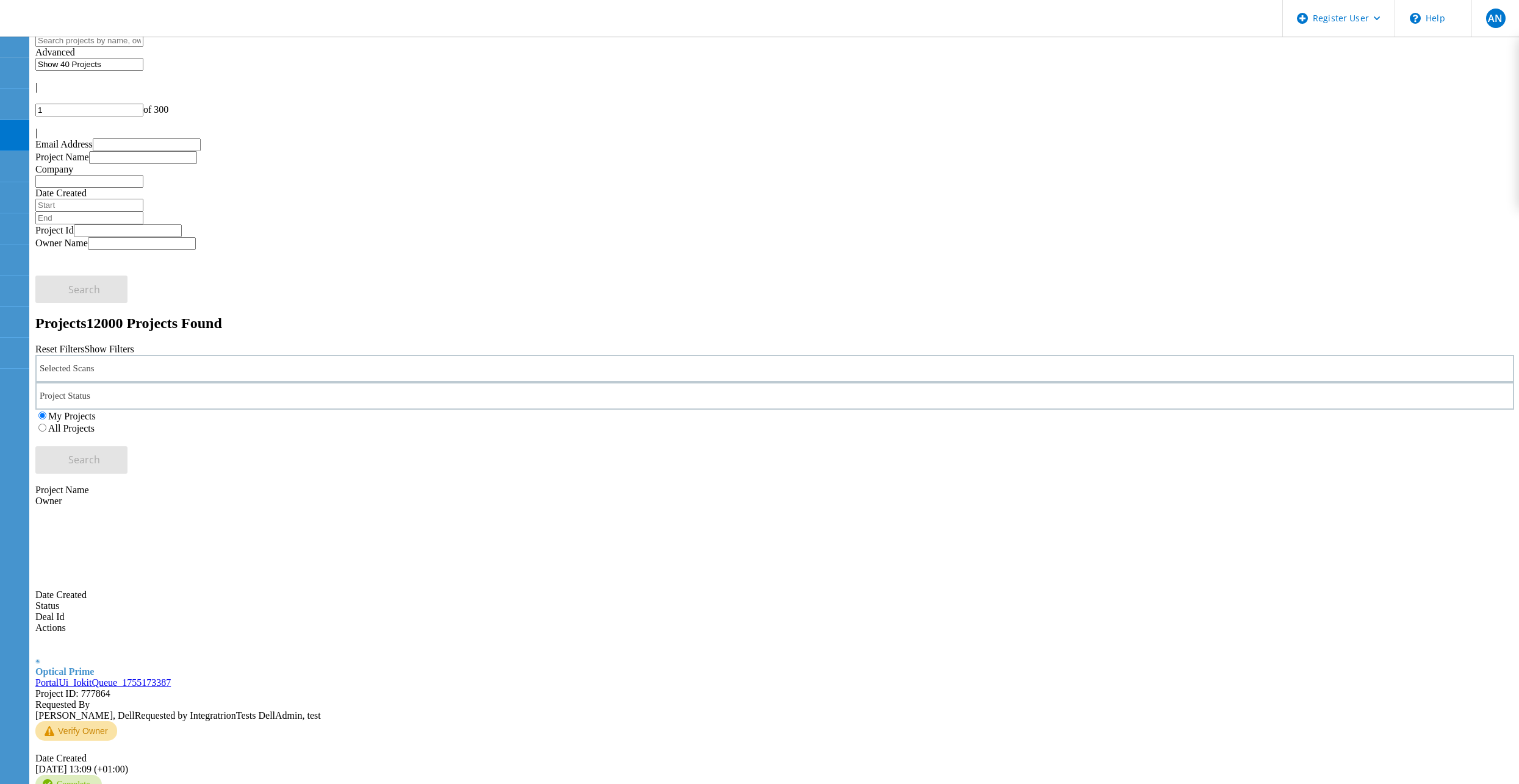
click at [527, 355] on div "Selected Scans Project Status In Progress Complete Published Anonymous Archived…" at bounding box center [774, 414] width 1479 height 119
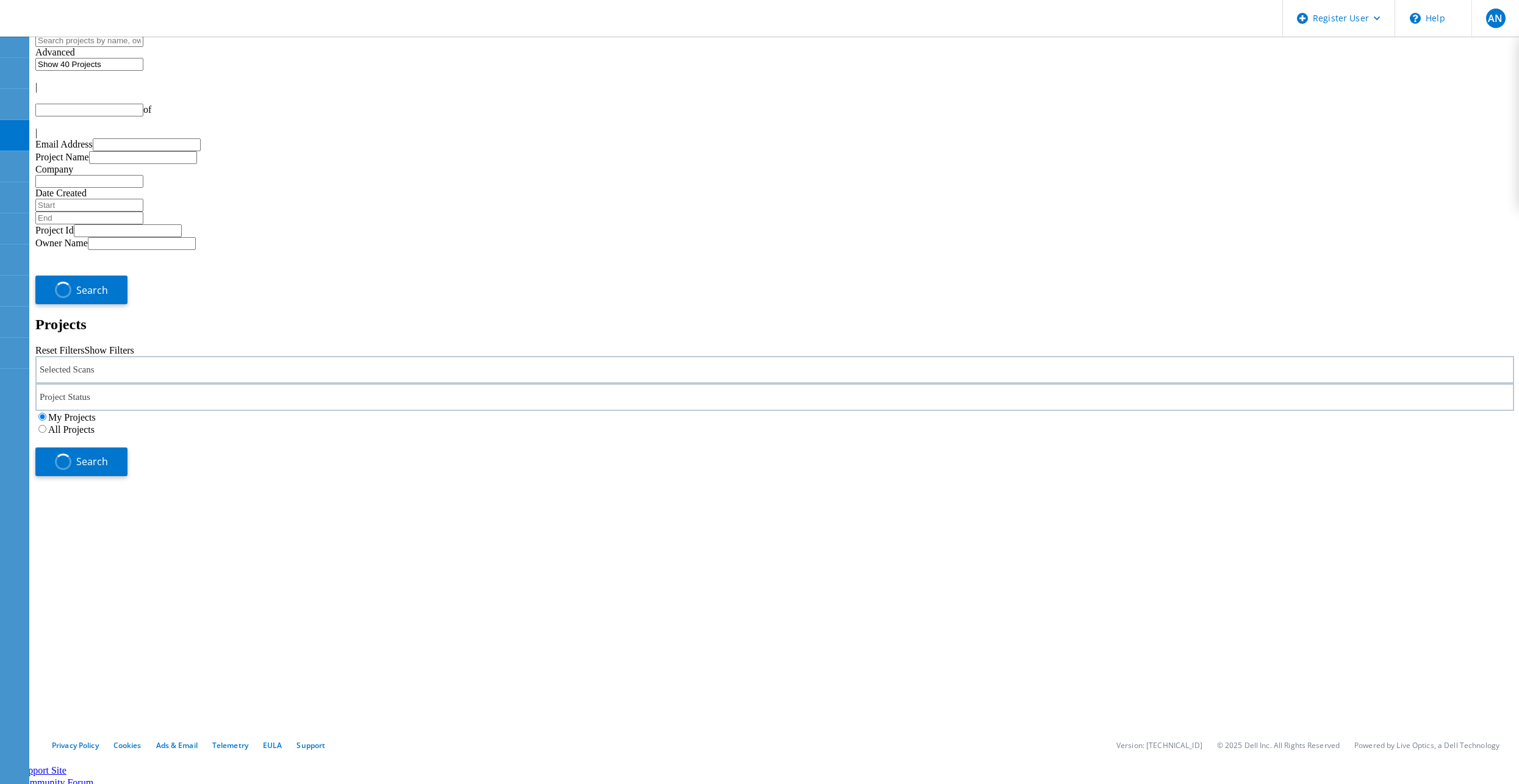
type input "1"
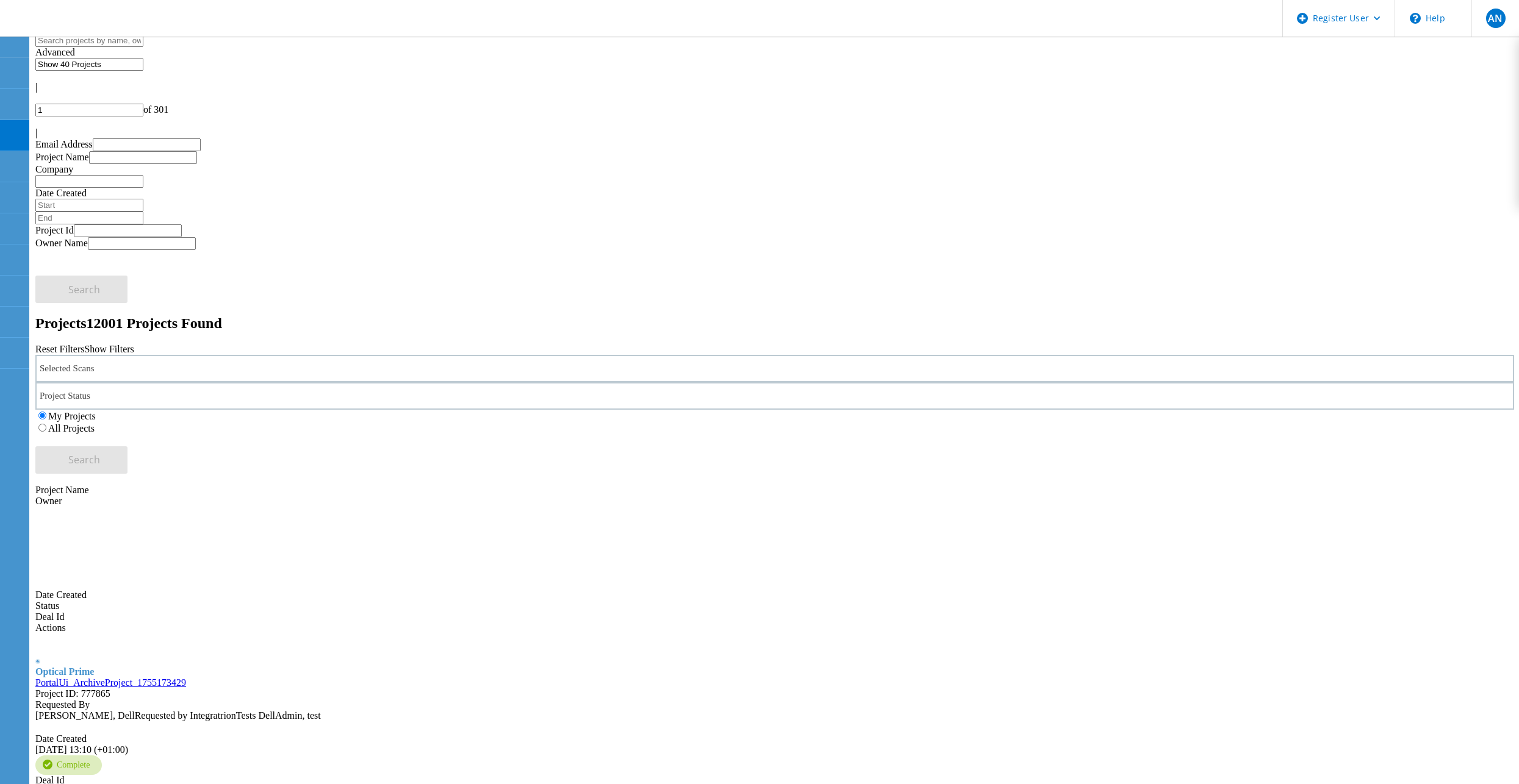
click at [94, 423] on label "All Projects" at bounding box center [72, 428] width 47 height 10
click at [47, 424] on input "All Projects" at bounding box center [42, 428] width 8 height 8
click at [1231, 410] on div "My Projects All Projects" at bounding box center [774, 422] width 1479 height 25
click at [100, 453] on span "Search" at bounding box center [84, 459] width 31 height 13
click at [404, 355] on div "Selected Scans" at bounding box center [774, 369] width 1479 height 28
